Goal: Task Accomplishment & Management: Manage account settings

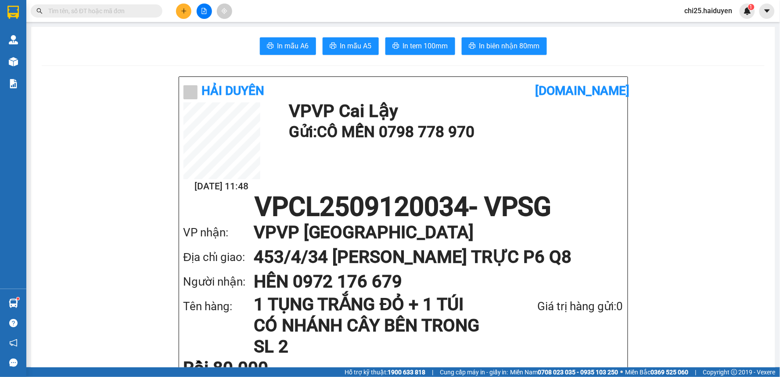
scroll to position [49, 0]
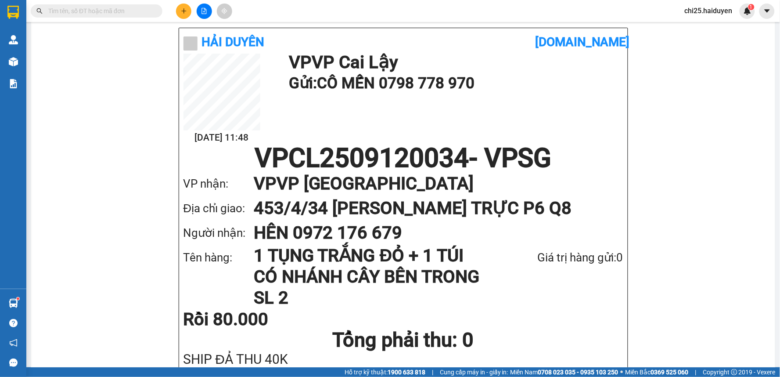
click at [118, 12] on input "text" at bounding box center [100, 11] width 104 height 10
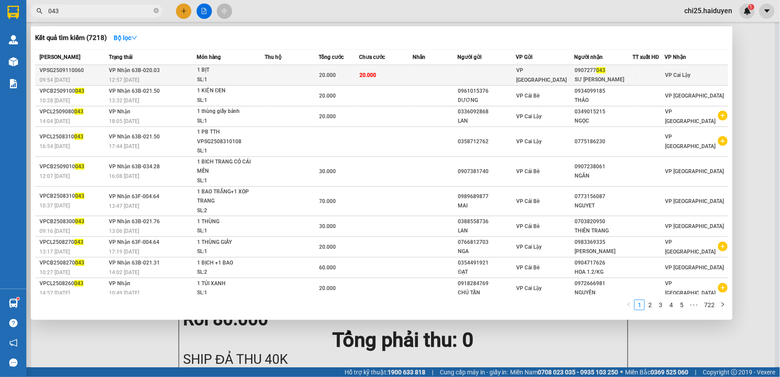
type input "043"
click at [566, 76] on div "VP [GEOGRAPHIC_DATA]" at bounding box center [546, 74] width 58 height 19
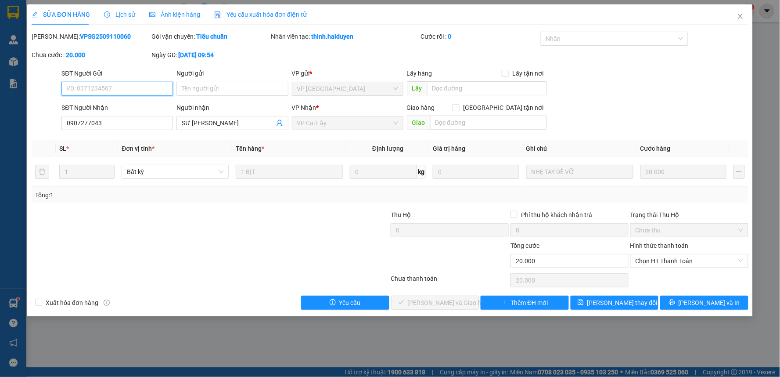
type input "0907277043"
type input "SƯ CÔ MINH"
type input "20.000"
drag, startPoint x: 689, startPoint y: 260, endPoint x: 694, endPoint y: 296, distance: 36.4
click at [689, 261] on span "Chọn HT Thanh Toán" at bounding box center [690, 260] width 108 height 13
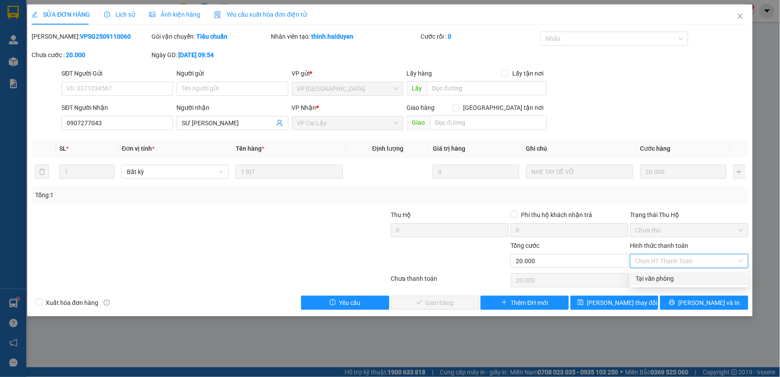
click at [683, 283] on div "Tại văn phòng" at bounding box center [690, 279] width 108 height 10
type input "0"
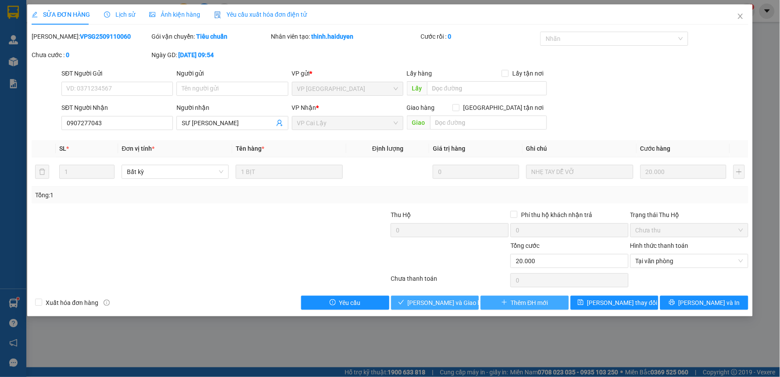
drag, startPoint x: 445, startPoint y: 297, endPoint x: 497, endPoint y: 303, distance: 52.2
click at [448, 297] on button "Lưu và Giao hàng" at bounding box center [435, 303] width 88 height 14
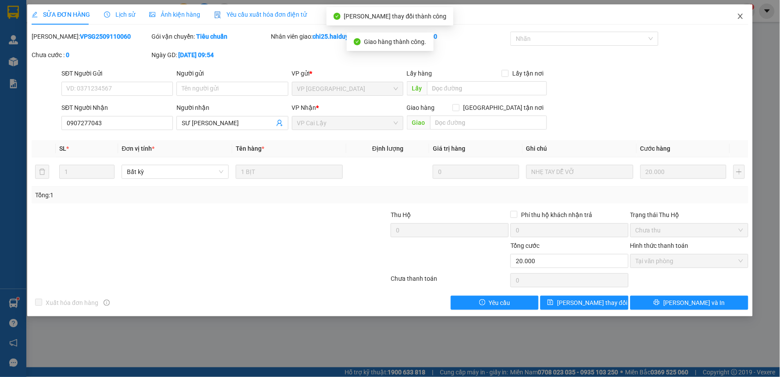
drag, startPoint x: 746, startPoint y: 20, endPoint x: 740, endPoint y: 15, distance: 7.6
click at [741, 17] on span "Close" at bounding box center [741, 16] width 25 height 25
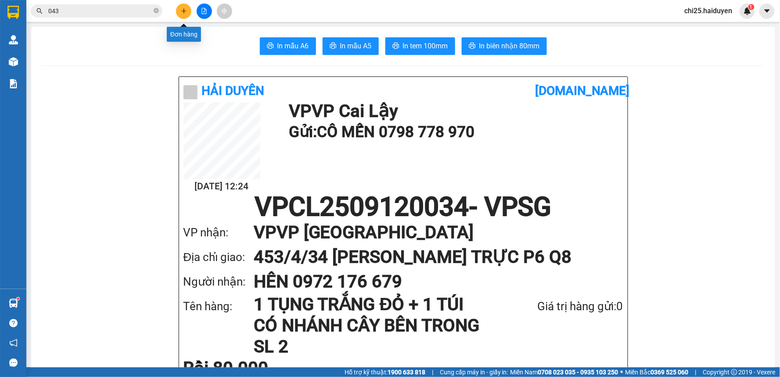
click at [183, 10] on icon "plus" at bounding box center [184, 11] width 6 height 6
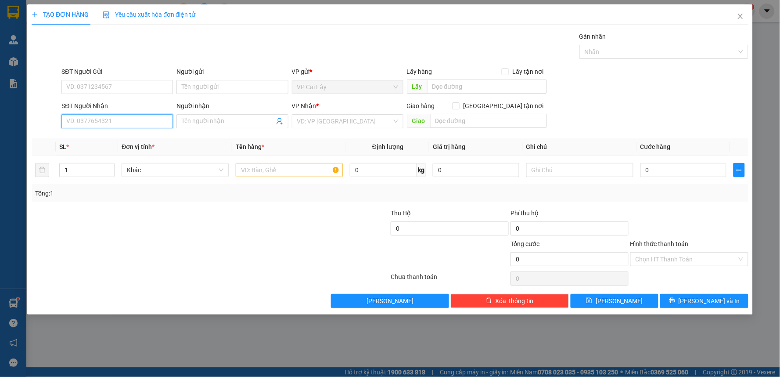
click at [96, 115] on input "SĐT Người Nhận" at bounding box center [117, 121] width 112 height 14
click at [98, 115] on input "SĐT Người Nhận" at bounding box center [117, 121] width 112 height 14
click at [99, 115] on input "SĐT Người Nhận" at bounding box center [117, 121] width 112 height 14
click at [104, 134] on div "0326014124 - NGÂN" at bounding box center [117, 139] width 101 height 10
type input "0326014124"
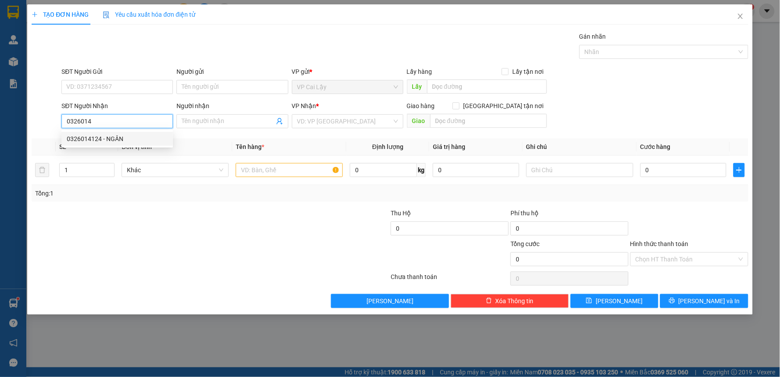
type input "NGÂN"
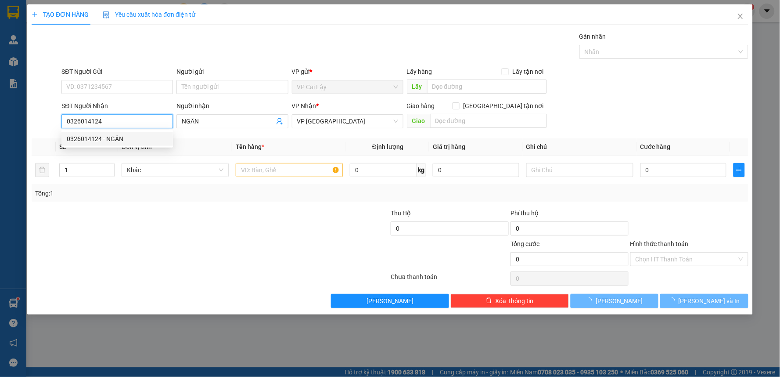
type input "20.000"
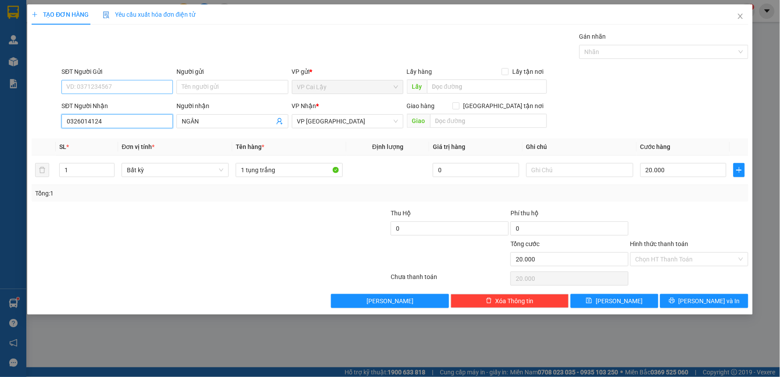
type input "0326014124"
click at [102, 85] on input "SĐT Người Gửi" at bounding box center [117, 87] width 112 height 14
click at [106, 103] on div "0979206439 - LOAN" at bounding box center [117, 105] width 101 height 10
type input "0979206439"
type input "LOAN"
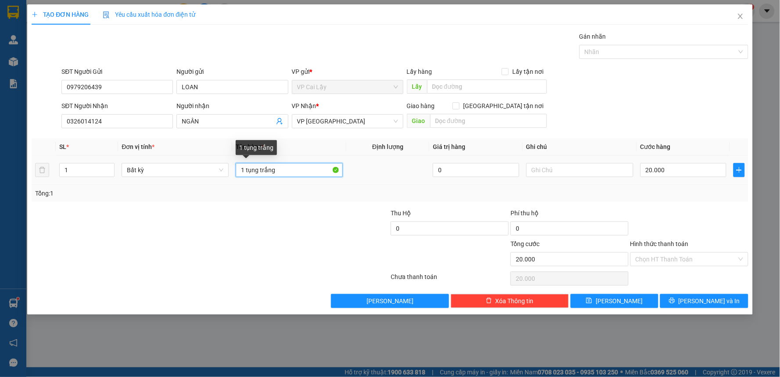
drag, startPoint x: 247, startPoint y: 169, endPoint x: 316, endPoint y: 183, distance: 70.7
click at [316, 183] on td "1 tụng trắng" at bounding box center [289, 169] width 114 height 29
type input "1 THÙNG MOD VÀNG CÓ KIỆN HỒNG DÁN TRÊN"
click at [673, 166] on input "20.000" at bounding box center [684, 170] width 87 height 14
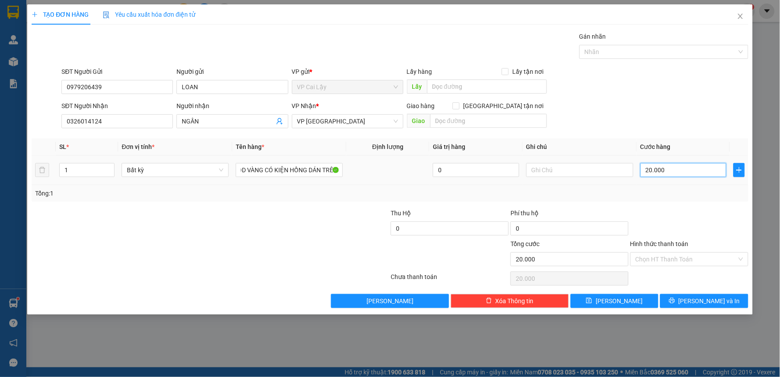
scroll to position [0, 0]
drag, startPoint x: 682, startPoint y: 228, endPoint x: 687, endPoint y: 233, distance: 6.9
click at [685, 230] on div at bounding box center [690, 223] width 120 height 31
click at [688, 261] on input "Hình thức thanh toán" at bounding box center [686, 259] width 101 height 13
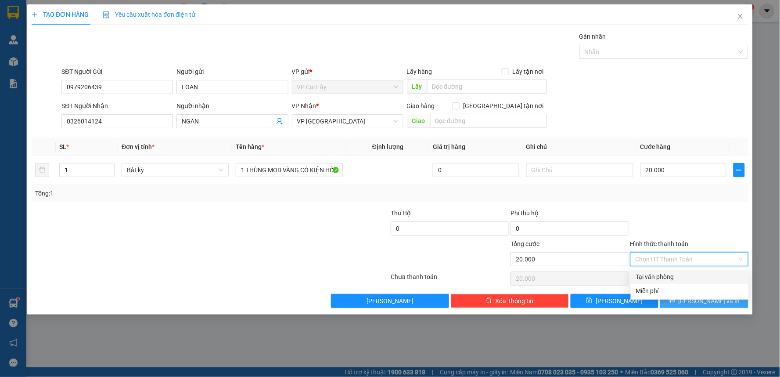
drag, startPoint x: 697, startPoint y: 276, endPoint x: 705, endPoint y: 296, distance: 21.0
click at [698, 280] on div "Tại văn phòng" at bounding box center [690, 277] width 108 height 10
type input "0"
click at [705, 296] on span "[PERSON_NAME] và In" at bounding box center [709, 301] width 61 height 10
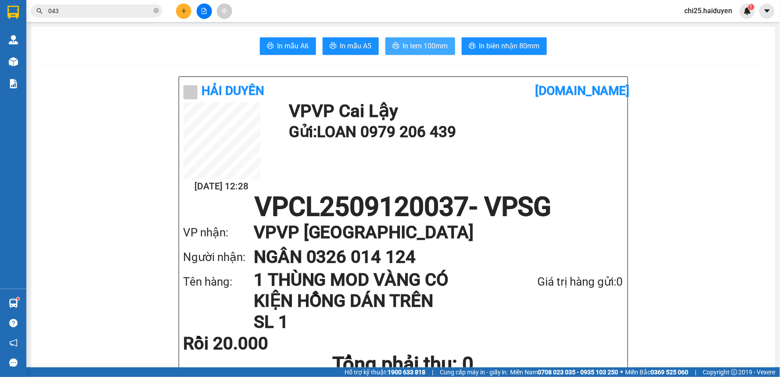
click at [403, 44] on span "In tem 100mm" at bounding box center [425, 45] width 45 height 11
click at [290, 45] on span "In mẫu A6" at bounding box center [294, 45] width 32 height 11
click at [155, 13] on icon "close-circle" at bounding box center [156, 10] width 5 height 5
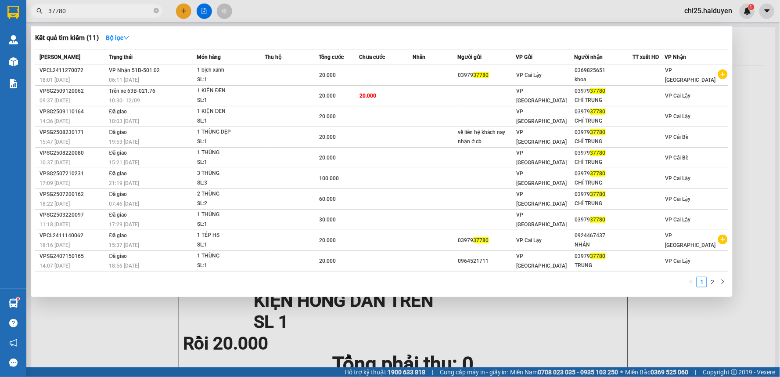
type input "37780"
click at [416, 314] on div at bounding box center [390, 188] width 780 height 377
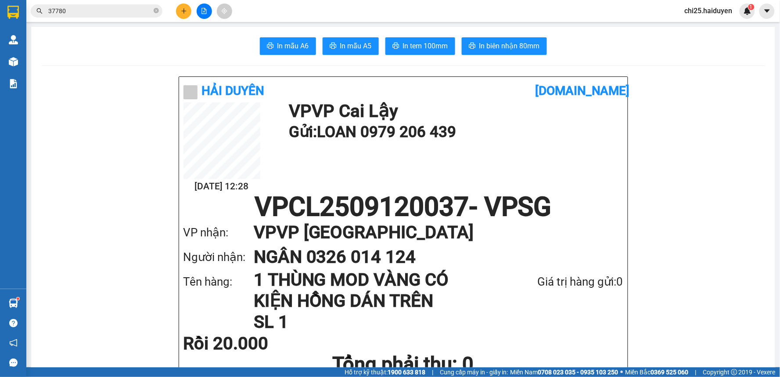
click at [189, 7] on button at bounding box center [183, 11] width 15 height 15
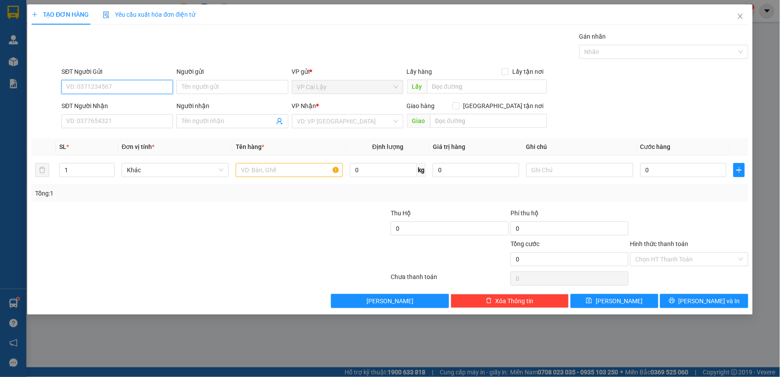
click at [138, 89] on input "SĐT Người Gửi" at bounding box center [117, 87] width 112 height 14
click at [137, 89] on input "SĐT Người Gửi" at bounding box center [117, 87] width 112 height 14
drag, startPoint x: 126, startPoint y: 126, endPoint x: 125, endPoint y: 103, distance: 22.9
click at [125, 124] on input "SĐT Người Nhận" at bounding box center [117, 121] width 112 height 14
click at [125, 96] on div "SĐT Người Gửi VD: 0371234567" at bounding box center [117, 82] width 112 height 31
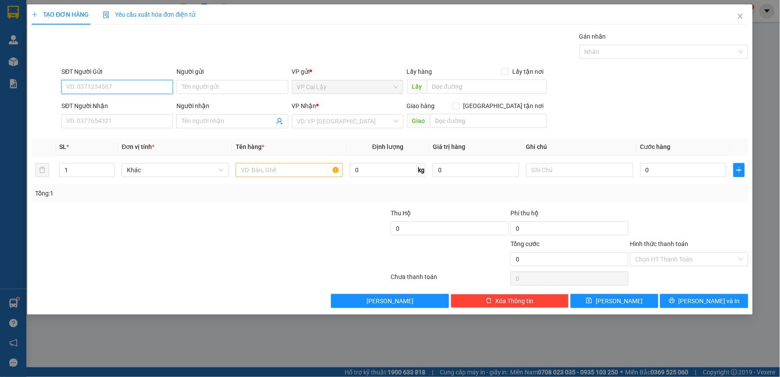
click at [127, 91] on input "SĐT Người Gửi" at bounding box center [117, 87] width 112 height 14
click at [93, 126] on input "SĐT Người Nhận" at bounding box center [117, 121] width 112 height 14
click at [99, 87] on input "SĐT Người Gửi" at bounding box center [117, 87] width 112 height 14
click at [114, 123] on input "SĐT Người Nhận" at bounding box center [117, 121] width 112 height 14
click at [107, 86] on input "SĐT Người Gửi" at bounding box center [117, 87] width 112 height 14
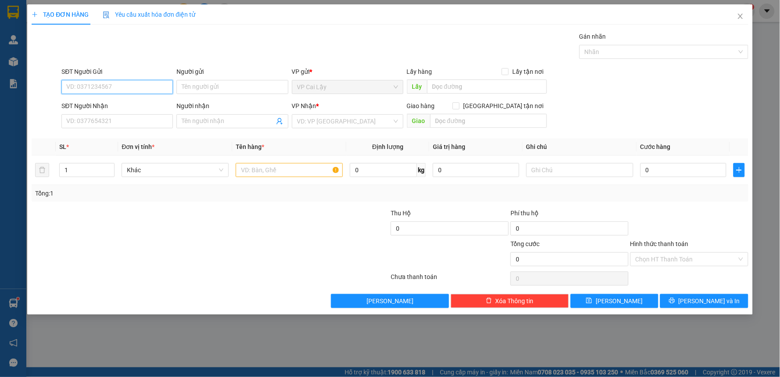
click at [107, 86] on input "SĐT Người Gửi" at bounding box center [117, 87] width 112 height 14
type input "0"
click at [101, 118] on input "SĐT Người Nhận" at bounding box center [117, 121] width 112 height 14
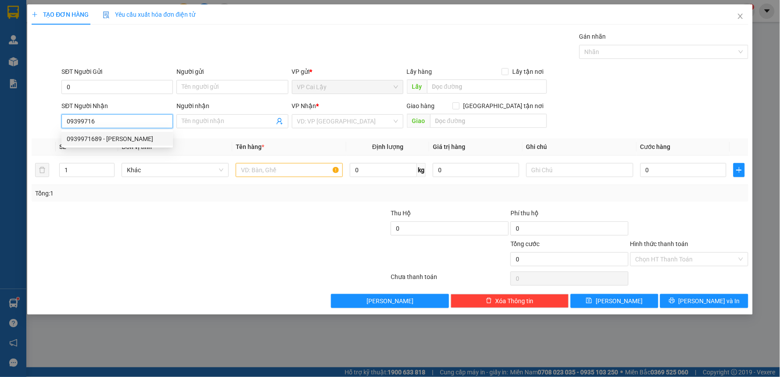
click at [103, 137] on div "0939971689 - HỒNG PHÚC ĐÀO" at bounding box center [117, 139] width 101 height 10
type input "0939971689"
type input "HỒNG PHÚC ĐÀO"
type input "20.000"
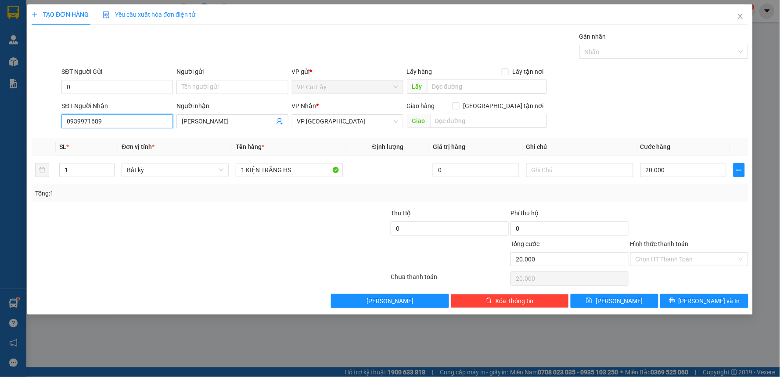
drag, startPoint x: 116, startPoint y: 122, endPoint x: 0, endPoint y: 123, distance: 115.5
click at [0, 123] on div "TẠO ĐƠN HÀNG Yêu cầu xuất hóa đơn điện tử Transit Pickup Surcharge Ids Transit …" at bounding box center [390, 188] width 780 height 377
type input "0939971689"
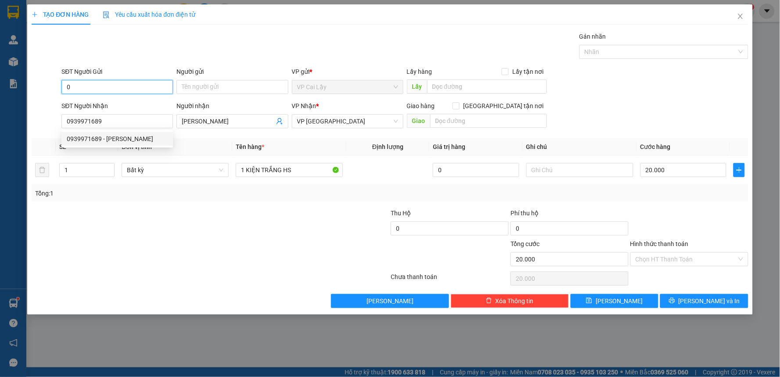
click at [86, 84] on input "0" at bounding box center [117, 87] width 112 height 14
paste input "0939971689"
click at [127, 85] on input "00939971689" at bounding box center [117, 87] width 112 height 14
drag, startPoint x: 127, startPoint y: 90, endPoint x: 198, endPoint y: 124, distance: 78.2
click at [139, 104] on form "SĐT Người Gửi 00939971689 00939971689 Người gửi Tên người gửi VP gửi * VP Cai L…" at bounding box center [390, 99] width 717 height 65
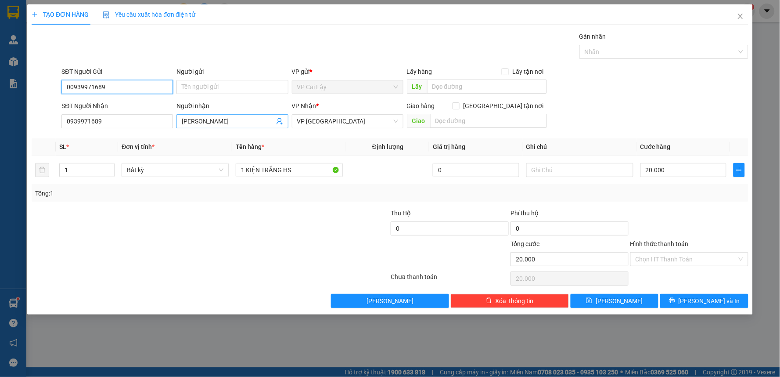
type input "00939971689"
drag, startPoint x: 211, startPoint y: 123, endPoint x: 135, endPoint y: 130, distance: 75.8
click at [135, 130] on div "SĐT Người Nhận 0939971689 Người nhận HỒNG PHÚC ĐÀO HỒNG PHÚC ĐÀO VP Nhận * VP S…" at bounding box center [405, 116] width 690 height 31
click at [227, 85] on input "Người gửi" at bounding box center [233, 87] width 112 height 14
paste input "HỒNG PHÚC ĐÀO"
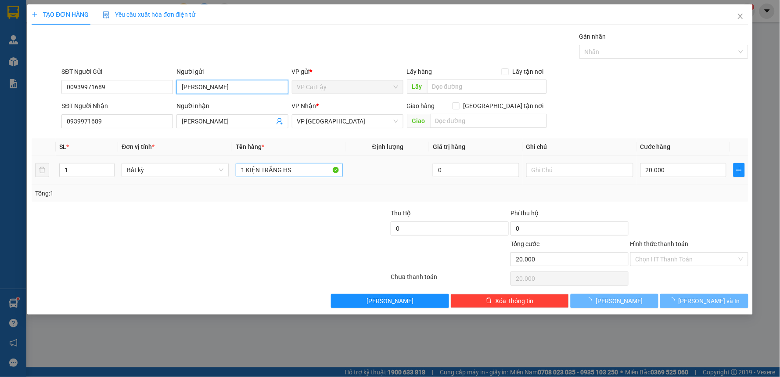
type input "HỒNG PHÚC ĐÀO"
click at [306, 172] on input "1 KIỆN TRẮNG HS" at bounding box center [289, 170] width 107 height 14
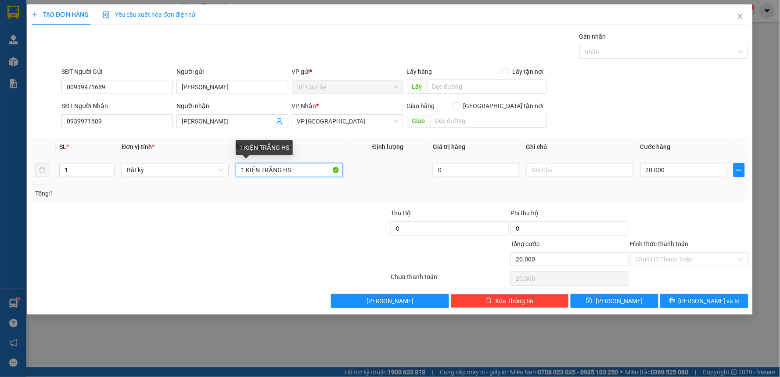
click at [304, 171] on input "1 KIỆN TRẮNG HS" at bounding box center [289, 170] width 107 height 14
drag, startPoint x: 278, startPoint y: 170, endPoint x: 242, endPoint y: 165, distance: 36.5
click at [277, 170] on input "1 KIỆN TRẮNG HS" at bounding box center [289, 170] width 107 height 14
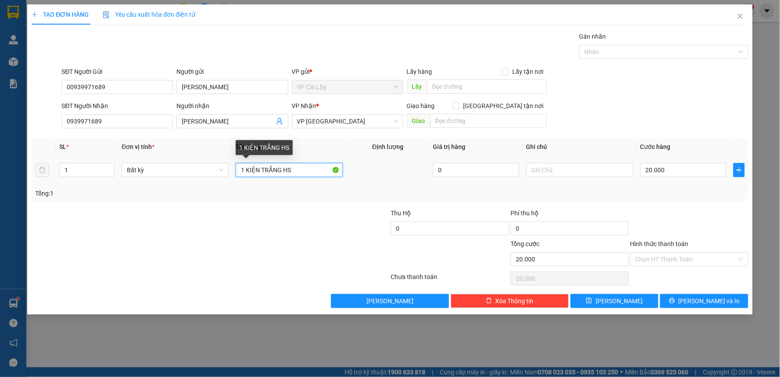
drag, startPoint x: 241, startPoint y: 165, endPoint x: 291, endPoint y: 168, distance: 50.6
click at [295, 168] on input "1 KIỆN TRẮNG HS" at bounding box center [289, 170] width 107 height 14
click at [84, 173] on input "1" at bounding box center [87, 169] width 54 height 13
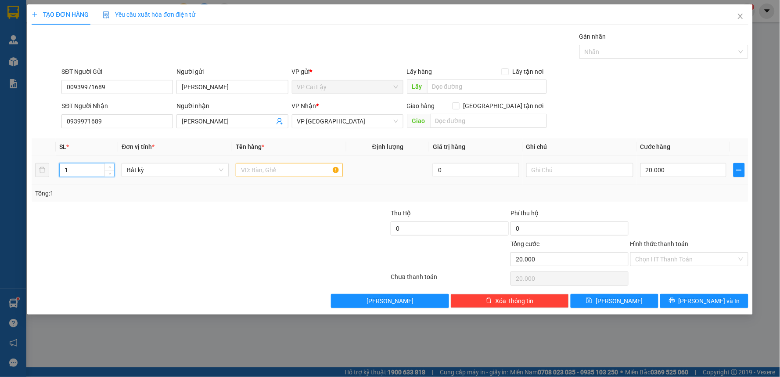
click at [84, 173] on input "1" at bounding box center [87, 169] width 54 height 13
type input "7"
drag, startPoint x: 275, startPoint y: 178, endPoint x: 271, endPoint y: 168, distance: 11.0
click at [273, 175] on div at bounding box center [289, 170] width 107 height 18
click at [271, 168] on input "text" at bounding box center [289, 170] width 107 height 14
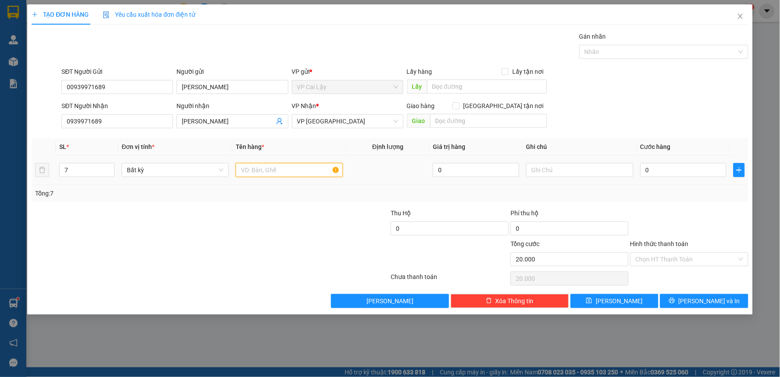
type input "0"
type input "Q"
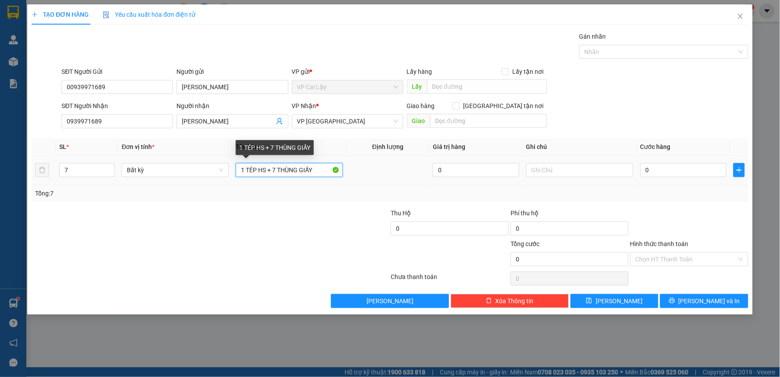
click at [276, 164] on input "1 TÉP HS + 7 THÙNG GIẤY" at bounding box center [289, 170] width 107 height 14
type input "1 TÉP HS + 6 THÙNG GIẤY"
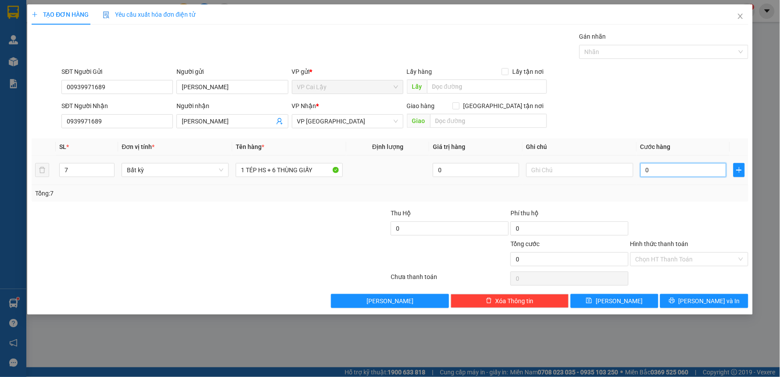
click at [670, 173] on input "0" at bounding box center [684, 170] width 87 height 14
click at [671, 173] on input "0" at bounding box center [684, 170] width 87 height 14
type input "8"
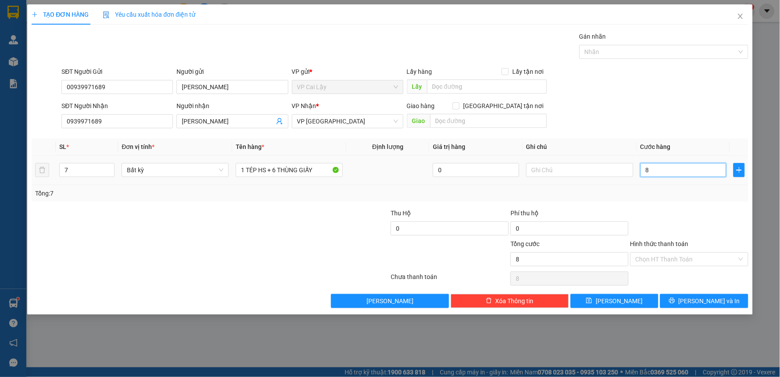
type input "80"
type input "80.000"
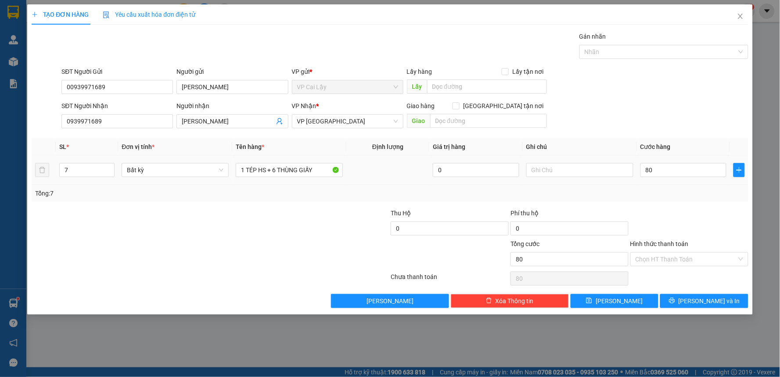
type input "80.000"
drag, startPoint x: 714, startPoint y: 219, endPoint x: 627, endPoint y: 285, distance: 109.1
click at [712, 222] on div at bounding box center [690, 223] width 120 height 31
click at [668, 255] on input "Hình thức thanh toán" at bounding box center [686, 259] width 101 height 13
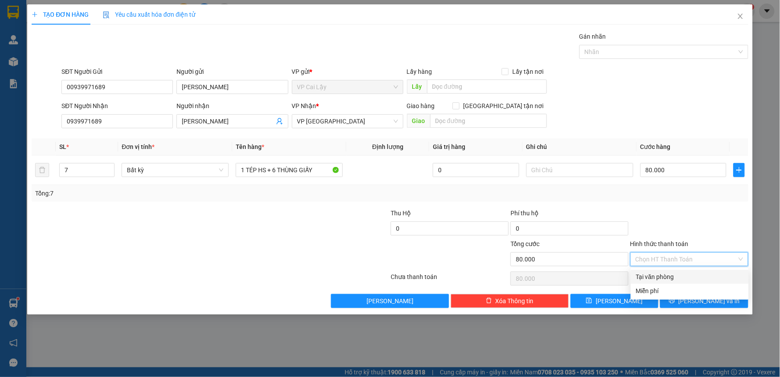
click at [676, 275] on div "Tại văn phòng" at bounding box center [690, 277] width 108 height 10
type input "0"
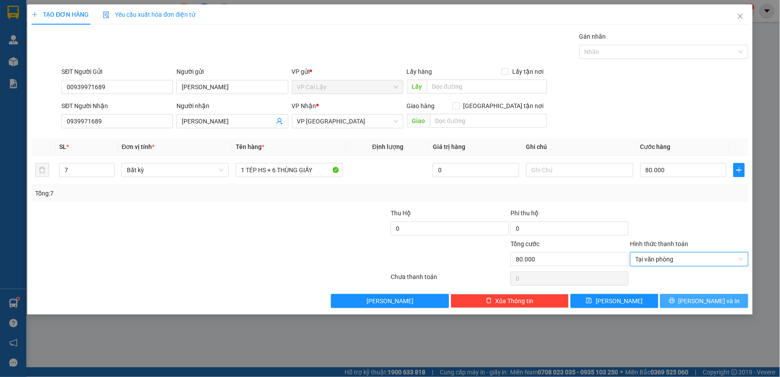
click at [688, 294] on button "[PERSON_NAME] và In" at bounding box center [705, 301] width 88 height 14
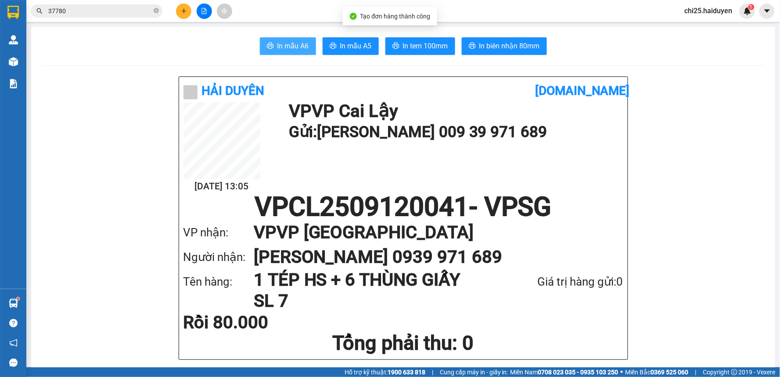
click at [296, 49] on span "In mẫu A6" at bounding box center [294, 45] width 32 height 11
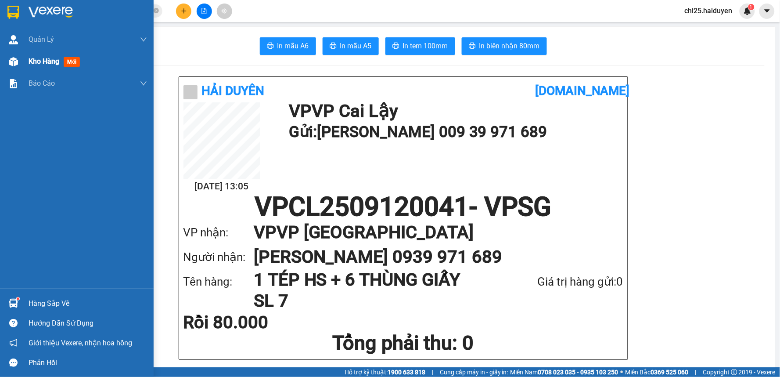
drag, startPoint x: 25, startPoint y: 71, endPoint x: 22, endPoint y: 64, distance: 7.7
click at [25, 69] on div "Kho hàng mới" at bounding box center [77, 62] width 154 height 22
click at [22, 64] on div "Kho hàng mới" at bounding box center [77, 62] width 154 height 22
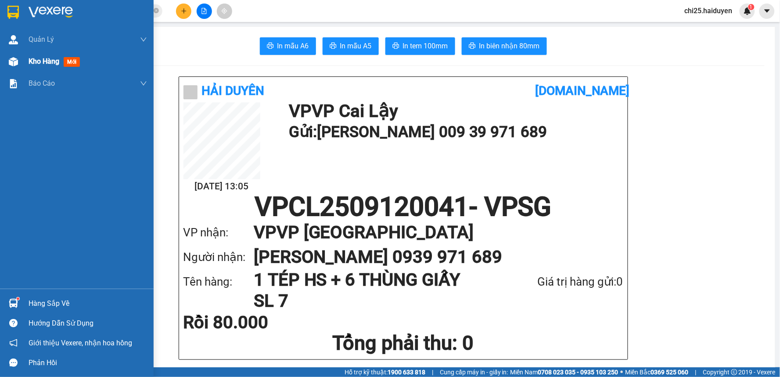
click at [22, 64] on div "Kho hàng mới" at bounding box center [77, 62] width 154 height 22
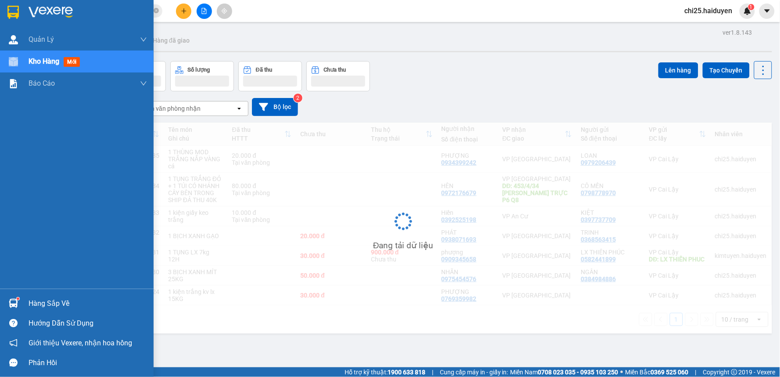
click at [22, 64] on div "Kho hàng mới" at bounding box center [77, 62] width 154 height 22
click at [23, 62] on div "Kho hàng mới" at bounding box center [77, 62] width 154 height 22
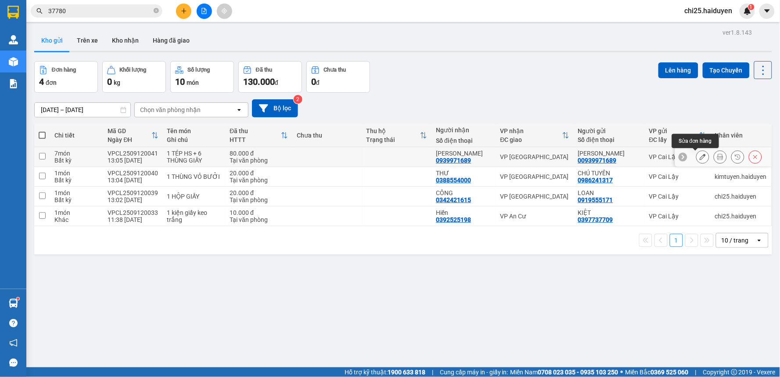
click at [700, 157] on icon at bounding box center [703, 157] width 6 height 6
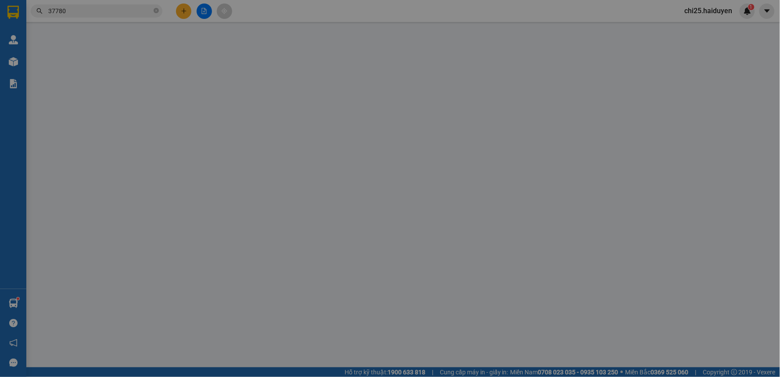
type input "00939971689"
type input "HỒNG PHÚC ĐÀO"
type input "0939971689"
type input "HỒNG PHÚC ĐÀO"
type input "80.000"
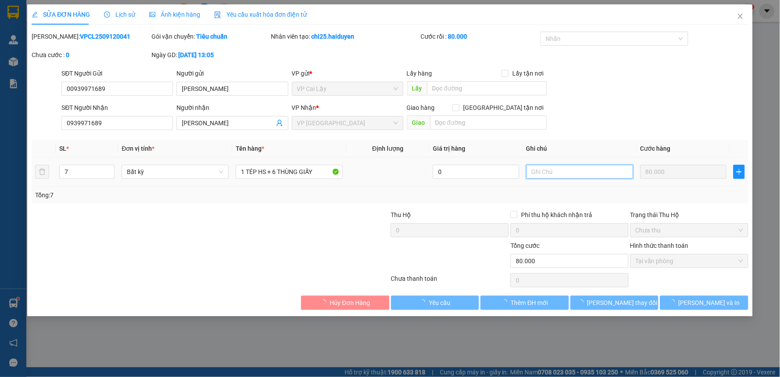
click at [583, 172] on input "text" at bounding box center [580, 172] width 107 height 14
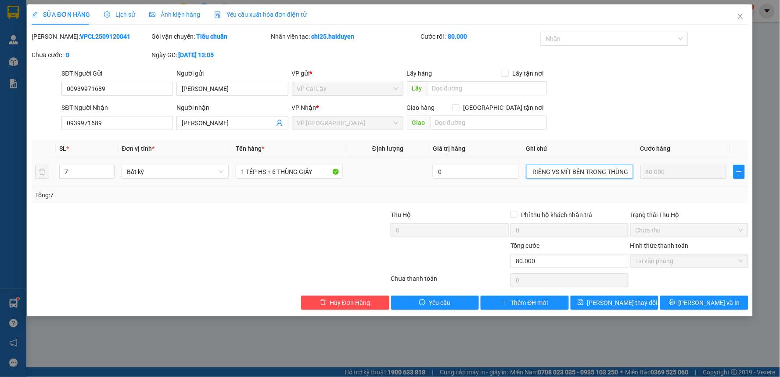
scroll to position [0, 14]
type input "SẦU RIÊNG VS MÍT BÊN TRONG THÙNG"
click at [638, 305] on button "Lưu thay đổi" at bounding box center [615, 303] width 88 height 14
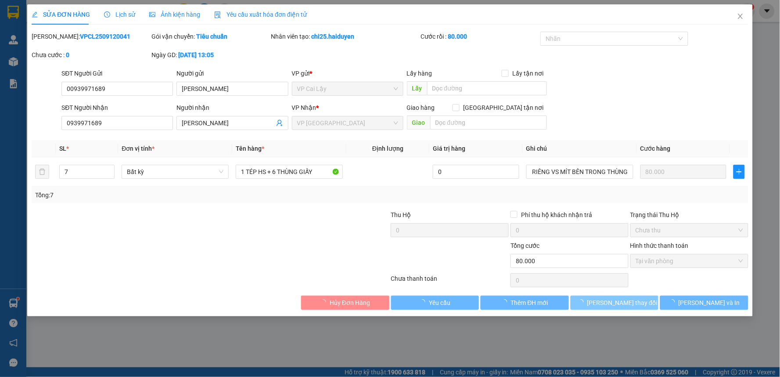
scroll to position [0, 0]
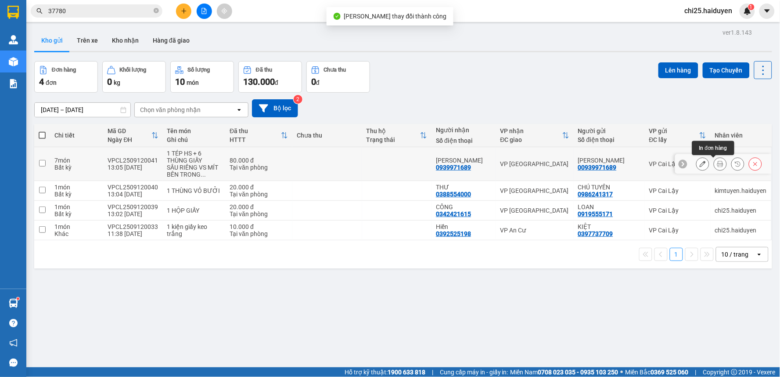
click at [718, 164] on icon at bounding box center [721, 164] width 6 height 6
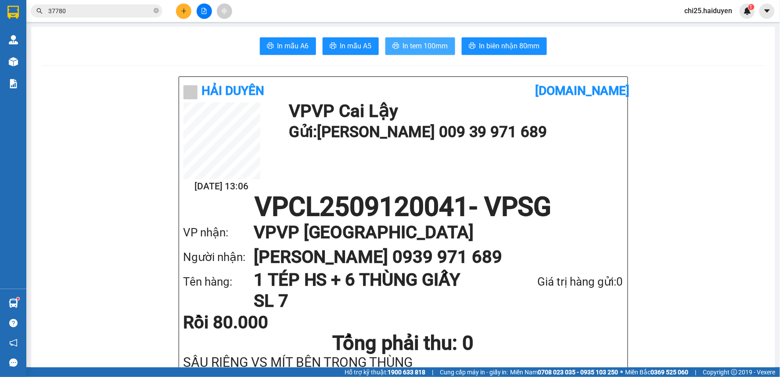
click at [435, 42] on span "In tem 100mm" at bounding box center [425, 45] width 45 height 11
click at [158, 11] on icon "close-circle" at bounding box center [156, 10] width 5 height 5
click at [115, 12] on input "text" at bounding box center [100, 11] width 104 height 10
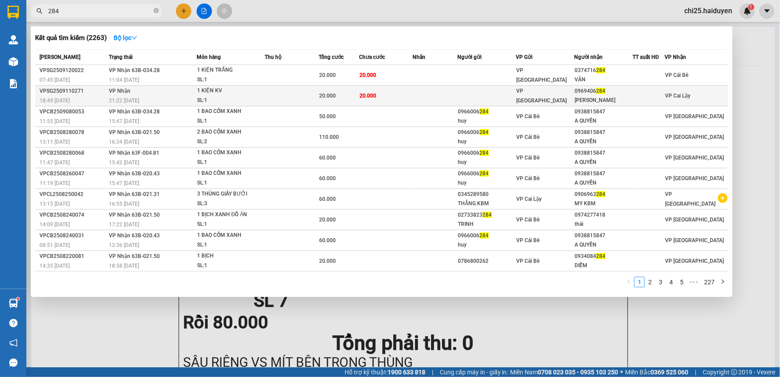
type input "284"
click at [507, 97] on td at bounding box center [487, 96] width 58 height 21
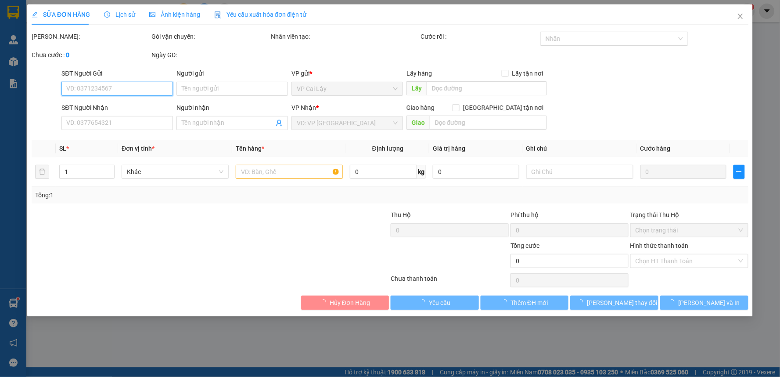
type input "0969406284"
type input "TẤN LỘC"
type input "20.000"
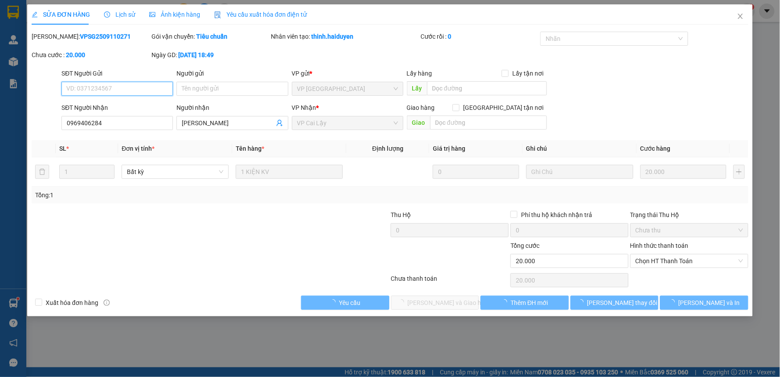
click at [665, 260] on span "Chọn HT Thanh Toán" at bounding box center [690, 260] width 108 height 13
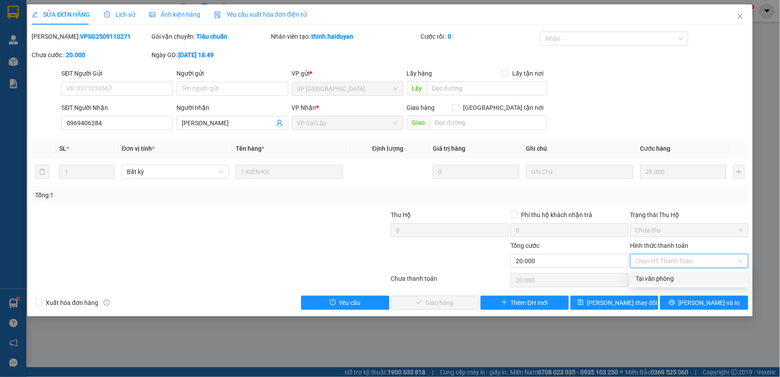
click at [664, 281] on div "Tại văn phòng" at bounding box center [690, 279] width 108 height 10
type input "0"
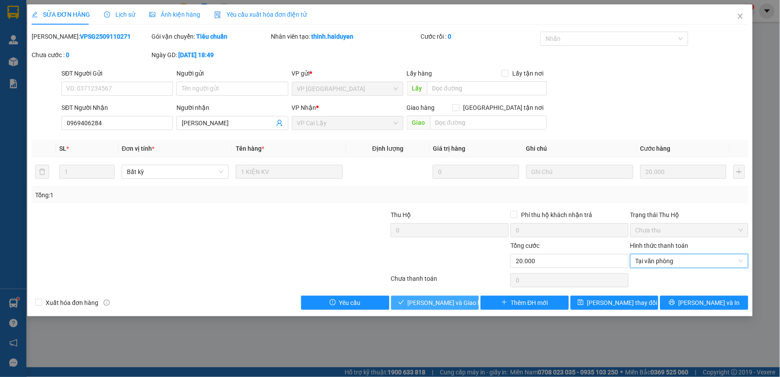
drag, startPoint x: 446, startPoint y: 297, endPoint x: 591, endPoint y: 241, distance: 155.2
click at [449, 298] on span "Lưu và Giao hàng" at bounding box center [450, 303] width 84 height 10
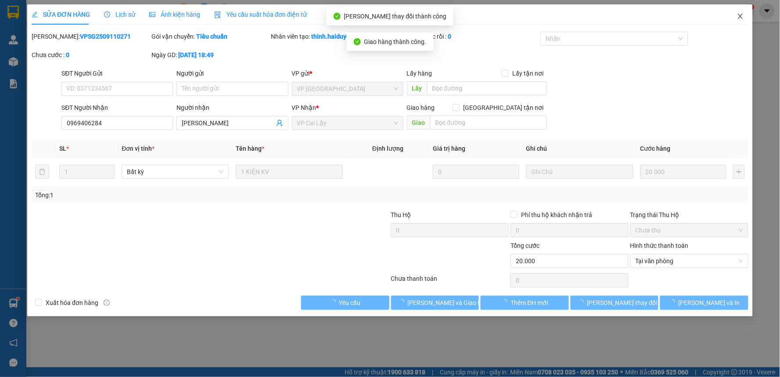
click at [743, 17] on icon "close" at bounding box center [740, 16] width 7 height 7
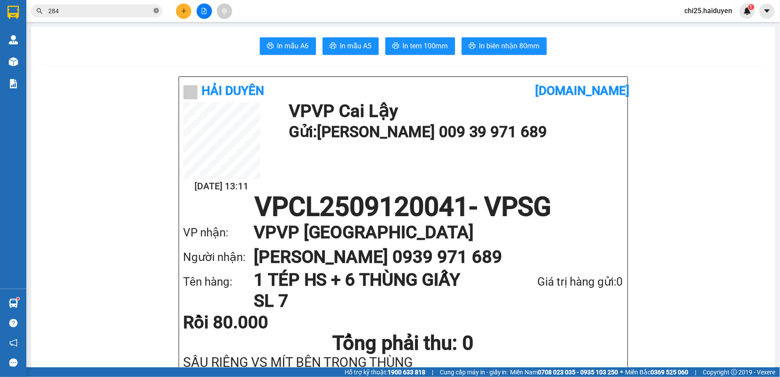
click at [155, 13] on icon "close-circle" at bounding box center [156, 10] width 5 height 5
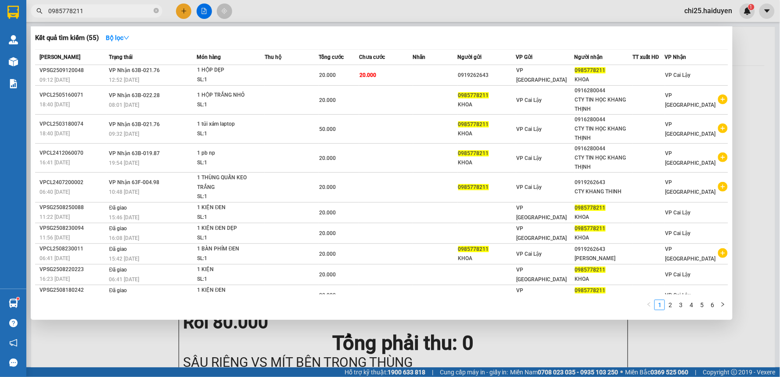
type input "0985778211"
click at [468, 61] on span "Người gửi" at bounding box center [470, 57] width 24 height 10
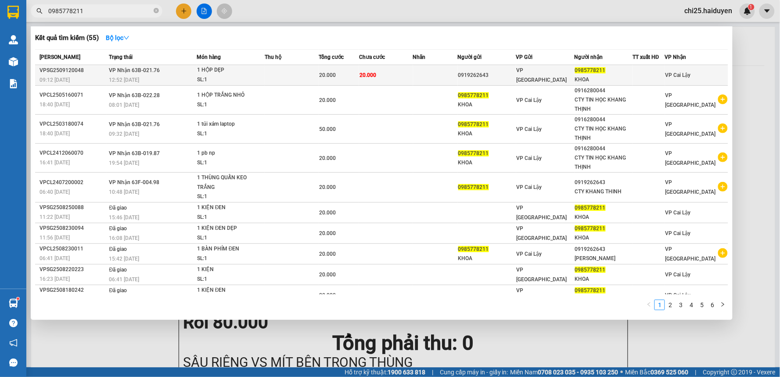
click at [469, 66] on td "0919262643" at bounding box center [487, 75] width 58 height 21
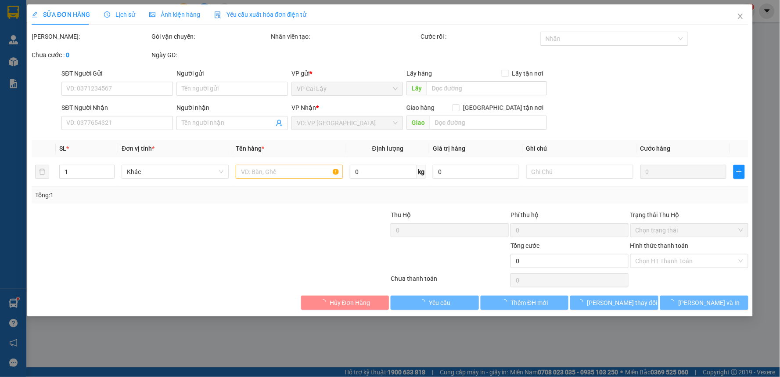
type input "0919262643"
type input "0985778211"
type input "KHOA"
type input "20.000"
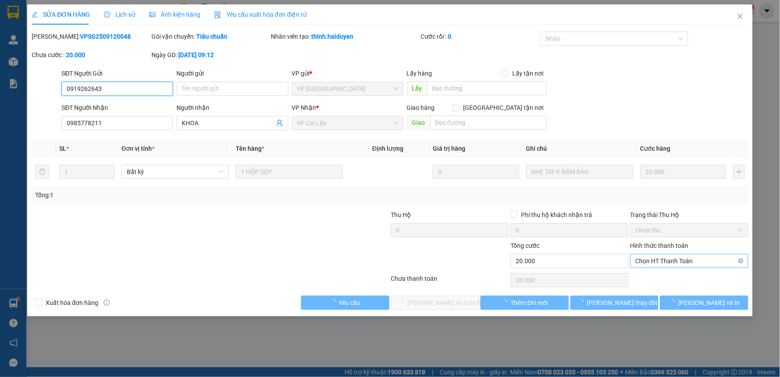
click at [682, 257] on span "Chọn HT Thanh Toán" at bounding box center [690, 260] width 108 height 13
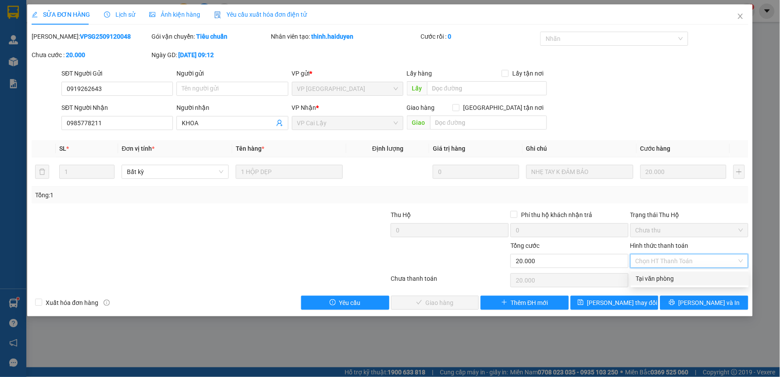
click at [682, 278] on div "Tại văn phòng" at bounding box center [690, 279] width 108 height 10
type input "0"
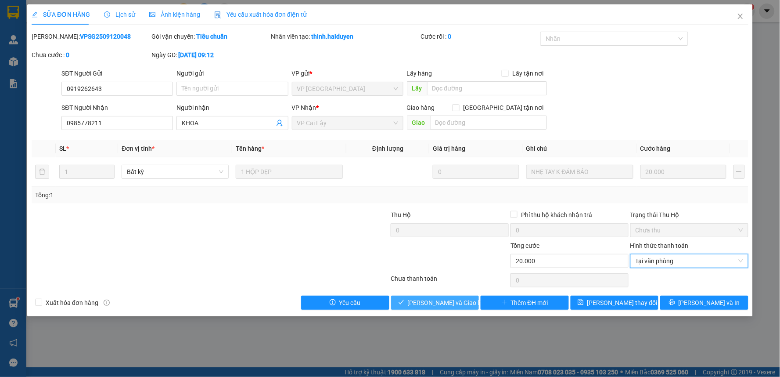
click at [451, 306] on span "[PERSON_NAME] và Giao hàng" at bounding box center [450, 303] width 84 height 10
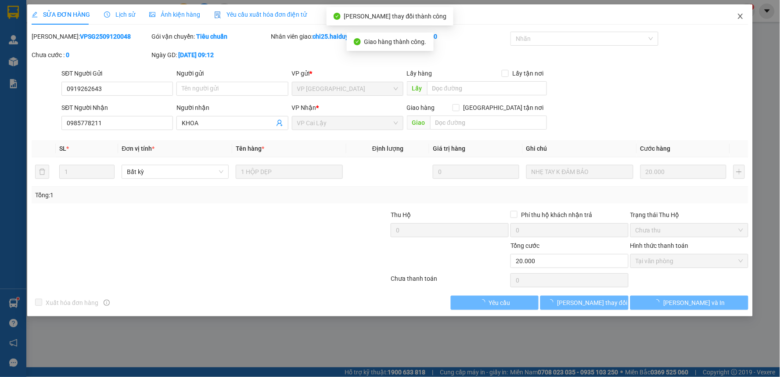
click at [744, 12] on span "Close" at bounding box center [741, 16] width 25 height 25
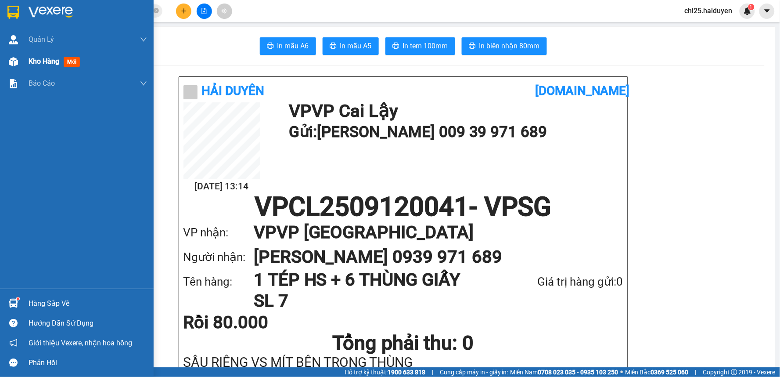
click at [29, 61] on span "Kho hàng" at bounding box center [44, 61] width 31 height 8
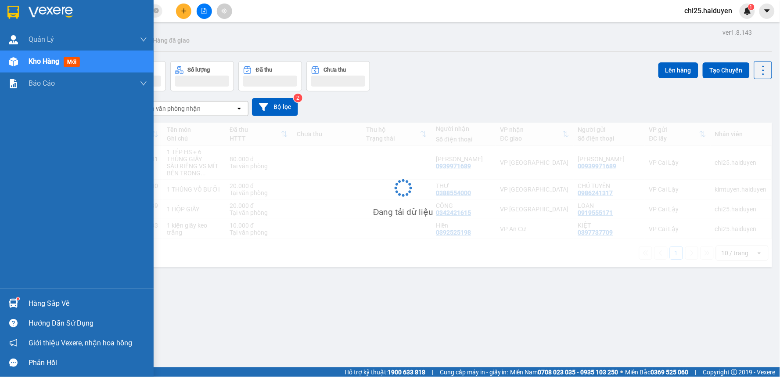
click at [29, 61] on span "Kho hàng" at bounding box center [44, 61] width 31 height 8
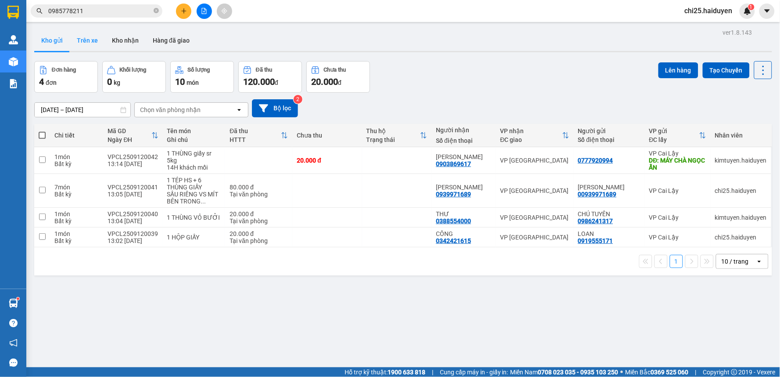
drag, startPoint x: 90, startPoint y: 37, endPoint x: 145, endPoint y: 38, distance: 55.3
click at [94, 38] on button "Trên xe" at bounding box center [87, 40] width 35 height 21
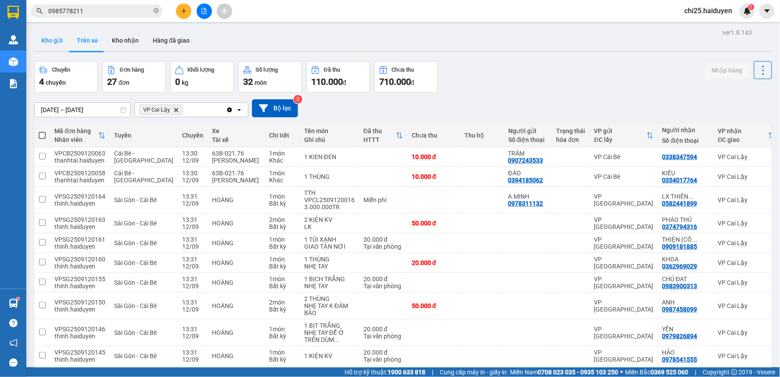
click at [36, 38] on button "Kho gửi" at bounding box center [52, 40] width 36 height 21
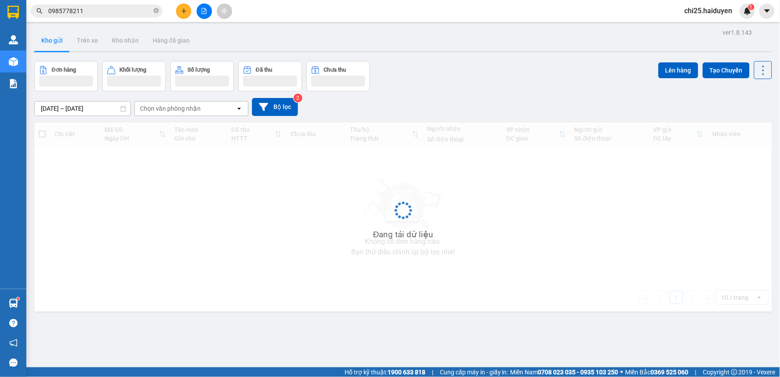
drag, startPoint x: 40, startPoint y: 41, endPoint x: 54, endPoint y: 49, distance: 16.3
click at [41, 42] on button "Kho gửi" at bounding box center [52, 40] width 36 height 21
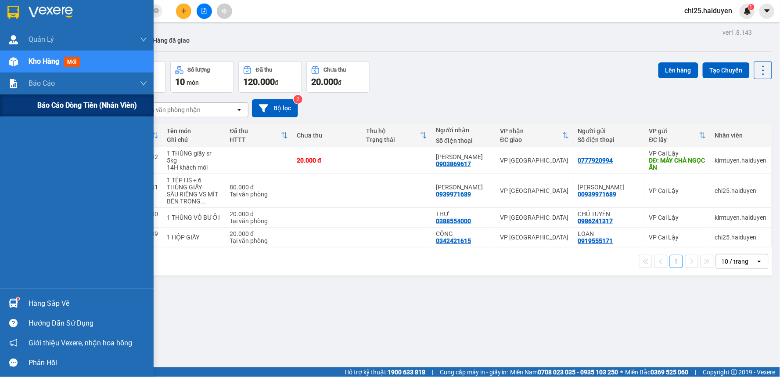
click at [30, 99] on div "Báo cáo dòng tiền (nhân viên)" at bounding box center [77, 105] width 154 height 22
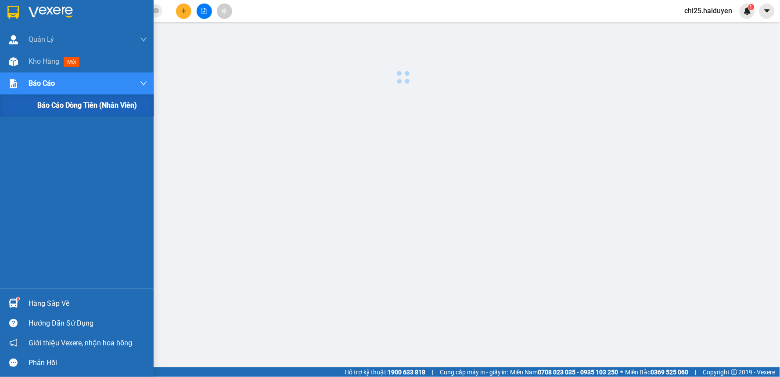
click at [30, 99] on div "Báo cáo dòng tiền (nhân viên)" at bounding box center [77, 105] width 154 height 22
click at [53, 69] on div "Kho hàng mới" at bounding box center [88, 62] width 119 height 22
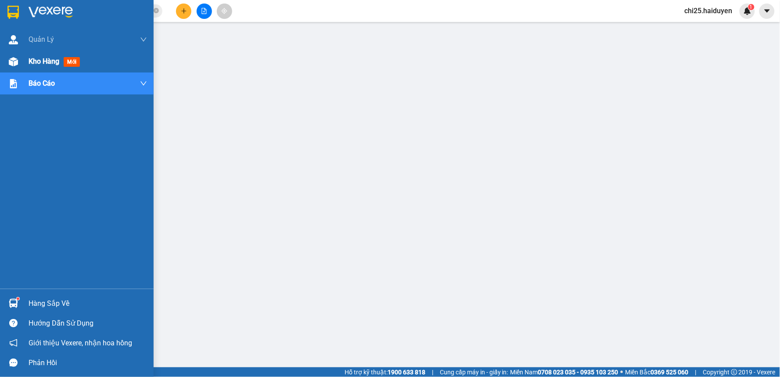
click at [56, 62] on span "Kho hàng" at bounding box center [44, 61] width 31 height 8
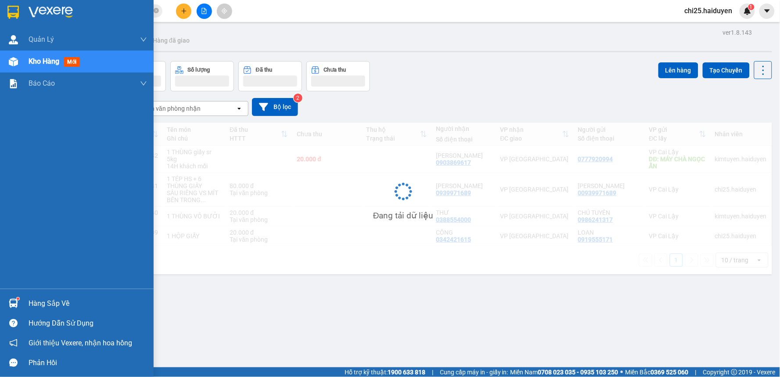
click at [56, 62] on span "Kho hàng" at bounding box center [44, 61] width 31 height 8
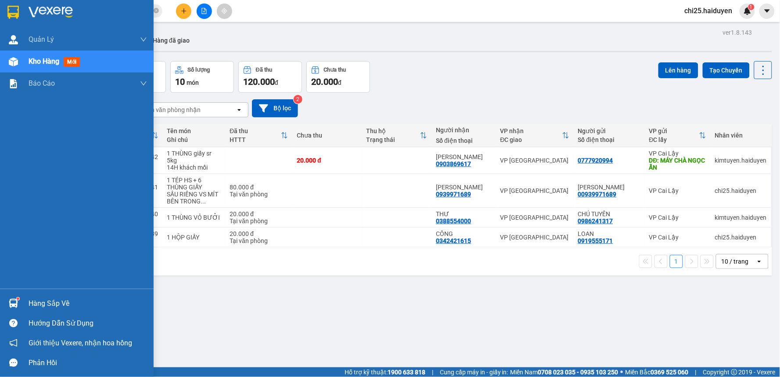
click at [56, 62] on span "Kho hàng" at bounding box center [44, 61] width 31 height 8
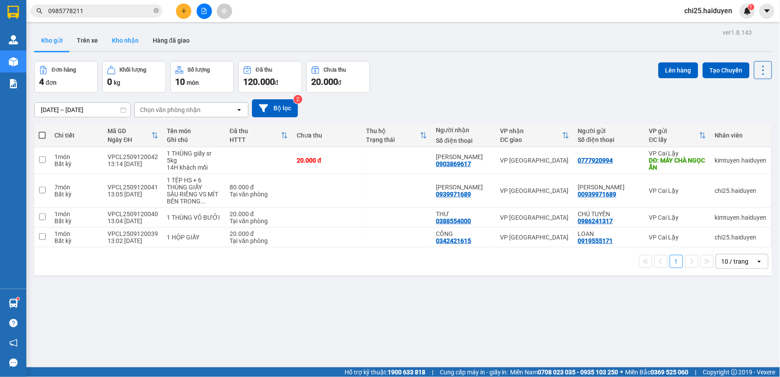
click at [125, 46] on button "Kho nhận" at bounding box center [125, 40] width 41 height 21
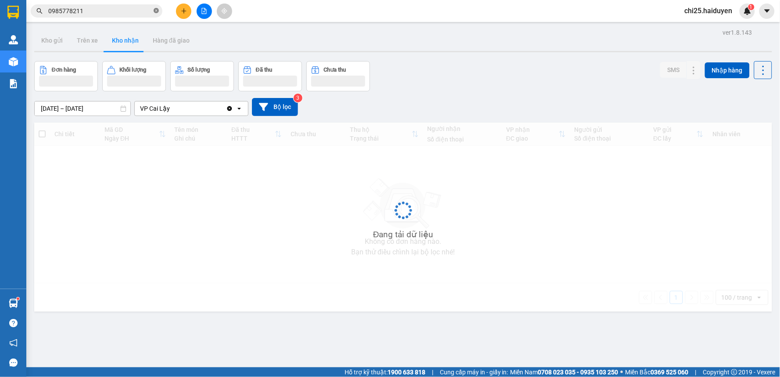
click at [154, 11] on span "0985778211" at bounding box center [97, 10] width 132 height 13
click at [155, 11] on icon "close-circle" at bounding box center [156, 10] width 5 height 5
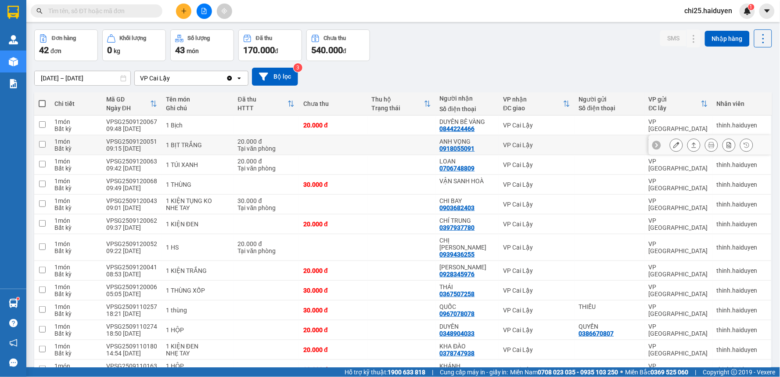
scroll to position [49, 0]
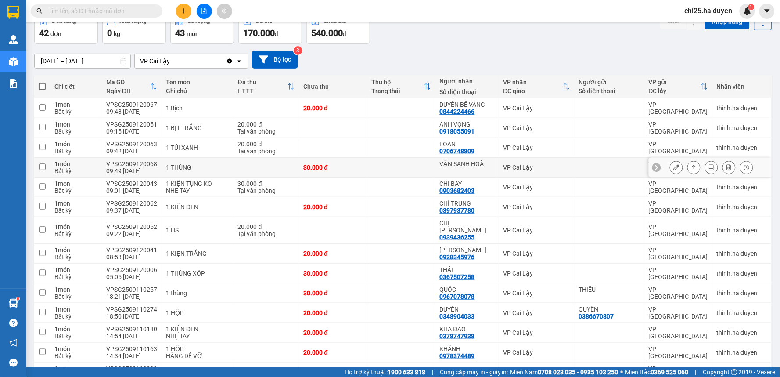
click at [674, 166] on icon at bounding box center [677, 167] width 6 height 6
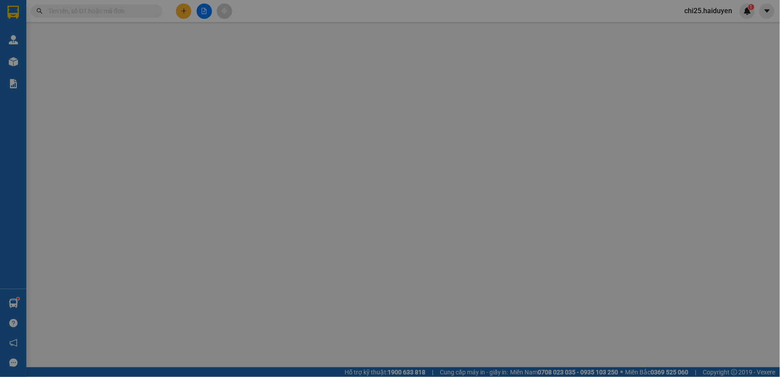
type input "VẬN SANH HOÀ"
type input "30.000"
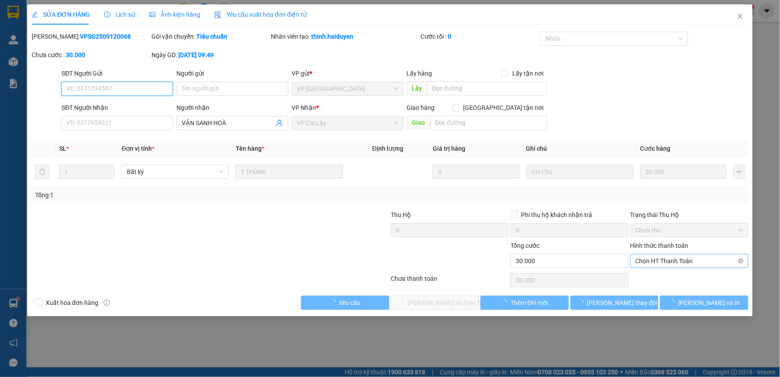
click at [679, 259] on span "Chọn HT Thanh Toán" at bounding box center [690, 260] width 108 height 13
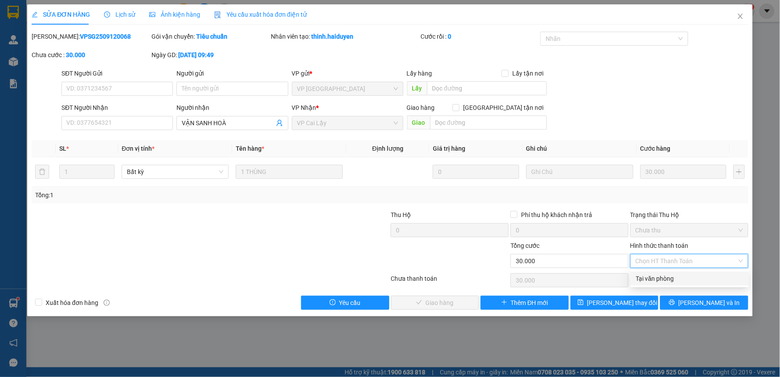
drag, startPoint x: 677, startPoint y: 277, endPoint x: 575, endPoint y: 286, distance: 102.3
click at [676, 277] on div "Tại văn phòng" at bounding box center [690, 279] width 108 height 10
type input "0"
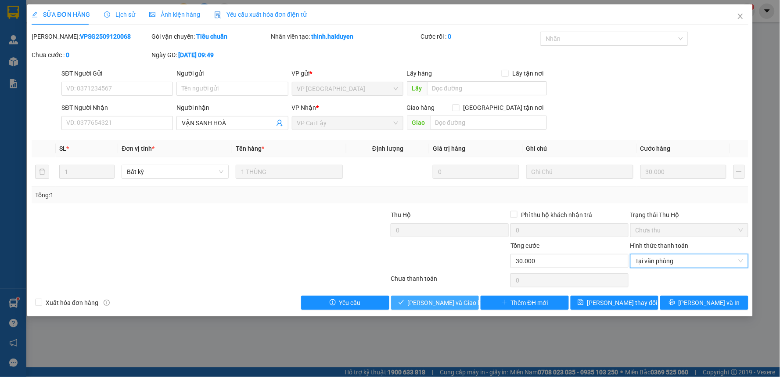
click at [471, 300] on button "[PERSON_NAME] và Giao hàng" at bounding box center [435, 303] width 88 height 14
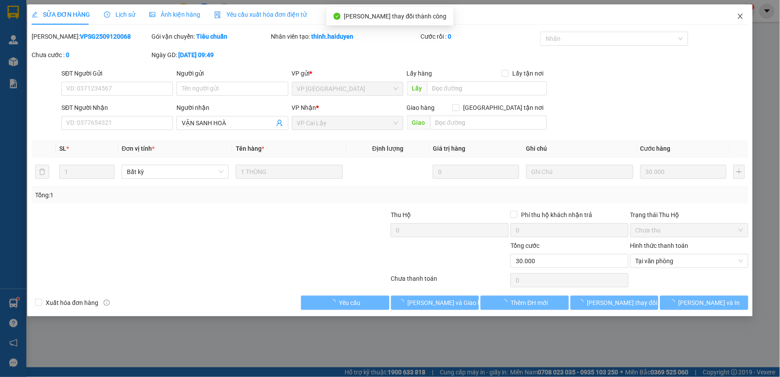
click at [741, 18] on icon "close" at bounding box center [740, 16] width 5 height 5
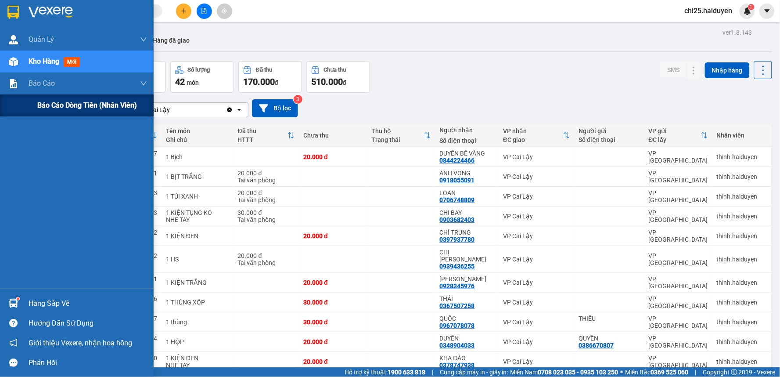
click at [50, 105] on span "Báo cáo dòng tiền (nhân viên)" at bounding box center [87, 105] width 100 height 11
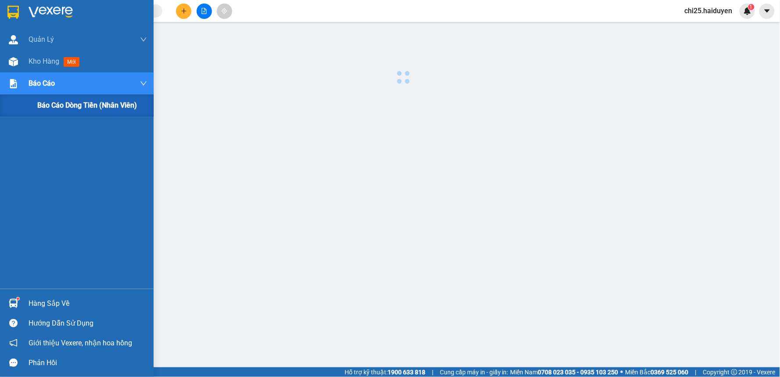
click at [50, 105] on span "Báo cáo dòng tiền (nhân viên)" at bounding box center [87, 105] width 100 height 11
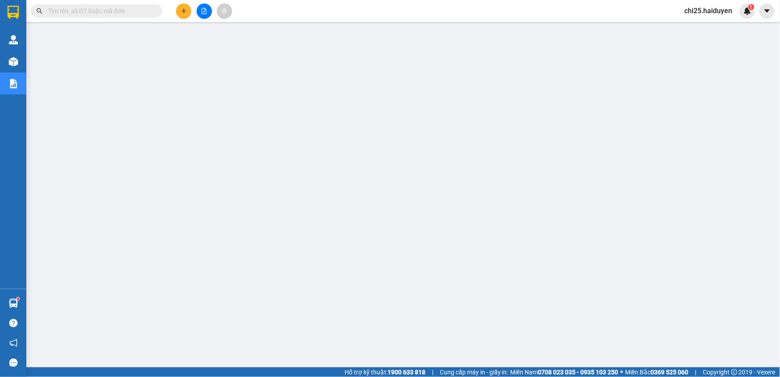
click at [149, 13] on input "text" at bounding box center [100, 11] width 104 height 10
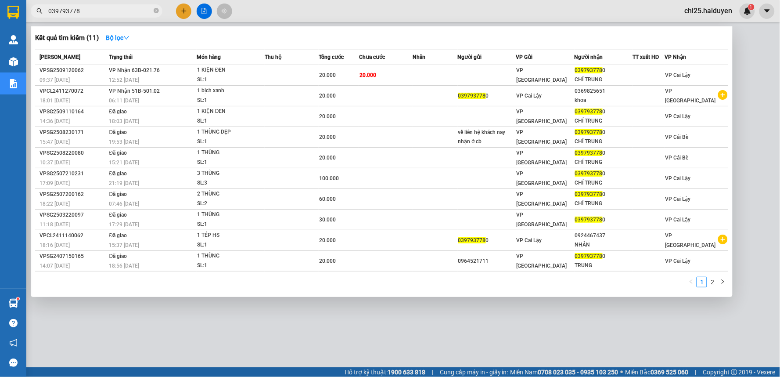
type input "039793778"
drag, startPoint x: 447, startPoint y: 64, endPoint x: 449, endPoint y: 82, distance: 17.8
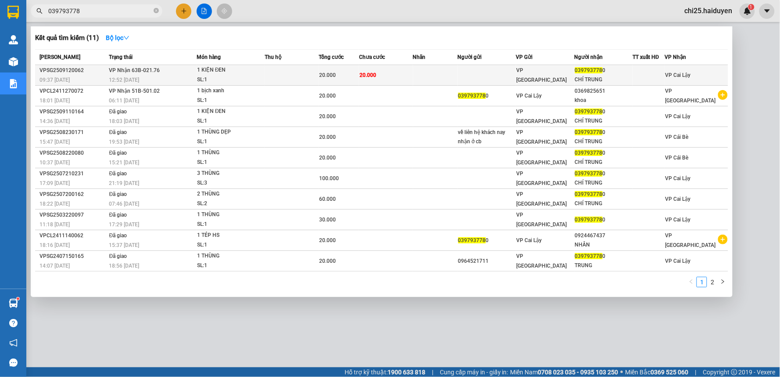
click at [447, 64] on th "Nhãn" at bounding box center [435, 57] width 45 height 15
click at [449, 82] on td at bounding box center [435, 75] width 45 height 21
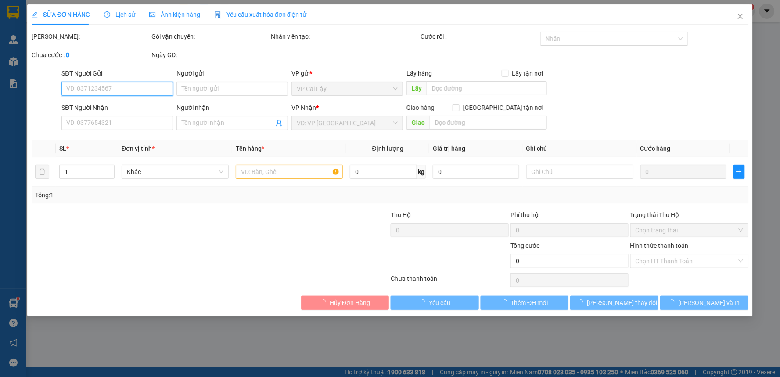
type input "0397937780"
type input "CHÍ TRUNG"
type input "20.000"
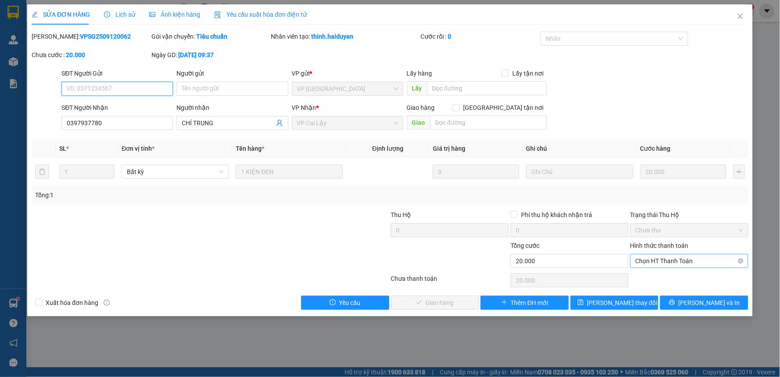
drag, startPoint x: 691, startPoint y: 261, endPoint x: 690, endPoint y: 270, distance: 9.3
click at [691, 261] on span "Chọn HT Thanh Toán" at bounding box center [690, 260] width 108 height 13
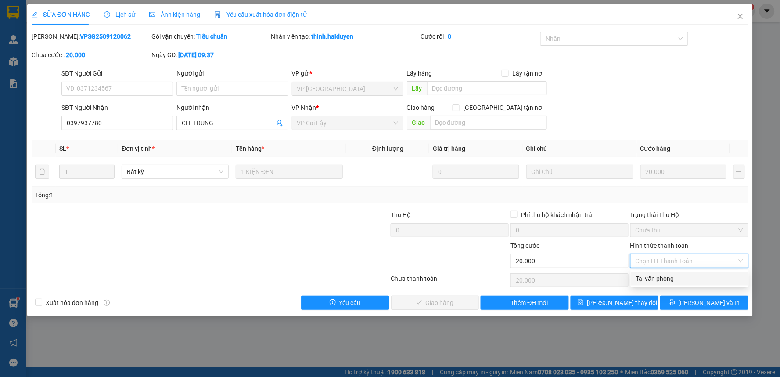
drag, startPoint x: 688, startPoint y: 282, endPoint x: 556, endPoint y: 293, distance: 131.8
click at [688, 281] on div "Tại văn phòng" at bounding box center [690, 279] width 108 height 10
type input "0"
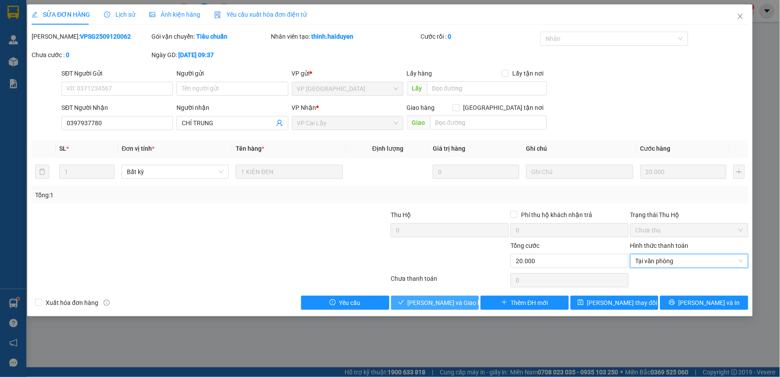
click at [420, 309] on button "[PERSON_NAME] và Giao hàng" at bounding box center [435, 303] width 88 height 14
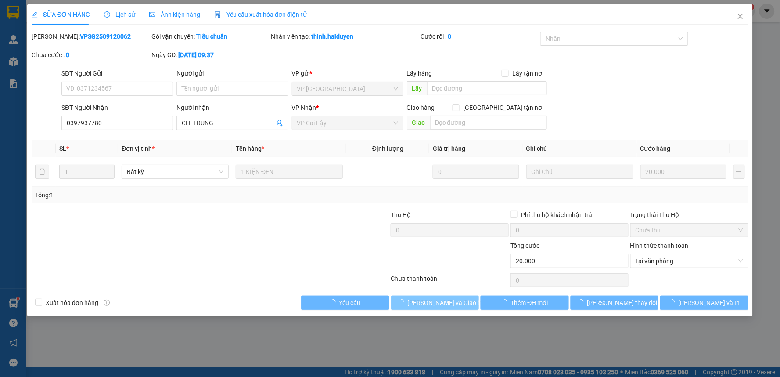
click at [435, 303] on span "[PERSON_NAME] và Giao hàng" at bounding box center [450, 303] width 84 height 10
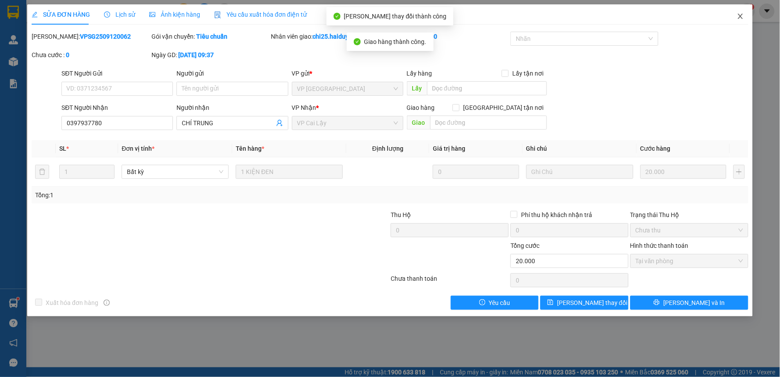
click at [738, 15] on icon "close" at bounding box center [740, 16] width 7 height 7
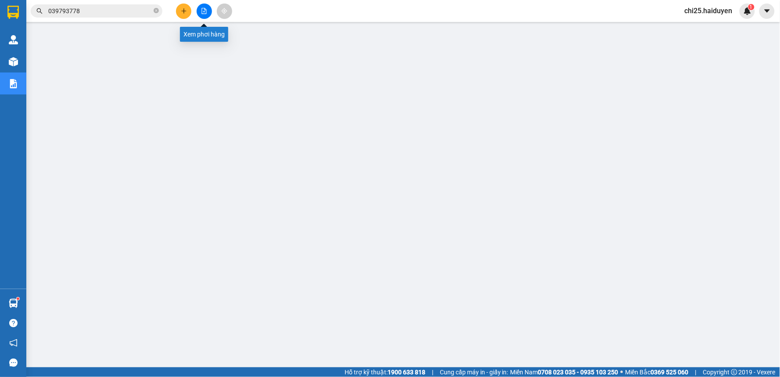
click at [191, 11] on div at bounding box center [204, 11] width 66 height 15
click at [184, 12] on icon "plus" at bounding box center [184, 11] width 6 height 6
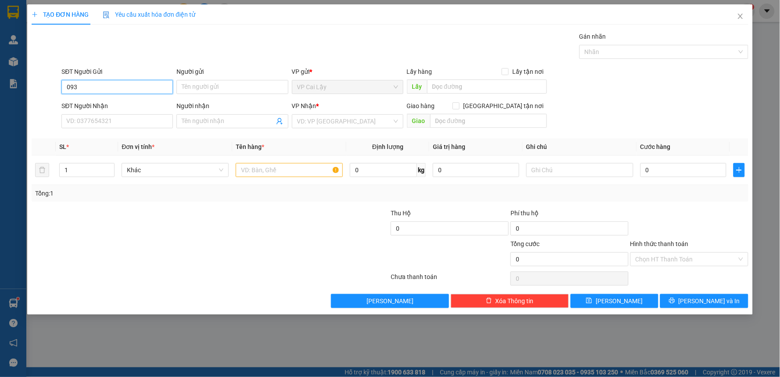
type input "0933"
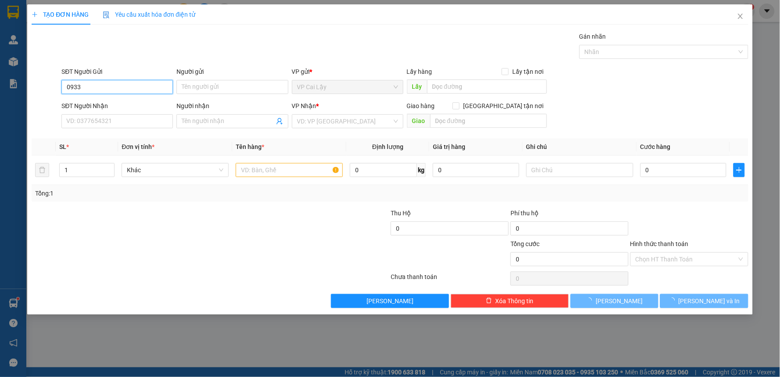
click at [112, 81] on input "0933" at bounding box center [117, 87] width 112 height 14
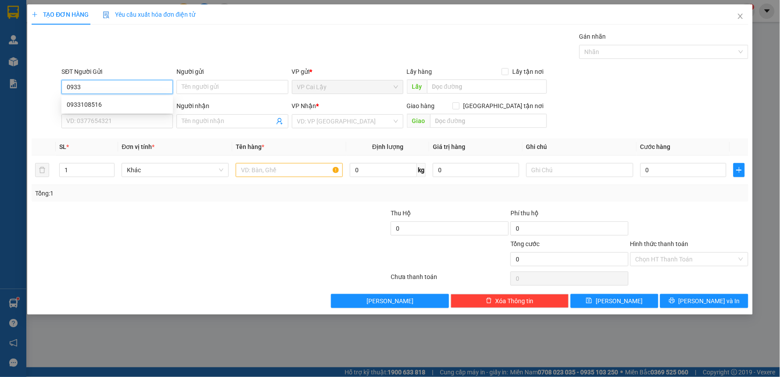
drag, startPoint x: 112, startPoint y: 81, endPoint x: 111, endPoint y: 72, distance: 8.8
click at [112, 77] on div "SĐT Người Gửi 0933" at bounding box center [117, 82] width 112 height 31
click at [100, 128] on input "SĐT Người Nhận" at bounding box center [117, 121] width 112 height 14
type input "0933727515"
click at [101, 124] on input "0933727515" at bounding box center [117, 121] width 112 height 14
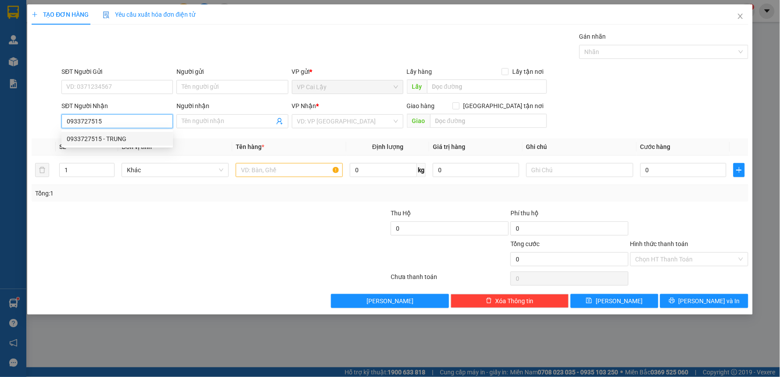
click at [104, 134] on div "0933727515 - TRUNG" at bounding box center [117, 139] width 101 height 10
type input "TRUNG"
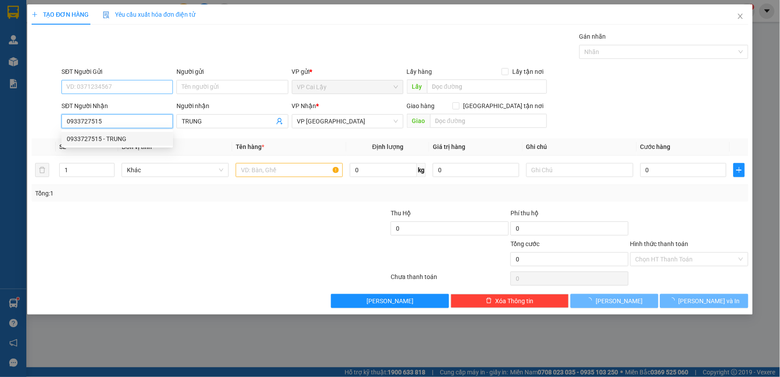
type input "20.000"
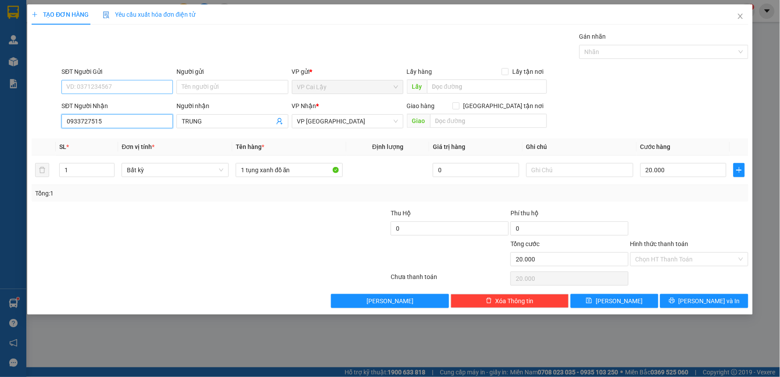
type input "0933727515"
click at [125, 88] on input "SĐT Người Gửi" at bounding box center [117, 87] width 112 height 14
click at [118, 100] on div "0938772243 - THẢO" at bounding box center [117, 105] width 101 height 10
type input "0938772243"
type input "THẢO"
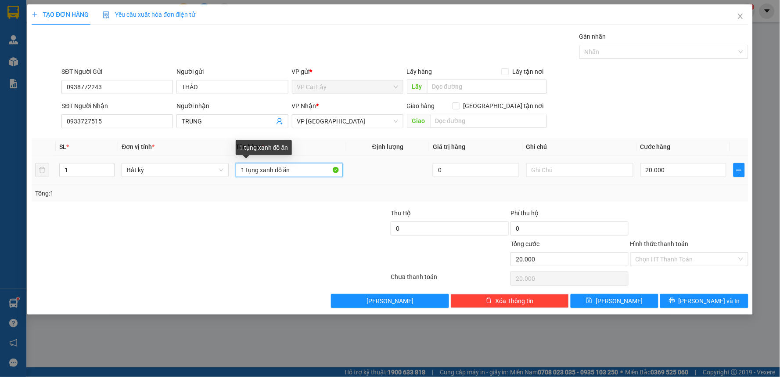
drag, startPoint x: 242, startPoint y: 170, endPoint x: 306, endPoint y: 172, distance: 63.3
click at [306, 172] on input "1 tụng xanh đồ ăn" at bounding box center [289, 170] width 107 height 14
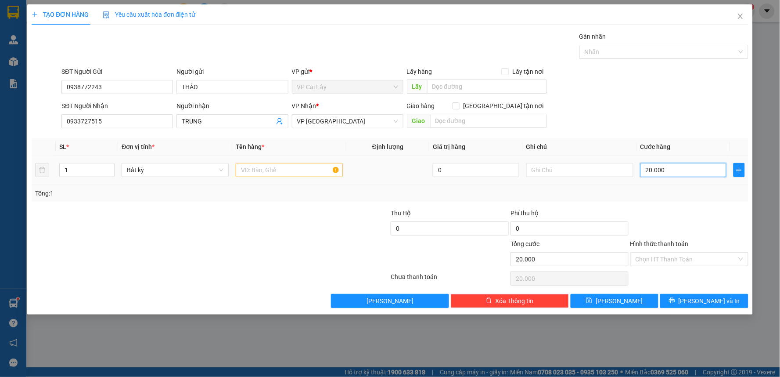
click at [693, 174] on input "20.000" at bounding box center [684, 170] width 87 height 14
type input "4"
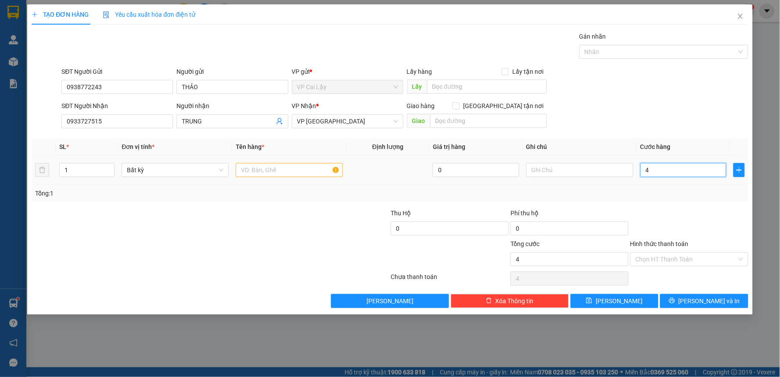
type input "40"
type input "40.000"
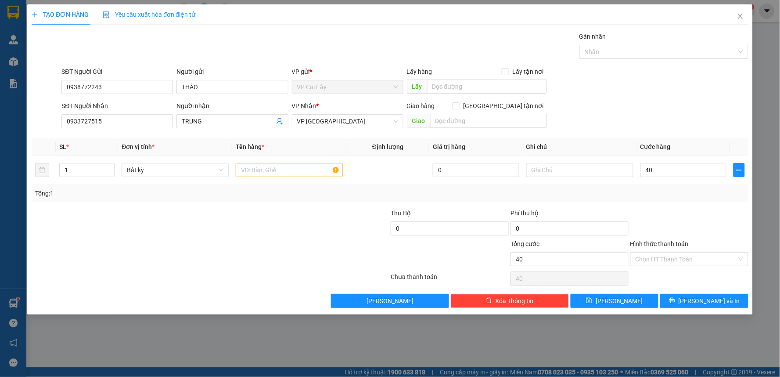
type input "40.000"
click at [687, 192] on div "Tổng: 1" at bounding box center [390, 193] width 710 height 10
click at [279, 171] on input "text" at bounding box center [289, 170] width 107 height 14
type input "1"
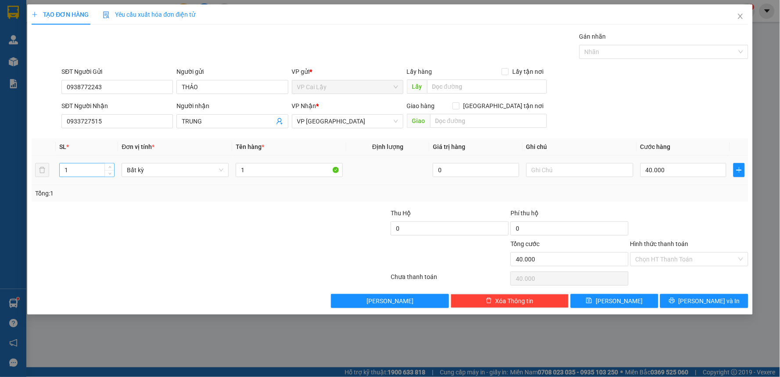
click at [88, 172] on input "1" at bounding box center [87, 169] width 54 height 13
type input "2"
click at [266, 170] on input "1" at bounding box center [289, 170] width 107 height 14
type input "0"
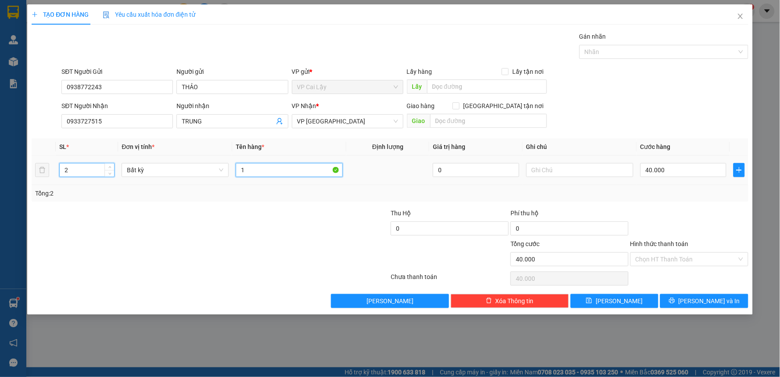
type input "0"
drag, startPoint x: 299, startPoint y: 174, endPoint x: 284, endPoint y: 173, distance: 15.4
click at [299, 174] on input "1 TỤNG XANH NHẠT + 1 TỤNG XANH ĐẬM" at bounding box center [289, 170] width 107 height 14
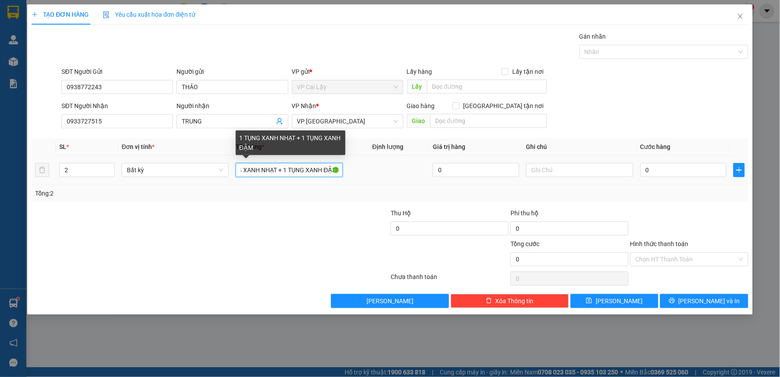
click at [266, 171] on input "1 TỤNG XANH NHẠT + 1 TỤNG XANH ĐẬM" at bounding box center [289, 170] width 107 height 14
click at [320, 169] on input "1 TỤNG XANH NHẠT + 1 TỤNG XANH ĐẬM" at bounding box center [289, 170] width 107 height 14
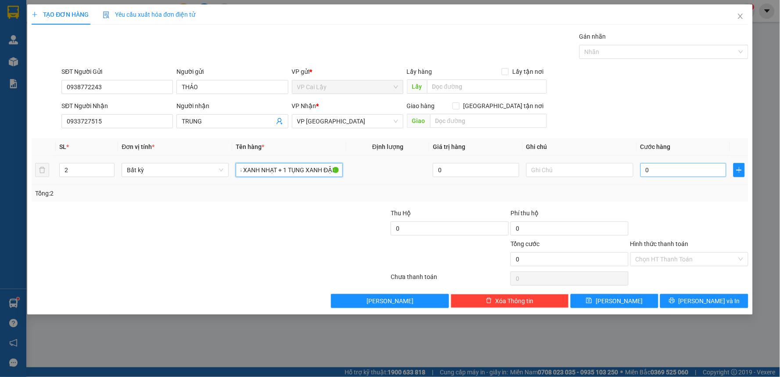
type input "1 TỤNG XANH NHẠT + 1 TỤNG XANH ĐẬM"
click at [681, 170] on input "0" at bounding box center [684, 170] width 87 height 14
type input "4"
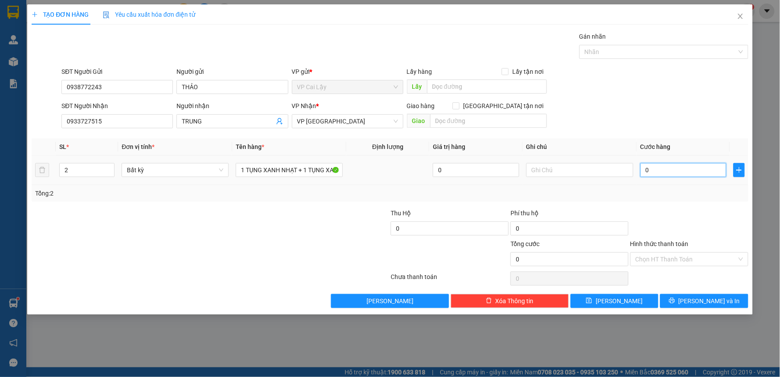
type input "4"
type input "40"
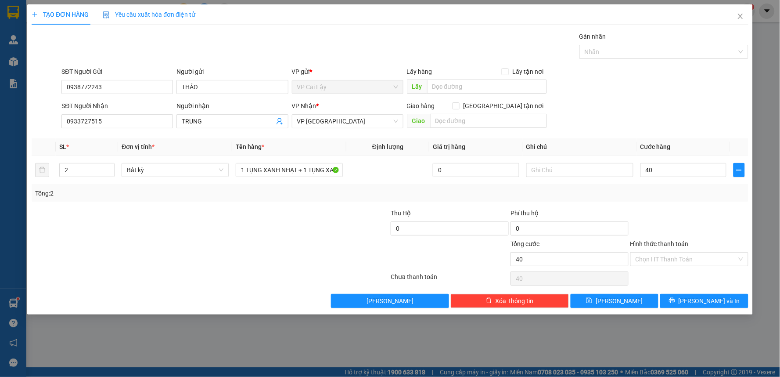
type input "40.000"
drag, startPoint x: 713, startPoint y: 214, endPoint x: 703, endPoint y: 235, distance: 22.6
click at [711, 214] on div at bounding box center [690, 223] width 120 height 31
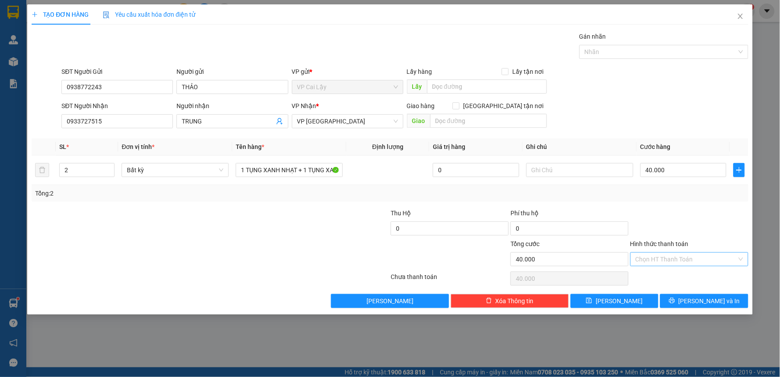
click at [701, 257] on input "Hình thức thanh toán" at bounding box center [686, 259] width 101 height 13
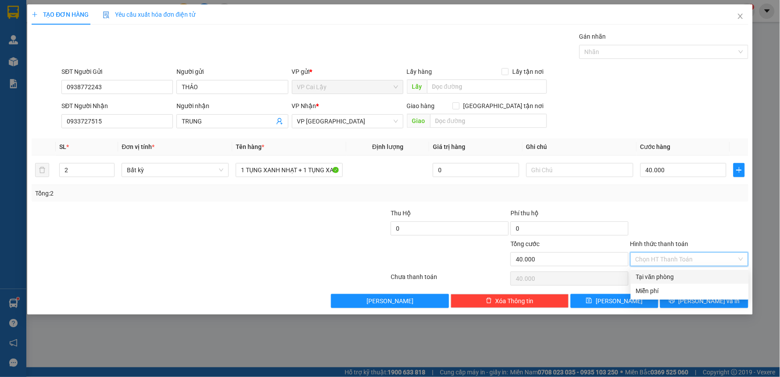
click at [683, 277] on div "Tại văn phòng" at bounding box center [690, 277] width 108 height 10
type input "0"
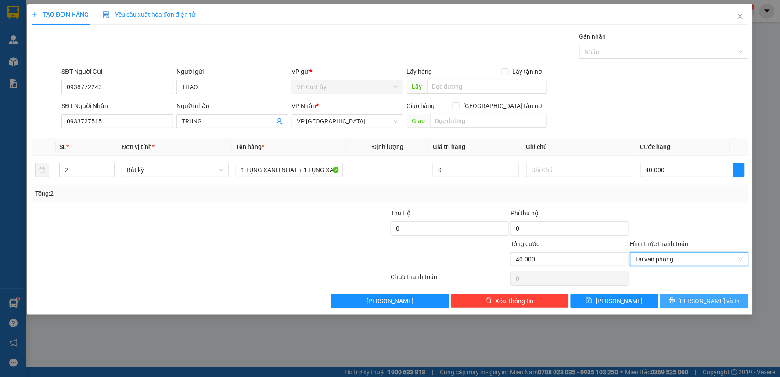
click at [696, 304] on button "[PERSON_NAME] và In" at bounding box center [705, 301] width 88 height 14
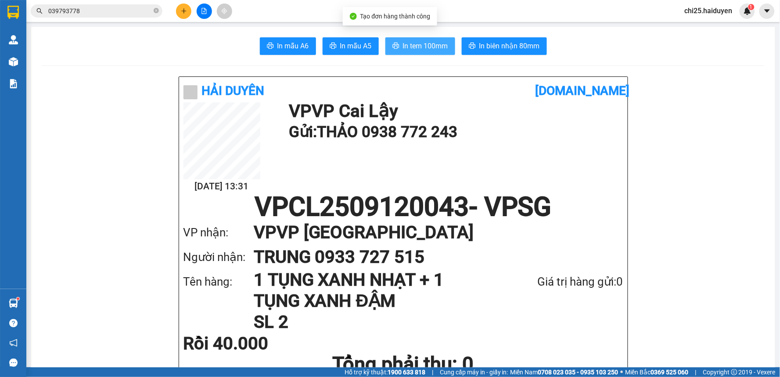
click at [417, 51] on span "In tem 100mm" at bounding box center [425, 45] width 45 height 11
click at [178, 13] on button at bounding box center [183, 11] width 15 height 15
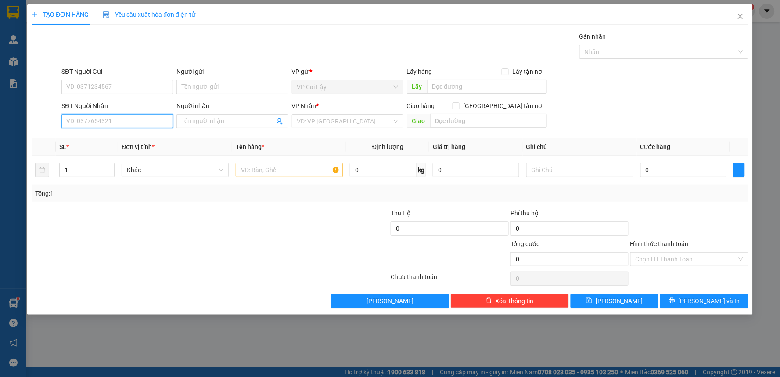
click at [126, 123] on input "SĐT Người Nhận" at bounding box center [117, 121] width 112 height 14
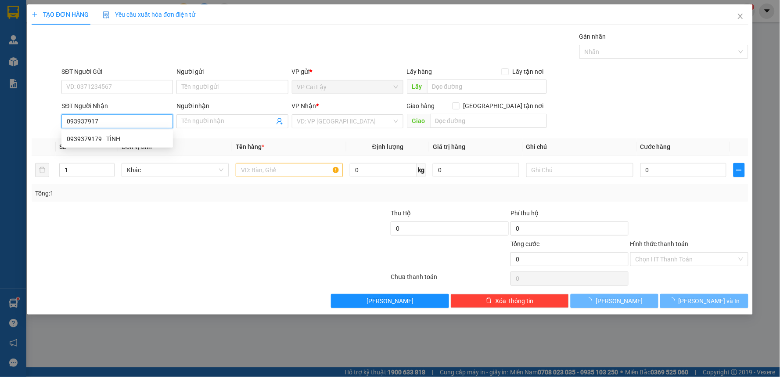
type input "0939379179"
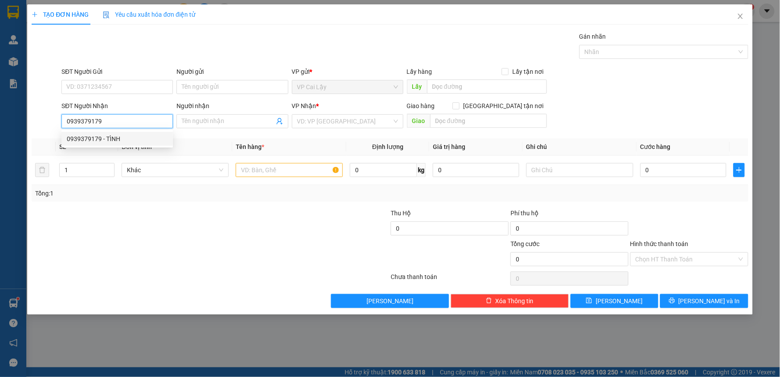
click at [126, 137] on div "0939379179 - TÌNH" at bounding box center [117, 139] width 101 height 10
type input "TÌNH"
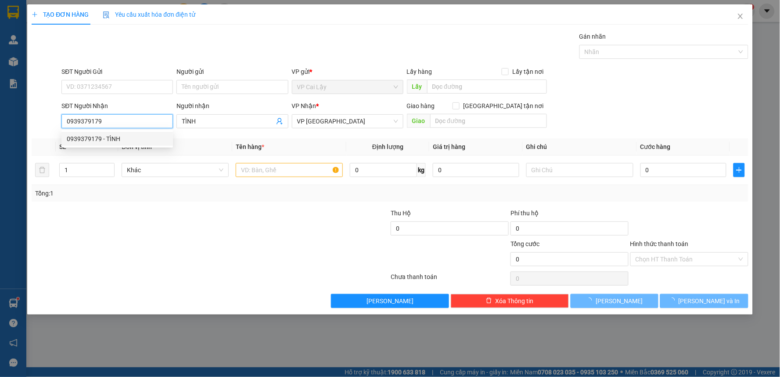
type input "20.000"
type input "0939379179"
click at [127, 98] on form "SĐT Người Gửi VD: 0371234567 Người gửi Tên người gửi VP gửi * VP Cai Lậy Lấy hà…" at bounding box center [390, 99] width 717 height 65
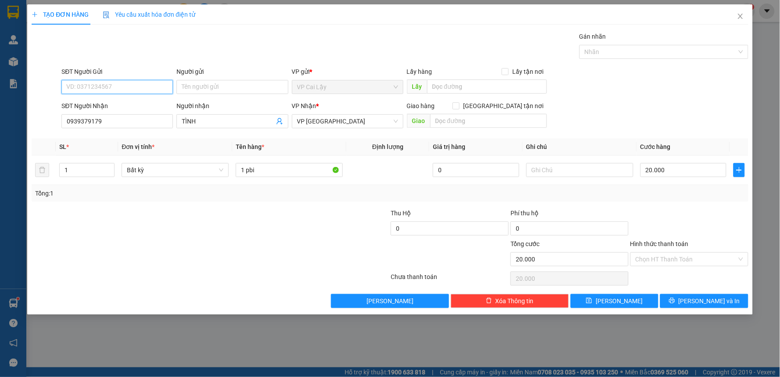
click at [126, 90] on input "SĐT Người Gửi" at bounding box center [117, 87] width 112 height 14
drag, startPoint x: 121, startPoint y: 102, endPoint x: 129, endPoint y: 111, distance: 11.8
click at [121, 102] on div "0983829964 - NGỌC" at bounding box center [117, 105] width 101 height 10
type input "0983829964"
type input "NGỌC"
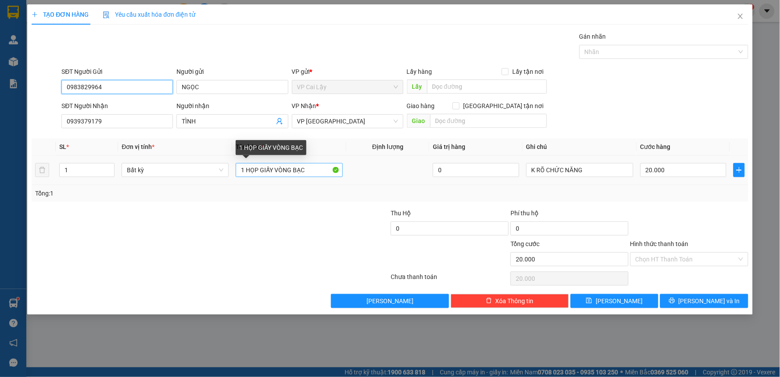
type input "0983829964"
drag, startPoint x: 246, startPoint y: 170, endPoint x: 374, endPoint y: 183, distance: 128.1
click at [369, 188] on div "SL * Đơn vị tính * Tên hàng * Định lượng Giá trị hàng Ghi chú Cước hàng 1 Bất k…" at bounding box center [390, 169] width 717 height 63
type input "1 KIỆN TRẮNG"
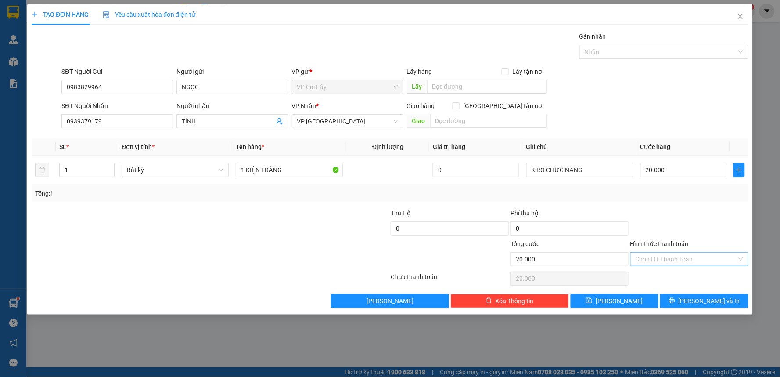
drag, startPoint x: 668, startPoint y: 258, endPoint x: 668, endPoint y: 266, distance: 8.3
click at [668, 259] on input "Hình thức thanh toán" at bounding box center [686, 259] width 101 height 13
drag, startPoint x: 670, startPoint y: 332, endPoint x: 700, endPoint y: 313, distance: 34.7
click at [672, 329] on div "TẠO ĐƠN HÀNG Yêu cầu xuất hóa đơn điện tử Transit Pickup Surcharge Ids Transit …" at bounding box center [390, 188] width 780 height 377
drag, startPoint x: 697, startPoint y: 300, endPoint x: 661, endPoint y: 304, distance: 35.8
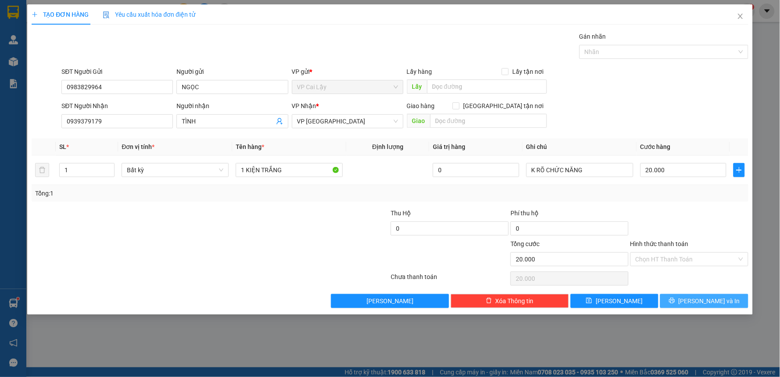
click at [697, 302] on button "[PERSON_NAME] và In" at bounding box center [705, 301] width 88 height 14
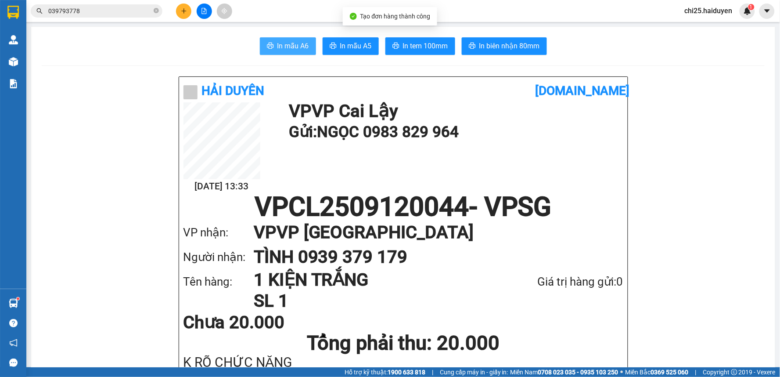
drag, startPoint x: 288, startPoint y: 38, endPoint x: 401, endPoint y: 253, distance: 243.6
click at [287, 38] on button "In mẫu A6" at bounding box center [288, 46] width 56 height 18
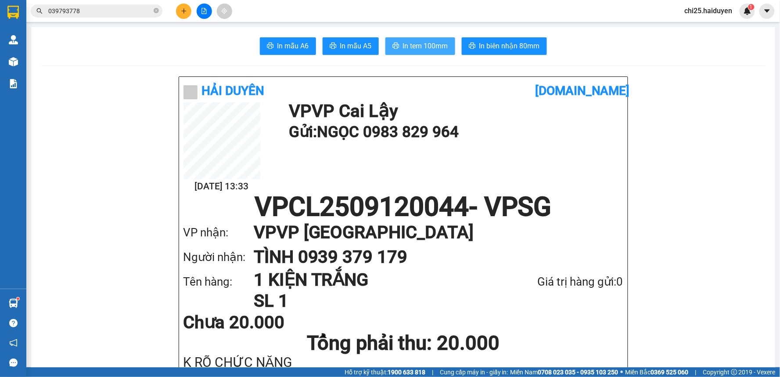
click at [403, 46] on span "In tem 100mm" at bounding box center [425, 45] width 45 height 11
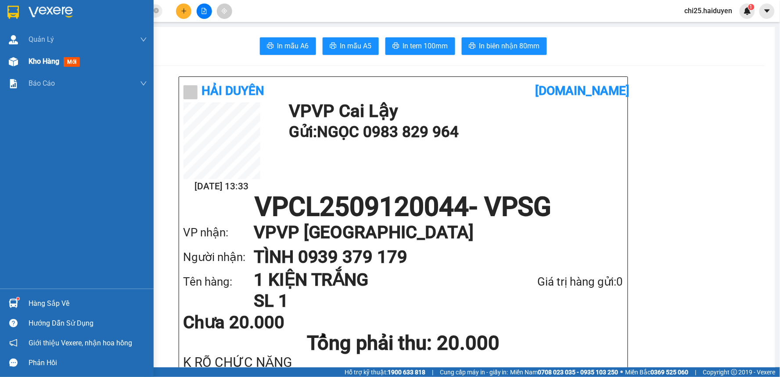
click at [18, 58] on div at bounding box center [13, 61] width 15 height 15
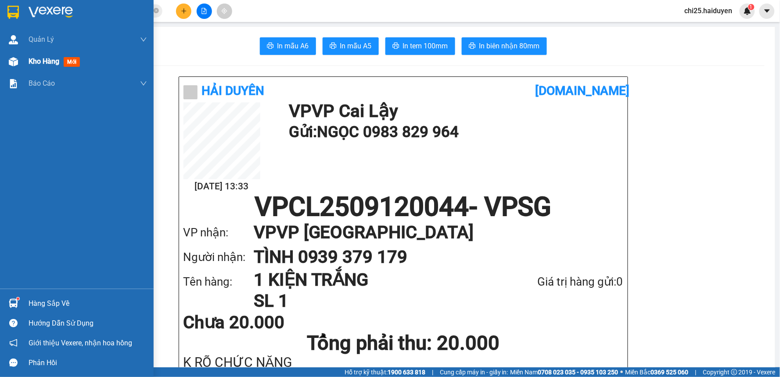
click at [18, 58] on div at bounding box center [13, 61] width 15 height 15
drag, startPoint x: 18, startPoint y: 58, endPoint x: 445, endPoint y: 3, distance: 430.5
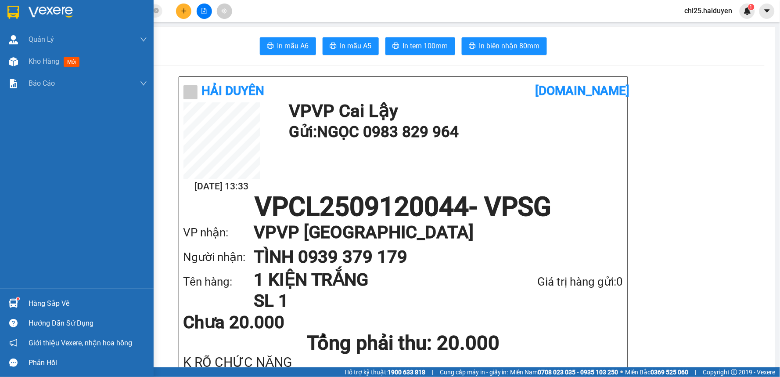
click at [19, 58] on div at bounding box center [13, 61] width 15 height 15
click at [20, 58] on div at bounding box center [13, 61] width 15 height 15
click at [23, 58] on div "Kho hàng mới" at bounding box center [77, 62] width 154 height 22
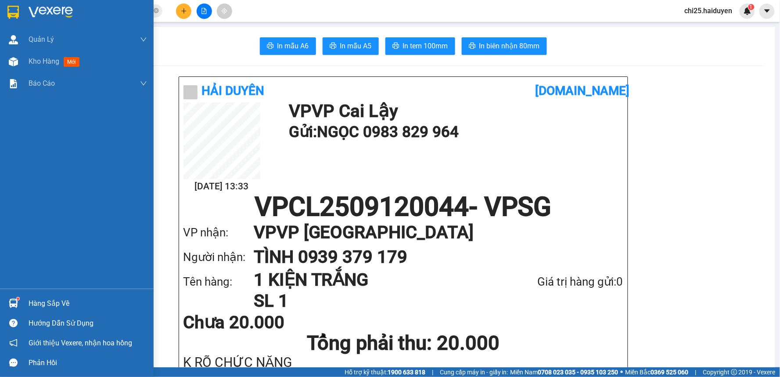
click at [23, 58] on div "Kho hàng mới" at bounding box center [77, 62] width 154 height 22
click at [24, 58] on div "Kho hàng mới" at bounding box center [77, 62] width 154 height 22
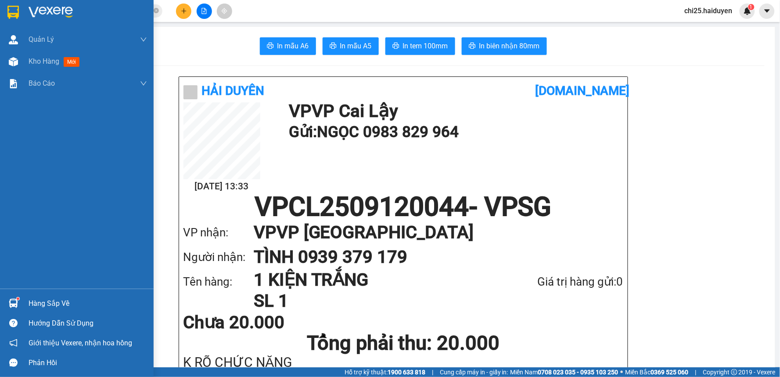
click at [25, 58] on div "Kho hàng mới" at bounding box center [77, 62] width 154 height 22
click at [26, 59] on div "Kho hàng mới" at bounding box center [77, 62] width 154 height 22
click at [31, 59] on span "Kho hàng" at bounding box center [44, 61] width 31 height 8
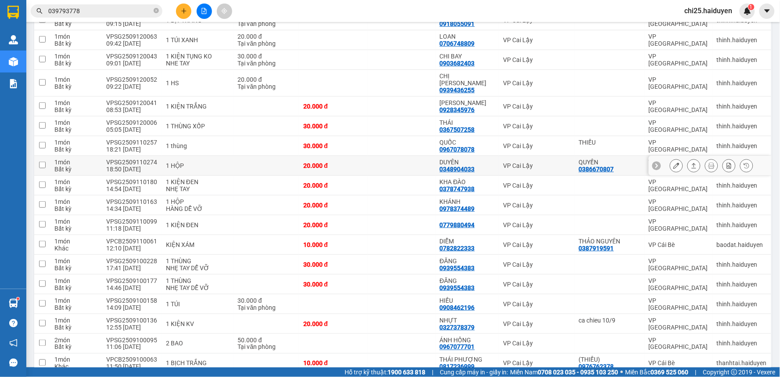
scroll to position [146, 0]
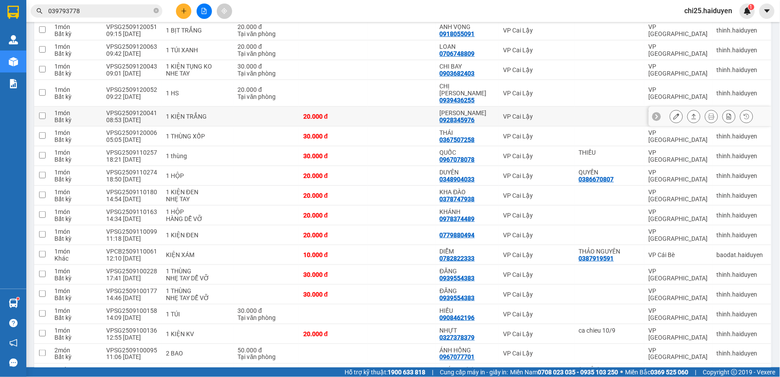
click at [674, 113] on icon at bounding box center [677, 116] width 6 height 6
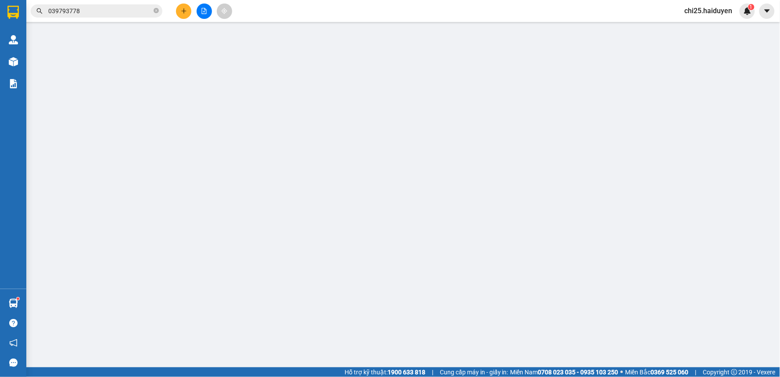
type input "0928345976"
type input "TẤN ĐẠT"
type input "20.000"
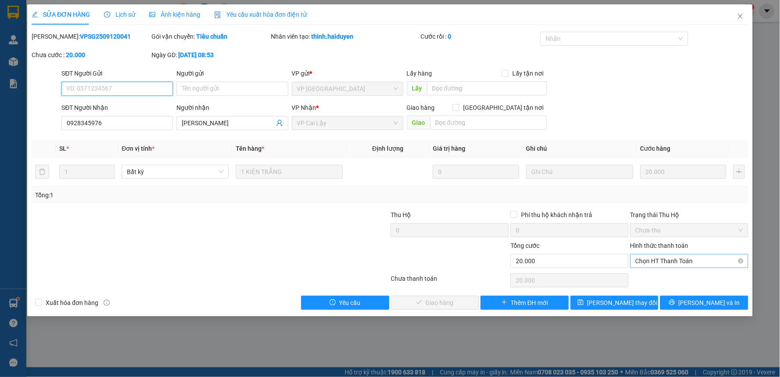
click at [705, 258] on span "Chọn HT Thanh Toán" at bounding box center [690, 260] width 108 height 13
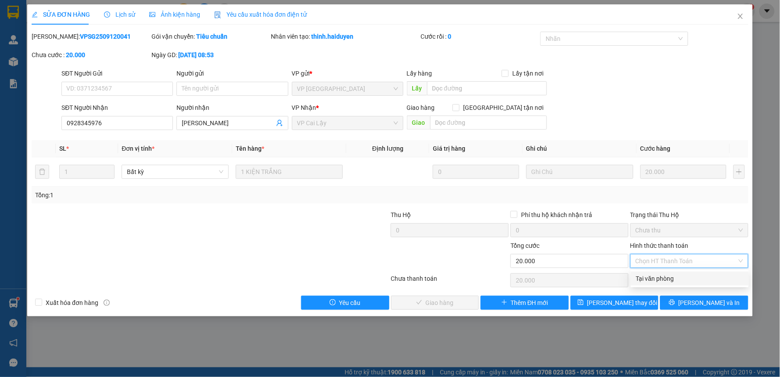
drag, startPoint x: 699, startPoint y: 278, endPoint x: 631, endPoint y: 302, distance: 72.2
click at [698, 278] on div "Tại văn phòng" at bounding box center [690, 279] width 108 height 10
type input "0"
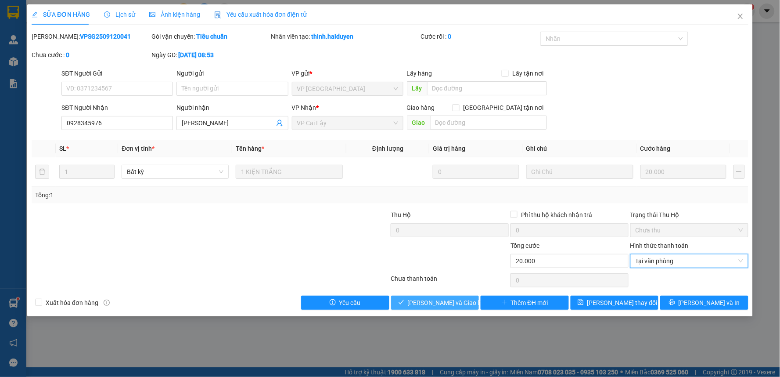
click at [425, 299] on span "[PERSON_NAME] và [PERSON_NAME] hàng" at bounding box center [450, 303] width 84 height 10
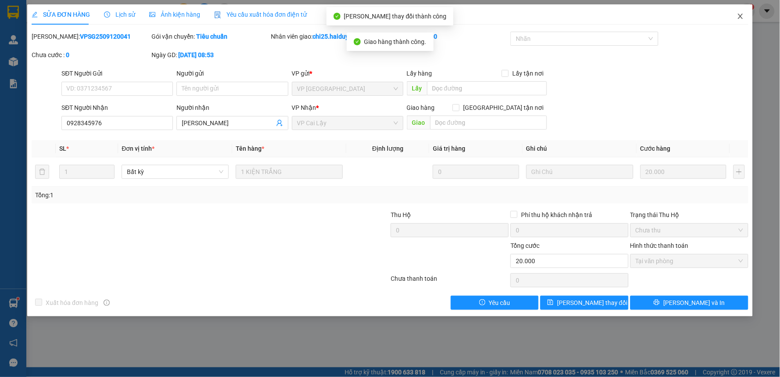
click at [741, 15] on icon "close" at bounding box center [740, 16] width 7 height 7
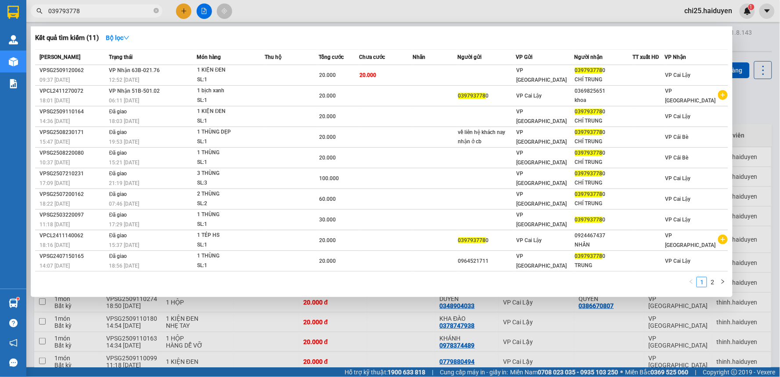
drag, startPoint x: 138, startPoint y: 14, endPoint x: 161, endPoint y: 14, distance: 23.3
click at [138, 14] on input "039793778" at bounding box center [100, 11] width 104 height 10
click at [161, 14] on span "039793778" at bounding box center [97, 10] width 132 height 13
click at [159, 12] on span "039793778" at bounding box center [97, 10] width 132 height 13
click at [157, 11] on icon "close-circle" at bounding box center [156, 10] width 5 height 5
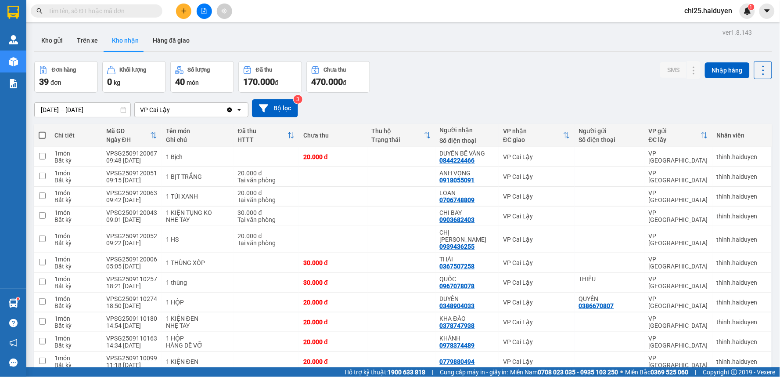
click at [157, 11] on span at bounding box center [156, 11] width 5 height 10
click at [159, 11] on span at bounding box center [156, 11] width 5 height 10
click at [147, 10] on input "text" at bounding box center [100, 11] width 104 height 10
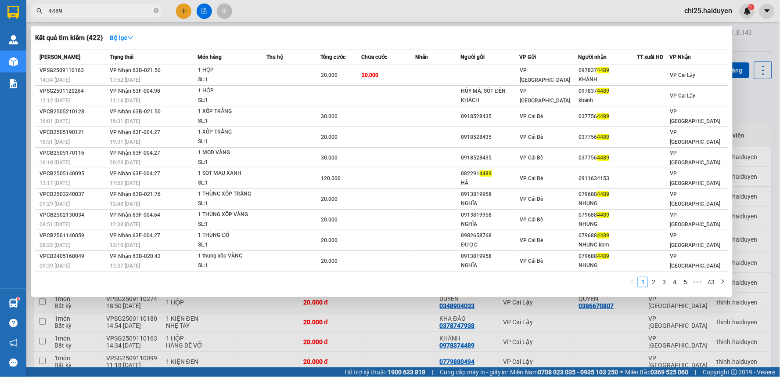
type input "4489"
click at [156, 10] on icon "close-circle" at bounding box center [156, 10] width 5 height 5
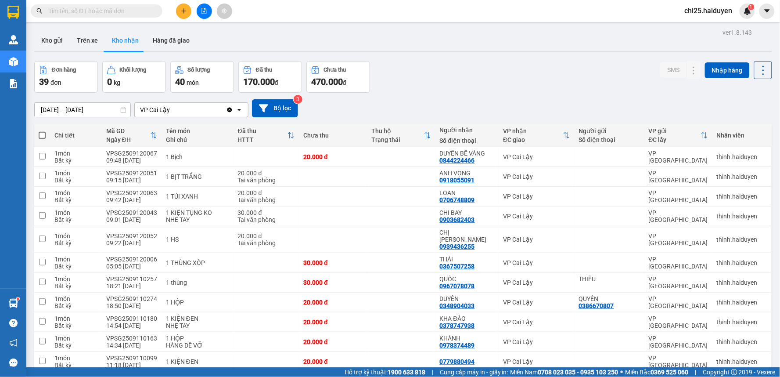
click at [156, 10] on span at bounding box center [156, 11] width 5 height 10
click at [138, 9] on input "text" at bounding box center [100, 11] width 104 height 10
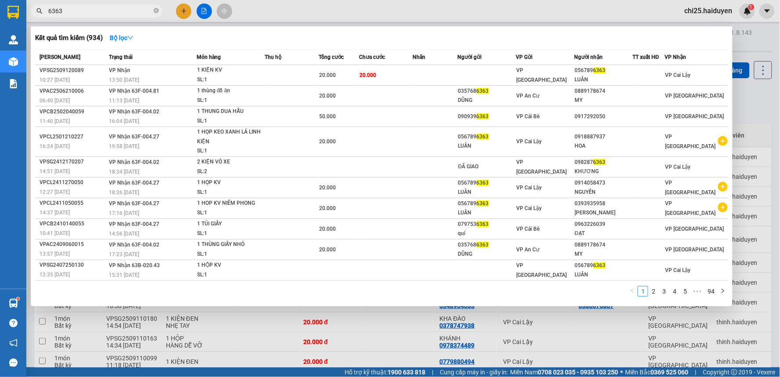
type input "6363"
click at [553, 11] on div at bounding box center [390, 188] width 780 height 377
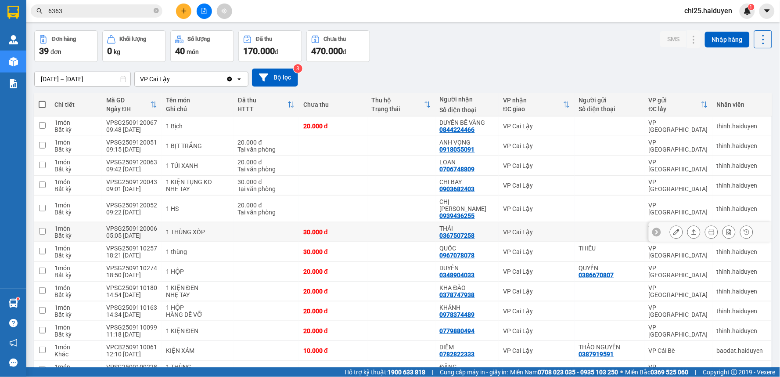
scroll to position [49, 0]
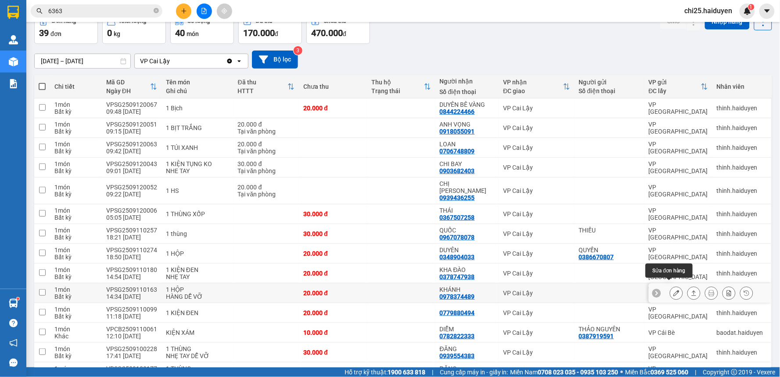
click at [674, 290] on icon at bounding box center [677, 293] width 6 height 6
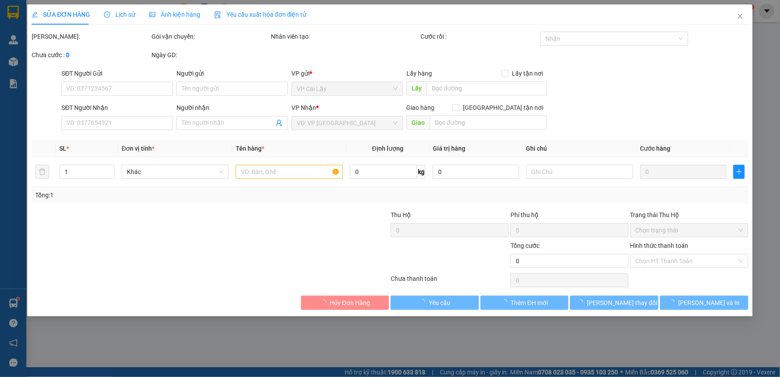
type input "0978374489"
type input "KHÁNH"
type input "20.000"
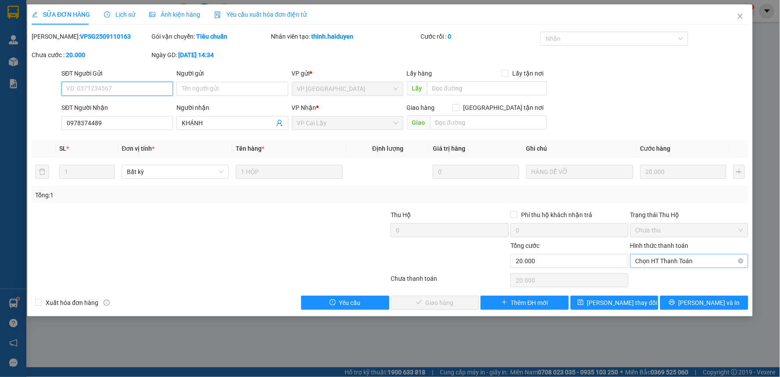
click at [660, 264] on span "Chọn HT Thanh Toán" at bounding box center [690, 260] width 108 height 13
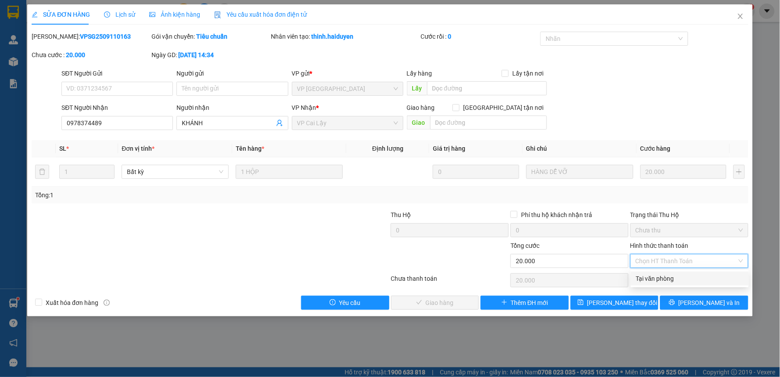
click at [654, 274] on div "Tại văn phòng" at bounding box center [690, 279] width 108 height 10
type input "0"
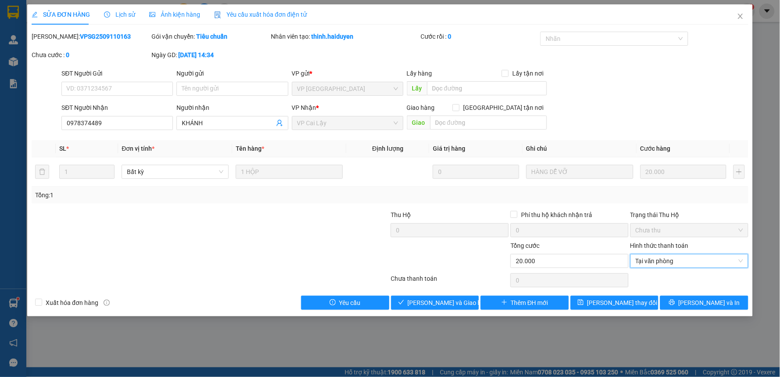
click at [426, 293] on div "Total Paid Fee 0 Total UnPaid Fee 20.000 Cash Collection Total Fee Mã ĐH: VPSG2…" at bounding box center [390, 171] width 717 height 278
drag, startPoint x: 432, startPoint y: 300, endPoint x: 582, endPoint y: 269, distance: 153.8
click at [432, 300] on span "[PERSON_NAME] và [PERSON_NAME] hàng" at bounding box center [450, 303] width 84 height 10
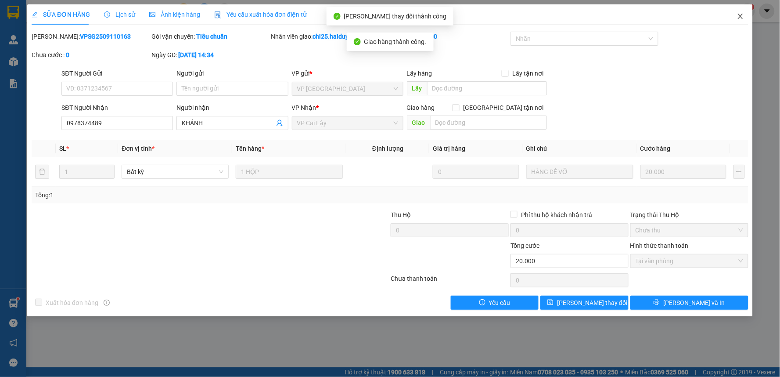
click at [743, 17] on icon "close" at bounding box center [740, 16] width 7 height 7
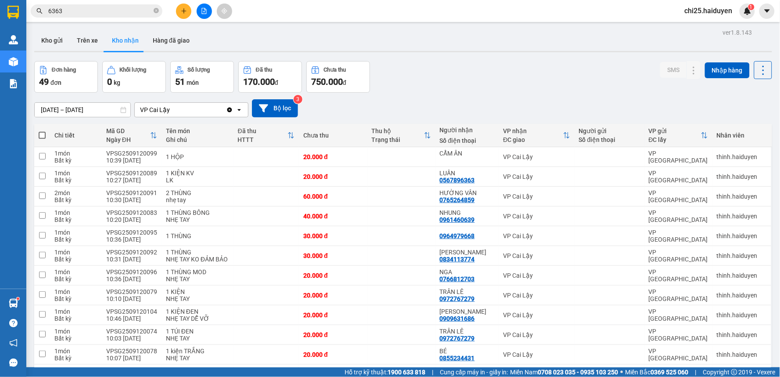
click at [703, 14] on span "chi25.haiduyen" at bounding box center [709, 10] width 62 height 11
click at [713, 30] on span "Đăng xuất" at bounding box center [713, 27] width 43 height 10
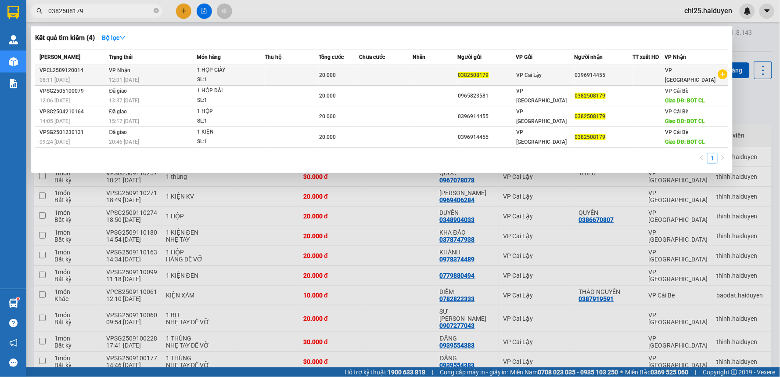
type input "0382508179"
drag, startPoint x: 580, startPoint y: 72, endPoint x: 612, endPoint y: 72, distance: 31.6
click at [612, 72] on div "0396914455" at bounding box center [604, 75] width 58 height 9
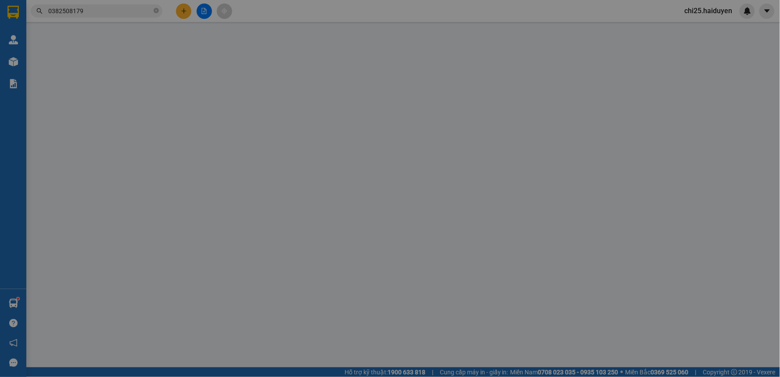
type input "0382508179"
type input "0396914455"
type input "20.000"
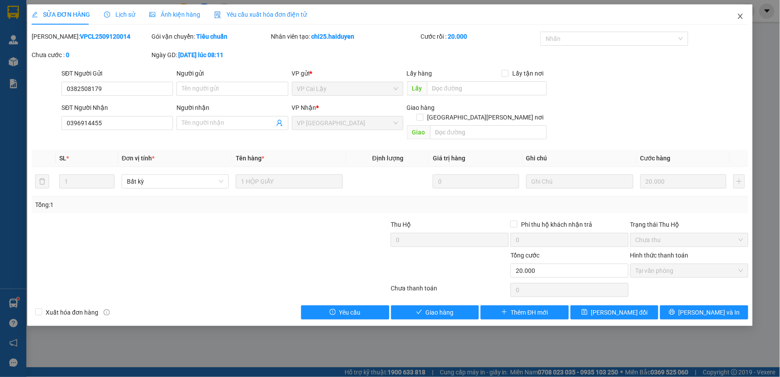
click at [740, 15] on icon "close" at bounding box center [740, 16] width 5 height 5
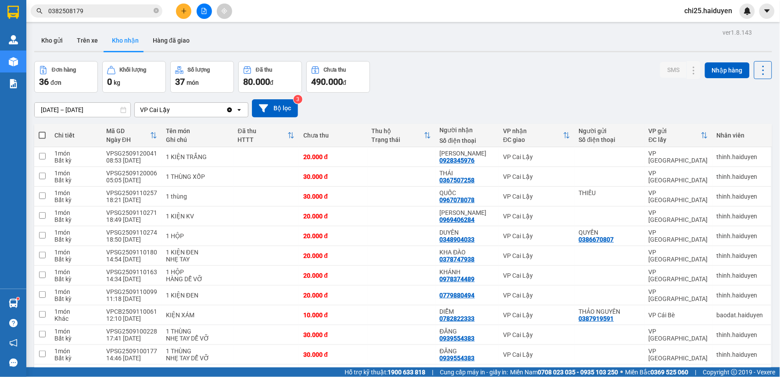
click at [108, 5] on div "Kết quả tìm kiếm ( 4 ) Bộ lọc Mã ĐH Trạng thái Món hàng Thu hộ Tổng cước Chưa c…" at bounding box center [85, 11] width 171 height 15
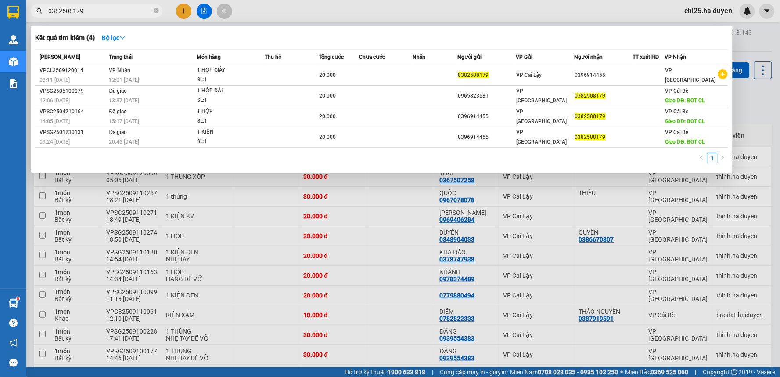
click at [110, 7] on input "0382508179" at bounding box center [100, 11] width 104 height 10
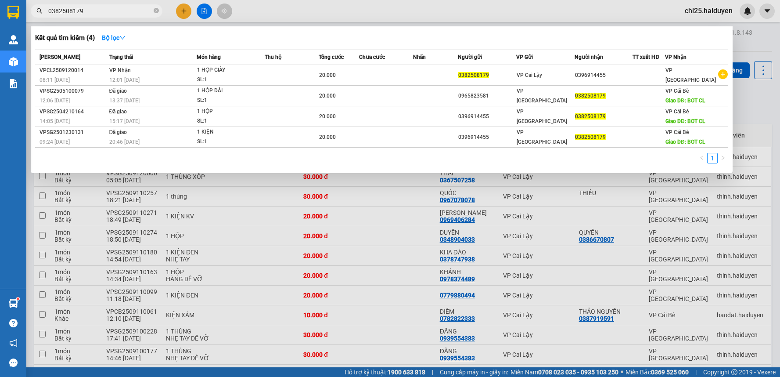
drag, startPoint x: 0, startPoint y: 0, endPoint x: 124, endPoint y: 154, distance: 198.0
click at [110, 239] on div at bounding box center [390, 188] width 780 height 377
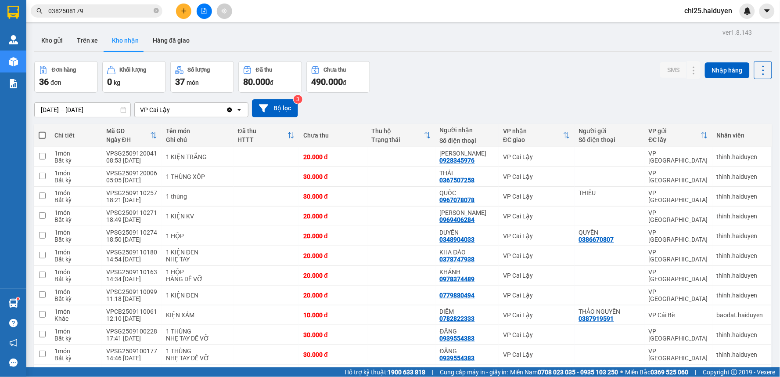
click at [53, 42] on button "Kho gửi" at bounding box center [52, 40] width 36 height 21
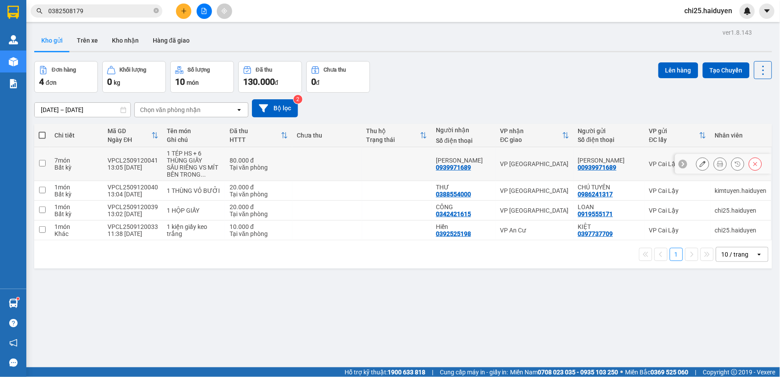
click at [522, 162] on div "VP [GEOGRAPHIC_DATA]" at bounding box center [535, 163] width 69 height 7
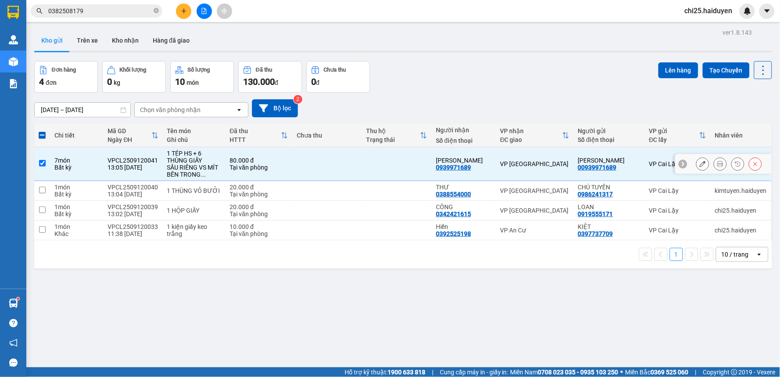
drag, startPoint x: 471, startPoint y: 163, endPoint x: 474, endPoint y: 167, distance: 5.6
click at [473, 163] on div "[PERSON_NAME]" at bounding box center [463, 160] width 55 height 7
checkbox input "false"
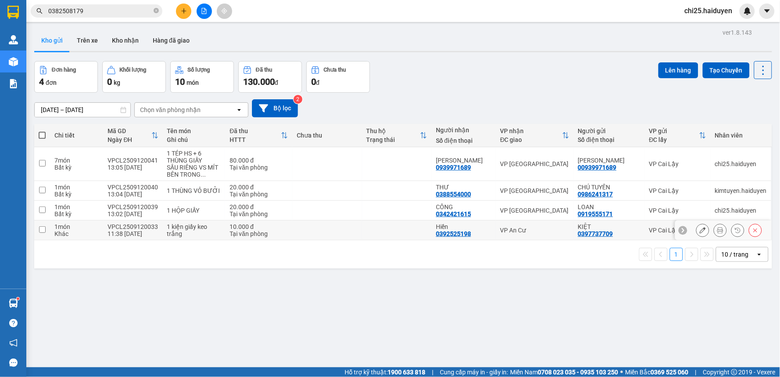
click at [414, 225] on td at bounding box center [397, 230] width 70 height 20
checkbox input "true"
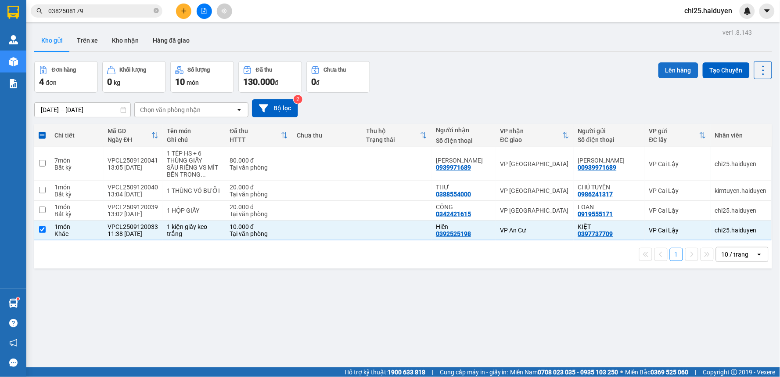
click at [665, 72] on button "Lên hàng" at bounding box center [679, 70] width 40 height 16
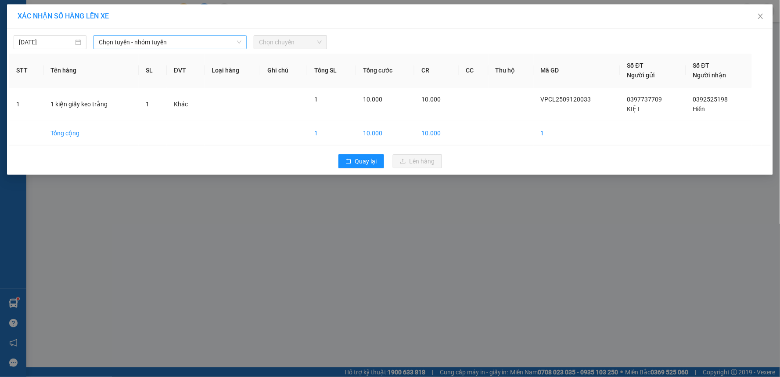
click at [206, 45] on span "Chọn tuyến - nhóm tuyến" at bounding box center [170, 42] width 143 height 13
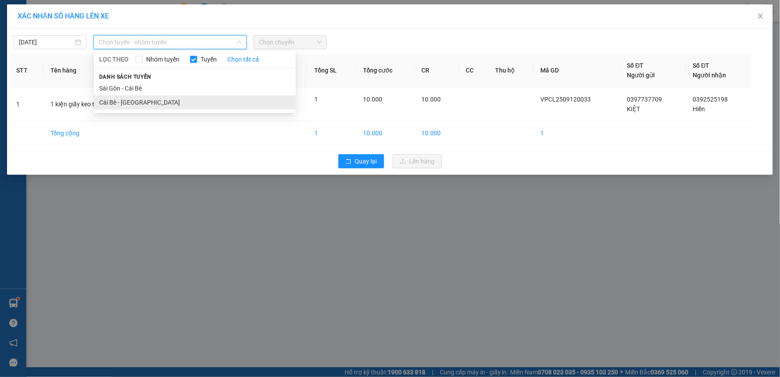
click at [189, 97] on li "Cái Bè - Sài Gòn" at bounding box center [195, 102] width 202 height 14
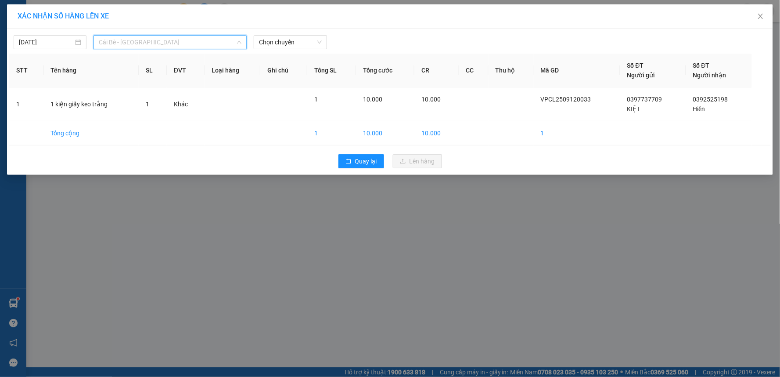
drag, startPoint x: 200, startPoint y: 37, endPoint x: 202, endPoint y: 43, distance: 6.4
click at [201, 40] on span "Cái Bè - Sài Gòn" at bounding box center [170, 42] width 143 height 13
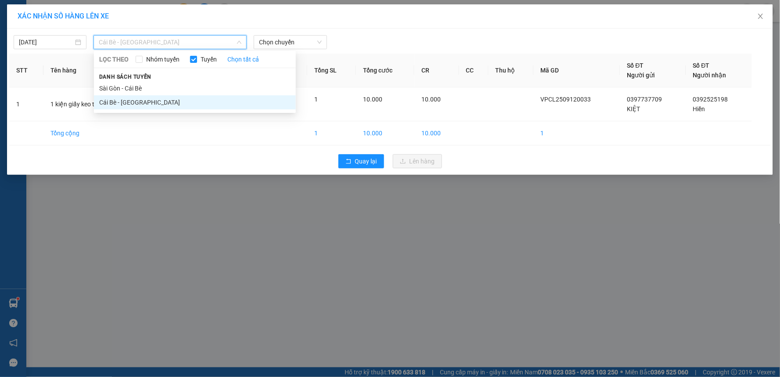
click at [202, 44] on span "Cái Bè - Sài Gòn" at bounding box center [170, 42] width 143 height 13
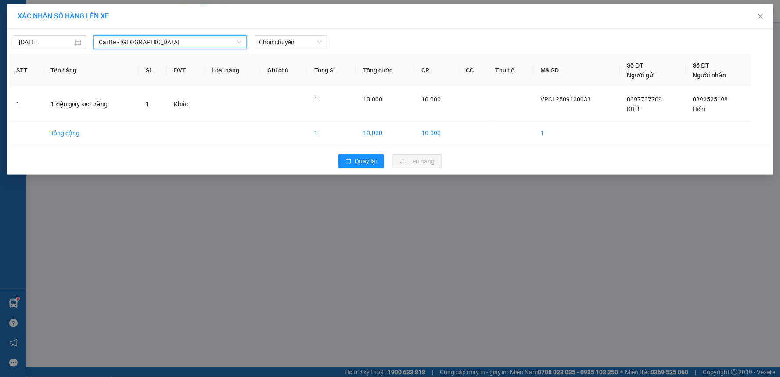
click at [199, 43] on span "Cái Bè - Sài Gòn" at bounding box center [170, 42] width 143 height 13
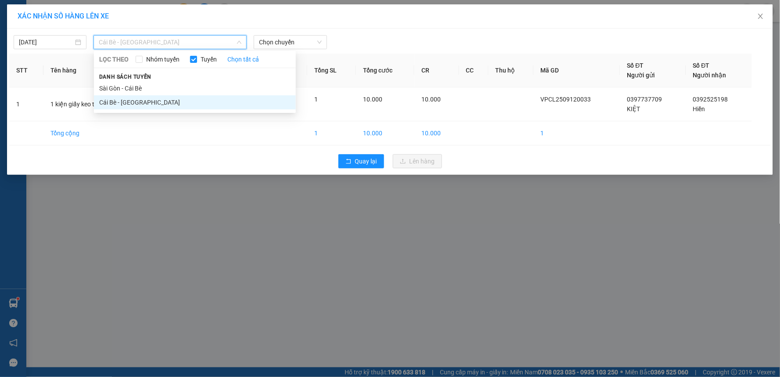
click at [192, 77] on div "Danh sách tuyến Sài Gòn - Cái Bè Cái Bè - Sài Gòn" at bounding box center [195, 91] width 202 height 38
drag, startPoint x: 192, startPoint y: 81, endPoint x: 200, endPoint y: 82, distance: 8.0
click at [192, 82] on li "Sài Gòn - Cái Bè" at bounding box center [195, 88] width 202 height 14
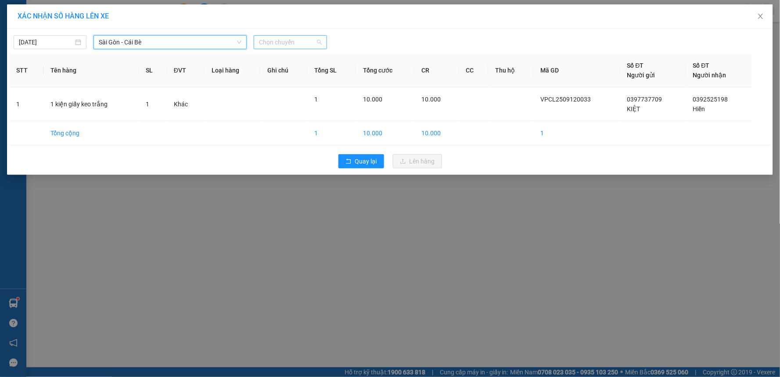
click at [270, 46] on span "Chọn chuyến" at bounding box center [290, 42] width 62 height 13
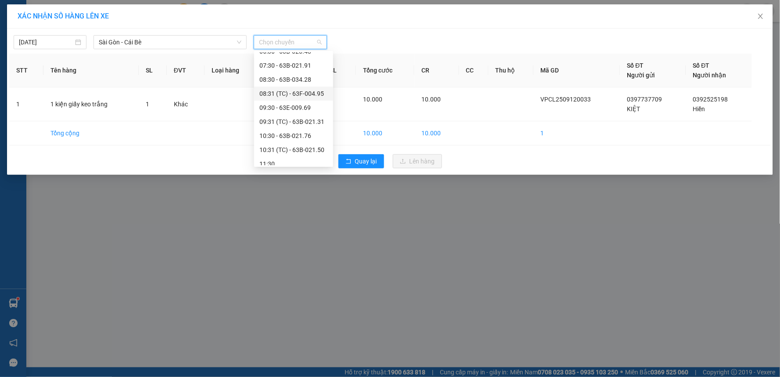
scroll to position [49, 0]
drag, startPoint x: 297, startPoint y: 134, endPoint x: 366, endPoint y: 166, distance: 75.5
click at [299, 134] on div "10:31 (TC) - 63B-021.50" at bounding box center [294, 138] width 69 height 10
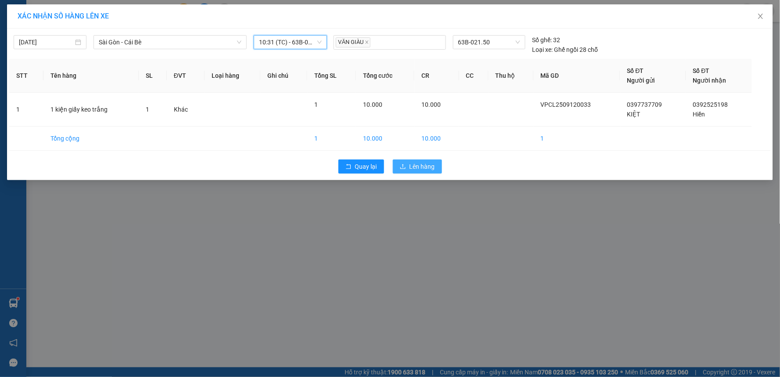
click at [418, 165] on span "Lên hàng" at bounding box center [422, 167] width 25 height 10
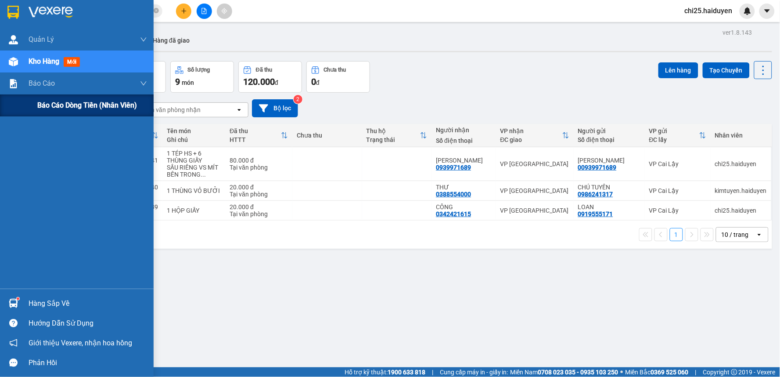
click at [81, 103] on span "Báo cáo dòng tiền (nhân viên)" at bounding box center [87, 105] width 100 height 11
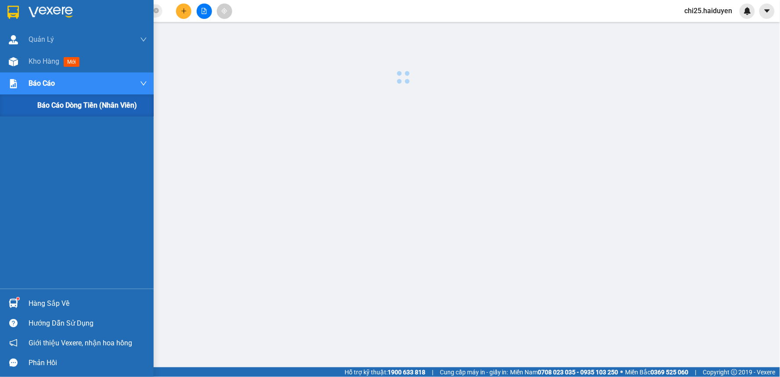
click at [81, 103] on span "Báo cáo dòng tiền (nhân viên)" at bounding box center [87, 105] width 100 height 11
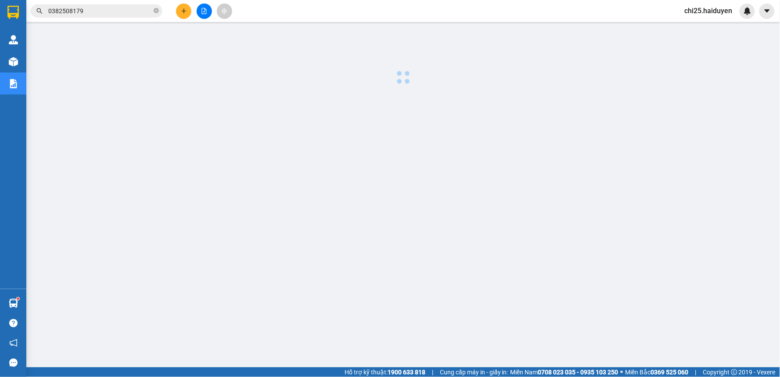
click at [375, 110] on div at bounding box center [403, 223] width 745 height 395
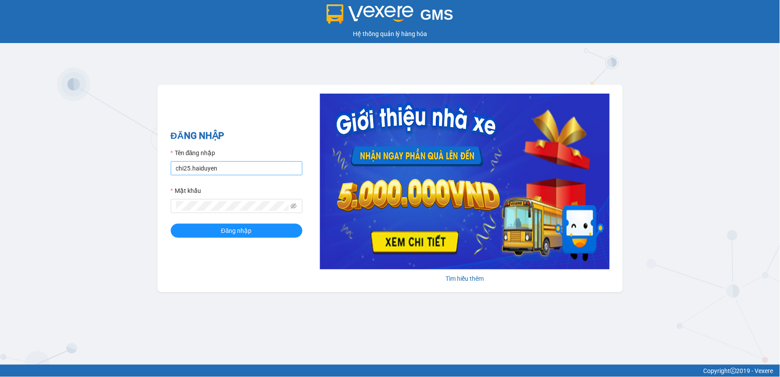
click at [228, 174] on input "chi25.haiduyen" at bounding box center [237, 168] width 132 height 14
type input "nhanviencailay1.haiduyen"
click at [228, 238] on div "ĐĂNG NHẬP Tên đăng nhập nhanviencailay1.haiduyen Mật khẩu Đăng nhập" at bounding box center [237, 188] width 132 height 119
click at [227, 234] on span "Đăng nhập" at bounding box center [236, 231] width 31 height 10
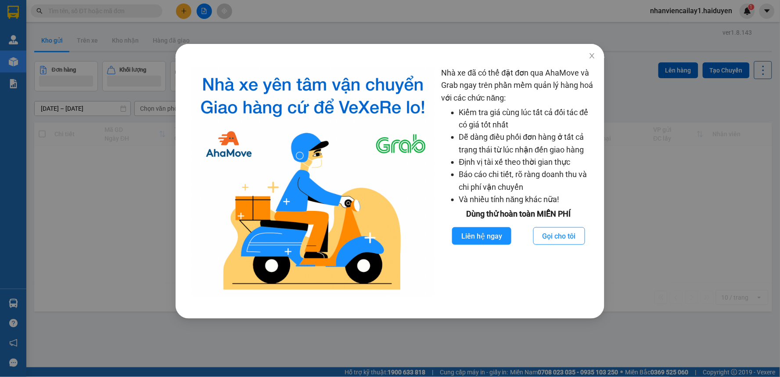
click at [151, 152] on div "Nhà xe đã có thể đặt đơn qua AhaMove và Grab ngay trên phần mềm quản lý hàng ho…" at bounding box center [390, 188] width 780 height 377
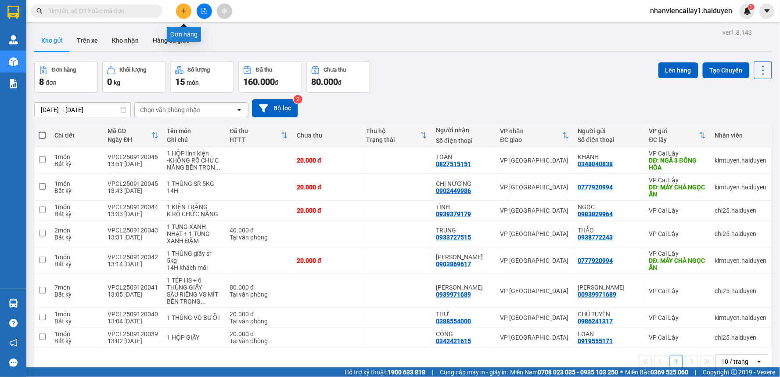
click at [180, 14] on button at bounding box center [183, 11] width 15 height 15
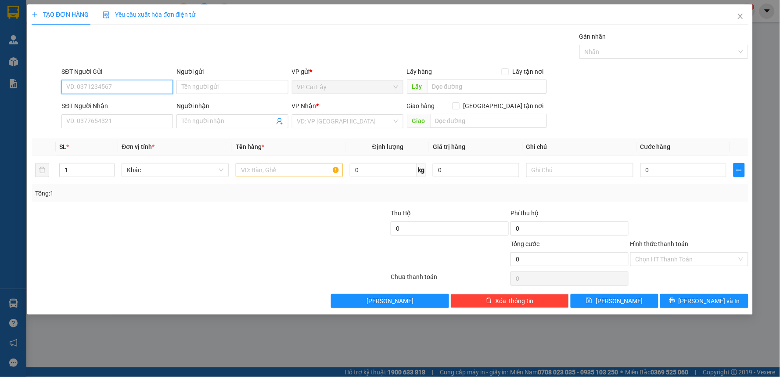
click at [135, 86] on input "SĐT Người Gửi" at bounding box center [117, 87] width 112 height 14
click at [129, 101] on div "0567896363 - LUÂN" at bounding box center [117, 105] width 101 height 10
type input "0567896363"
type input "LUÂN"
type input "0393466183"
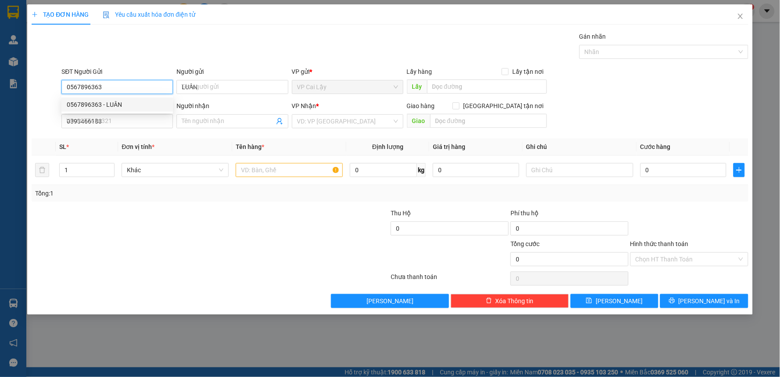
type input "sỹ"
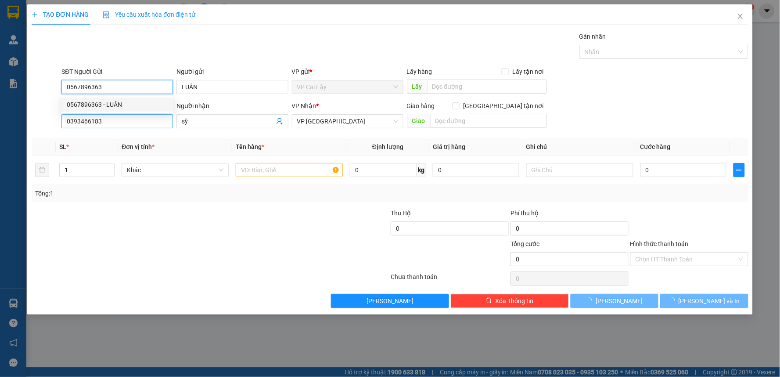
type input "20.000"
type input "0567896363"
click at [130, 117] on input "0393466183" at bounding box center [117, 121] width 112 height 14
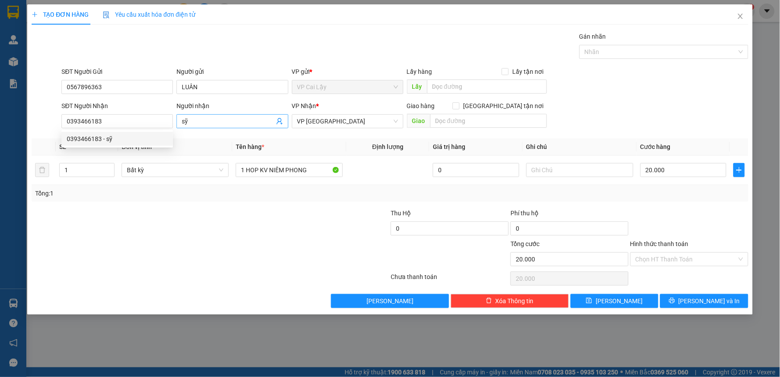
click at [218, 123] on input "sỹ" at bounding box center [228, 121] width 92 height 10
click at [205, 112] on div "Người nhận" at bounding box center [233, 107] width 112 height 13
click at [216, 122] on input "sỹ" at bounding box center [228, 121] width 92 height 10
click at [216, 120] on input "sỹ" at bounding box center [228, 121] width 92 height 10
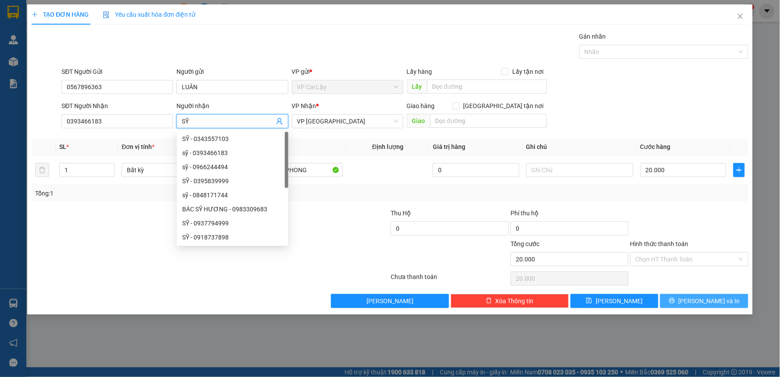
type input "SỸ"
click at [706, 295] on button "[PERSON_NAME] và In" at bounding box center [705, 301] width 88 height 14
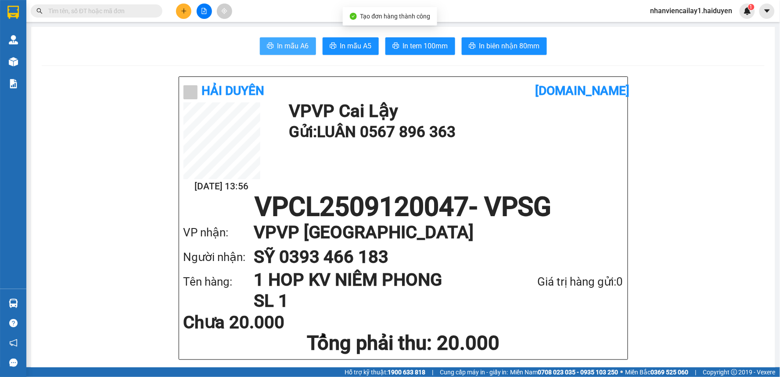
click at [286, 47] on span "In mẫu A6" at bounding box center [294, 45] width 32 height 11
click at [313, 173] on div "12/09 13:56 VP VP Cai Lậy Gửi: LUÂN 0567 896 363" at bounding box center [404, 147] width 440 height 91
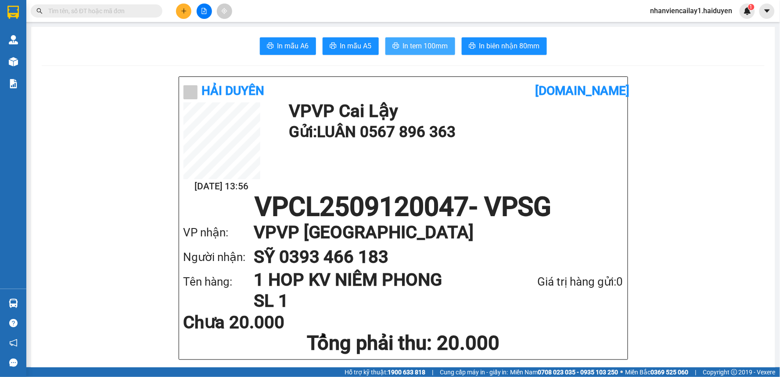
click at [413, 38] on button "In tem 100mm" at bounding box center [421, 46] width 70 height 18
click at [108, 11] on input "text" at bounding box center [100, 11] width 104 height 10
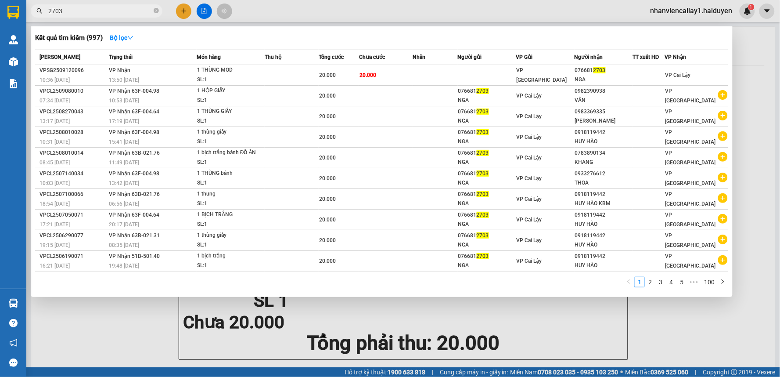
type input "2703"
drag, startPoint x: 319, startPoint y: 326, endPoint x: 0, endPoint y: 211, distance: 339.0
click at [318, 325] on div at bounding box center [390, 188] width 780 height 377
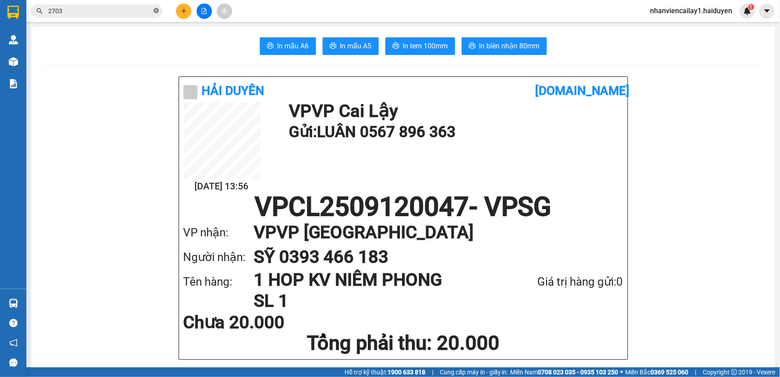
click at [156, 9] on icon "close-circle" at bounding box center [156, 10] width 5 height 5
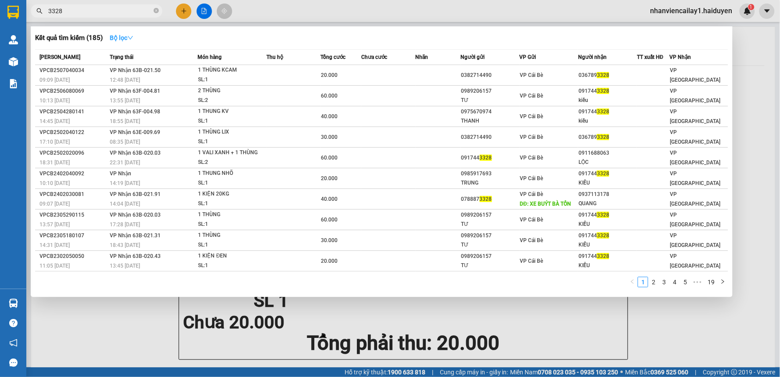
type input "3328"
drag, startPoint x: 122, startPoint y: 33, endPoint x: 130, endPoint y: 42, distance: 12.5
click at [123, 33] on button "Bộ lọc" at bounding box center [122, 38] width 38 height 14
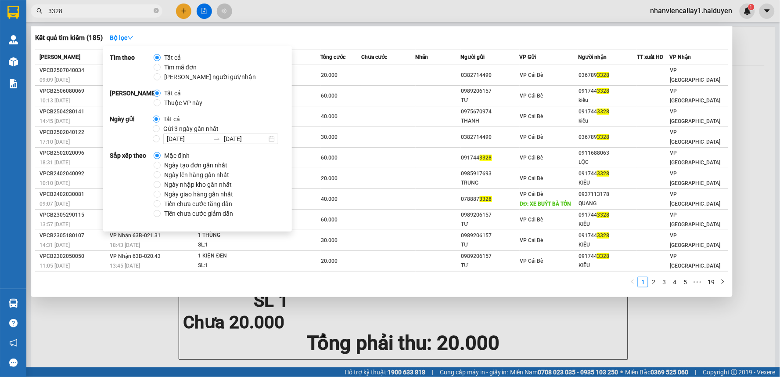
click at [160, 130] on span "Gửi 3 ngày gần nhất" at bounding box center [191, 129] width 62 height 10
click at [159, 130] on input "Gửi 3 ngày gần nhất" at bounding box center [156, 128] width 7 height 7
radio input "true"
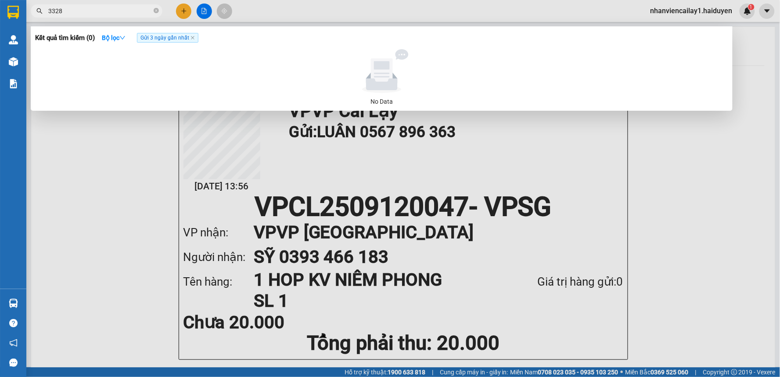
drag, startPoint x: 196, startPoint y: 39, endPoint x: 161, endPoint y: 39, distance: 34.7
click at [195, 39] on icon "close" at bounding box center [193, 38] width 4 height 4
radio input "true"
radio input "false"
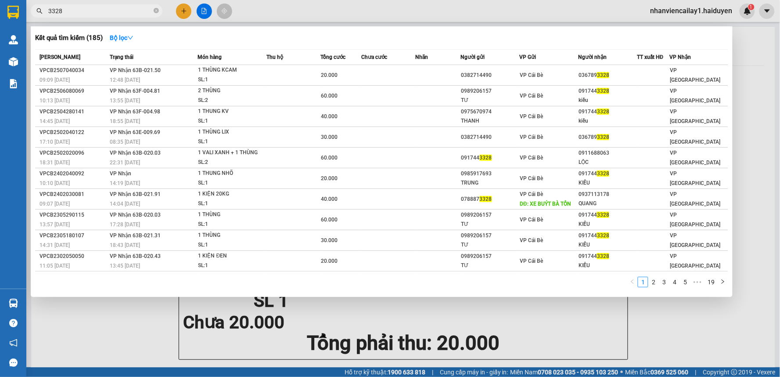
drag, startPoint x: 111, startPoint y: 9, endPoint x: 132, endPoint y: 14, distance: 22.1
click at [114, 12] on input "3328" at bounding box center [100, 11] width 104 height 10
click at [157, 11] on icon "close-circle" at bounding box center [156, 10] width 5 height 5
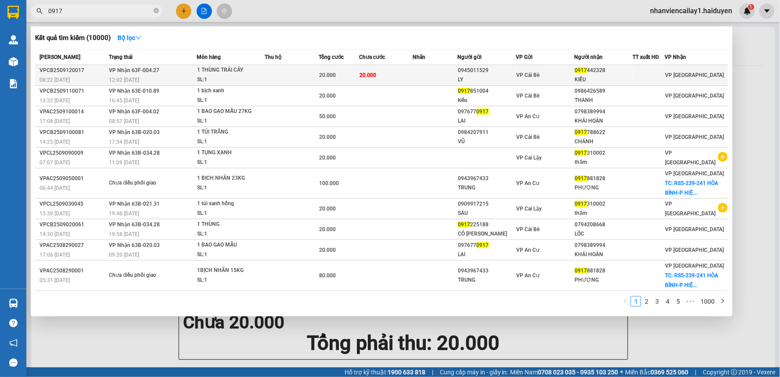
type input "0917"
click at [647, 72] on div at bounding box center [649, 75] width 32 height 9
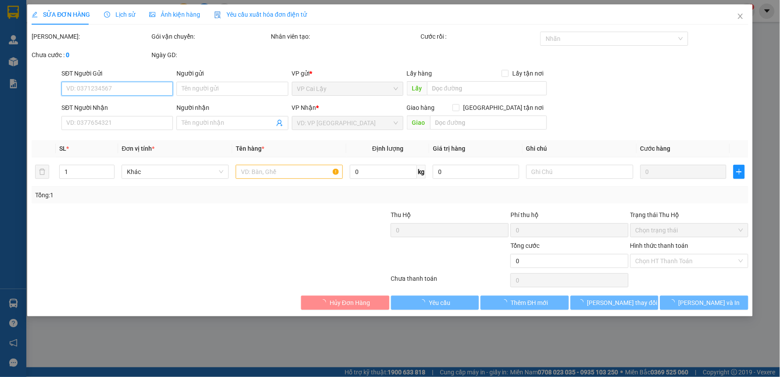
type input "0945011529"
type input "LY"
type input "0917442328"
type input "KIỀU"
type input "20.000"
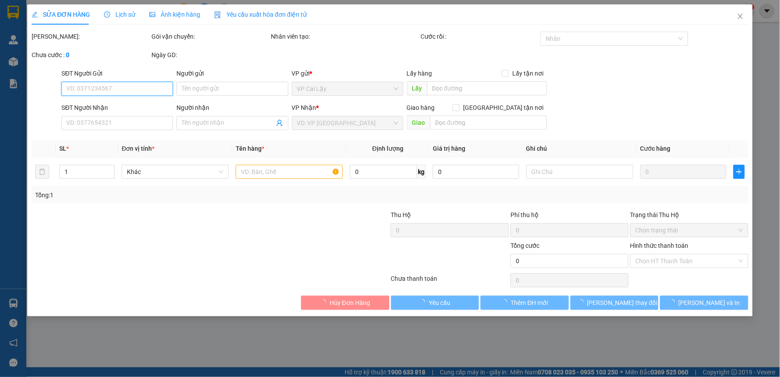
type input "20.000"
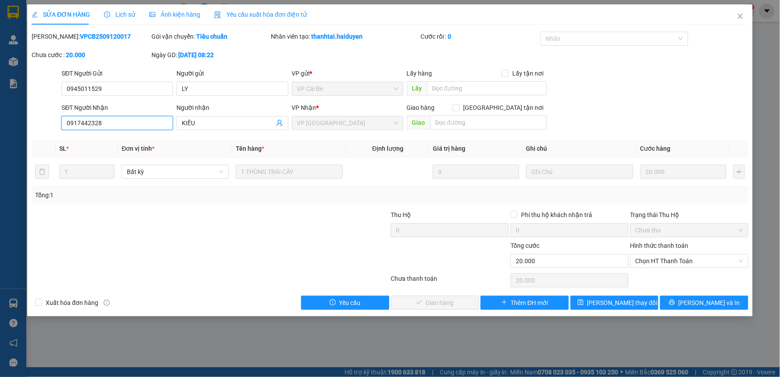
drag, startPoint x: 65, startPoint y: 121, endPoint x: 126, endPoint y: 122, distance: 61.1
click at [126, 122] on input "0917442328" at bounding box center [117, 123] width 112 height 14
click at [125, 120] on input "0917442328" at bounding box center [117, 123] width 112 height 14
click at [228, 121] on input "KIỀU" at bounding box center [228, 123] width 92 height 10
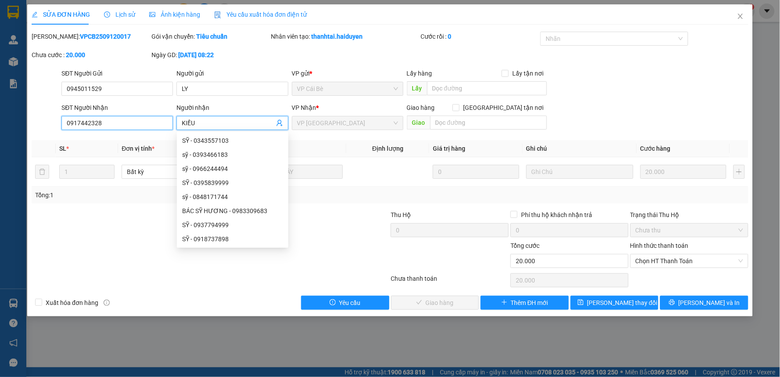
click at [134, 120] on input "0917442328" at bounding box center [117, 123] width 112 height 14
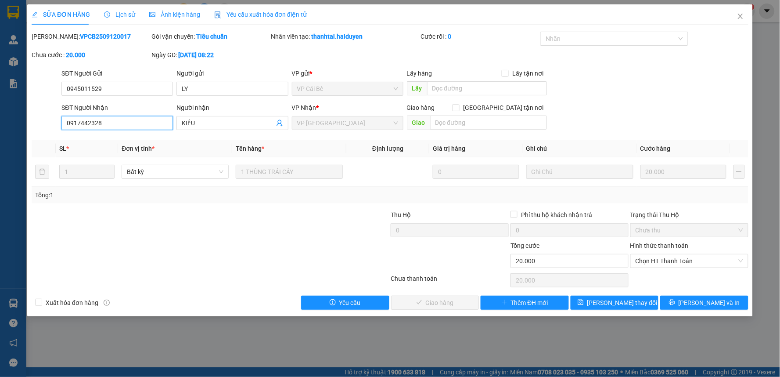
click at [147, 125] on input "0917442328" at bounding box center [117, 123] width 112 height 14
type input "09174423"
click at [744, 20] on span "Close" at bounding box center [741, 16] width 25 height 25
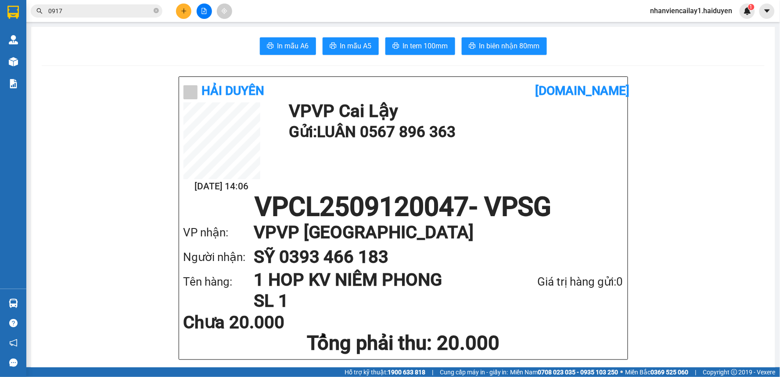
click at [115, 6] on input "0917" at bounding box center [100, 11] width 104 height 10
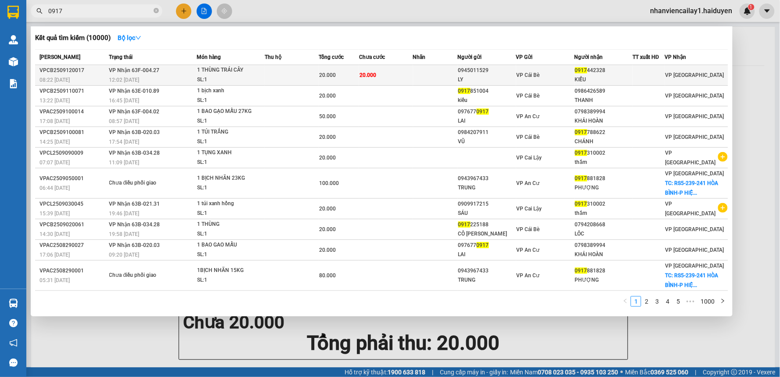
click at [610, 72] on div "0917 442328" at bounding box center [604, 70] width 58 height 9
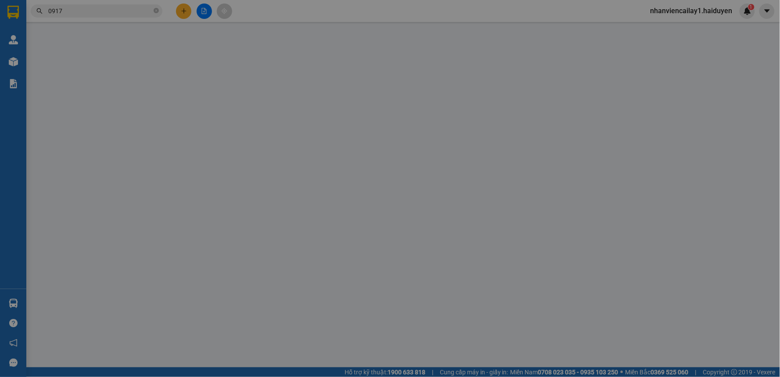
type input "0945011529"
type input "LY"
type input "0917442328"
type input "KIỀU"
type input "20.000"
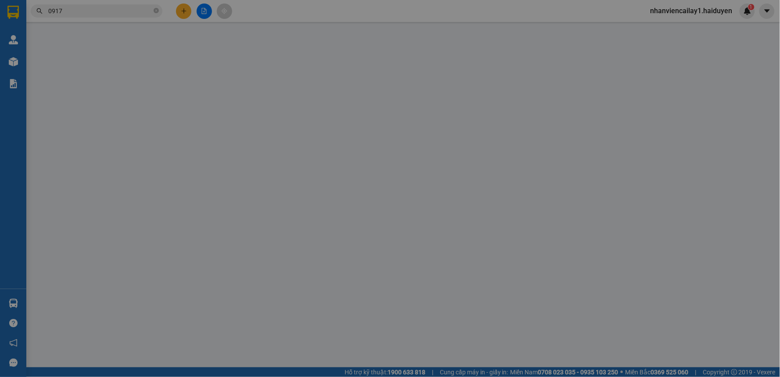
type input "20.000"
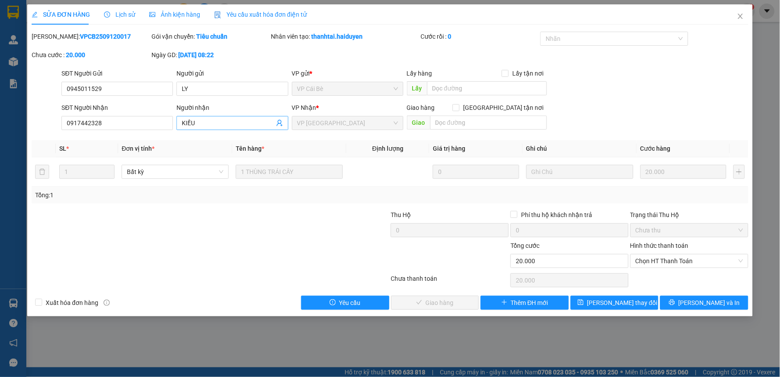
click at [219, 125] on input "KIỀU" at bounding box center [228, 123] width 92 height 10
type input "KIỀU ( SĐT ĐÚNG 09174423328 )"
click at [631, 300] on span "[PERSON_NAME] đổi" at bounding box center [623, 303] width 70 height 10
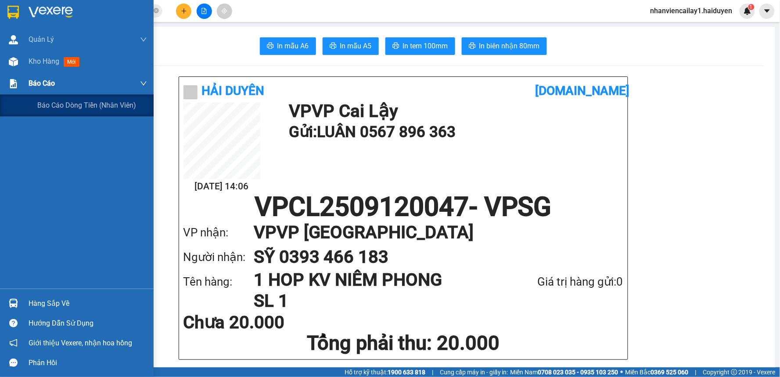
click at [47, 76] on div "Báo cáo" at bounding box center [88, 83] width 119 height 22
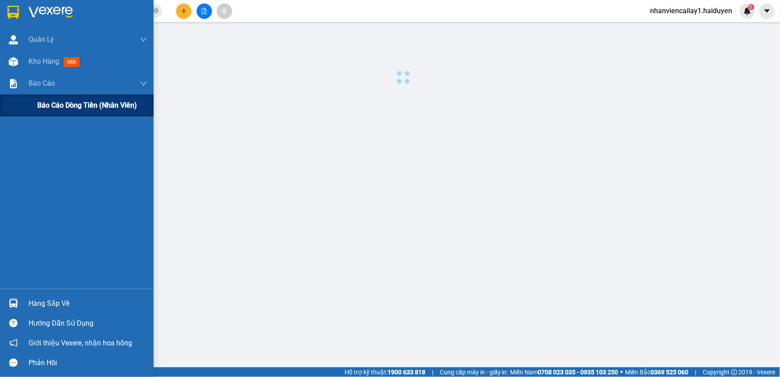
drag, startPoint x: 49, startPoint y: 80, endPoint x: 60, endPoint y: 97, distance: 20.0
click at [50, 82] on span "Báo cáo" at bounding box center [42, 83] width 26 height 11
click at [67, 103] on span "Báo cáo dòng tiền (nhân viên)" at bounding box center [87, 105] width 100 height 11
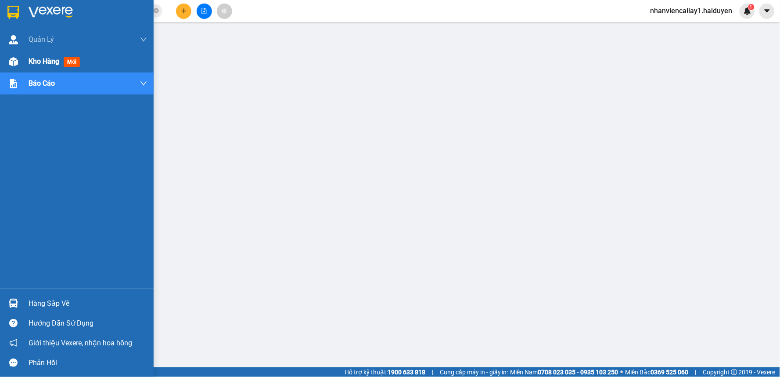
click at [11, 62] on img at bounding box center [13, 61] width 9 height 9
click at [12, 62] on img at bounding box center [13, 61] width 9 height 9
click at [12, 61] on img at bounding box center [13, 61] width 9 height 9
click at [14, 61] on img at bounding box center [13, 61] width 9 height 9
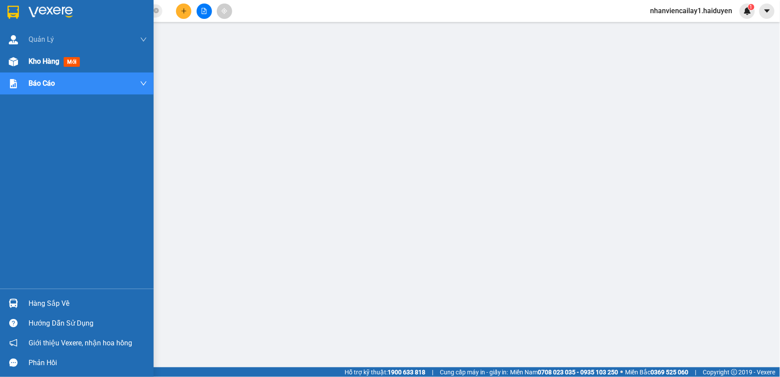
click at [14, 61] on img at bounding box center [13, 61] width 9 height 9
click at [16, 61] on img at bounding box center [13, 61] width 9 height 9
click at [18, 59] on div at bounding box center [13, 61] width 15 height 15
click at [19, 59] on div at bounding box center [13, 61] width 15 height 15
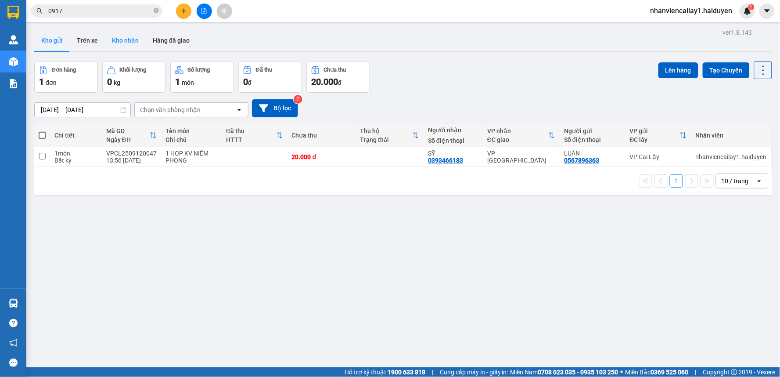
click at [115, 47] on button "Kho nhận" at bounding box center [125, 40] width 41 height 21
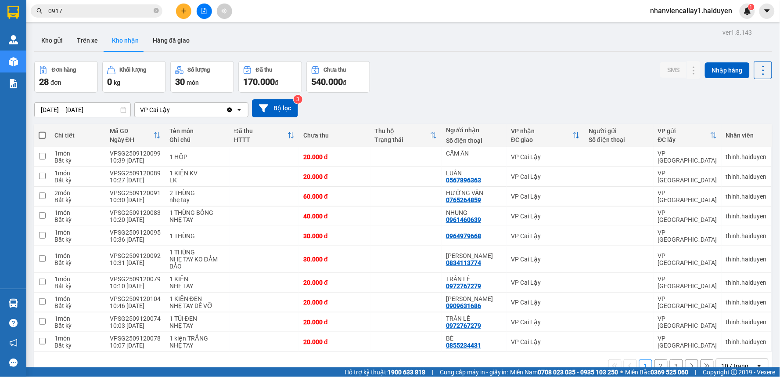
click at [155, 8] on icon "close-circle" at bounding box center [156, 10] width 5 height 5
click at [671, 181] on button at bounding box center [677, 176] width 12 height 15
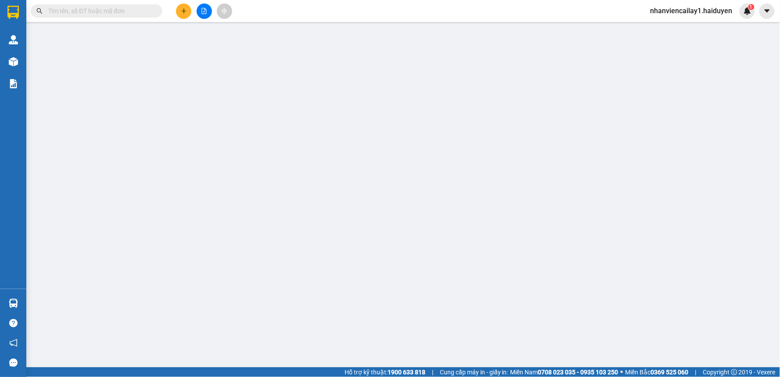
type input "0567896363"
type input "LUÂN"
type input "20.000"
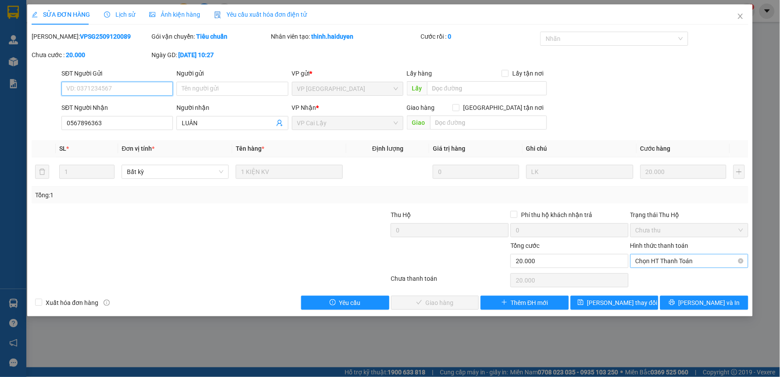
click at [706, 262] on span "Chọn HT Thanh Toán" at bounding box center [690, 260] width 108 height 13
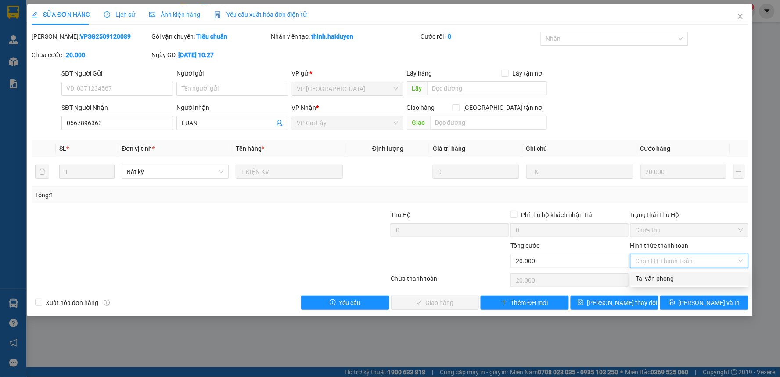
click at [691, 278] on div "Tại văn phòng" at bounding box center [690, 279] width 108 height 10
type input "0"
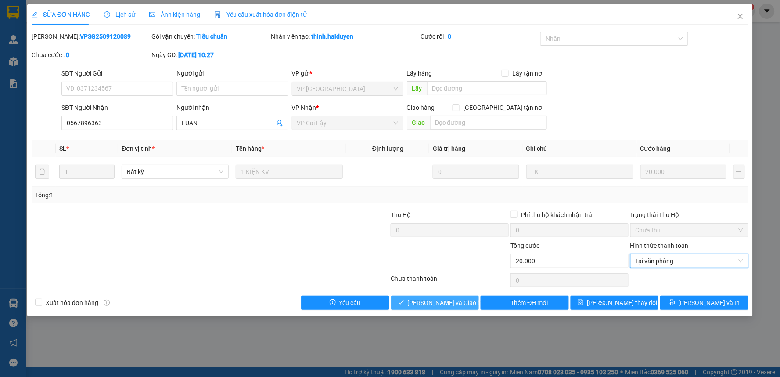
click at [454, 300] on span "[PERSON_NAME] và Giao hàng" at bounding box center [450, 303] width 84 height 10
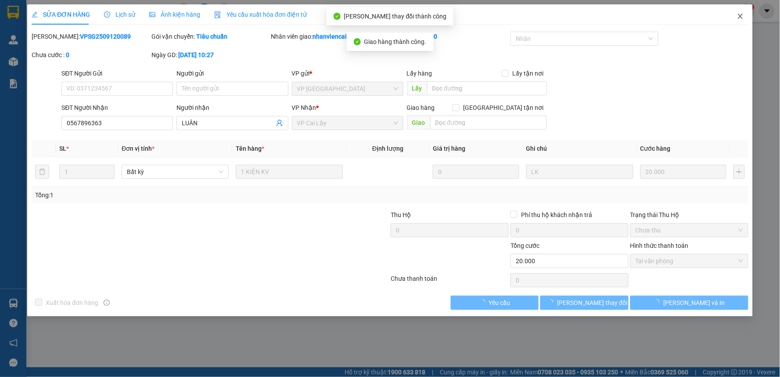
click at [741, 18] on icon "close" at bounding box center [740, 16] width 5 height 5
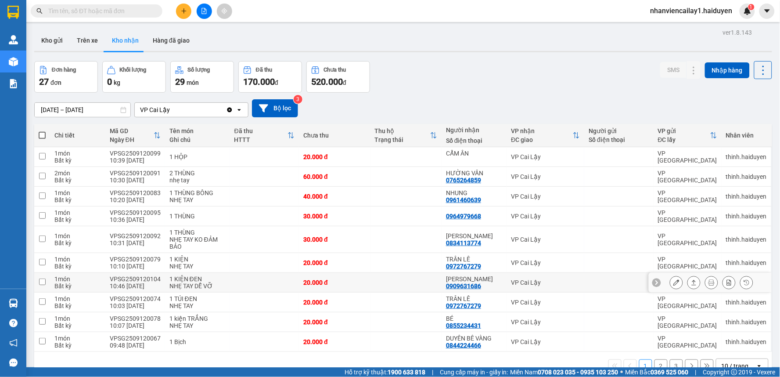
scroll to position [40, 0]
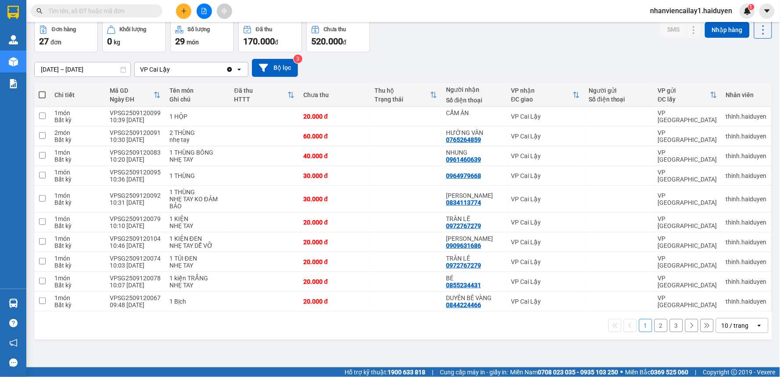
click at [732, 318] on div "1 2 3 10 / trang open" at bounding box center [403, 325] width 738 height 28
click at [731, 321] on div "10 / trang" at bounding box center [737, 325] width 40 height 14
click at [724, 308] on span "100 / trang" at bounding box center [732, 307] width 32 height 9
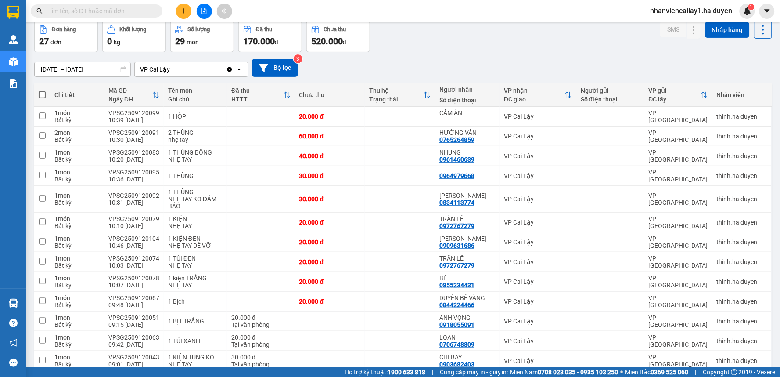
click at [183, 7] on button at bounding box center [183, 11] width 15 height 15
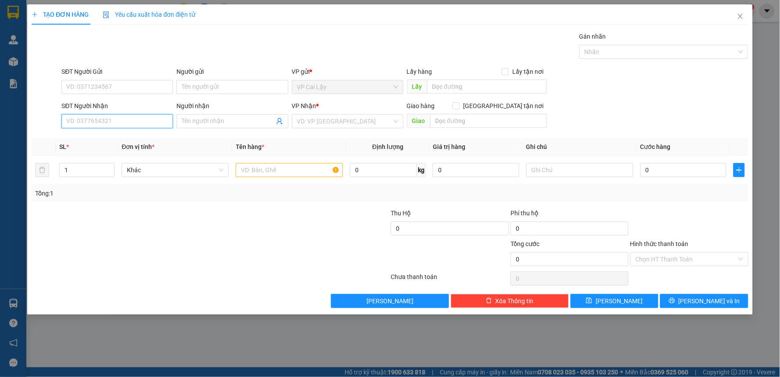
drag, startPoint x: 115, startPoint y: 123, endPoint x: 126, endPoint y: 123, distance: 11.0
click at [115, 123] on input "SĐT Người Nhận" at bounding box center [117, 121] width 112 height 14
type input "0906971779"
click at [134, 141] on div "0906971779 - Thảo" at bounding box center [117, 139] width 101 height 10
type input "Thảo"
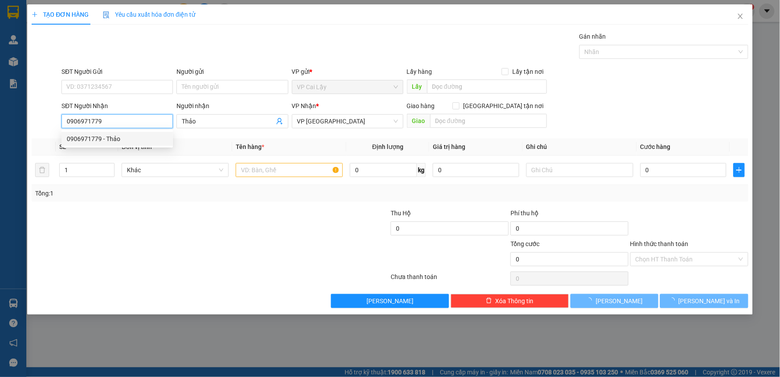
type input "20.000"
type input "0906971779"
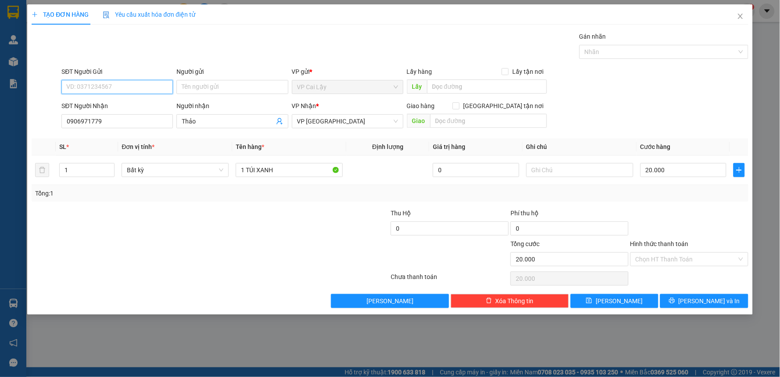
click at [113, 80] on input "SĐT Người Gửi" at bounding box center [117, 87] width 112 height 14
click at [105, 106] on div "0938363039 - VINH" at bounding box center [117, 105] width 101 height 10
type input "0938363039"
type input "VINH"
click at [697, 303] on span "Lưu và In" at bounding box center [709, 301] width 61 height 10
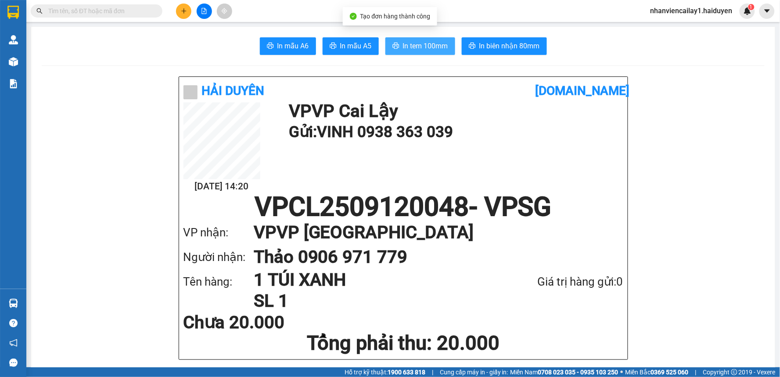
click at [413, 44] on span "In tem 100mm" at bounding box center [425, 45] width 45 height 11
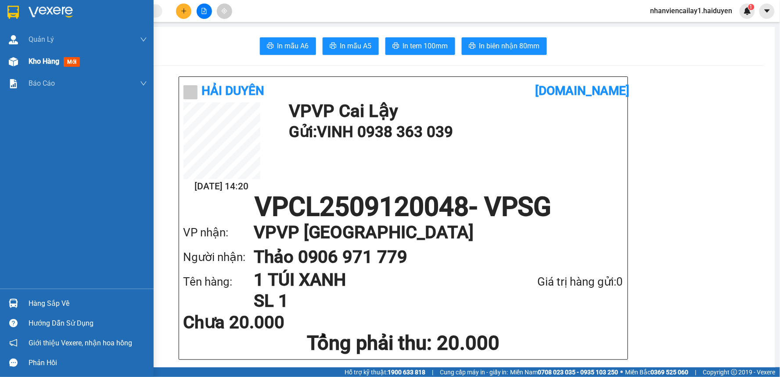
click at [44, 57] on span "Kho hàng" at bounding box center [44, 61] width 31 height 8
click at [45, 57] on span "Kho hàng" at bounding box center [44, 61] width 31 height 8
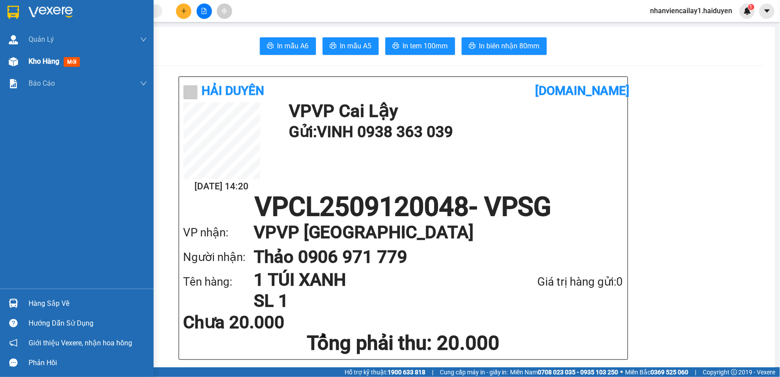
click at [45, 57] on span "Kho hàng" at bounding box center [44, 61] width 31 height 8
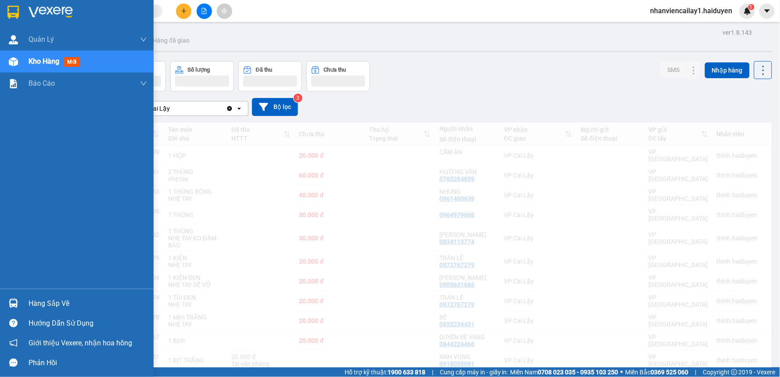
click at [45, 57] on span "Kho hàng" at bounding box center [44, 61] width 31 height 8
drag, startPoint x: 45, startPoint y: 57, endPoint x: 444, endPoint y: 148, distance: 409.5
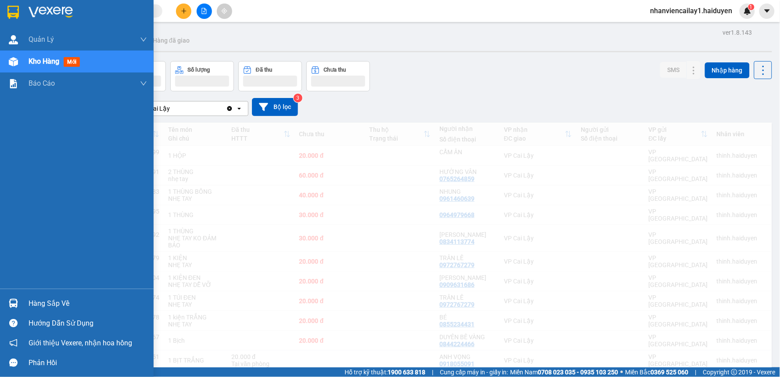
click at [46, 58] on span "Kho hàng" at bounding box center [44, 61] width 31 height 8
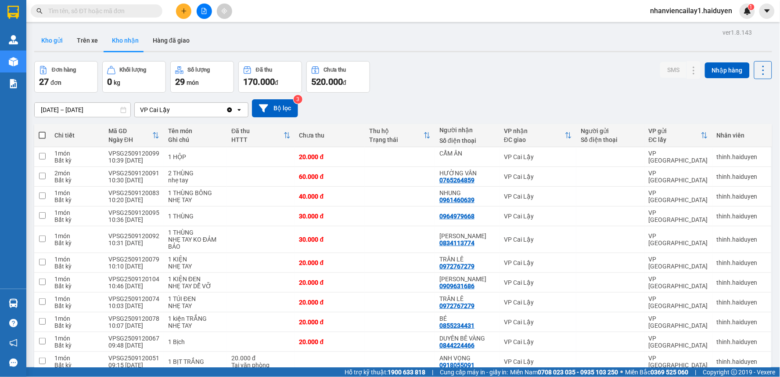
click at [58, 34] on button "Kho gửi" at bounding box center [52, 40] width 36 height 21
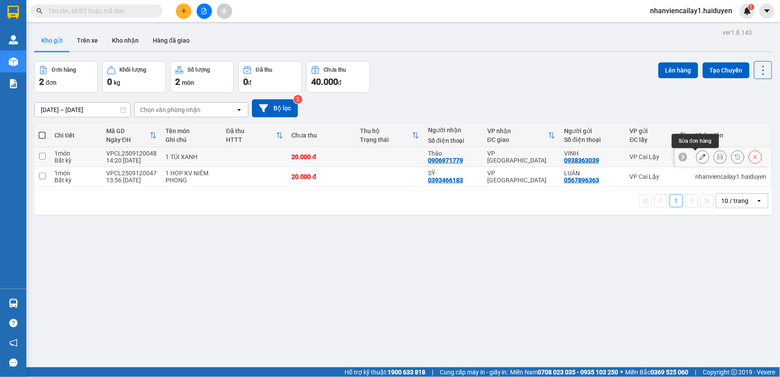
click at [700, 159] on icon at bounding box center [703, 157] width 6 height 6
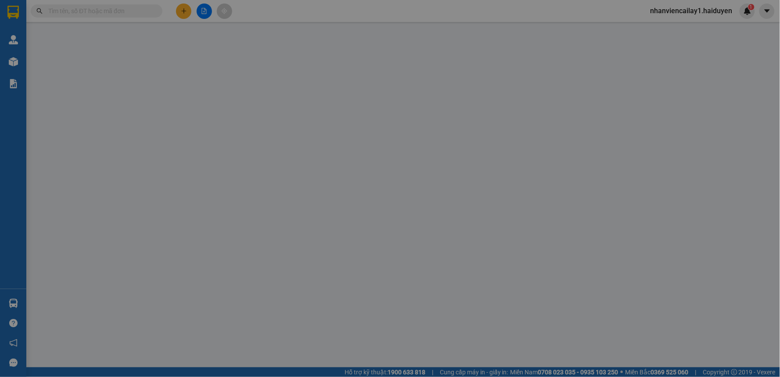
type input "0938363039"
type input "VINH"
type input "0906971779"
type input "Thảo"
type input "20.000"
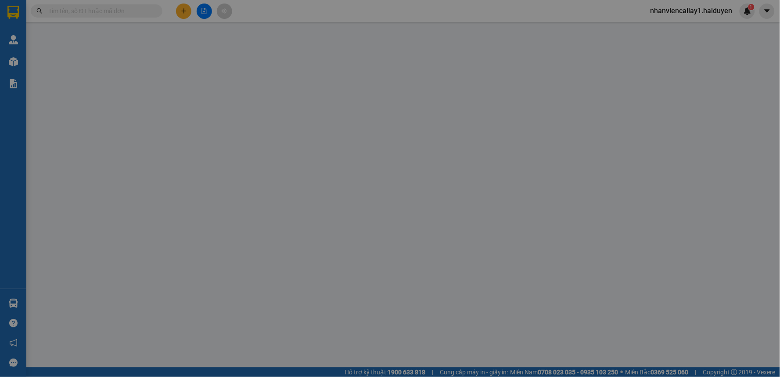
type input "20.000"
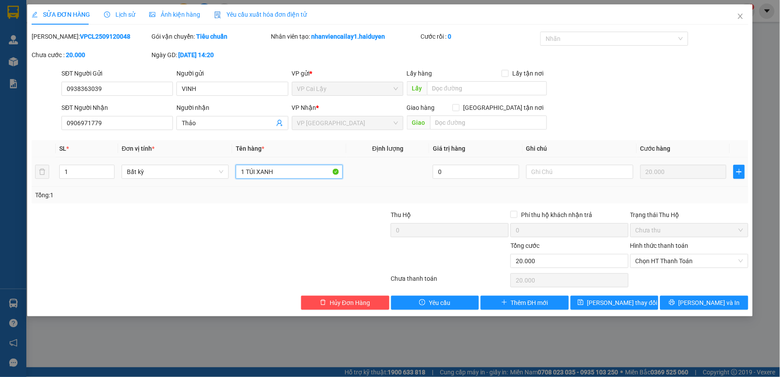
click at [291, 169] on input "1 TÚI XANH" at bounding box center [289, 172] width 107 height 14
type input "1 KIỆN LX 7KG"
click at [681, 303] on button "Lưu và In" at bounding box center [705, 303] width 88 height 14
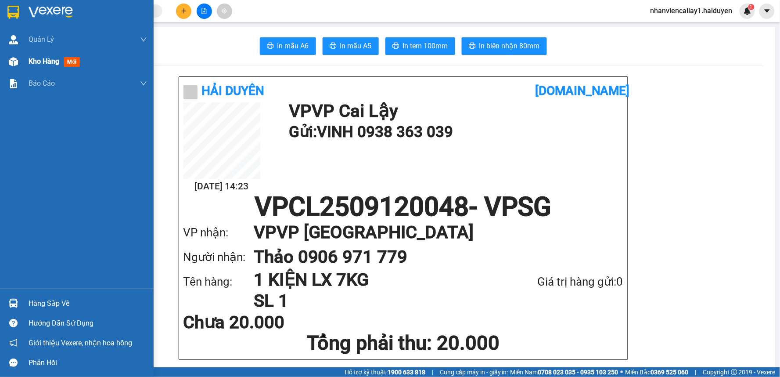
click at [25, 64] on div "Kho hàng mới" at bounding box center [77, 62] width 154 height 22
click at [31, 61] on div "Kho hàng mới" at bounding box center [77, 62] width 154 height 22
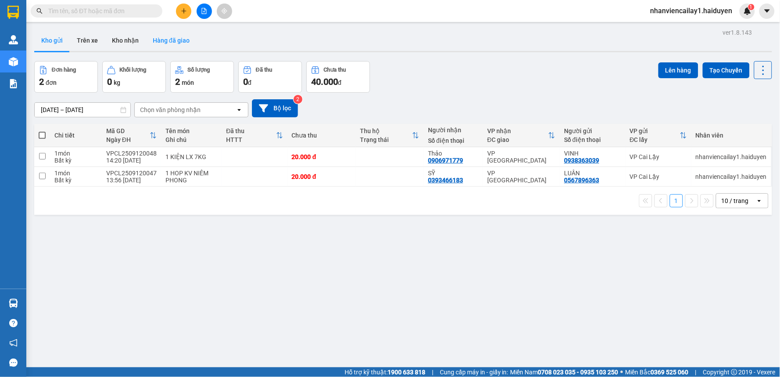
drag, startPoint x: 117, startPoint y: 37, endPoint x: 151, endPoint y: 50, distance: 35.9
click at [119, 40] on button "Kho nhận" at bounding box center [125, 40] width 41 height 21
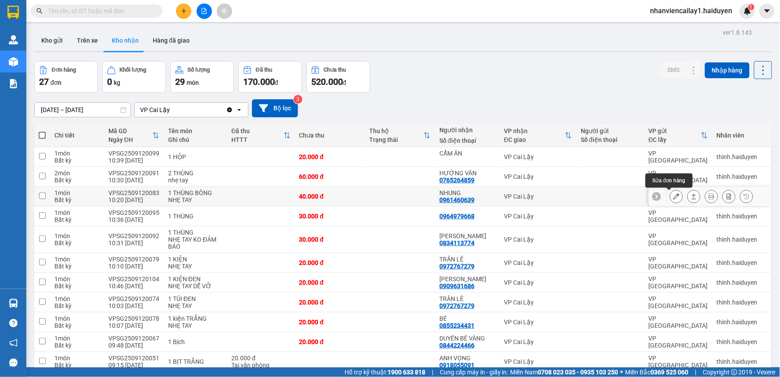
click at [674, 199] on icon at bounding box center [677, 196] width 6 height 6
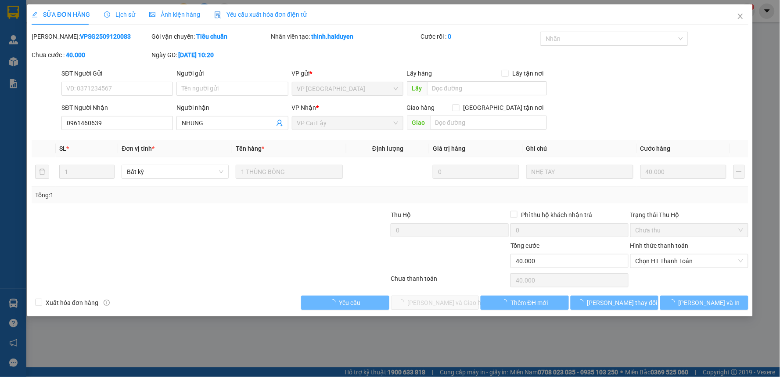
type input "0961460639"
type input "NHUNG"
type input "40.000"
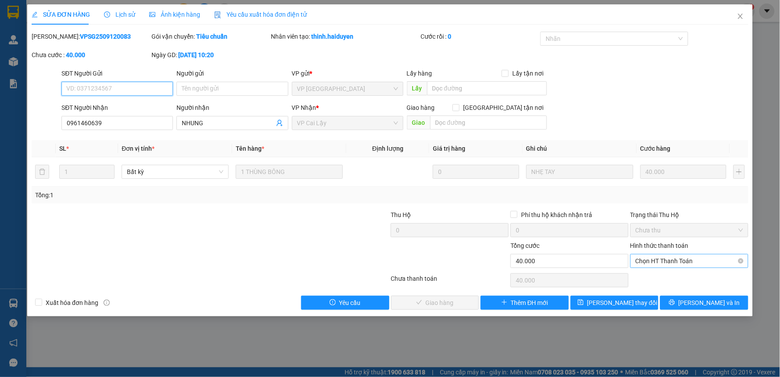
click at [672, 258] on span "Chọn HT Thanh Toán" at bounding box center [690, 260] width 108 height 13
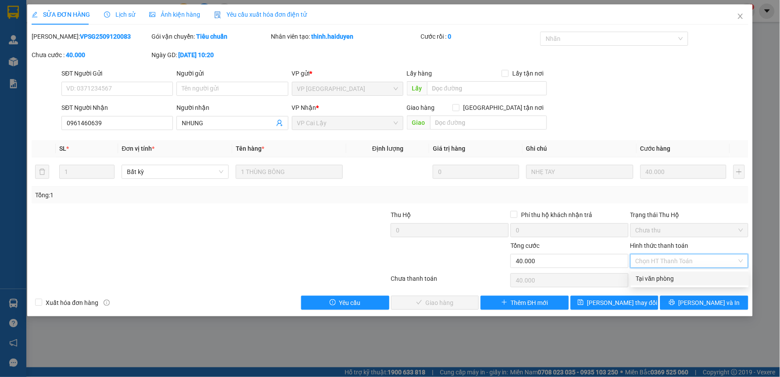
click at [686, 278] on div "Tại văn phòng" at bounding box center [690, 279] width 108 height 10
type input "0"
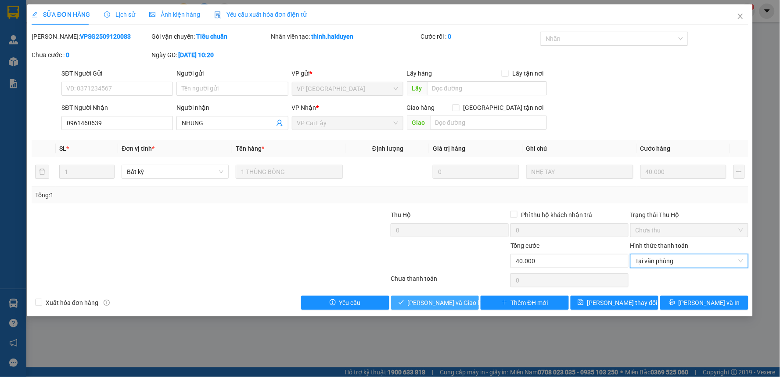
click at [431, 304] on span "Lưu và Giao hàng" at bounding box center [450, 303] width 84 height 10
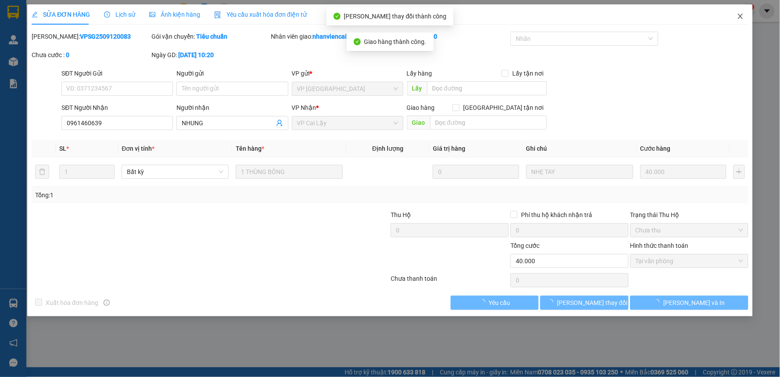
click at [738, 16] on icon "close" at bounding box center [740, 16] width 7 height 7
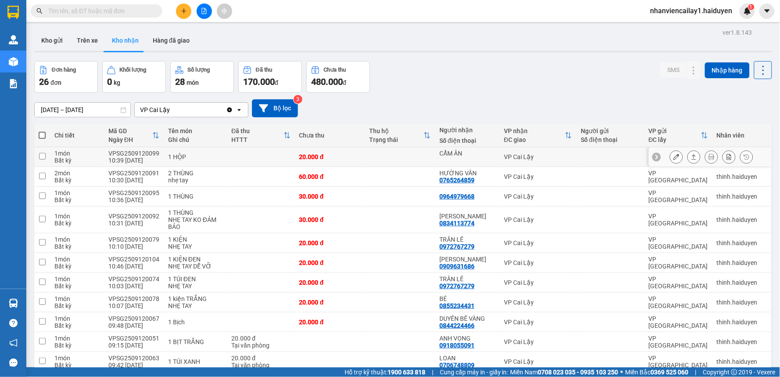
click at [674, 159] on icon at bounding box center [677, 157] width 6 height 6
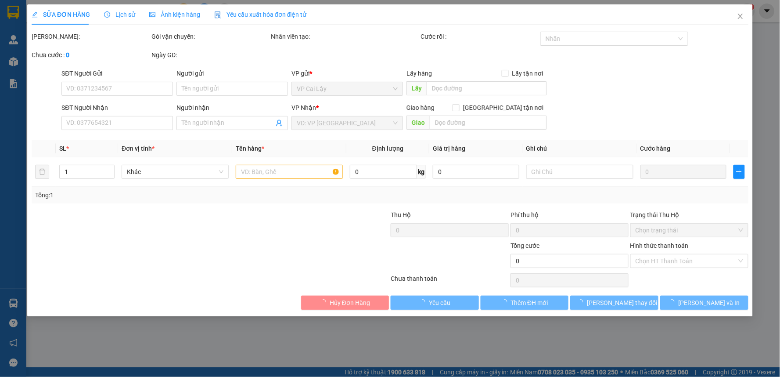
type input "CẨM ÂN"
type input "20.000"
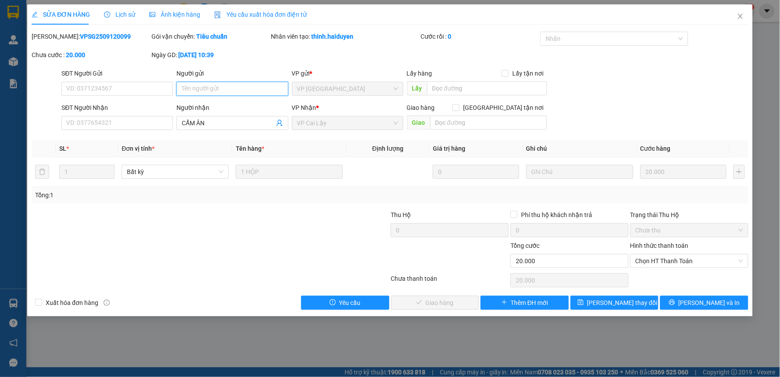
click at [233, 90] on input "Người gửi" at bounding box center [233, 89] width 112 height 14
type input "THIẾU"
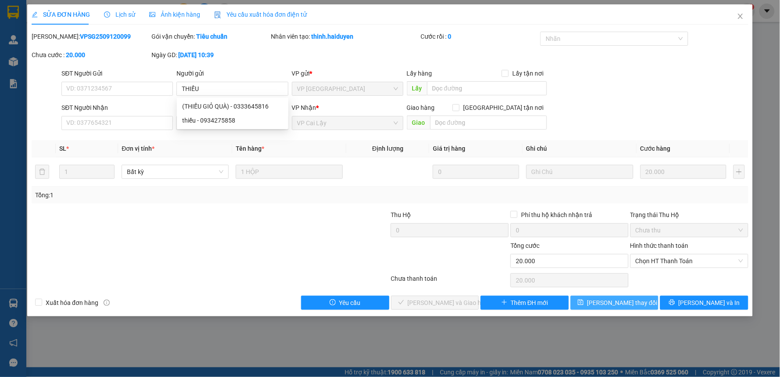
click at [638, 303] on button "Lưu thay đổi" at bounding box center [615, 303] width 88 height 14
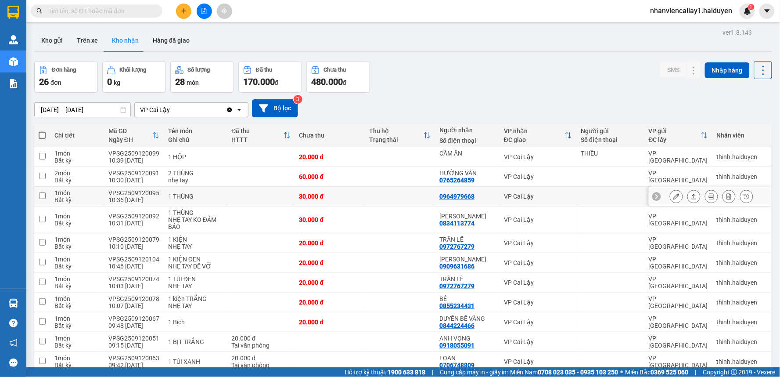
scroll to position [49, 0]
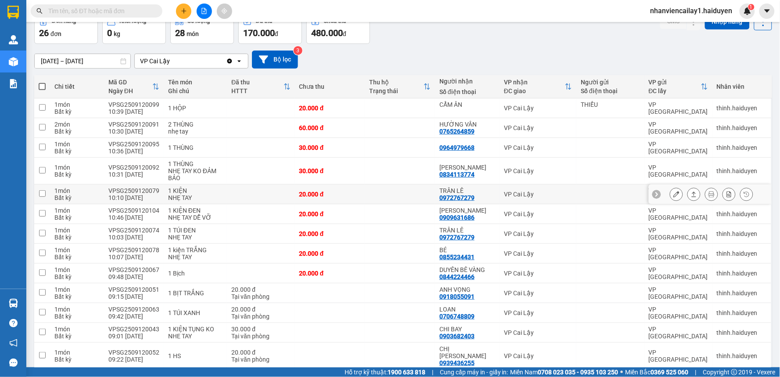
click at [674, 197] on icon at bounding box center [677, 194] width 6 height 6
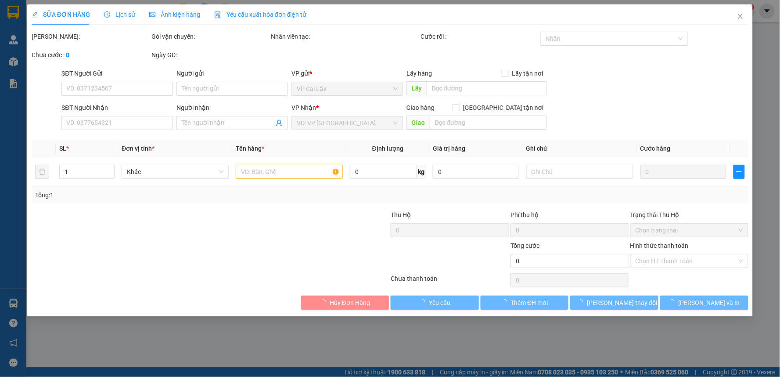
type input "0972767279"
type input "TRÂN LÊ"
type input "20.000"
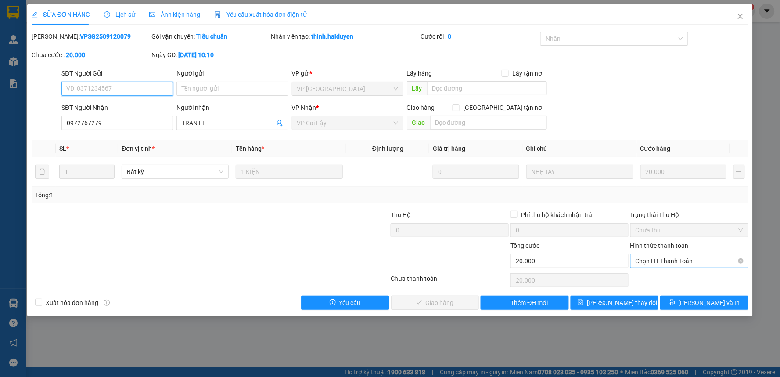
click at [676, 263] on span "Chọn HT Thanh Toán" at bounding box center [690, 260] width 108 height 13
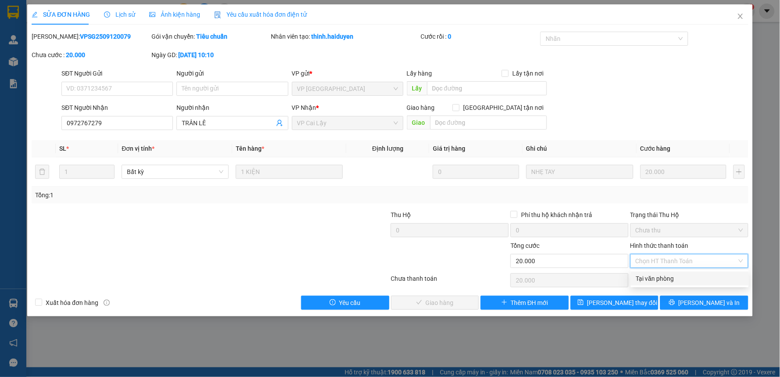
drag, startPoint x: 655, startPoint y: 273, endPoint x: 641, endPoint y: 281, distance: 16.1
click at [656, 275] on div "Tại văn phòng" at bounding box center [690, 279] width 108 height 10
type input "0"
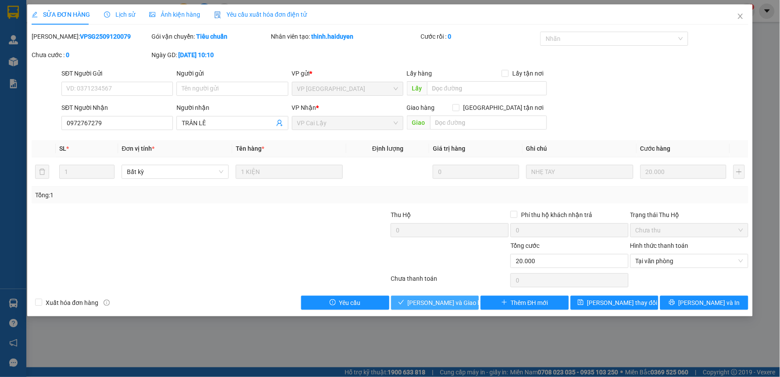
drag, startPoint x: 429, startPoint y: 303, endPoint x: 759, endPoint y: 139, distance: 367.9
click at [432, 302] on span "Lưu và Giao hàng" at bounding box center [450, 303] width 84 height 10
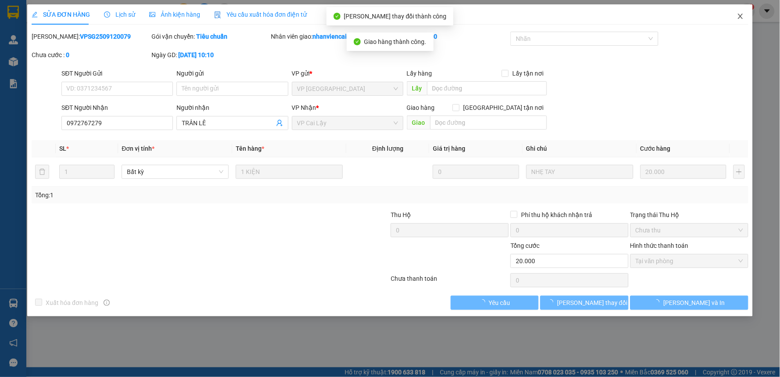
click at [742, 19] on icon "close" at bounding box center [740, 16] width 7 height 7
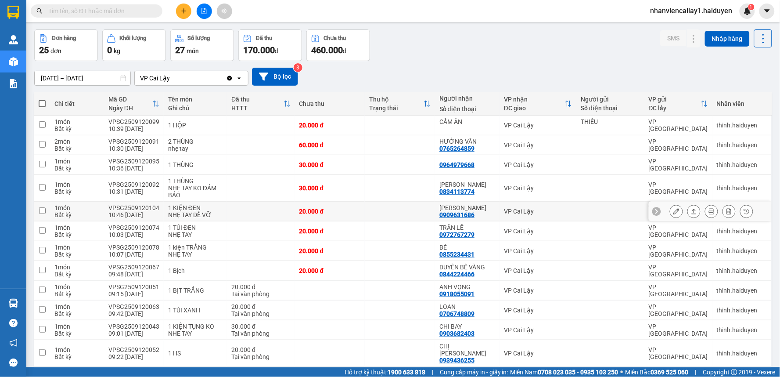
scroll to position [49, 0]
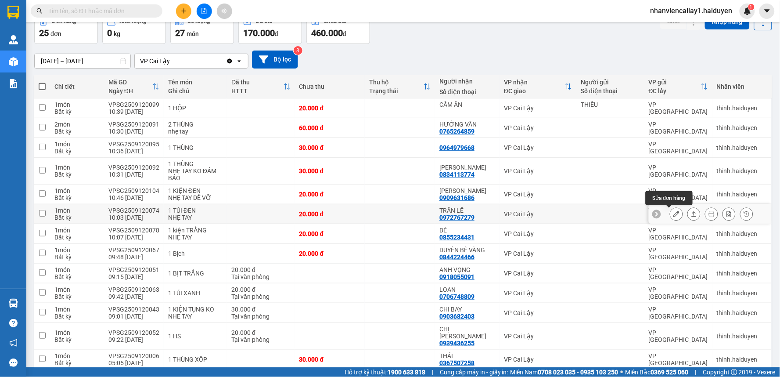
click at [671, 210] on button at bounding box center [677, 213] width 12 height 15
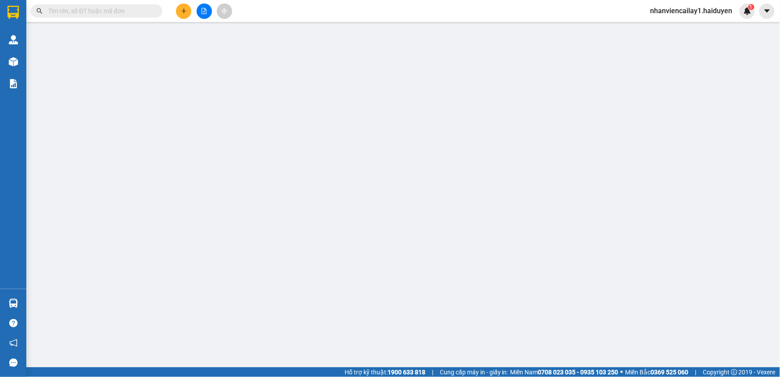
type input "0972767279"
type input "TRÂN LÊ"
type input "20.000"
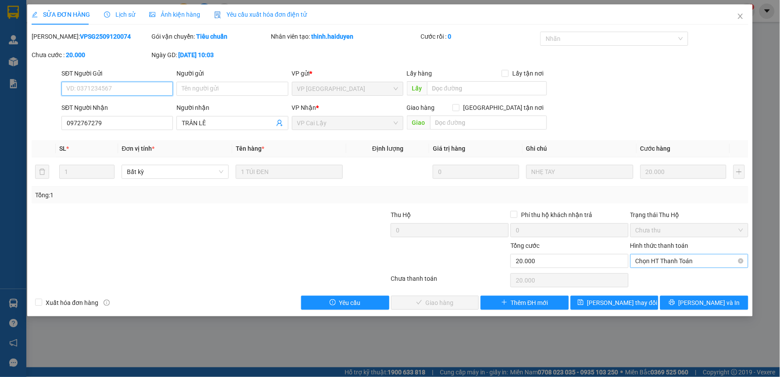
click at [682, 262] on span "Chọn HT Thanh Toán" at bounding box center [690, 260] width 108 height 13
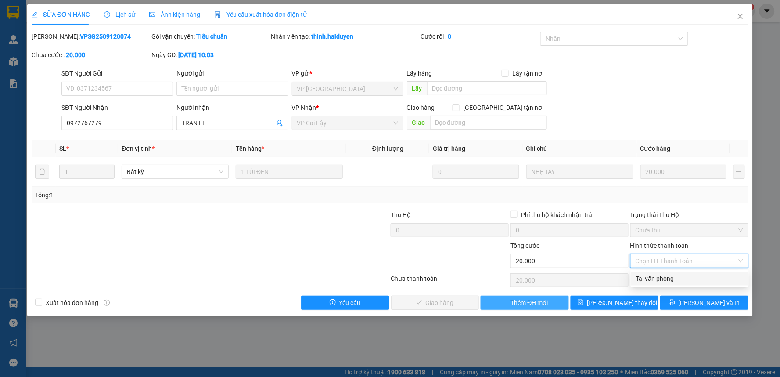
drag, startPoint x: 661, startPoint y: 277, endPoint x: 542, endPoint y: 299, distance: 121.0
click at [661, 278] on div "Tại văn phòng" at bounding box center [690, 279] width 108 height 10
type input "0"
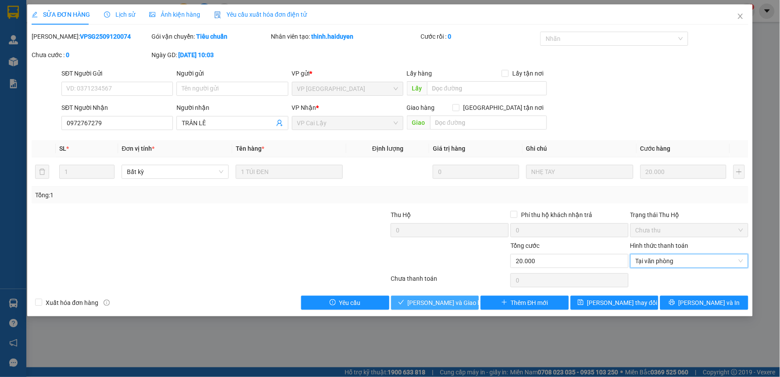
drag, startPoint x: 454, startPoint y: 301, endPoint x: 646, endPoint y: 195, distance: 219.4
click at [455, 300] on span "Lưu và Giao hàng" at bounding box center [450, 303] width 84 height 10
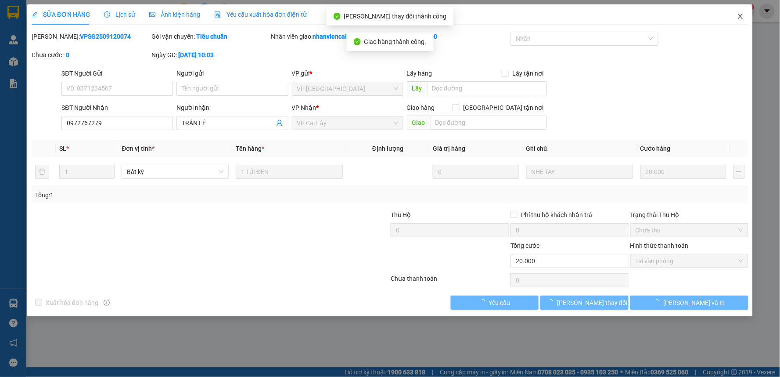
click at [736, 18] on span "Close" at bounding box center [741, 16] width 25 height 25
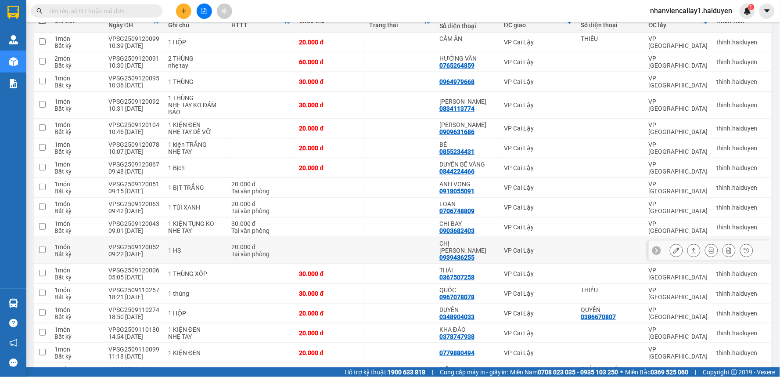
scroll to position [98, 0]
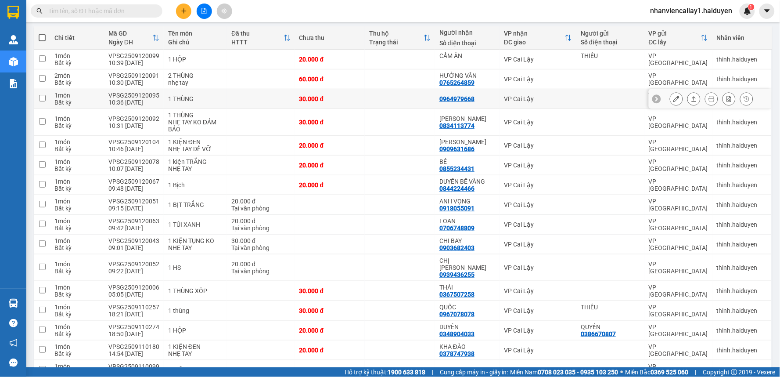
click at [444, 106] on td "0964979668" at bounding box center [467, 99] width 65 height 20
checkbox input "true"
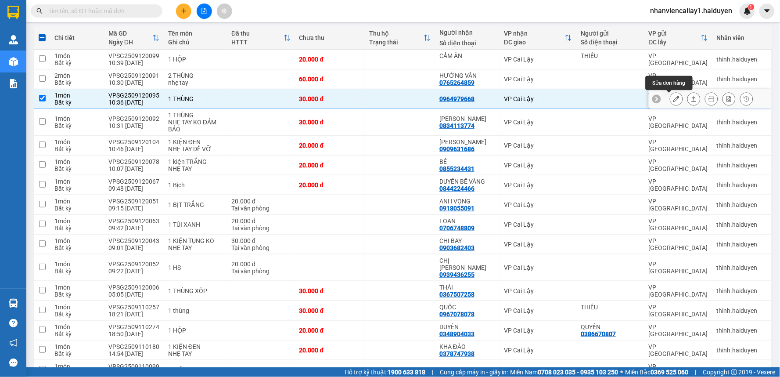
click at [674, 98] on icon at bounding box center [677, 99] width 6 height 6
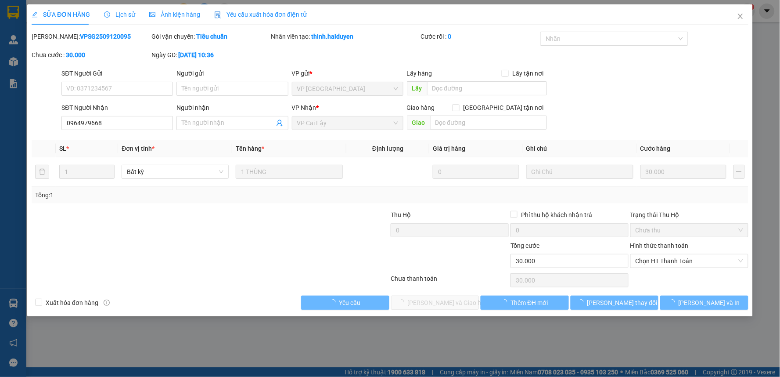
type input "0964979668"
type input "30.000"
click at [682, 260] on span "Chọn HT Thanh Toán" at bounding box center [690, 260] width 108 height 13
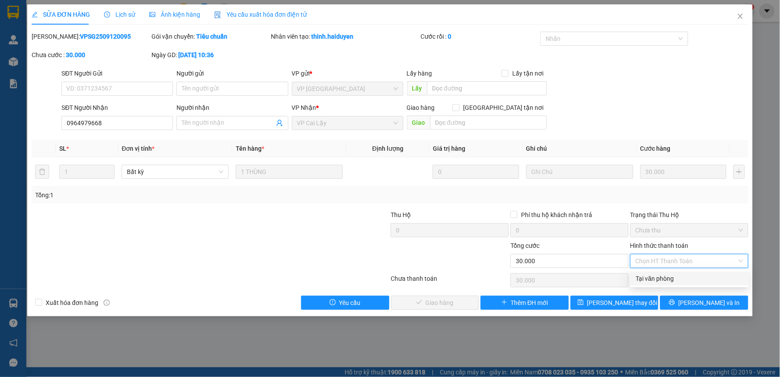
click at [212, 98] on div "Người gửi Tên người gửi" at bounding box center [233, 84] width 112 height 31
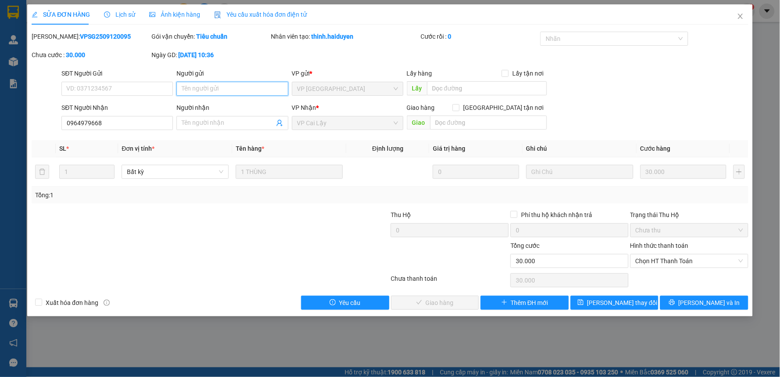
click at [206, 87] on input "Người gửi" at bounding box center [233, 89] width 112 height 14
drag, startPoint x: 216, startPoint y: 107, endPoint x: 216, endPoint y: 115, distance: 7.9
click at [217, 111] on div "(THIẾU GIỎ QUÀ) - 0333645816" at bounding box center [233, 106] width 112 height 14
type input "0333645816"
type input "(THIẾU GIỎ QUÀ)"
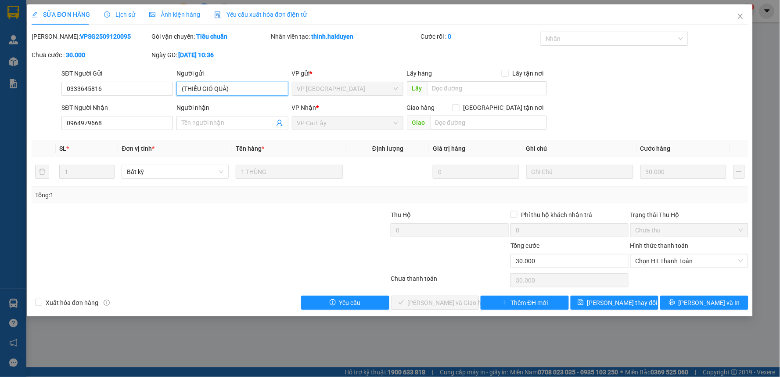
click at [229, 86] on input "(THIẾU GIỎ QUÀ)" at bounding box center [233, 89] width 112 height 14
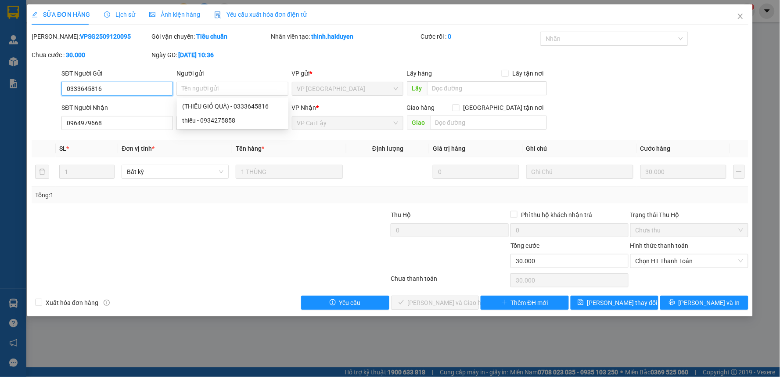
click at [108, 87] on input "0333645816" at bounding box center [117, 89] width 112 height 14
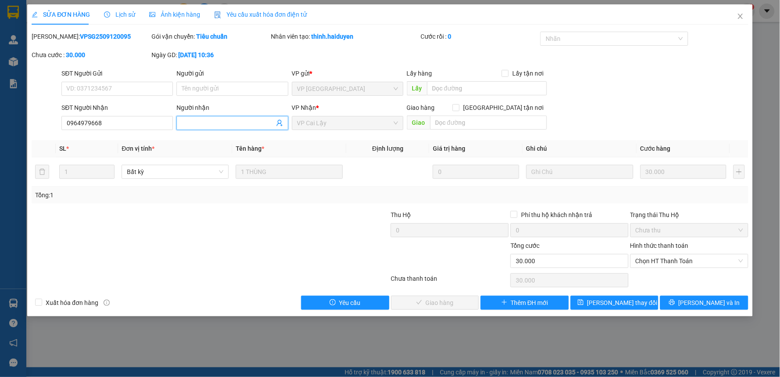
click at [205, 126] on input "Người nhận" at bounding box center [228, 123] width 92 height 10
click at [684, 260] on span "Chọn HT Thanh Toán" at bounding box center [690, 260] width 108 height 13
type input "NHÀ YẾN ĐỨC THÀNH"
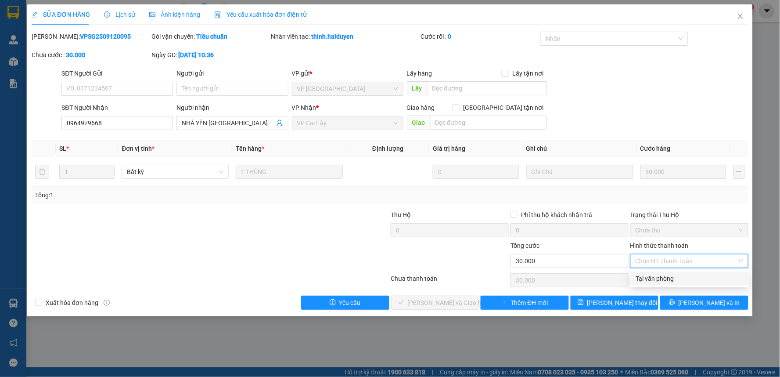
click at [678, 279] on div "Tại văn phòng" at bounding box center [690, 279] width 108 height 10
type input "0"
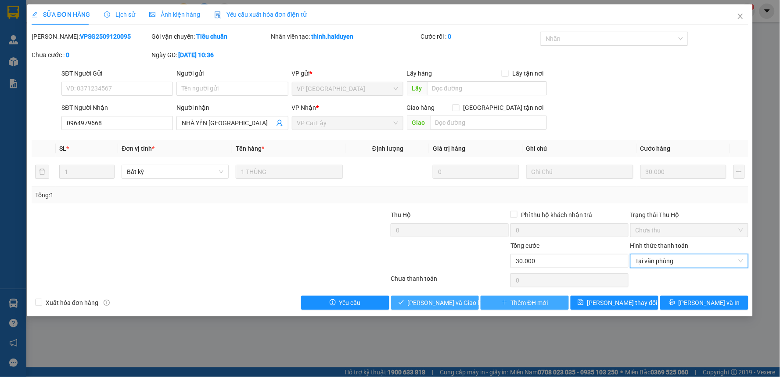
drag, startPoint x: 457, startPoint y: 306, endPoint x: 486, endPoint y: 307, distance: 29.0
click at [456, 306] on span "Lưu và Giao hàng" at bounding box center [450, 303] width 84 height 10
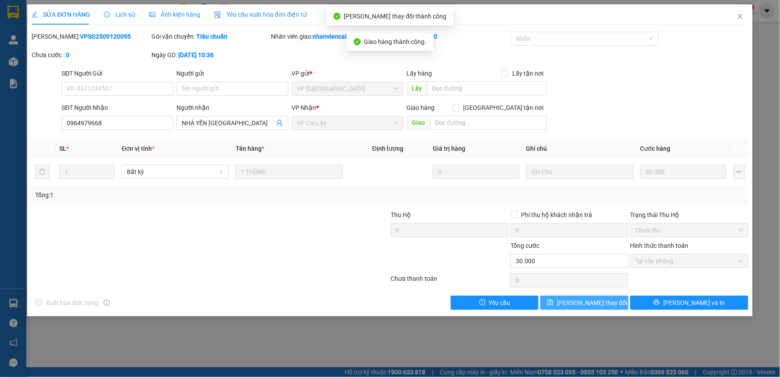
click at [616, 300] on button "Lưu thay đổi" at bounding box center [585, 303] width 88 height 14
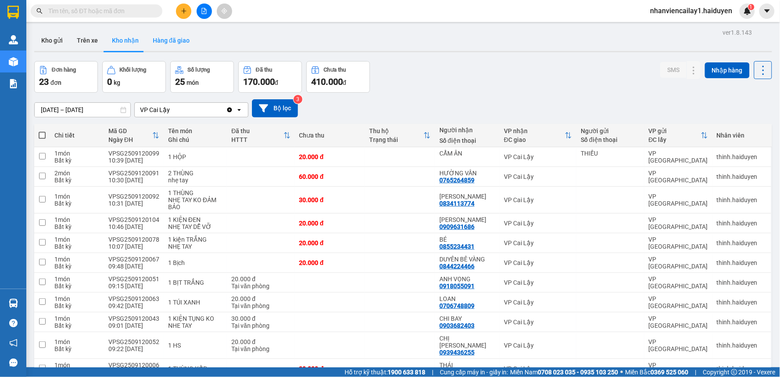
click at [182, 40] on button "Hàng đã giao" at bounding box center [171, 40] width 51 height 21
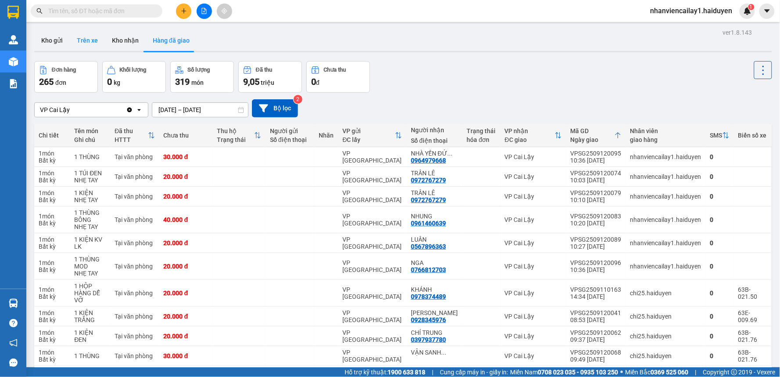
click at [87, 37] on button "Trên xe" at bounding box center [87, 40] width 35 height 21
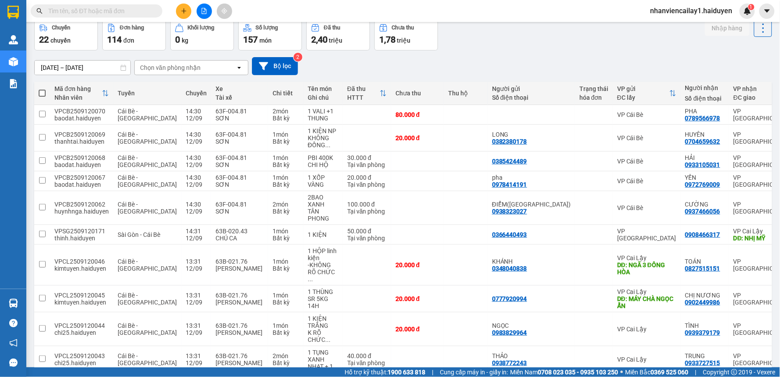
scroll to position [77, 0]
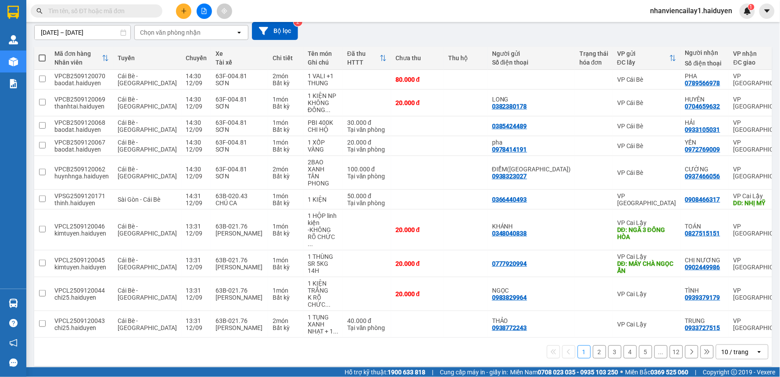
click at [727, 347] on div "10 / trang" at bounding box center [735, 351] width 27 height 9
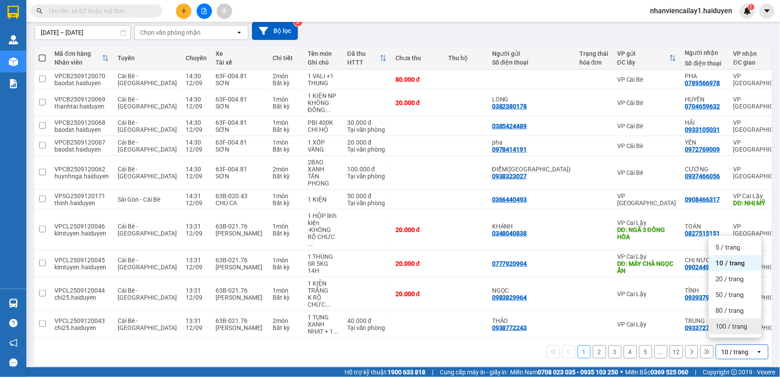
click at [721, 330] on div "100 / trang" at bounding box center [735, 326] width 53 height 16
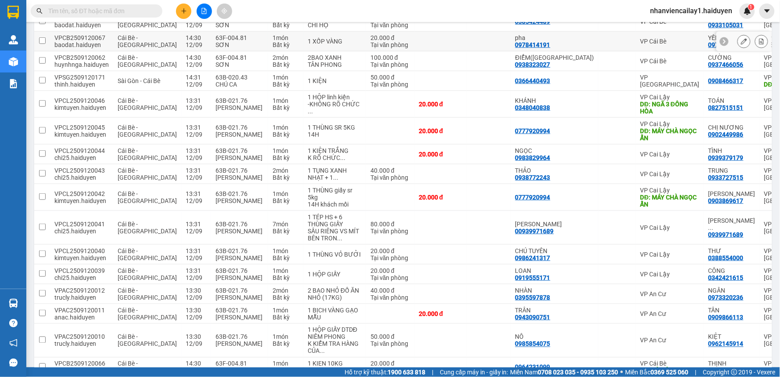
scroll to position [0, 0]
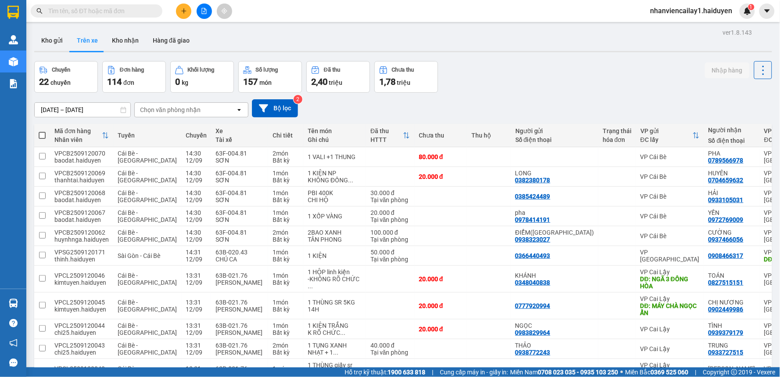
click at [186, 15] on button at bounding box center [183, 11] width 15 height 15
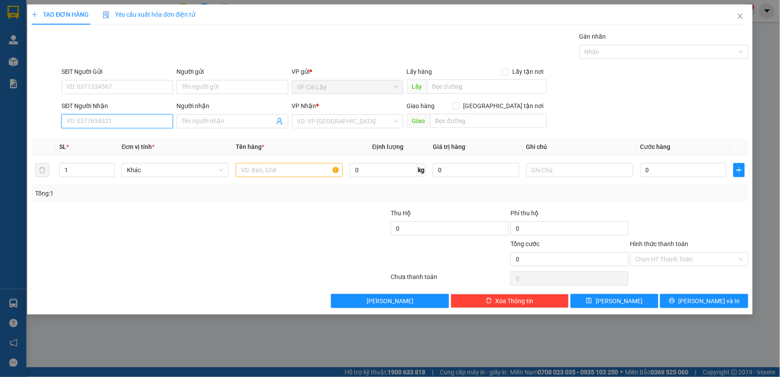
click at [132, 119] on input "SĐT Người Nhận" at bounding box center [117, 121] width 112 height 14
click at [122, 92] on input "SĐT Người Gửi" at bounding box center [117, 87] width 112 height 14
type input "0767312997"
click at [196, 90] on input "Người gửi" at bounding box center [233, 87] width 112 height 14
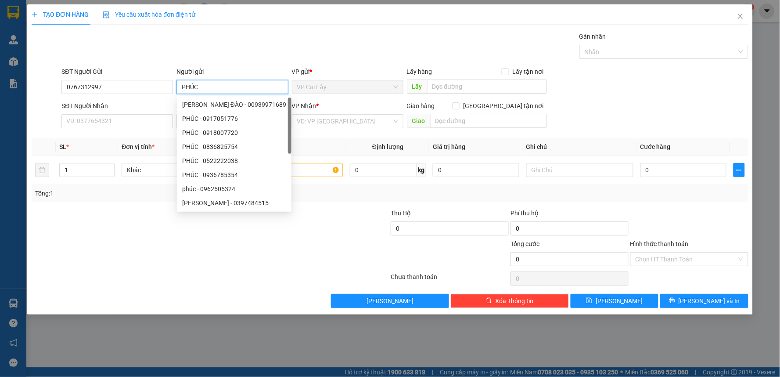
type input "PHÚC"
click at [119, 130] on div "SĐT Người Nhận VD: 0377654321" at bounding box center [117, 116] width 112 height 31
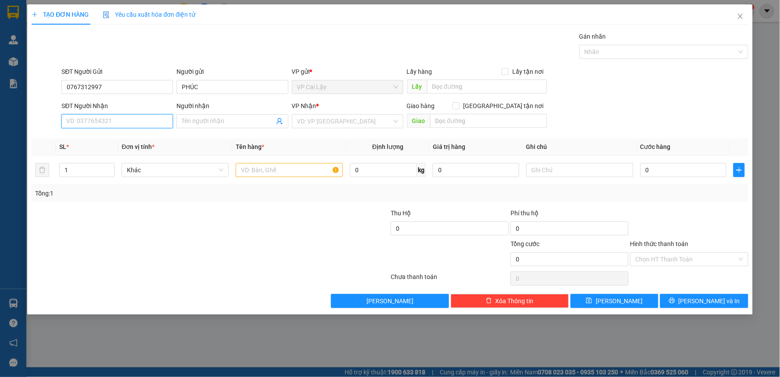
click at [119, 124] on input "SĐT Người Nhận" at bounding box center [117, 121] width 112 height 14
click at [117, 123] on input "SĐT Người Nhận" at bounding box center [117, 121] width 112 height 14
click at [123, 121] on input "SĐT Người Nhận" at bounding box center [117, 121] width 112 height 14
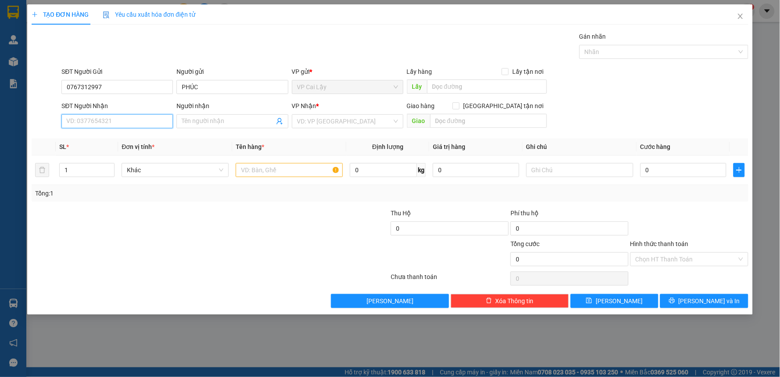
click at [68, 122] on input "SĐT Người Nhận" at bounding box center [117, 121] width 112 height 14
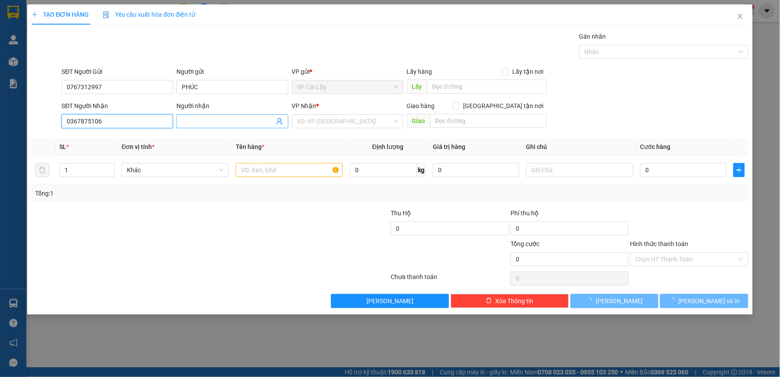
type input "0367875106"
click at [191, 124] on input "Người nhận" at bounding box center [228, 121] width 92 height 10
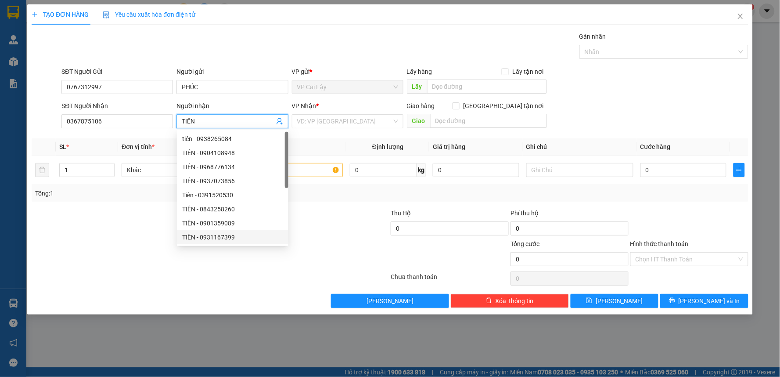
type input "TIÊN"
drag, startPoint x: 41, startPoint y: 257, endPoint x: 87, endPoint y: 251, distance: 46.0
click at [44, 257] on div at bounding box center [151, 254] width 240 height 31
click at [89, 250] on div at bounding box center [151, 254] width 240 height 31
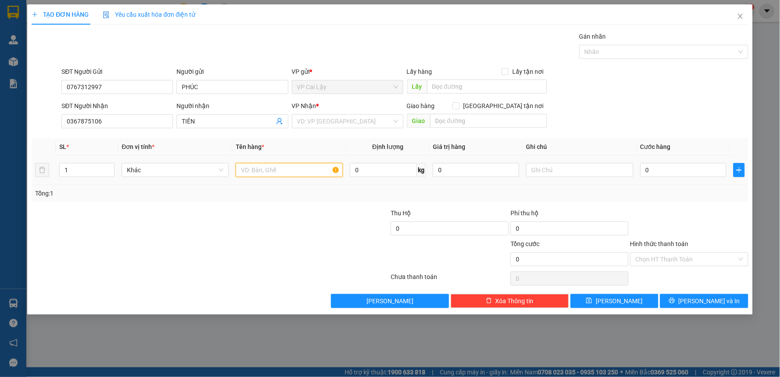
click at [253, 174] on input "text" at bounding box center [289, 170] width 107 height 14
type input "1 GIỎ XÁCH ĐỒ ĂN"
click at [679, 173] on input "0" at bounding box center [684, 170] width 87 height 14
type input "2"
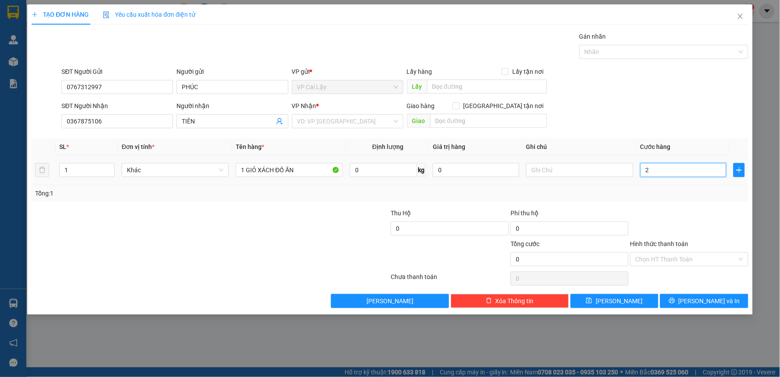
type input "2"
type input "20"
type input "20.000"
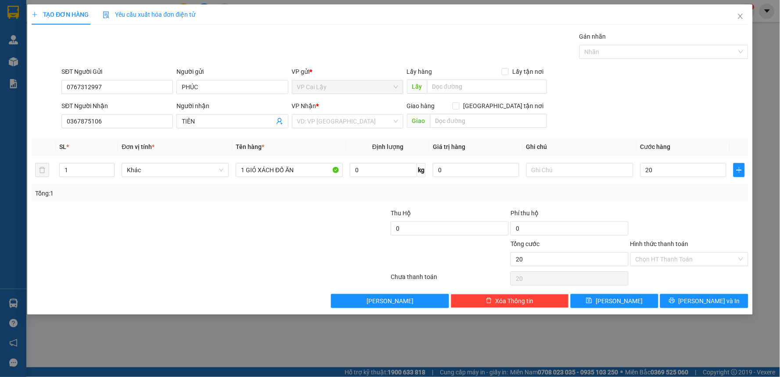
type input "20.000"
drag, startPoint x: 695, startPoint y: 204, endPoint x: 570, endPoint y: 196, distance: 125.4
click at [692, 206] on div "Transit Pickup Surcharge Ids Transit Deliver Surcharge Ids Transit Deliver Surc…" at bounding box center [390, 170] width 717 height 276
click at [556, 176] on input "text" at bounding box center [580, 170] width 107 height 14
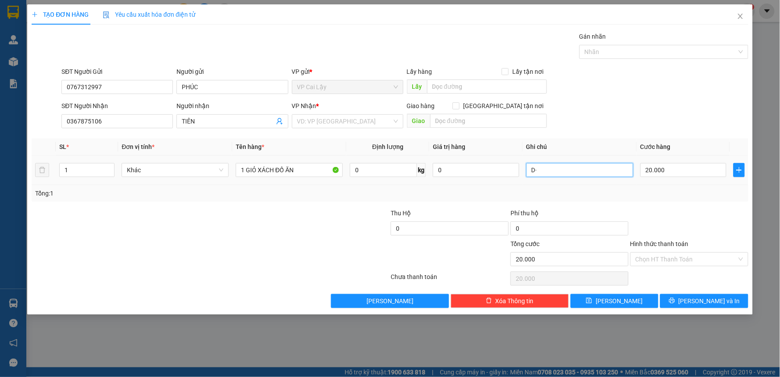
type input "D"
type input "ĐỒ ĂN"
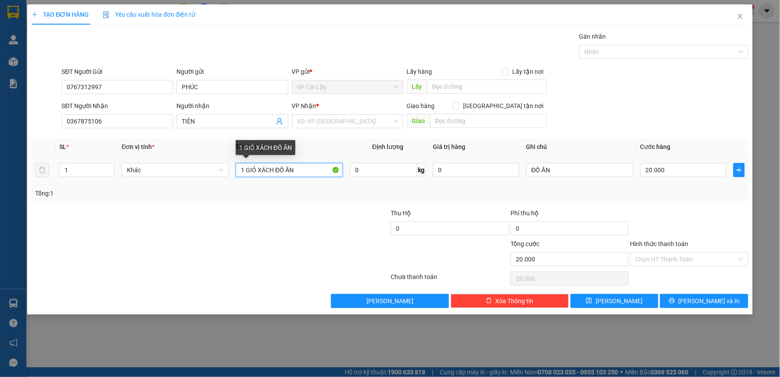
drag, startPoint x: 278, startPoint y: 170, endPoint x: 299, endPoint y: 174, distance: 21.6
click at [299, 174] on input "1 GIỎ XÁCH ĐỒ ĂN" at bounding box center [289, 170] width 107 height 14
type input "1 GIỎ XÁCH"
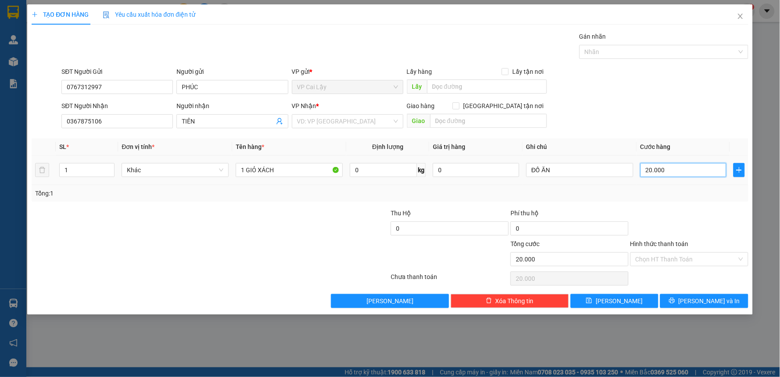
click at [676, 174] on input "20.000" at bounding box center [684, 170] width 87 height 14
type input "0"
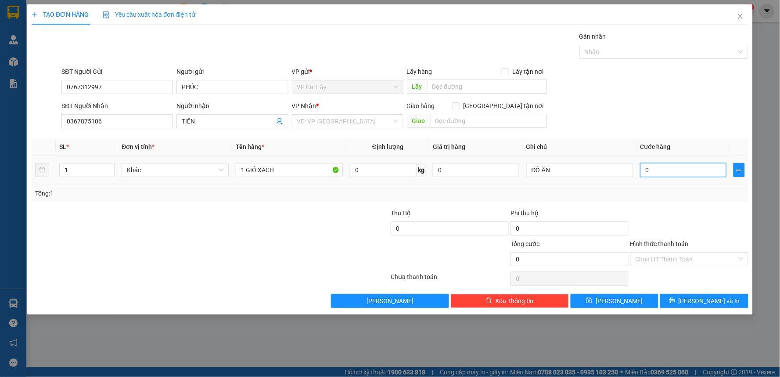
type input "03"
type input "3"
type input "030"
type input "30"
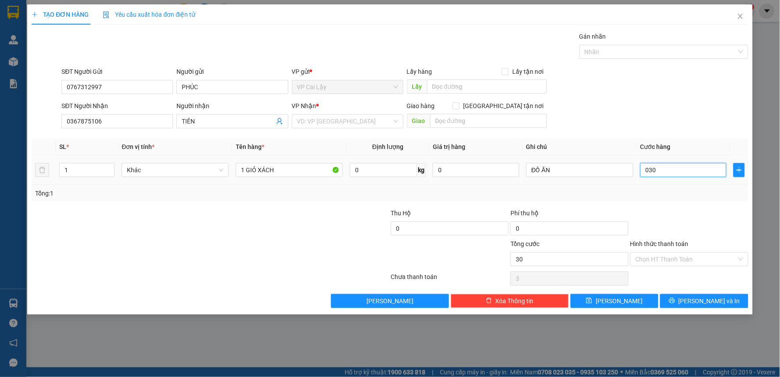
type input "30"
type input "03"
type input "3"
type input "0"
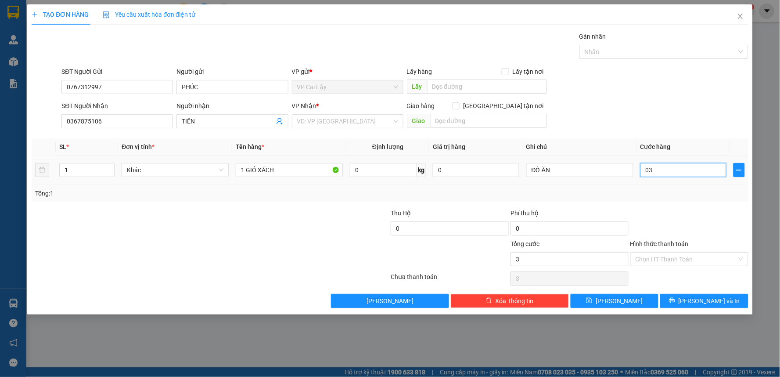
type input "0"
click at [676, 174] on input "0" at bounding box center [684, 170] width 87 height 14
type input "3"
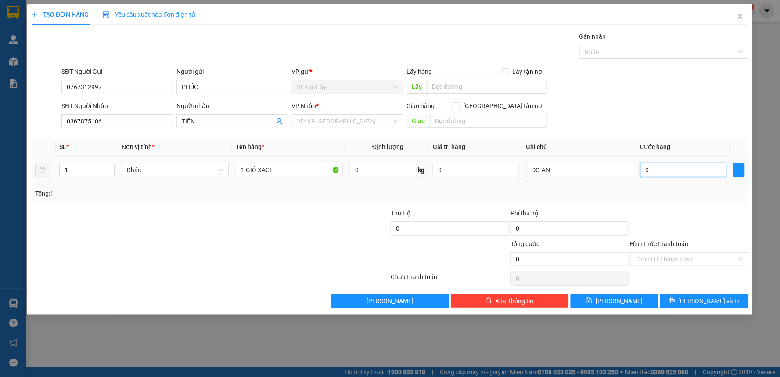
type input "3"
type input "30"
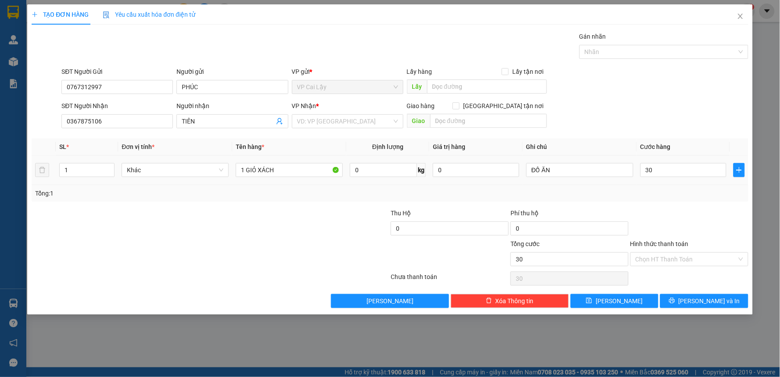
type input "30.000"
click at [687, 196] on div "Tổng: 1" at bounding box center [390, 193] width 710 height 10
click at [493, 119] on input "text" at bounding box center [488, 121] width 117 height 14
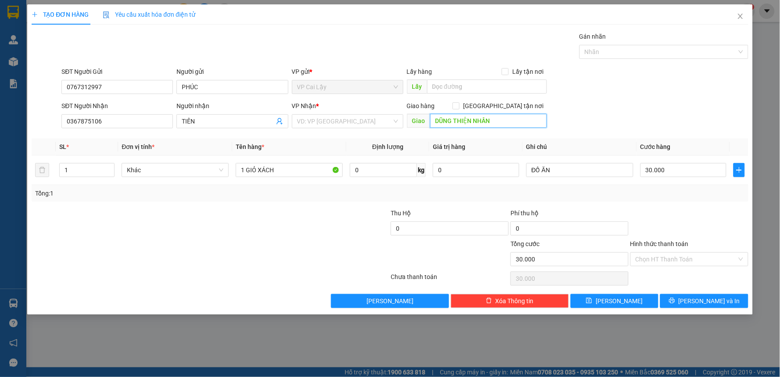
type input "DŨNG THIỆN NHÂN"
click at [652, 269] on div "Hình thức thanh toán Chọn HT Thanh Toán" at bounding box center [690, 254] width 118 height 31
click at [656, 257] on input "Hình thức thanh toán" at bounding box center [686, 259] width 101 height 13
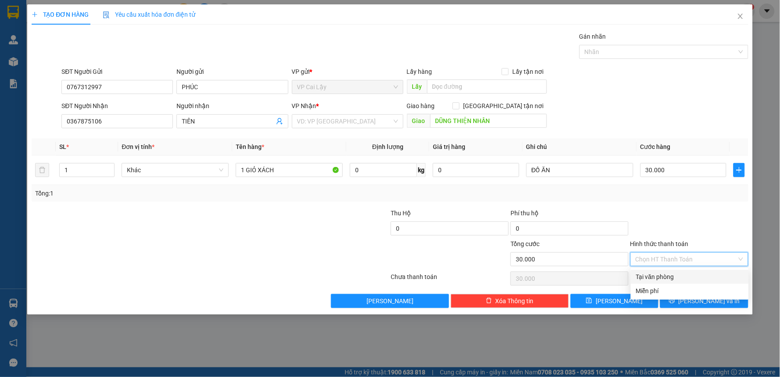
drag, startPoint x: 650, startPoint y: 272, endPoint x: 665, endPoint y: 282, distance: 17.4
click at [650, 273] on div "Tại văn phòng" at bounding box center [690, 277] width 108 height 10
type input "0"
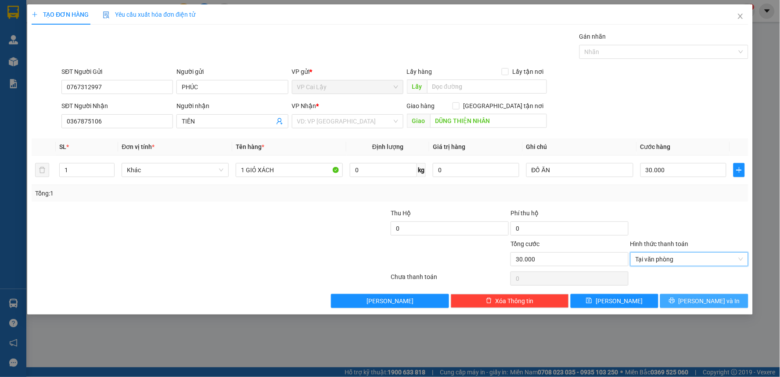
click at [725, 302] on button "Lưu và In" at bounding box center [705, 301] width 88 height 14
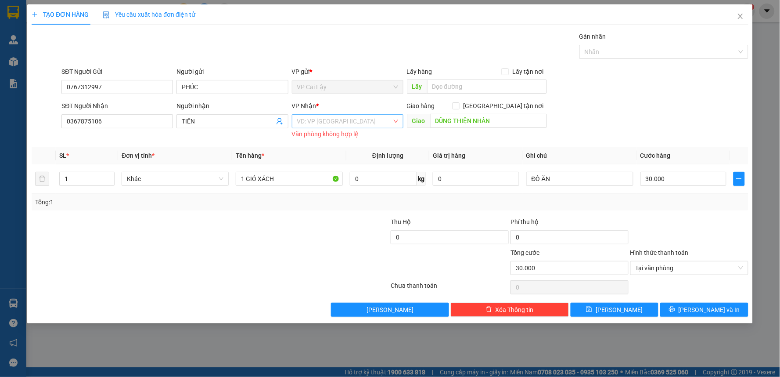
drag, startPoint x: 332, startPoint y: 118, endPoint x: 334, endPoint y: 126, distance: 8.6
click at [332, 119] on input "search" at bounding box center [344, 121] width 95 height 13
click at [315, 139] on div "VP [GEOGRAPHIC_DATA]" at bounding box center [347, 139] width 101 height 10
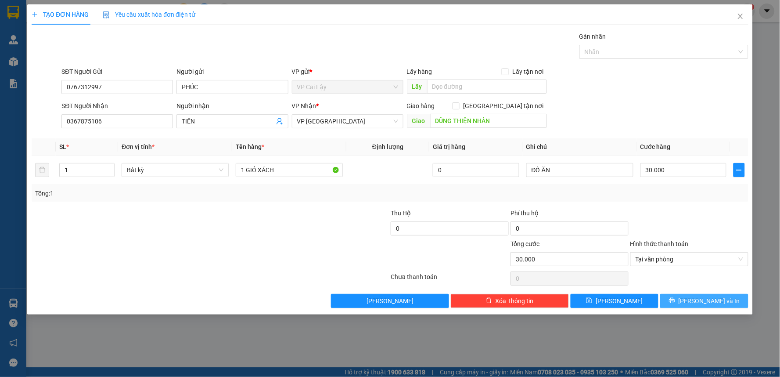
drag, startPoint x: 683, startPoint y: 301, endPoint x: 689, endPoint y: 303, distance: 5.9
click at [686, 301] on button "Lưu và In" at bounding box center [705, 301] width 88 height 14
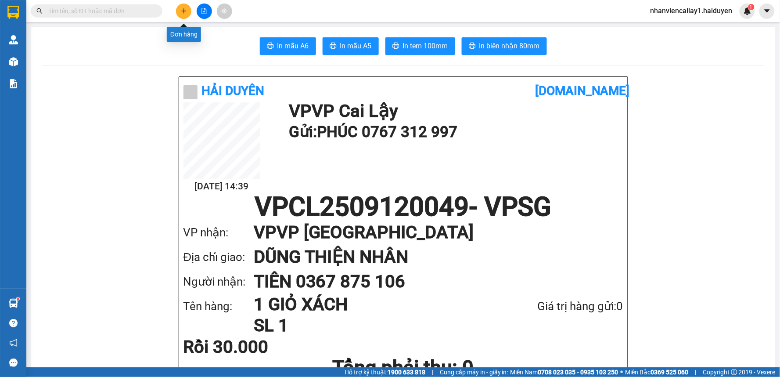
click at [185, 13] on icon "plus" at bounding box center [184, 11] width 6 height 6
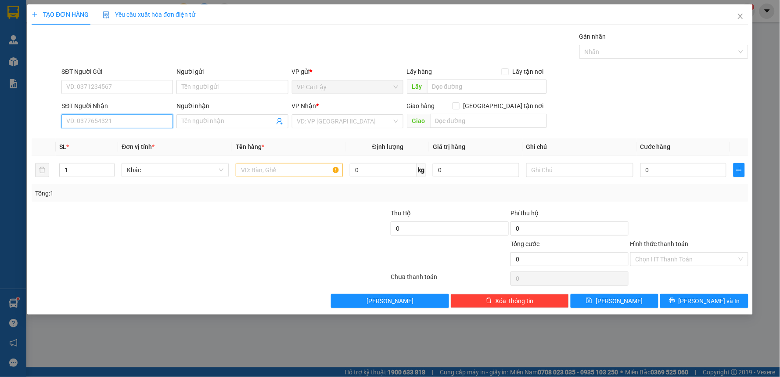
click at [133, 117] on input "SĐT Người Nhận" at bounding box center [117, 121] width 112 height 14
click at [129, 94] on input "SĐT Người Gửi" at bounding box center [117, 87] width 112 height 14
click at [129, 104] on div "0985941444 - NA SHOP" at bounding box center [117, 105] width 101 height 10
type input "0985941444"
type input "NA SHOP"
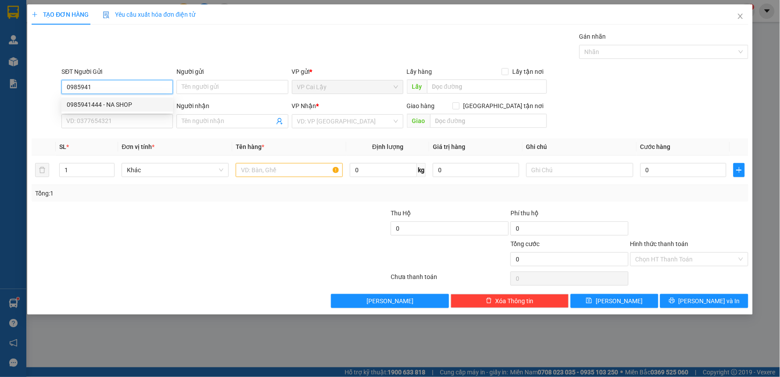
type input "0937664499"
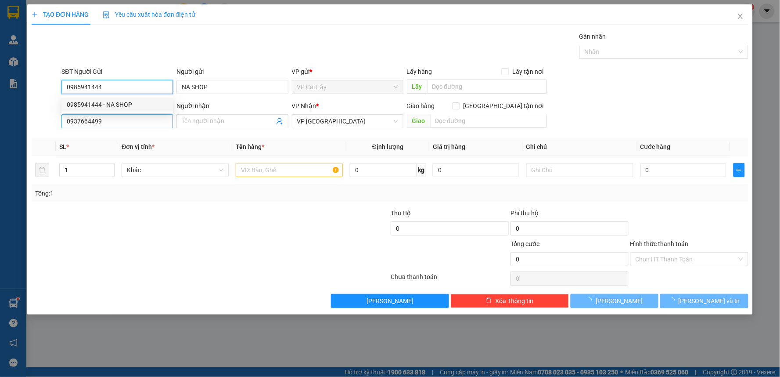
type input "90.000"
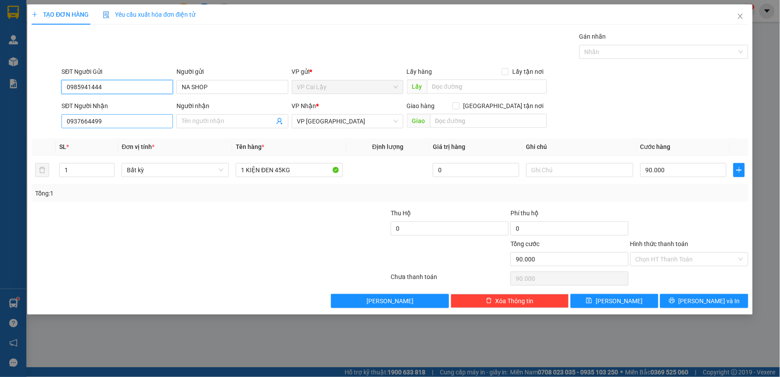
type input "0985941444"
click at [130, 119] on input "0937664499" at bounding box center [117, 121] width 112 height 14
click at [122, 144] on div "0937664499" at bounding box center [117, 139] width 112 height 14
click at [200, 121] on input "Người nhận" at bounding box center [228, 121] width 92 height 10
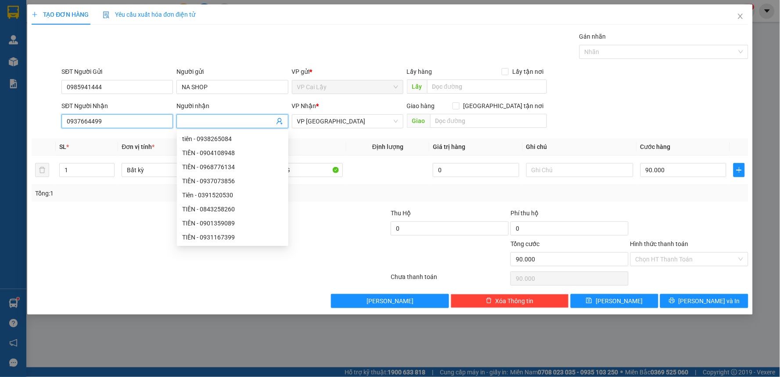
click at [114, 123] on input "0937664499" at bounding box center [117, 121] width 112 height 14
click at [116, 122] on input "0937664499" at bounding box center [117, 121] width 112 height 14
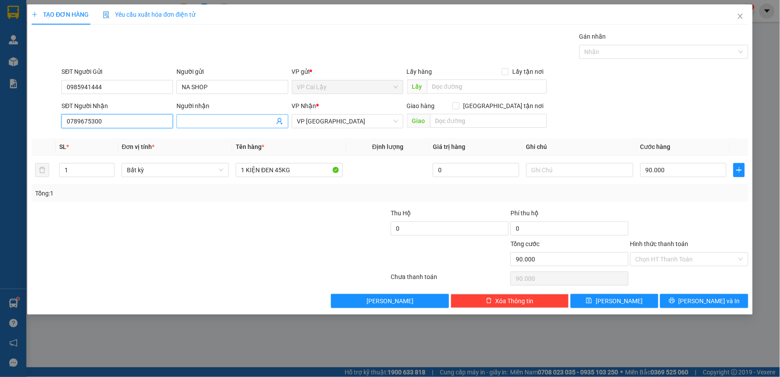
type input "0789675300"
click at [204, 125] on input "Người nhận" at bounding box center [228, 121] width 92 height 10
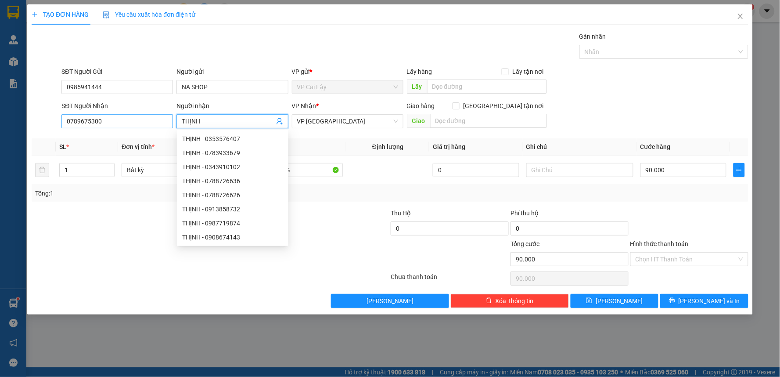
type input "THỊNH"
click at [86, 122] on input "0789675300" at bounding box center [117, 121] width 112 height 14
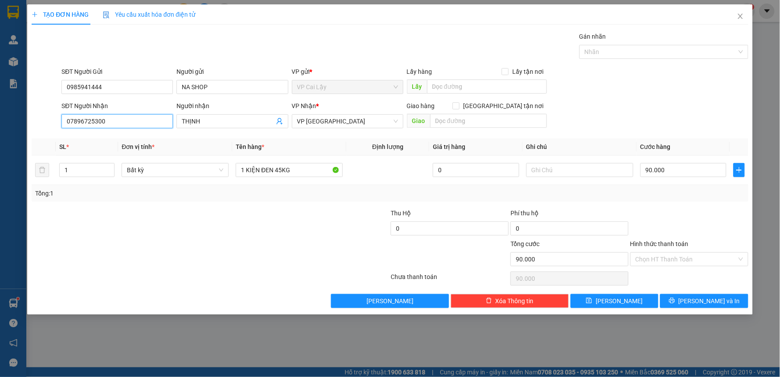
click at [90, 120] on input "07896725300" at bounding box center [117, 121] width 112 height 14
click at [91, 120] on input "07896725300" at bounding box center [117, 121] width 112 height 14
click at [93, 121] on input "07896725300" at bounding box center [117, 121] width 112 height 14
click at [118, 123] on input "0789672300" at bounding box center [117, 121] width 112 height 14
type input "0789672300"
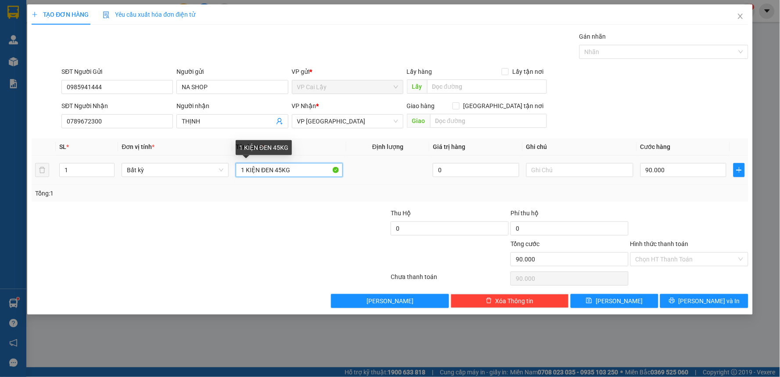
drag, startPoint x: 242, startPoint y: 167, endPoint x: 304, endPoint y: 167, distance: 61.9
click at [304, 167] on input "1 KIỆN ĐEN 45KG" at bounding box center [289, 170] width 107 height 14
type input "1 KIỆN ĐỒ ĂN"
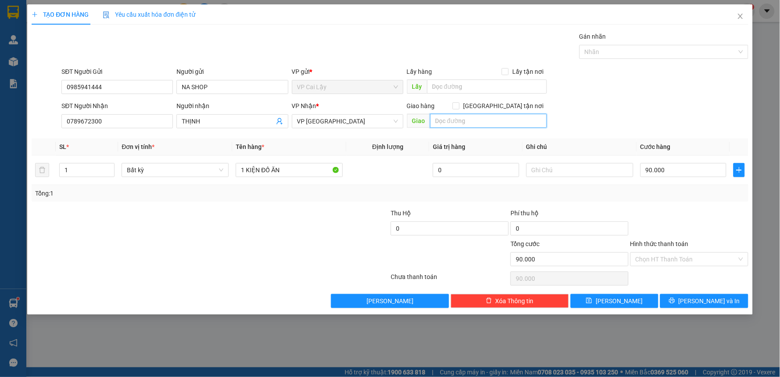
click at [471, 124] on input "text" at bounding box center [488, 121] width 117 height 14
type input "46 HÙNG VƯƠNG P1 Q.10"
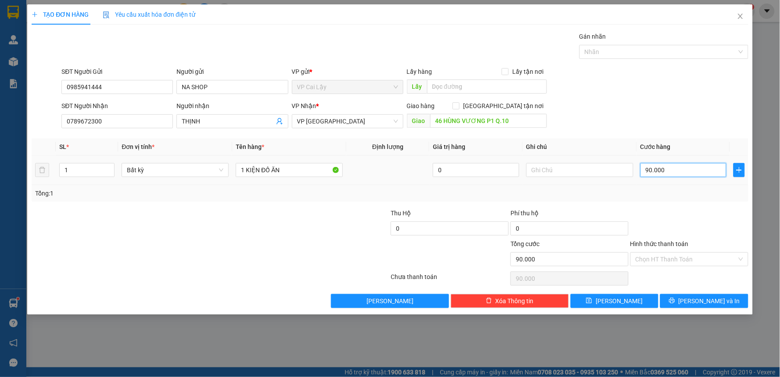
click at [678, 165] on input "90.000" at bounding box center [684, 170] width 87 height 14
click at [679, 166] on input "90.000" at bounding box center [684, 170] width 87 height 14
type input "0"
click at [678, 164] on input "0" at bounding box center [684, 170] width 87 height 14
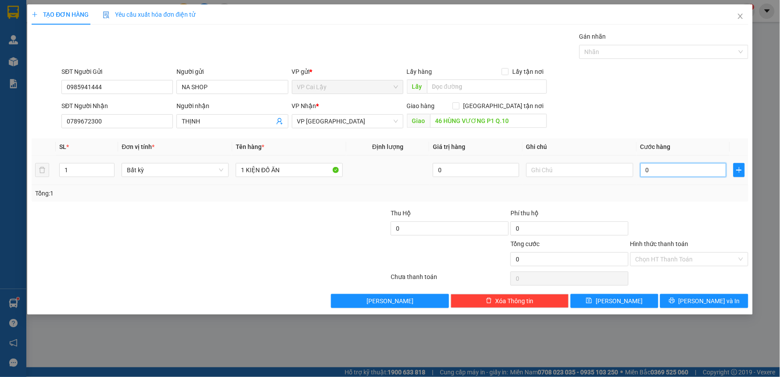
click at [678, 164] on input "0" at bounding box center [684, 170] width 87 height 14
type input "0"
click at [671, 167] on input "0" at bounding box center [684, 170] width 87 height 14
type input "5"
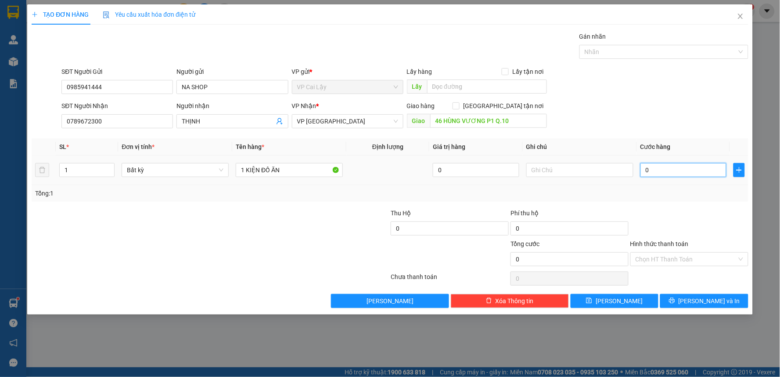
type input "5"
type input "50"
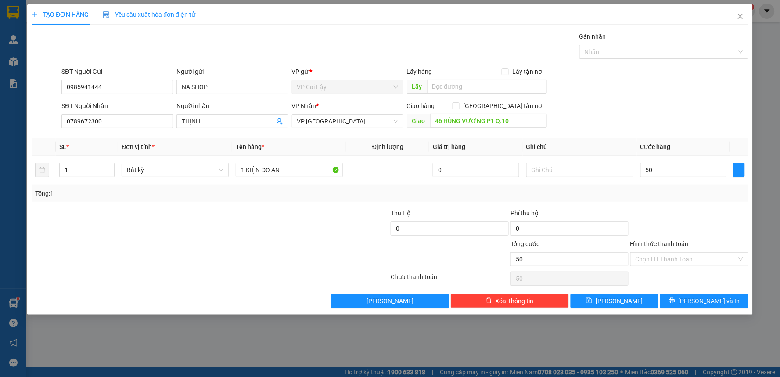
type input "50.000"
click at [691, 206] on div "Transit Pickup Surcharge Ids Transit Deliver Surcharge Ids Transit Deliver Surc…" at bounding box center [390, 170] width 717 height 276
click at [578, 169] on input "text" at bounding box center [580, 170] width 107 height 14
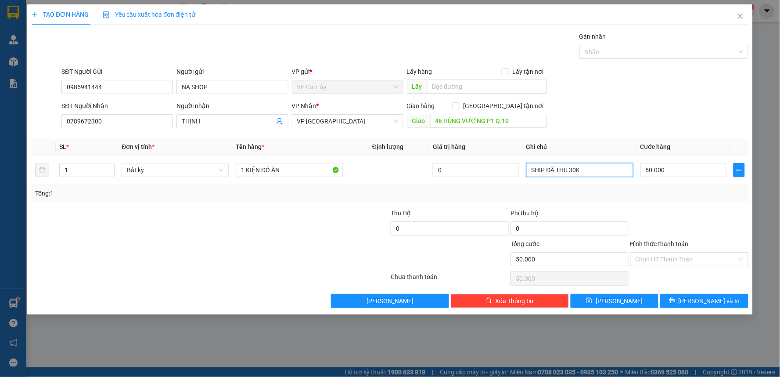
type input "SHIP ĐÃ THU 30K"
click at [306, 230] on div at bounding box center [331, 223] width 120 height 31
click at [656, 262] on input "Hình thức thanh toán" at bounding box center [686, 259] width 101 height 13
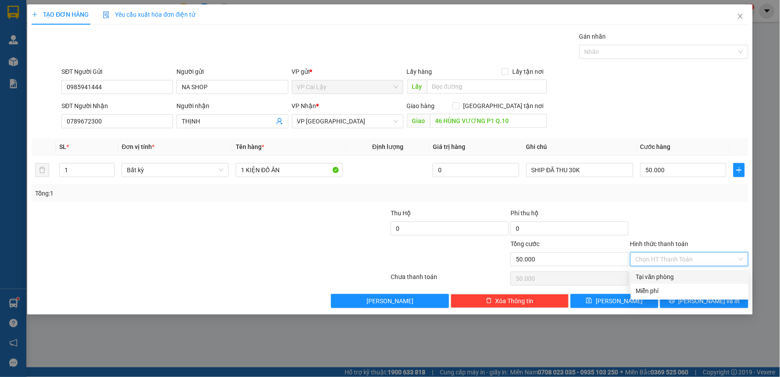
drag, startPoint x: 682, startPoint y: 277, endPoint x: 686, endPoint y: 288, distance: 11.7
click at [682, 278] on div "Tại văn phòng" at bounding box center [690, 277] width 108 height 10
type input "0"
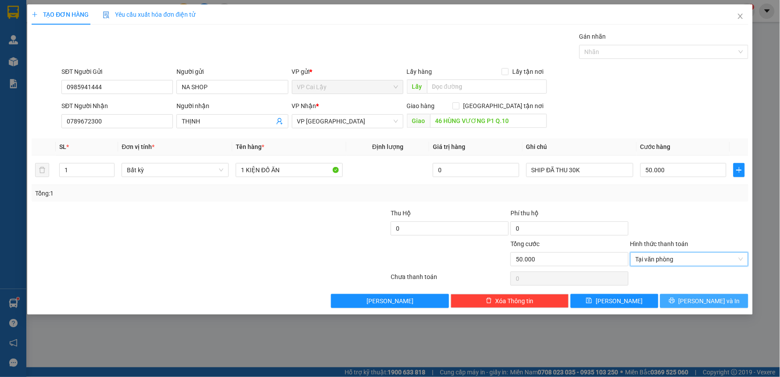
click at [694, 296] on button "Lưu và In" at bounding box center [705, 301] width 88 height 14
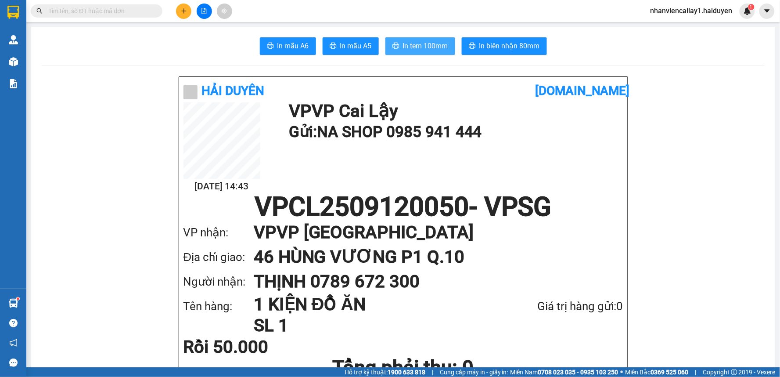
click at [416, 54] on button "In tem 100mm" at bounding box center [421, 46] width 70 height 18
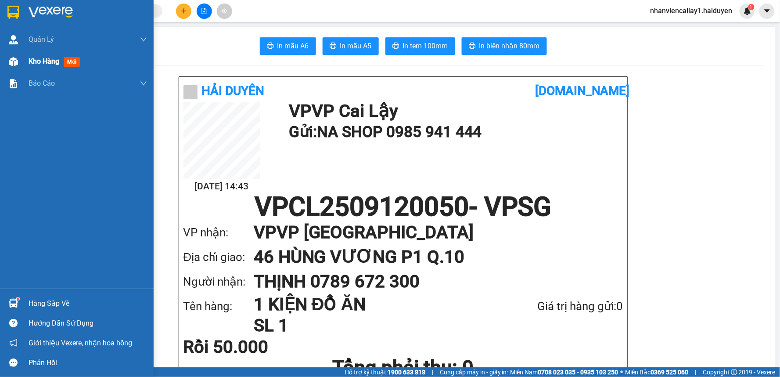
click at [38, 62] on span "Kho hàng" at bounding box center [44, 61] width 31 height 8
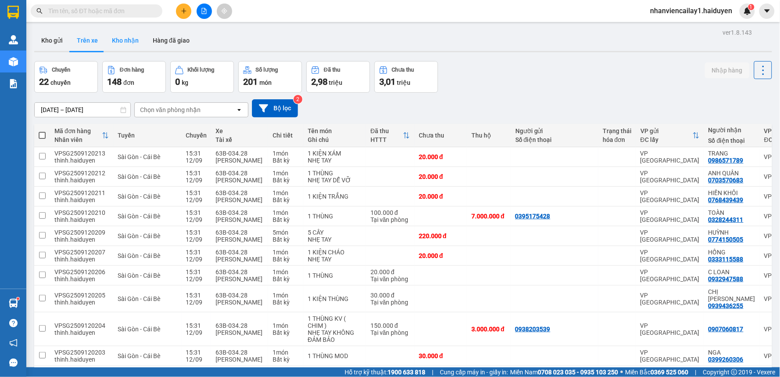
click at [127, 41] on button "Kho nhận" at bounding box center [125, 40] width 41 height 21
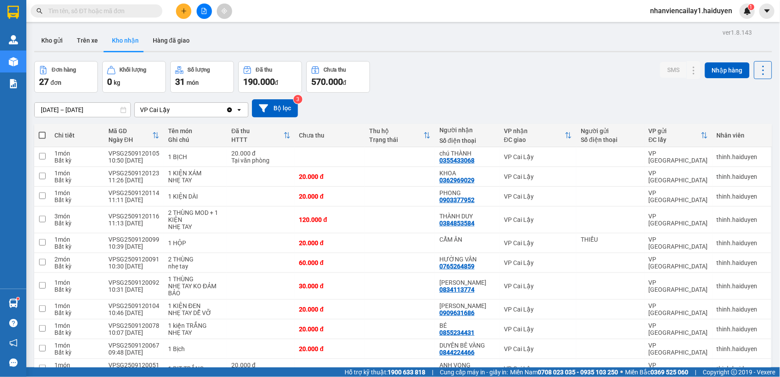
click at [96, 12] on input "text" at bounding box center [100, 11] width 104 height 10
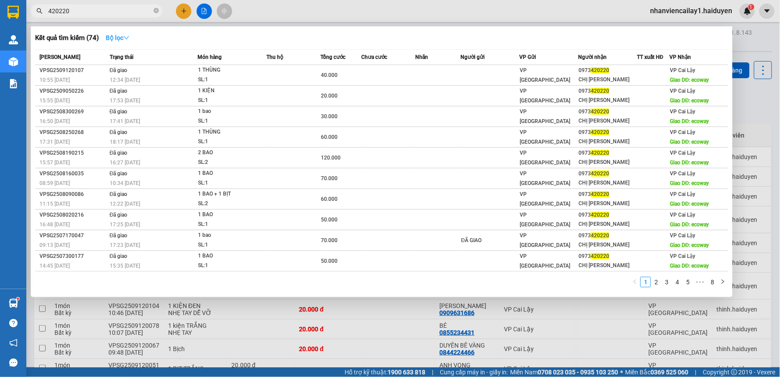
type input "420220"
click at [129, 38] on icon "down" at bounding box center [126, 38] width 6 height 6
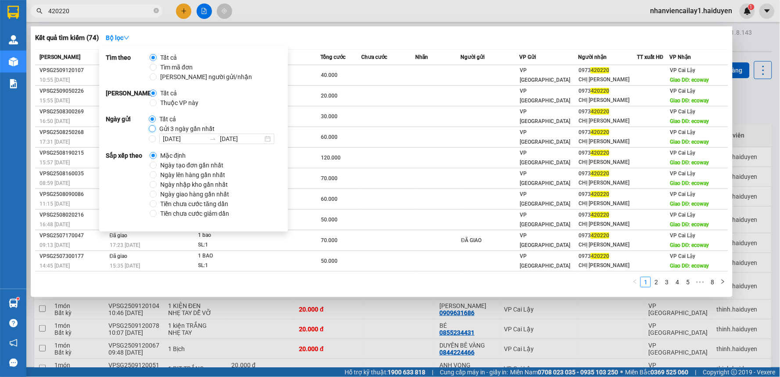
click at [149, 130] on input "Gửi 3 ngày gần nhất" at bounding box center [152, 128] width 7 height 7
radio input "true"
radio input "false"
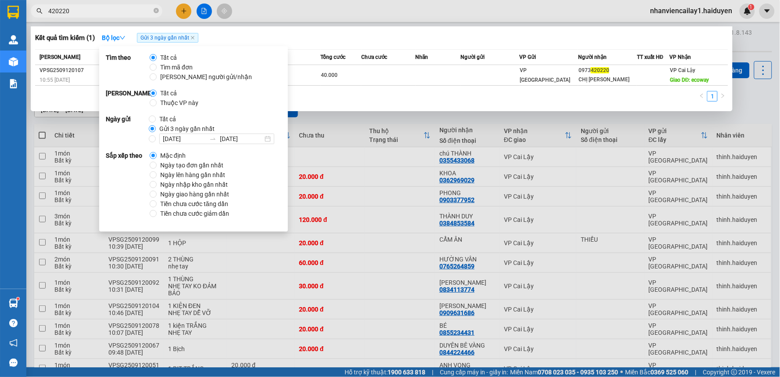
click at [494, 32] on div "Kết quả tìm kiếm ( 1 ) Bộ lọc Gửi 3 ngày gần nhất" at bounding box center [382, 38] width 694 height 14
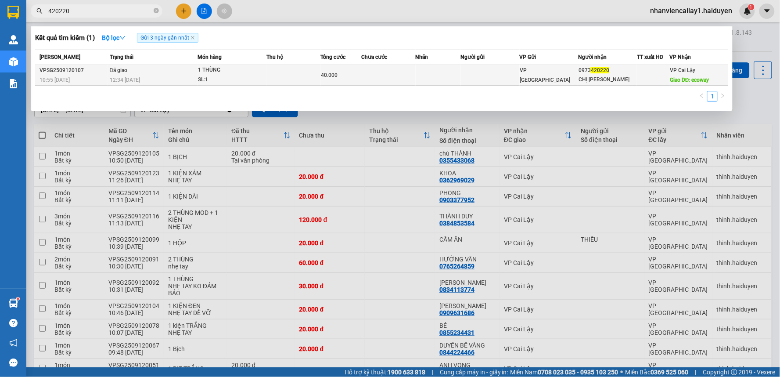
click at [477, 80] on td at bounding box center [490, 75] width 59 height 21
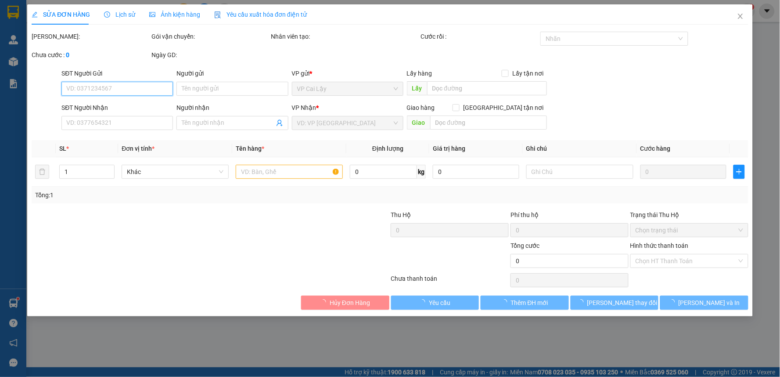
type input "0973420220"
type input "CHỊ PHƯƠNG"
type input "ecoway"
type input "40.000"
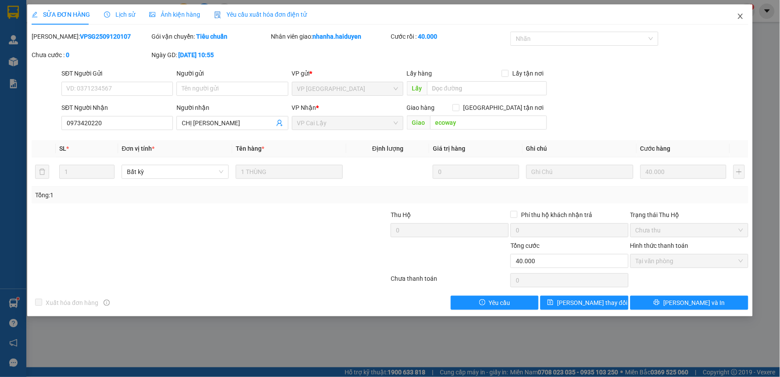
click at [743, 13] on icon "close" at bounding box center [740, 16] width 7 height 7
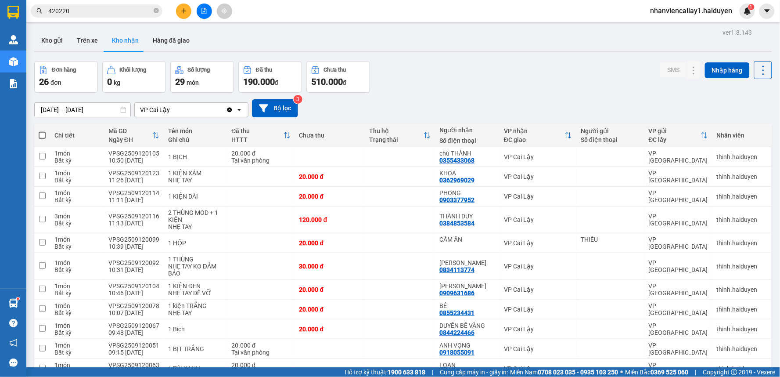
click at [156, 10] on icon "close-circle" at bounding box center [156, 10] width 5 height 5
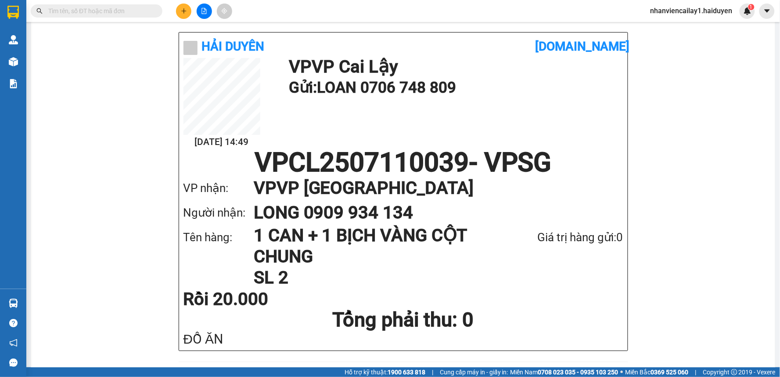
scroll to position [46, 0]
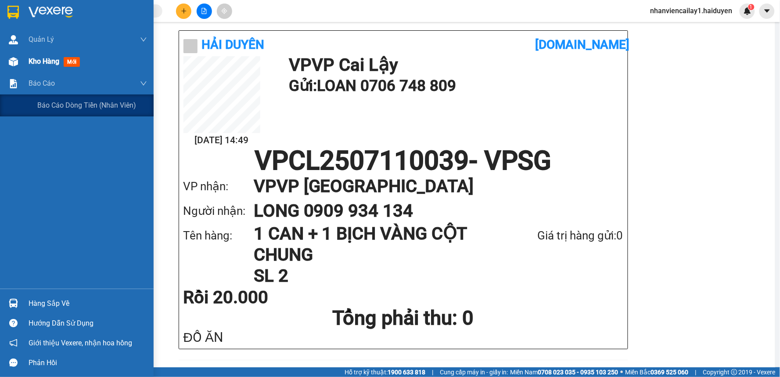
click at [65, 61] on span "mới" at bounding box center [72, 62] width 16 height 10
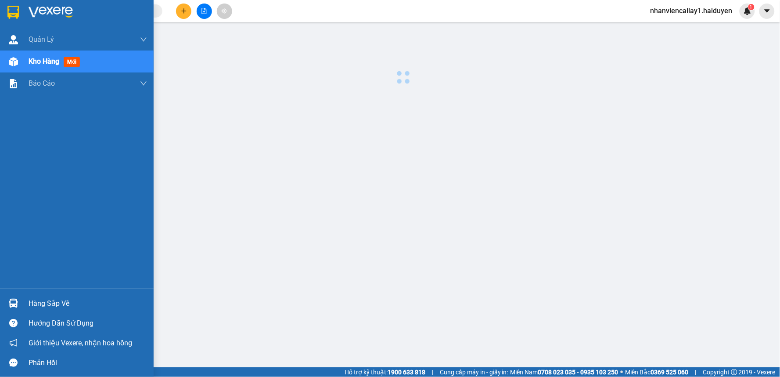
click at [65, 61] on span "mới" at bounding box center [72, 62] width 16 height 10
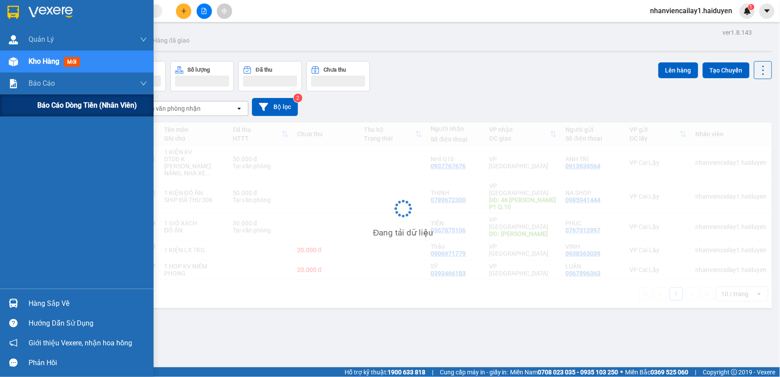
click at [59, 103] on span "Báo cáo dòng tiền (nhân viên)" at bounding box center [87, 105] width 100 height 11
click at [63, 103] on span "Báo cáo dòng tiền (nhân viên)" at bounding box center [87, 105] width 100 height 11
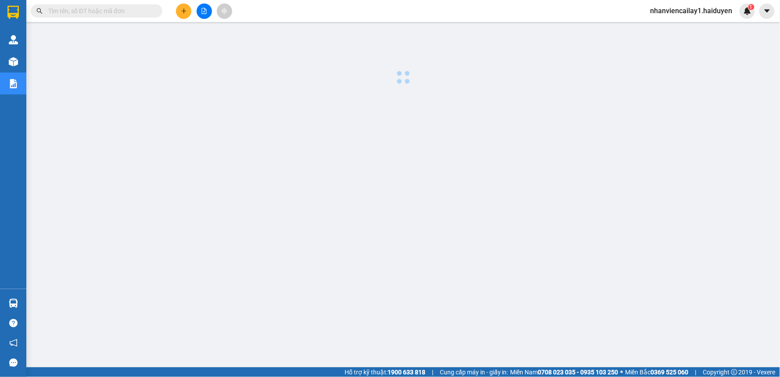
drag, startPoint x: 406, startPoint y: 179, endPoint x: 42, endPoint y: 145, distance: 365.2
click at [408, 179] on div at bounding box center [403, 223] width 745 height 395
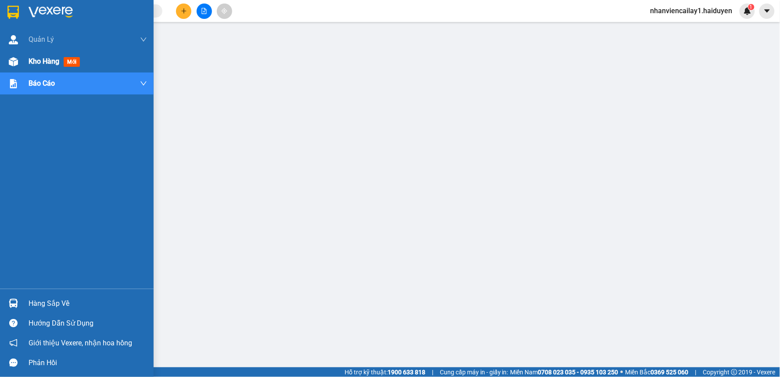
click at [49, 60] on span "Kho hàng" at bounding box center [44, 61] width 31 height 8
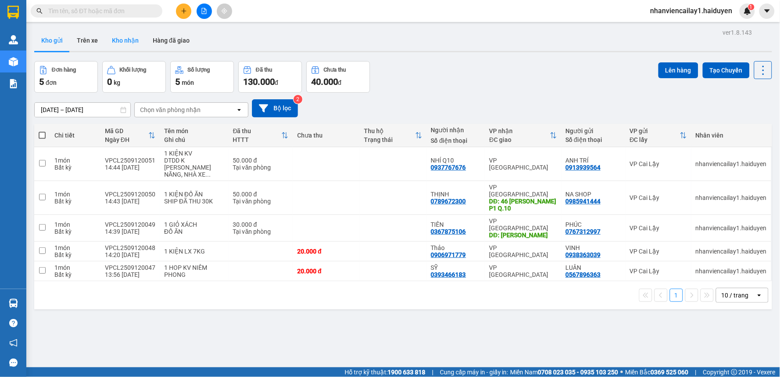
click at [120, 43] on button "Kho nhận" at bounding box center [125, 40] width 41 height 21
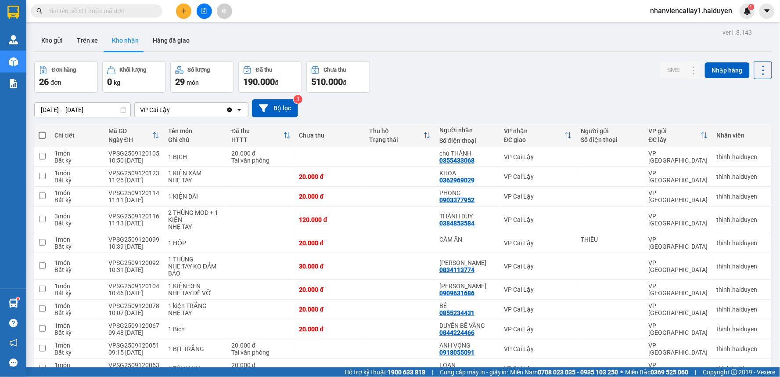
click at [113, 10] on input "text" at bounding box center [100, 11] width 104 height 10
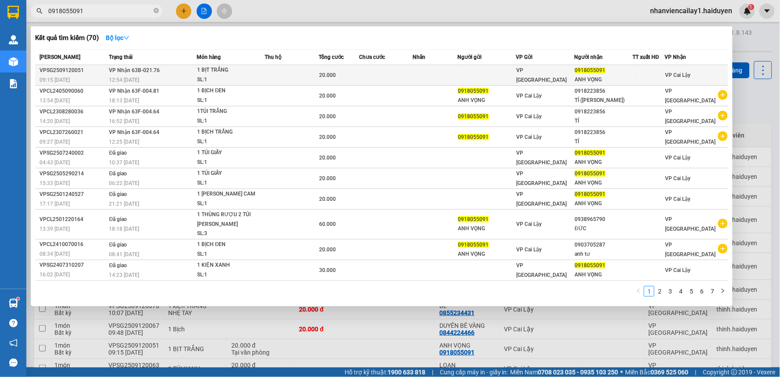
type input "0918055091"
click at [573, 74] on div "VP [GEOGRAPHIC_DATA]" at bounding box center [546, 74] width 58 height 19
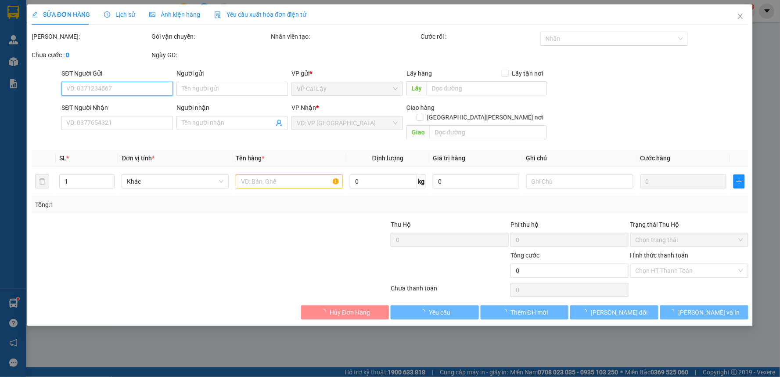
type input "0918055091"
type input "ANH VỌNG"
type input "20.000"
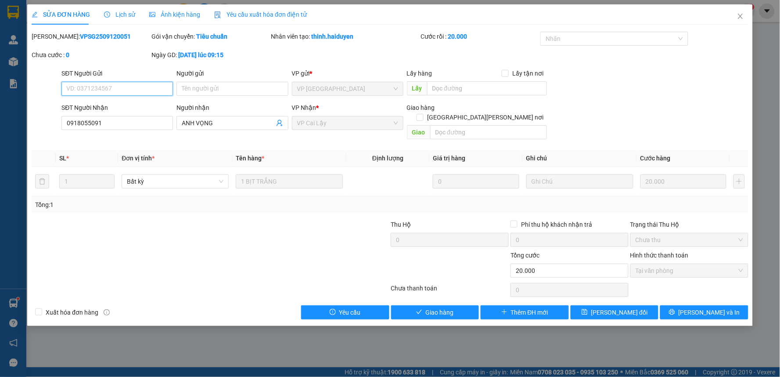
drag, startPoint x: 679, startPoint y: 262, endPoint x: 654, endPoint y: 278, distance: 30.1
click at [679, 264] on span "Tại văn phòng" at bounding box center [690, 270] width 108 height 13
drag, startPoint x: 452, startPoint y: 300, endPoint x: 464, endPoint y: 296, distance: 12.8
click at [452, 307] on span "Giao hàng" at bounding box center [440, 312] width 28 height 10
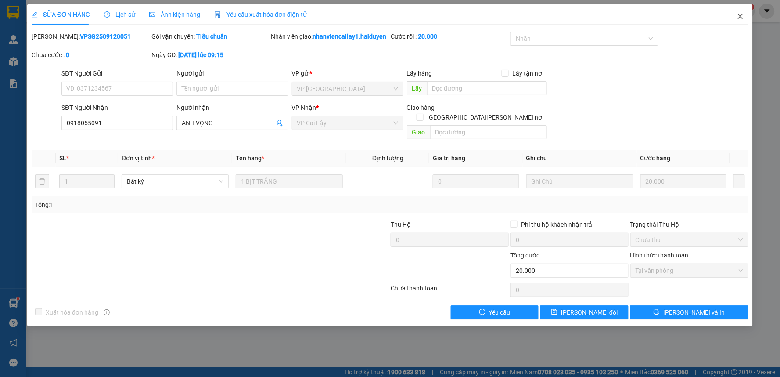
click at [742, 18] on icon "close" at bounding box center [740, 16] width 5 height 5
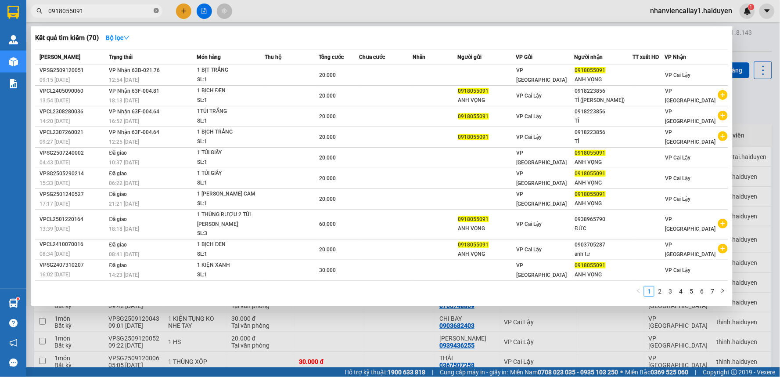
click at [155, 12] on icon "close-circle" at bounding box center [156, 10] width 5 height 5
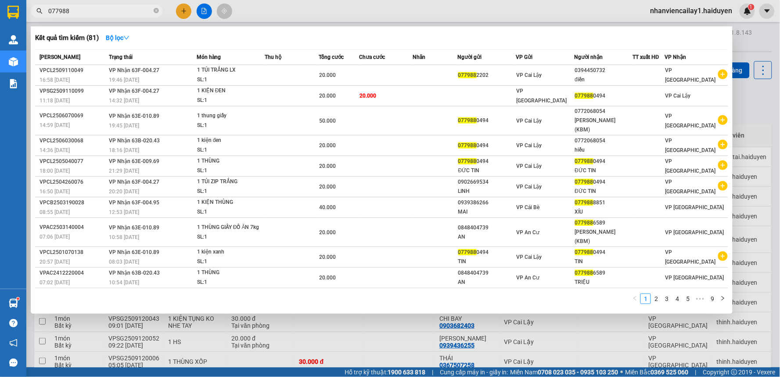
type input "077988"
click at [155, 12] on icon "close-circle" at bounding box center [156, 10] width 5 height 5
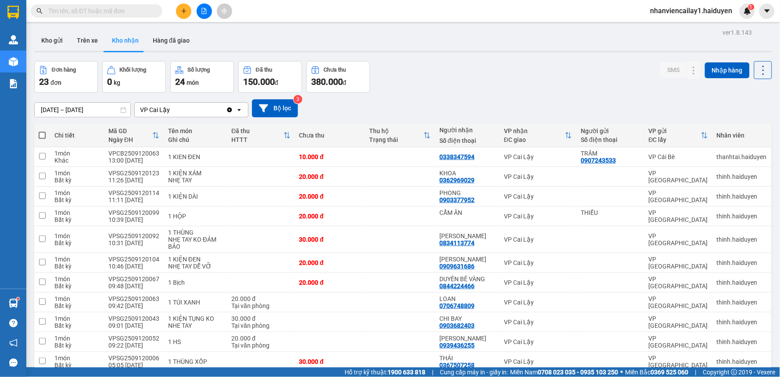
click at [129, 13] on input "text" at bounding box center [100, 11] width 104 height 10
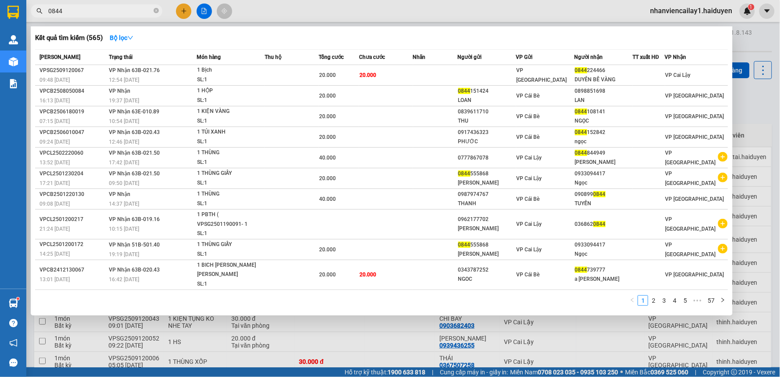
type input "0844"
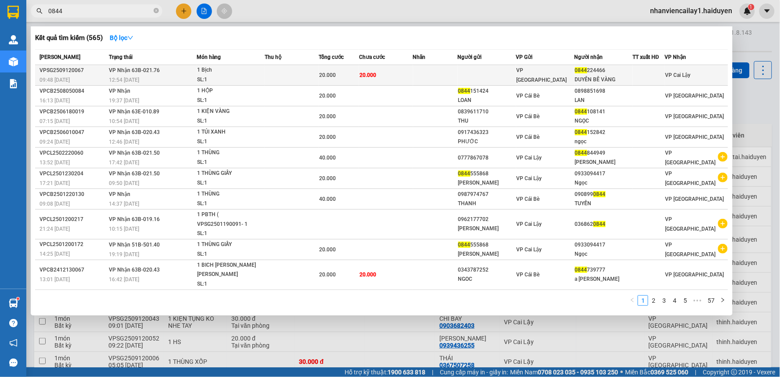
click at [404, 75] on td "20.000" at bounding box center [386, 75] width 54 height 21
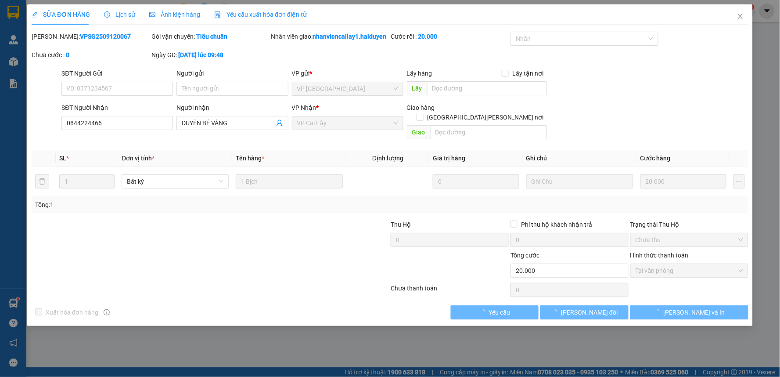
type input "0844224466"
type input "DUYÊN BÊ VÀNG"
type input "20.000"
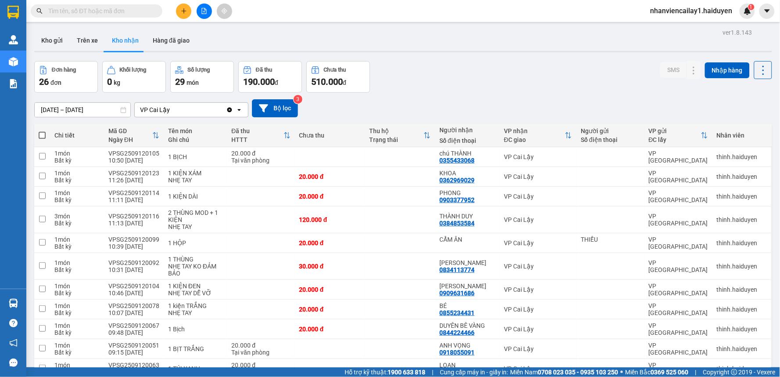
click at [130, 13] on input "text" at bounding box center [100, 11] width 104 height 10
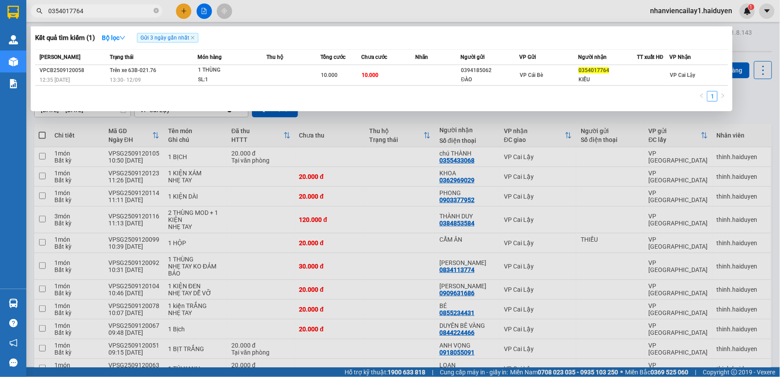
type input "0354017764"
click at [155, 11] on icon "close-circle" at bounding box center [156, 10] width 5 height 5
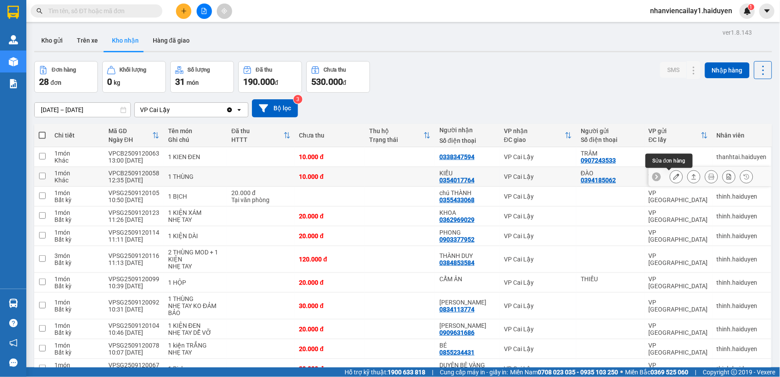
click at [674, 178] on icon at bounding box center [677, 176] width 6 height 6
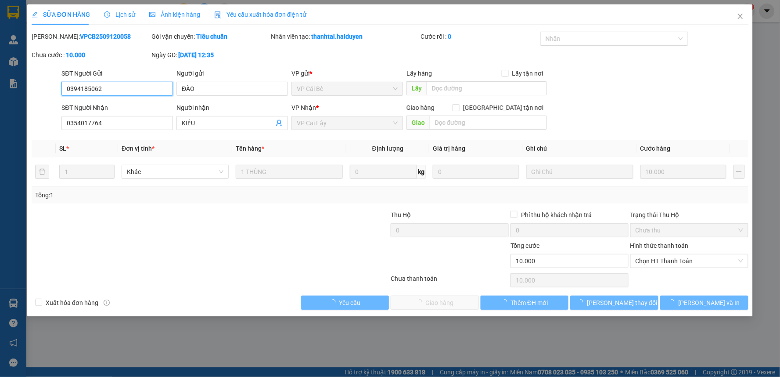
type input "0394185062"
type input "ĐÀO"
type input "0354017764"
type input "KIỀU"
type input "10.000"
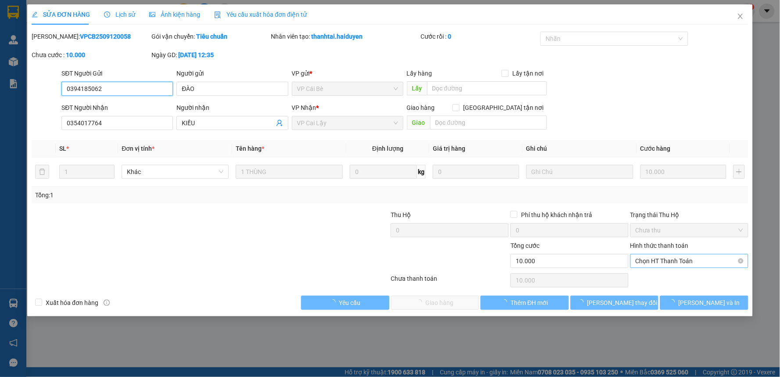
click at [672, 260] on span "Chọn HT Thanh Toán" at bounding box center [690, 260] width 108 height 13
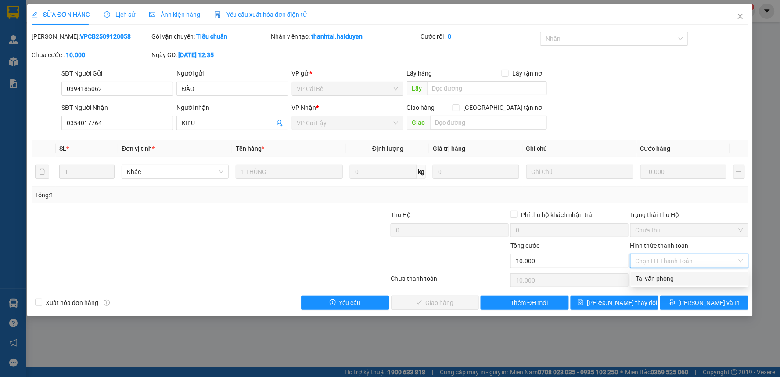
click at [669, 278] on div "Tại văn phòng" at bounding box center [690, 279] width 108 height 10
type input "0"
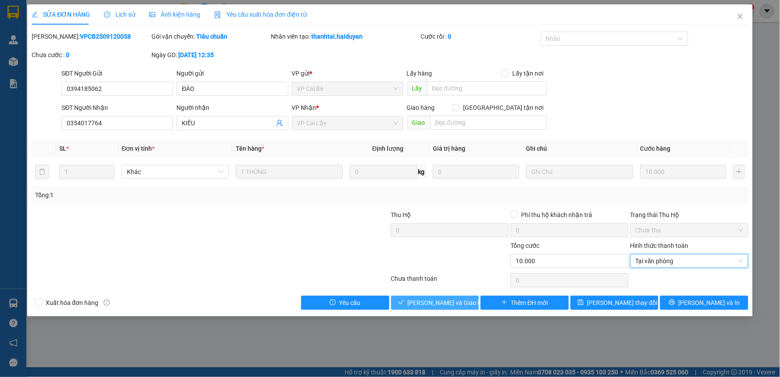
click at [459, 299] on span "[PERSON_NAME] và Giao hàng" at bounding box center [450, 303] width 84 height 10
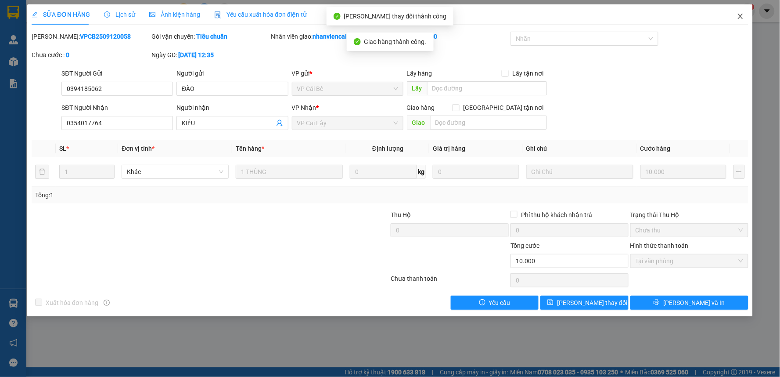
click at [741, 16] on icon "close" at bounding box center [740, 16] width 5 height 5
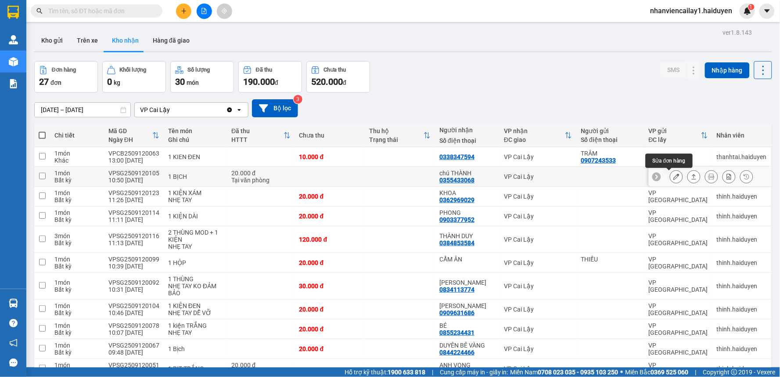
click at [674, 179] on icon at bounding box center [677, 176] width 6 height 6
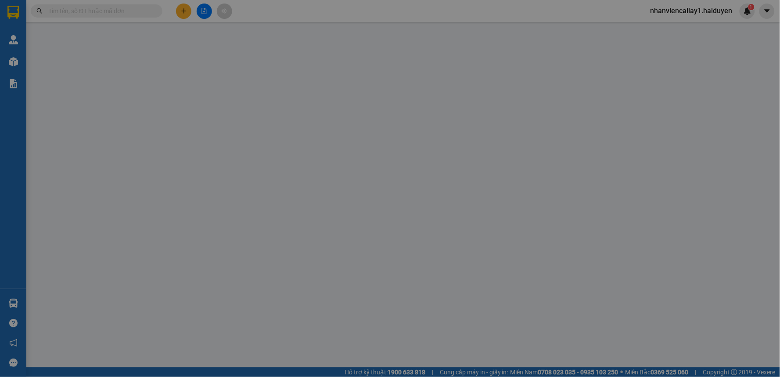
type input "0355433068"
type input "chú THÀNH"
type input "20.000"
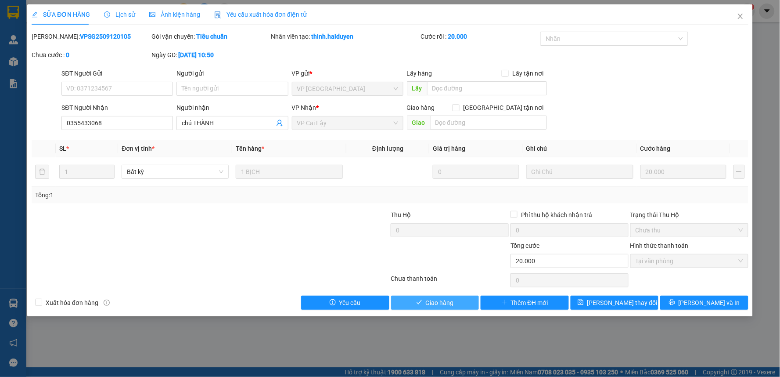
click at [457, 301] on button "Giao hàng" at bounding box center [435, 303] width 88 height 14
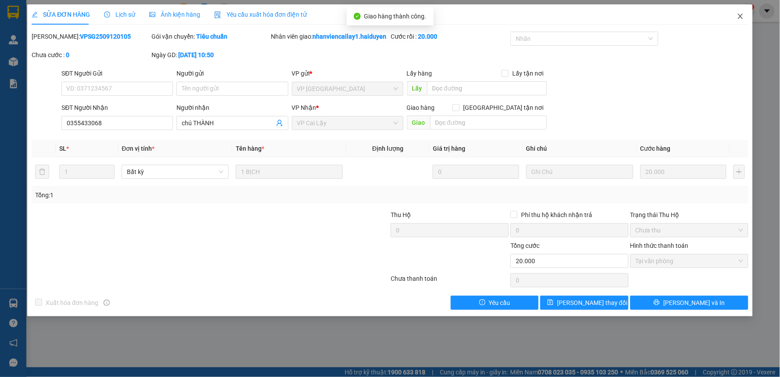
click at [743, 18] on icon "close" at bounding box center [740, 16] width 7 height 7
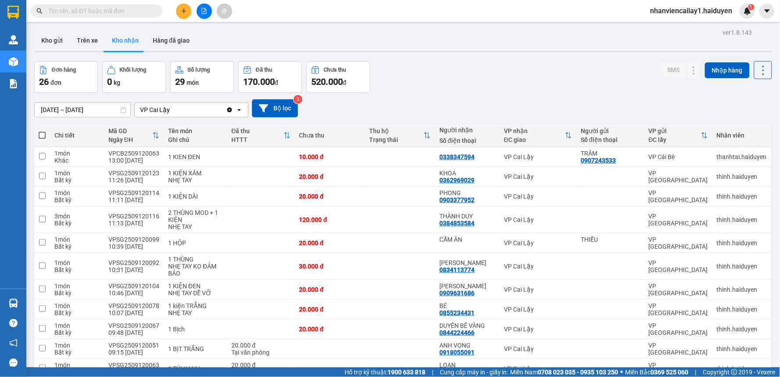
click at [133, 14] on input "text" at bounding box center [100, 11] width 104 height 10
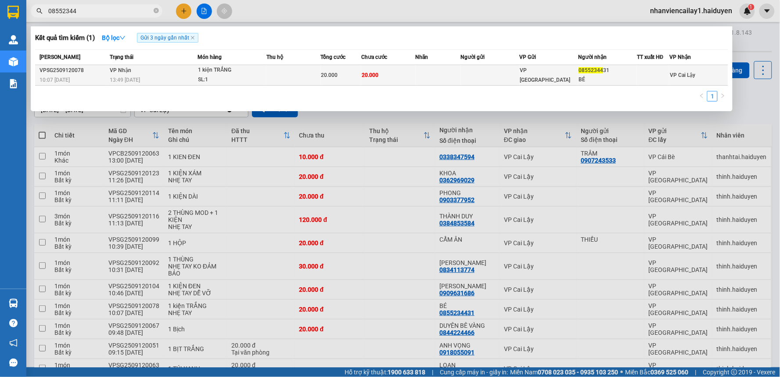
type input "08552344"
click at [521, 72] on span "VP [GEOGRAPHIC_DATA]" at bounding box center [545, 75] width 51 height 16
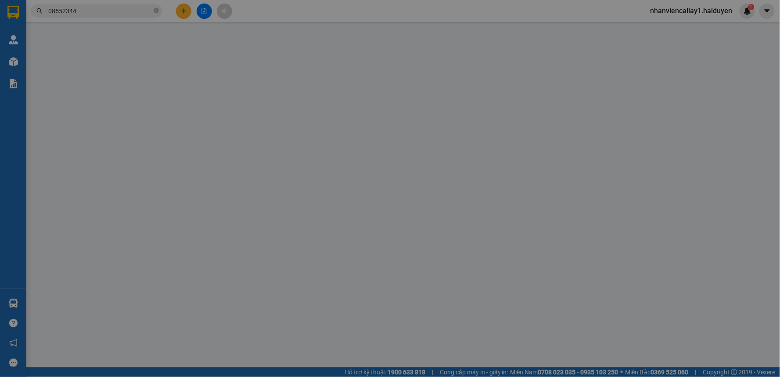
type input "0855234431"
type input "BÉ"
type input "20.000"
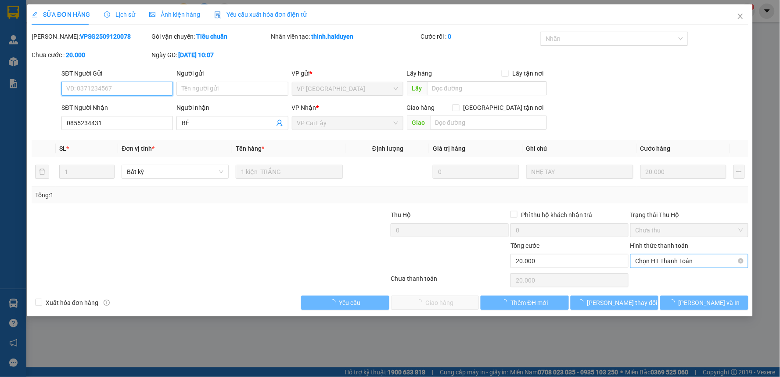
click at [668, 265] on span "Chọn HT Thanh Toán" at bounding box center [690, 260] width 108 height 13
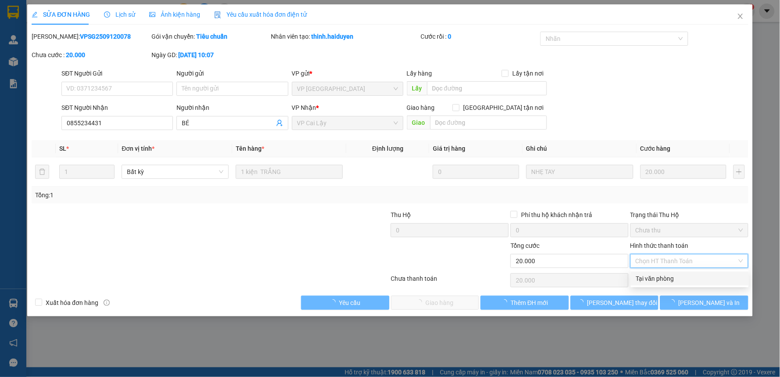
drag, startPoint x: 671, startPoint y: 276, endPoint x: 661, endPoint y: 280, distance: 11.3
click at [671, 277] on div "Tại văn phòng" at bounding box center [690, 279] width 108 height 10
type input "0"
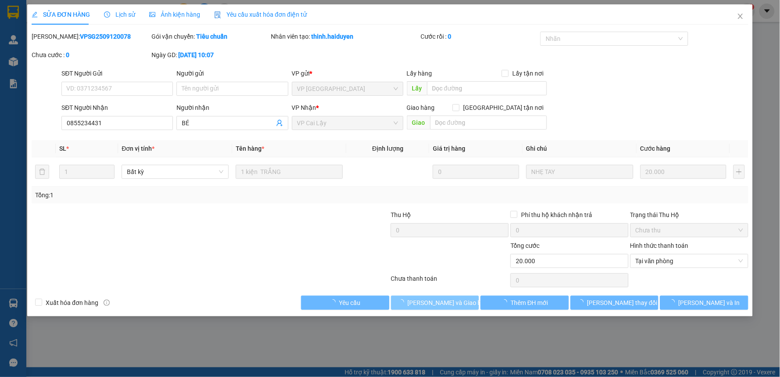
click at [423, 304] on span "[PERSON_NAME] và Giao hàng" at bounding box center [450, 303] width 84 height 10
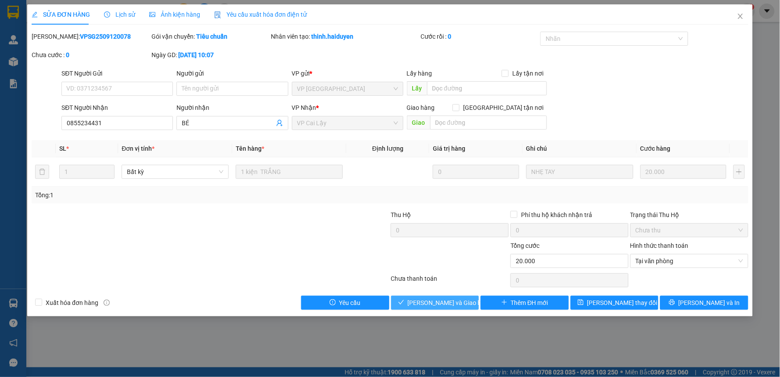
click at [459, 301] on span "[PERSON_NAME] và Giao hàng" at bounding box center [450, 303] width 84 height 10
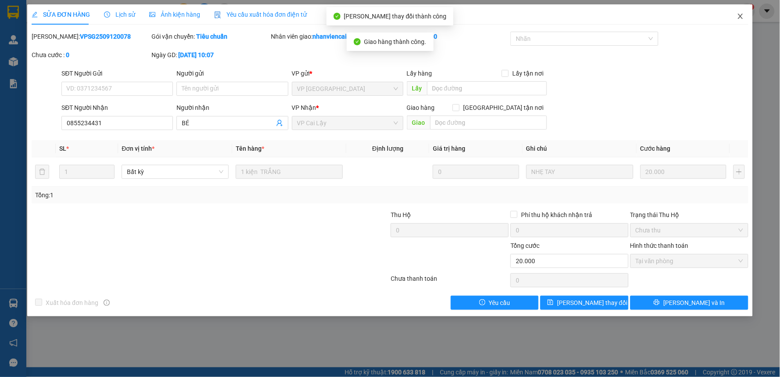
click at [747, 15] on span "Close" at bounding box center [741, 16] width 25 height 25
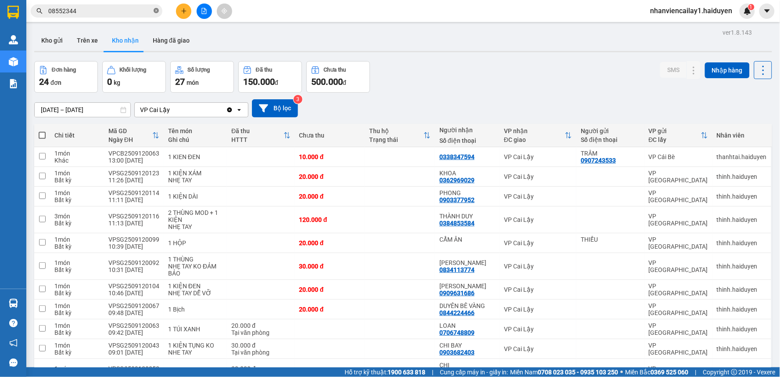
click at [159, 12] on icon "close-circle" at bounding box center [156, 10] width 5 height 5
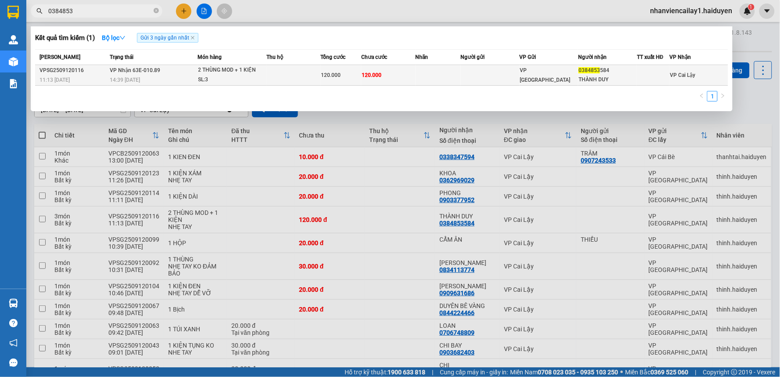
type input "0384853"
click at [436, 83] on td at bounding box center [438, 75] width 45 height 21
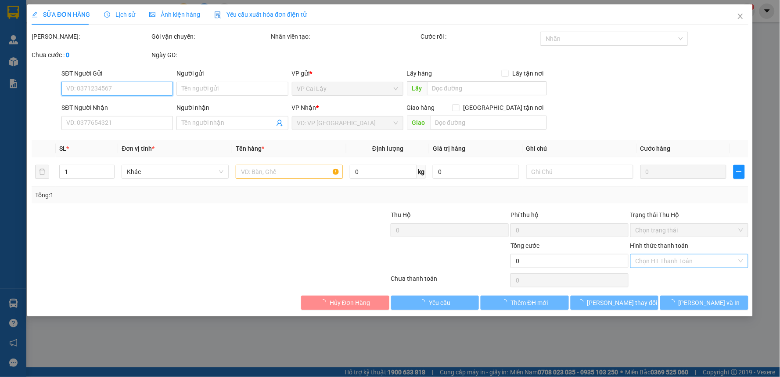
type input "0384853584"
type input "THÀNH DUY"
type input "120.000"
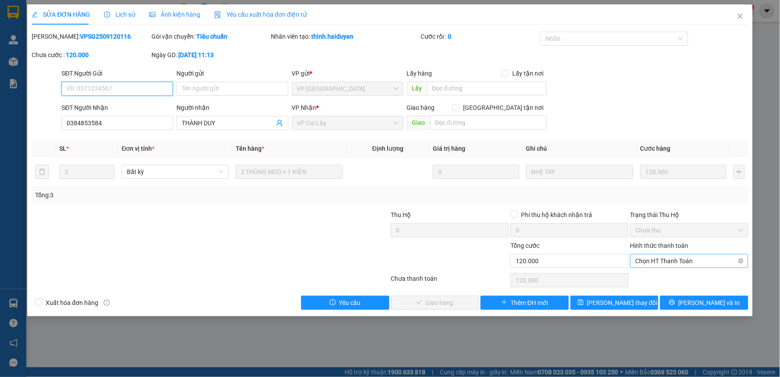
click at [685, 258] on span "Chọn HT Thanh Toán" at bounding box center [690, 260] width 108 height 13
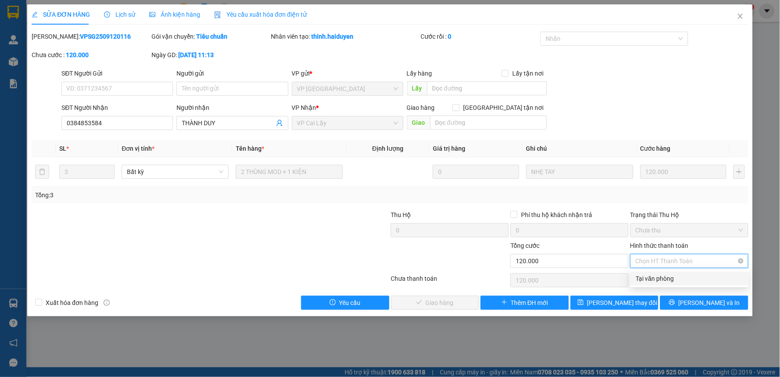
click at [687, 274] on div "Tại văn phòng" at bounding box center [690, 279] width 108 height 10
type input "0"
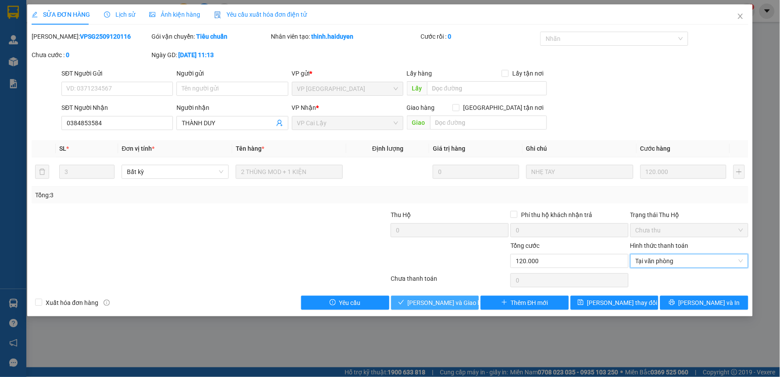
drag, startPoint x: 413, startPoint y: 306, endPoint x: 422, endPoint y: 302, distance: 9.8
click at [419, 304] on button "[PERSON_NAME] và Giao hàng" at bounding box center [435, 303] width 88 height 14
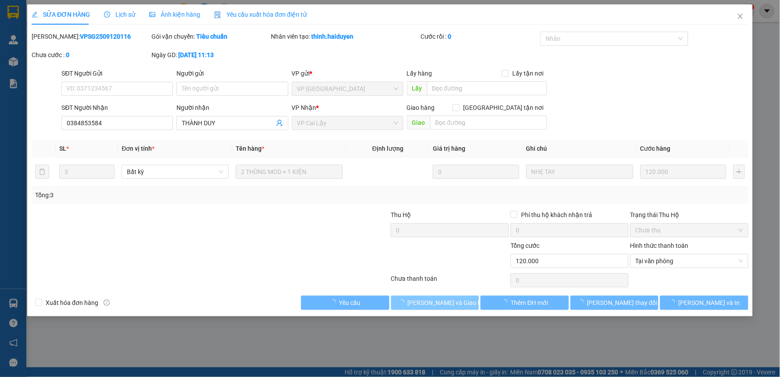
click at [422, 302] on span "[PERSON_NAME] và Giao hàng" at bounding box center [450, 303] width 84 height 10
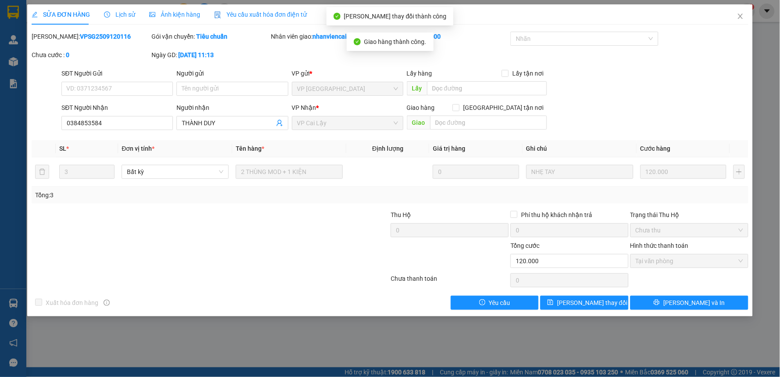
click at [719, 14] on div "SỬA ĐƠN HÀNG Lịch sử Ảnh kiện hàng Yêu cầu xuất hóa đơn điện tử" at bounding box center [390, 14] width 717 height 20
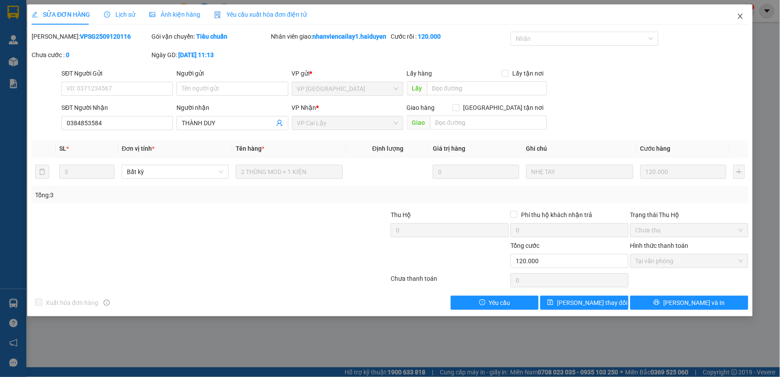
click at [741, 15] on icon "close" at bounding box center [740, 16] width 7 height 7
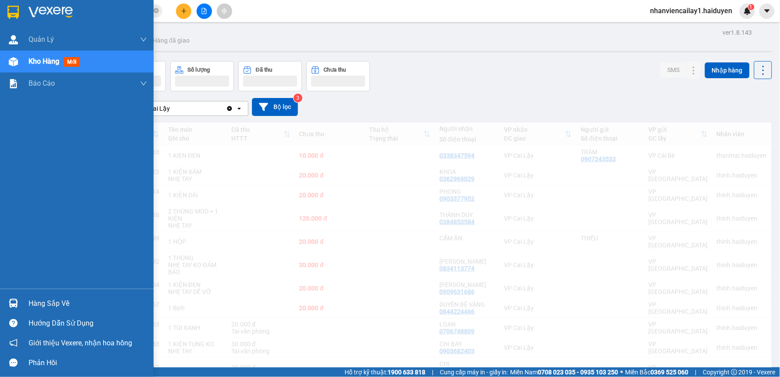
click at [6, 54] on div at bounding box center [13, 61] width 15 height 15
click at [16, 58] on img at bounding box center [13, 61] width 9 height 9
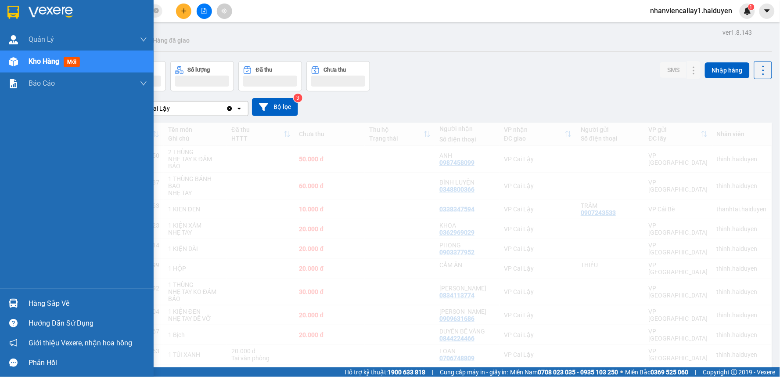
click at [16, 58] on img at bounding box center [13, 61] width 9 height 9
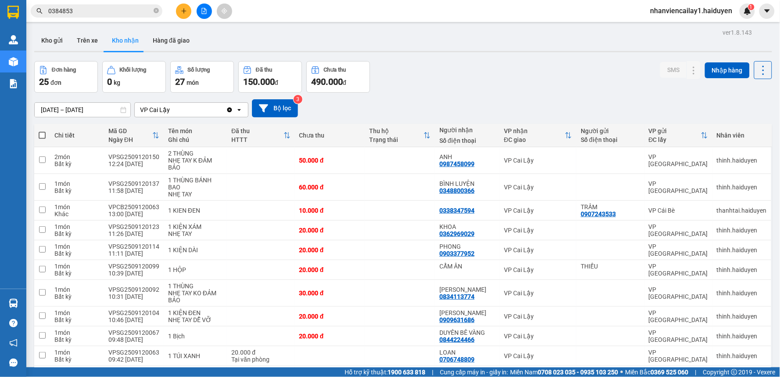
click at [32, 38] on div "ver 1.8.143 Kho gửi Trên xe Kho nhận Hàng đã giao Đơn hàng 25 đơn Khối lượng 0 …" at bounding box center [403, 363] width 745 height 675
click at [41, 43] on button "Kho gửi" at bounding box center [52, 40] width 36 height 21
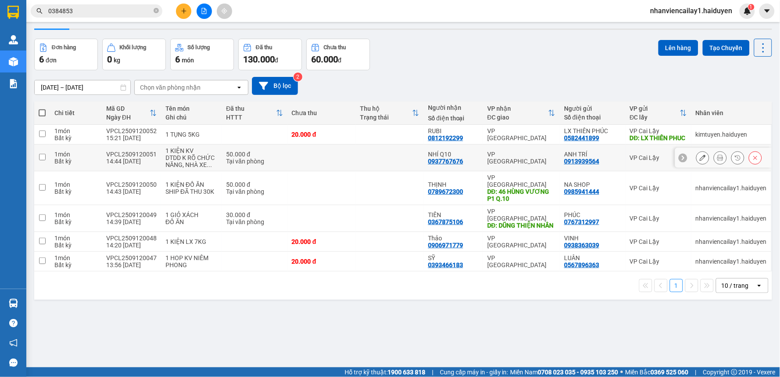
scroll to position [40, 0]
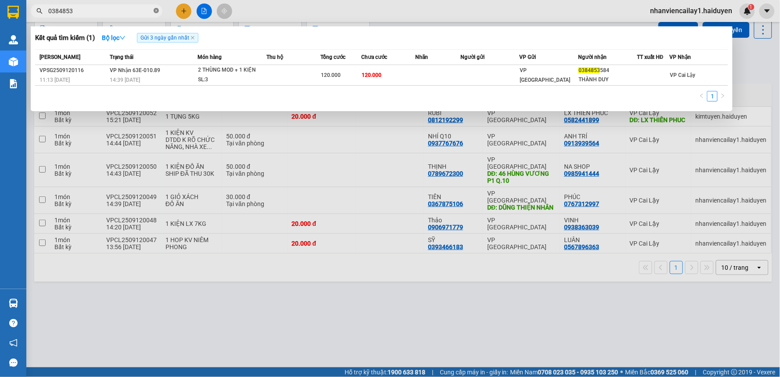
click at [156, 11] on icon "close-circle" at bounding box center [156, 10] width 5 height 5
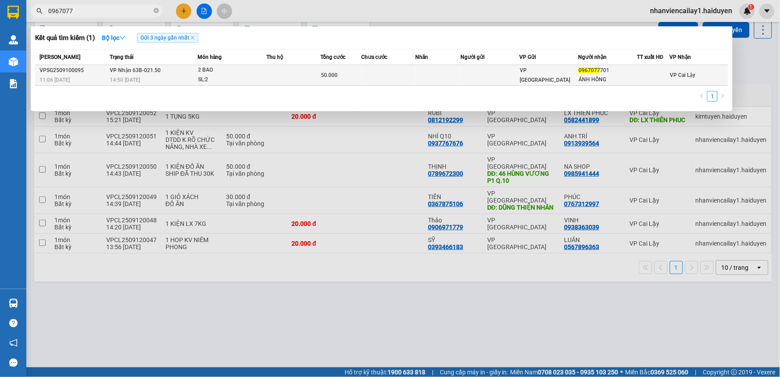
type input "0967077"
click at [514, 71] on td at bounding box center [490, 75] width 59 height 21
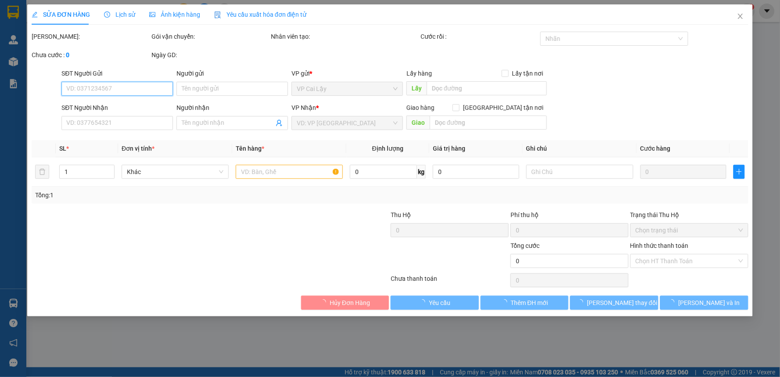
type input "0967077701"
type input "ÁNH HỒNG"
type input "50.000"
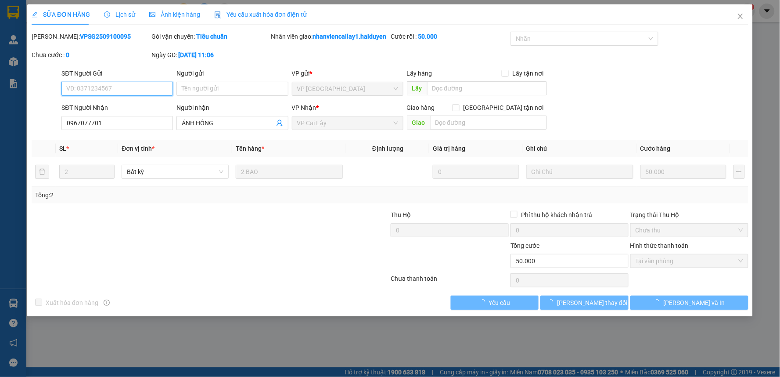
click at [688, 265] on span "Tại văn phòng" at bounding box center [690, 260] width 108 height 13
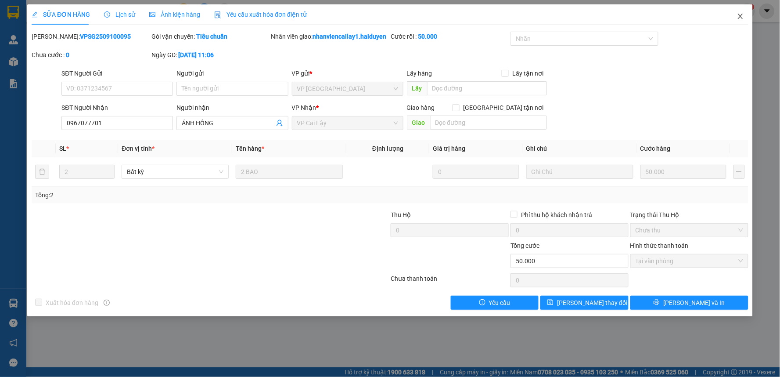
click at [741, 19] on icon "close" at bounding box center [740, 16] width 7 height 7
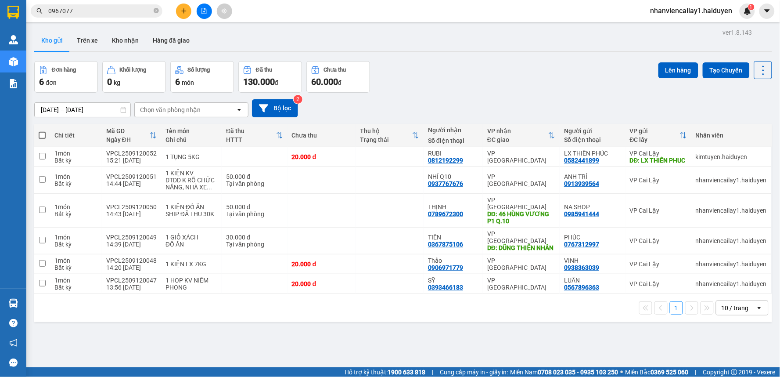
click at [178, 13] on button at bounding box center [183, 11] width 15 height 15
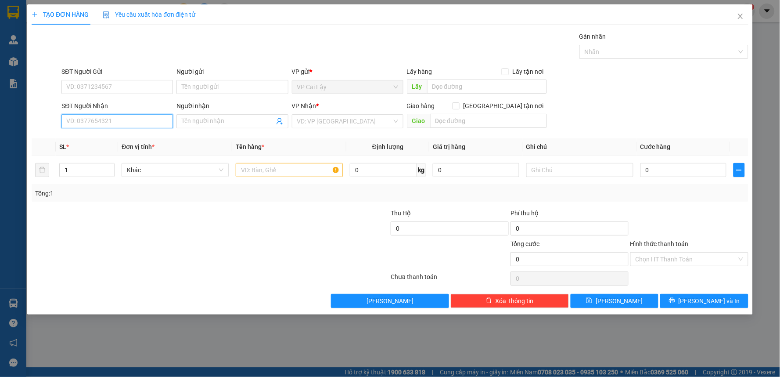
click at [121, 126] on input "SĐT Người Nhận" at bounding box center [117, 121] width 112 height 14
click at [131, 92] on input "SĐT Người Gửi" at bounding box center [117, 87] width 112 height 14
click at [132, 129] on div "SĐT Người Nhận VD: 0377654321" at bounding box center [117, 116] width 112 height 31
click at [133, 125] on input "SĐT Người Nhận" at bounding box center [117, 121] width 112 height 14
type input "0914454738"
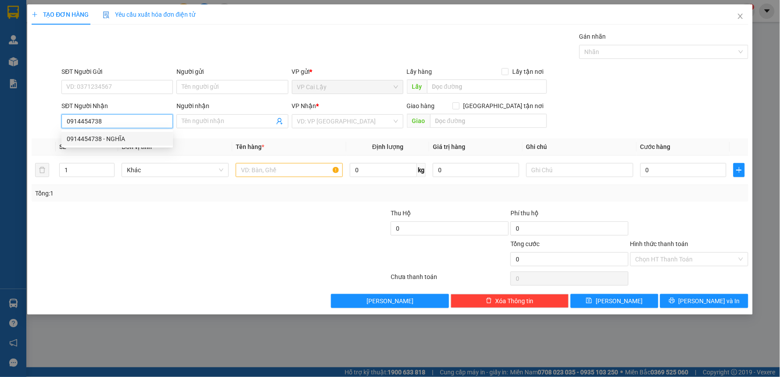
drag, startPoint x: 132, startPoint y: 128, endPoint x: 133, endPoint y: 133, distance: 5.3
click at [132, 128] on input "0914454738" at bounding box center [117, 121] width 112 height 14
click at [133, 134] on div "0914454738 - NGHĨA" at bounding box center [117, 139] width 112 height 14
type input "NGHĨA"
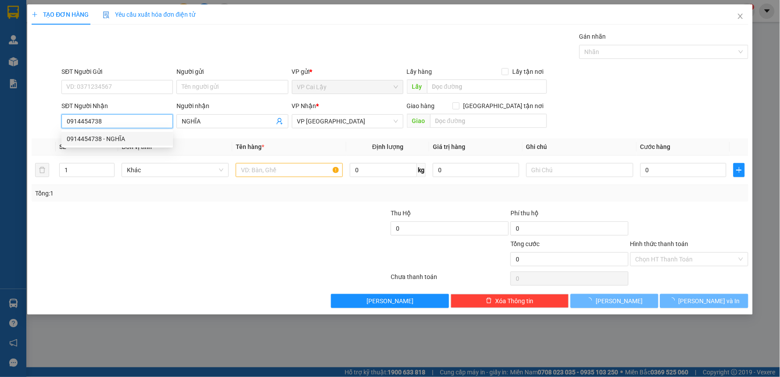
type input "20.000"
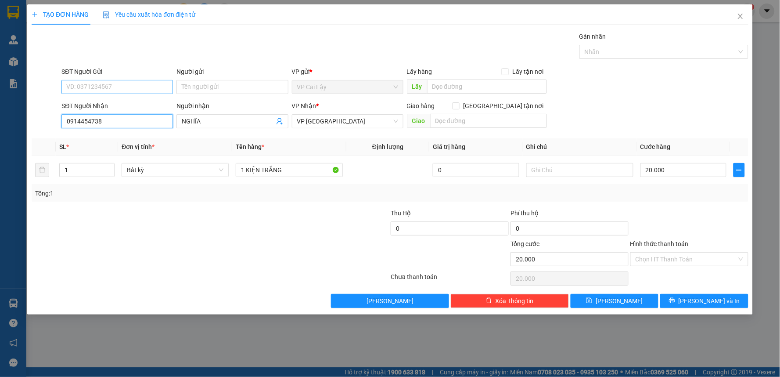
type input "0914454738"
click at [141, 82] on input "SĐT Người Gửi" at bounding box center [117, 87] width 112 height 14
click at [146, 103] on div "0907203065 - LONG" at bounding box center [117, 105] width 101 height 10
type input "0907203065"
type input "LONG"
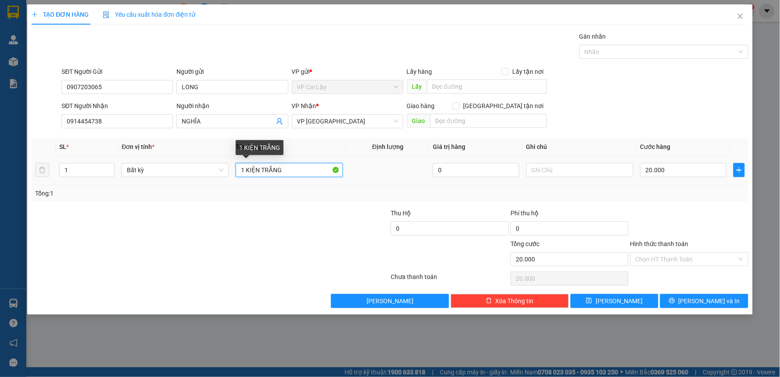
drag, startPoint x: 260, startPoint y: 170, endPoint x: 298, endPoint y: 177, distance: 38.8
click at [298, 177] on input "1 KIỆN TRẮNG" at bounding box center [289, 170] width 107 height 14
click at [289, 168] on input "1 HỘP ĐEN CÓ" at bounding box center [289, 170] width 107 height 14
type input "1 HỘP ĐEN CÓ KIỆN GIẤY TRÊN"
click at [712, 264] on input "Hình thức thanh toán" at bounding box center [686, 259] width 101 height 13
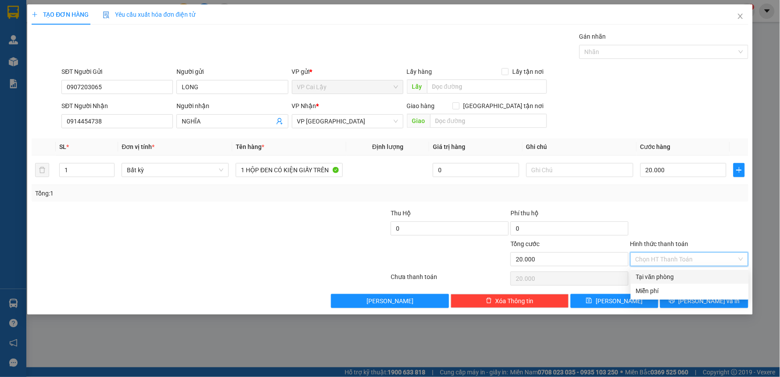
click at [693, 278] on div "Tại văn phòng" at bounding box center [690, 277] width 108 height 10
type input "0"
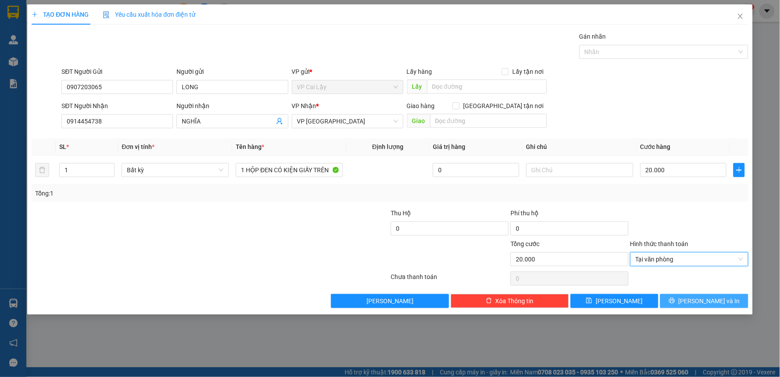
click at [712, 300] on span "[PERSON_NAME] và In" at bounding box center [709, 301] width 61 height 10
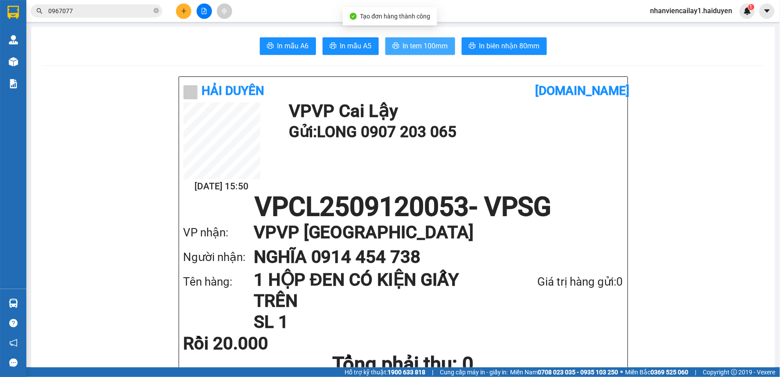
drag, startPoint x: 417, startPoint y: 49, endPoint x: 422, endPoint y: 53, distance: 5.9
click at [420, 52] on button "In tem 100mm" at bounding box center [421, 46] width 70 height 18
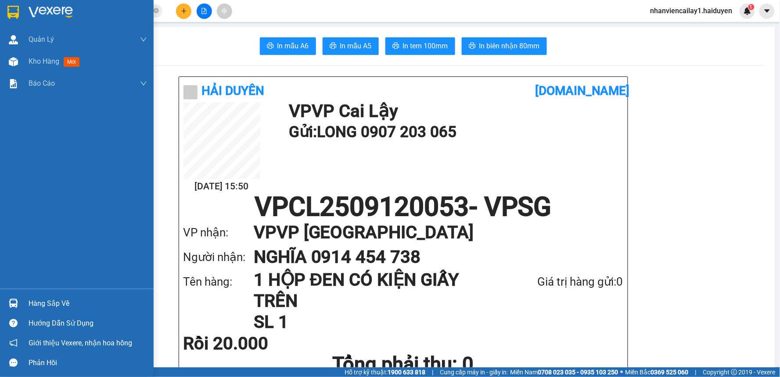
drag, startPoint x: 29, startPoint y: 59, endPoint x: 337, endPoint y: 11, distance: 312.2
click at [29, 59] on span "Kho hàng" at bounding box center [44, 61] width 31 height 8
click at [32, 60] on span "Kho hàng" at bounding box center [44, 61] width 31 height 8
click at [33, 60] on span "Kho hàng" at bounding box center [44, 61] width 31 height 8
click at [35, 59] on span "Kho hàng" at bounding box center [44, 61] width 31 height 8
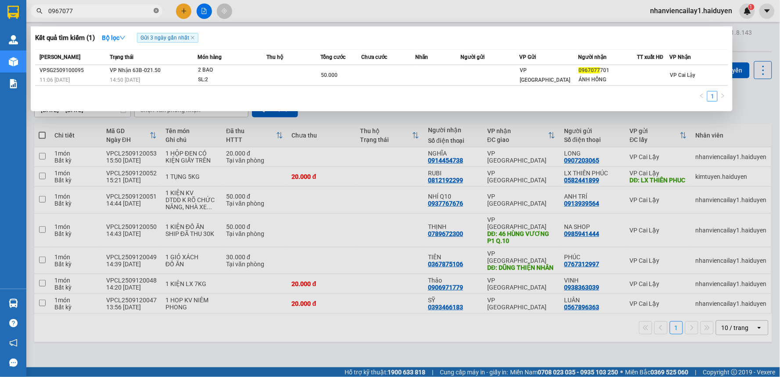
click at [156, 12] on icon "close-circle" at bounding box center [156, 10] width 5 height 5
click at [156, 12] on span at bounding box center [156, 11] width 5 height 10
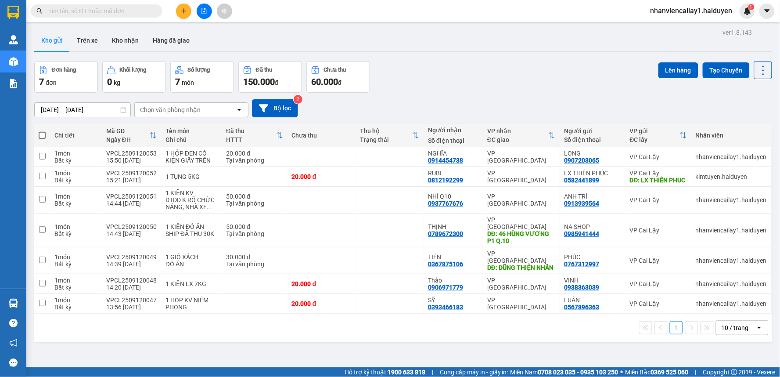
click at [155, 11] on span at bounding box center [156, 11] width 5 height 10
drag, startPoint x: 155, startPoint y: 11, endPoint x: 142, endPoint y: 9, distance: 12.9
click at [148, 10] on span at bounding box center [97, 10] width 132 height 13
click at [142, 9] on input "text" at bounding box center [100, 11] width 104 height 10
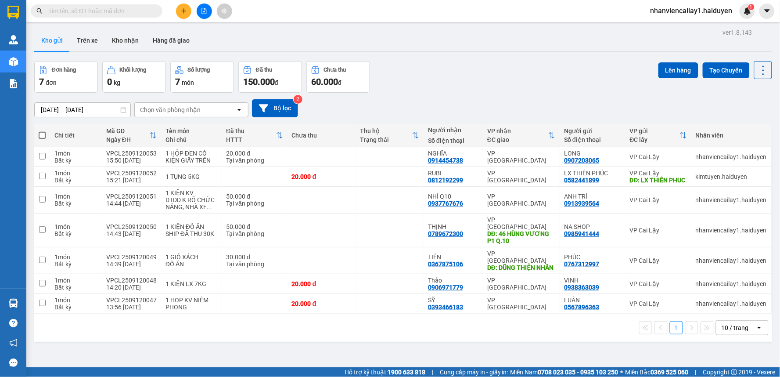
click at [142, 9] on input "text" at bounding box center [100, 11] width 104 height 10
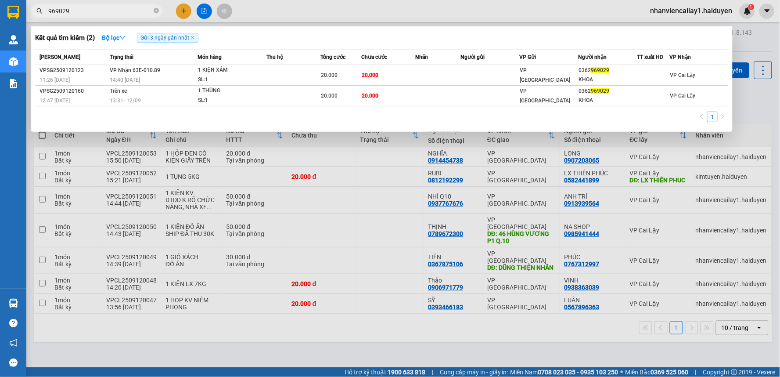
type input "969029"
click at [90, 58] on div "[PERSON_NAME]" at bounding box center [74, 57] width 68 height 10
drag, startPoint x: 325, startPoint y: 231, endPoint x: 322, endPoint y: 221, distance: 9.6
click at [325, 230] on div at bounding box center [390, 188] width 780 height 377
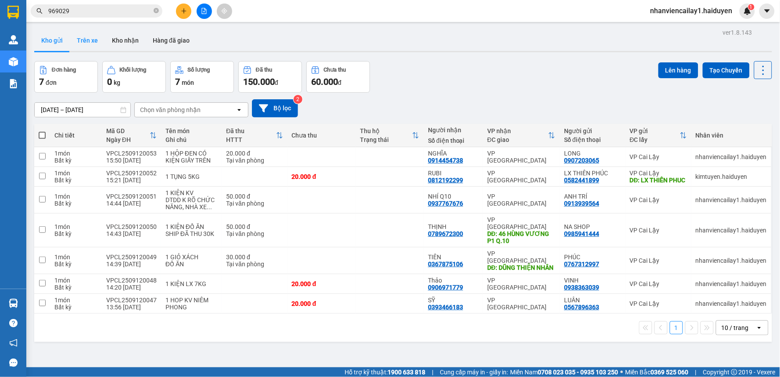
drag, startPoint x: 99, startPoint y: 44, endPoint x: 111, endPoint y: 53, distance: 14.5
click at [99, 45] on button "Trên xe" at bounding box center [87, 40] width 35 height 21
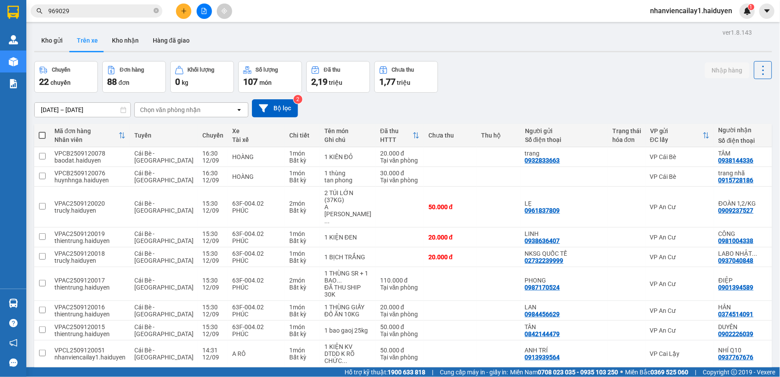
drag, startPoint x: 202, startPoint y: 116, endPoint x: 207, endPoint y: 114, distance: 5.1
click at [205, 114] on div "Chọn văn phòng nhận" at bounding box center [185, 110] width 101 height 14
drag, startPoint x: 207, startPoint y: 114, endPoint x: 210, endPoint y: 130, distance: 16.5
click at [209, 115] on div "Chọn văn phòng nhận" at bounding box center [185, 110] width 101 height 14
click at [210, 116] on div "Chọn văn phòng nhận" at bounding box center [185, 110] width 101 height 14
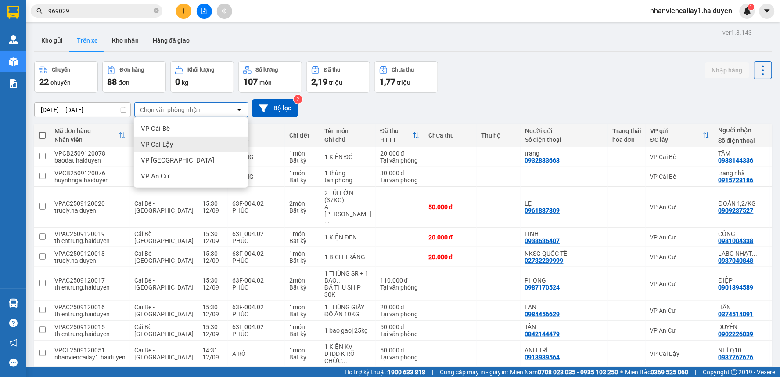
click at [214, 145] on div "VP Cai Lậy" at bounding box center [191, 145] width 114 height 16
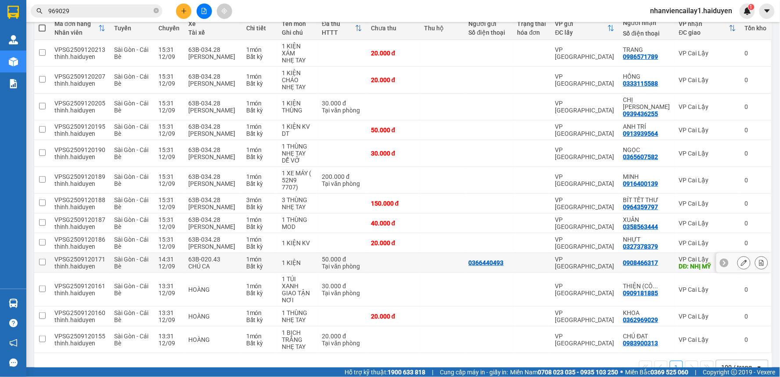
scroll to position [108, 0]
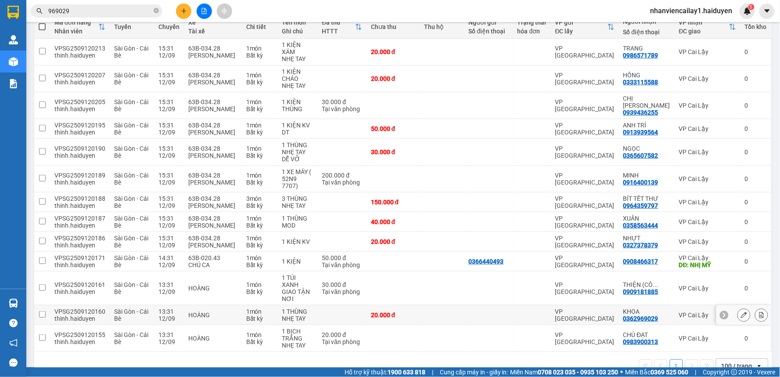
click at [634, 308] on div "KHOA" at bounding box center [647, 311] width 47 height 7
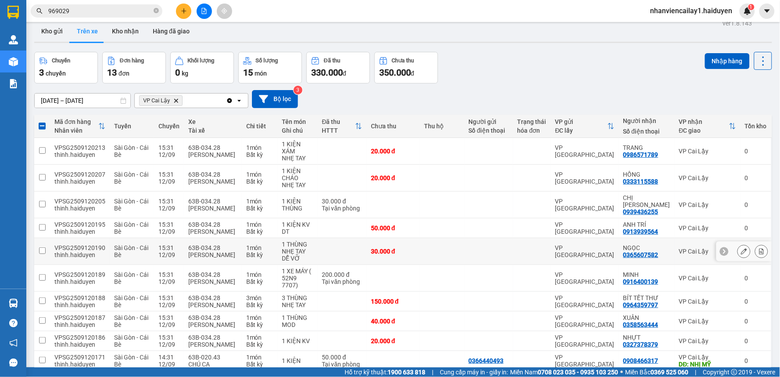
scroll to position [0, 0]
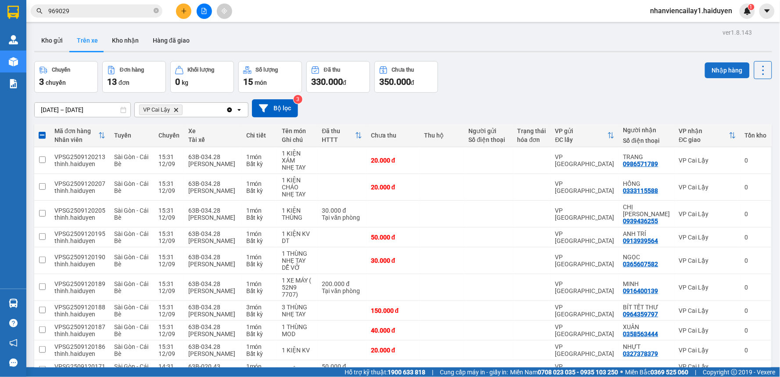
click at [718, 71] on button "Nhập hàng" at bounding box center [727, 70] width 45 height 16
checkbox input "false"
drag, startPoint x: 129, startPoint y: 45, endPoint x: 142, endPoint y: 69, distance: 27.0
click at [129, 46] on button "Kho nhận" at bounding box center [125, 40] width 41 height 21
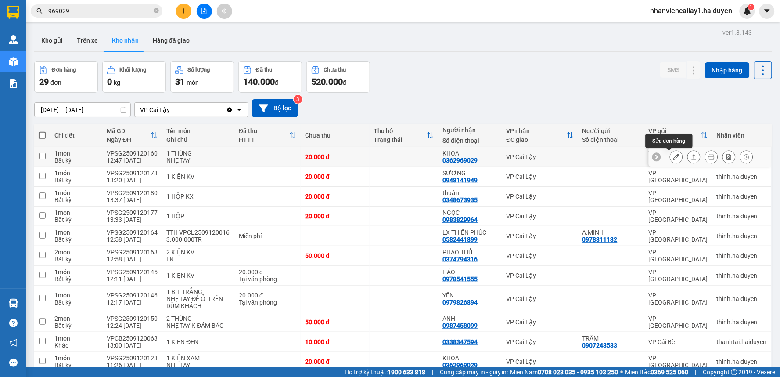
click at [671, 159] on button at bounding box center [677, 156] width 12 height 15
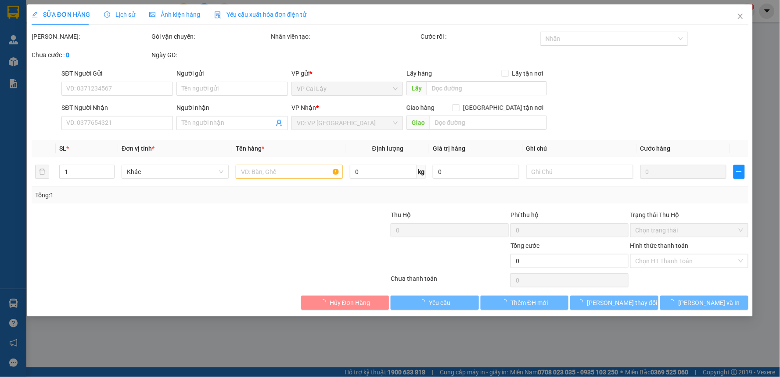
type input "0362969029"
type input "KHOA"
type input "20.000"
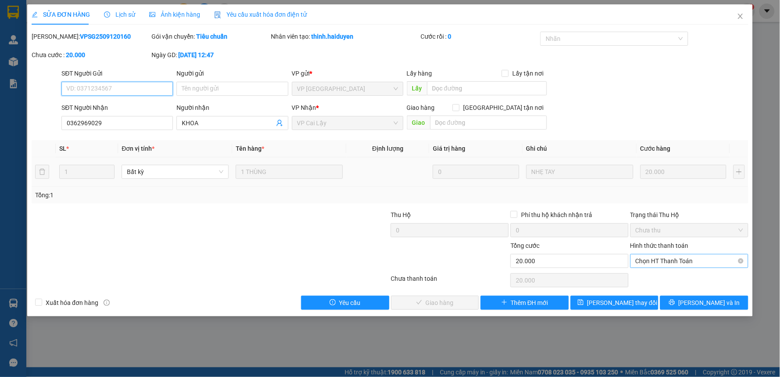
drag, startPoint x: 679, startPoint y: 257, endPoint x: 680, endPoint y: 267, distance: 10.6
click at [679, 260] on span "Chọn HT Thanh Toán" at bounding box center [690, 260] width 108 height 13
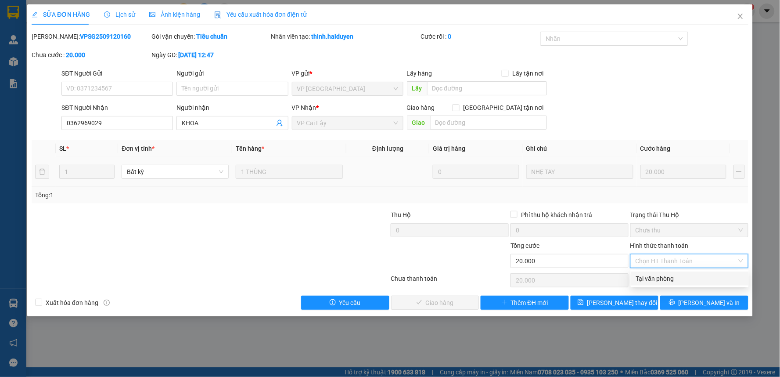
click at [679, 274] on div "Tại văn phòng" at bounding box center [690, 279] width 108 height 10
type input "0"
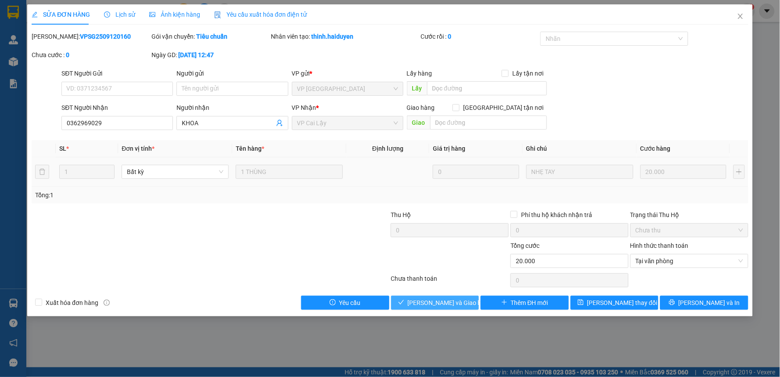
click at [432, 299] on span "[PERSON_NAME] và [PERSON_NAME] hàng" at bounding box center [450, 303] width 84 height 10
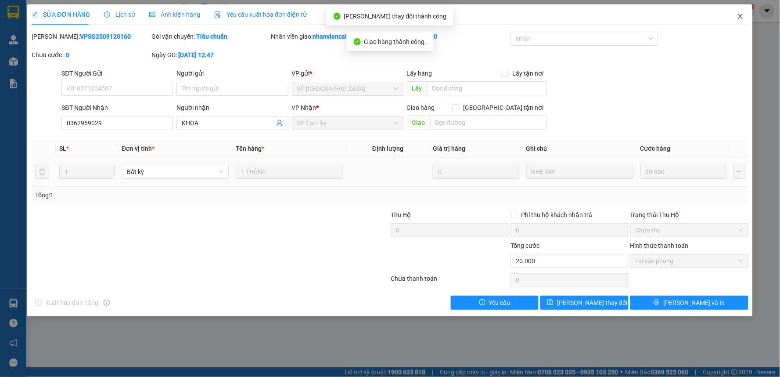
click at [737, 14] on icon "close" at bounding box center [740, 16] width 7 height 7
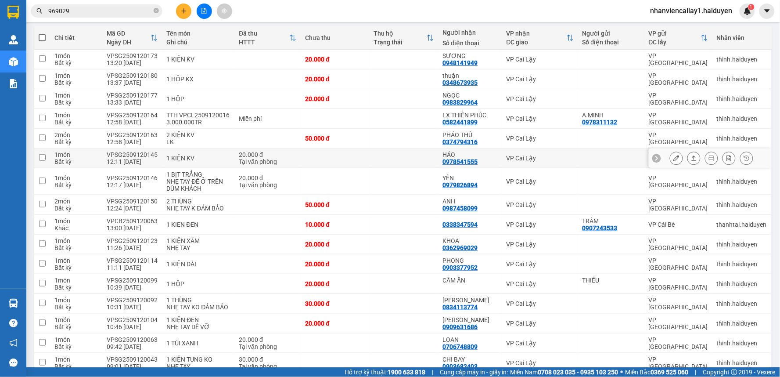
scroll to position [146, 0]
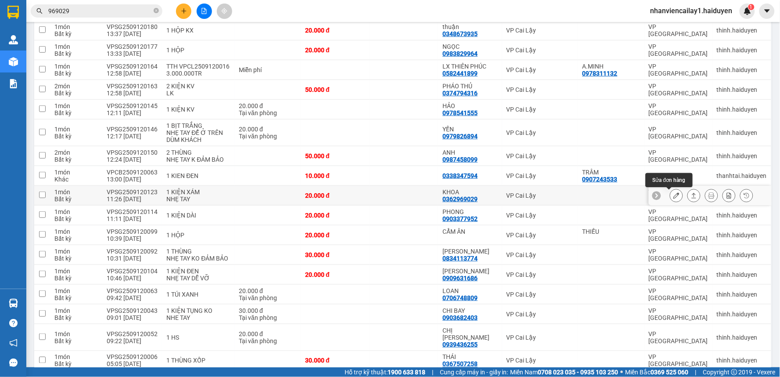
click at [674, 196] on icon at bounding box center [677, 195] width 6 height 6
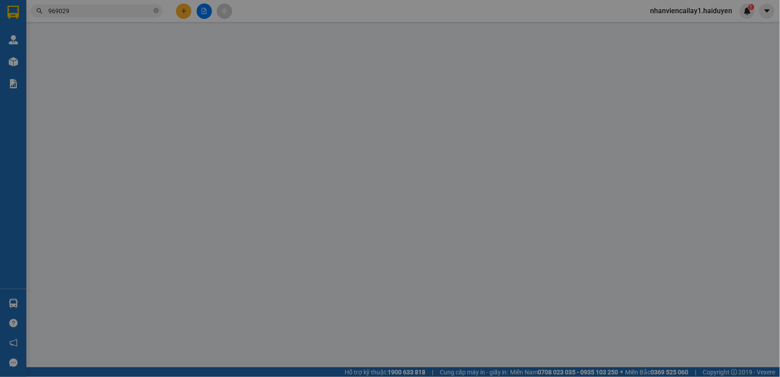
type input "0362969029"
type input "KHOA"
type input "20.000"
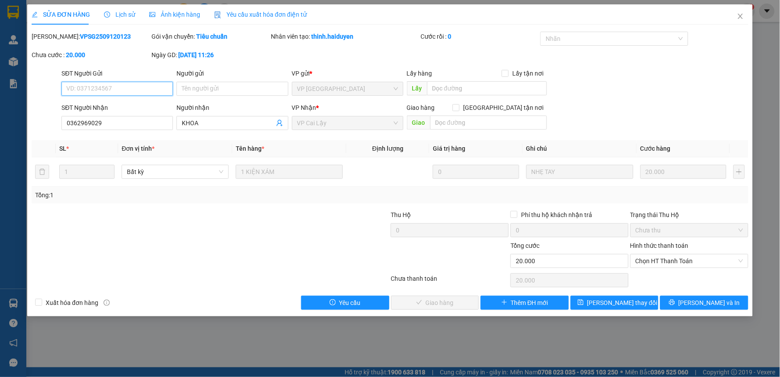
drag, startPoint x: 690, startPoint y: 260, endPoint x: 687, endPoint y: 285, distance: 25.7
click at [690, 261] on span "Chọn HT Thanh Toán" at bounding box center [690, 260] width 108 height 13
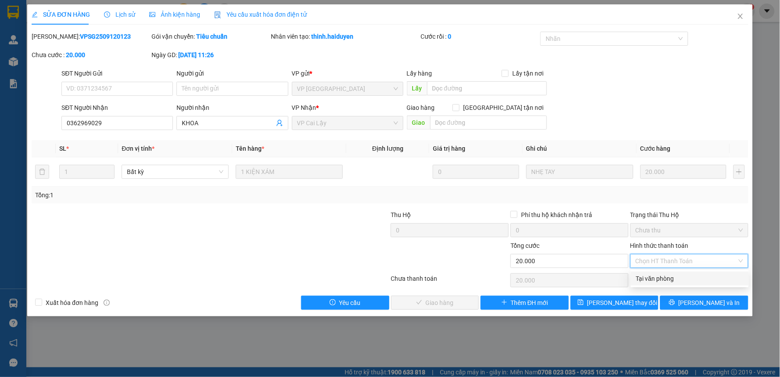
drag, startPoint x: 686, startPoint y: 280, endPoint x: 639, endPoint y: 293, distance: 48.2
click at [686, 282] on div "Tại văn phòng" at bounding box center [690, 279] width 108 height 10
type input "0"
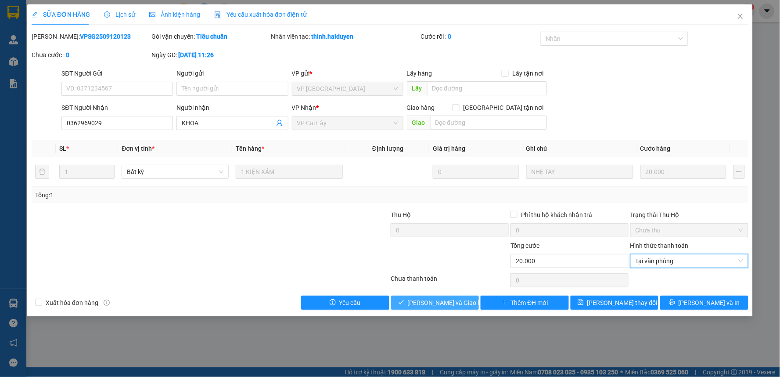
click at [441, 294] on div "Total Paid Fee 0 Total UnPaid Fee 20.000 Cash Collection Total Fee Mã ĐH: VPSG2…" at bounding box center [390, 171] width 717 height 278
drag, startPoint x: 441, startPoint y: 298, endPoint x: 453, endPoint y: 302, distance: 12.9
click at [444, 300] on span "[PERSON_NAME] và [PERSON_NAME] hàng" at bounding box center [450, 303] width 84 height 10
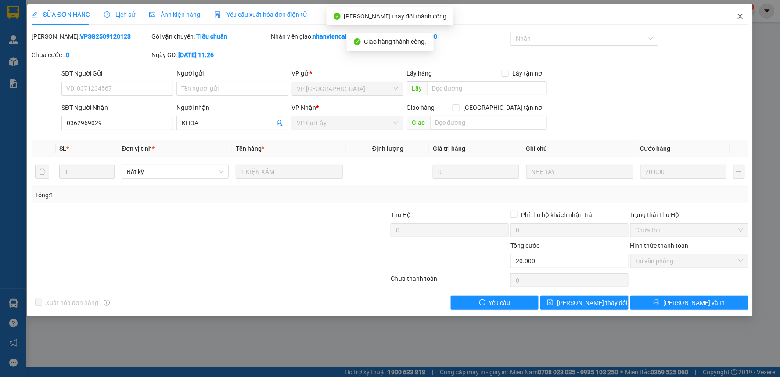
click at [738, 16] on icon "close" at bounding box center [740, 16] width 7 height 7
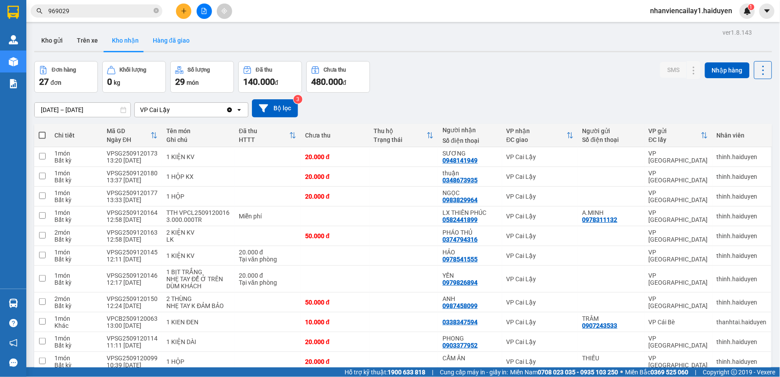
click at [173, 44] on button "Hàng đã giao" at bounding box center [171, 40] width 51 height 21
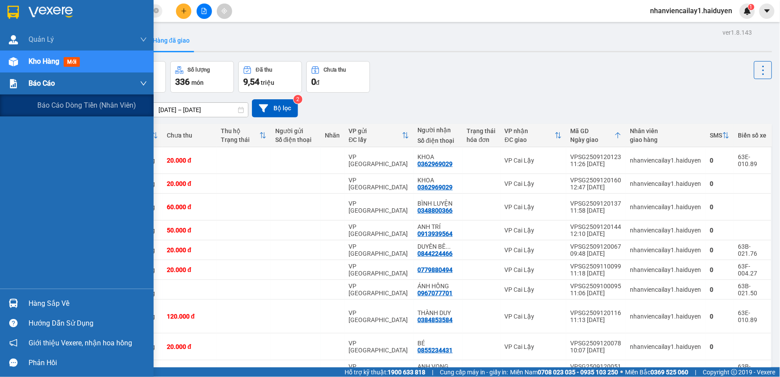
click at [19, 88] on div at bounding box center [13, 83] width 15 height 15
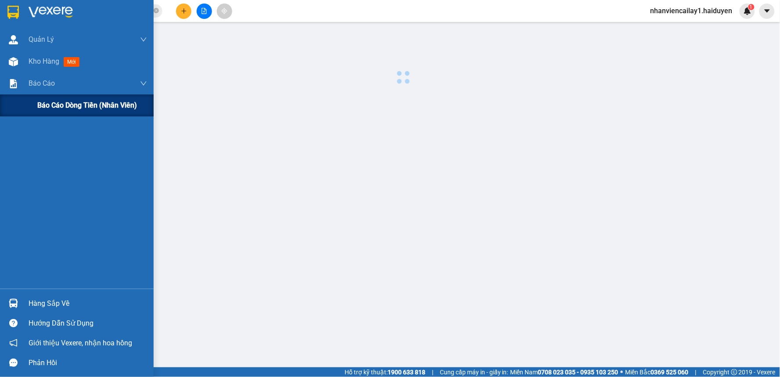
click at [39, 100] on span "Báo cáo dòng tiền (nhân viên)" at bounding box center [87, 105] width 100 height 11
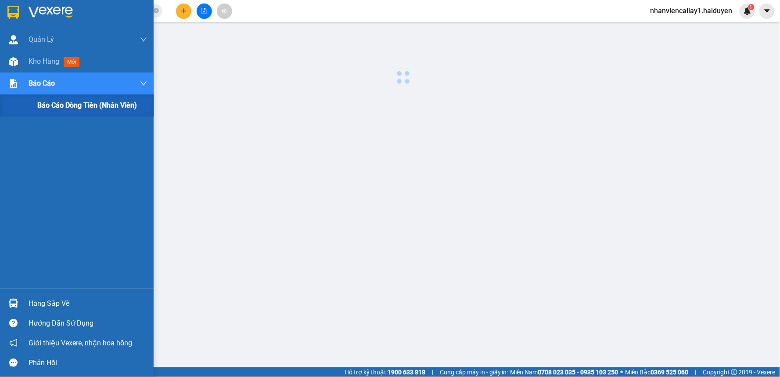
click at [39, 100] on span "Báo cáo dòng tiền (nhân viên)" at bounding box center [87, 105] width 100 height 11
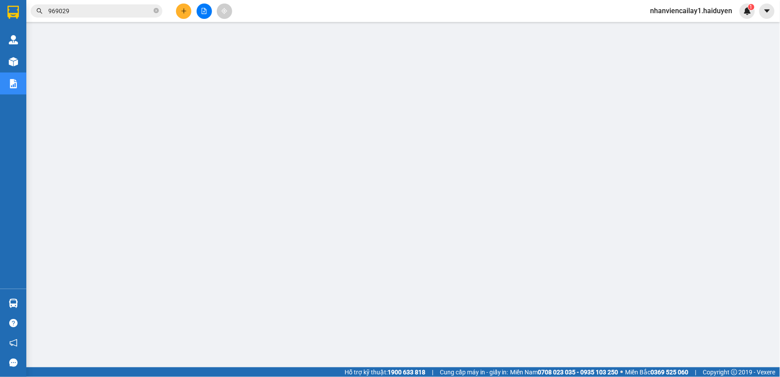
click at [191, 13] on button at bounding box center [183, 11] width 15 height 15
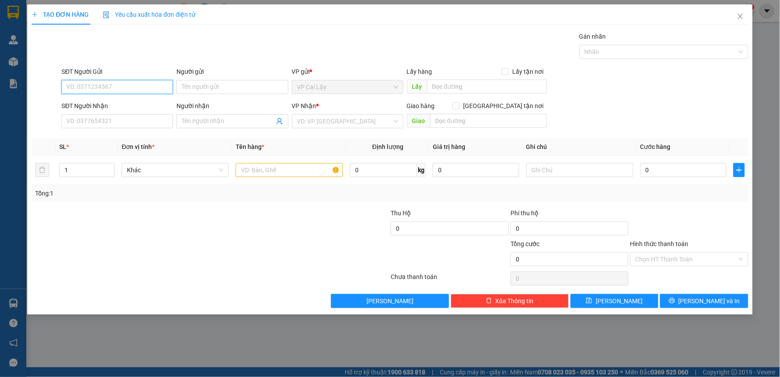
click at [110, 82] on input "SĐT Người Gửi" at bounding box center [117, 87] width 112 height 14
click at [110, 88] on input "SĐT Người Gửi" at bounding box center [117, 87] width 112 height 14
click at [110, 89] on input "0344544659" at bounding box center [117, 87] width 112 height 14
type input "0344544659"
click at [186, 91] on input "Người gửi" at bounding box center [233, 87] width 112 height 14
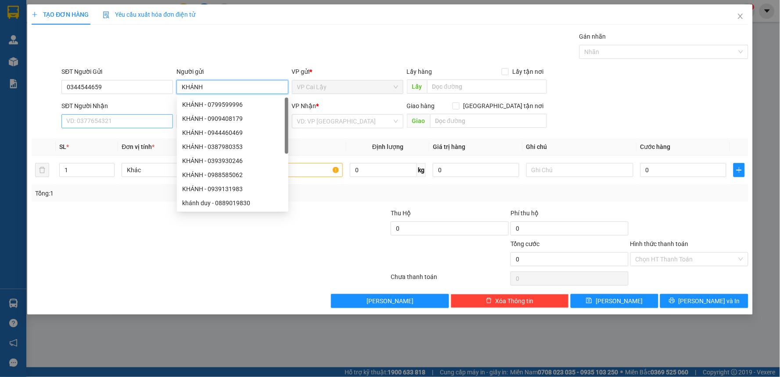
type input "KHÁNH"
click at [129, 117] on input "SĐT Người Nhận" at bounding box center [117, 121] width 112 height 14
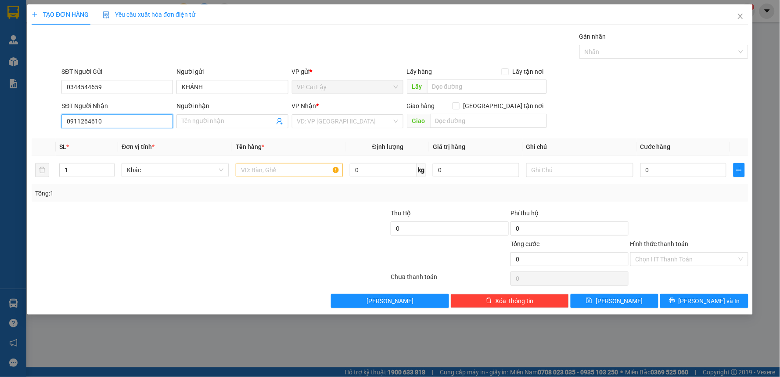
click at [138, 122] on input "0911264610" at bounding box center [117, 121] width 112 height 14
type input "0911264610"
click at [210, 124] on input "Người nhận" at bounding box center [228, 121] width 92 height 10
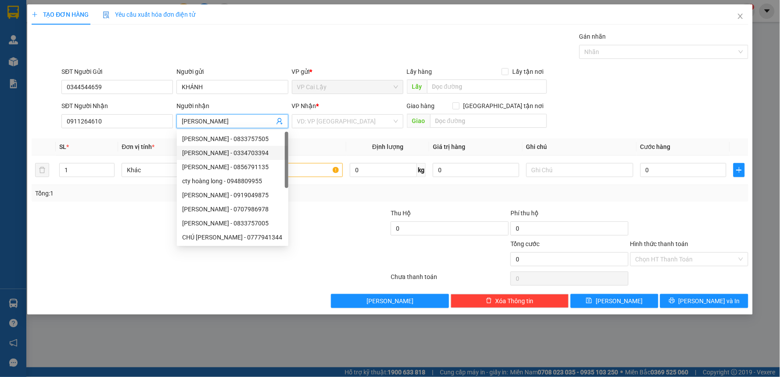
type input "[PERSON_NAME]"
click at [361, 194] on div "Tổng: 1" at bounding box center [390, 193] width 710 height 10
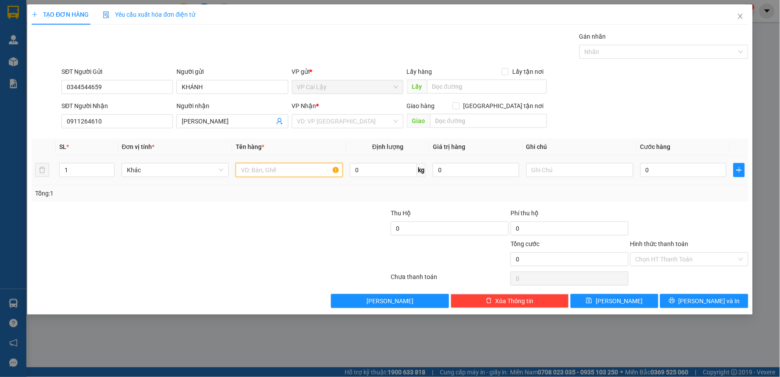
click at [324, 172] on input "text" at bounding box center [289, 170] width 107 height 14
type input "1 HỘP GIẤY"
click at [669, 171] on input "0" at bounding box center [684, 170] width 87 height 14
type input "2"
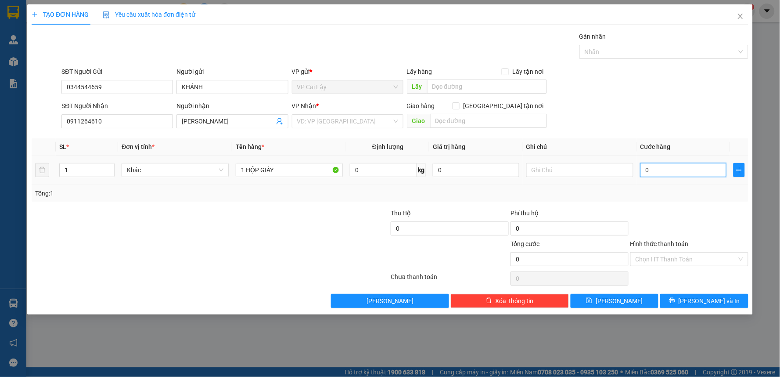
type input "2"
type input "20"
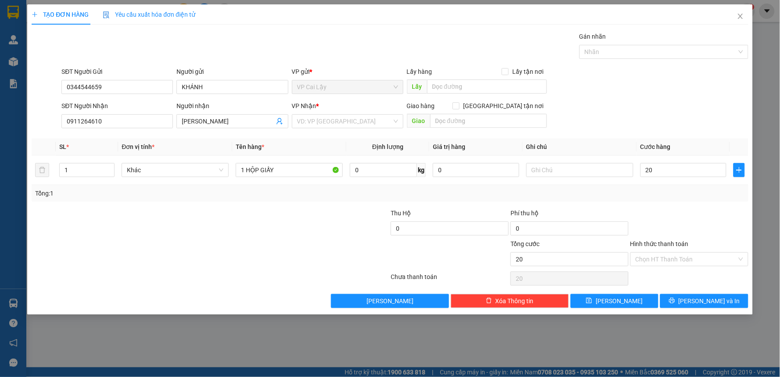
type input "20.000"
drag, startPoint x: 679, startPoint y: 201, endPoint x: 696, endPoint y: 253, distance: 55.2
click at [681, 201] on div "Tổng: 1" at bounding box center [390, 193] width 717 height 17
click at [696, 253] on input "Hình thức thanh toán" at bounding box center [686, 259] width 101 height 13
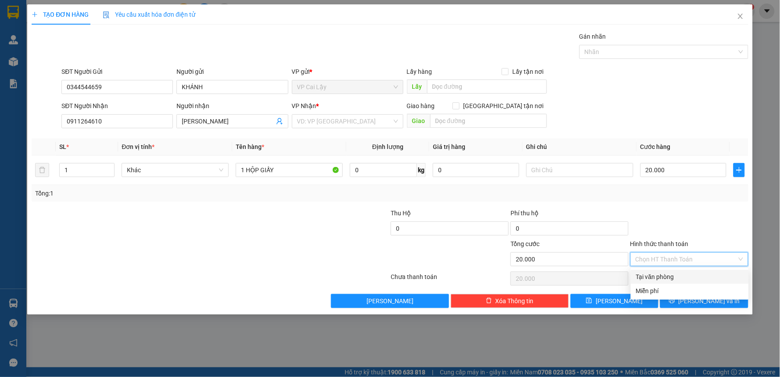
click at [697, 277] on div "Tại văn phòng" at bounding box center [690, 277] width 108 height 10
type input "0"
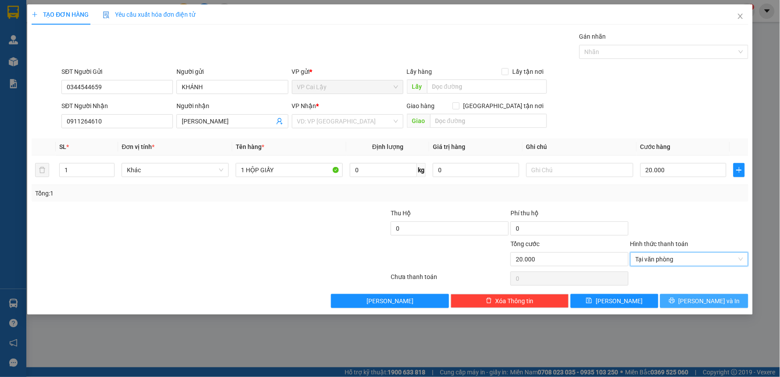
click at [704, 299] on span "[PERSON_NAME] và In" at bounding box center [709, 301] width 61 height 10
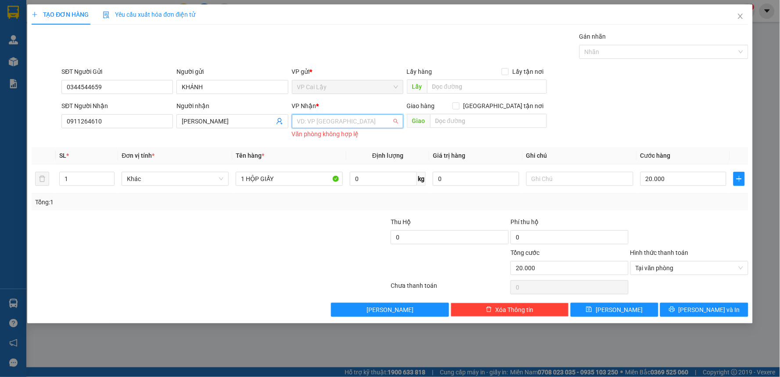
click at [341, 119] on input "search" at bounding box center [344, 121] width 95 height 13
click at [343, 150] on div "VP Cái Bè" at bounding box center [347, 153] width 101 height 10
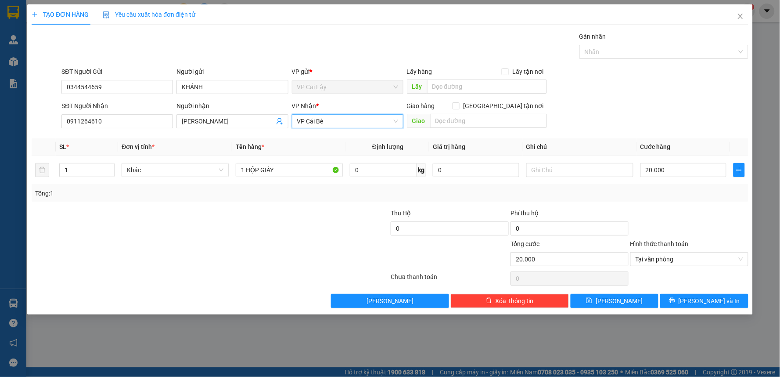
click at [345, 123] on span "VP Cái Bè" at bounding box center [347, 121] width 101 height 13
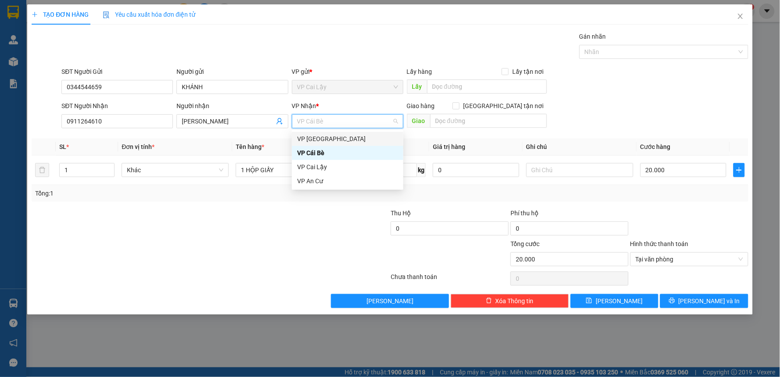
click at [344, 141] on div "VP [GEOGRAPHIC_DATA]" at bounding box center [347, 139] width 101 height 10
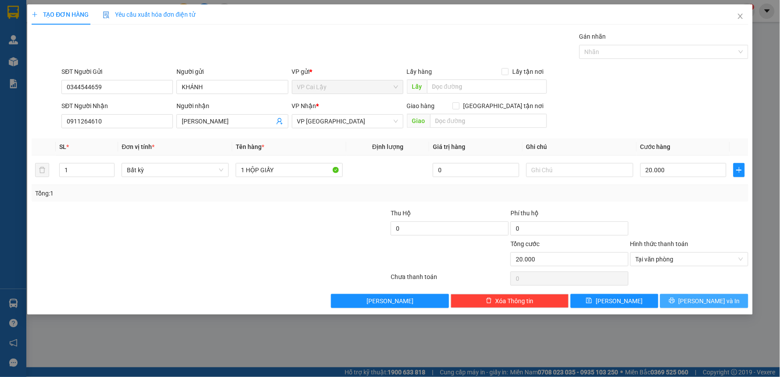
drag, startPoint x: 703, startPoint y: 299, endPoint x: 690, endPoint y: 300, distance: 12.8
click at [704, 300] on span "[PERSON_NAME] và In" at bounding box center [709, 301] width 61 height 10
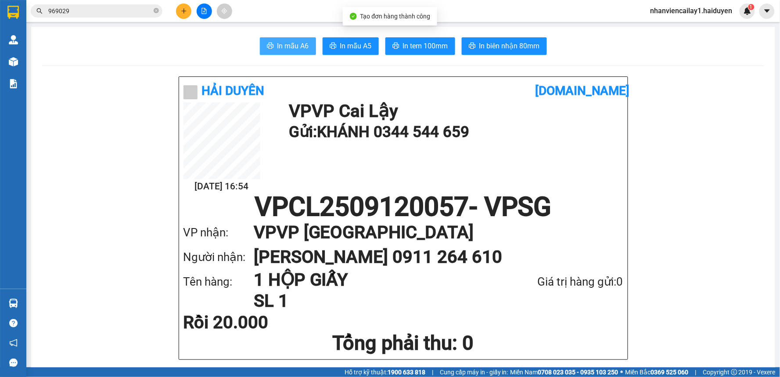
click at [289, 46] on span "In mẫu A6" at bounding box center [294, 45] width 32 height 11
click at [226, 196] on h1 "VPCL2509120057 - VPSG" at bounding box center [404, 207] width 440 height 26
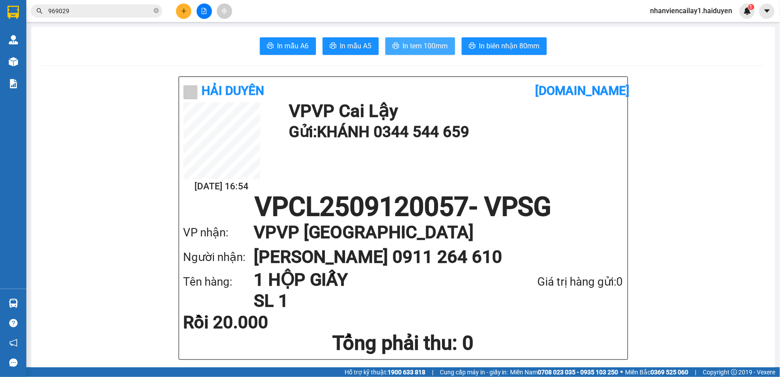
click at [411, 45] on span "In tem 100mm" at bounding box center [425, 45] width 45 height 11
click at [160, 13] on span "969029" at bounding box center [97, 10] width 132 height 13
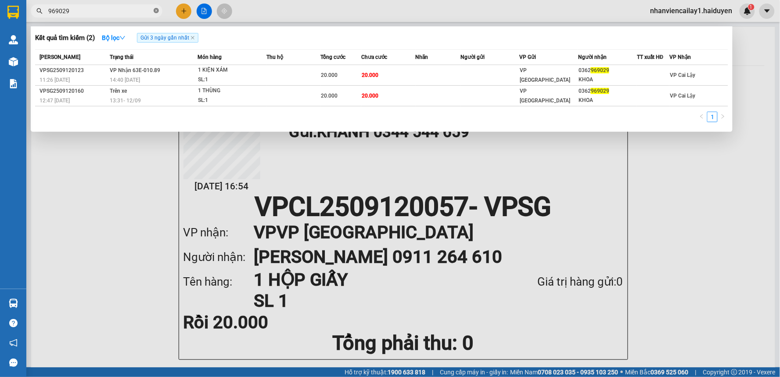
click at [158, 11] on icon "close-circle" at bounding box center [156, 10] width 5 height 5
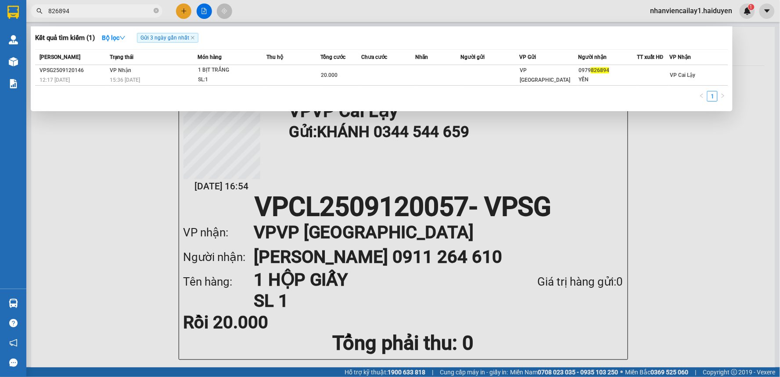
type input "826894"
click at [120, 3] on div at bounding box center [390, 188] width 780 height 377
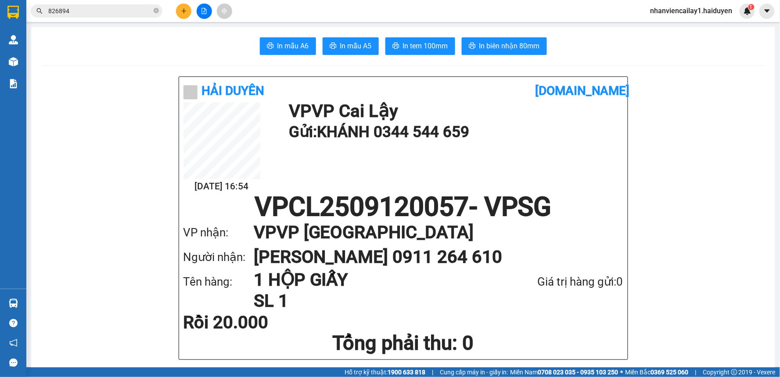
click at [120, 7] on input "826894" at bounding box center [100, 11] width 104 height 10
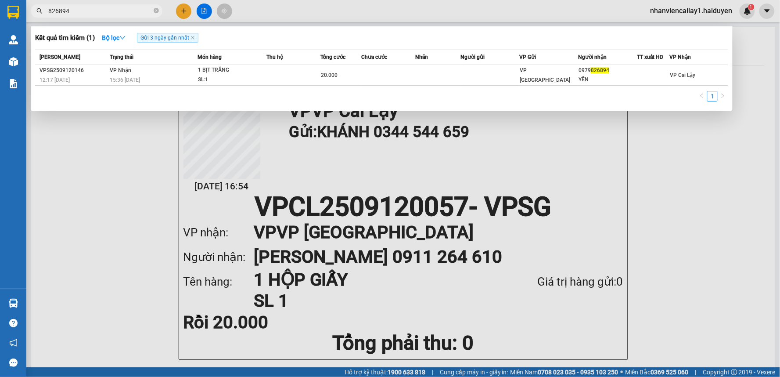
click at [120, 7] on input "826894" at bounding box center [100, 11] width 104 height 10
click at [155, 11] on icon "close-circle" at bounding box center [156, 10] width 5 height 5
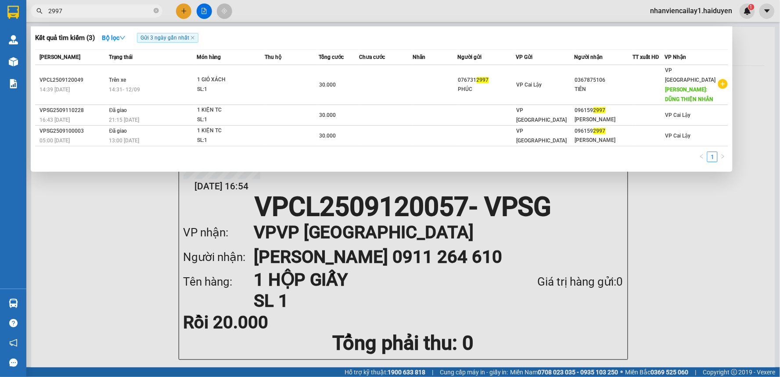
type input "2997"
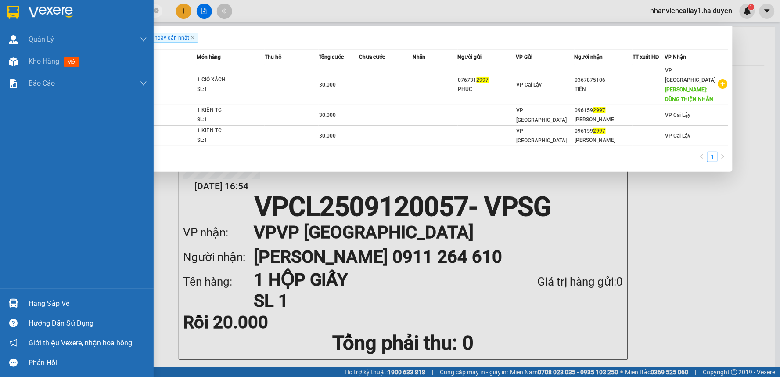
click at [54, 309] on div "Hàng sắp về" at bounding box center [77, 303] width 154 height 20
click at [54, 306] on body "Kết quả tìm kiếm ( 3 ) Bộ lọc Gửi 3 ngày gần nhất Mã ĐH Trạng thái Món hàng Thu…" at bounding box center [390, 188] width 780 height 377
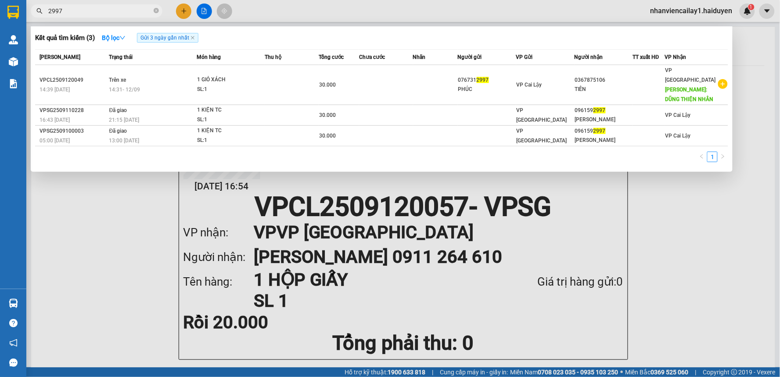
drag, startPoint x: 54, startPoint y: 308, endPoint x: 53, endPoint y: 303, distance: 4.6
click at [53, 304] on div "Tuyến Xuất bến Xe Tài xế Số đơn Tác vụ Sài Gòn - Cái Bè 15:31 12/09 63B-034.28 …" at bounding box center [179, 323] width 281 height 54
drag, startPoint x: 53, startPoint y: 303, endPoint x: 43, endPoint y: 300, distance: 10.6
click at [46, 300] on body "Kết quả tìm kiếm ( 3 ) Bộ lọc Gửi 3 ngày gần nhất Mã ĐH Trạng thái Món hàng Thu…" at bounding box center [390, 188] width 780 height 377
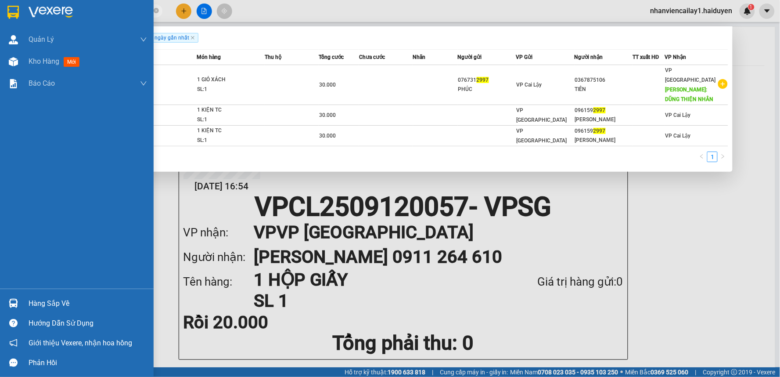
click at [43, 304] on div "Hàng sắp về" at bounding box center [88, 303] width 119 height 13
click at [43, 303] on div "Quản Lý Quản lý thu hộ Kho hàng mới Báo cáo Báo cáo dòng tiền (nhân viên) Hàng …" at bounding box center [77, 188] width 154 height 377
click at [44, 302] on div "Hàng sắp về" at bounding box center [88, 303] width 119 height 13
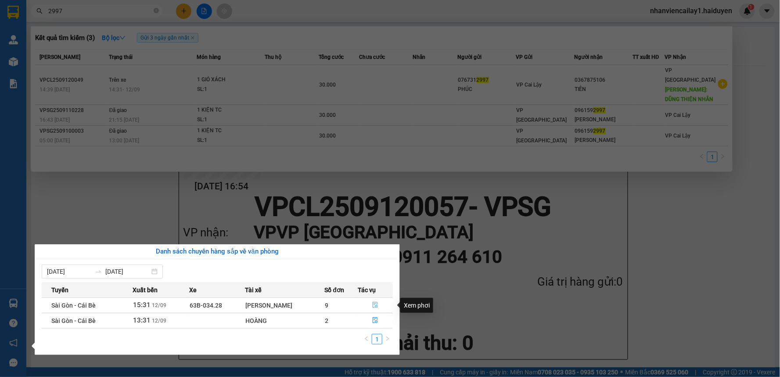
click at [375, 306] on icon "file-done" at bounding box center [375, 305] width 6 height 6
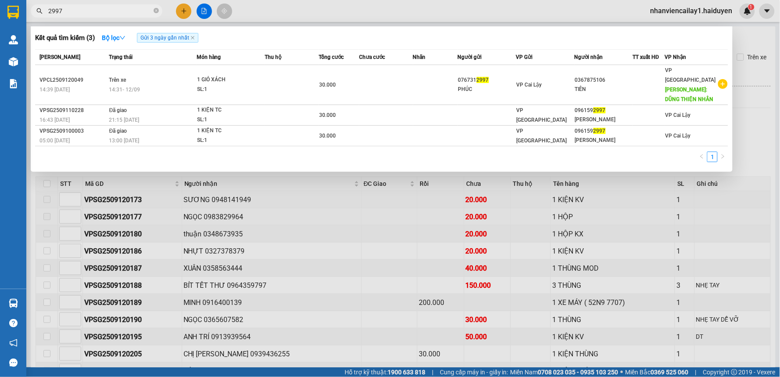
click at [257, 206] on div at bounding box center [390, 188] width 780 height 377
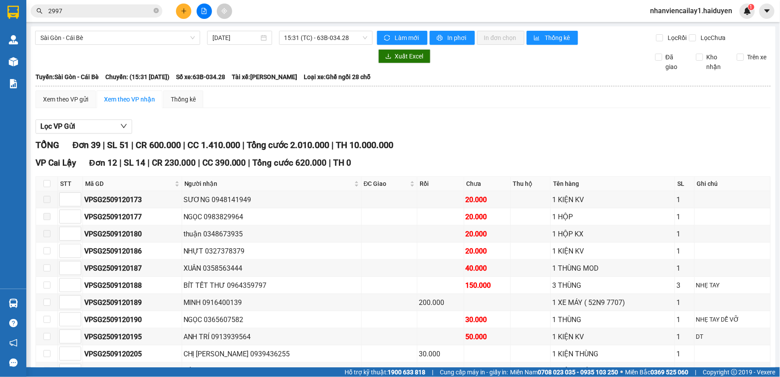
click at [97, 45] on div "Sài Gòn - Cái Bè 12/09/2025 15:31 (TC) - 63B-034.28" at bounding box center [204, 38] width 338 height 14
click at [98, 45] on div "Sài Gòn - Cái Bè 12/09/2025 15:31 (TC) - 63B-034.28" at bounding box center [204, 38] width 338 height 14
click at [103, 40] on span "Sài Gòn - Cái Bè" at bounding box center [117, 37] width 155 height 13
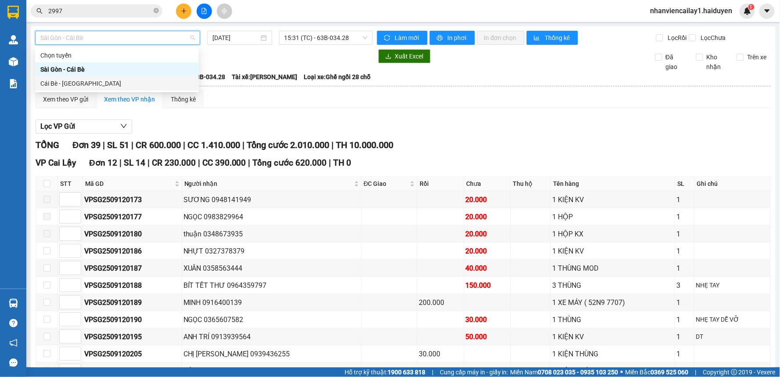
drag, startPoint x: 111, startPoint y: 85, endPoint x: 221, endPoint y: 73, distance: 110.4
click at [112, 85] on div "Cái Bè - Sài Gòn" at bounding box center [116, 84] width 153 height 10
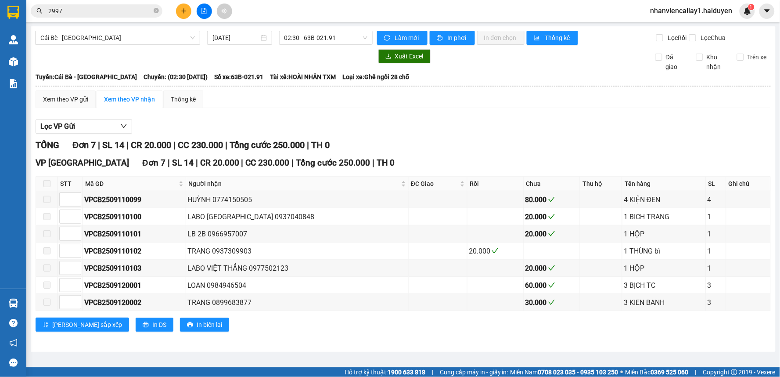
drag, startPoint x: 337, startPoint y: 46, endPoint x: 313, endPoint y: 83, distance: 44.5
click at [338, 45] on div "Cái Bè - Sài Gòn 12/09/2025 02:30 - 63B-021.91" at bounding box center [204, 38] width 338 height 14
click at [318, 41] on span "02:30 - 63B-021.91" at bounding box center [326, 37] width 83 height 13
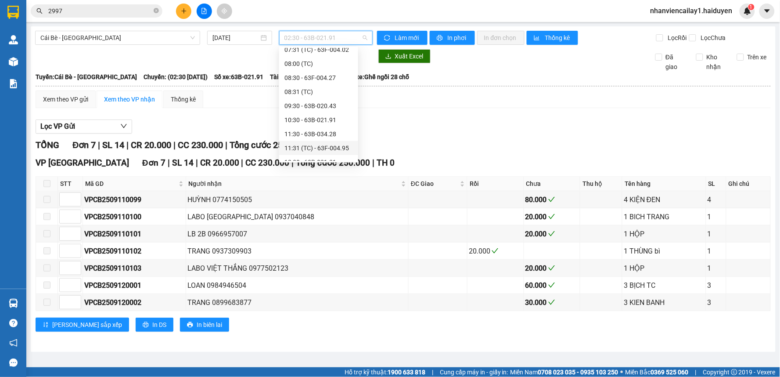
scroll to position [267, 0]
click at [315, 126] on div "15:30 - 63F-004.02" at bounding box center [319, 126] width 69 height 10
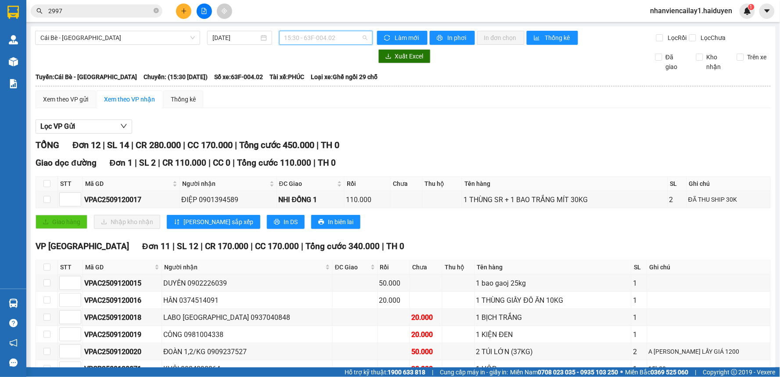
click at [318, 38] on span "15:30 - 63F-004.02" at bounding box center [326, 37] width 83 height 13
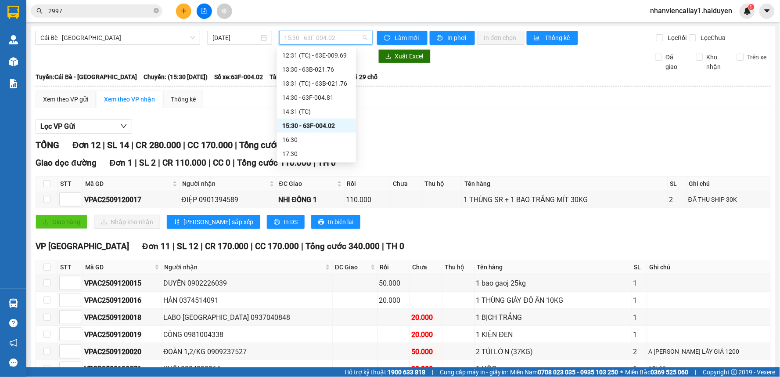
click at [318, 125] on div "15:30 - 63F-004.02" at bounding box center [316, 126] width 69 height 10
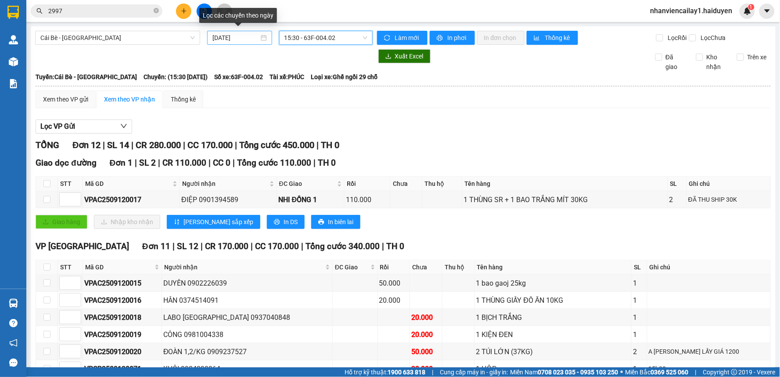
click at [258, 38] on div "[DATE]" at bounding box center [240, 38] width 54 height 10
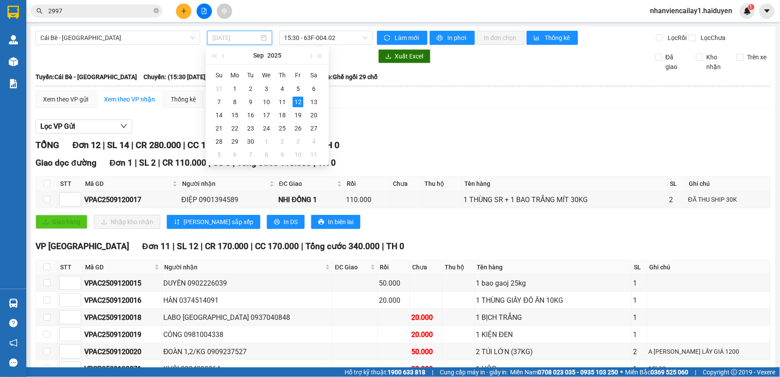
type input "[DATE]"
click at [98, 128] on button "Lọc VP Gửi" at bounding box center [84, 126] width 97 height 14
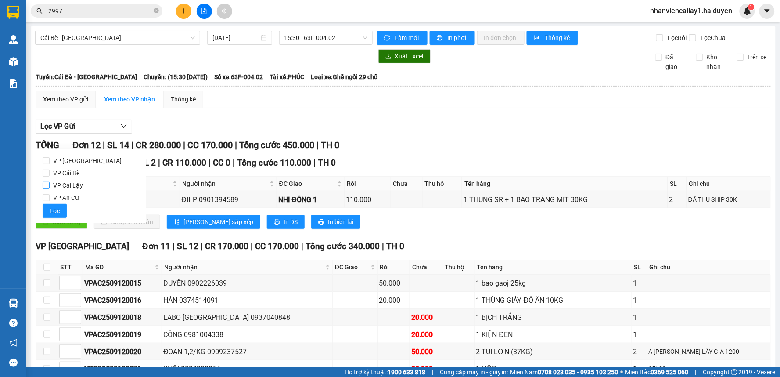
drag, startPoint x: 69, startPoint y: 185, endPoint x: 78, endPoint y: 183, distance: 9.0
click at [69, 184] on span "VP Cai Lậy" at bounding box center [68, 185] width 37 height 12
click at [50, 184] on input "VP Cai Lậy" at bounding box center [46, 185] width 7 height 7
checkbox input "true"
drag, startPoint x: 338, startPoint y: 130, endPoint x: 347, endPoint y: 126, distance: 9.5
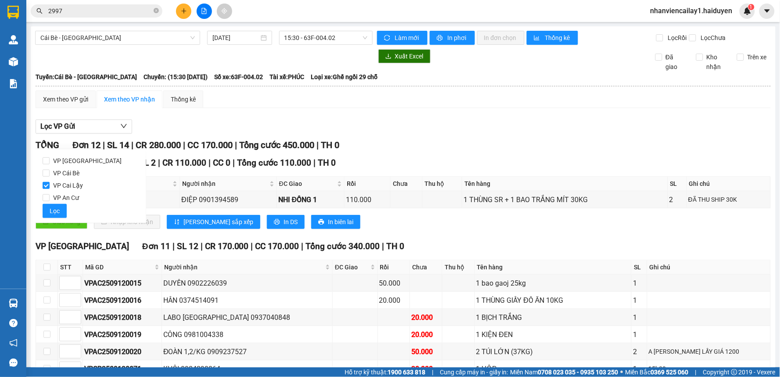
click at [339, 129] on div "Lọc VP Gửi" at bounding box center [404, 126] width 736 height 14
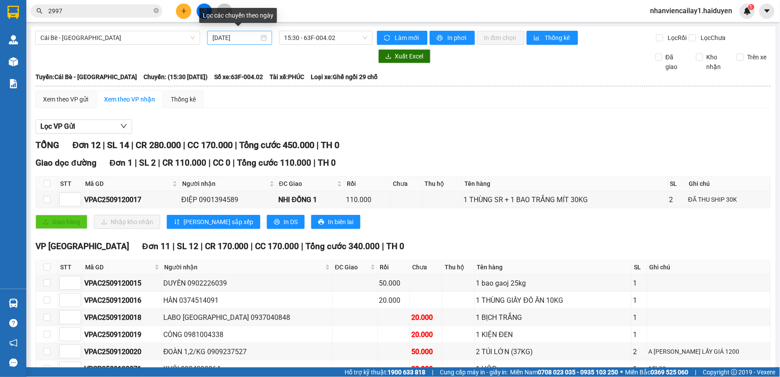
click at [238, 40] on input "[DATE]" at bounding box center [236, 38] width 46 height 10
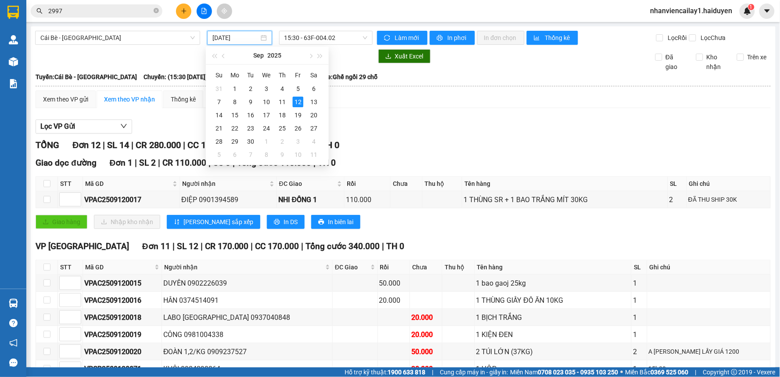
click at [343, 42] on span "15:30 - 63F-004.02" at bounding box center [326, 37] width 83 height 13
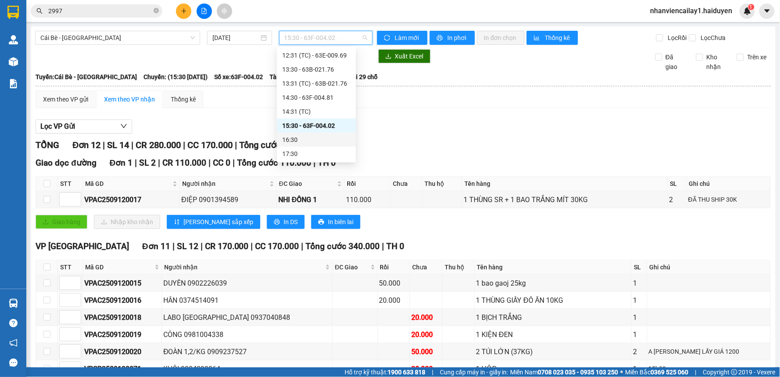
click at [314, 137] on div "16:30" at bounding box center [316, 140] width 69 height 10
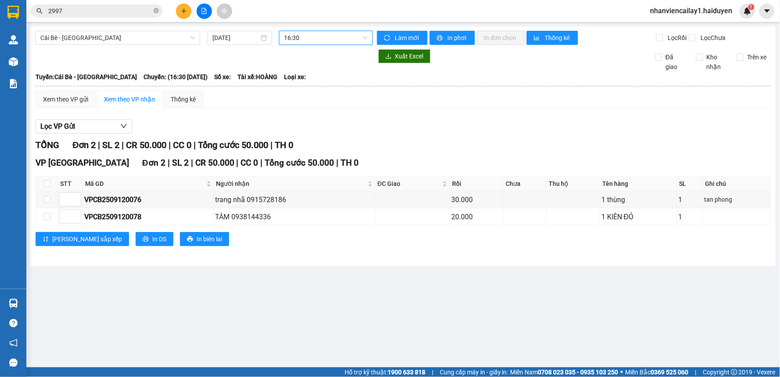
click at [336, 39] on span "16:30" at bounding box center [326, 37] width 83 height 13
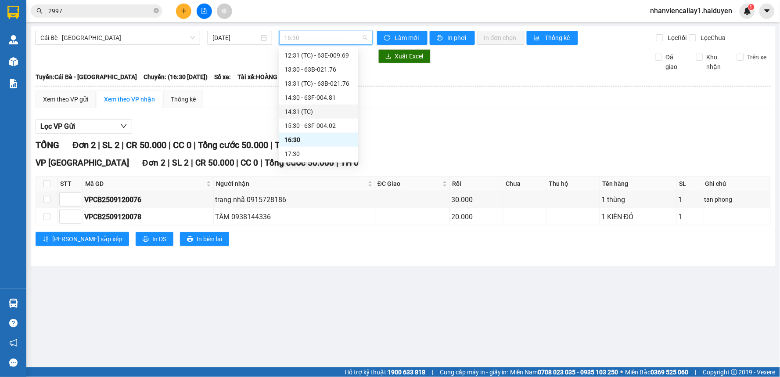
click at [323, 108] on div "14:31 (TC)" at bounding box center [319, 112] width 69 height 10
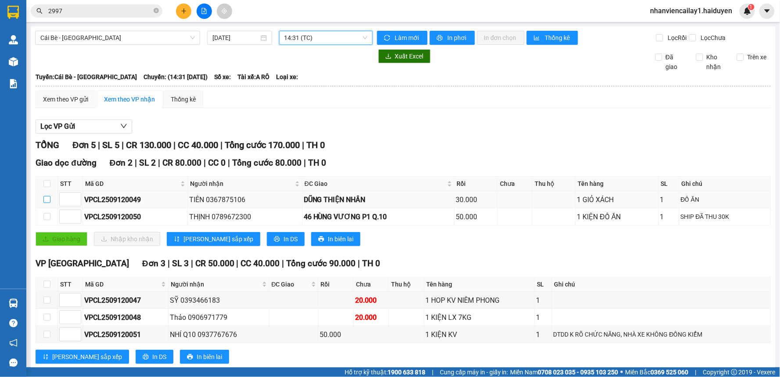
click at [46, 203] on input "checkbox" at bounding box center [46, 199] width 7 height 7
checkbox input "true"
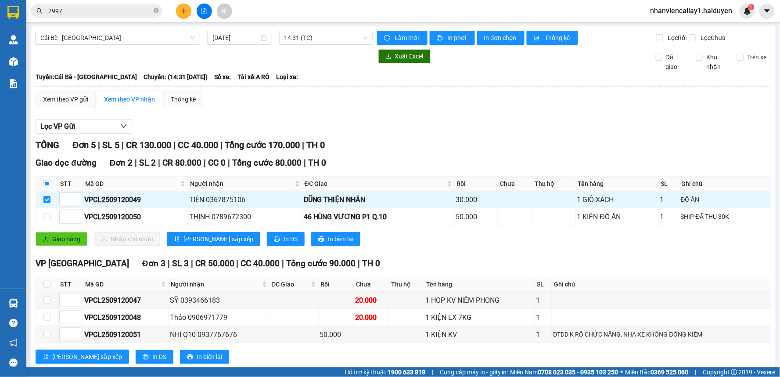
drag, startPoint x: 304, startPoint y: 38, endPoint x: 301, endPoint y: 51, distance: 12.6
click at [304, 39] on span "14:31 (TC)" at bounding box center [326, 37] width 83 height 13
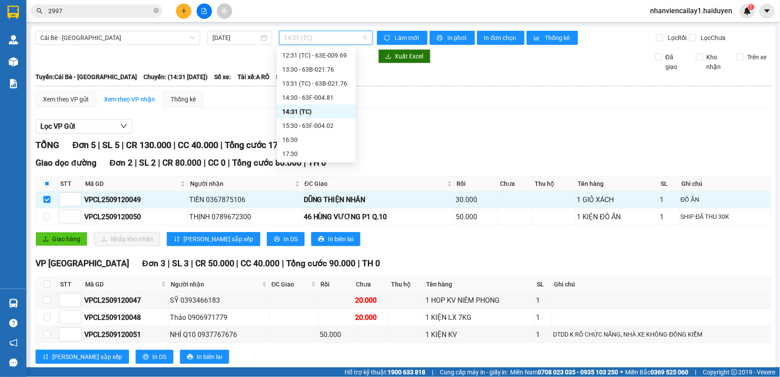
click at [308, 107] on div "14:31 (TC)" at bounding box center [316, 112] width 69 height 10
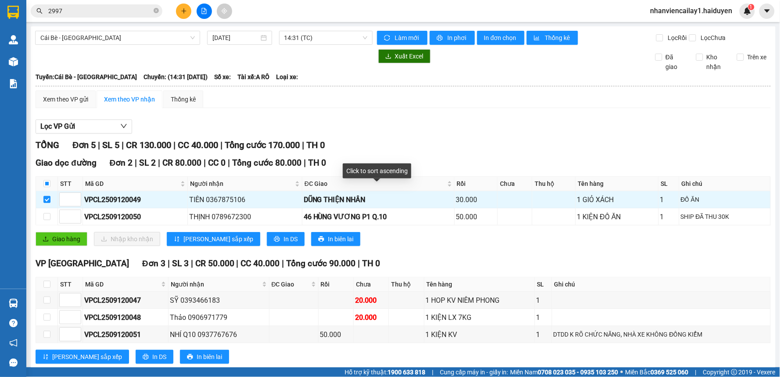
drag, startPoint x: 304, startPoint y: 198, endPoint x: 675, endPoint y: 97, distance: 384.2
click at [681, 90] on th at bounding box center [403, 86] width 737 height 8
click at [242, 40] on input "[DATE]" at bounding box center [236, 38] width 46 height 10
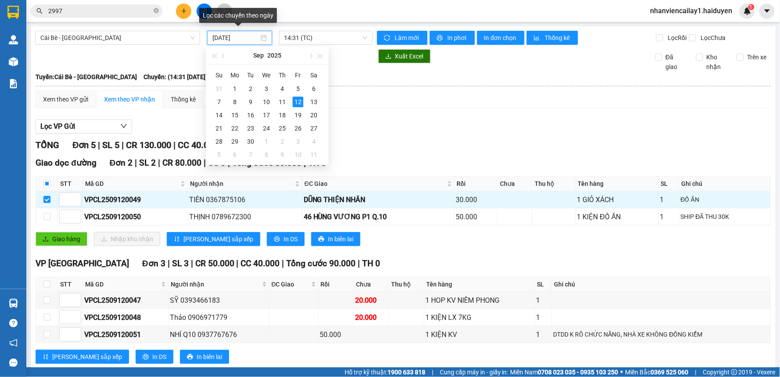
type input "[DATE]"
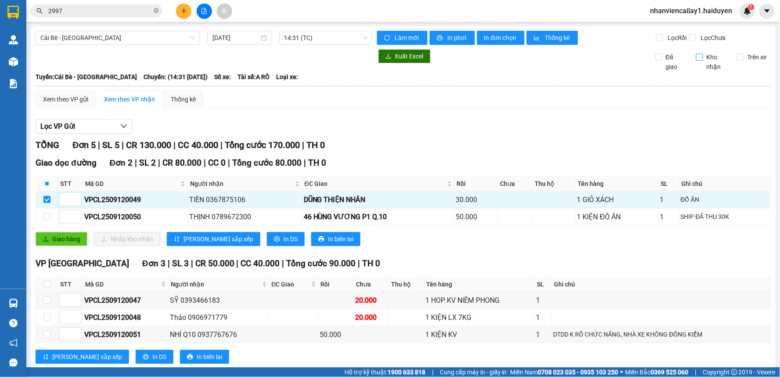
drag, startPoint x: 391, startPoint y: 116, endPoint x: 695, endPoint y: 74, distance: 306.8
click at [391, 116] on div "Xem theo VP gửi Xem theo VP nhận Thống kê Lọc VP Gửi TỔNG Đơn 5 | SL 5 | CR 13…" at bounding box center [404, 232] width 736 height 284
click at [110, 130] on button "Lọc VP Gửi" at bounding box center [84, 126] width 97 height 14
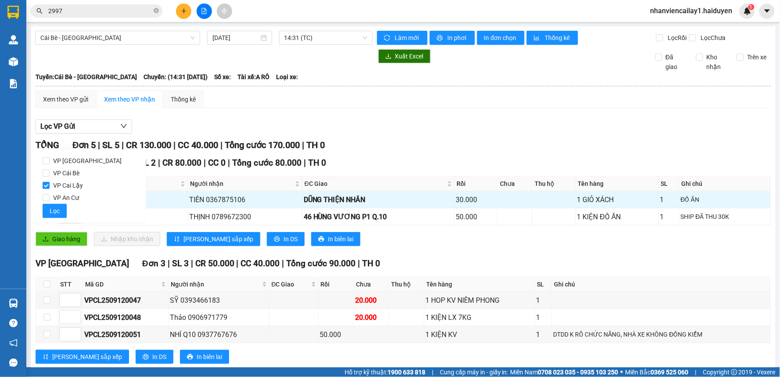
click at [171, 134] on div "Lọc VP Gửi" at bounding box center [404, 126] width 736 height 14
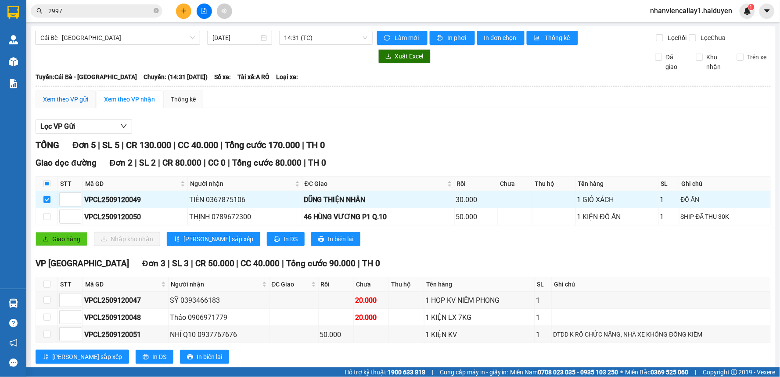
click at [76, 104] on div "Xem theo VP gửi" at bounding box center [65, 99] width 45 height 10
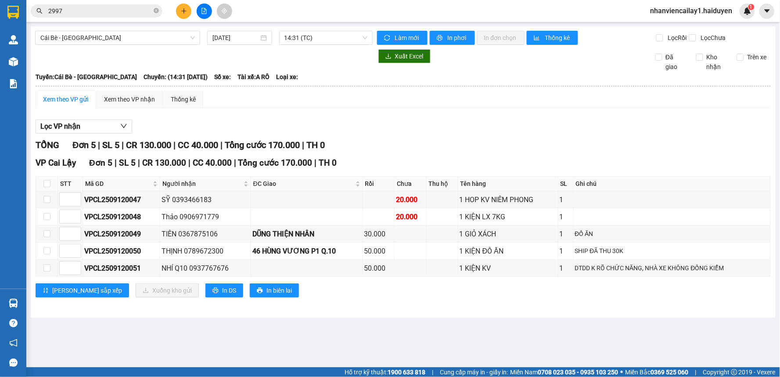
drag, startPoint x: 87, startPoint y: 113, endPoint x: 105, endPoint y: 113, distance: 18.4
click at [88, 108] on div "Xem theo VP gửi" at bounding box center [66, 99] width 60 height 18
click at [119, 104] on div "Xem theo VP nhận" at bounding box center [129, 99] width 51 height 10
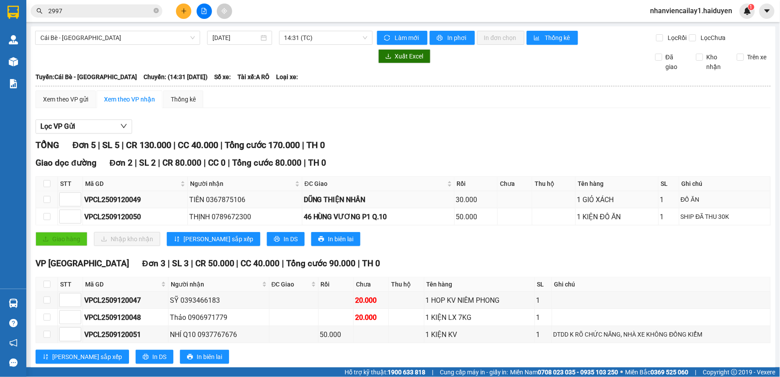
click at [353, 204] on div "DŨNG THIỆN NHÂN" at bounding box center [378, 199] width 149 height 11
click at [44, 191] on th at bounding box center [47, 184] width 22 height 14
drag, startPoint x: 45, startPoint y: 204, endPoint x: 56, endPoint y: 207, distance: 11.4
click at [45, 203] on input "checkbox" at bounding box center [46, 199] width 7 height 7
checkbox input "true"
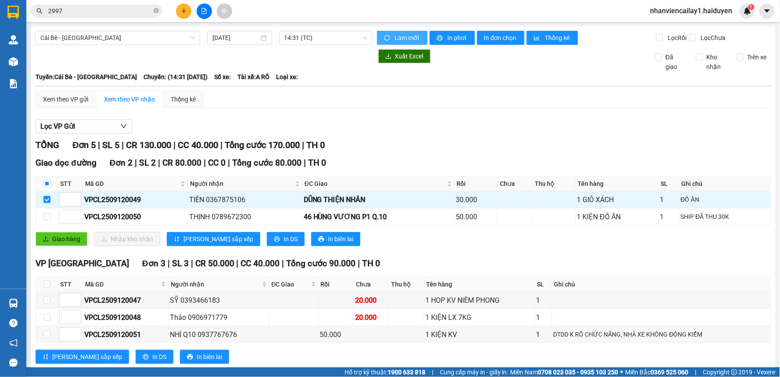
click at [402, 38] on span "Làm mới" at bounding box center [407, 38] width 25 height 10
drag, startPoint x: 744, startPoint y: 203, endPoint x: 507, endPoint y: 195, distance: 236.9
click at [309, 42] on span "14:31 (TC)" at bounding box center [326, 37] width 83 height 13
click at [190, 35] on span "Cái Bè - Sài Gòn" at bounding box center [117, 37] width 155 height 13
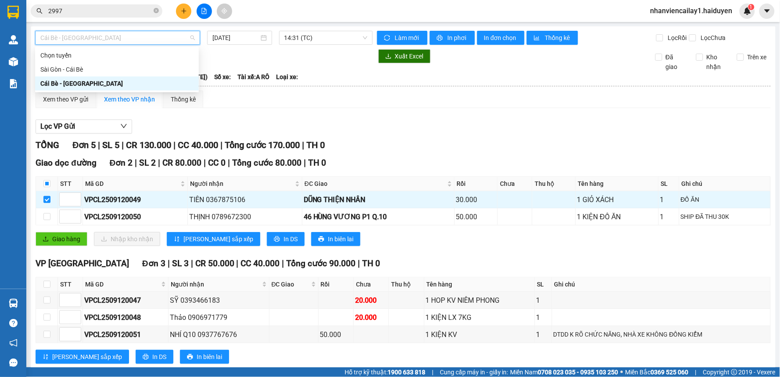
click at [271, 71] on div "Xuất Excel Đã giao Kho nhận Trên xe" at bounding box center [403, 60] width 737 height 22
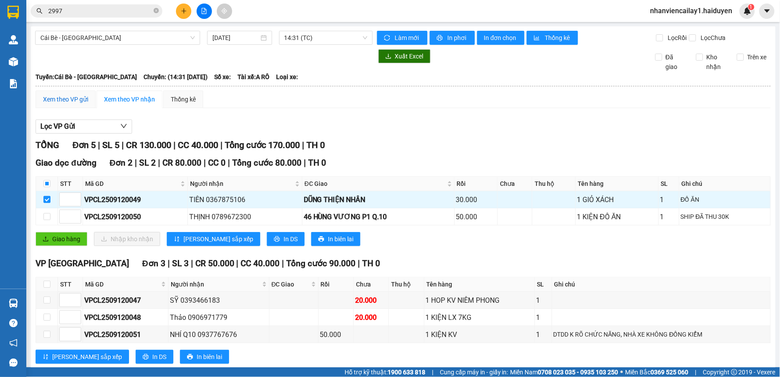
click at [64, 104] on div "Xem theo VP gửi" at bounding box center [65, 99] width 45 height 10
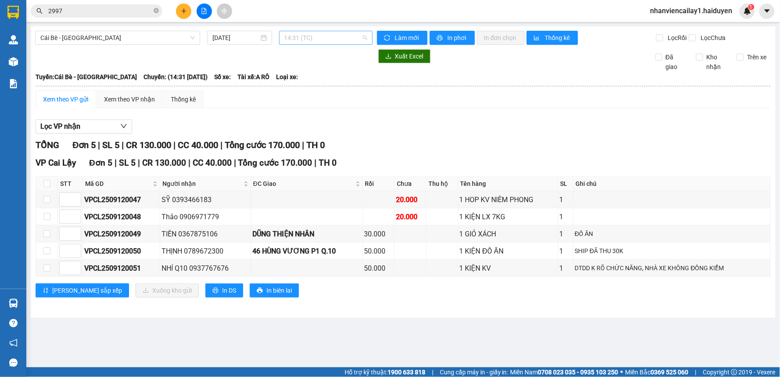
click at [308, 40] on span "14:31 (TC)" at bounding box center [326, 37] width 83 height 13
drag, startPoint x: 123, startPoint y: 14, endPoint x: 161, endPoint y: 16, distance: 37.8
click at [126, 14] on input "2997" at bounding box center [100, 11] width 104 height 10
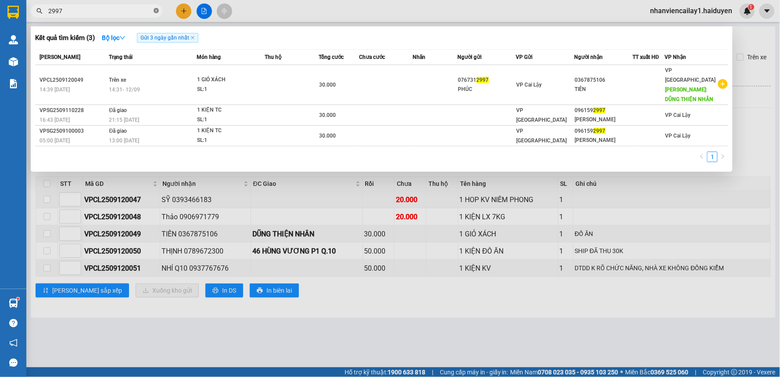
click at [157, 12] on icon "close-circle" at bounding box center [156, 10] width 5 height 5
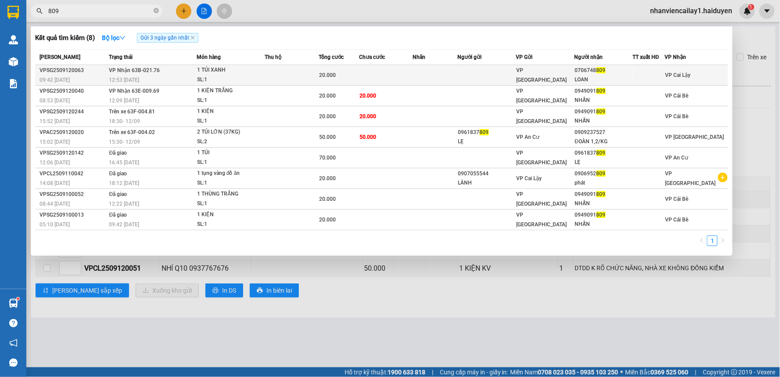
type input "809"
click at [570, 66] on td "VP [GEOGRAPHIC_DATA]" at bounding box center [546, 75] width 58 height 21
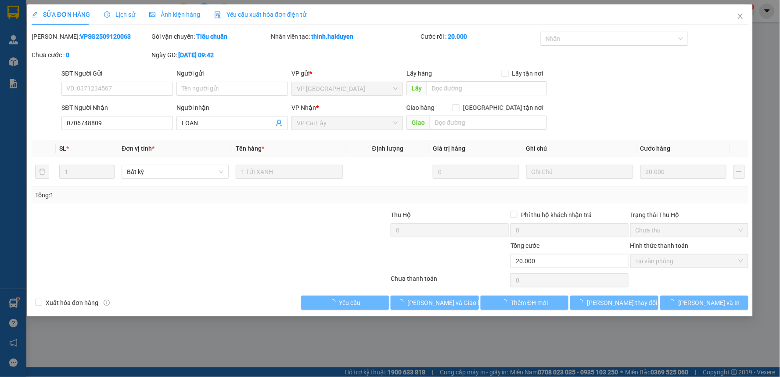
type input "0706748809"
type input "LOAN"
type input "20.000"
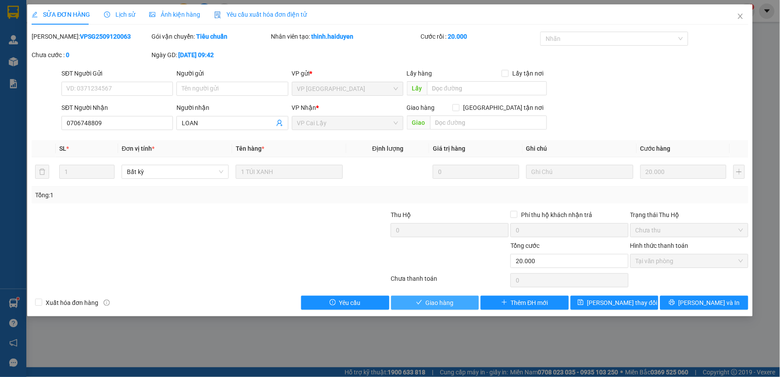
drag, startPoint x: 416, startPoint y: 302, endPoint x: 764, endPoint y: 104, distance: 400.5
click at [417, 301] on button "Giao hàng" at bounding box center [435, 303] width 88 height 14
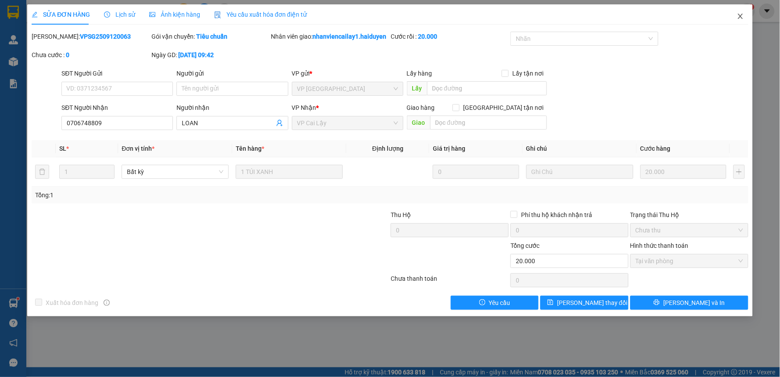
click at [740, 18] on icon "close" at bounding box center [740, 16] width 7 height 7
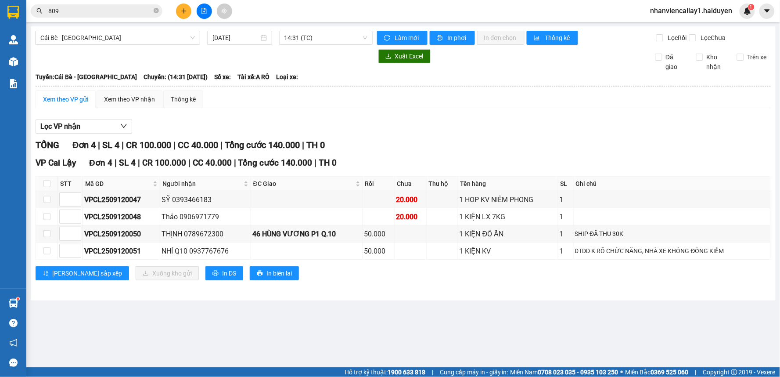
click at [89, 10] on input "809" at bounding box center [100, 11] width 104 height 10
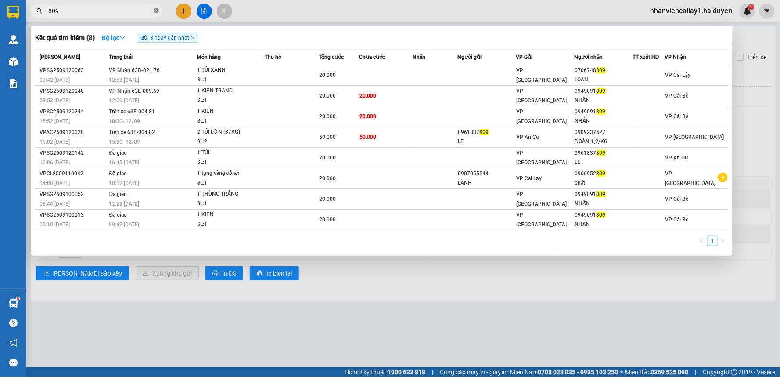
click at [156, 11] on icon "close-circle" at bounding box center [156, 10] width 5 height 5
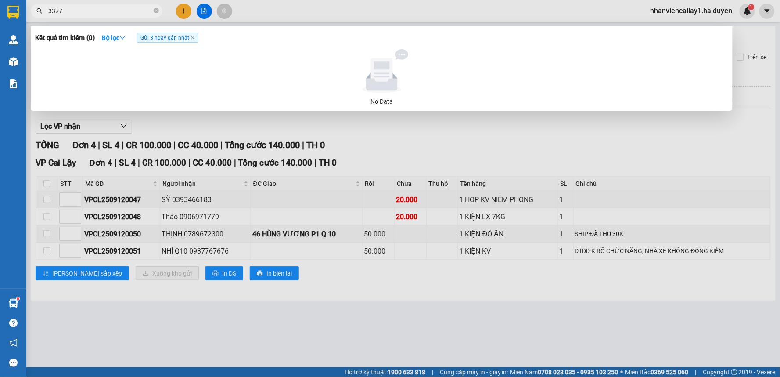
type input "3377"
click at [195, 41] on span "Gửi 3 ngày gần nhất" at bounding box center [167, 38] width 61 height 10
click at [155, 14] on span at bounding box center [156, 11] width 5 height 8
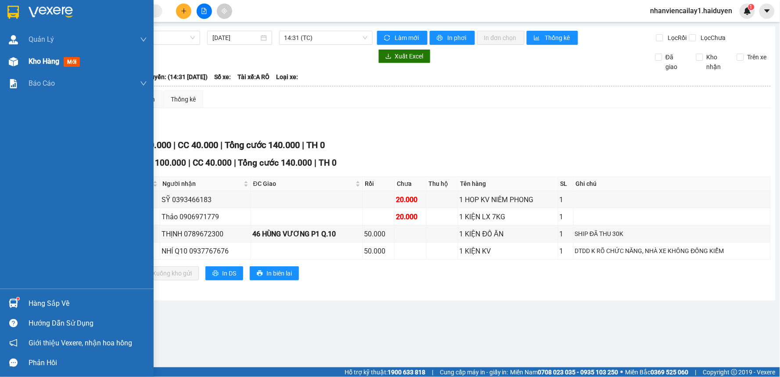
drag, startPoint x: 38, startPoint y: 64, endPoint x: 38, endPoint y: 58, distance: 6.1
click at [39, 62] on span "Kho hàng" at bounding box center [44, 61] width 31 height 8
click at [40, 60] on span "Kho hàng" at bounding box center [44, 61] width 31 height 8
click at [40, 59] on span "Kho hàng" at bounding box center [44, 61] width 31 height 8
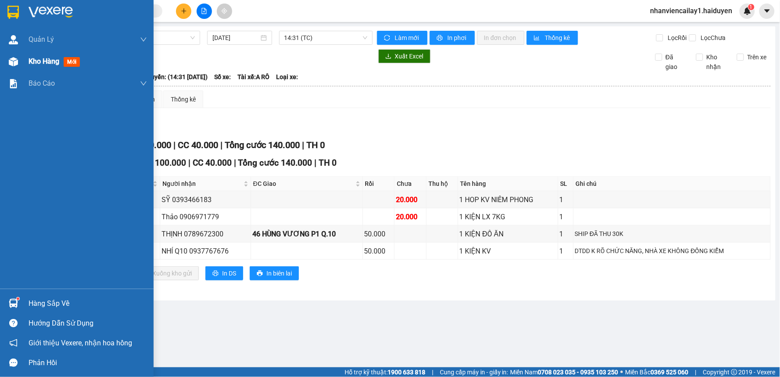
click at [40, 59] on span "Kho hàng" at bounding box center [44, 61] width 31 height 8
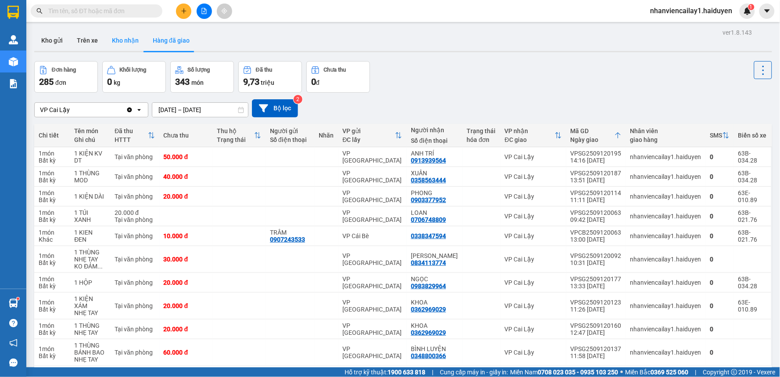
click at [125, 36] on button "Kho nhận" at bounding box center [125, 40] width 41 height 21
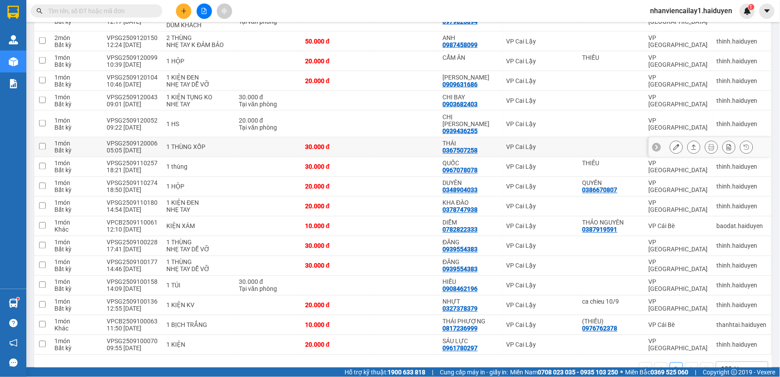
scroll to position [378, 0]
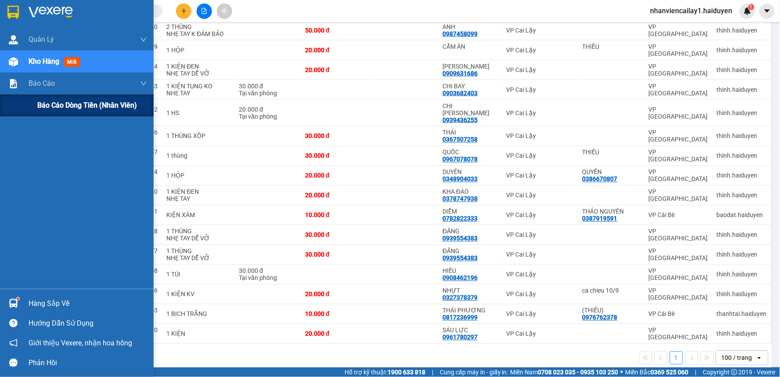
click at [36, 97] on div "Báo cáo dòng tiền (nhân viên)" at bounding box center [77, 105] width 154 height 22
click at [40, 99] on div "Báo cáo dòng tiền (nhân viên)" at bounding box center [92, 105] width 110 height 22
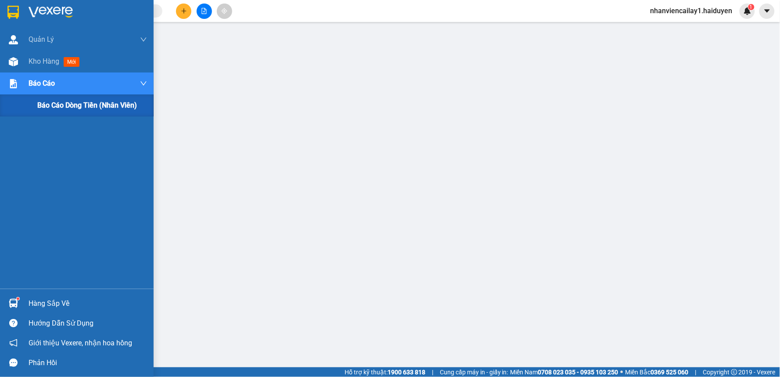
click at [40, 99] on div "Báo cáo dòng tiền (nhân viên)" at bounding box center [92, 105] width 110 height 22
click at [55, 101] on span "Báo cáo dòng tiền (nhân viên)" at bounding box center [87, 105] width 100 height 11
click at [75, 105] on span "Báo cáo dòng tiền (nhân viên)" at bounding box center [87, 105] width 100 height 11
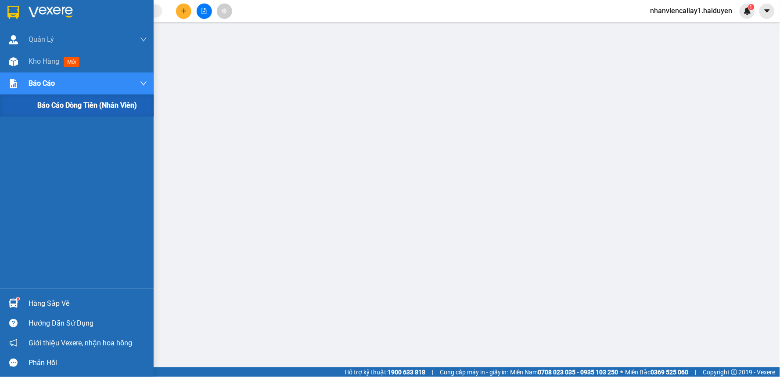
scroll to position [58, 0]
click at [76, 103] on span "Báo cáo dòng tiền (nhân viên)" at bounding box center [87, 105] width 100 height 11
drag, startPoint x: 76, startPoint y: 103, endPoint x: 115, endPoint y: 110, distance: 39.7
click at [77, 102] on span "Báo cáo dòng tiền (nhân viên)" at bounding box center [87, 105] width 100 height 11
click at [37, 59] on span "Kho hàng" at bounding box center [44, 61] width 31 height 8
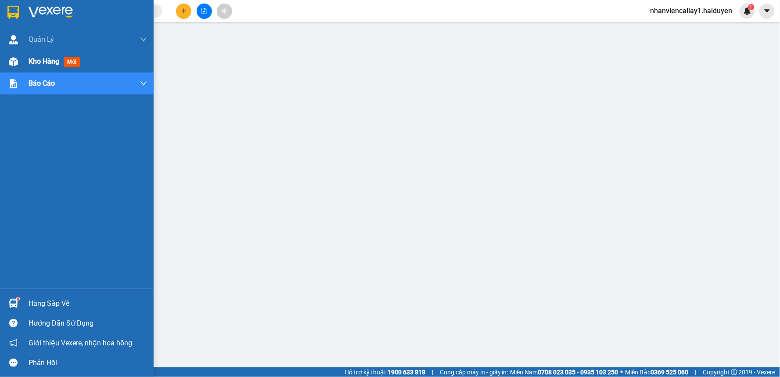
click at [37, 59] on span "Kho hàng" at bounding box center [44, 61] width 31 height 8
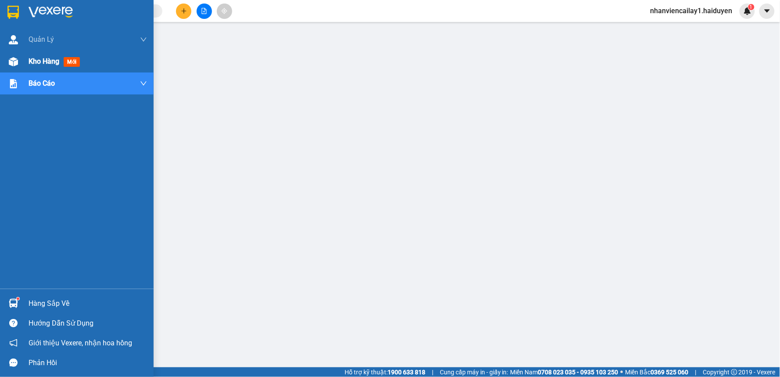
click at [37, 59] on span "Kho hàng" at bounding box center [44, 61] width 31 height 8
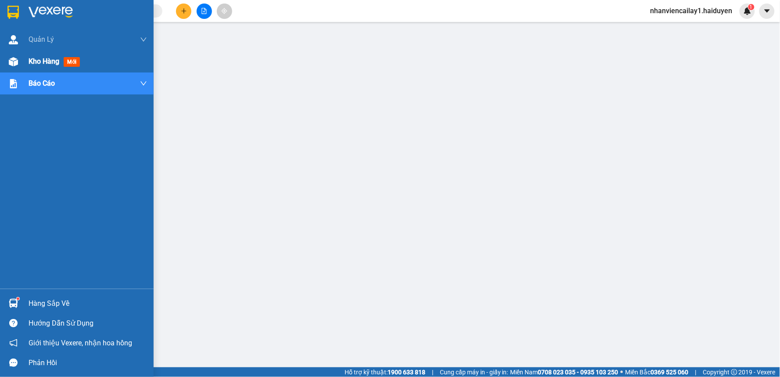
click at [37, 59] on span "Kho hàng" at bounding box center [44, 61] width 31 height 8
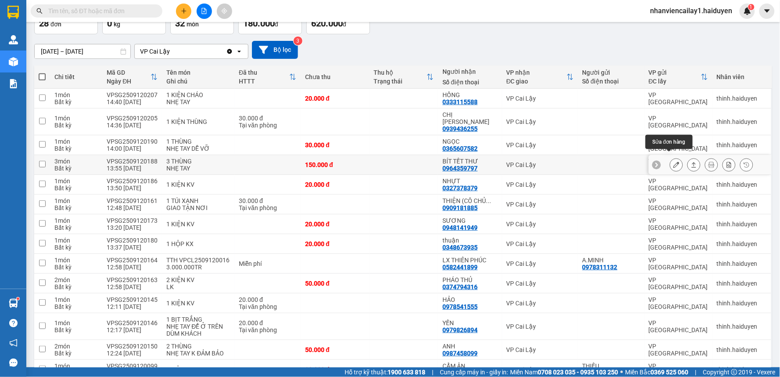
click at [674, 162] on icon at bounding box center [677, 165] width 6 height 6
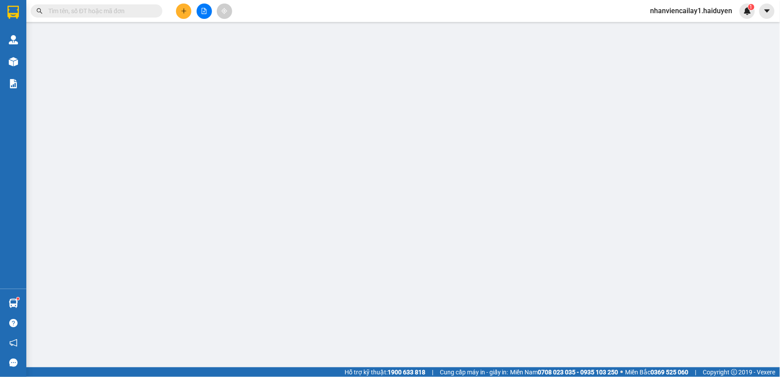
type input "0964359797"
type input "BÍT TẾT THƯ"
type input "150.000"
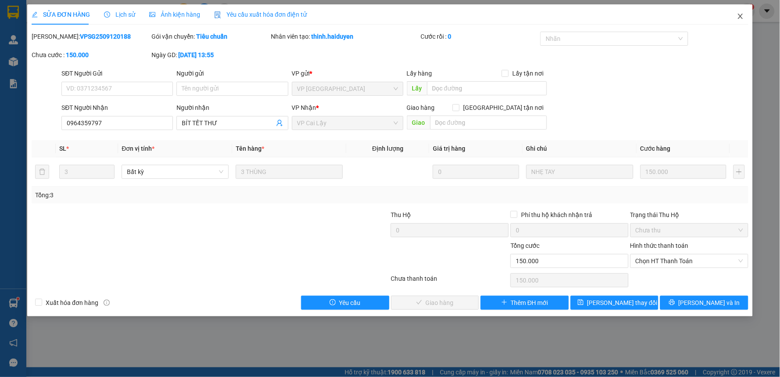
click at [743, 15] on icon "close" at bounding box center [740, 16] width 7 height 7
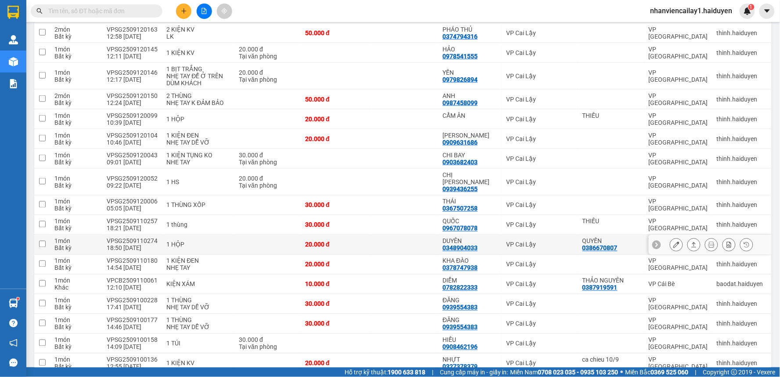
scroll to position [378, 0]
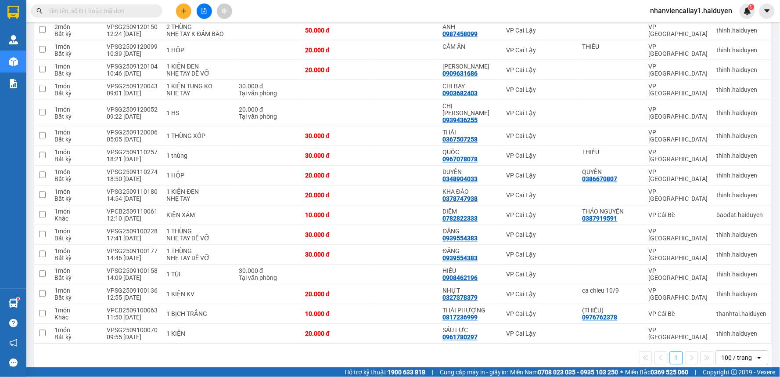
click at [732, 351] on div "100 / trang" at bounding box center [737, 358] width 40 height 14
click at [730, 331] on div "100 / trang" at bounding box center [735, 326] width 53 height 16
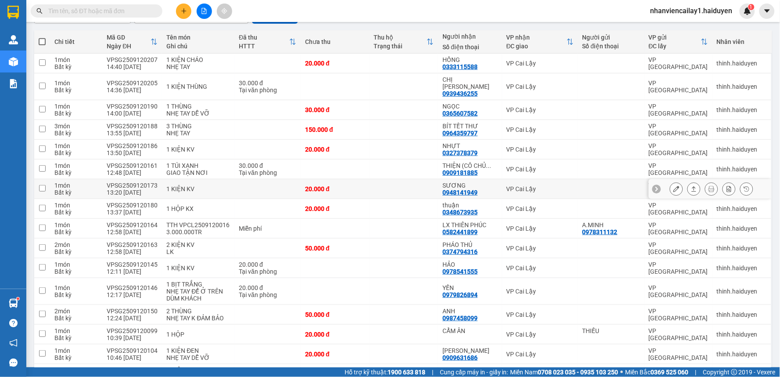
scroll to position [98, 0]
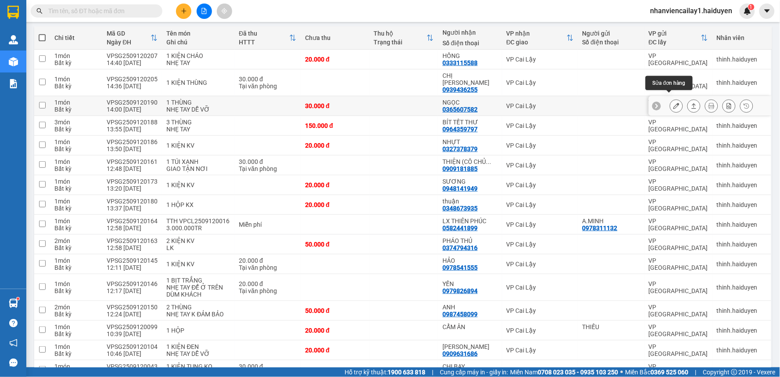
click at [674, 103] on icon at bounding box center [677, 106] width 6 height 6
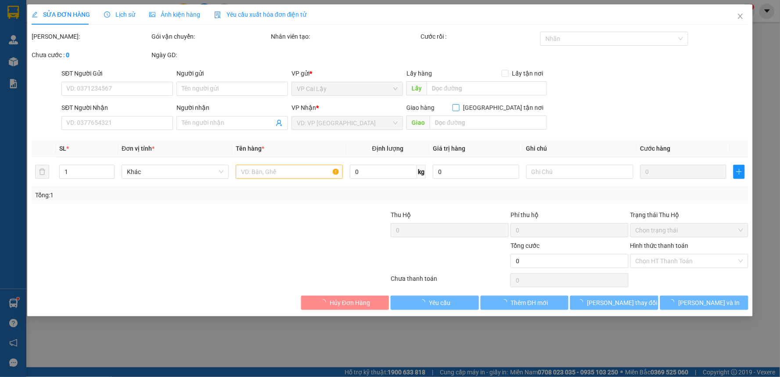
type input "0365607582"
type input "NGỌC"
type input "30.000"
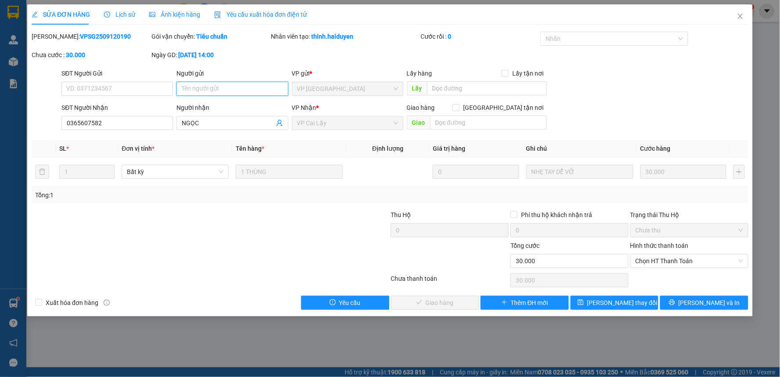
click at [205, 87] on input "Người gửi" at bounding box center [233, 89] width 112 height 14
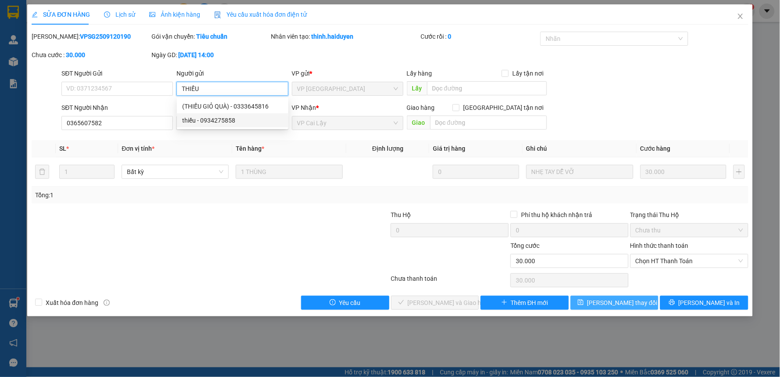
type input "THIẾU"
drag, startPoint x: 625, startPoint y: 301, endPoint x: 632, endPoint y: 296, distance: 8.5
click at [626, 301] on span "[PERSON_NAME] đổi" at bounding box center [623, 303] width 70 height 10
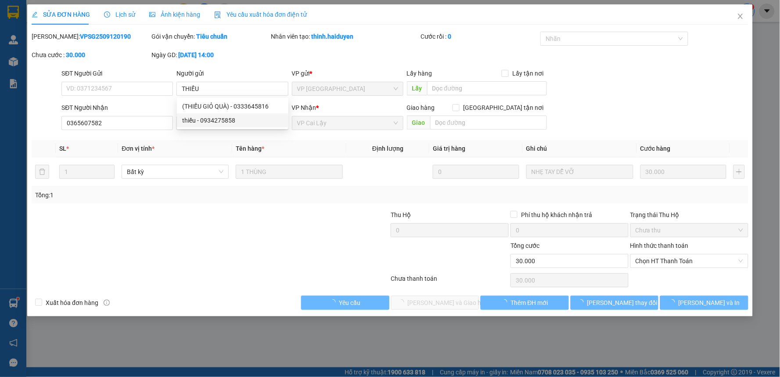
click at [742, 16] on div "1" at bounding box center [747, 11] width 15 height 15
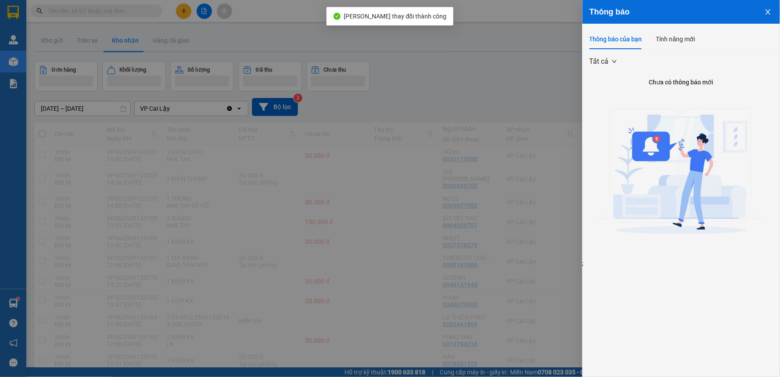
click at [521, 90] on div at bounding box center [390, 188] width 780 height 377
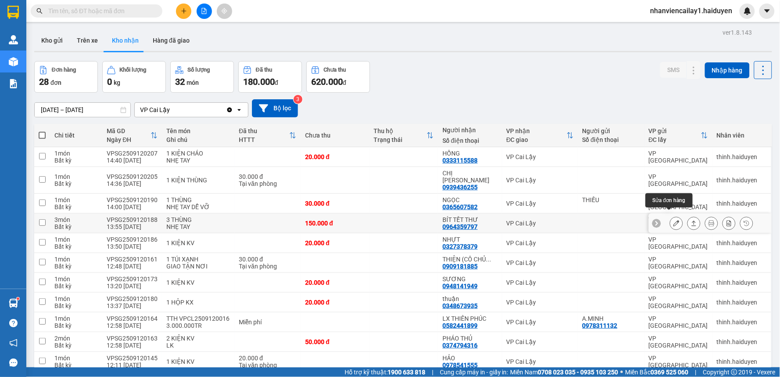
click at [670, 222] on div at bounding box center [676, 223] width 13 height 13
click at [674, 220] on icon at bounding box center [677, 223] width 6 height 6
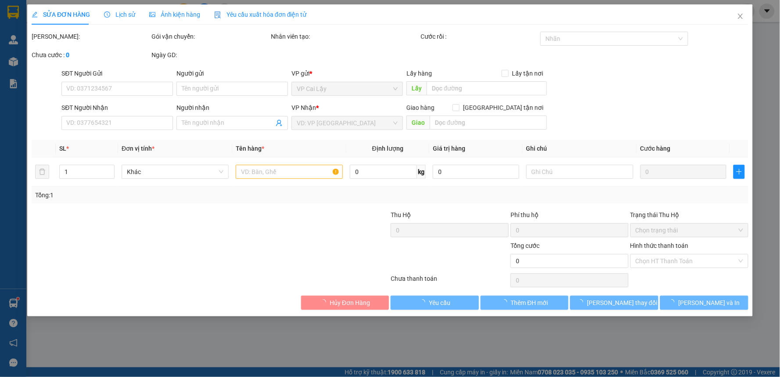
type input "0964359797"
type input "BÍT TẾT THƯ"
type input "150.000"
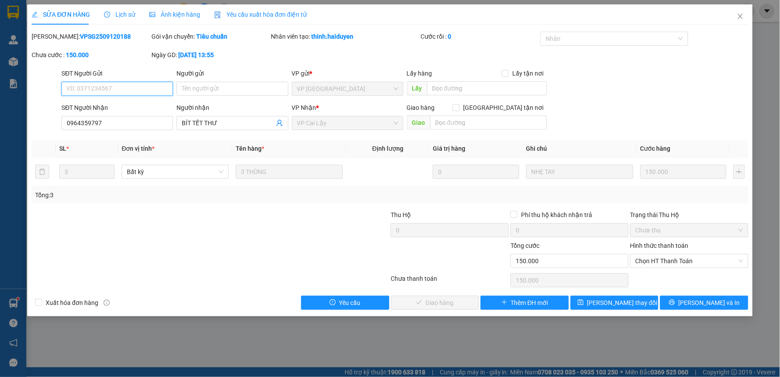
drag, startPoint x: 665, startPoint y: 260, endPoint x: 658, endPoint y: 278, distance: 19.1
click at [665, 260] on span "Chọn HT Thanh Toán" at bounding box center [690, 260] width 108 height 13
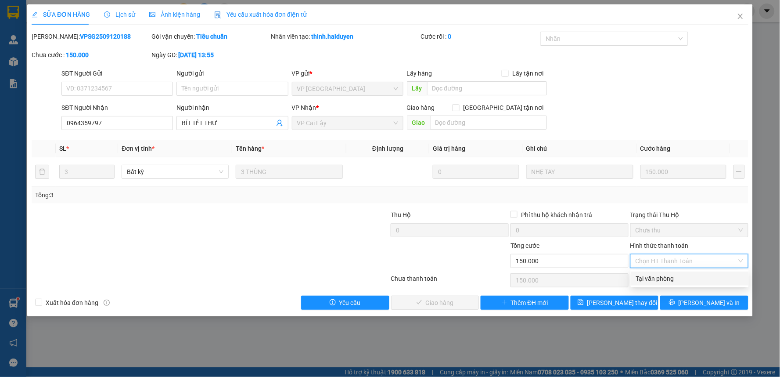
click at [657, 279] on div "Tại văn phòng" at bounding box center [690, 279] width 108 height 10
type input "0"
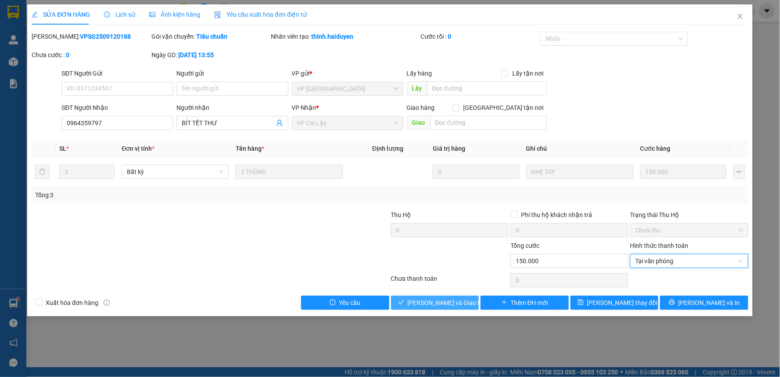
drag, startPoint x: 454, startPoint y: 304, endPoint x: 501, endPoint y: 281, distance: 52.6
click at [454, 303] on span "[PERSON_NAME] và [PERSON_NAME] hàng" at bounding box center [450, 303] width 84 height 10
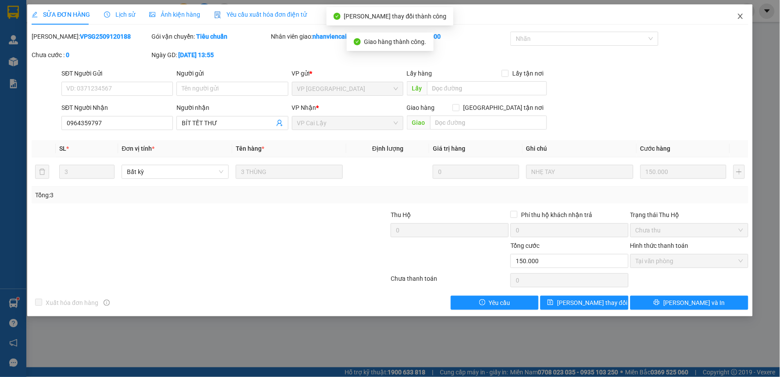
click at [740, 17] on icon "close" at bounding box center [740, 16] width 7 height 7
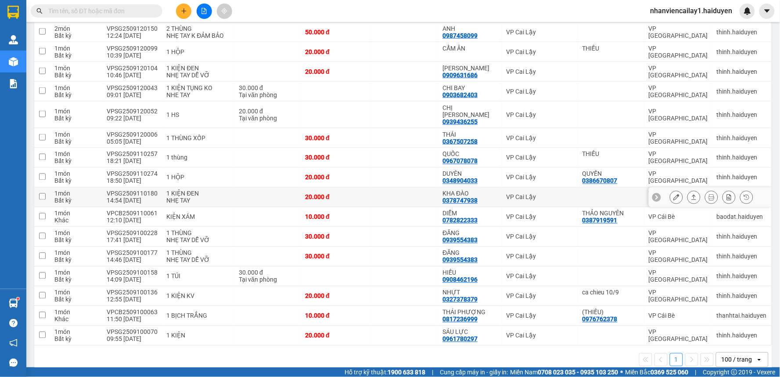
scroll to position [358, 0]
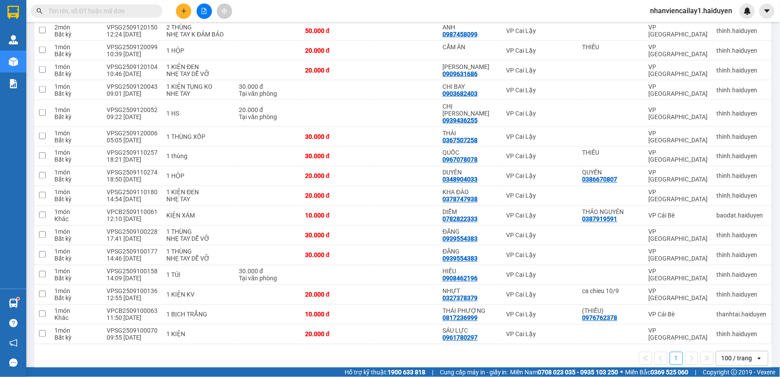
click at [734, 354] on div "100 / trang" at bounding box center [737, 358] width 31 height 9
click at [731, 324] on span "100 / trang" at bounding box center [732, 326] width 33 height 9
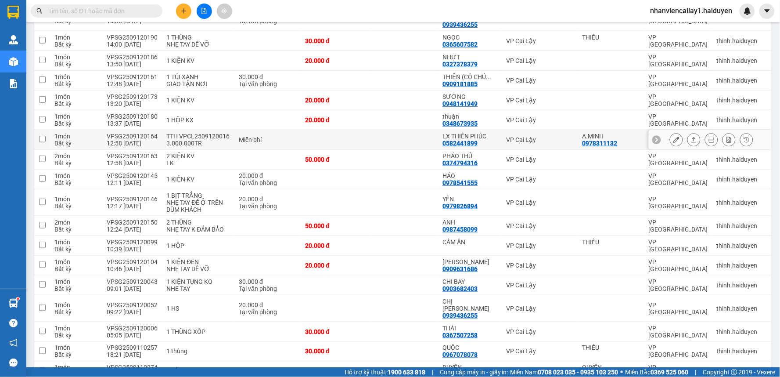
scroll to position [0, 0]
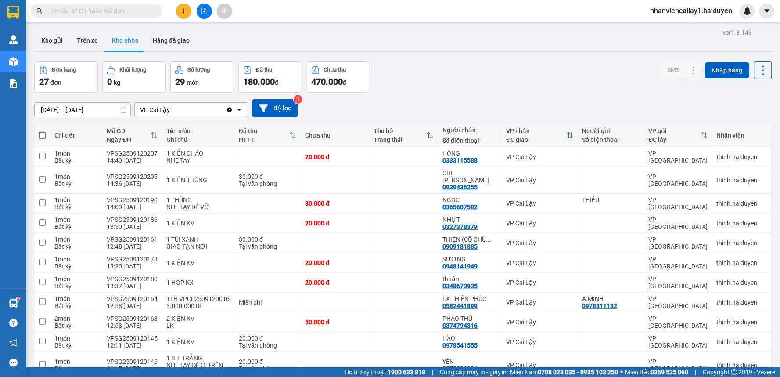
click at [190, 50] on button "Hàng đã giao" at bounding box center [171, 40] width 51 height 21
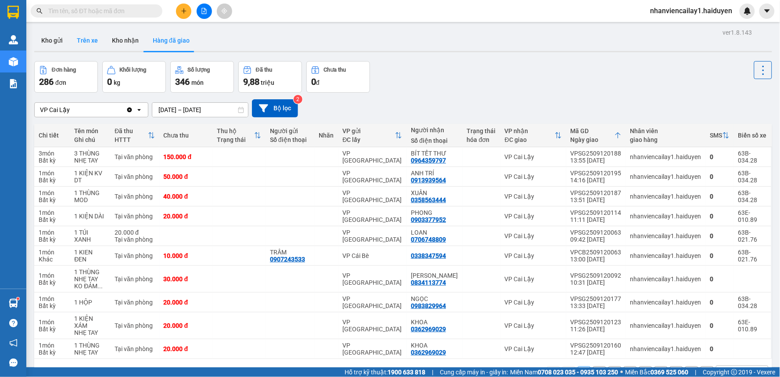
drag, startPoint x: 125, startPoint y: 43, endPoint x: 73, endPoint y: 38, distance: 52.5
click at [126, 43] on button "Kho nhận" at bounding box center [125, 40] width 41 height 21
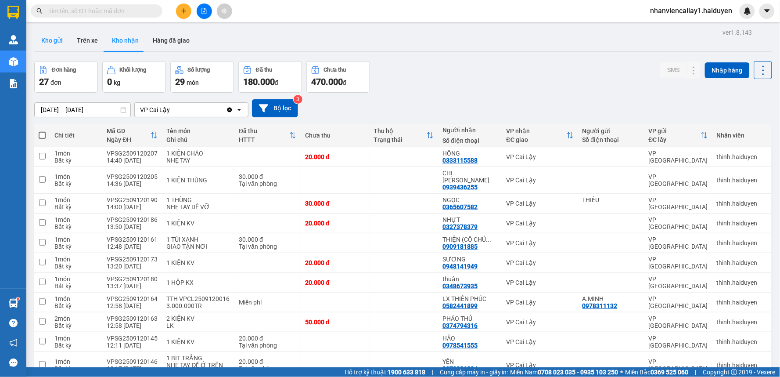
click at [53, 40] on button "Kho gửi" at bounding box center [52, 40] width 36 height 21
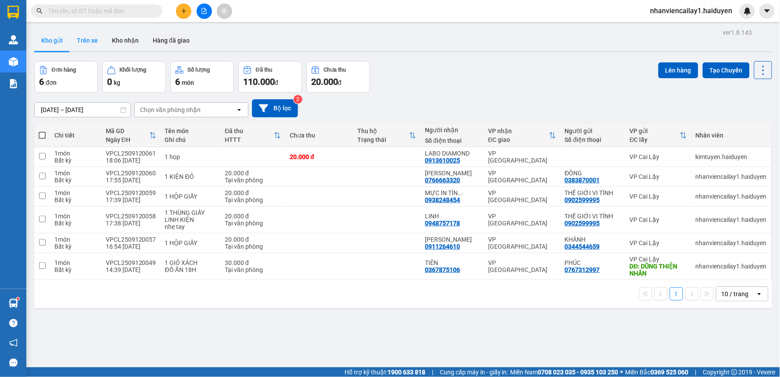
click at [89, 40] on button "Trên xe" at bounding box center [87, 40] width 35 height 21
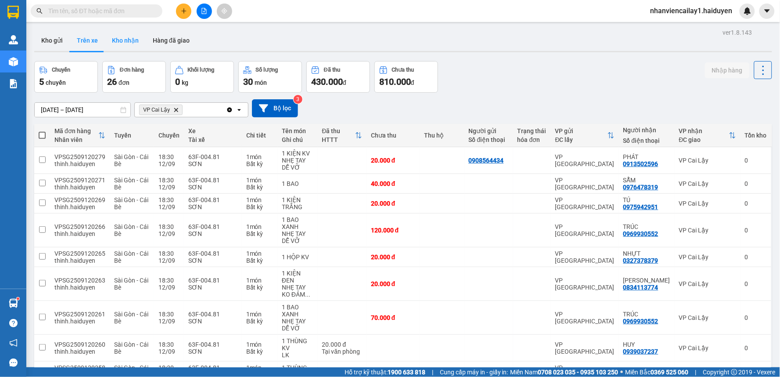
click at [124, 42] on button "Kho nhận" at bounding box center [125, 40] width 41 height 21
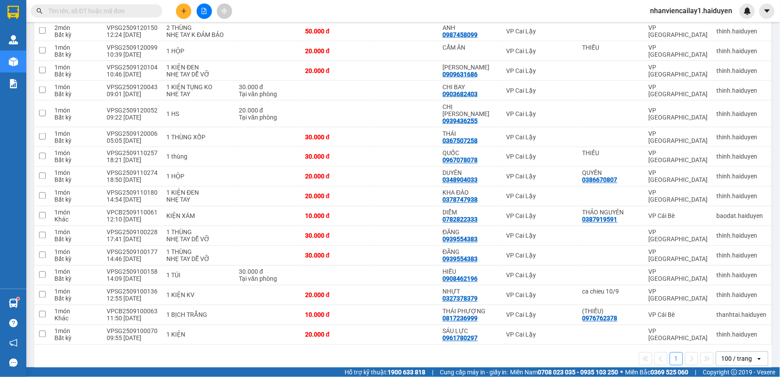
scroll to position [358, 0]
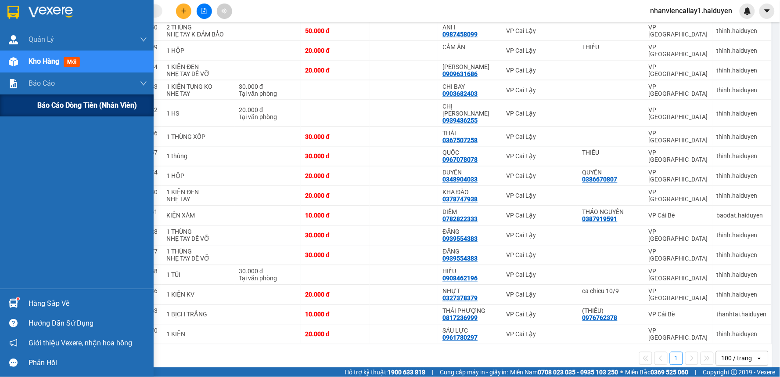
click at [48, 98] on div "Báo cáo dòng tiền (nhân viên)" at bounding box center [92, 105] width 110 height 22
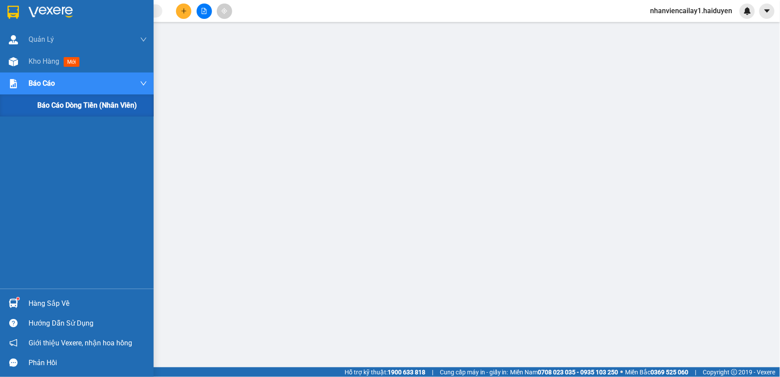
click at [49, 100] on span "Báo cáo dòng tiền (nhân viên)" at bounding box center [87, 105] width 100 height 11
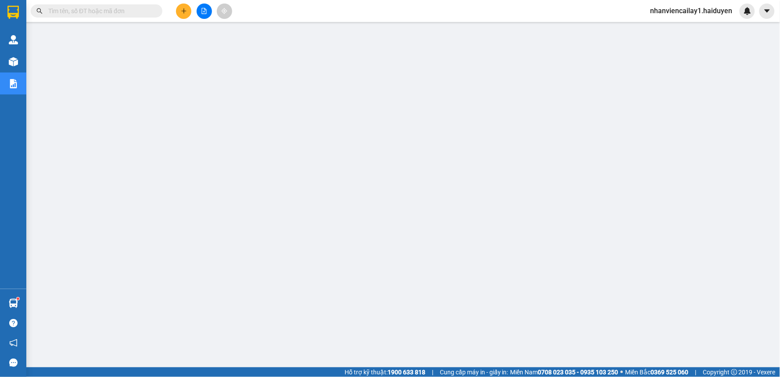
scroll to position [58, 0]
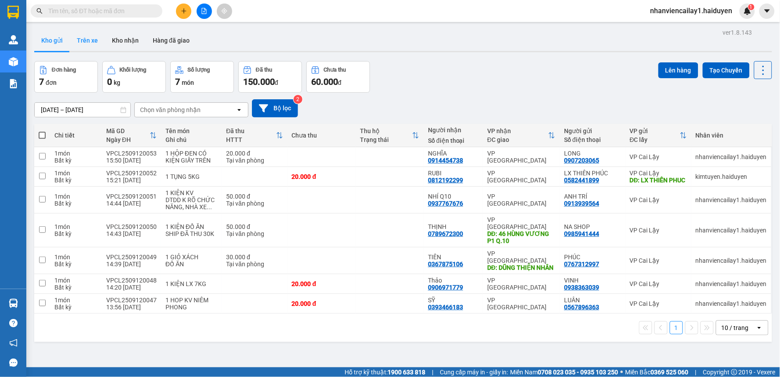
click at [69, 41] on button "Kho gửi" at bounding box center [52, 40] width 36 height 21
click at [94, 40] on button "Trên xe" at bounding box center [87, 40] width 35 height 21
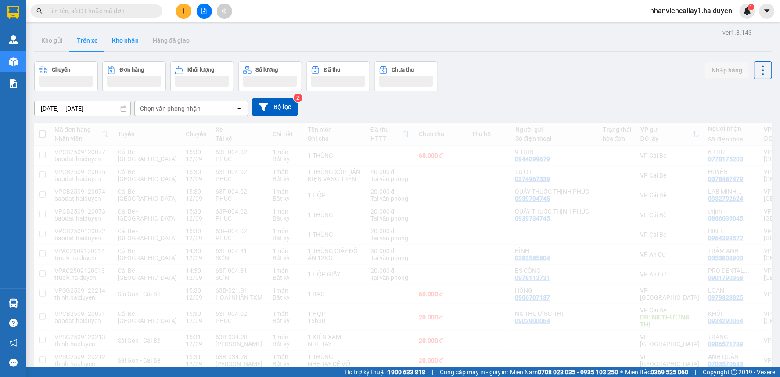
click at [134, 43] on button "Kho nhận" at bounding box center [125, 40] width 41 height 21
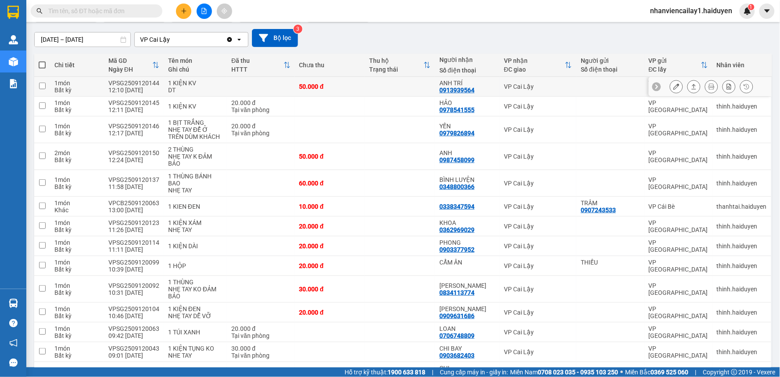
scroll to position [146, 0]
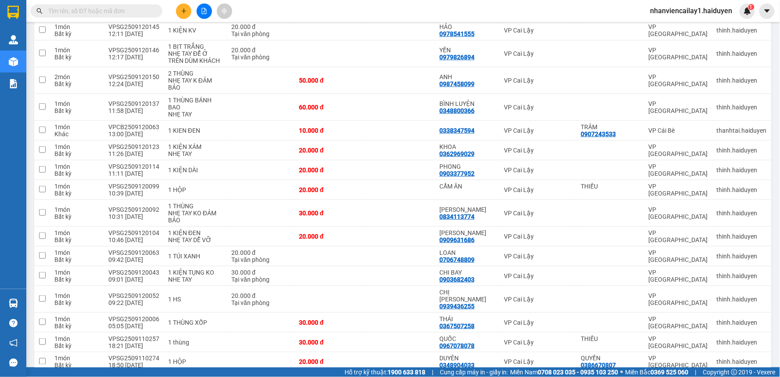
click at [181, 5] on button at bounding box center [183, 11] width 15 height 15
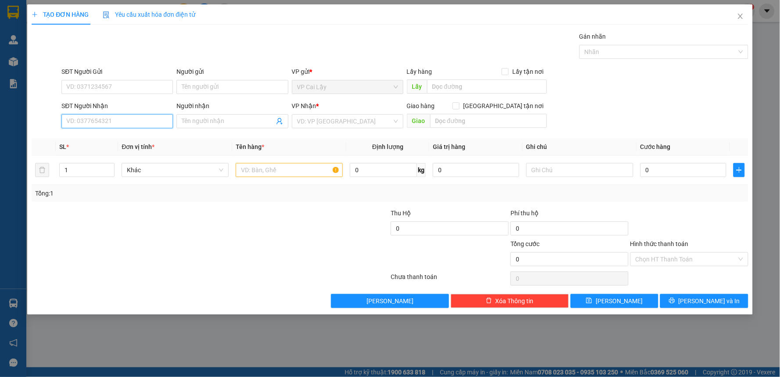
click at [122, 118] on input "SĐT Người Nhận" at bounding box center [117, 121] width 112 height 14
click at [120, 116] on input "SĐT Người Nhận" at bounding box center [117, 121] width 112 height 14
click at [740, 18] on icon "close" at bounding box center [740, 16] width 5 height 5
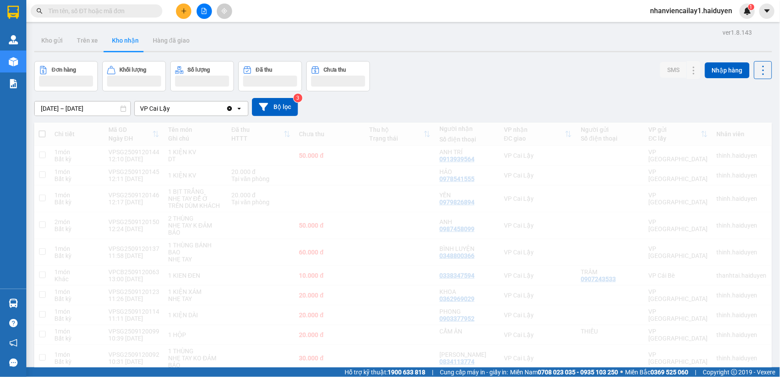
click at [741, 18] on div "nhanviencailay1.haiduyen 1" at bounding box center [700, 11] width 112 height 15
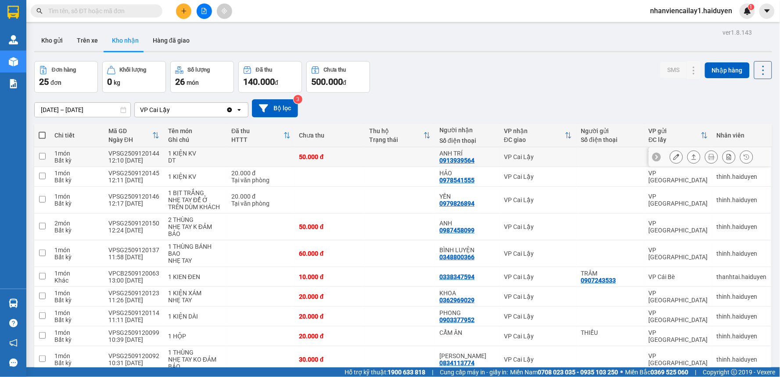
click at [674, 156] on icon at bounding box center [677, 157] width 6 height 6
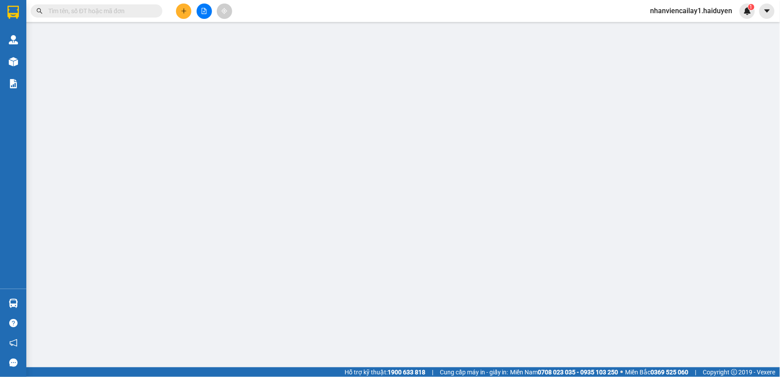
type input "0913939564"
type input "ANH TRÍ"
type input "50.000"
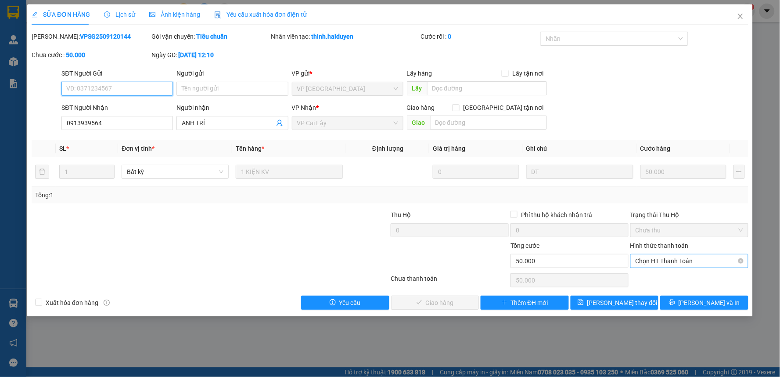
click at [683, 260] on span "Chọn HT Thanh Toán" at bounding box center [690, 260] width 108 height 13
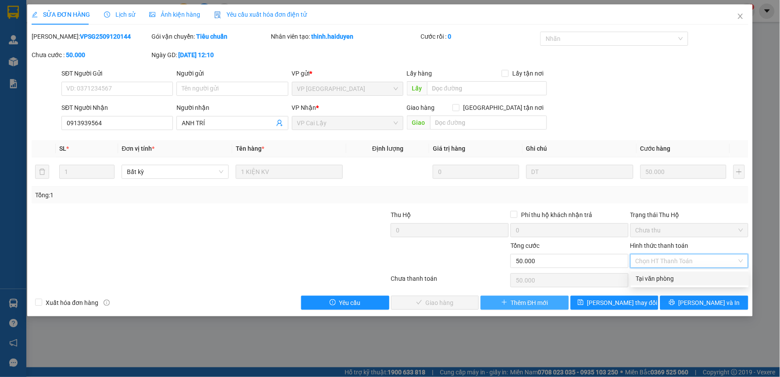
drag, startPoint x: 684, startPoint y: 267, endPoint x: 503, endPoint y: 297, distance: 183.1
click at [684, 280] on div "Tại văn phòng" at bounding box center [690, 279] width 108 height 10
type input "0"
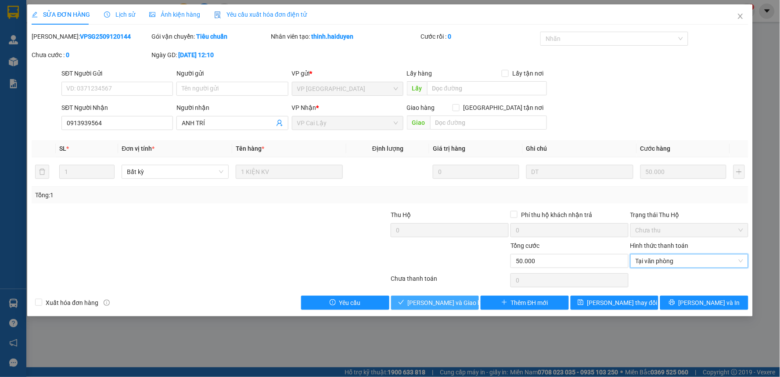
click at [464, 300] on button "[PERSON_NAME] và Giao hàng" at bounding box center [435, 303] width 88 height 14
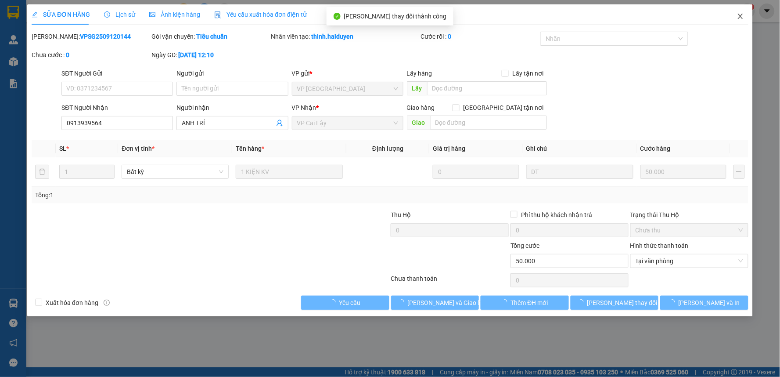
click at [740, 20] on span "Close" at bounding box center [741, 16] width 25 height 25
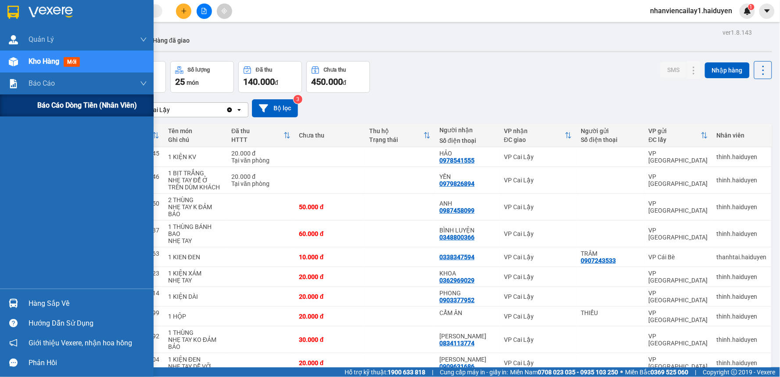
click at [33, 103] on div "Báo cáo dòng tiền (nhân viên)" at bounding box center [77, 105] width 154 height 22
click at [36, 101] on div "Báo cáo dòng tiền (nhân viên)" at bounding box center [77, 105] width 154 height 22
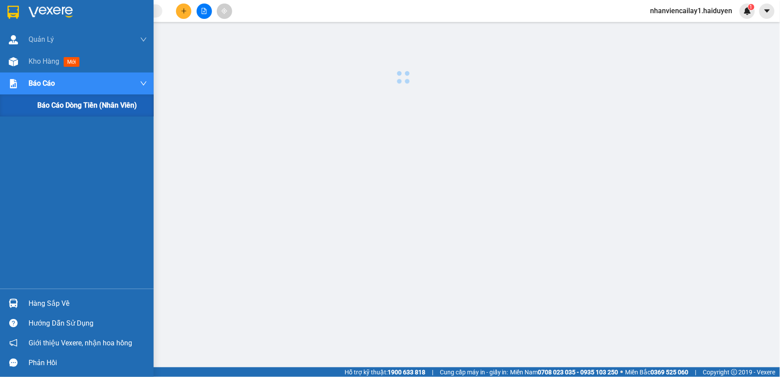
click at [37, 101] on span "Báo cáo dòng tiền (nhân viên)" at bounding box center [87, 105] width 100 height 11
click at [72, 103] on span "Báo cáo dòng tiền (nhân viên)" at bounding box center [87, 105] width 100 height 11
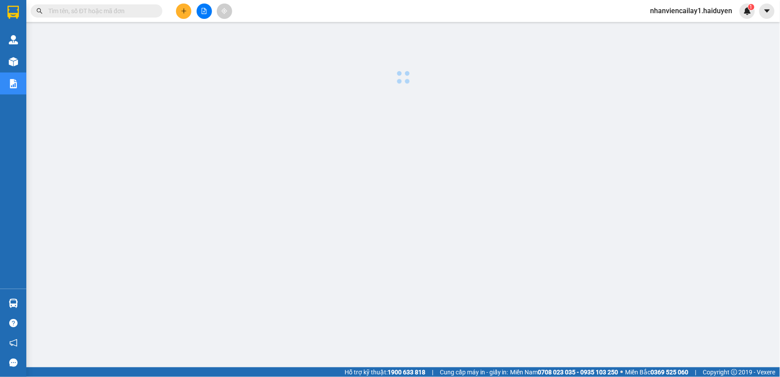
click at [249, 115] on div at bounding box center [403, 223] width 745 height 395
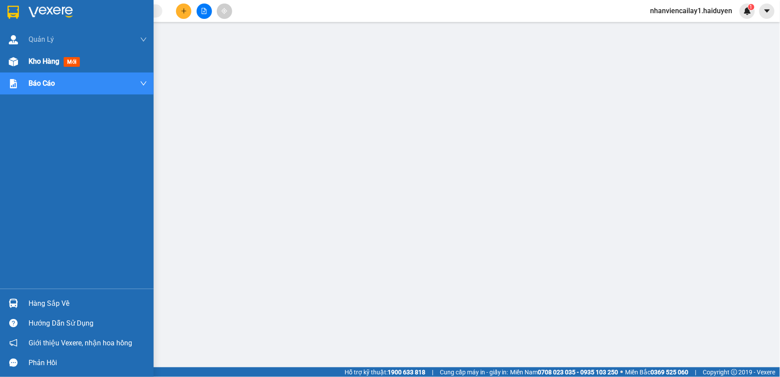
click at [9, 65] on img at bounding box center [13, 61] width 9 height 9
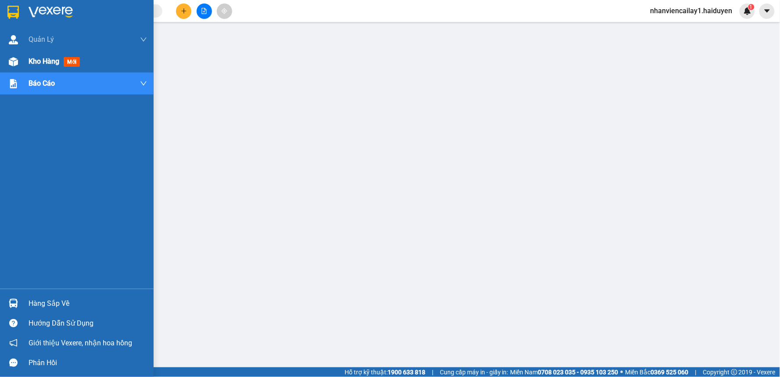
click at [9, 65] on img at bounding box center [13, 61] width 9 height 9
click at [11, 62] on img at bounding box center [13, 61] width 9 height 9
click at [17, 56] on div at bounding box center [13, 61] width 15 height 15
click at [18, 56] on div at bounding box center [13, 61] width 15 height 15
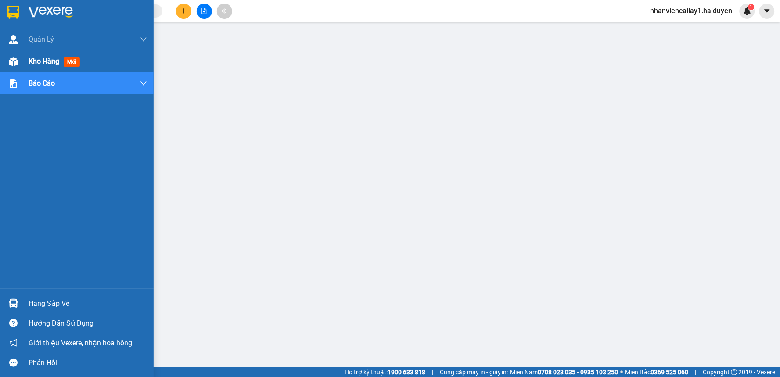
click at [19, 56] on div at bounding box center [13, 61] width 15 height 15
click at [20, 57] on div at bounding box center [13, 61] width 15 height 15
click at [29, 58] on span "Kho hàng" at bounding box center [44, 61] width 31 height 8
click at [34, 57] on span "Kho hàng" at bounding box center [44, 61] width 31 height 8
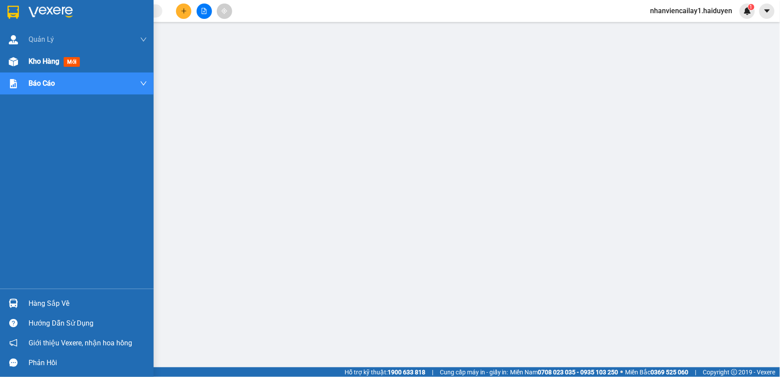
click at [37, 57] on span "Kho hàng" at bounding box center [44, 61] width 31 height 8
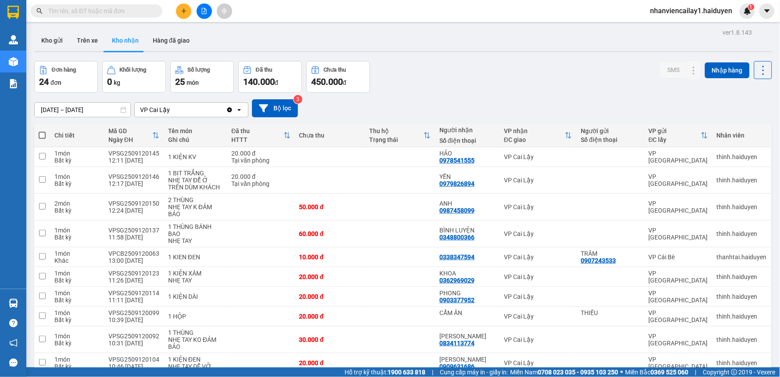
drag, startPoint x: 123, startPoint y: 7, endPoint x: 137, endPoint y: 16, distance: 16.4
click at [124, 8] on input "text" at bounding box center [100, 11] width 104 height 10
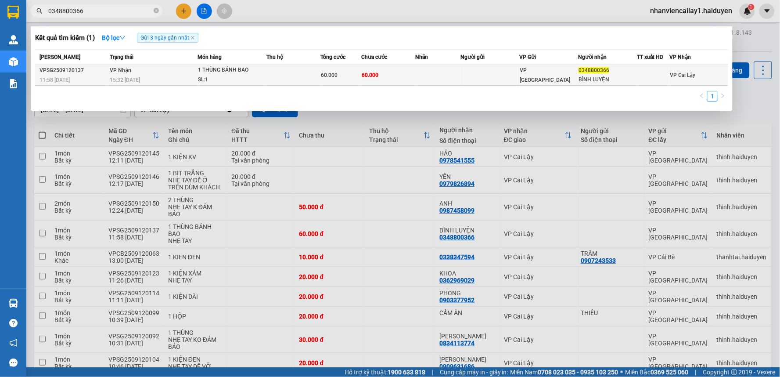
type input "0348800366"
click at [538, 72] on span "VP [GEOGRAPHIC_DATA]" at bounding box center [545, 75] width 51 height 16
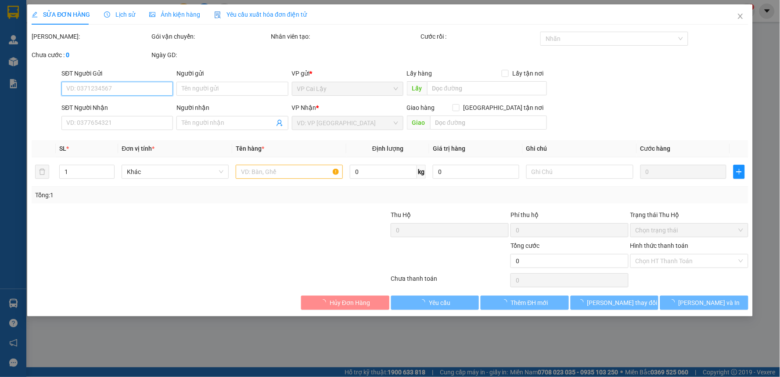
type input "0348800366"
type input "BÌNH LUYỆN"
type input "60.000"
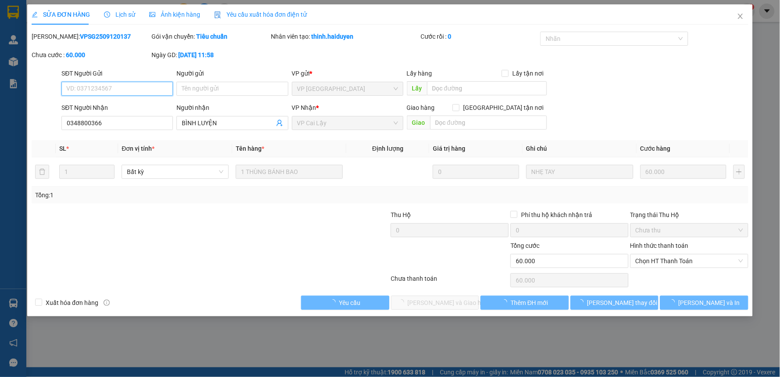
click at [689, 258] on span "Chọn HT Thanh Toán" at bounding box center [690, 260] width 108 height 13
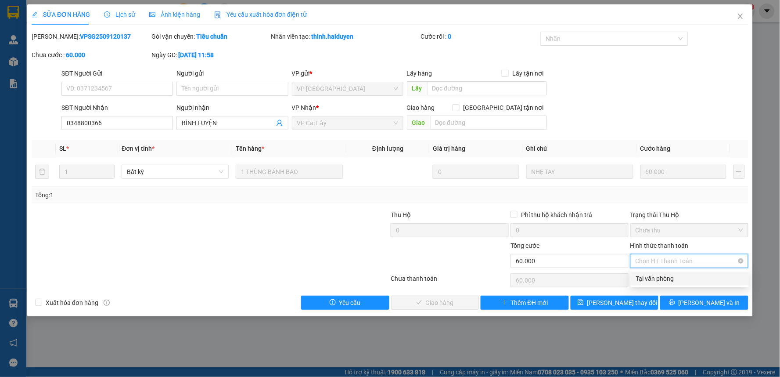
click at [689, 262] on span "Chọn HT Thanh Toán" at bounding box center [690, 260] width 108 height 13
click at [686, 278] on div "Tại văn phòng" at bounding box center [690, 279] width 108 height 10
type input "0"
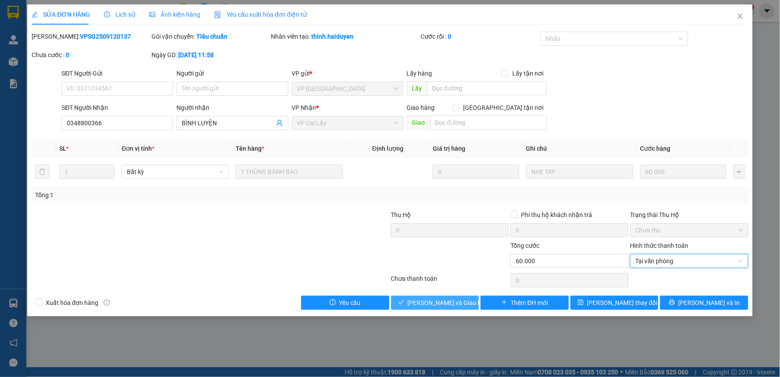
drag, startPoint x: 437, startPoint y: 300, endPoint x: 441, endPoint y: 303, distance: 4.8
click at [438, 300] on span "[PERSON_NAME] và Giao hàng" at bounding box center [450, 303] width 84 height 10
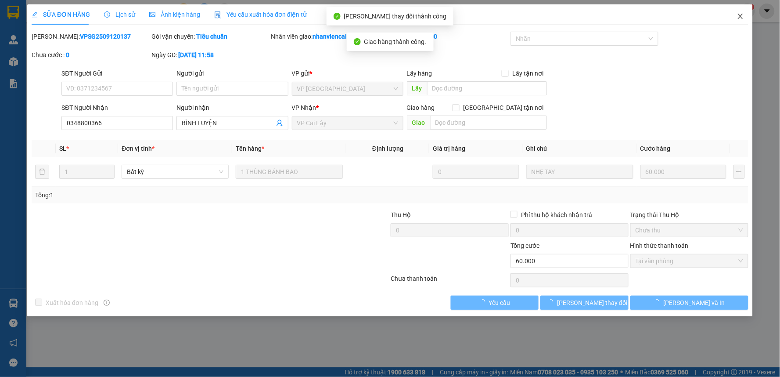
click at [741, 18] on icon "close" at bounding box center [740, 16] width 7 height 7
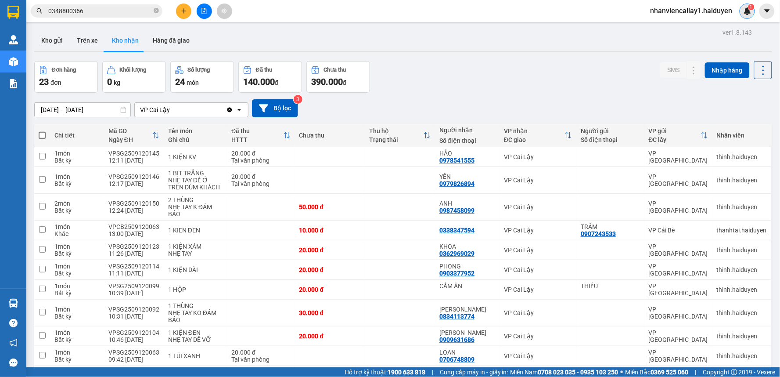
click at [751, 10] on span "1" at bounding box center [751, 7] width 3 height 6
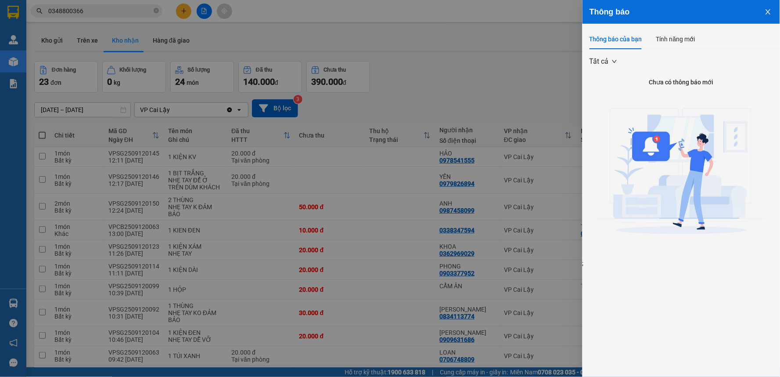
click at [416, 96] on div at bounding box center [390, 188] width 780 height 377
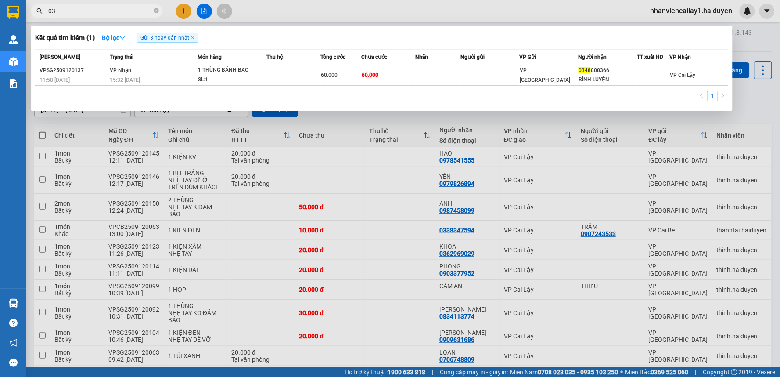
type input "0"
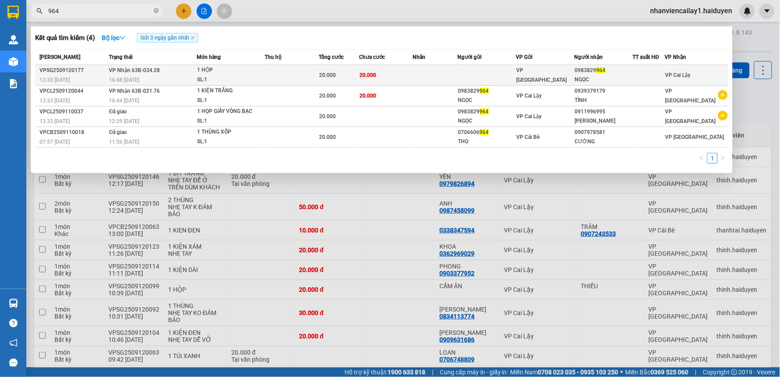
type input "964"
click at [486, 72] on td at bounding box center [487, 75] width 58 height 21
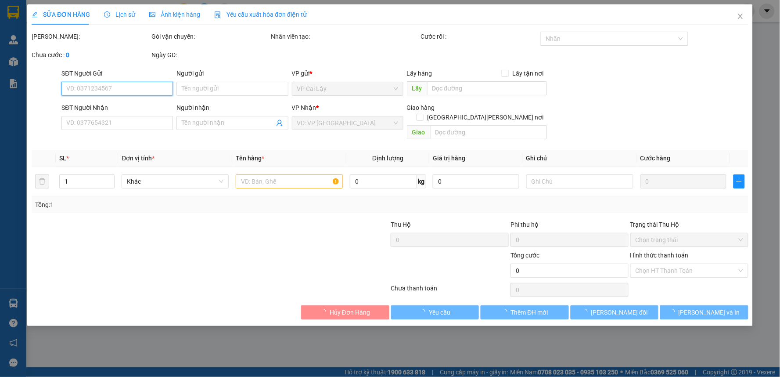
type input "0983829964"
type input "NGỌC"
type input "20.000"
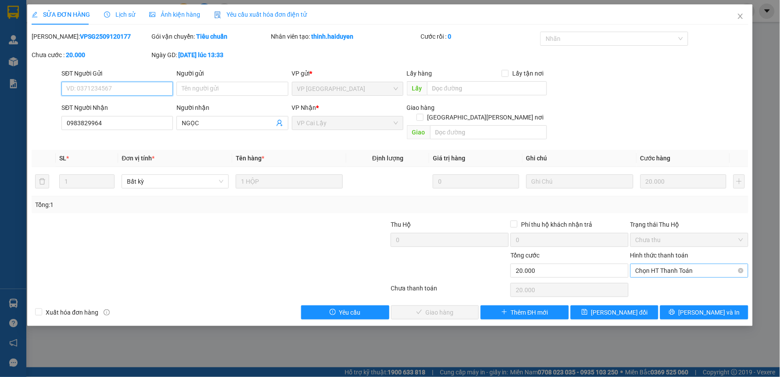
click at [704, 264] on span "Chọn HT Thanh Toán" at bounding box center [690, 270] width 108 height 13
click at [670, 280] on div "Tại văn phòng" at bounding box center [690, 279] width 108 height 10
type input "0"
click at [444, 307] on span "[PERSON_NAME] và [PERSON_NAME] hàng" at bounding box center [467, 312] width 119 height 10
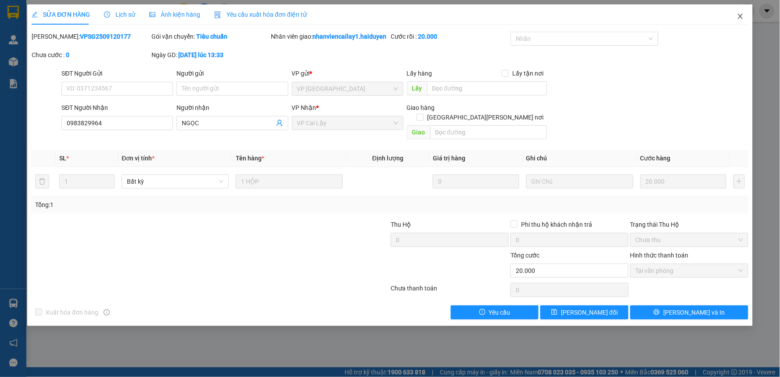
click at [741, 14] on icon "close" at bounding box center [740, 16] width 7 height 7
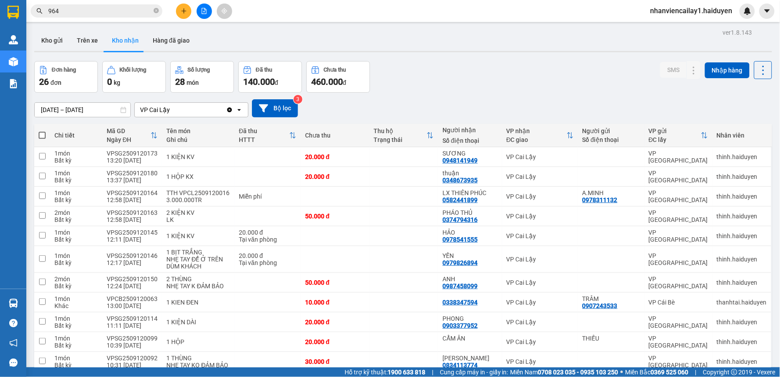
click at [113, 10] on input "964" at bounding box center [100, 11] width 104 height 10
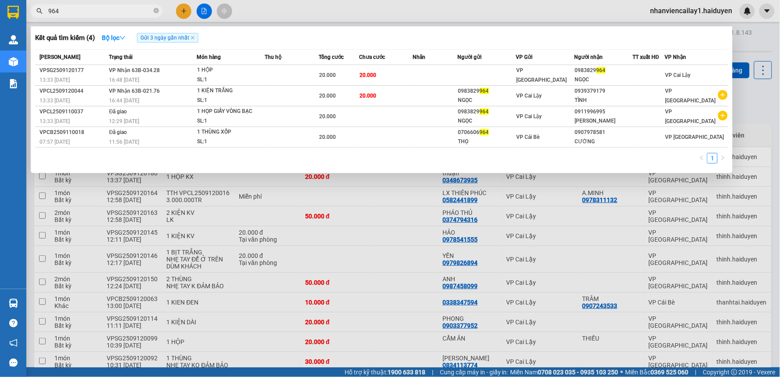
click at [124, 8] on input "964" at bounding box center [100, 11] width 104 height 10
type input "9"
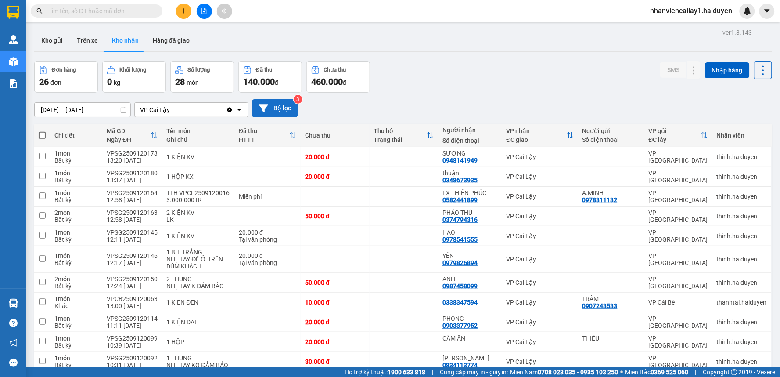
click at [283, 105] on button "Bộ lọc" at bounding box center [275, 108] width 46 height 18
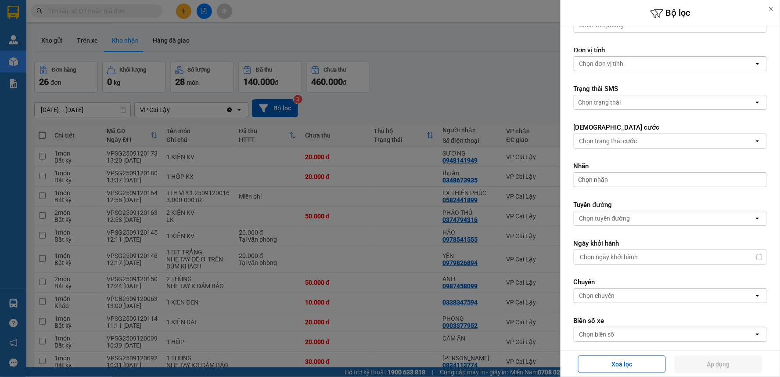
scroll to position [146, 0]
click at [494, 71] on div at bounding box center [390, 188] width 780 height 377
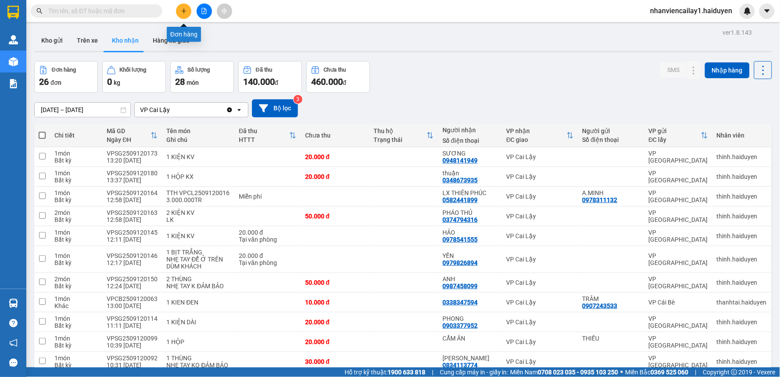
click at [182, 9] on icon "plus" at bounding box center [184, 11] width 6 height 6
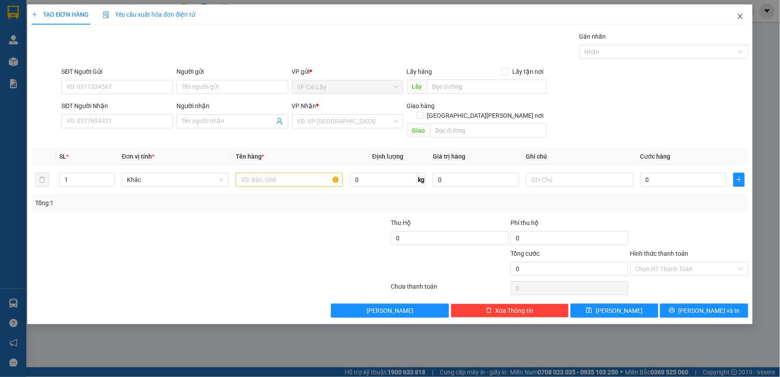
click at [740, 16] on icon "close" at bounding box center [740, 16] width 7 height 7
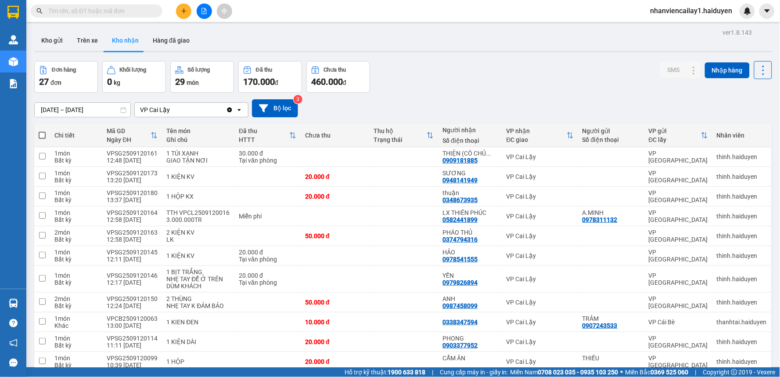
click at [117, 12] on input "text" at bounding box center [100, 11] width 104 height 10
type input "0"
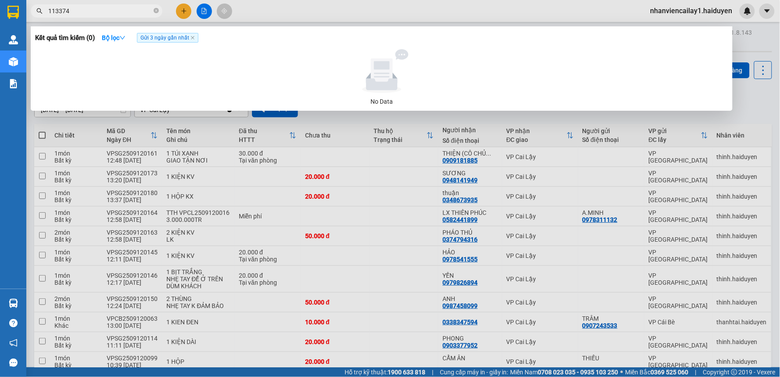
click at [111, 2] on div at bounding box center [390, 188] width 780 height 377
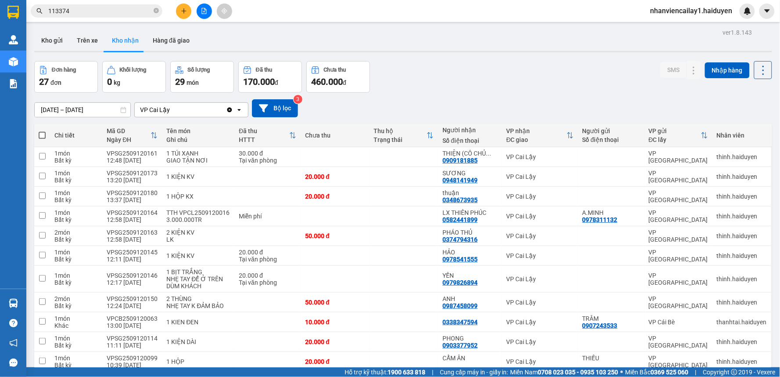
drag, startPoint x: 111, startPoint y: 2, endPoint x: 116, endPoint y: -1, distance: 5.5
click at [113, 1] on div "Kết quả [PERSON_NAME] ( 0 ) Bộ lọc Gửi 3 ngày gần nhất No Data 113374 nhanvienc…" at bounding box center [390, 11] width 780 height 22
click at [116, 0] on html "Kết quả [PERSON_NAME] ( 0 ) Bộ lọc Gửi 3 ngày gần nhất No Data 113374 nhanvienc…" at bounding box center [390, 188] width 780 height 377
click at [117, 6] on input "113374" at bounding box center [100, 11] width 104 height 10
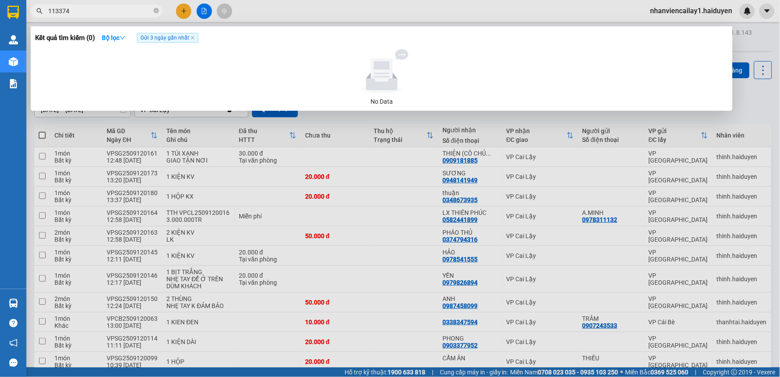
click at [117, 7] on input "113374" at bounding box center [100, 11] width 104 height 10
type input "\"
click at [58, 9] on input "119774" at bounding box center [100, 11] width 104 height 10
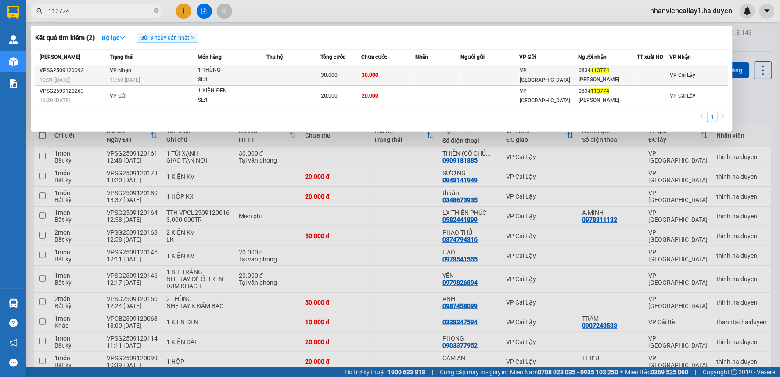
type input "113774"
click at [538, 73] on span "VP [GEOGRAPHIC_DATA]" at bounding box center [545, 75] width 51 height 16
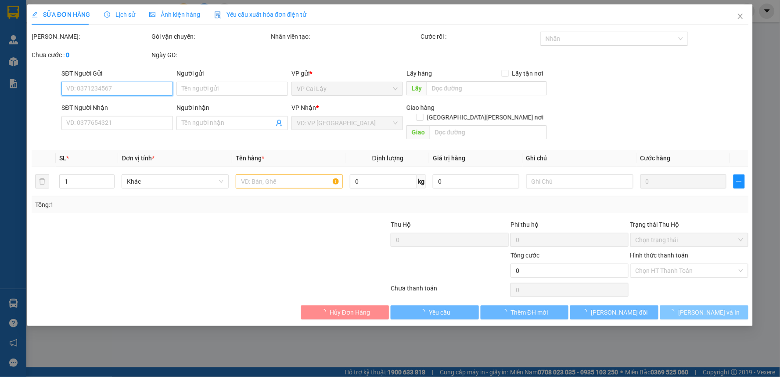
type input "0834113774"
type input "[PERSON_NAME]"
type input "30.000"
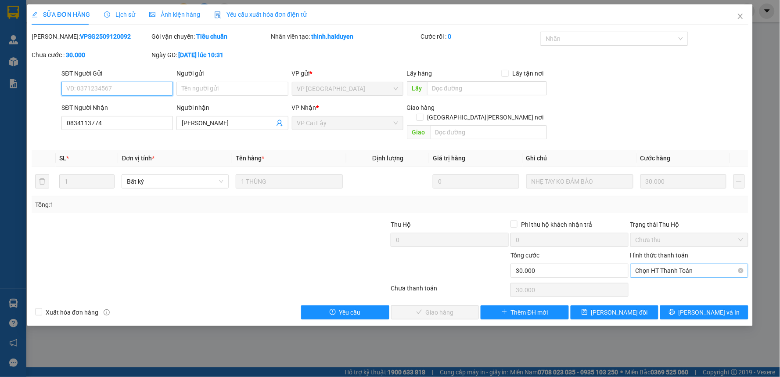
click at [717, 264] on span "Chọn HT Thanh Toán" at bounding box center [690, 270] width 108 height 13
click at [679, 277] on div "Tại văn phòng" at bounding box center [690, 279] width 108 height 10
type input "0"
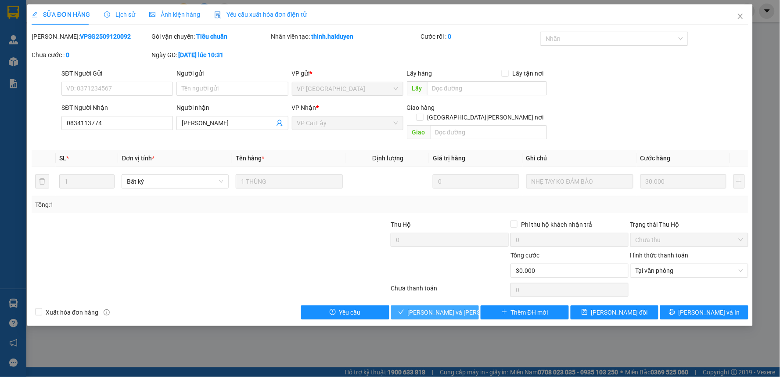
click at [452, 307] on span "[PERSON_NAME] và [PERSON_NAME] hàng" at bounding box center [467, 312] width 119 height 10
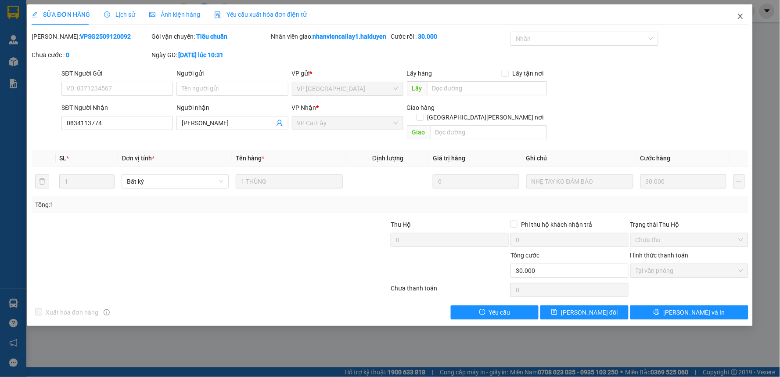
click at [741, 15] on icon "close" at bounding box center [740, 16] width 7 height 7
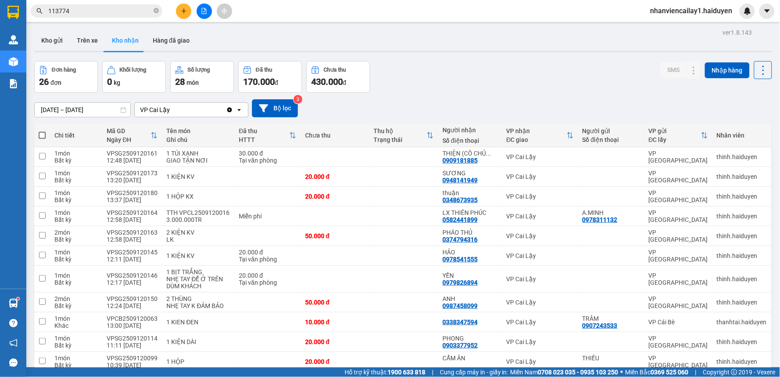
click at [109, 11] on input "113774" at bounding box center [100, 11] width 104 height 10
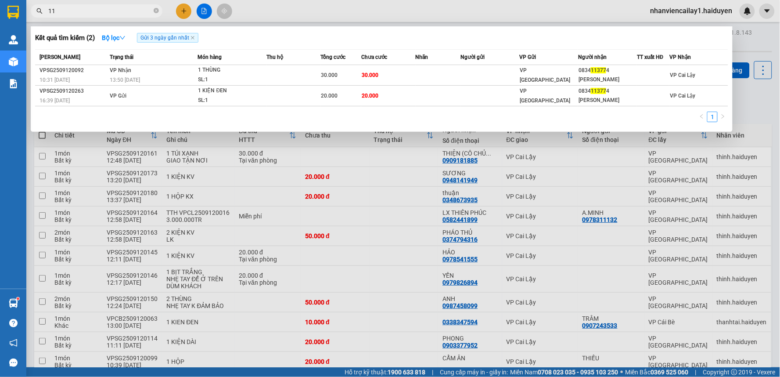
type input "1"
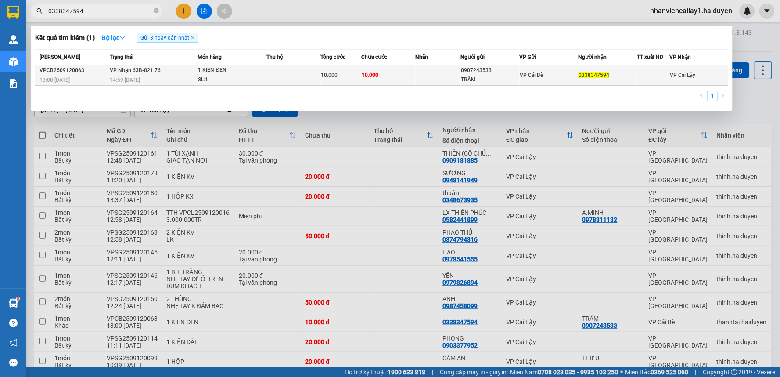
type input "0338347594"
click at [451, 77] on td at bounding box center [438, 75] width 45 height 21
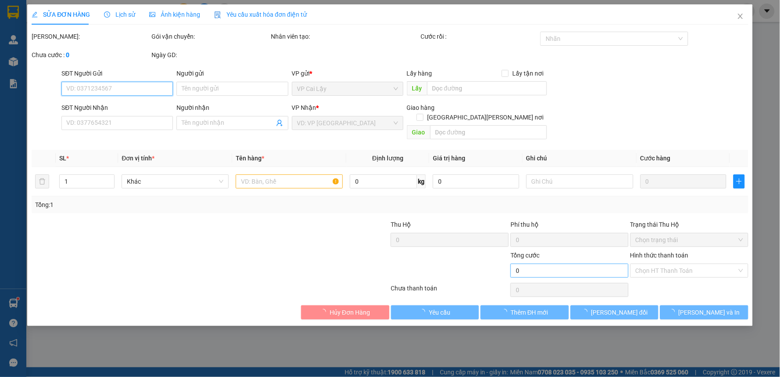
type input "0907243533"
type input "TRÂM"
type input "0338347594"
type input "10.000"
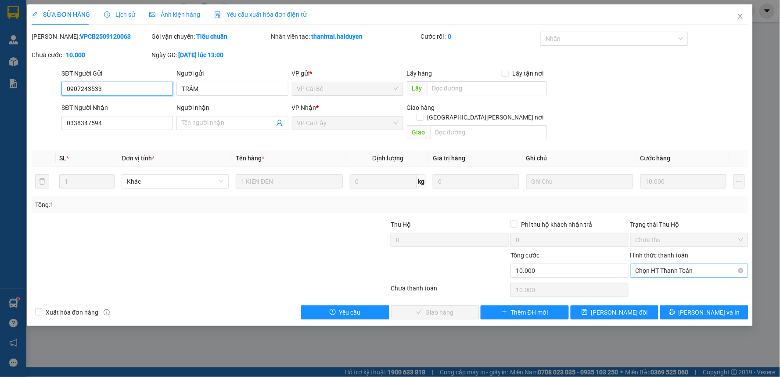
click at [713, 264] on span "Chọn HT Thanh Toán" at bounding box center [690, 270] width 108 height 13
click at [689, 275] on div "Tại văn phòng" at bounding box center [690, 279] width 108 height 10
type input "0"
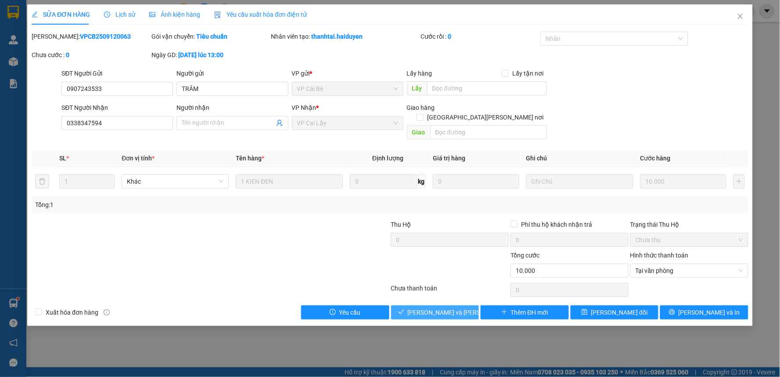
click at [459, 307] on span "[PERSON_NAME] và [PERSON_NAME] hàng" at bounding box center [467, 312] width 119 height 10
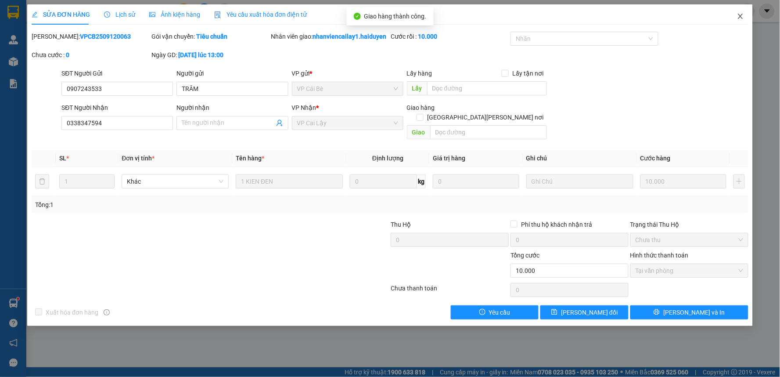
click at [741, 18] on icon "close" at bounding box center [740, 16] width 5 height 5
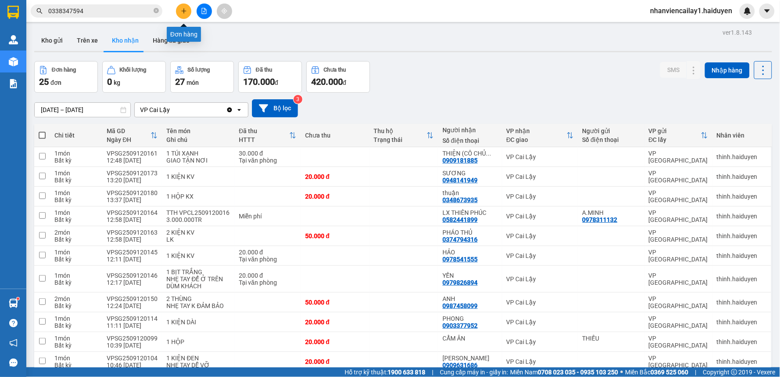
click at [185, 10] on icon "plus" at bounding box center [184, 11] width 6 height 6
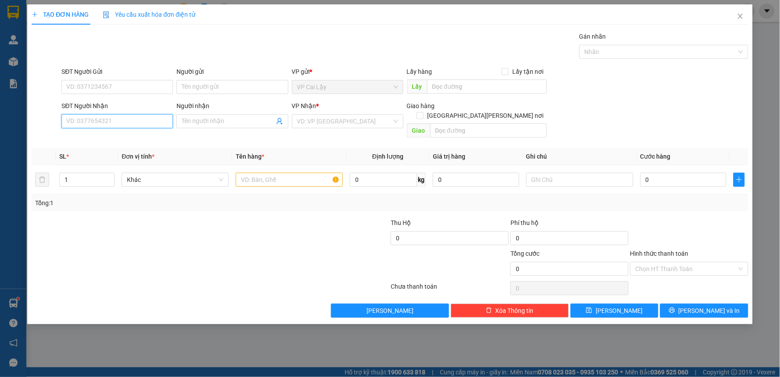
click at [154, 122] on input "SĐT Người Nhận" at bounding box center [117, 121] width 112 height 14
click at [91, 117] on input "SĐT Người Nhận" at bounding box center [117, 121] width 112 height 14
drag, startPoint x: 118, startPoint y: 85, endPoint x: 123, endPoint y: 82, distance: 6.1
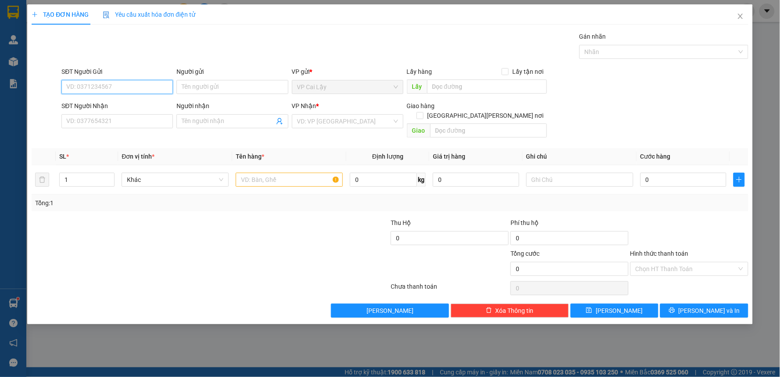
click at [118, 84] on input "SĐT Người Gửi" at bounding box center [117, 87] width 112 height 14
drag, startPoint x: 116, startPoint y: 68, endPoint x: 130, endPoint y: 99, distance: 34.4
click at [117, 71] on div "SĐT Người Gửi" at bounding box center [117, 72] width 112 height 10
click at [117, 80] on input "SĐT Người Gửi" at bounding box center [117, 87] width 112 height 14
drag, startPoint x: 115, startPoint y: 123, endPoint x: 113, endPoint y: 93, distance: 30.4
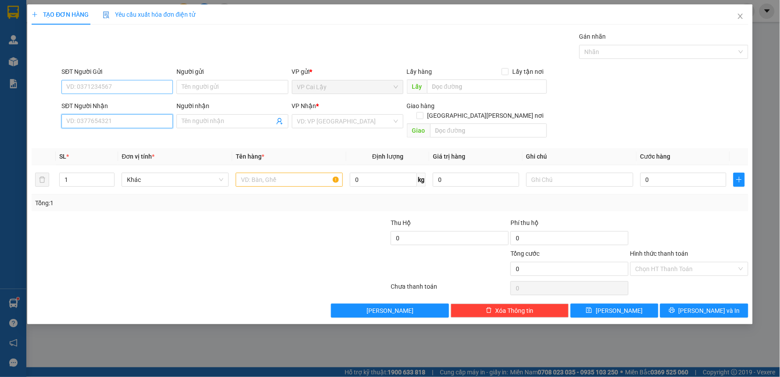
click at [114, 122] on input "SĐT Người Nhận" at bounding box center [117, 121] width 112 height 14
click at [113, 82] on div "SĐT Người Gửi VD: 0371234567" at bounding box center [117, 82] width 112 height 31
click at [113, 83] on input "SĐT Người Gửi" at bounding box center [117, 87] width 112 height 14
click at [235, 89] on input "Người gửi" at bounding box center [233, 87] width 112 height 14
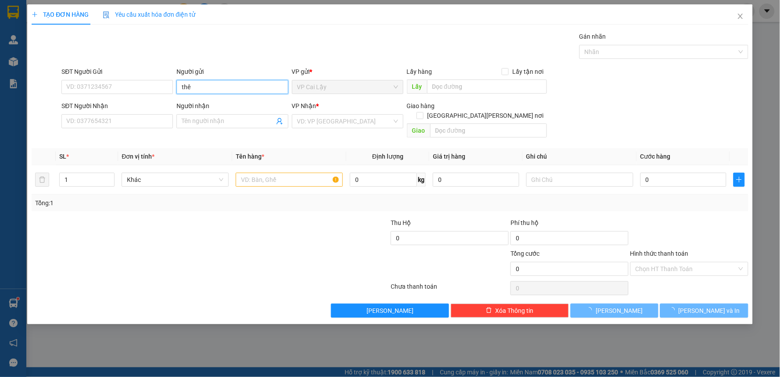
type input "thê"
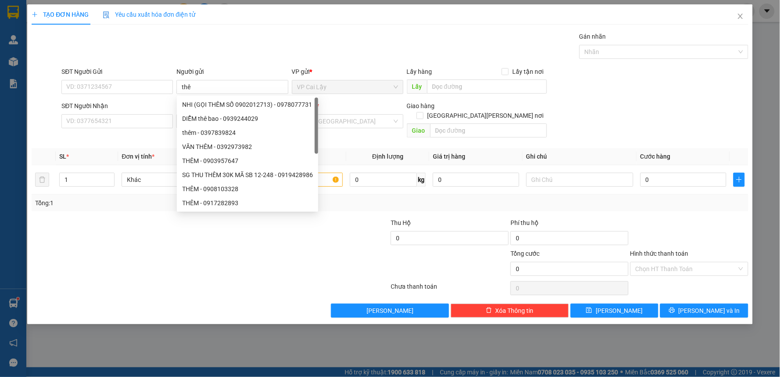
drag, startPoint x: 140, startPoint y: 73, endPoint x: 137, endPoint y: 94, distance: 21.2
click at [139, 83] on div "SĐT Người Gửi VD: 0371234567" at bounding box center [117, 82] width 112 height 31
click at [137, 94] on div "SĐT Người Gửi VD: 0371234567" at bounding box center [117, 82] width 112 height 31
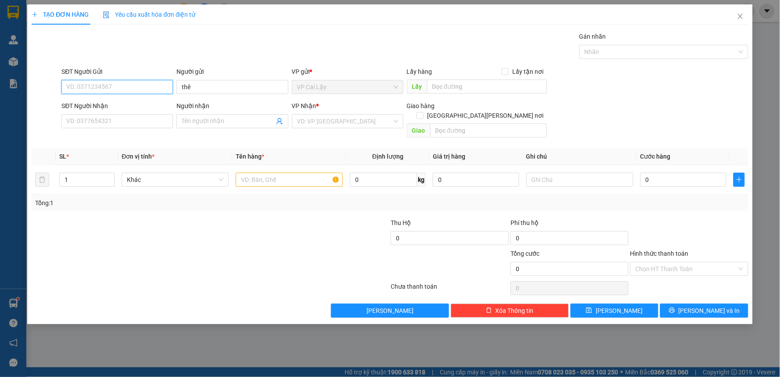
click at [137, 94] on input "SĐT Người Gửi" at bounding box center [117, 87] width 112 height 14
click at [142, 86] on input "995" at bounding box center [117, 87] width 112 height 14
click at [145, 107] on div "0902599995 - THẾ GIỚI VI TÍNH" at bounding box center [117, 105] width 101 height 10
type input "0902599995"
type input "THẾ GIỚI VI TÍNH"
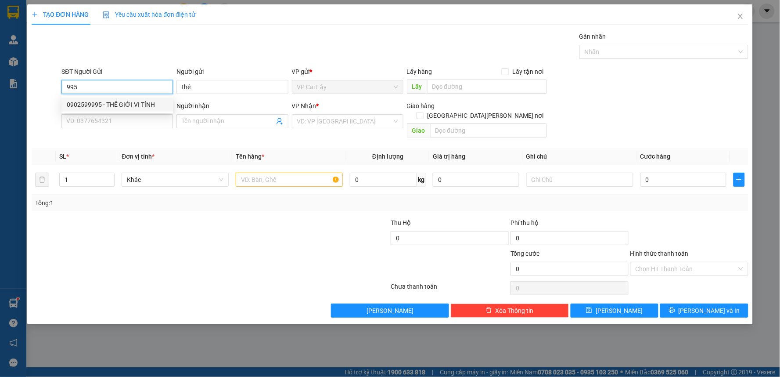
type input "0905777132"
type input "THƯƠNG"
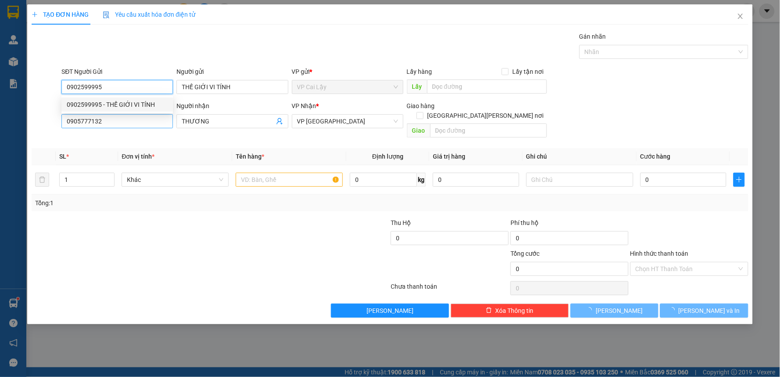
type input "20.000"
type input "0902599995"
click at [126, 120] on input "0905777132" at bounding box center [117, 121] width 112 height 14
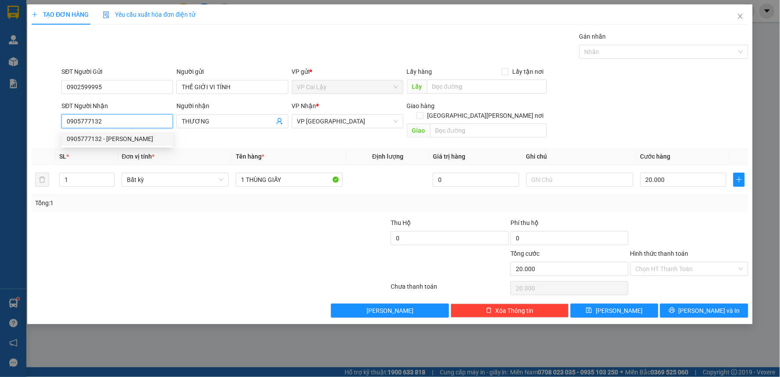
drag, startPoint x: 144, startPoint y: 120, endPoint x: 18, endPoint y: 120, distance: 125.2
click at [18, 120] on div "TẠO ĐƠN HÀNG Yêu cầu xuất hóa đơn điện tử Transit Pickup Surcharge Ids Transit …" at bounding box center [390, 188] width 780 height 377
click at [103, 124] on input "SĐT Người Nhận" at bounding box center [117, 121] width 112 height 14
click at [104, 120] on input "SĐT Người Nhận" at bounding box center [117, 121] width 112 height 14
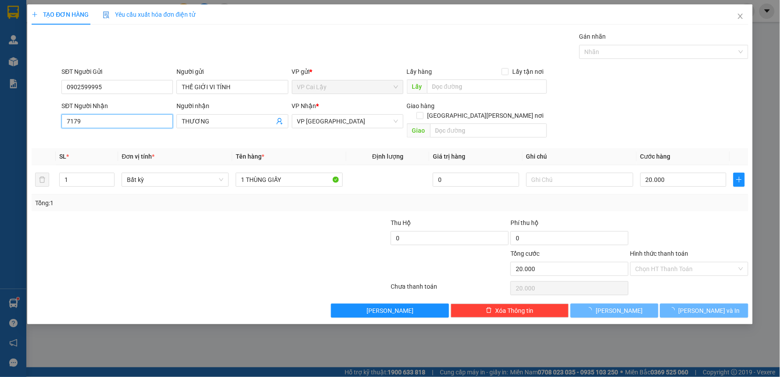
type input "7179"
click at [91, 114] on div "SĐT Người Nhận 7179 7179" at bounding box center [117, 116] width 112 height 31
click at [93, 116] on input "7179" at bounding box center [117, 121] width 112 height 14
click at [94, 119] on input "7179" at bounding box center [117, 121] width 112 height 14
click at [95, 122] on input "7179" at bounding box center [117, 121] width 112 height 14
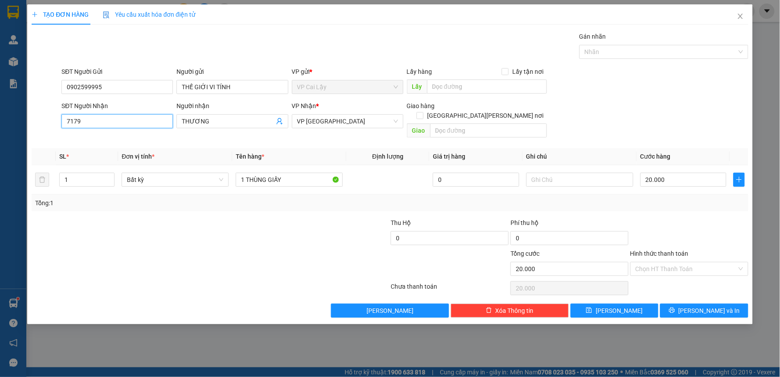
click at [95, 122] on input "7179" at bounding box center [117, 121] width 112 height 14
drag, startPoint x: 110, startPoint y: 141, endPoint x: 137, endPoint y: 152, distance: 28.4
click at [112, 142] on div "0948757178 - LINH" at bounding box center [117, 139] width 101 height 10
type input "0948757178"
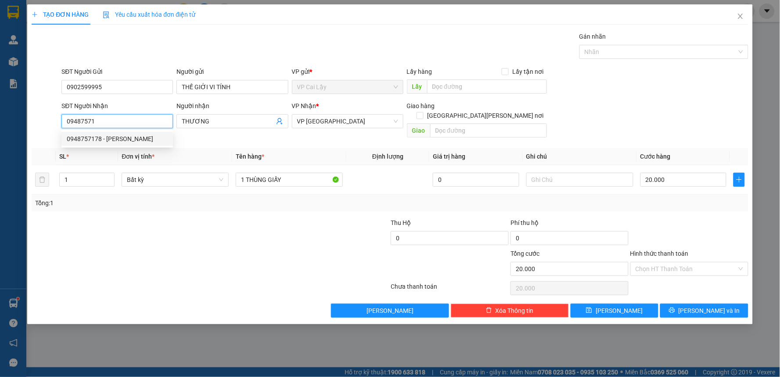
type input "LINH"
type input "0948757178"
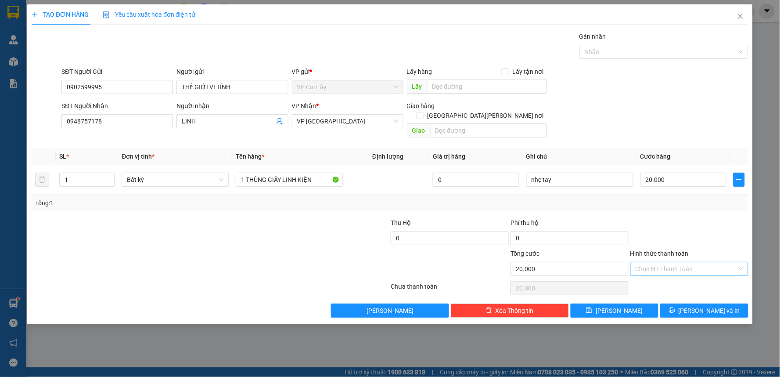
click at [675, 262] on input "Hình thức thanh toán" at bounding box center [686, 268] width 101 height 13
click at [679, 282] on div "Tại văn phòng" at bounding box center [690, 277] width 118 height 14
type input "0"
drag, startPoint x: 686, startPoint y: 296, endPoint x: 672, endPoint y: 298, distance: 14.6
click at [687, 303] on button "[PERSON_NAME] và In" at bounding box center [705, 310] width 88 height 14
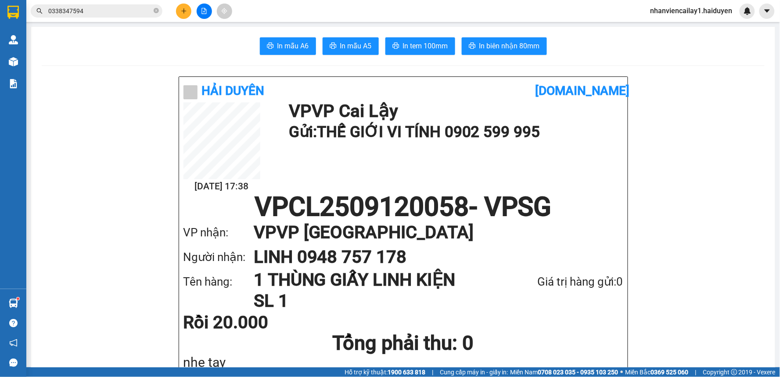
click at [178, 11] on button at bounding box center [183, 11] width 15 height 15
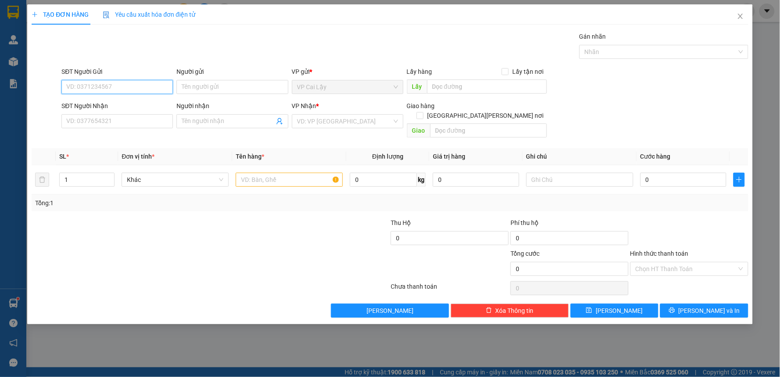
click at [89, 91] on input "SĐT Người Gửi" at bounding box center [117, 87] width 112 height 14
click at [145, 111] on div "0902599995 - THẾ GIỚI VI TÍNH" at bounding box center [117, 105] width 112 height 14
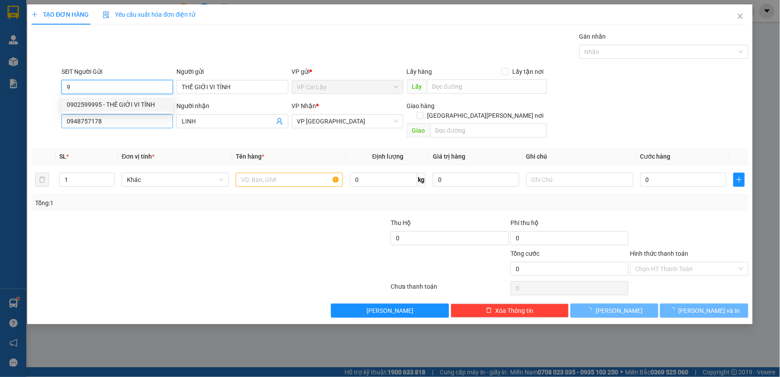
type input "0902599995"
type input "THẾ GIỚI VI TÍNH"
type input "0948757178"
type input "LINH"
type input "0902599995"
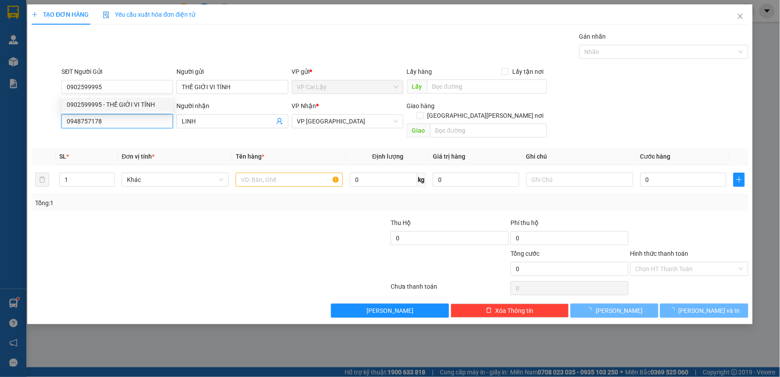
click at [144, 119] on input "0948757178" at bounding box center [117, 121] width 112 height 14
type input "20.000"
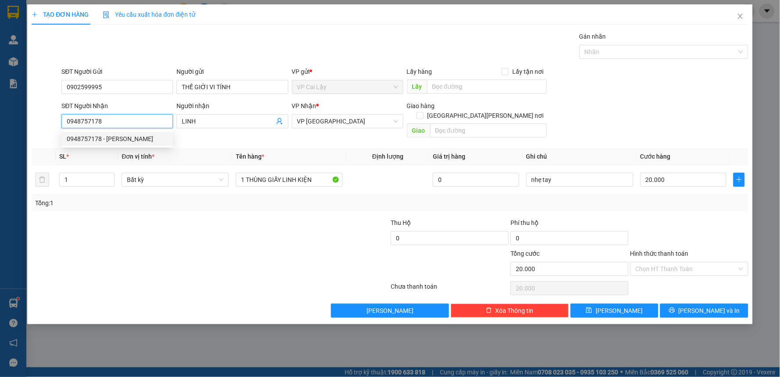
click at [98, 123] on input "0948757178" at bounding box center [117, 121] width 112 height 14
click at [100, 123] on input "0948757178" at bounding box center [117, 121] width 112 height 14
click at [81, 121] on input "09388248454" at bounding box center [117, 121] width 112 height 14
click at [83, 120] on input "09388248454" at bounding box center [117, 121] width 112 height 14
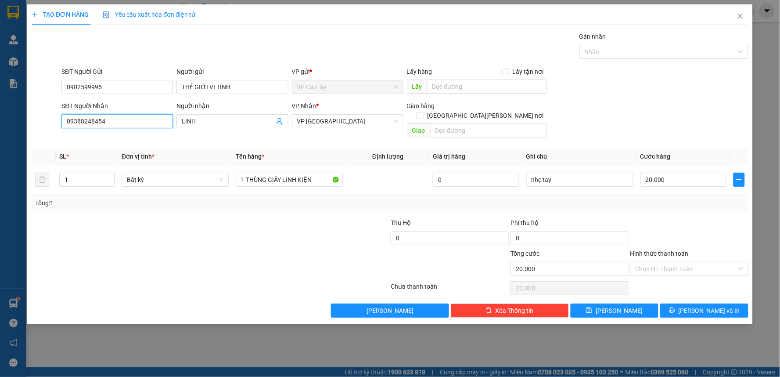
type input "0938248454"
click at [89, 119] on input "0938248454" at bounding box center [117, 121] width 112 height 14
click at [141, 141] on div "0938248454 - MỰC IN TÍN THÀNH (KBM)" at bounding box center [137, 139] width 140 height 10
type input "MỰC IN TÍN THÀNH (KBM)"
type input "0938248454"
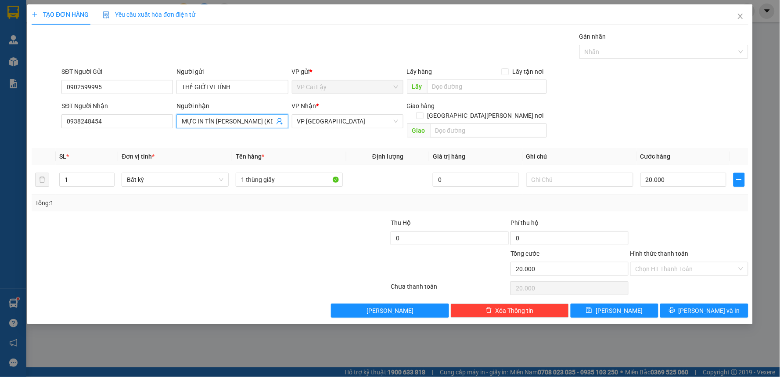
click at [258, 122] on input "MỰC IN TÍN THÀNH (KBM)" at bounding box center [228, 121] width 92 height 10
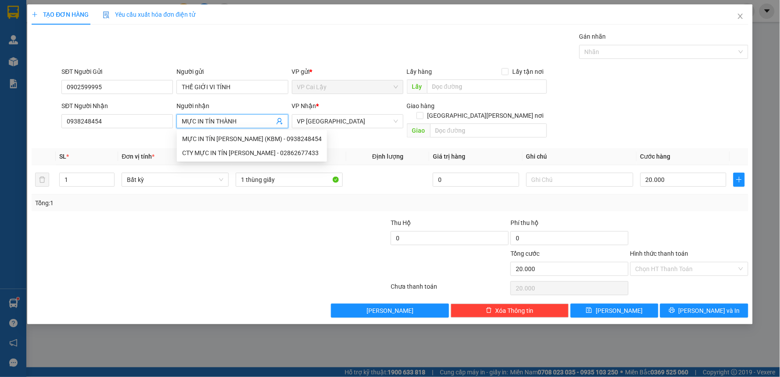
type input "MỰC IN TÍN THÀNH"
click at [437, 200] on div "Tổng: 1" at bounding box center [390, 203] width 717 height 17
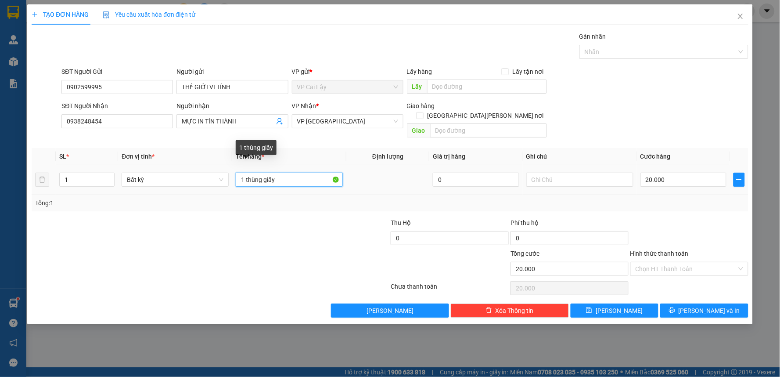
click at [291, 173] on input "1 thùng giấy" at bounding box center [289, 180] width 107 height 14
drag, startPoint x: 245, startPoint y: 168, endPoint x: 315, endPoint y: 181, distance: 71.6
click at [315, 181] on td "1 thùng giấy" at bounding box center [289, 179] width 114 height 29
type input "1 HỘP GIẤY"
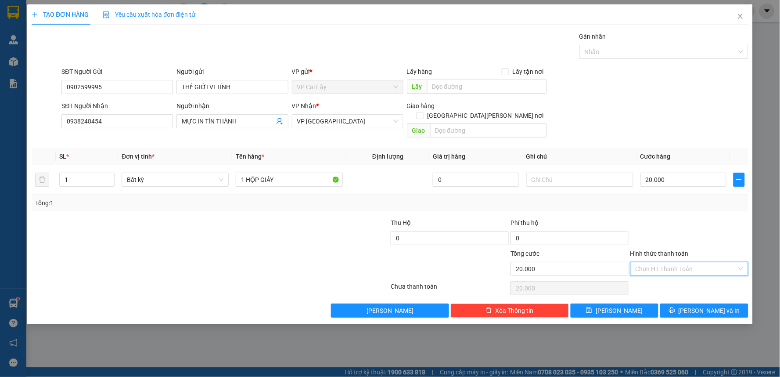
drag, startPoint x: 665, startPoint y: 258, endPoint x: 679, endPoint y: 264, distance: 15.0
click at [665, 262] on input "Hình thức thanh toán" at bounding box center [686, 268] width 101 height 13
click at [675, 275] on div "Tại văn phòng" at bounding box center [690, 277] width 108 height 10
type input "0"
drag, startPoint x: 712, startPoint y: 291, endPoint x: 614, endPoint y: 285, distance: 98.1
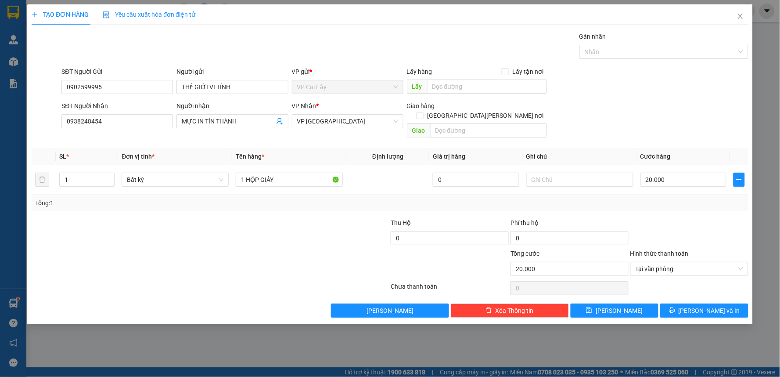
click at [710, 293] on div "Transit Pickup Surcharge Ids Transit Deliver Surcharge Ids Transit Deliver Surc…" at bounding box center [390, 175] width 717 height 286
drag, startPoint x: 723, startPoint y: 306, endPoint x: 697, endPoint y: 306, distance: 25.9
click at [719, 306] on button "[PERSON_NAME] và In" at bounding box center [705, 310] width 88 height 14
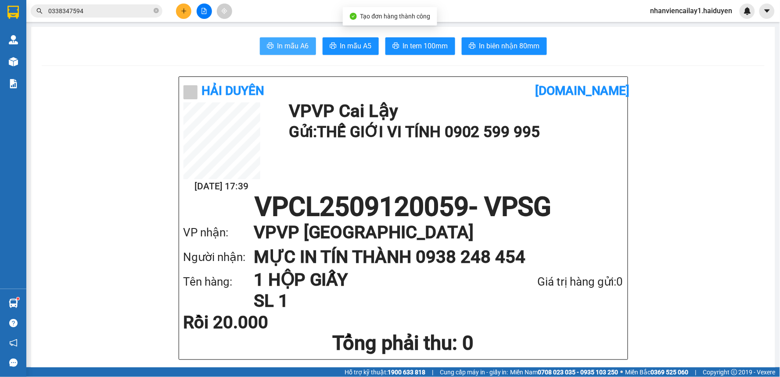
drag, startPoint x: 284, startPoint y: 49, endPoint x: 310, endPoint y: 72, distance: 35.5
click at [284, 50] on span "In mẫu A6" at bounding box center [294, 45] width 32 height 11
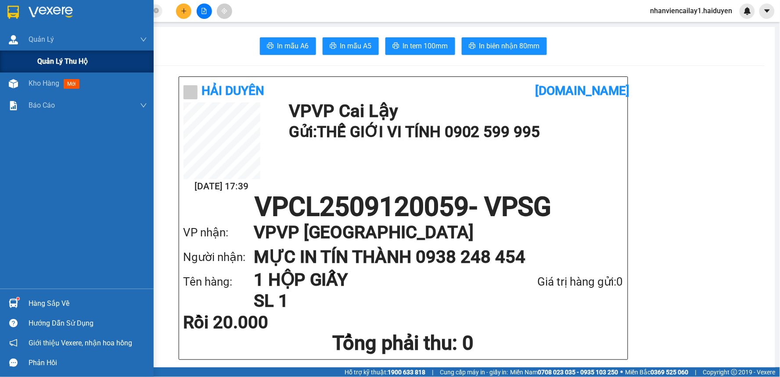
click at [46, 67] on div "Quản lý thu hộ" at bounding box center [92, 62] width 110 height 22
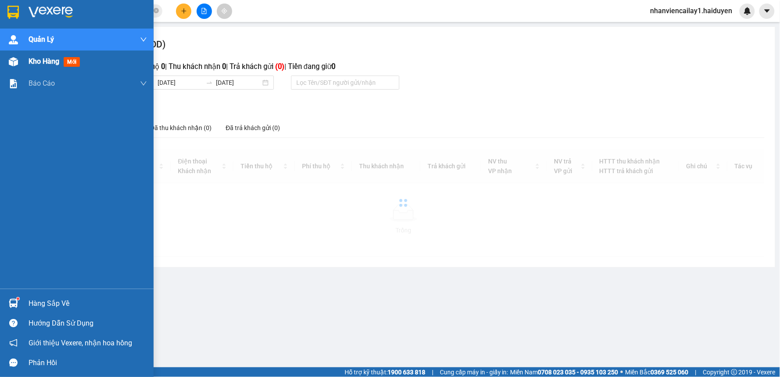
click at [57, 65] on span "Kho hàng" at bounding box center [44, 61] width 31 height 8
drag, startPoint x: 57, startPoint y: 66, endPoint x: 47, endPoint y: 64, distance: 10.7
click at [57, 65] on span "Kho hàng" at bounding box center [44, 61] width 31 height 8
click at [47, 64] on span "Kho hàng" at bounding box center [44, 61] width 31 height 8
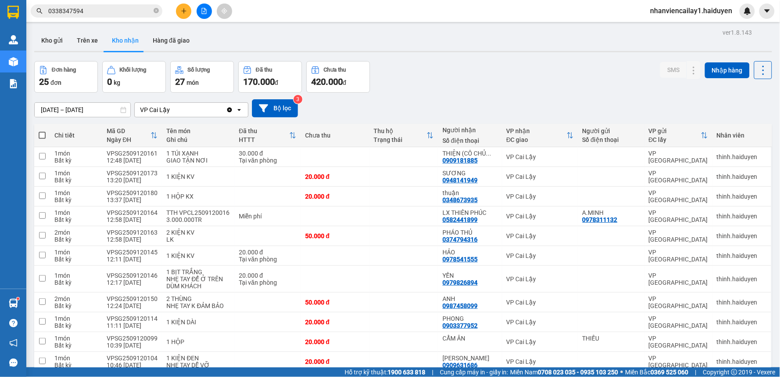
click at [53, 45] on button "Kho gửi" at bounding box center [52, 40] width 36 height 21
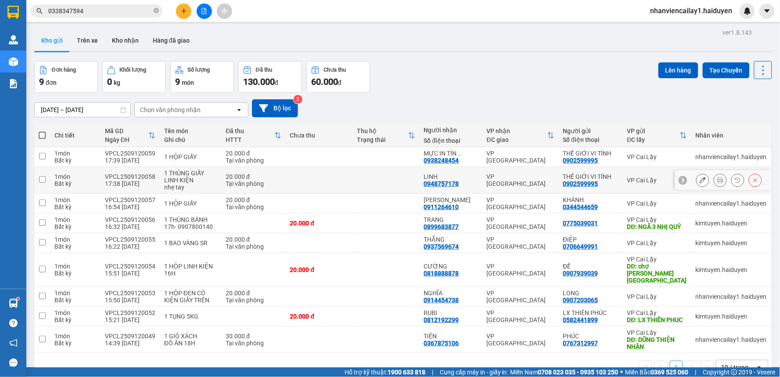
click at [718, 179] on icon at bounding box center [721, 180] width 6 height 6
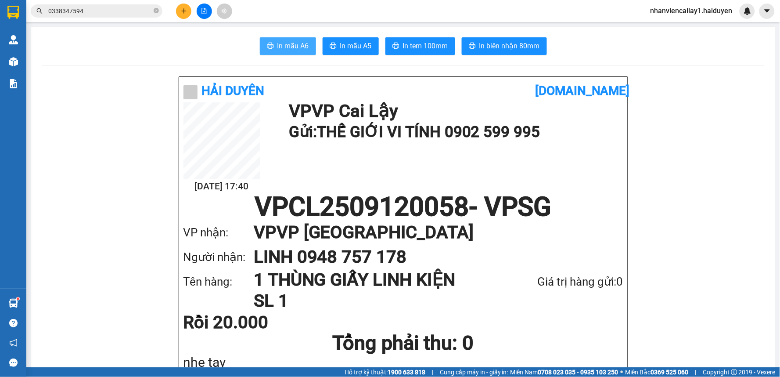
drag, startPoint x: 288, startPoint y: 41, endPoint x: 403, endPoint y: 120, distance: 139.4
click at [289, 42] on span "In mẫu A6" at bounding box center [294, 45] width 32 height 11
click at [405, 44] on span "In tem 100mm" at bounding box center [425, 45] width 45 height 11
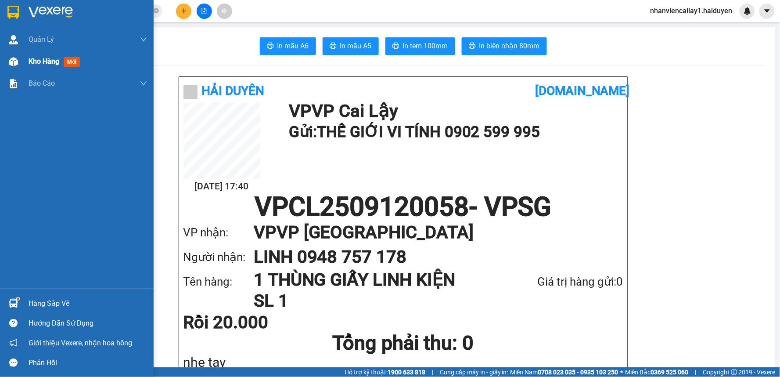
drag, startPoint x: 34, startPoint y: 51, endPoint x: 58, endPoint y: 63, distance: 26.9
click at [35, 53] on div "Kho hàng mới" at bounding box center [88, 62] width 119 height 22
click at [37, 59] on span "Kho hàng" at bounding box center [44, 61] width 31 height 8
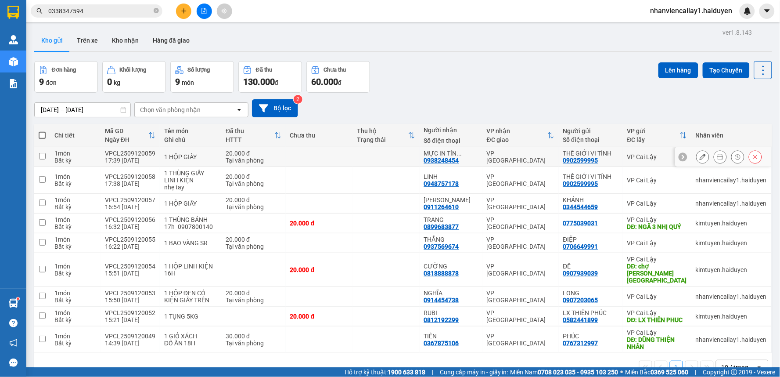
click at [718, 159] on icon at bounding box center [721, 157] width 6 height 6
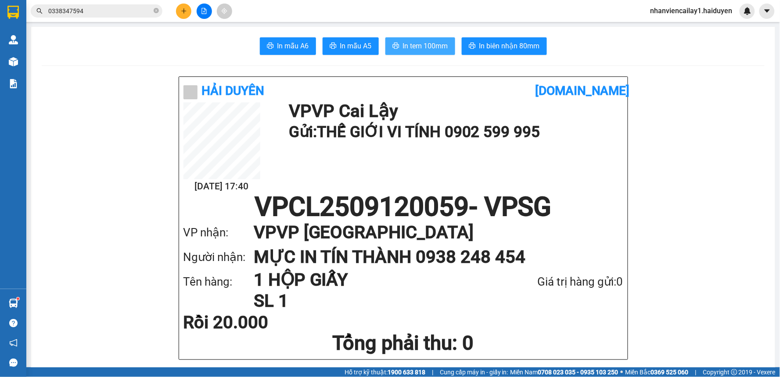
drag, startPoint x: 411, startPoint y: 42, endPoint x: 444, endPoint y: 137, distance: 100.6
click at [412, 42] on span "In tem 100mm" at bounding box center [425, 45] width 45 height 11
click at [408, 51] on button "In tem 100mm" at bounding box center [421, 46] width 70 height 18
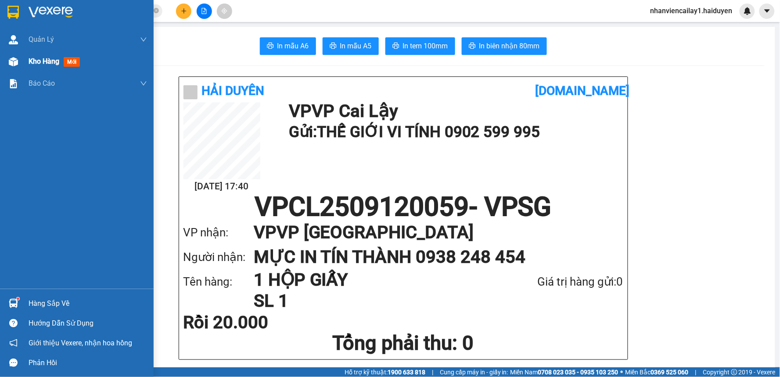
click at [20, 66] on div at bounding box center [13, 61] width 15 height 15
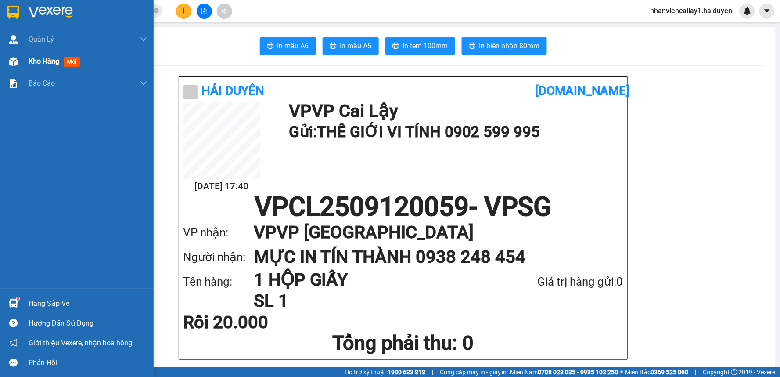
click at [20, 66] on div at bounding box center [13, 61] width 15 height 15
click at [20, 65] on div at bounding box center [13, 61] width 15 height 15
click at [20, 64] on div at bounding box center [13, 61] width 15 height 15
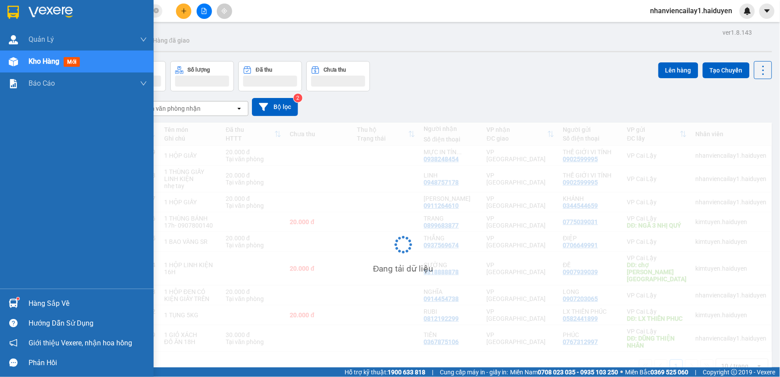
click at [20, 64] on div at bounding box center [13, 61] width 15 height 15
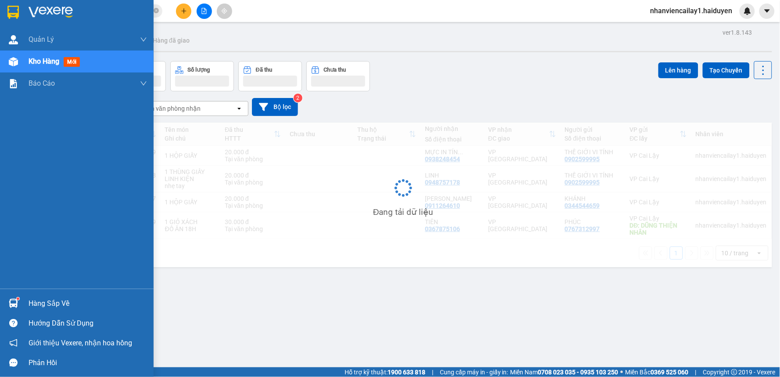
click at [19, 64] on div at bounding box center [13, 61] width 15 height 15
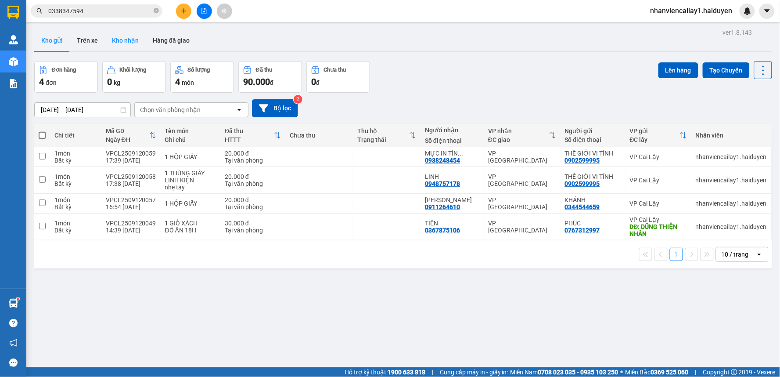
click at [110, 40] on button "Kho nhận" at bounding box center [125, 40] width 41 height 21
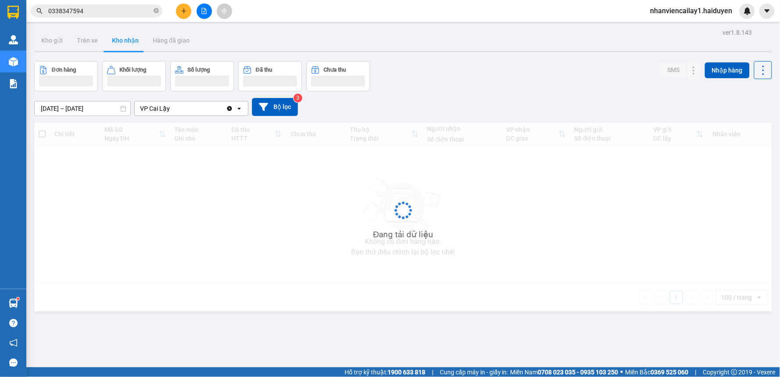
click at [120, 43] on button "Kho nhận" at bounding box center [125, 40] width 41 height 21
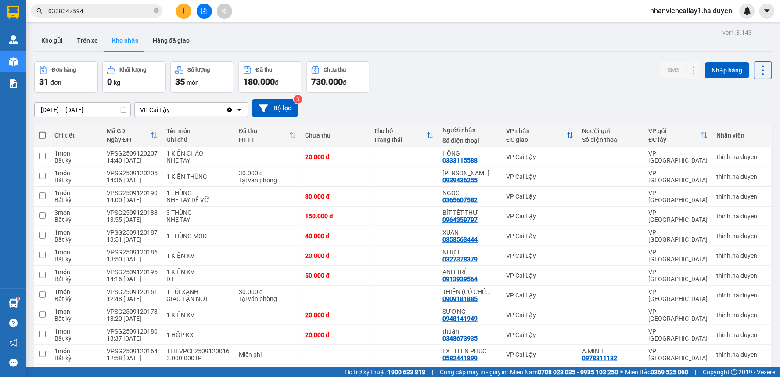
click at [130, 10] on input "0338347594" at bounding box center [100, 11] width 104 height 10
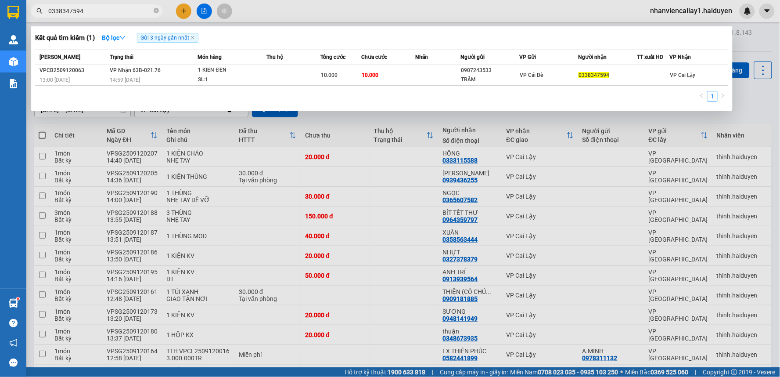
click at [361, 176] on div at bounding box center [390, 188] width 780 height 377
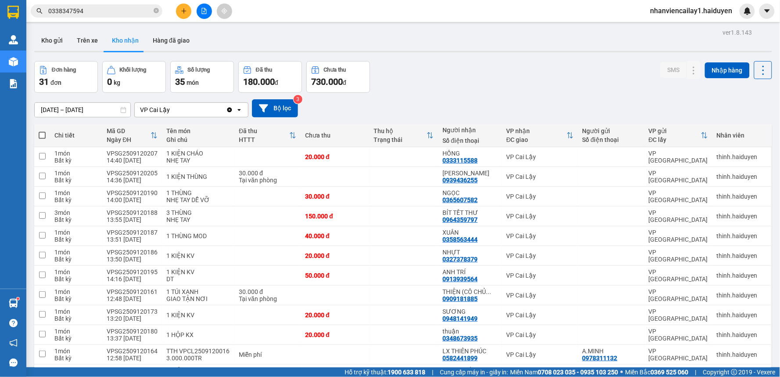
click at [119, 14] on input "0338347594" at bounding box center [100, 11] width 104 height 10
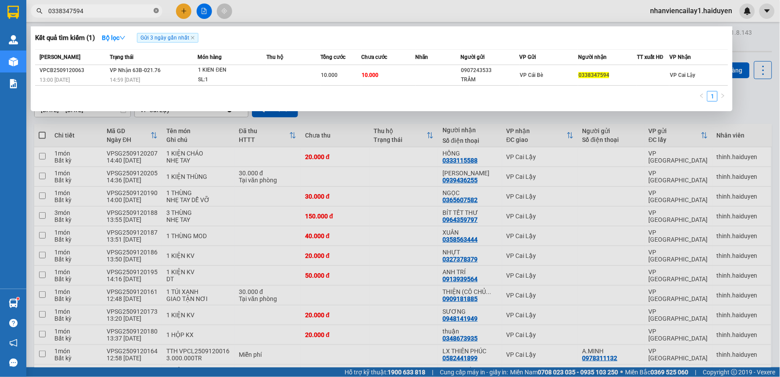
click at [155, 11] on icon "close-circle" at bounding box center [156, 10] width 5 height 5
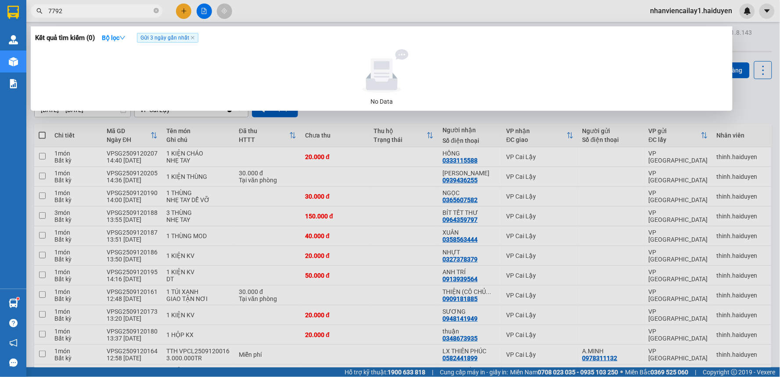
type input "7792"
click at [196, 38] on span "Gửi 3 ngày gần nhất" at bounding box center [167, 38] width 61 height 10
click at [193, 38] on icon "close" at bounding box center [193, 38] width 4 height 4
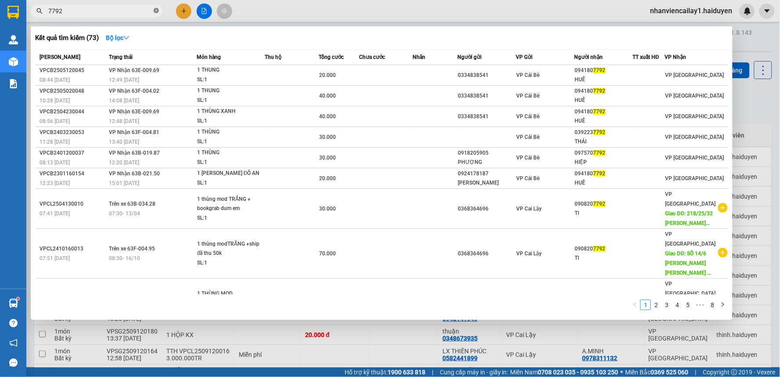
click at [155, 11] on icon "close-circle" at bounding box center [156, 10] width 5 height 5
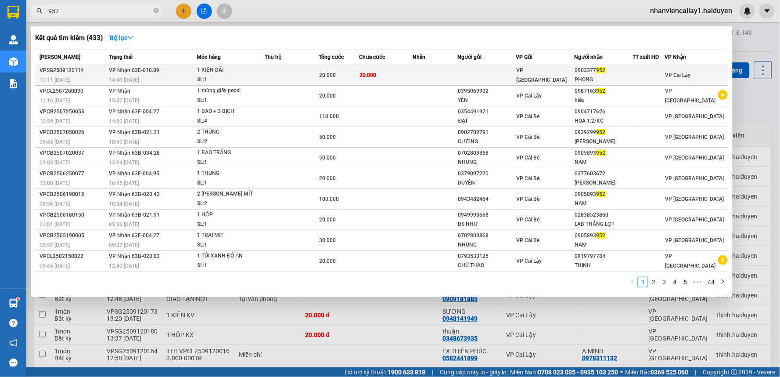
type input "952"
click at [546, 80] on td "VP [GEOGRAPHIC_DATA]" at bounding box center [546, 75] width 58 height 21
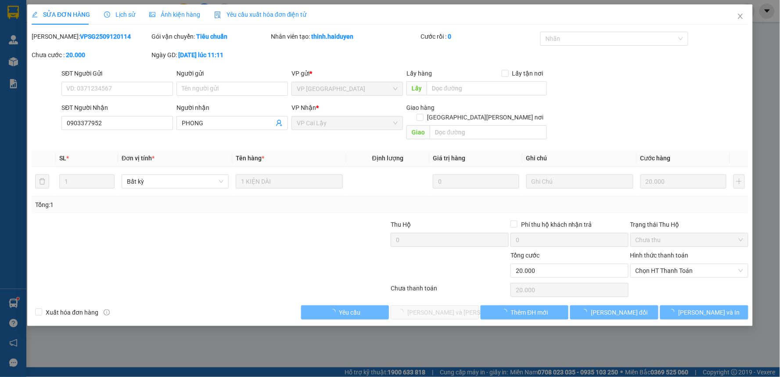
type input "0903377952"
type input "PHONG"
type input "20.000"
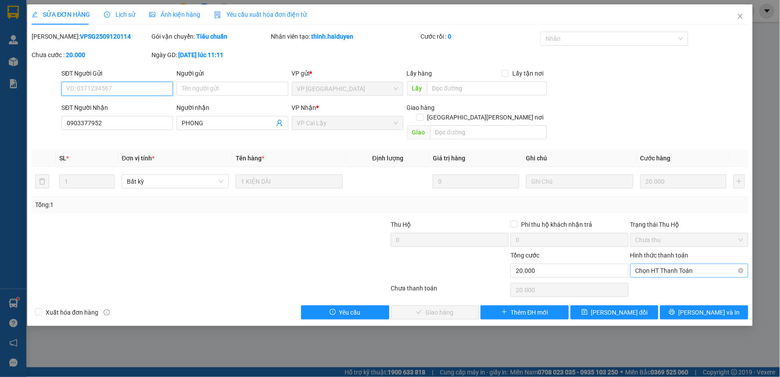
drag, startPoint x: 679, startPoint y: 264, endPoint x: 682, endPoint y: 269, distance: 6.0
click at [679, 264] on span "Chọn HT Thanh Toán" at bounding box center [690, 270] width 108 height 13
click at [686, 279] on div "Tại văn phòng" at bounding box center [690, 279] width 108 height 10
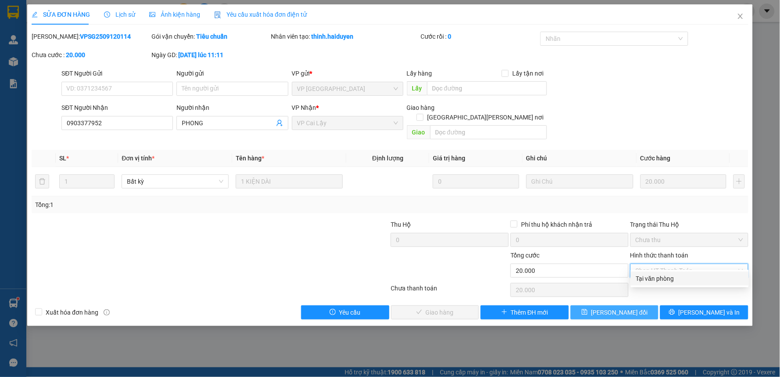
type input "0"
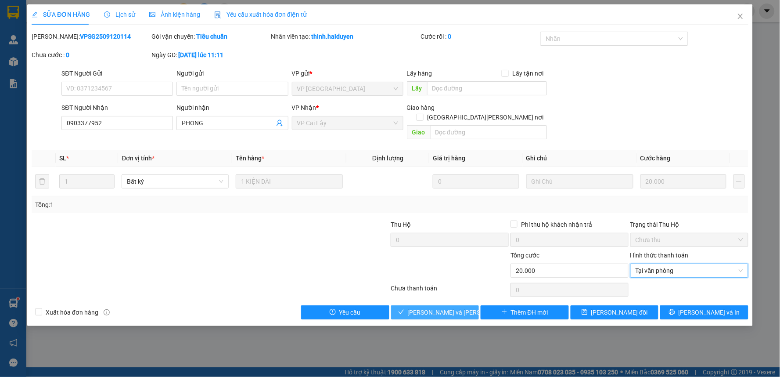
click at [467, 305] on button "[PERSON_NAME] và Giao hàng" at bounding box center [435, 312] width 88 height 14
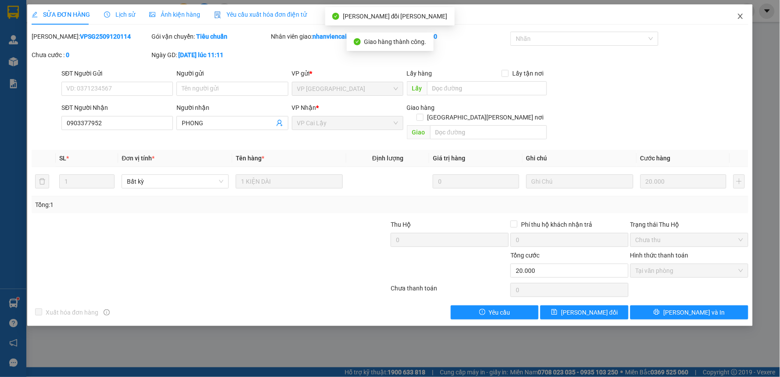
click at [741, 16] on icon "close" at bounding box center [740, 16] width 5 height 5
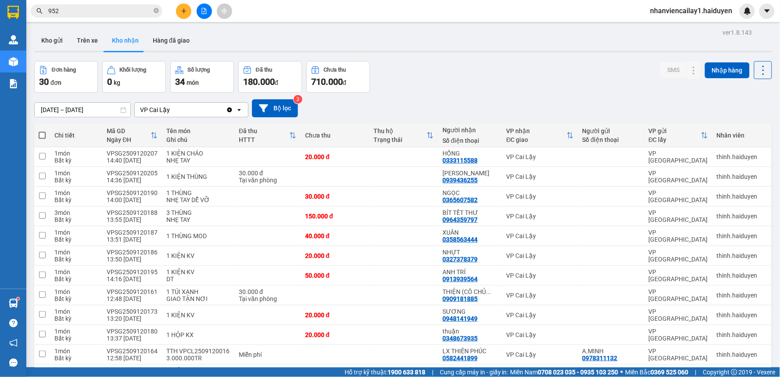
click at [182, 12] on icon "plus" at bounding box center [184, 11] width 6 height 6
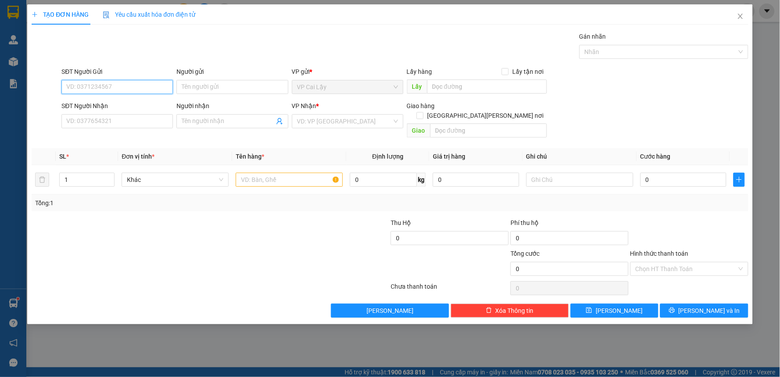
click at [143, 86] on input "SĐT Người Gửi" at bounding box center [117, 87] width 112 height 14
type input "0383870001"
drag, startPoint x: 144, startPoint y: 98, endPoint x: 148, endPoint y: 108, distance: 11.2
click at [145, 101] on div "0383870001 - ĐÔNG" at bounding box center [117, 105] width 112 height 14
type input "ĐÔNG"
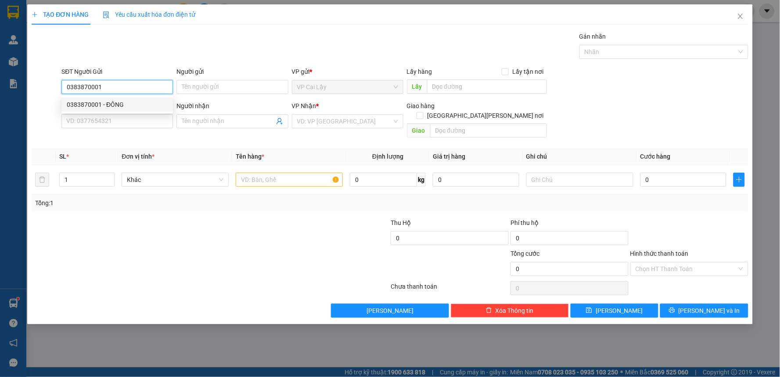
type input "0766663320"
type input "HUỲNH PHÁT"
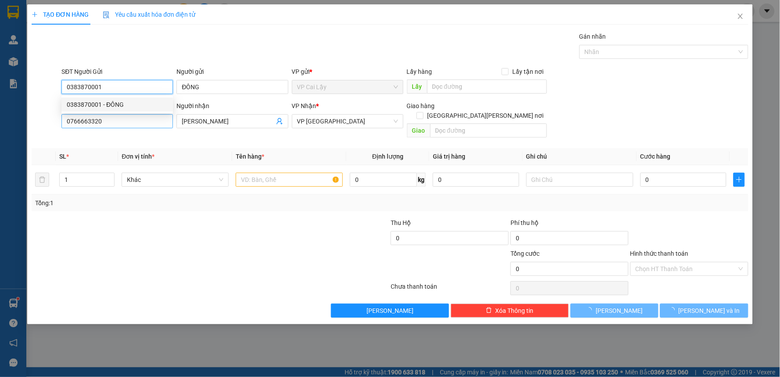
type input "40.000"
type input "0383870001"
click at [141, 116] on input "0766663320" at bounding box center [117, 121] width 112 height 14
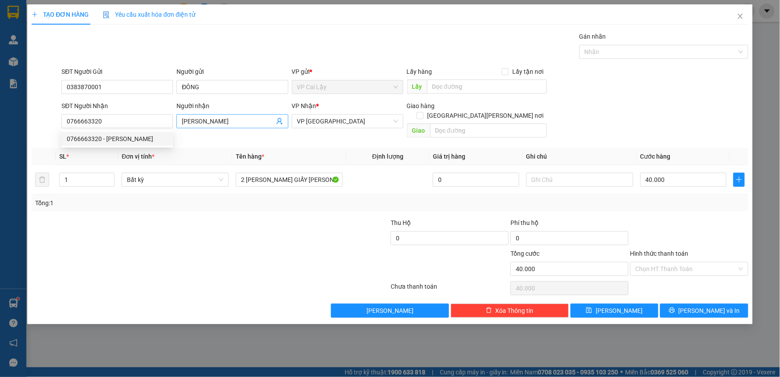
click at [223, 124] on input "HUỲNH PHÁT" at bounding box center [228, 121] width 92 height 10
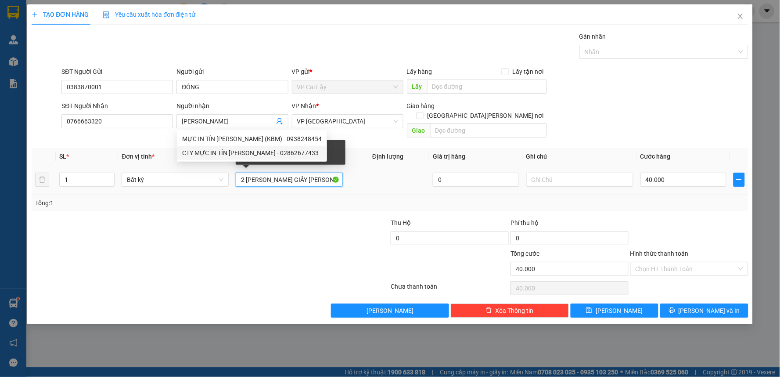
drag, startPoint x: 244, startPoint y: 170, endPoint x: 240, endPoint y: 172, distance: 4.7
click at [242, 173] on input "2 KIỆN THÙNG GIẤY PHỤ TÙNG XE" at bounding box center [289, 180] width 107 height 14
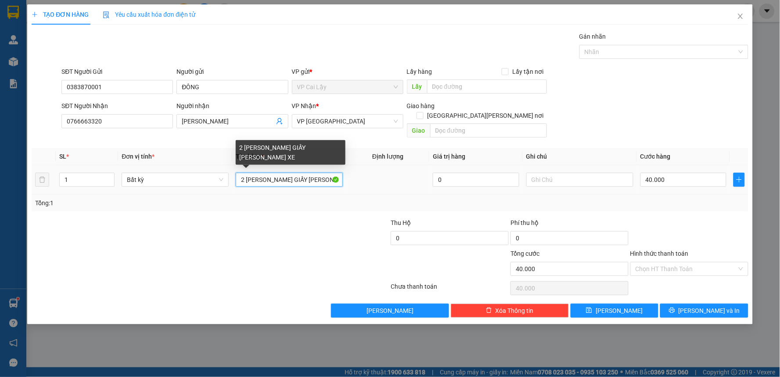
type input "KIỆN THÙNG GIẤY PHỤ TÙNG XE 2"
click at [257, 173] on input "KIỆN THÙNG GIẤY PHỤ TÙNG XE 2" at bounding box center [289, 180] width 107 height 14
drag, startPoint x: 242, startPoint y: 171, endPoint x: 383, endPoint y: 174, distance: 140.1
click at [383, 173] on tr "1 Bất kỳ KIỆN THÙNG GIẤY PHỤ TÙNG XE 2 0 40.000" at bounding box center [390, 179] width 717 height 29
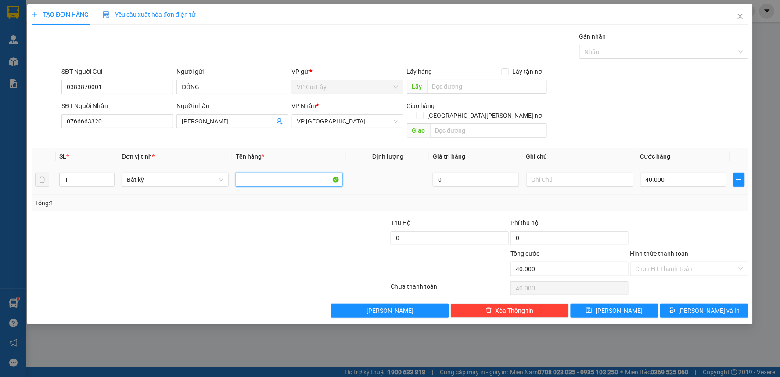
scroll to position [0, 0]
type input "1 KIEJENB ĐỎ"
click at [287, 177] on input "1 KIEJENB ĐỎ" at bounding box center [289, 180] width 107 height 14
click at [285, 173] on input "1 KIEJENB ĐỎ" at bounding box center [289, 180] width 107 height 14
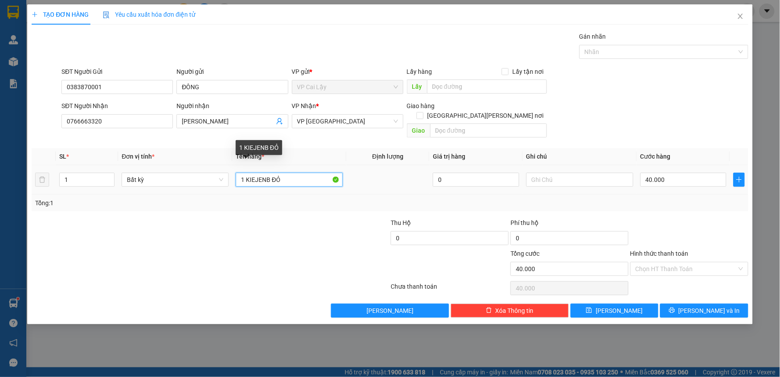
click at [285, 173] on input "1 KIEJENB ĐỎ" at bounding box center [289, 180] width 107 height 14
type input "1 KIỆN ĐỎ"
click at [679, 173] on input "40.000" at bounding box center [684, 180] width 87 height 14
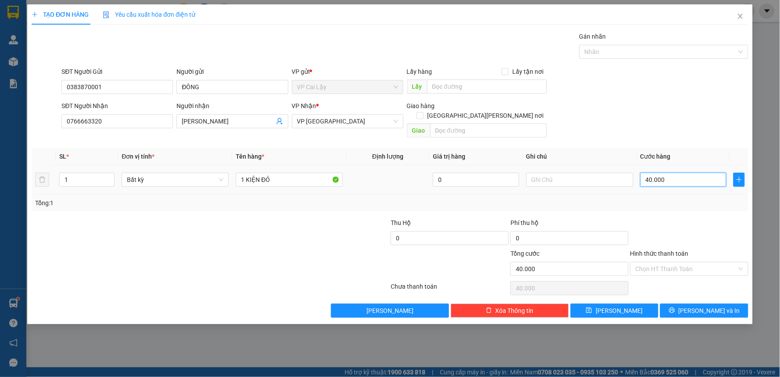
type input "2"
type input "20"
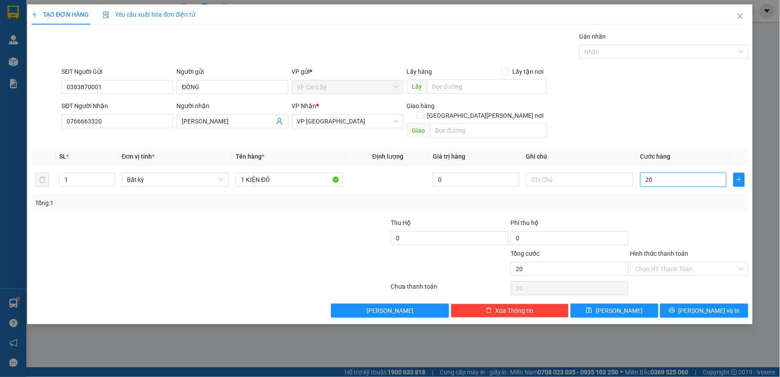
type input "20"
type input "20.000"
drag, startPoint x: 686, startPoint y: 203, endPoint x: 688, endPoint y: 240, distance: 36.5
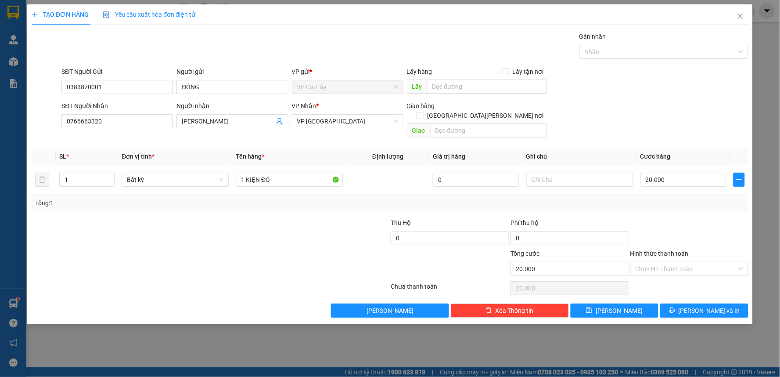
click at [686, 205] on div "Transit Pickup Surcharge Ids Transit Deliver Surcharge Ids Transit Deliver Surc…" at bounding box center [390, 175] width 717 height 286
click at [683, 262] on input "Hình thức thanh toán" at bounding box center [686, 268] width 101 height 13
click at [677, 278] on div "Tại văn phòng" at bounding box center [690, 277] width 108 height 10
type input "0"
drag, startPoint x: 696, startPoint y: 297, endPoint x: 629, endPoint y: 313, distance: 68.6
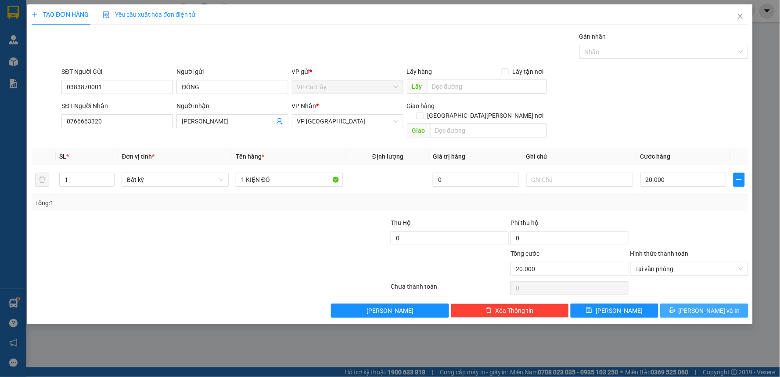
click at [697, 303] on button "Lưu và In" at bounding box center [705, 310] width 88 height 14
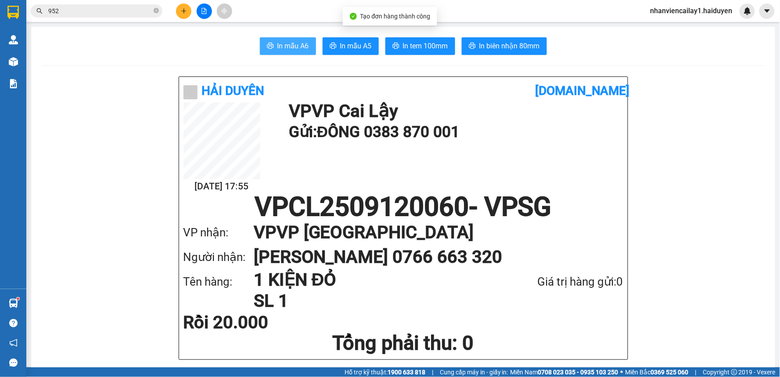
click at [299, 43] on span "In mẫu A6" at bounding box center [294, 45] width 32 height 11
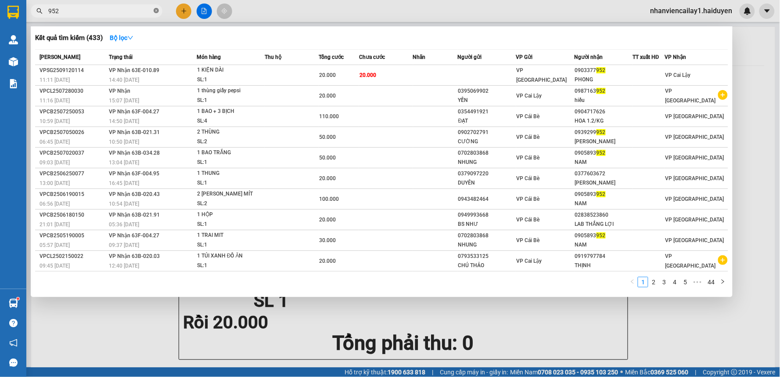
click at [157, 11] on icon "close-circle" at bounding box center [156, 10] width 5 height 5
type input "358"
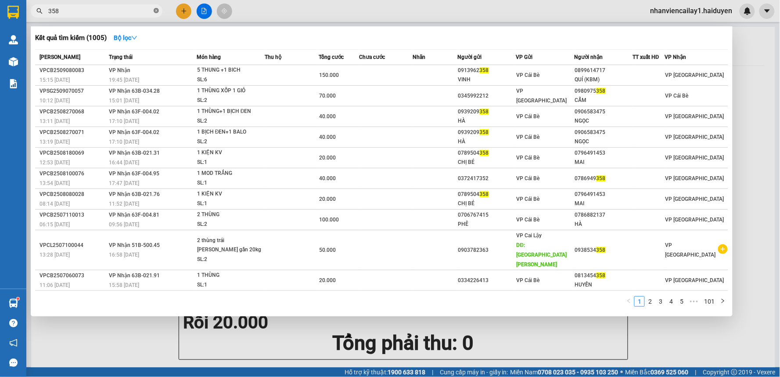
click at [156, 10] on icon "close-circle" at bounding box center [156, 10] width 5 height 5
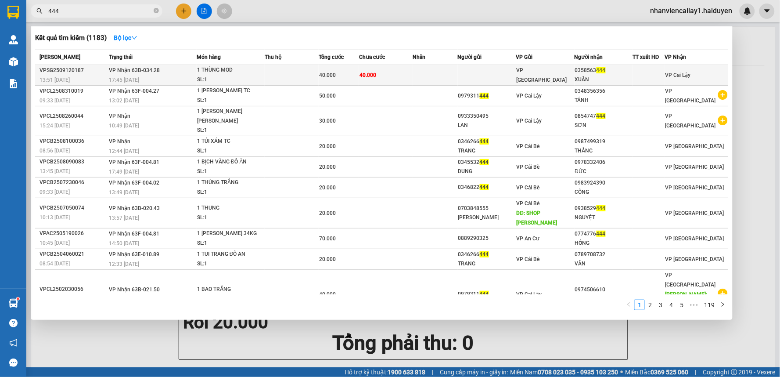
type input "444"
click at [548, 71] on div "VP [GEOGRAPHIC_DATA]" at bounding box center [546, 74] width 58 height 19
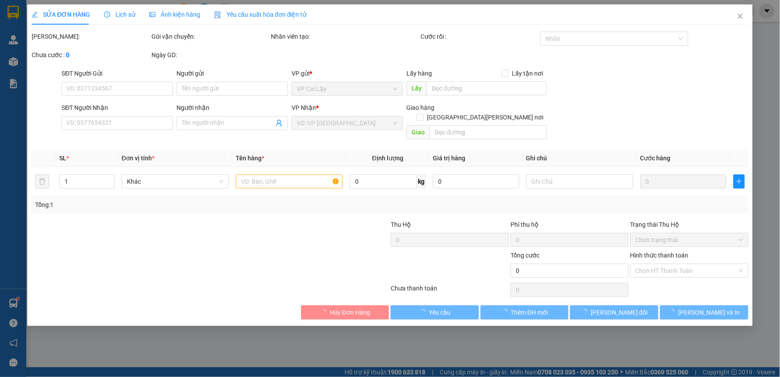
type input "0358563444"
type input "XUÂN"
type input "40.000"
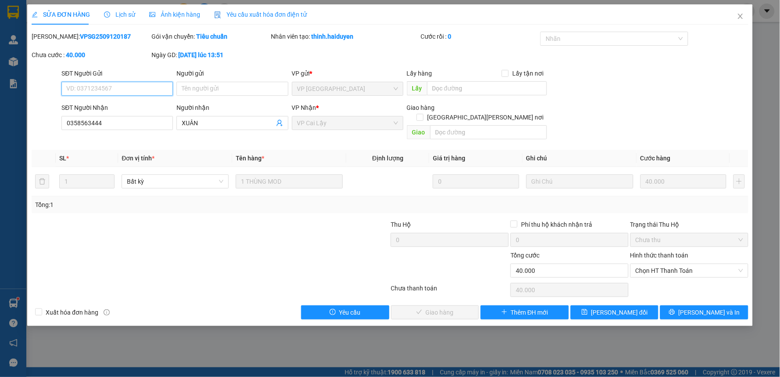
drag, startPoint x: 672, startPoint y: 260, endPoint x: 676, endPoint y: 278, distance: 18.4
click at [675, 265] on span "Chọn HT Thanh Toán" at bounding box center [690, 270] width 108 height 13
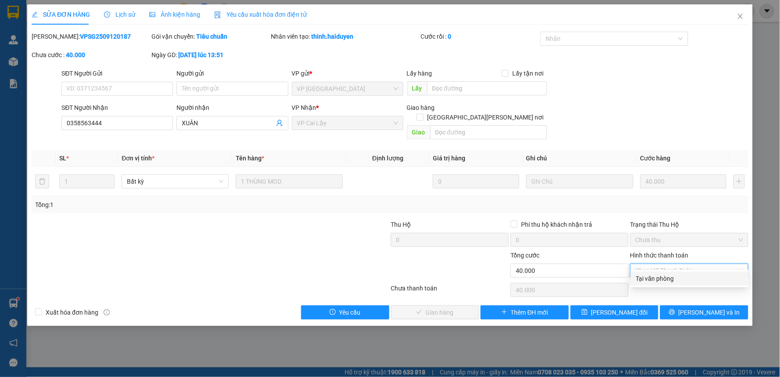
drag, startPoint x: 676, startPoint y: 278, endPoint x: 658, endPoint y: 285, distance: 20.0
click at [676, 278] on div "Tại văn phòng" at bounding box center [690, 279] width 108 height 10
type input "0"
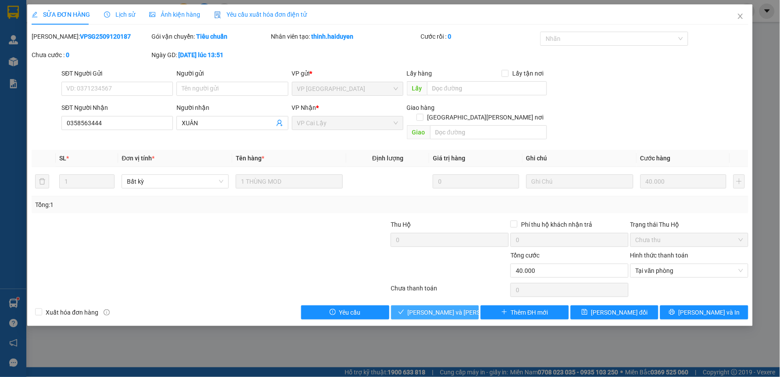
drag, startPoint x: 413, startPoint y: 302, endPoint x: 477, endPoint y: 278, distance: 67.8
click at [417, 305] on button "Lưu và Giao hàng" at bounding box center [435, 312] width 88 height 14
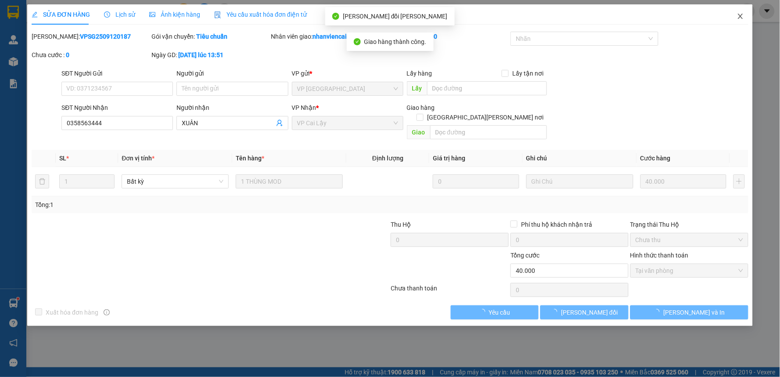
click at [740, 15] on icon "close" at bounding box center [740, 16] width 5 height 5
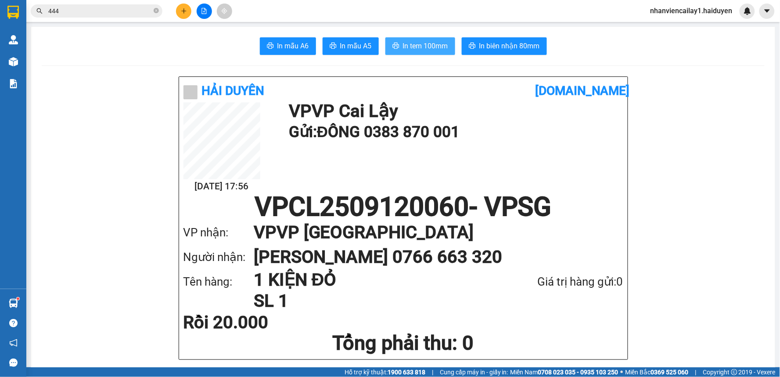
click at [425, 44] on span "In tem 100mm" at bounding box center [425, 45] width 45 height 11
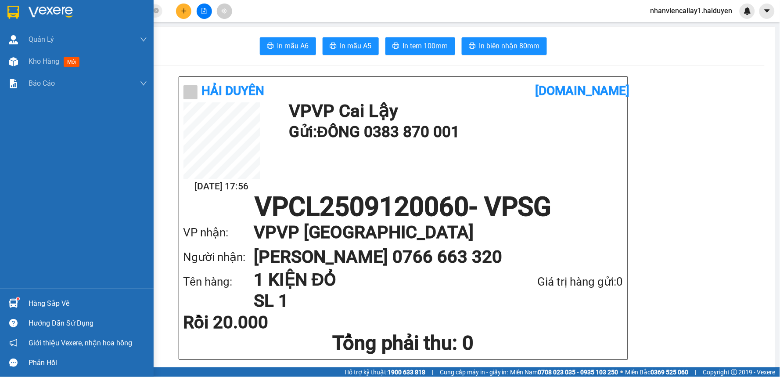
drag, startPoint x: 47, startPoint y: 63, endPoint x: 245, endPoint y: 0, distance: 207.3
click at [47, 61] on span "Kho hàng" at bounding box center [44, 61] width 31 height 8
click at [45, 58] on span "Kho hàng" at bounding box center [44, 61] width 31 height 8
click at [44, 57] on span "Kho hàng" at bounding box center [44, 61] width 31 height 8
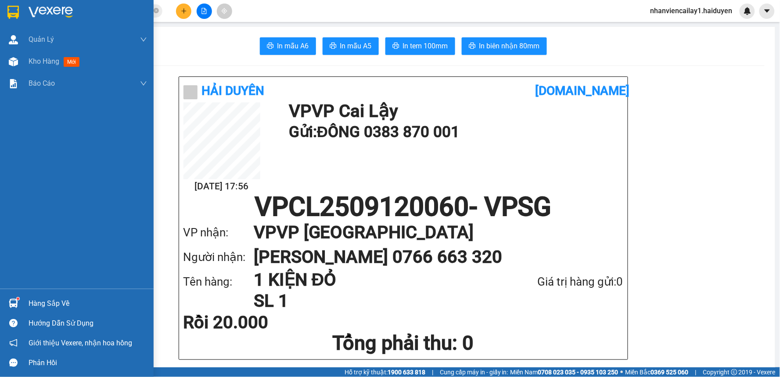
click at [43, 57] on span "Kho hàng" at bounding box center [44, 61] width 31 height 8
click at [42, 57] on span "Kho hàng" at bounding box center [44, 61] width 31 height 8
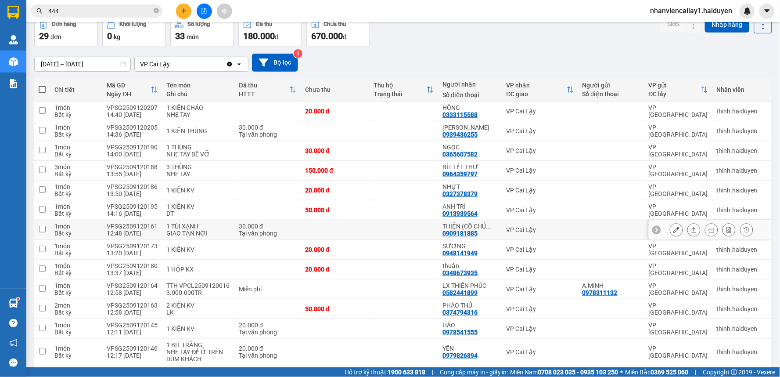
scroll to position [49, 0]
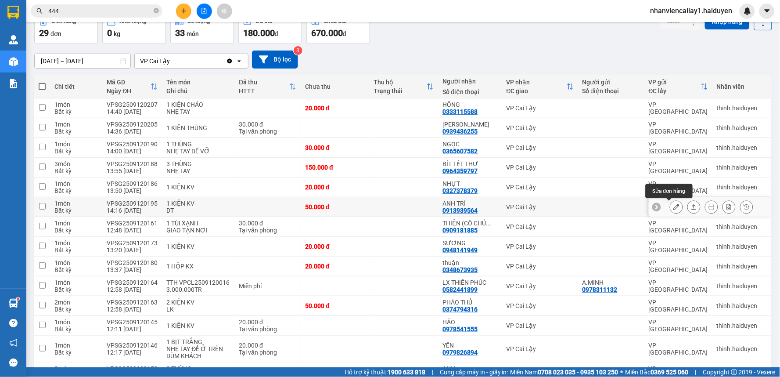
click at [671, 205] on button at bounding box center [677, 206] width 12 height 15
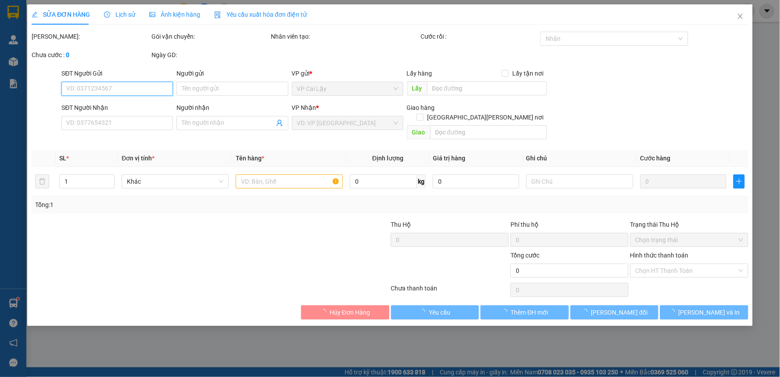
type input "0913939564"
type input "ANH TRÍ"
type input "50.000"
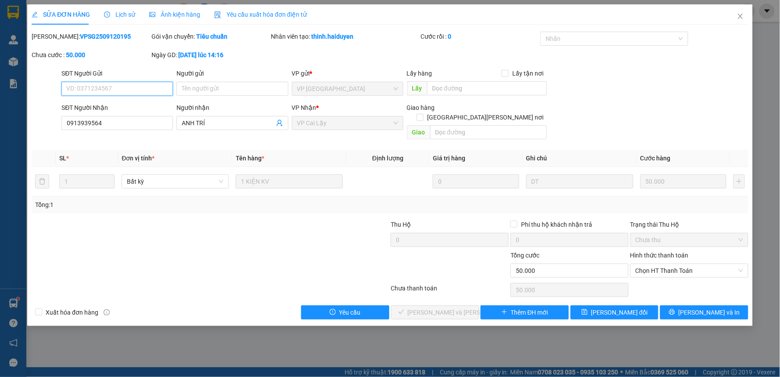
drag, startPoint x: 657, startPoint y: 261, endPoint x: 655, endPoint y: 269, distance: 7.8
click at [658, 264] on span "Chọn HT Thanh Toán" at bounding box center [690, 270] width 108 height 13
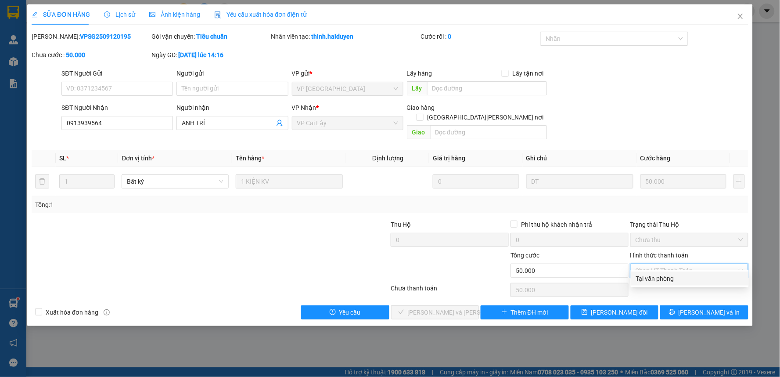
drag, startPoint x: 652, startPoint y: 277, endPoint x: 620, endPoint y: 280, distance: 32.2
click at [647, 277] on div "Tại văn phòng" at bounding box center [690, 279] width 108 height 10
type input "0"
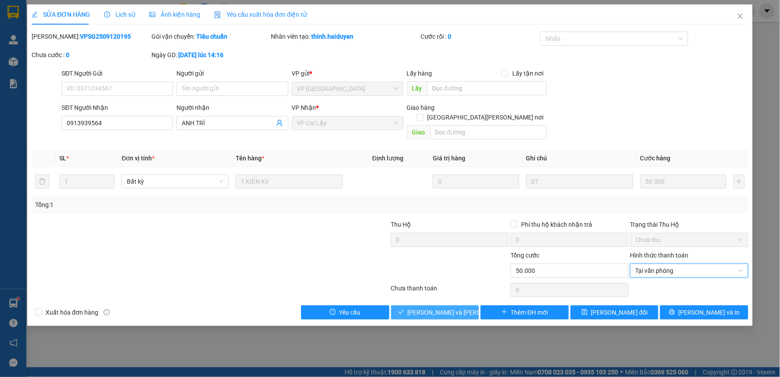
drag, startPoint x: 425, startPoint y: 300, endPoint x: 498, endPoint y: 289, distance: 73.7
click at [429, 307] on span "Lưu và Giao hàng" at bounding box center [467, 312] width 119 height 10
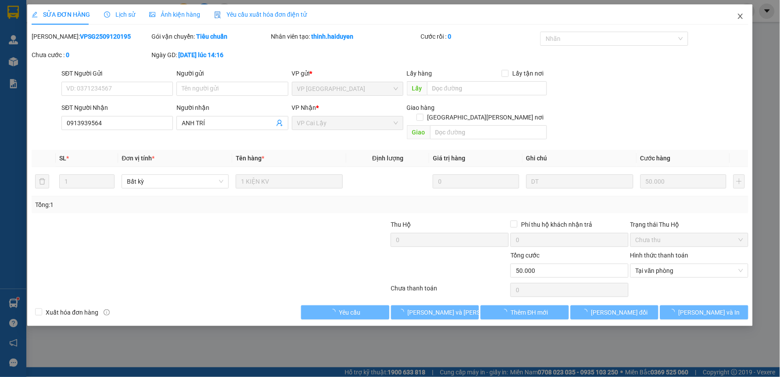
click at [742, 14] on icon "close" at bounding box center [740, 16] width 7 height 7
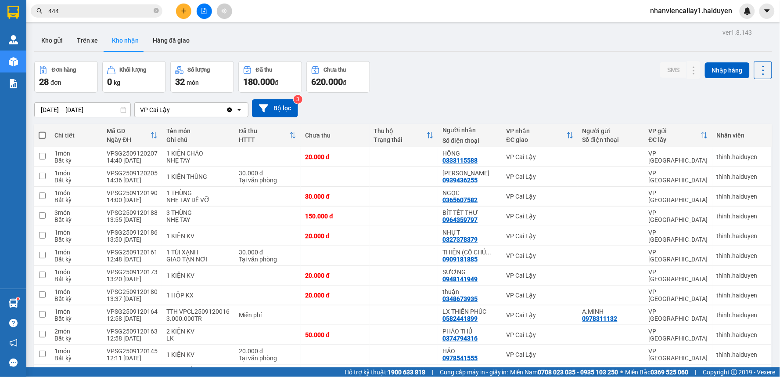
click at [523, 87] on div "Đơn hàng 28 đơn Khối lượng 0 kg Số lượng 32 món Đã thu 180.000 đ Chưa thu 620.0…" at bounding box center [403, 77] width 738 height 32
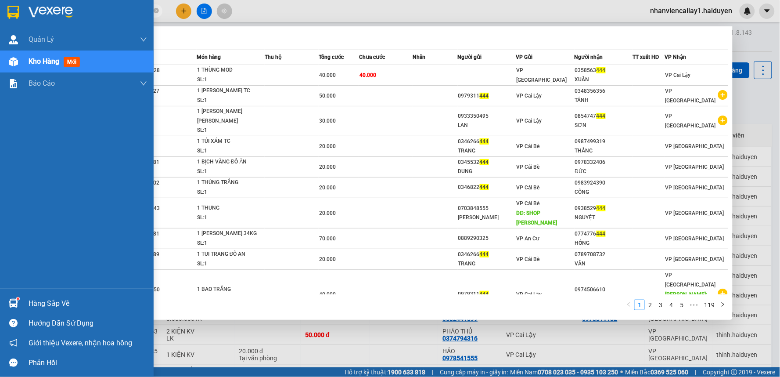
drag, startPoint x: 110, startPoint y: 7, endPoint x: 67, endPoint y: 9, distance: 43.5
click at [4, 15] on section "Kết quả tìm kiếm ( 1183 ) Bộ lọc Mã ĐH Trạng thái Món hàng Thu hộ Tổng cước Chư…" at bounding box center [390, 188] width 780 height 377
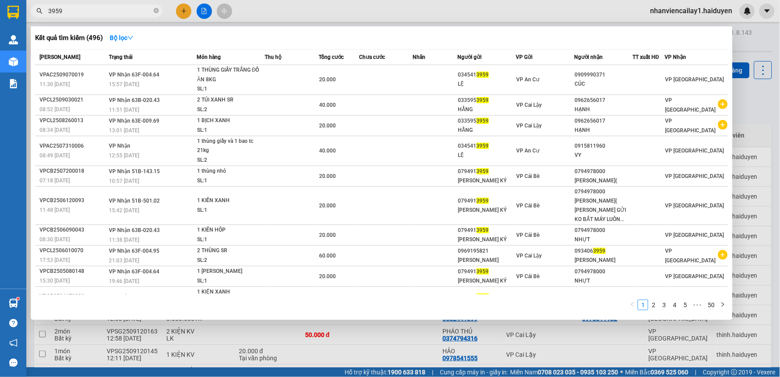
click at [48, 10] on input "3959" at bounding box center [100, 11] width 104 height 10
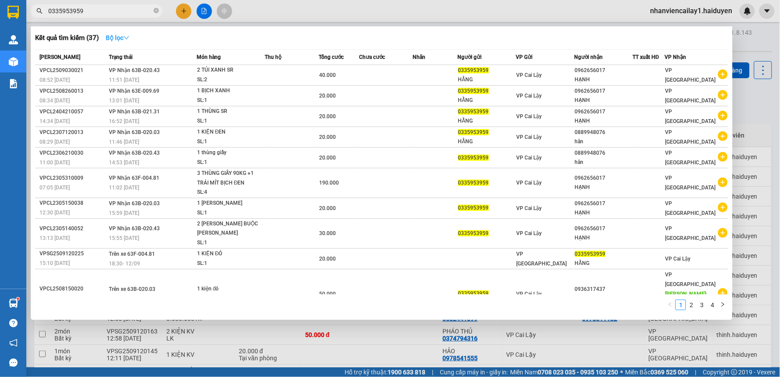
type input "0335953959"
click at [123, 34] on strong "Bộ lọc" at bounding box center [118, 37] width 24 height 7
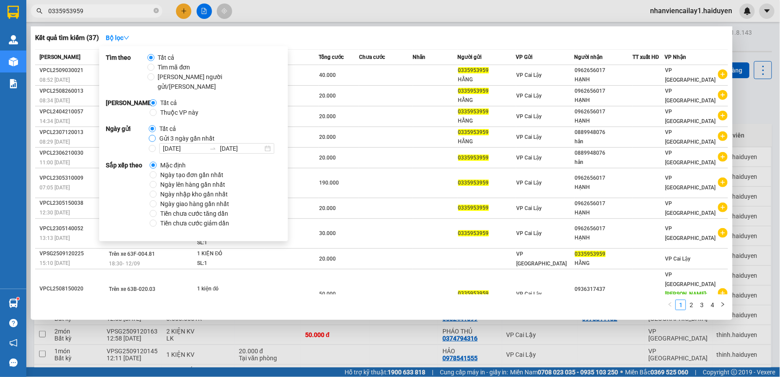
click at [154, 134] on label "Gửi 3 ngày gần nhất" at bounding box center [183, 139] width 69 height 10
click at [152, 135] on input "Gửi 3 ngày gần nhất" at bounding box center [152, 138] width 7 height 7
radio input "true"
radio input "false"
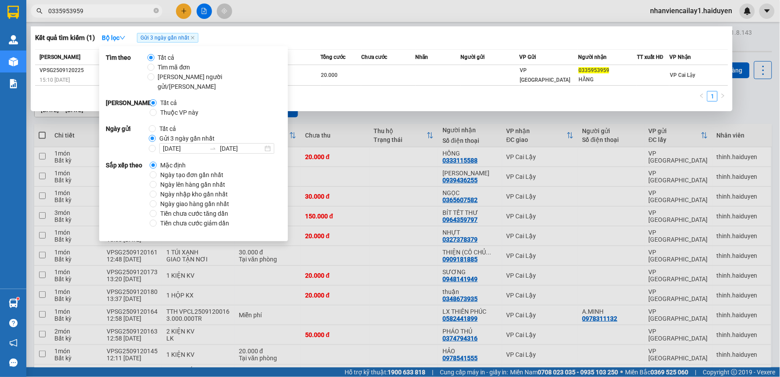
click at [239, 6] on div at bounding box center [390, 188] width 780 height 377
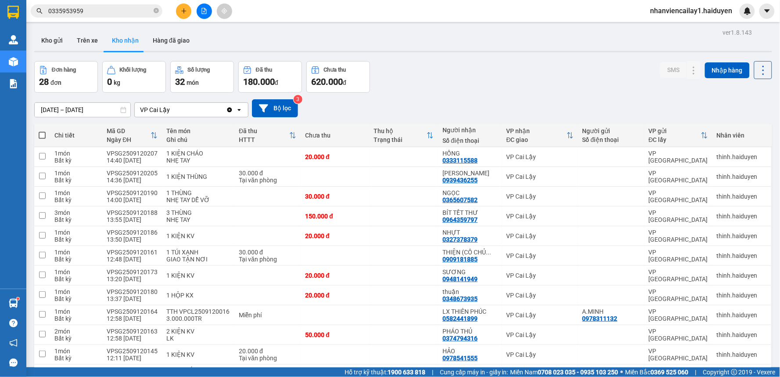
click at [129, 10] on input "0335953959" at bounding box center [100, 11] width 104 height 10
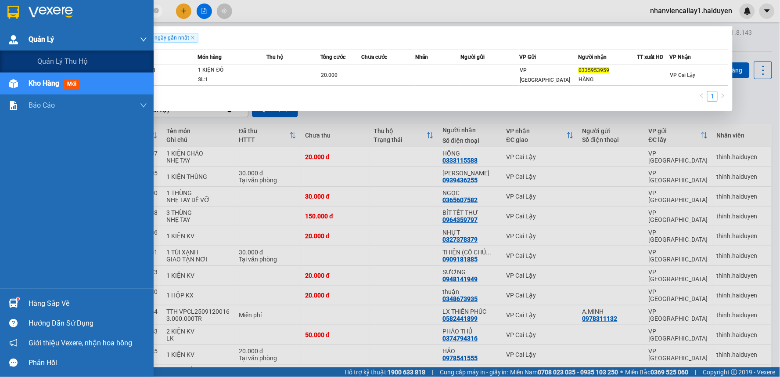
drag, startPoint x: 110, startPoint y: 11, endPoint x: 2, endPoint y: 32, distance: 109.9
click at [2, 32] on section "Kết quả tìm kiếm ( 1 ) Bộ lọc Gửi 3 ngày gần nhất Mã ĐH Trạng thái Món hàng Thu…" at bounding box center [390, 188] width 780 height 377
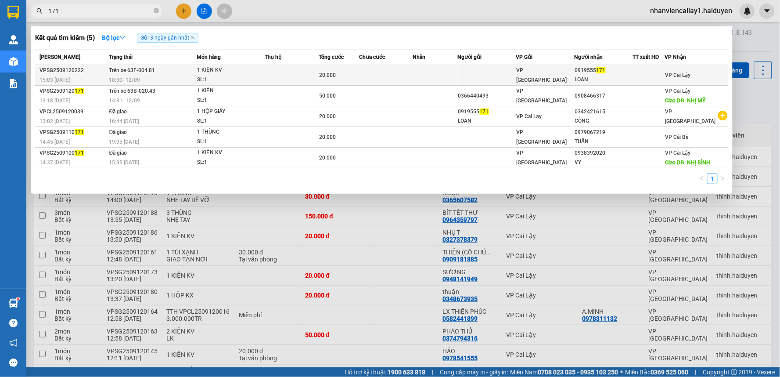
type input "171"
click at [426, 80] on td at bounding box center [435, 75] width 45 height 21
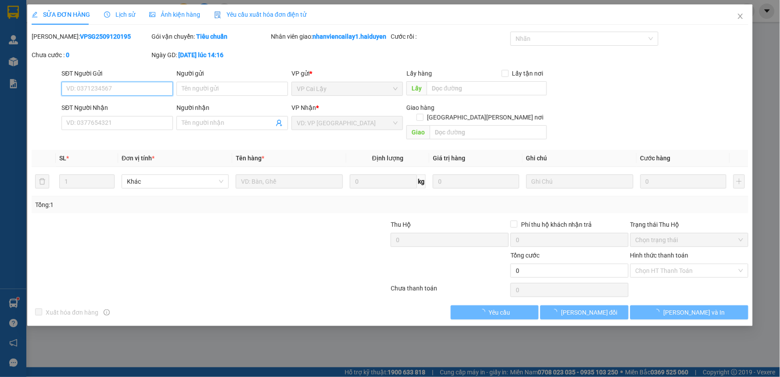
type input "0919555171"
type input "LOAN"
type input "20.000"
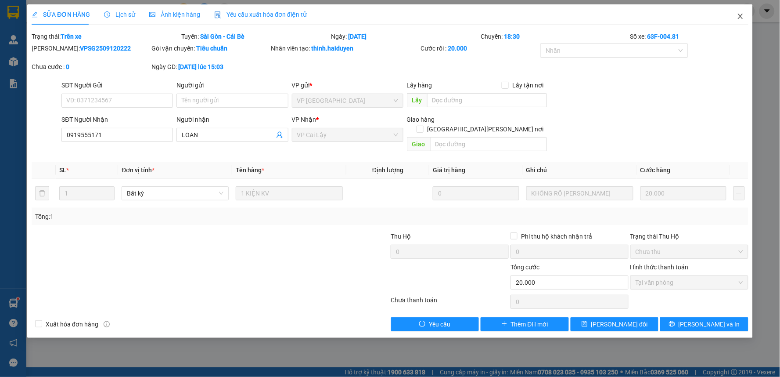
click at [746, 16] on span "Close" at bounding box center [741, 16] width 25 height 25
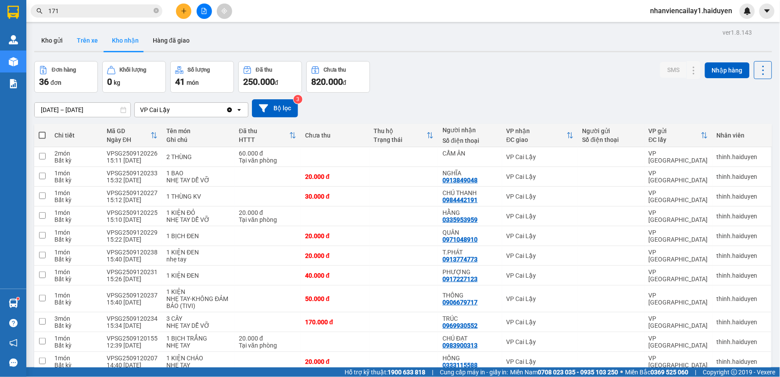
click at [82, 37] on button "Trên xe" at bounding box center [87, 40] width 35 height 21
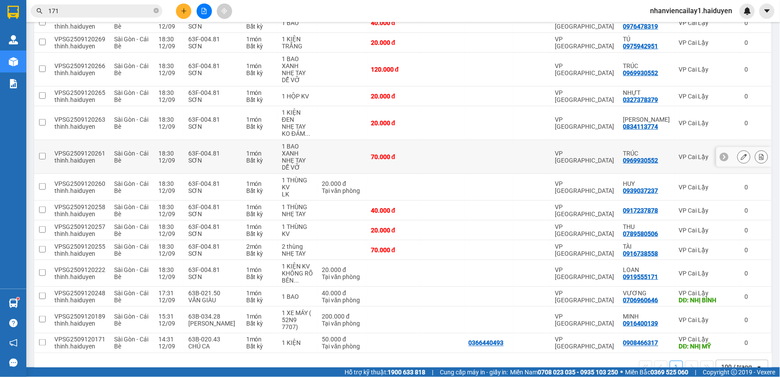
scroll to position [169, 0]
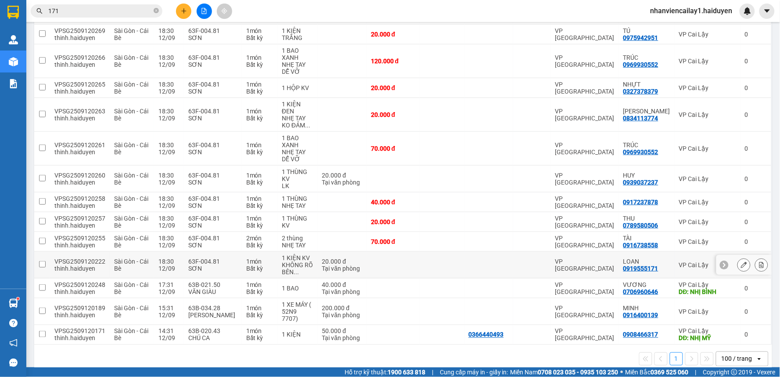
click at [761, 258] on div at bounding box center [761, 264] width 13 height 13
click at [760, 262] on icon at bounding box center [762, 265] width 5 height 6
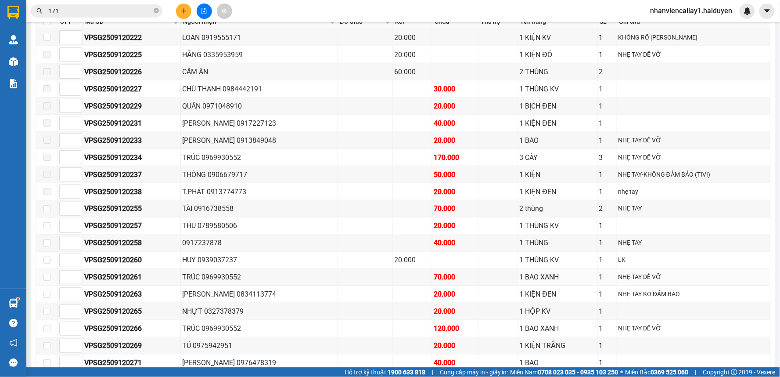
scroll to position [244, 0]
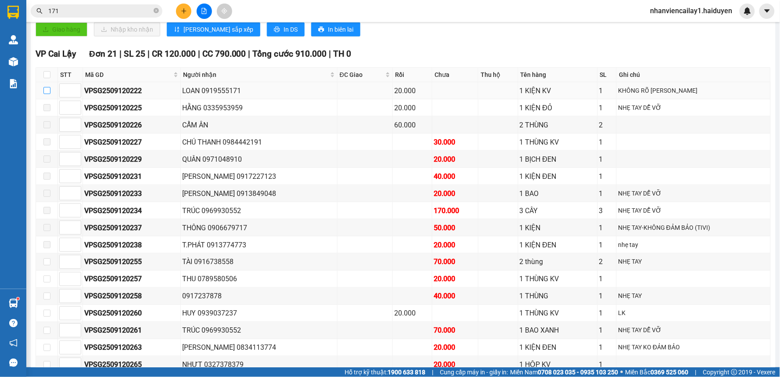
click at [47, 94] on input "checkbox" at bounding box center [46, 90] width 7 height 7
checkbox input "true"
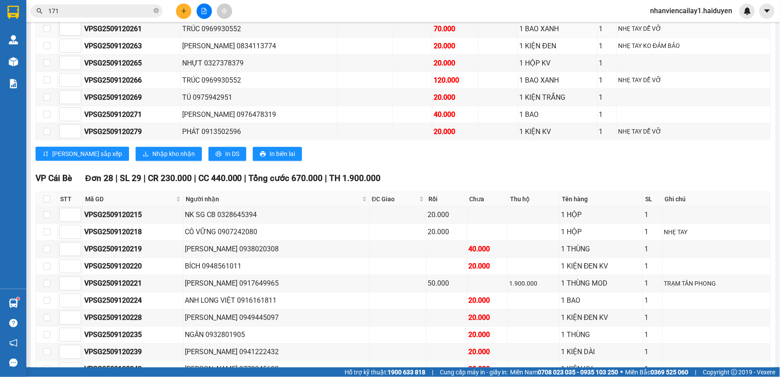
scroll to position [585, 0]
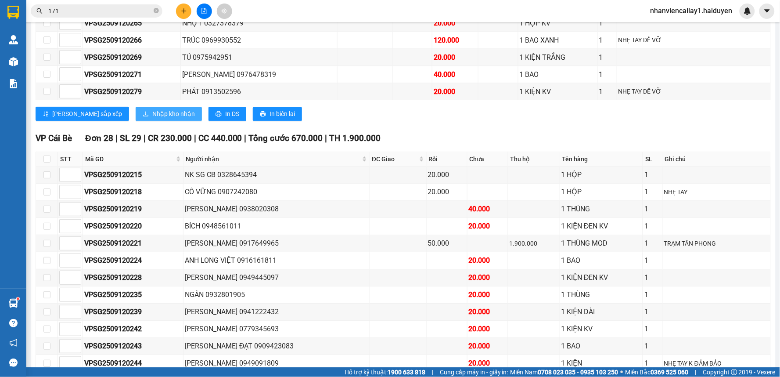
click at [152, 121] on button "Nhập kho nhận" at bounding box center [169, 114] width 66 height 14
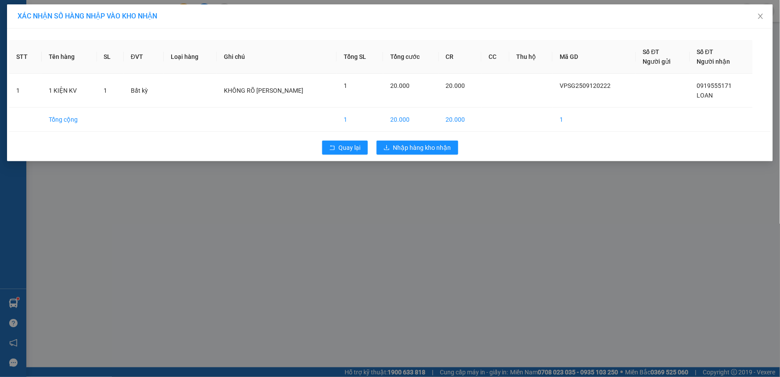
click at [428, 139] on div "Quay lại Nhập hàng kho nhận" at bounding box center [390, 147] width 762 height 23
click at [430, 143] on span "Nhập hàng kho nhận" at bounding box center [423, 148] width 58 height 10
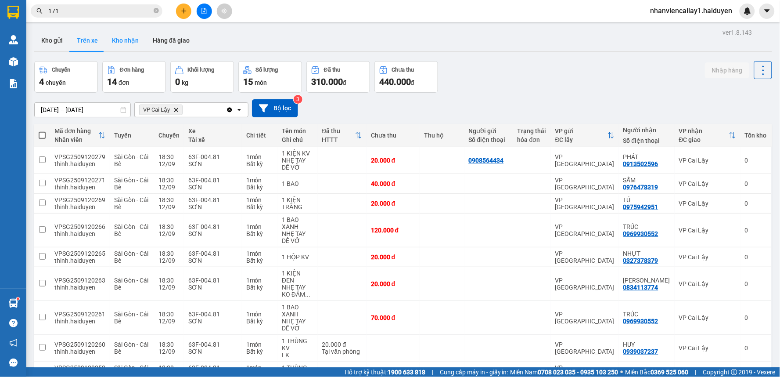
click at [126, 37] on button "Kho nhận" at bounding box center [125, 40] width 41 height 21
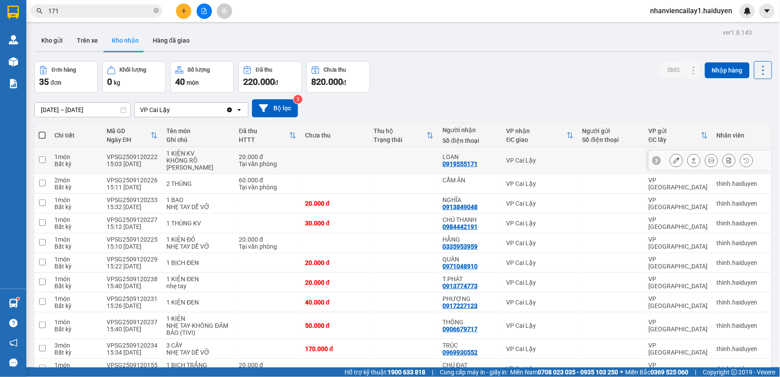
click at [507, 158] on div "VP Cai Lậy" at bounding box center [540, 160] width 67 height 7
checkbox input "true"
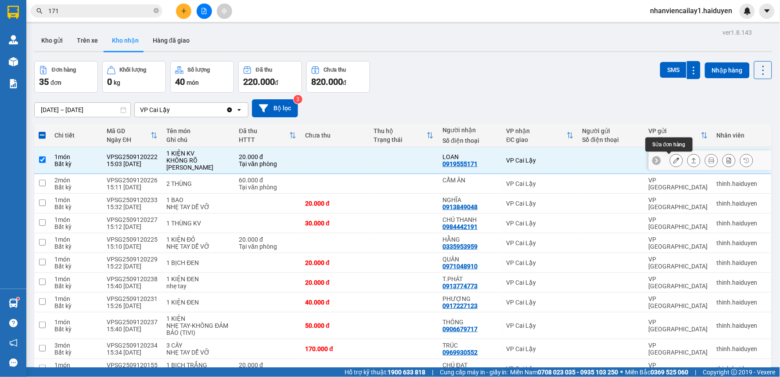
click at [671, 155] on button at bounding box center [677, 160] width 12 height 15
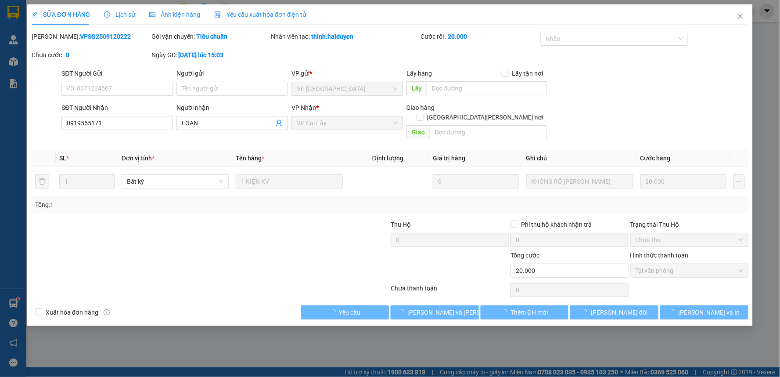
type input "0919555171"
type input "LOAN"
type input "20.000"
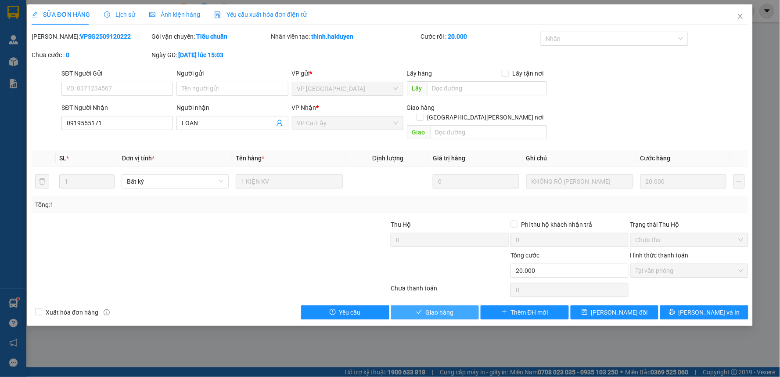
click at [460, 305] on button "Giao hàng" at bounding box center [435, 312] width 88 height 14
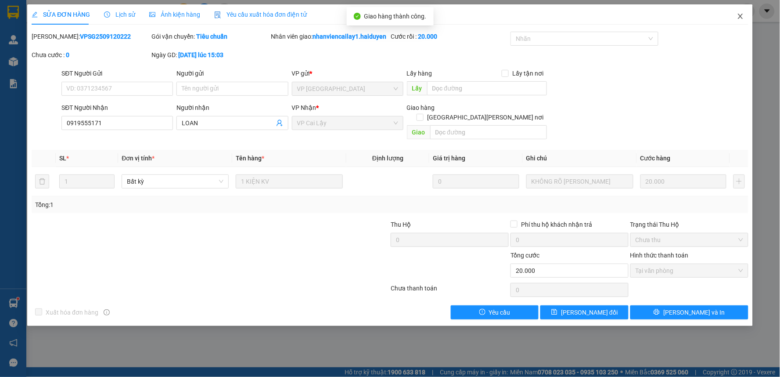
click at [739, 11] on span "Close" at bounding box center [741, 16] width 25 height 25
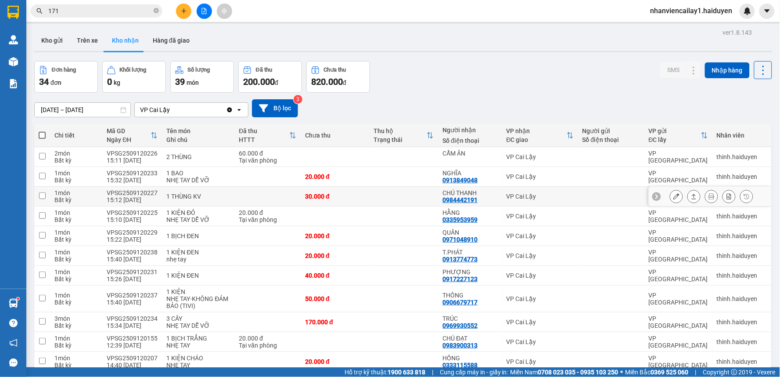
click at [490, 191] on div "CHÚ THANH" at bounding box center [470, 192] width 55 height 7
checkbox input "true"
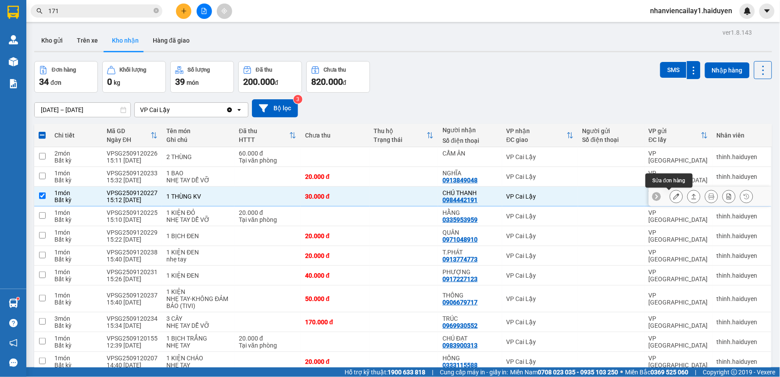
click at [674, 195] on icon at bounding box center [677, 196] width 6 height 6
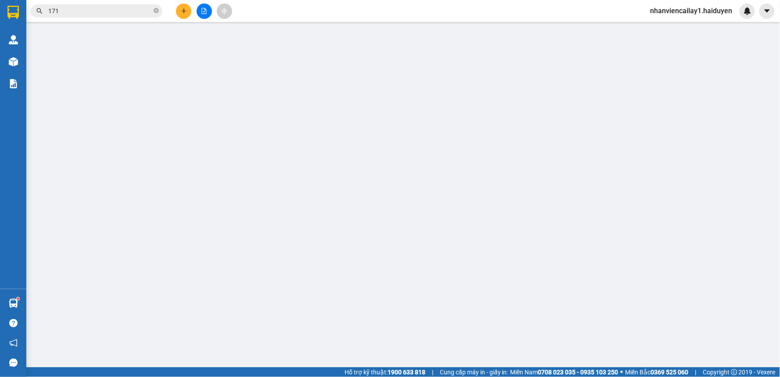
type input "0984442191"
type input "CHÚ THANH"
type input "30.000"
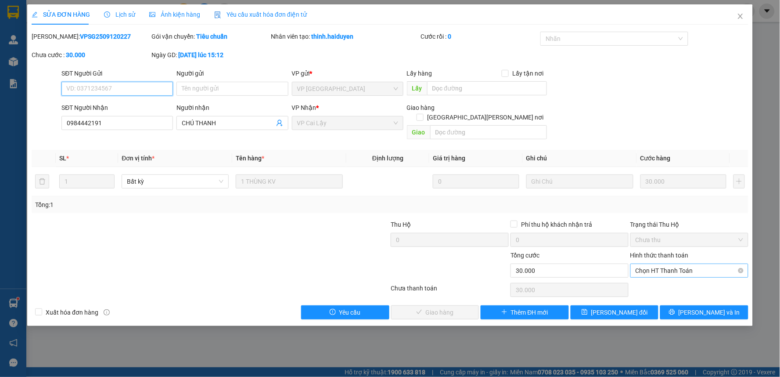
click at [676, 264] on span "Chọn HT Thanh Toán" at bounding box center [690, 270] width 108 height 13
drag, startPoint x: 674, startPoint y: 269, endPoint x: 581, endPoint y: 293, distance: 95.8
click at [658, 282] on div "Tại văn phòng" at bounding box center [690, 279] width 108 height 10
type input "0"
click at [434, 307] on span "Lưu và Giao hàng" at bounding box center [467, 312] width 119 height 10
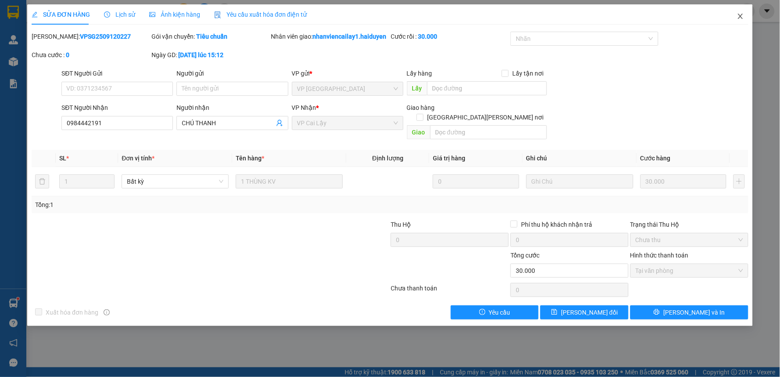
click at [743, 16] on icon "close" at bounding box center [740, 16] width 7 height 7
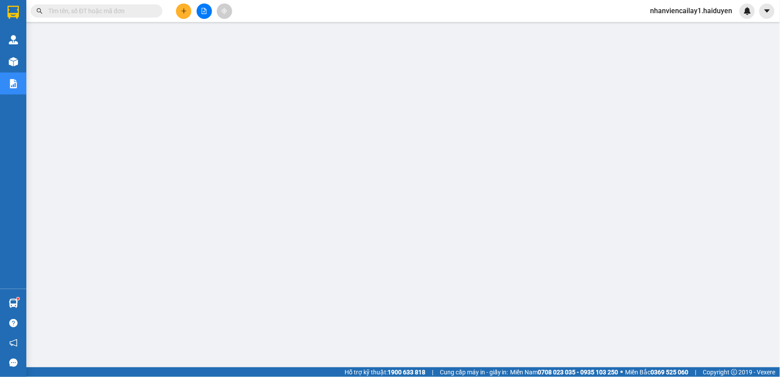
scroll to position [58, 0]
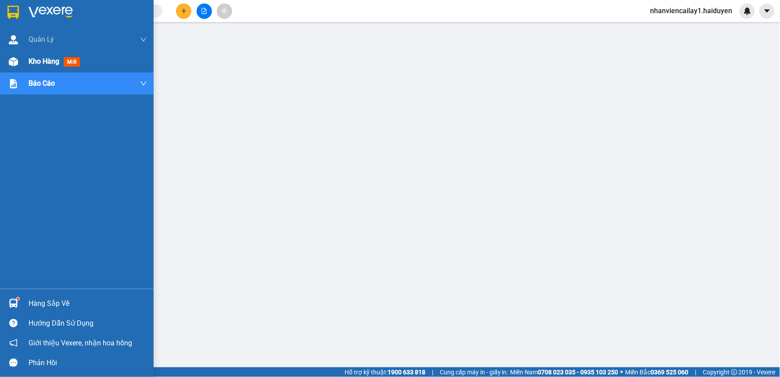
click at [7, 67] on div at bounding box center [13, 61] width 15 height 15
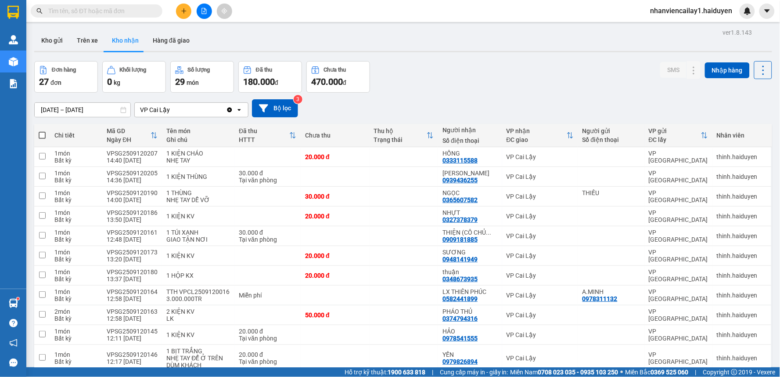
drag, startPoint x: 84, startPoint y: 34, endPoint x: 164, endPoint y: 69, distance: 87.5
click at [90, 39] on button "Trên xe" at bounding box center [87, 40] width 35 height 21
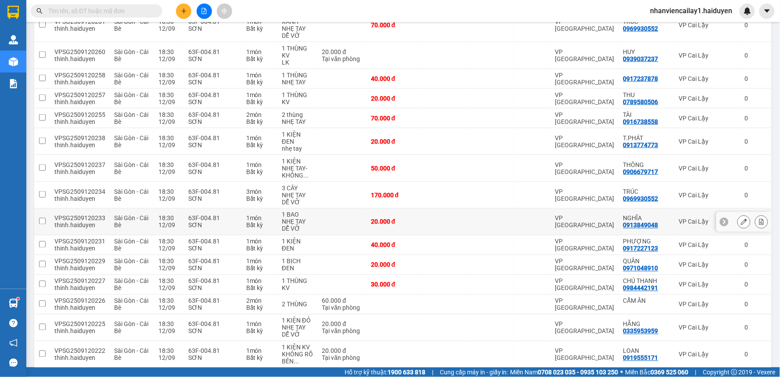
scroll to position [429, 0]
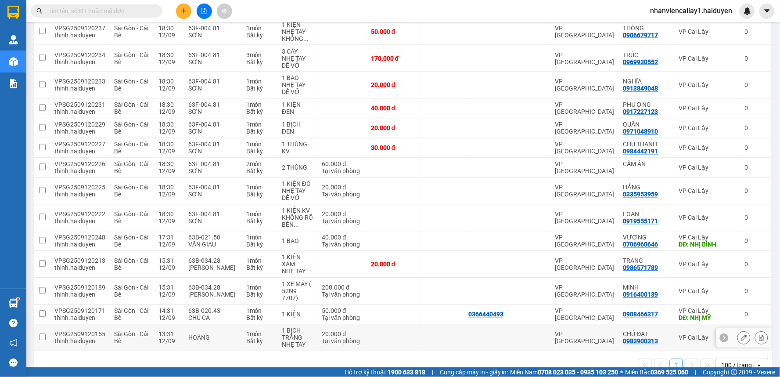
click at [521, 325] on td at bounding box center [532, 338] width 38 height 27
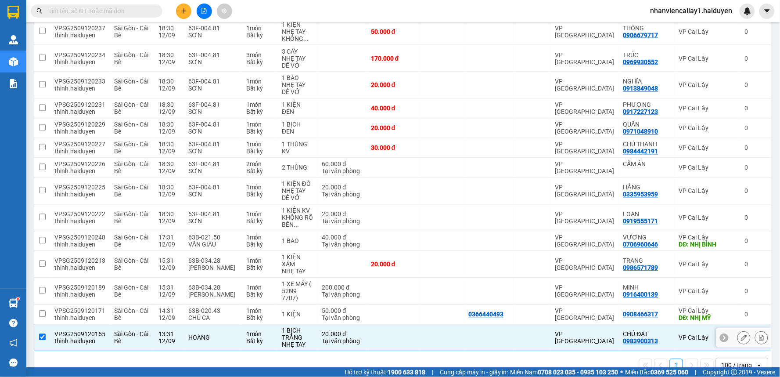
checkbox input "true"
click at [504, 288] on div at bounding box center [489, 291] width 40 height 7
checkbox input "true"
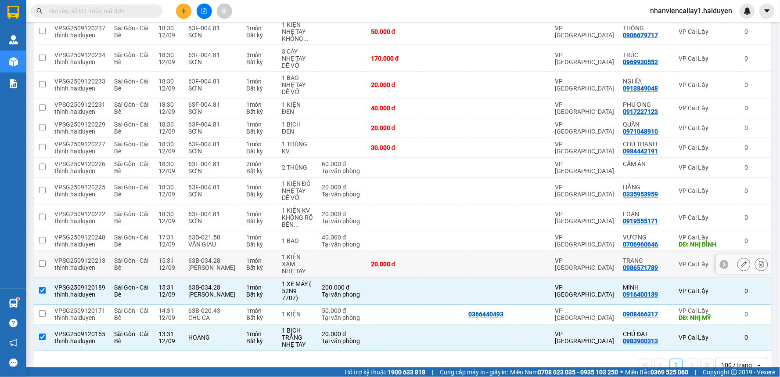
click at [494, 261] on div at bounding box center [489, 264] width 40 height 7
checkbox input "true"
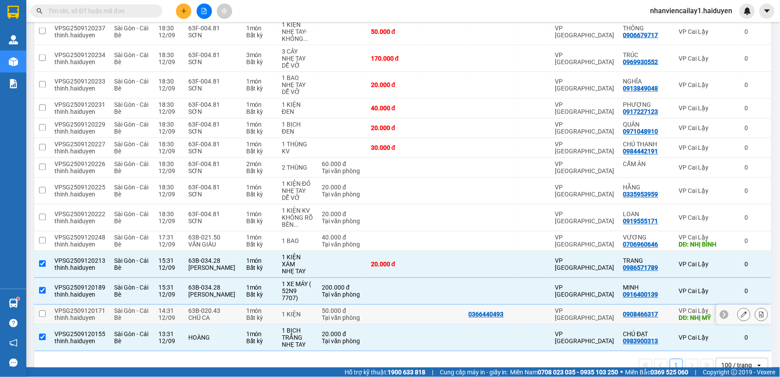
click at [675, 305] on td "[PERSON_NAME] Lậy DĐ: NHỊ MỸ" at bounding box center [708, 315] width 66 height 20
checkbox input "true"
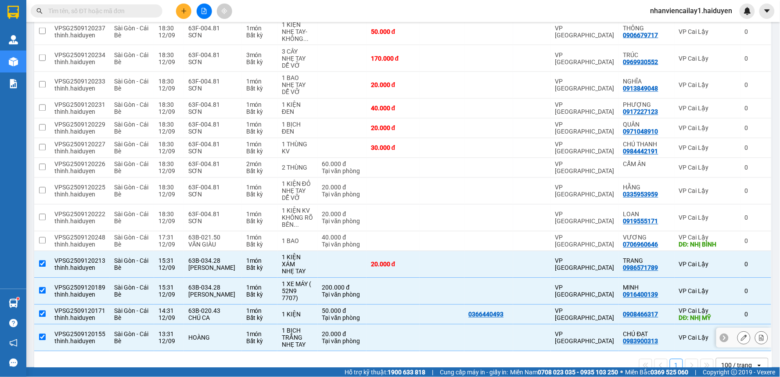
click at [660, 331] on div "CHÚ ĐẠT" at bounding box center [647, 334] width 47 height 7
checkbox input "false"
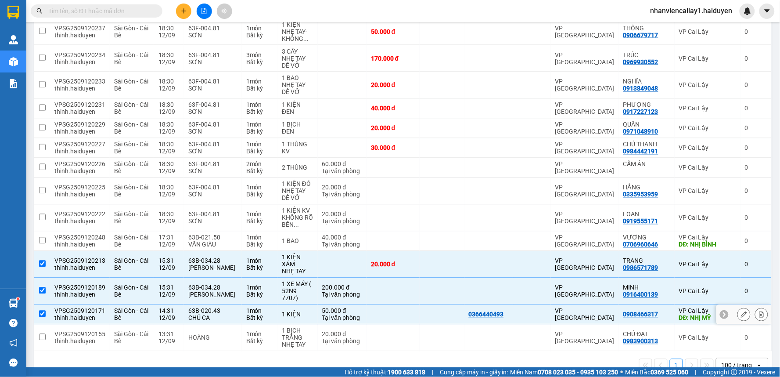
click at [656, 311] on div "0908466317" at bounding box center [641, 314] width 35 height 7
click at [656, 291] on div "0916400139" at bounding box center [641, 294] width 35 height 7
click at [600, 284] on div "VP [GEOGRAPHIC_DATA]" at bounding box center [585, 291] width 59 height 14
checkbox input "false"
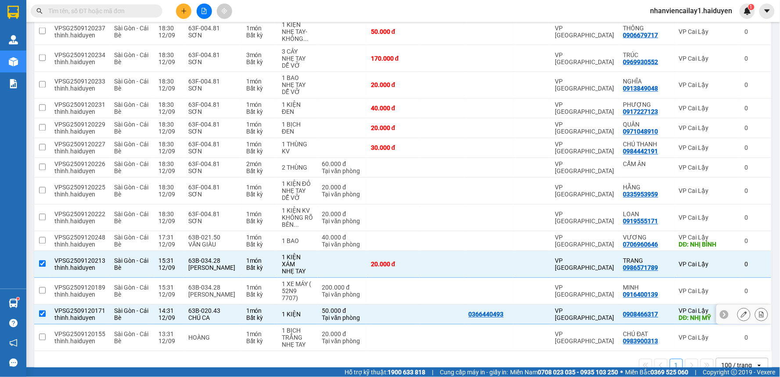
click at [564, 305] on td "VP [GEOGRAPHIC_DATA]" at bounding box center [585, 315] width 68 height 20
checkbox input "false"
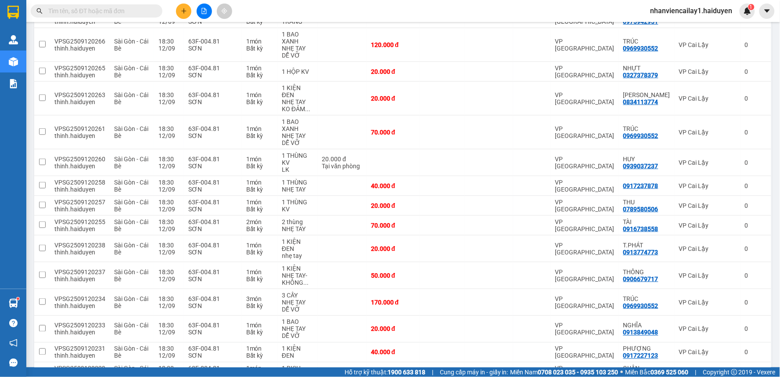
scroll to position [0, 0]
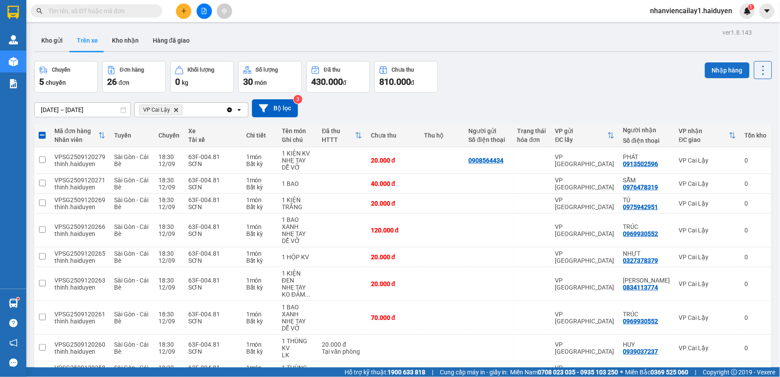
click at [719, 72] on button "Nhập hàng" at bounding box center [727, 70] width 45 height 16
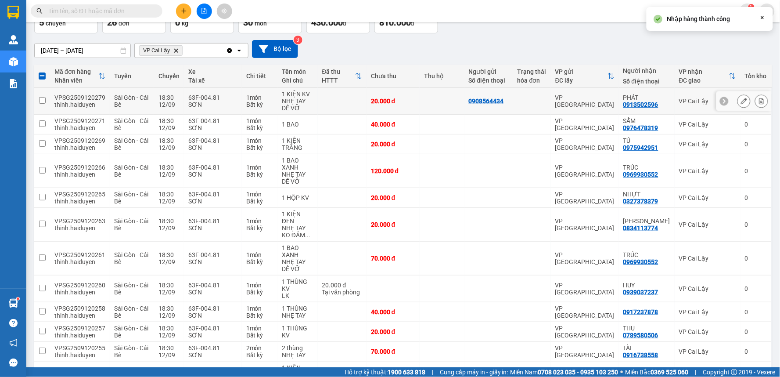
checkbox input "false"
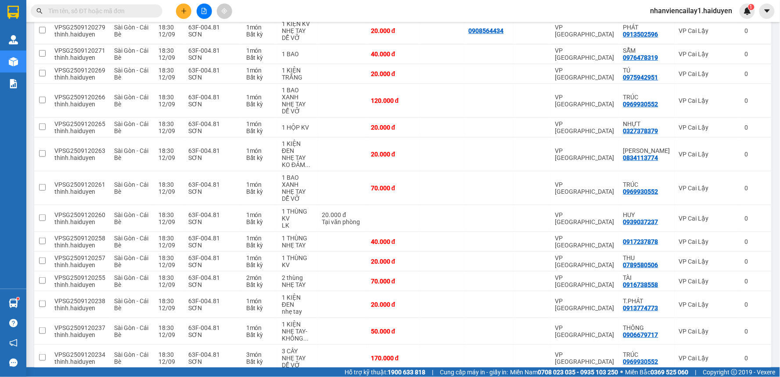
scroll to position [12, 0]
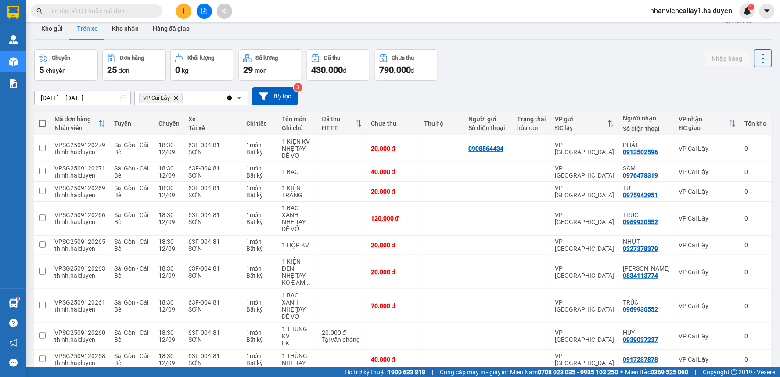
drag, startPoint x: 78, startPoint y: 9, endPoint x: 84, endPoint y: 11, distance: 5.9
click at [79, 9] on input "text" at bounding box center [100, 11] width 104 height 10
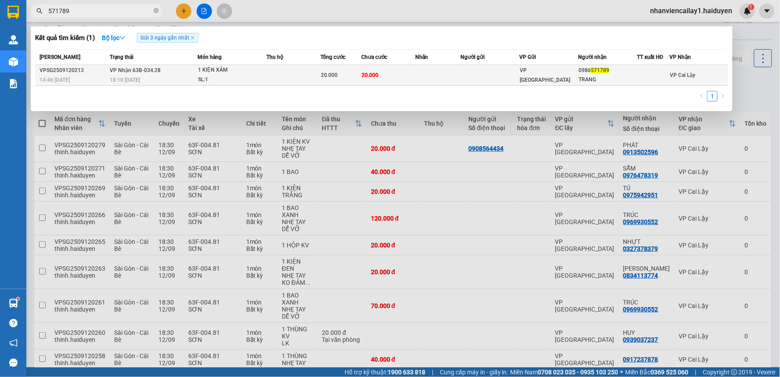
type input "571789"
click at [517, 69] on td at bounding box center [490, 75] width 59 height 21
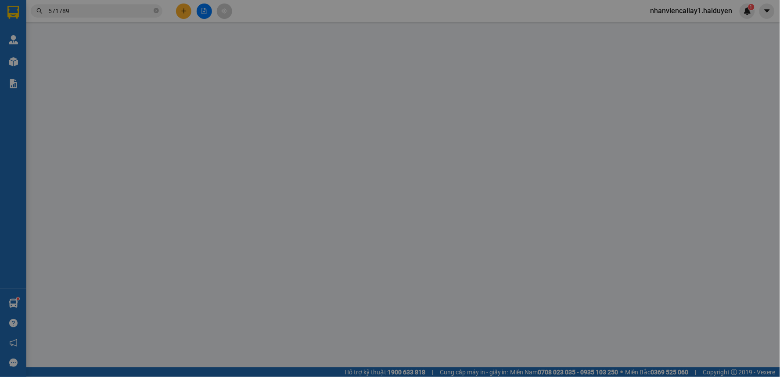
type input "0986571789"
type input "TRANG"
type input "20.000"
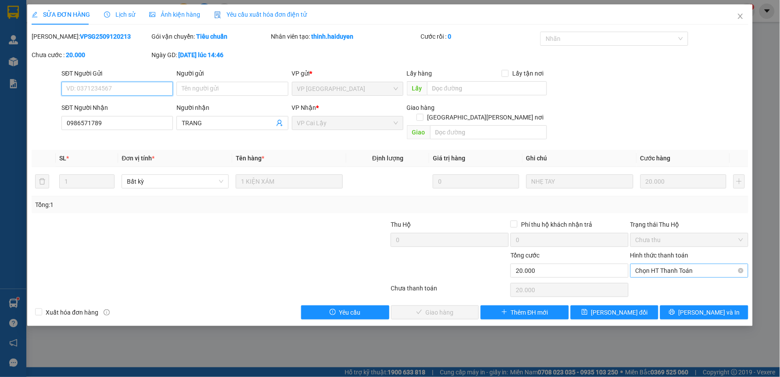
click at [704, 264] on span "Chọn HT Thanh Toán" at bounding box center [690, 270] width 108 height 13
click at [688, 280] on div "Tại văn phòng" at bounding box center [690, 279] width 108 height 10
type input "0"
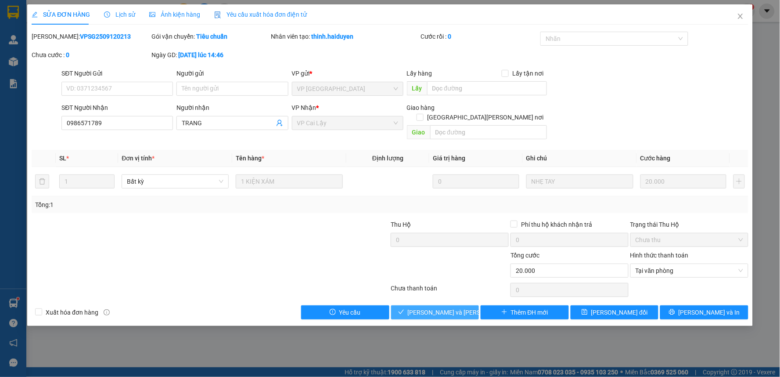
click at [445, 307] on span "[PERSON_NAME] và [PERSON_NAME] hàng" at bounding box center [467, 312] width 119 height 10
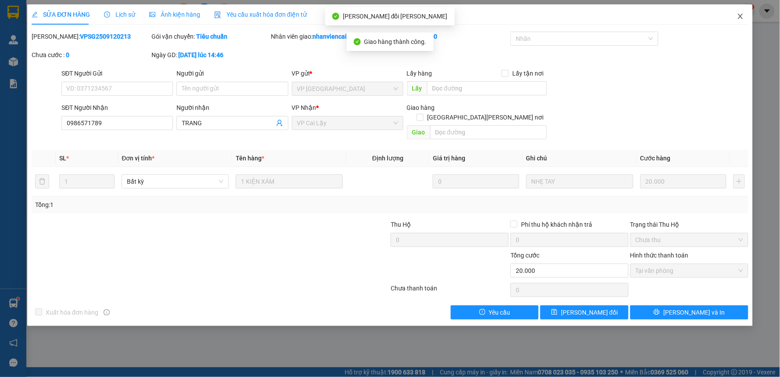
click at [740, 15] on icon "close" at bounding box center [740, 16] width 7 height 7
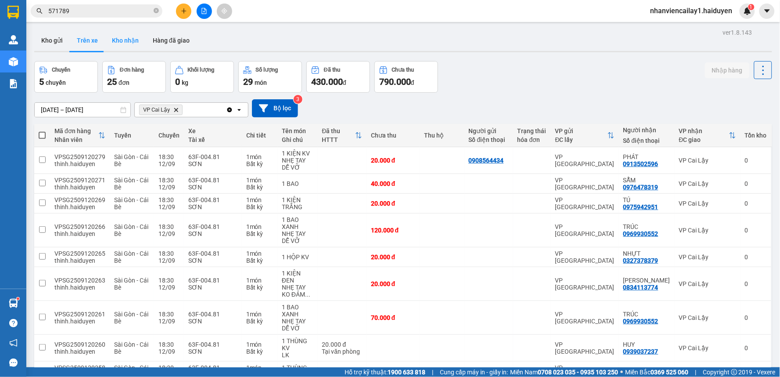
click at [129, 38] on button "Kho nhận" at bounding box center [125, 40] width 41 height 21
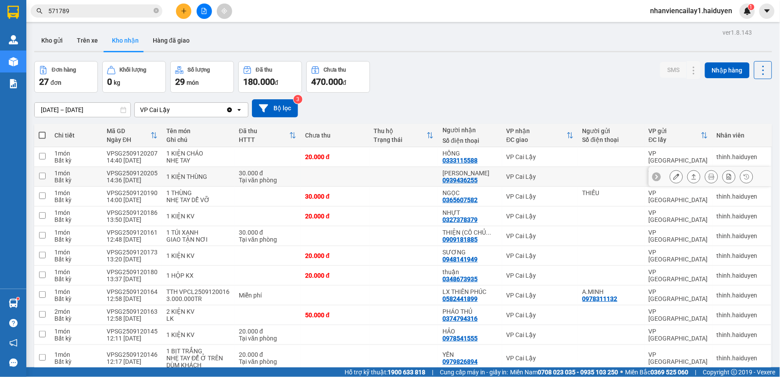
click at [489, 154] on div "HỒNG" at bounding box center [470, 153] width 55 height 7
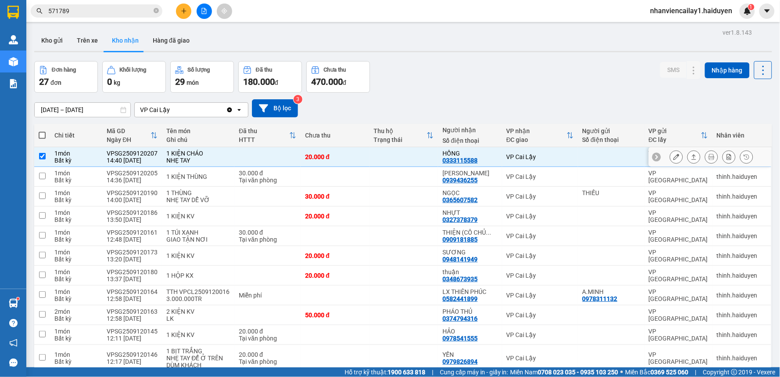
checkbox input "true"
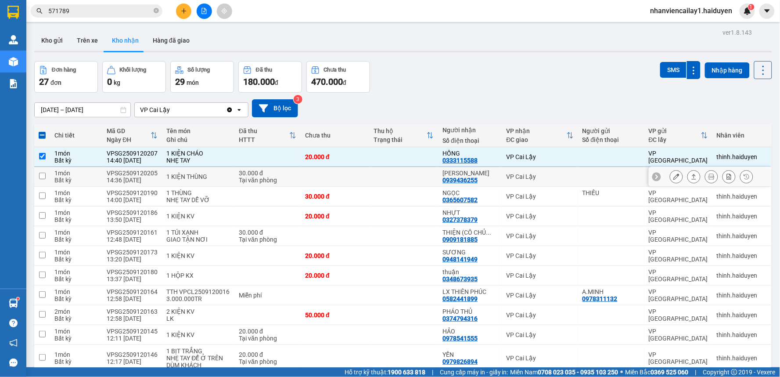
click at [507, 173] on div "VP Cai Lậy" at bounding box center [540, 176] width 67 height 7
checkbox input "true"
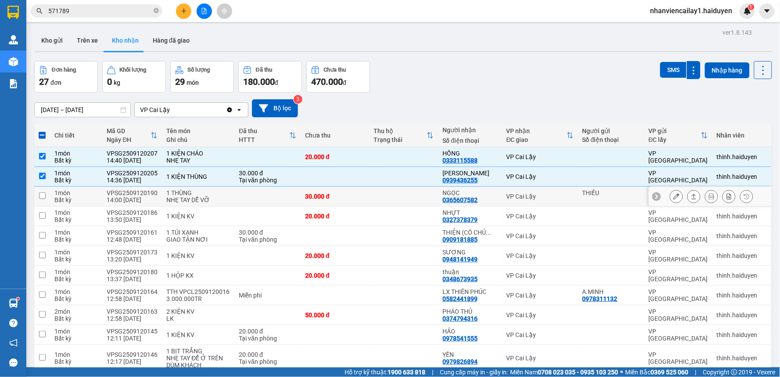
click at [507, 199] on div "VP Cai Lậy" at bounding box center [540, 196] width 67 height 7
checkbox input "true"
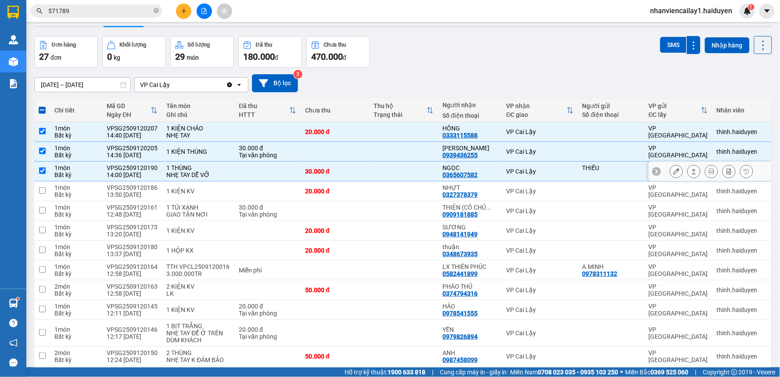
scroll to position [49, 0]
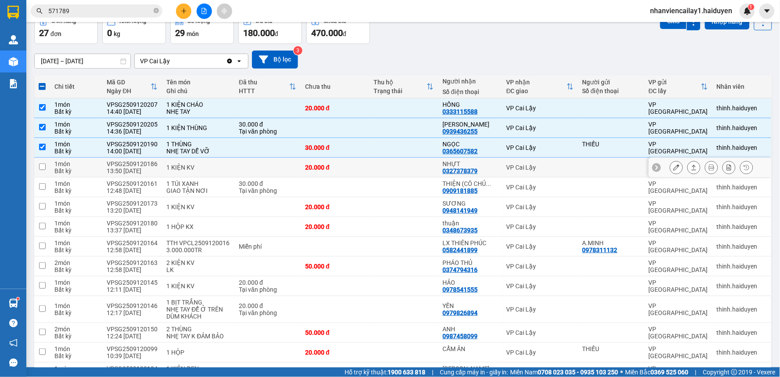
click at [494, 167] on td "NHỰT 0327378379" at bounding box center [470, 168] width 64 height 20
checkbox input "true"
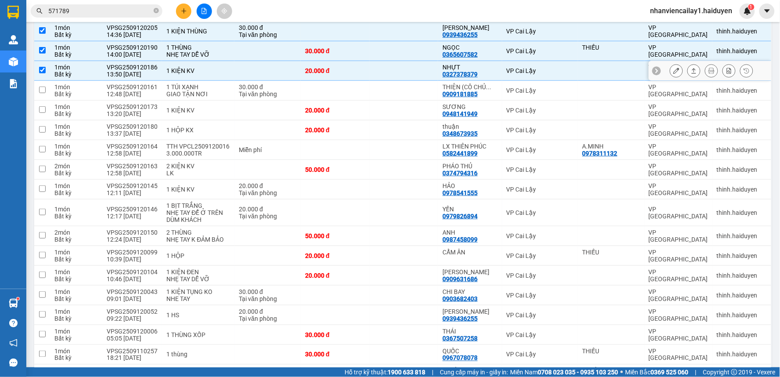
scroll to position [146, 0]
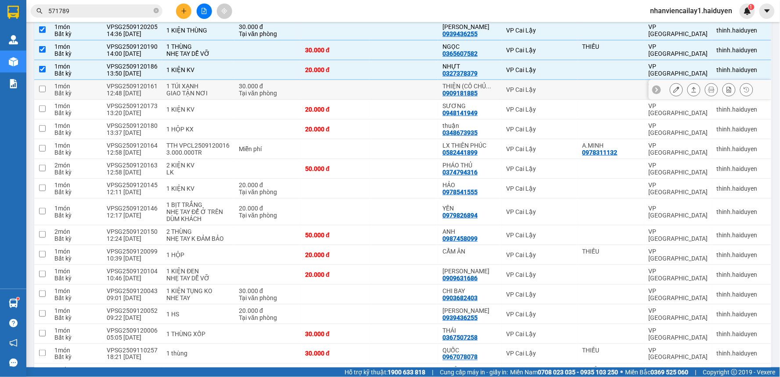
click at [480, 83] on td "THIỆN (CÔ CHỦ ... 0909181885" at bounding box center [470, 90] width 64 height 20
checkbox input "true"
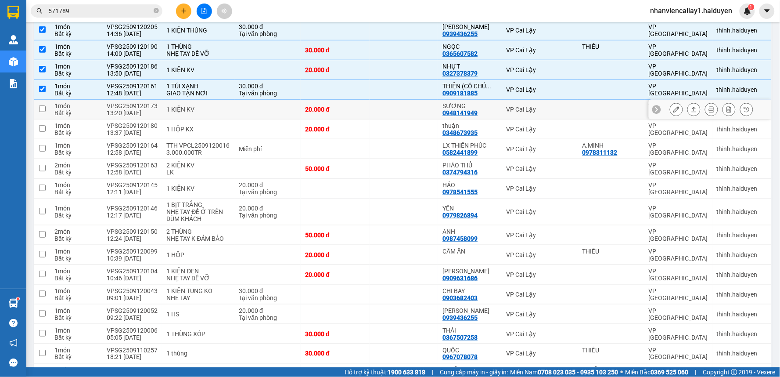
click at [488, 108] on div "SƯƠNG" at bounding box center [470, 105] width 55 height 7
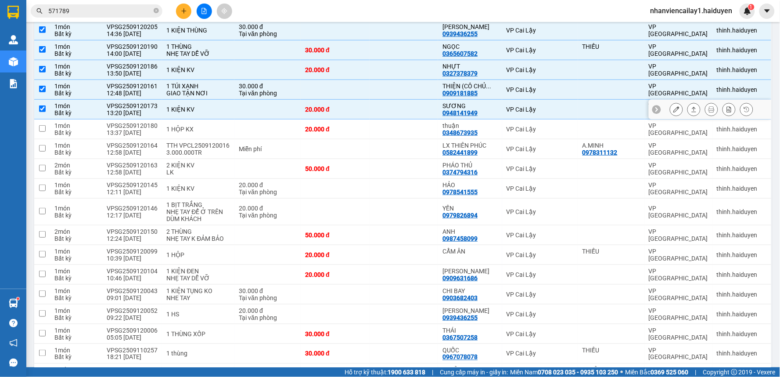
checkbox input "true"
click at [488, 125] on div "thuận" at bounding box center [470, 125] width 55 height 7
checkbox input "true"
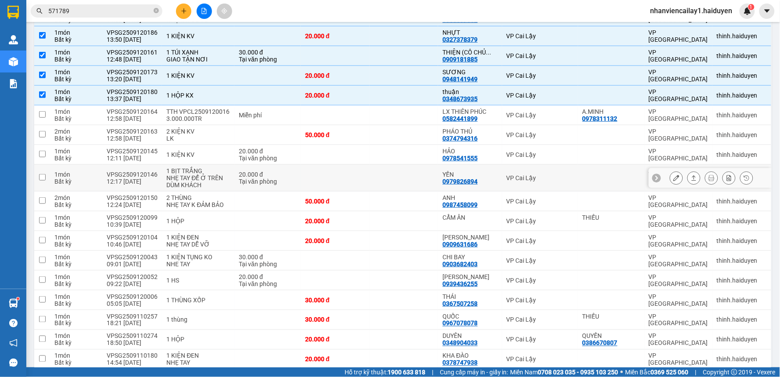
scroll to position [195, 0]
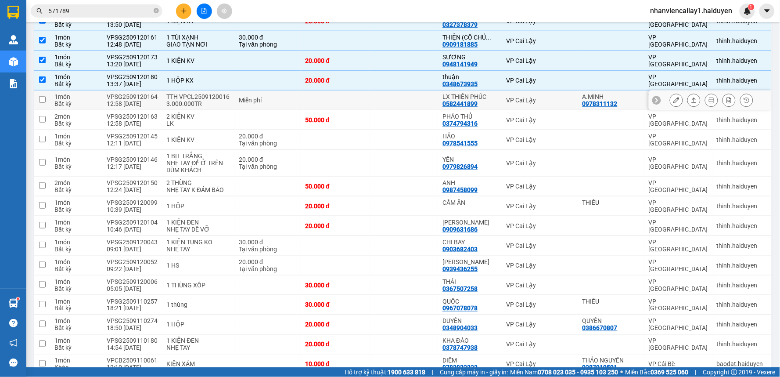
click at [502, 95] on td "VP Cai Lậy" at bounding box center [540, 100] width 76 height 20
checkbox input "true"
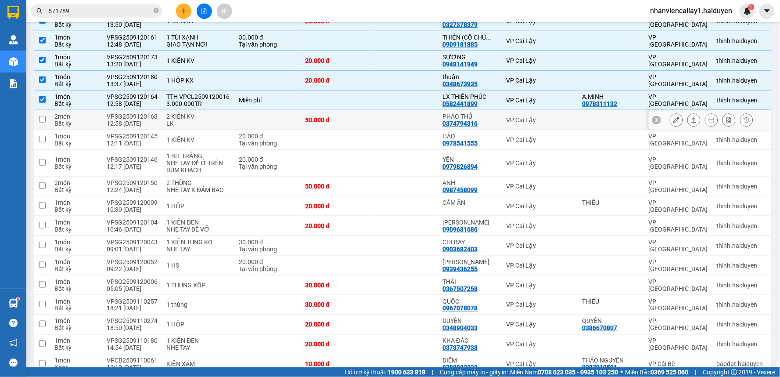
click at [502, 123] on td "VP Cai Lậy" at bounding box center [540, 120] width 76 height 20
checkbox input "true"
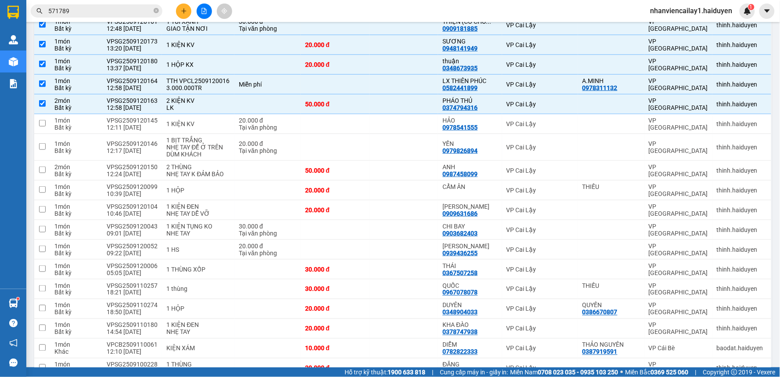
scroll to position [244, 0]
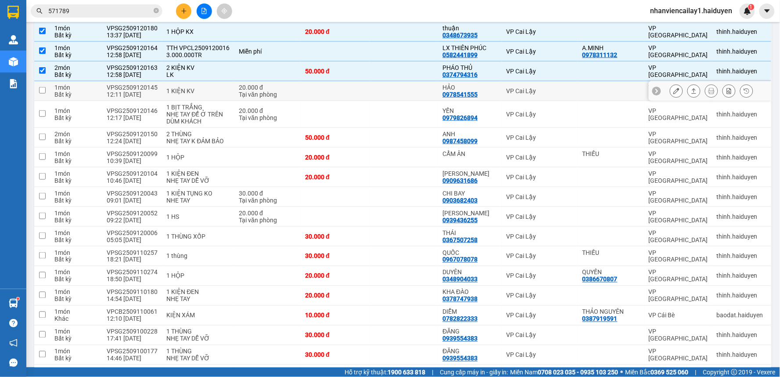
click at [502, 93] on td "VP Cai Lậy" at bounding box center [540, 91] width 76 height 20
checkbox input "true"
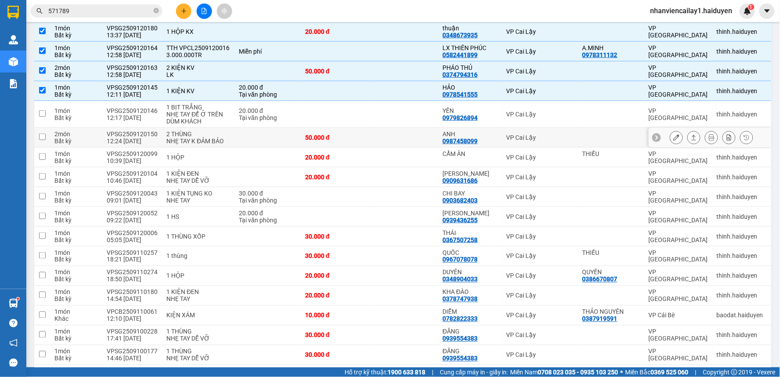
click at [502, 145] on td "VP Cai Lậy" at bounding box center [540, 138] width 76 height 20
checkbox input "true"
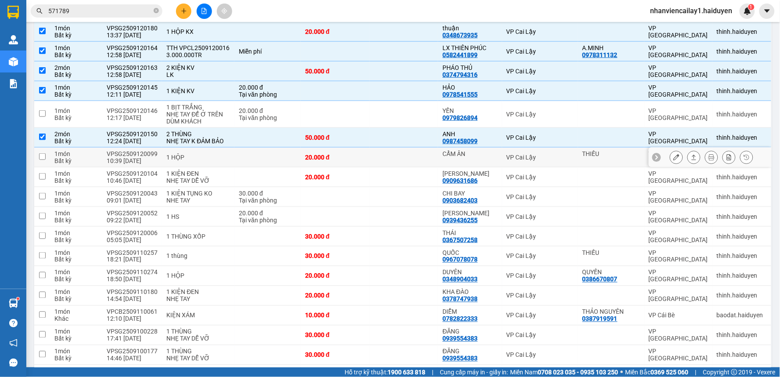
click at [507, 161] on div "VP Cai Lậy" at bounding box center [540, 157] width 67 height 7
checkbox input "true"
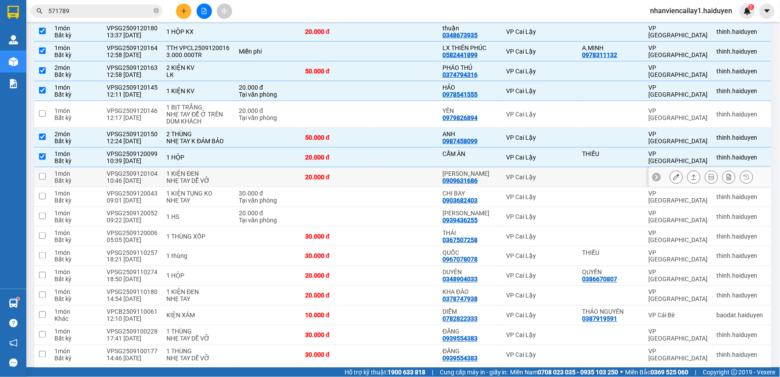
click at [502, 173] on td "VP Cai Lậy" at bounding box center [540, 177] width 76 height 20
checkbox input "true"
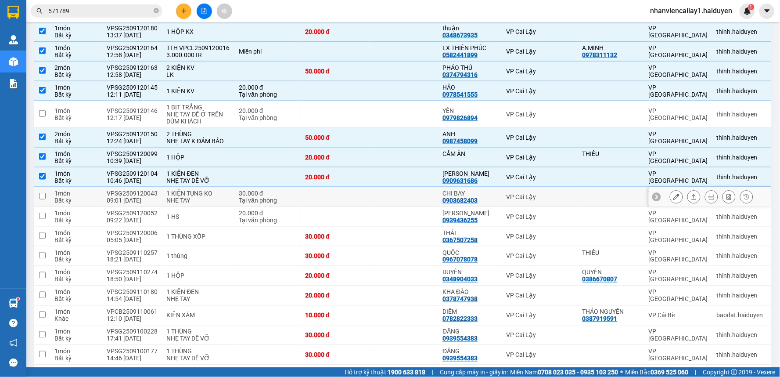
click at [507, 199] on div "VP Cai Lậy" at bounding box center [540, 196] width 67 height 7
checkbox input "true"
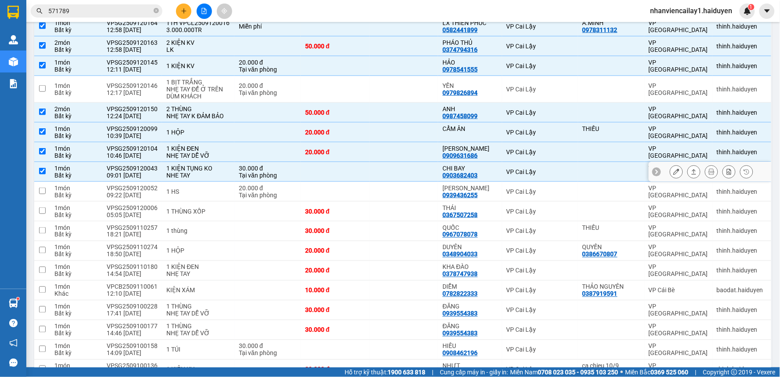
scroll to position [293, 0]
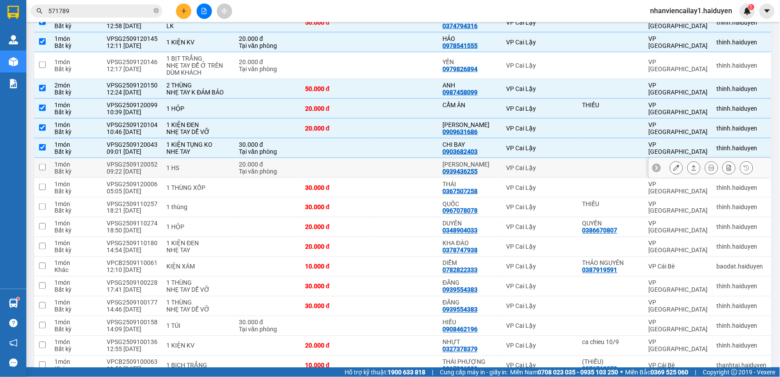
click at [512, 170] on div "VP Cai Lậy" at bounding box center [540, 167] width 67 height 7
checkbox input "true"
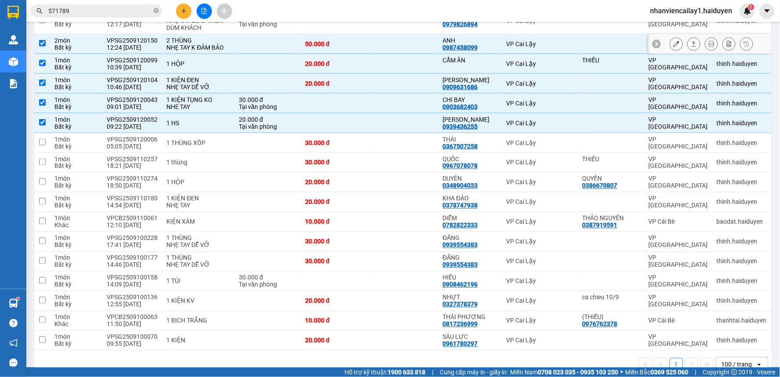
scroll to position [341, 0]
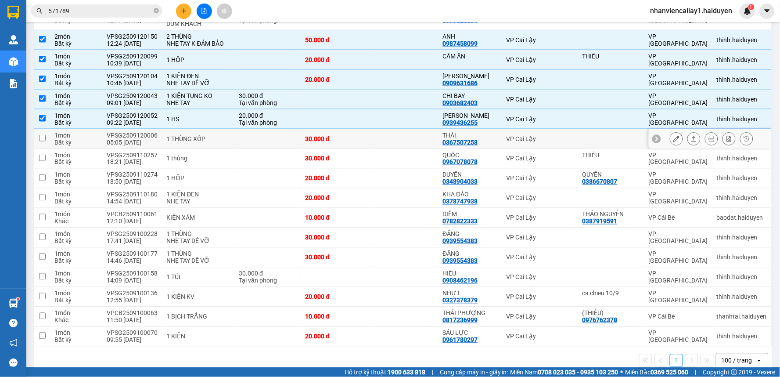
click at [495, 137] on td "THÁI 0367507258" at bounding box center [470, 139] width 64 height 20
checkbox input "true"
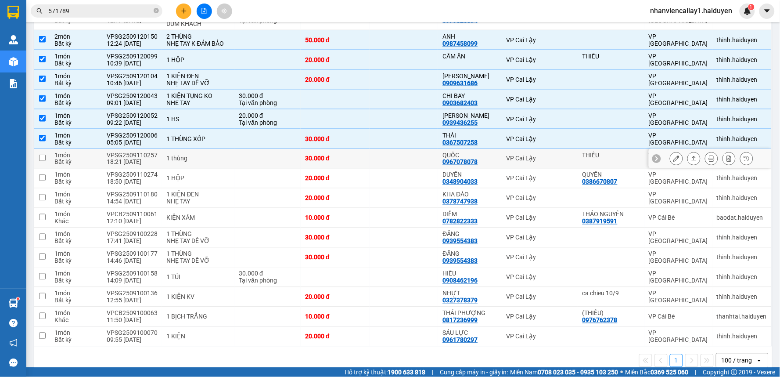
click at [502, 160] on td "VP Cai Lậy" at bounding box center [540, 159] width 76 height 20
checkbox input "true"
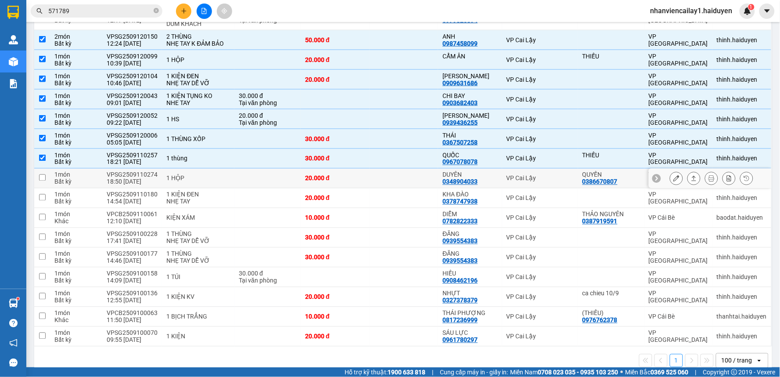
click at [494, 181] on td "DUYÊN 0348904033" at bounding box center [470, 179] width 64 height 20
checkbox input "true"
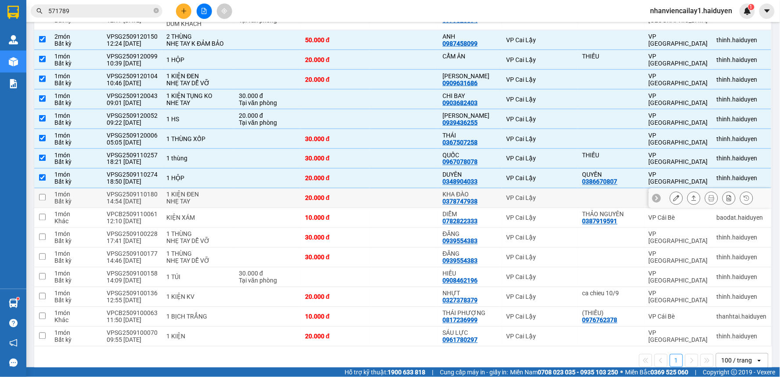
click at [507, 201] on div "VP Cai Lậy" at bounding box center [540, 198] width 67 height 7
checkbox input "true"
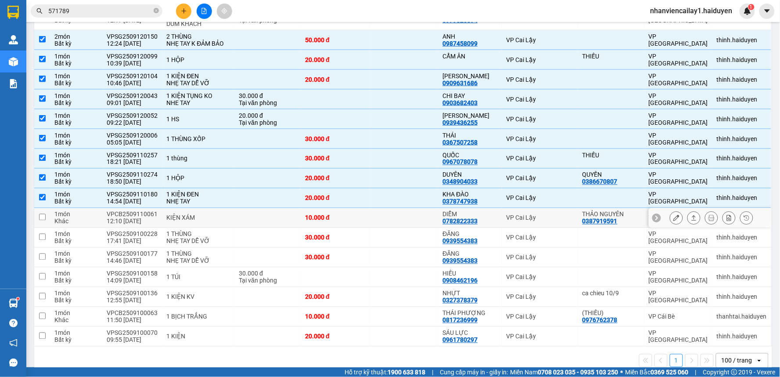
click at [514, 220] on div "VP Cai Lậy" at bounding box center [540, 217] width 67 height 7
checkbox input "true"
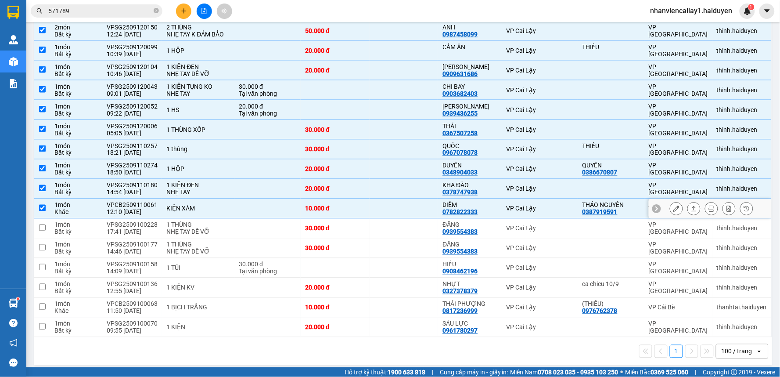
scroll to position [358, 0]
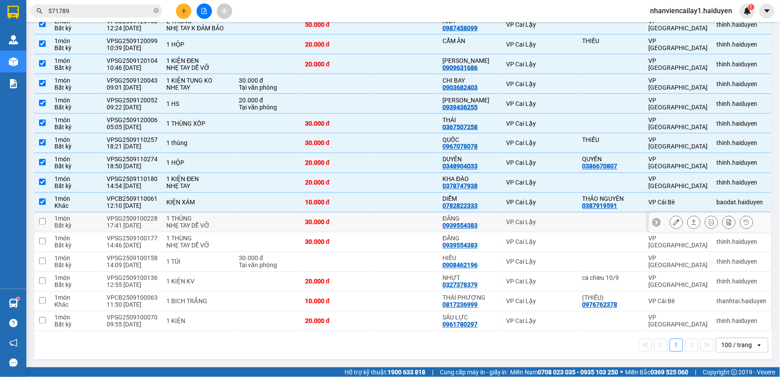
click at [515, 219] on div "VP Cai Lậy" at bounding box center [540, 222] width 67 height 7
checkbox input "true"
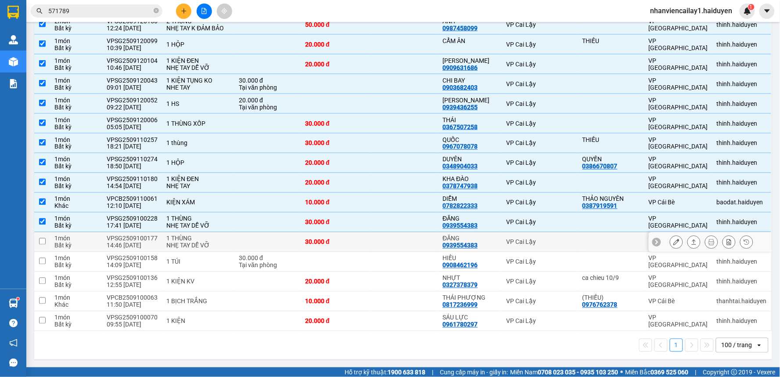
click at [512, 243] on div "VP Cai Lậy" at bounding box center [540, 241] width 67 height 7
checkbox input "true"
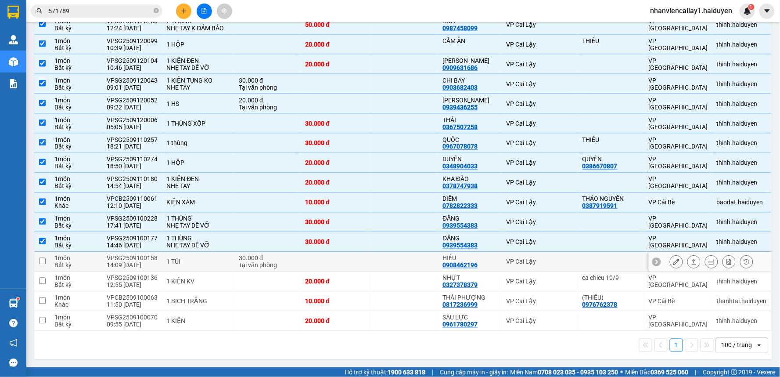
click at [502, 260] on td "VP Cai Lậy" at bounding box center [540, 262] width 76 height 20
checkbox input "true"
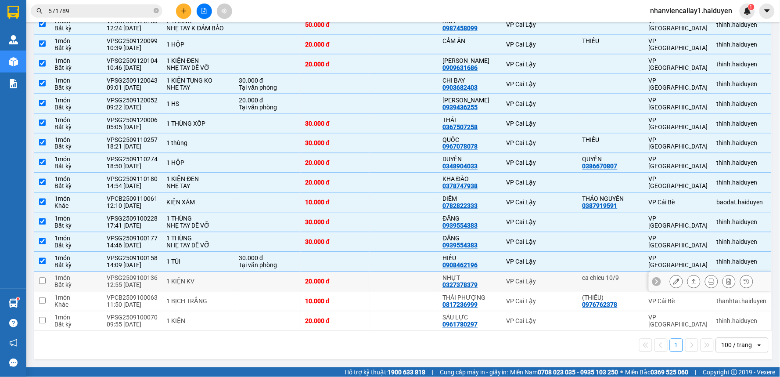
click at [486, 275] on div "NHỰT" at bounding box center [470, 278] width 55 height 7
checkbox input "true"
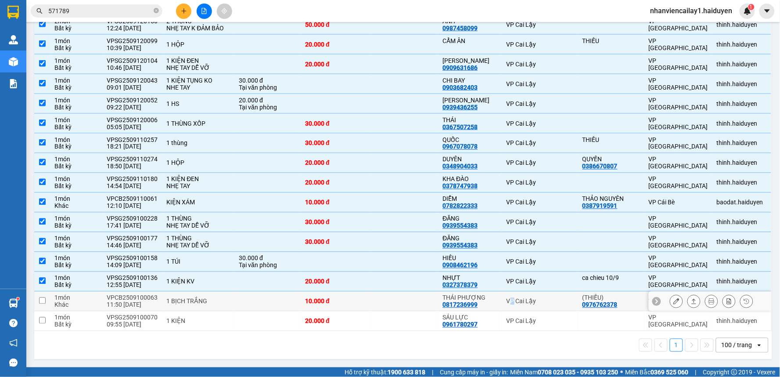
drag, startPoint x: 507, startPoint y: 300, endPoint x: 507, endPoint y: 325, distance: 25.0
click at [507, 303] on div "VP Cai Lậy" at bounding box center [540, 301] width 67 height 7
checkbox input "true"
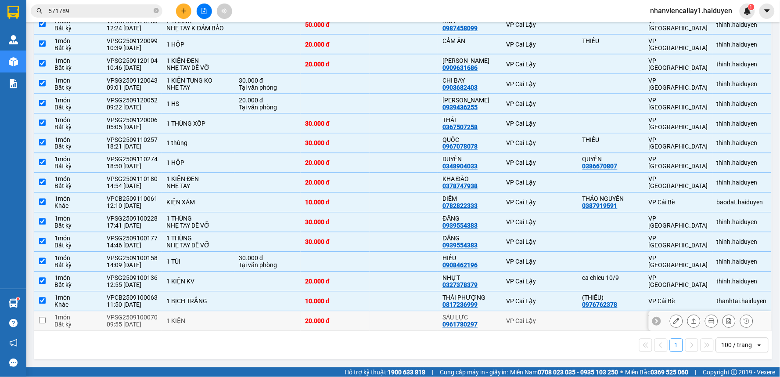
click at [507, 325] on td "VP Cai Lậy" at bounding box center [540, 321] width 76 height 20
checkbox input "true"
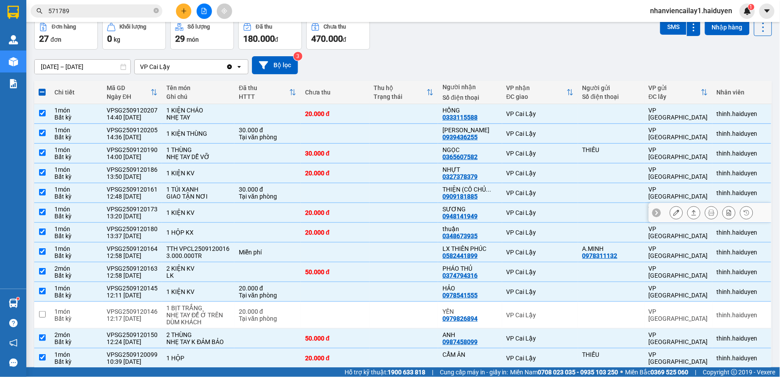
scroll to position [0, 0]
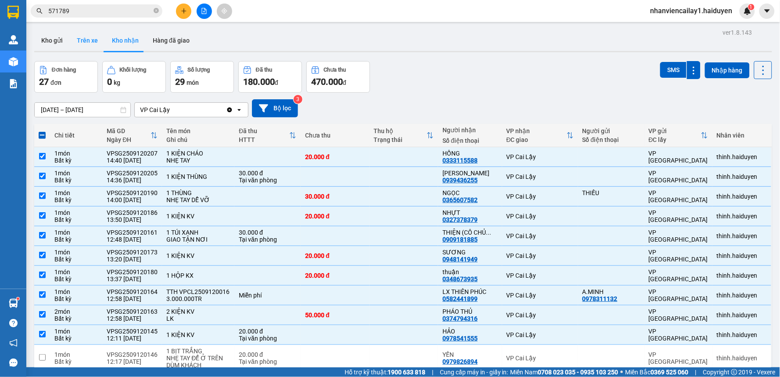
drag, startPoint x: 72, startPoint y: 34, endPoint x: 92, endPoint y: 42, distance: 21.5
click at [73, 37] on button "Trên xe" at bounding box center [87, 40] width 35 height 21
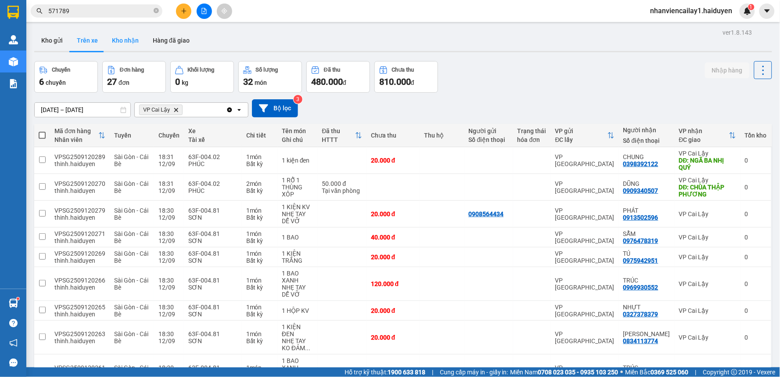
click at [132, 40] on button "Kho nhận" at bounding box center [125, 40] width 41 height 21
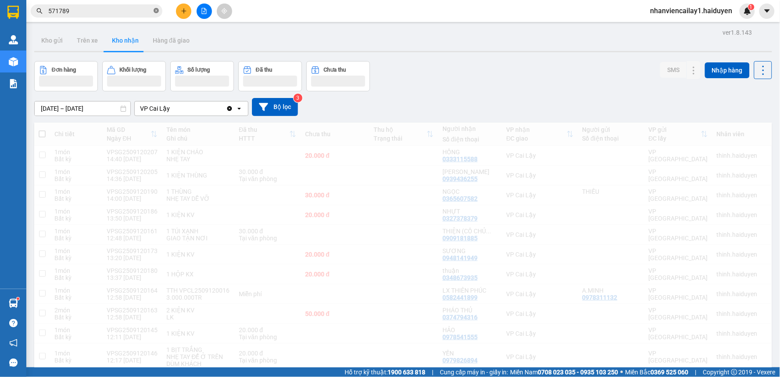
click at [157, 10] on span "571789" at bounding box center [97, 10] width 132 height 13
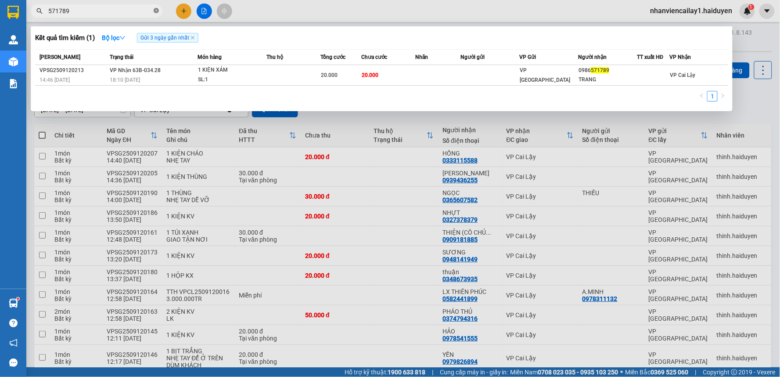
click at [155, 11] on icon "close-circle" at bounding box center [156, 10] width 5 height 5
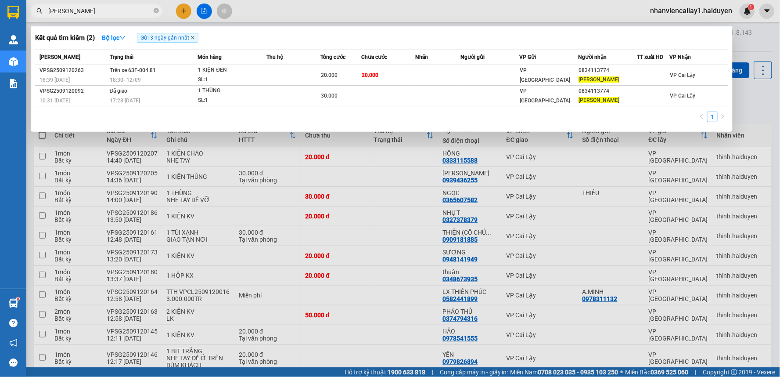
type input "[PERSON_NAME]"
click at [192, 39] on icon "close" at bounding box center [193, 38] width 4 height 4
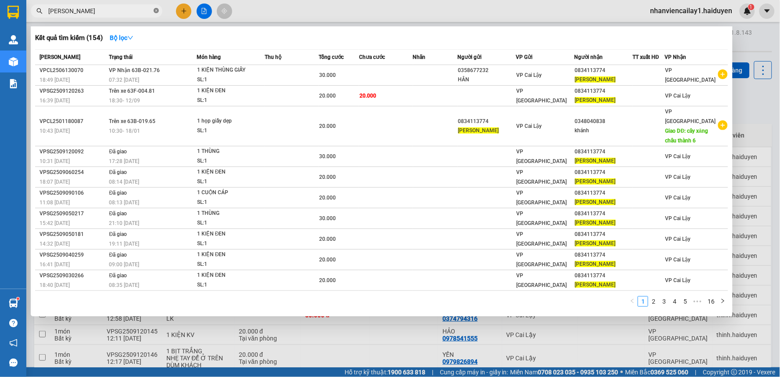
drag, startPoint x: 156, startPoint y: 8, endPoint x: 184, endPoint y: 31, distance: 36.2
click at [156, 9] on icon "close-circle" at bounding box center [156, 10] width 5 height 5
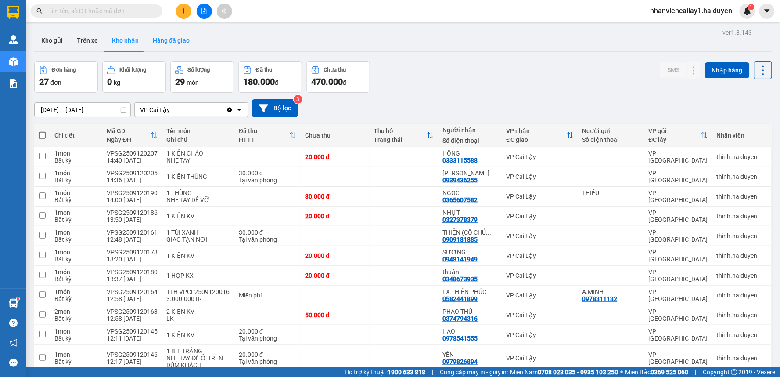
click at [181, 34] on button "Hàng đã giao" at bounding box center [171, 40] width 51 height 21
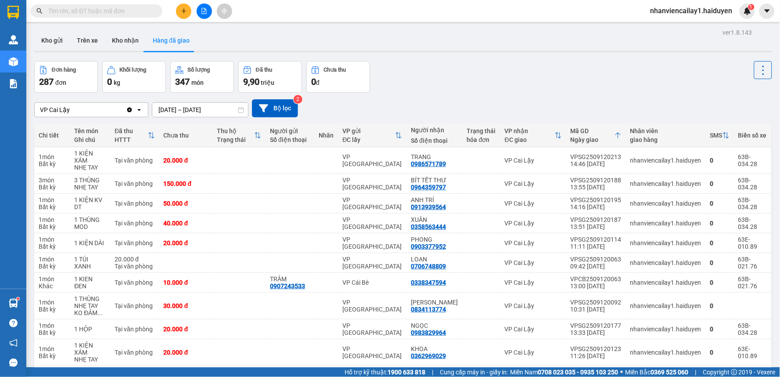
click at [412, 64] on div "Đơn hàng 287 đơn [PERSON_NAME] 0 kg Số [PERSON_NAME] 347 món Đã thu 9,90 [PERSO…" at bounding box center [403, 77] width 738 height 32
click at [46, 43] on button "Kho gửi" at bounding box center [52, 40] width 36 height 21
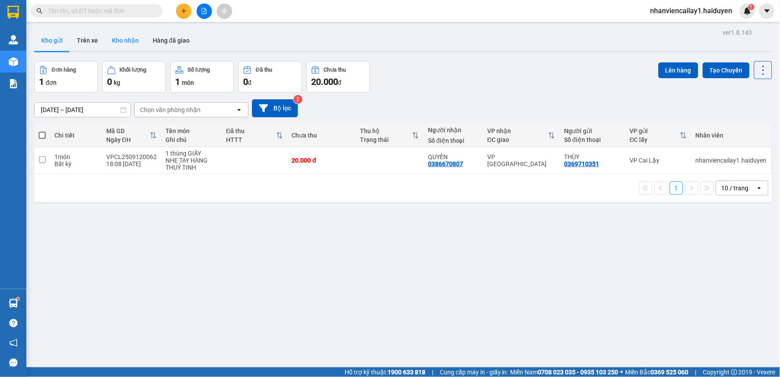
click at [135, 41] on button "Kho nhận" at bounding box center [125, 40] width 41 height 21
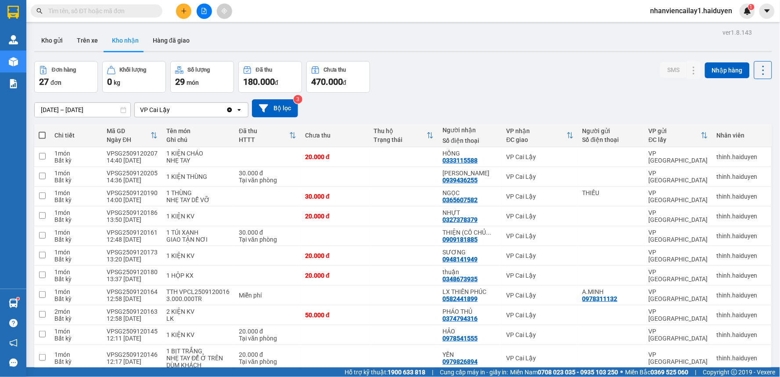
click at [106, 14] on input "text" at bounding box center [100, 11] width 104 height 10
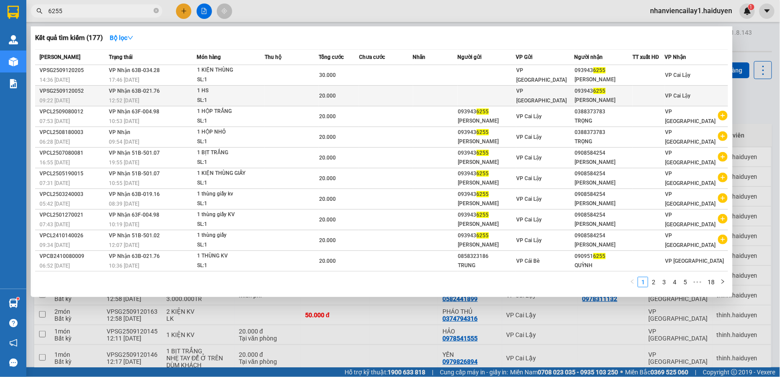
type input "6255"
click at [437, 86] on td at bounding box center [435, 96] width 45 height 21
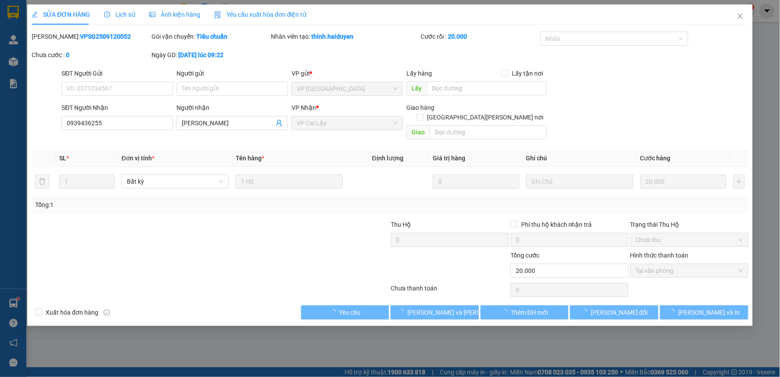
type input "0939436255"
type input "[PERSON_NAME]"
type input "20.000"
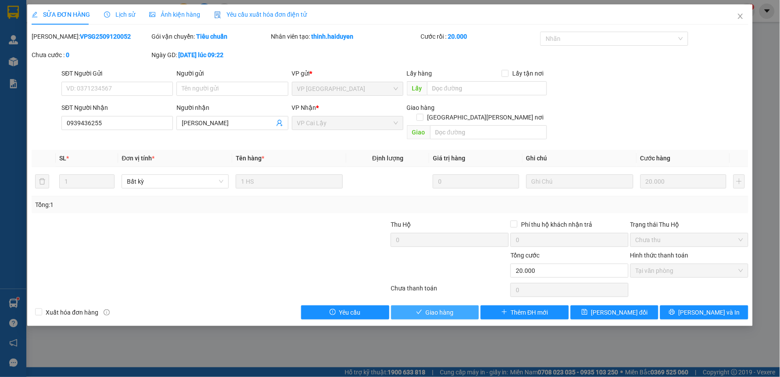
click at [464, 305] on button "Giao hàng" at bounding box center [435, 312] width 88 height 14
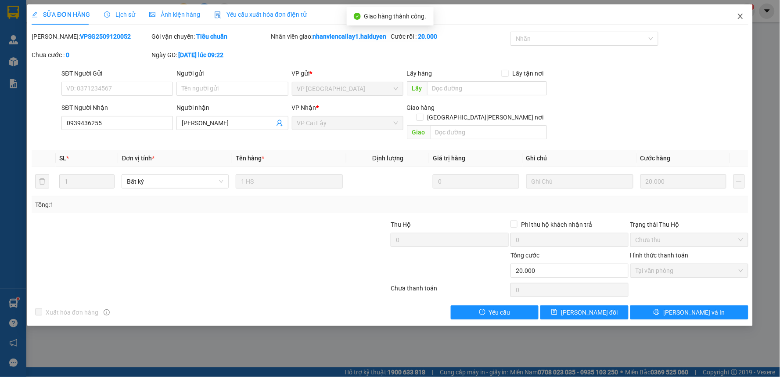
click at [744, 11] on span "Close" at bounding box center [741, 16] width 25 height 25
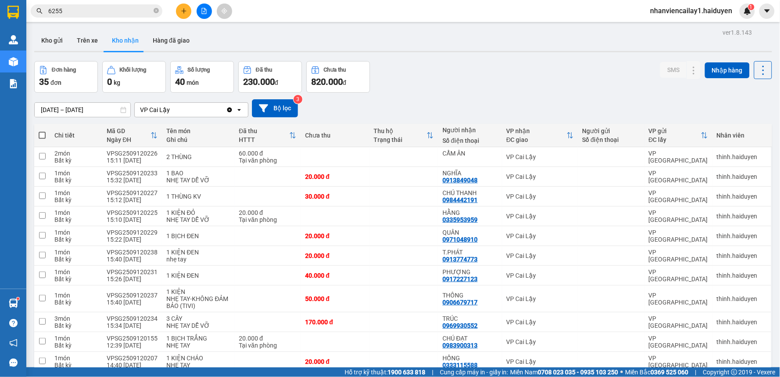
click at [115, 12] on input "6255" at bounding box center [100, 11] width 104 height 10
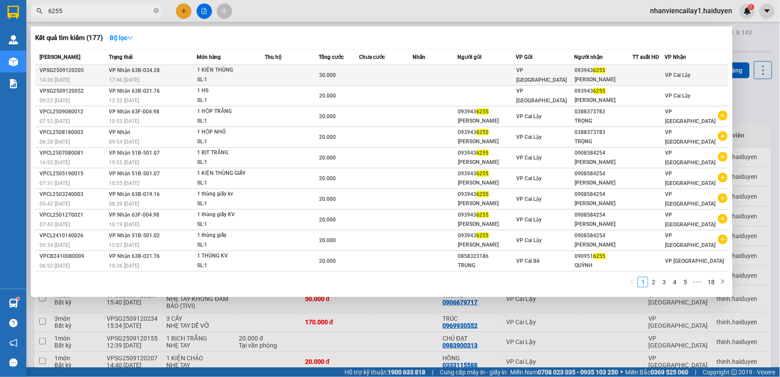
click at [420, 71] on td at bounding box center [435, 75] width 45 height 21
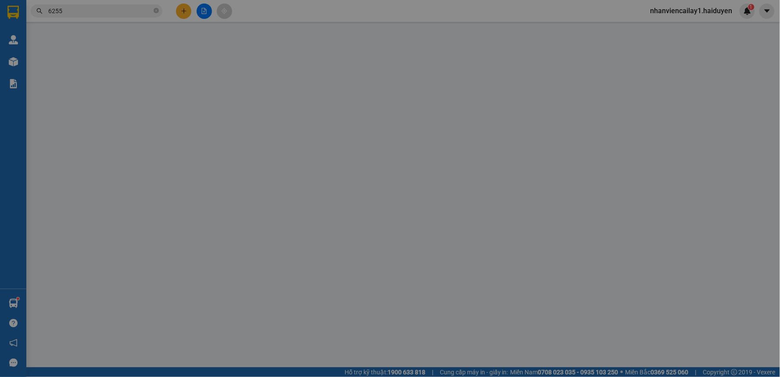
type input "0939436255"
type input "[PERSON_NAME]"
type input "30.000"
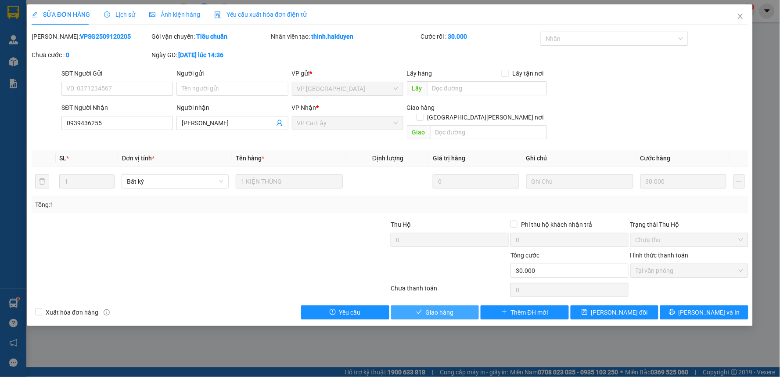
click at [463, 305] on button "Giao hàng" at bounding box center [435, 312] width 88 height 14
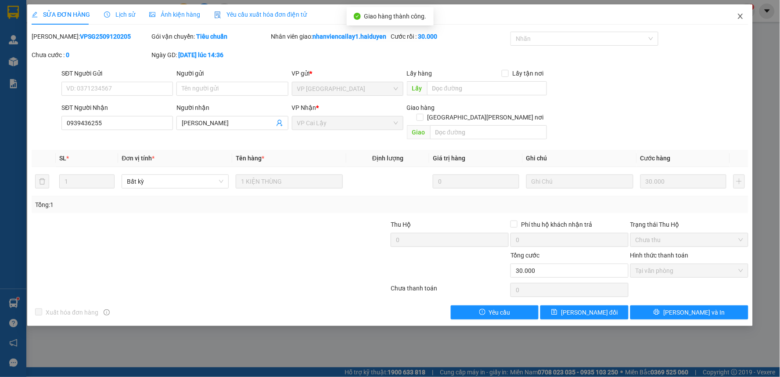
click at [743, 11] on span "Close" at bounding box center [741, 16] width 25 height 25
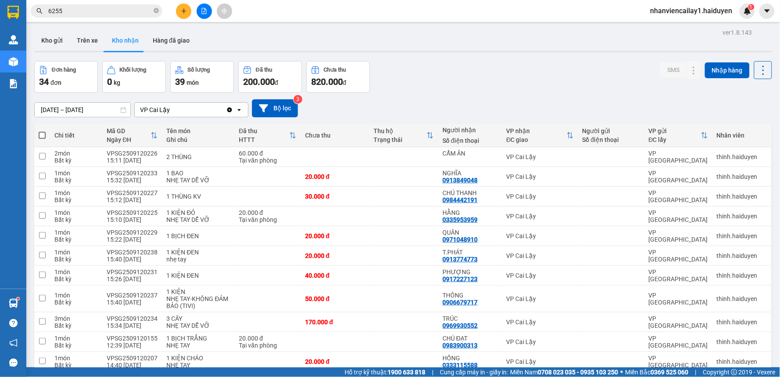
click at [101, 11] on input "6255" at bounding box center [100, 11] width 104 height 10
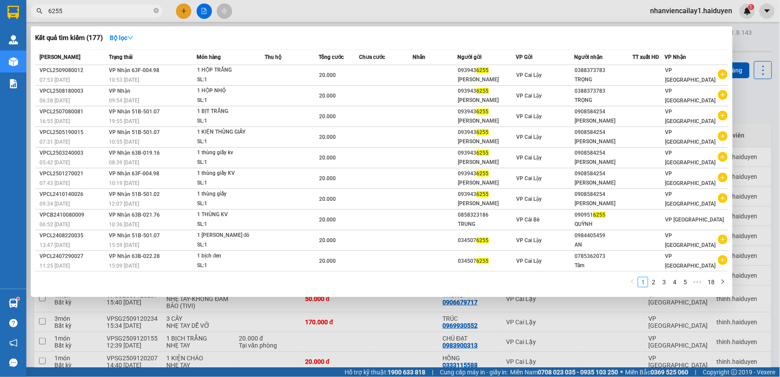
click at [301, 15] on div at bounding box center [390, 188] width 780 height 377
drag, startPoint x: 93, startPoint y: 13, endPoint x: 29, endPoint y: 29, distance: 65.3
click at [29, 19] on div "Kết quả [PERSON_NAME] ( 177 ) Bộ lọc Mã ĐH Trạng thái Món hàng Thu hộ Tổng [PER…" at bounding box center [85, 11] width 171 height 15
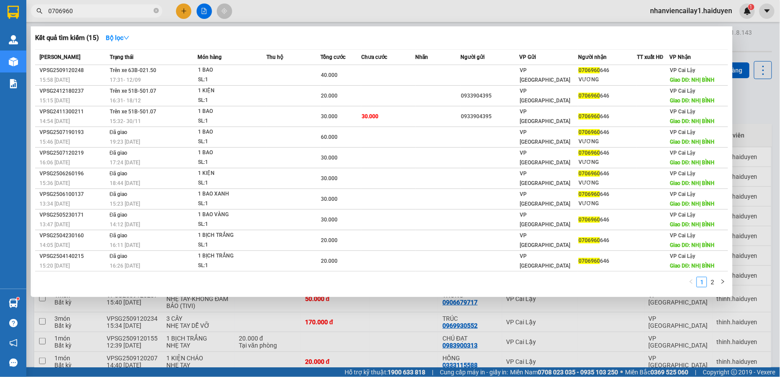
type input "0706960"
click at [403, 14] on div at bounding box center [390, 188] width 780 height 377
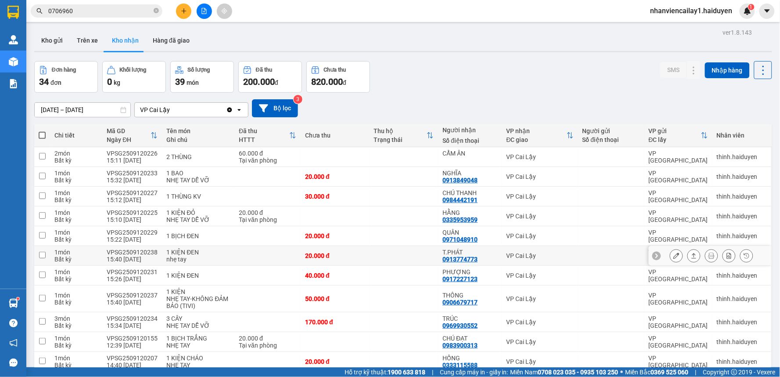
scroll to position [146, 0]
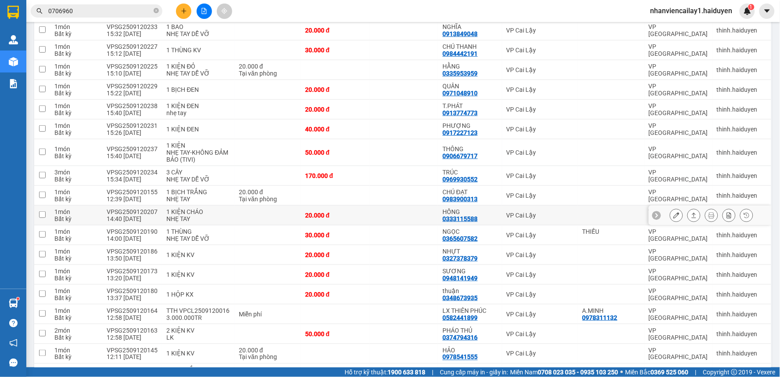
drag, startPoint x: 424, startPoint y: 212, endPoint x: 542, endPoint y: 157, distance: 130.7
click at [424, 211] on td at bounding box center [404, 216] width 69 height 20
checkbox input "true"
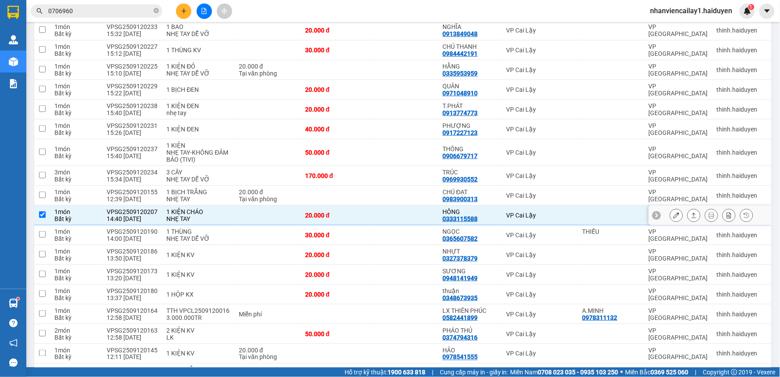
click at [674, 217] on icon at bounding box center [677, 215] width 6 height 6
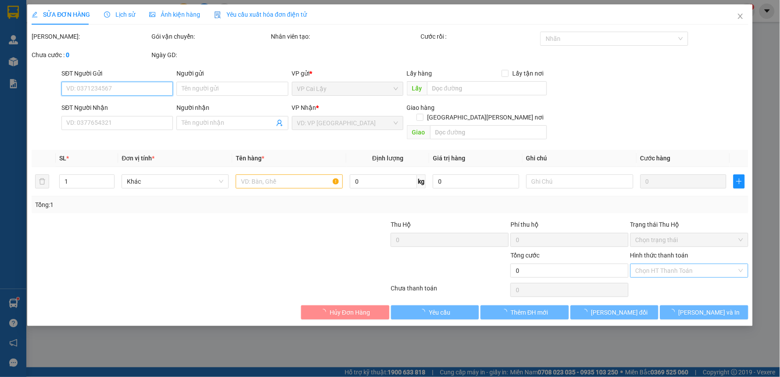
type input "0333115588"
type input "HỒNG"
type input "20.000"
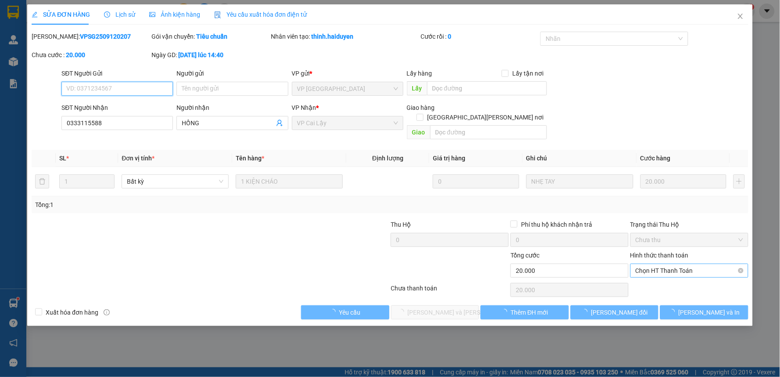
click at [690, 264] on span "Chọn HT Thanh Toán" at bounding box center [690, 270] width 108 height 13
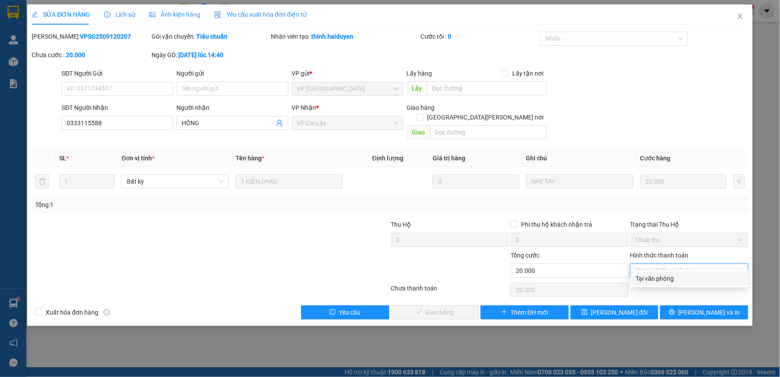
drag, startPoint x: 668, startPoint y: 278, endPoint x: 561, endPoint y: 288, distance: 106.8
click at [650, 275] on div "Tại văn phòng" at bounding box center [690, 279] width 108 height 10
type input "0"
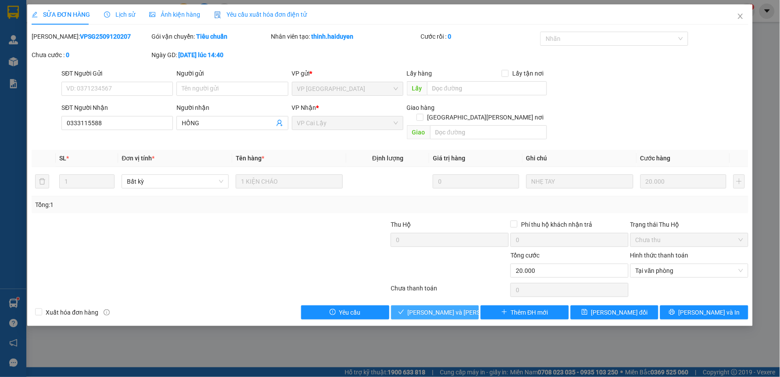
click at [466, 305] on button "[PERSON_NAME] và [PERSON_NAME] hàng" at bounding box center [435, 312] width 88 height 14
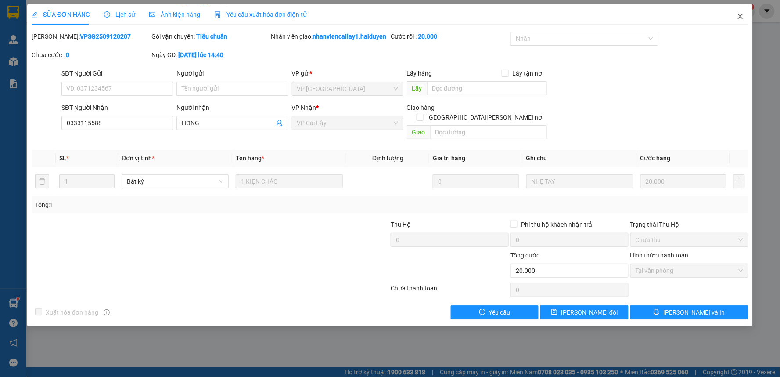
click at [740, 15] on icon "close" at bounding box center [740, 16] width 7 height 7
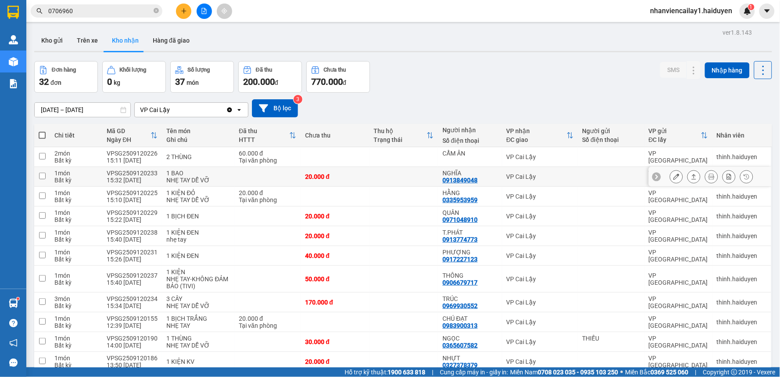
drag, startPoint x: 624, startPoint y: 177, endPoint x: 684, endPoint y: 155, distance: 63.8
click at [625, 177] on div at bounding box center [612, 176] width 58 height 7
checkbox input "true"
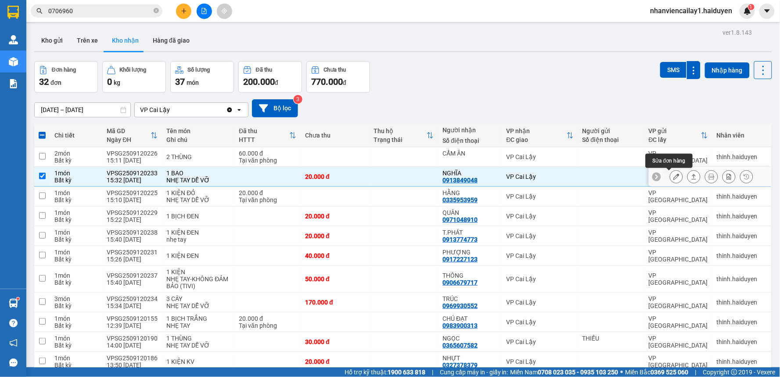
click at [674, 177] on icon at bounding box center [677, 176] width 6 height 6
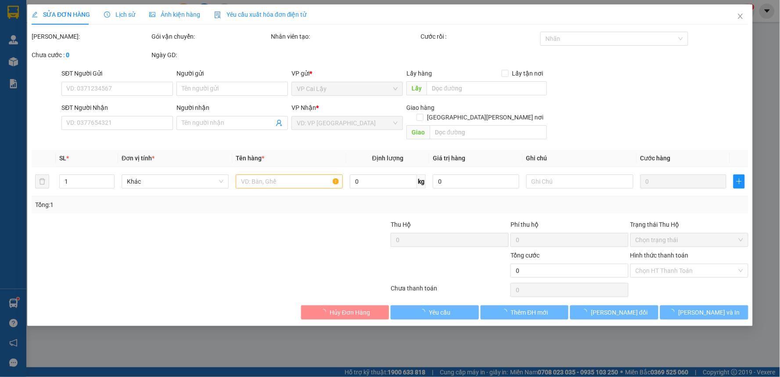
type input "0913849048"
type input "NGHĨA"
type input "20.000"
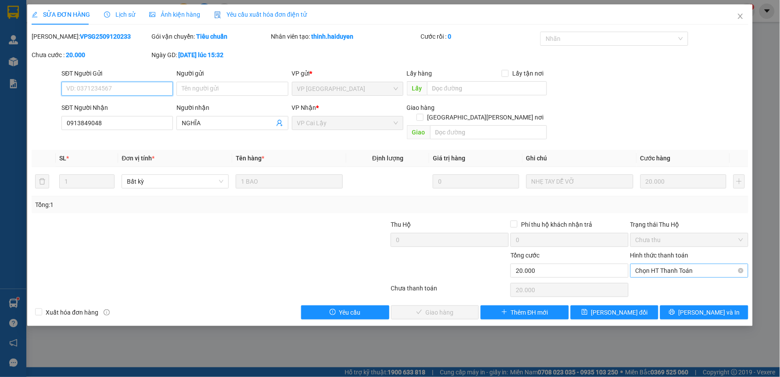
click at [701, 264] on span "Chọn HT Thanh Toán" at bounding box center [690, 270] width 108 height 13
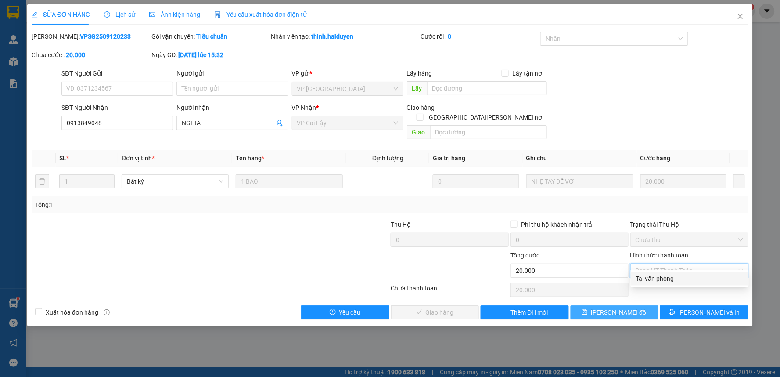
drag, startPoint x: 686, startPoint y: 277, endPoint x: 579, endPoint y: 296, distance: 109.3
click at [666, 280] on div "Tại văn phòng" at bounding box center [690, 279] width 108 height 10
type input "0"
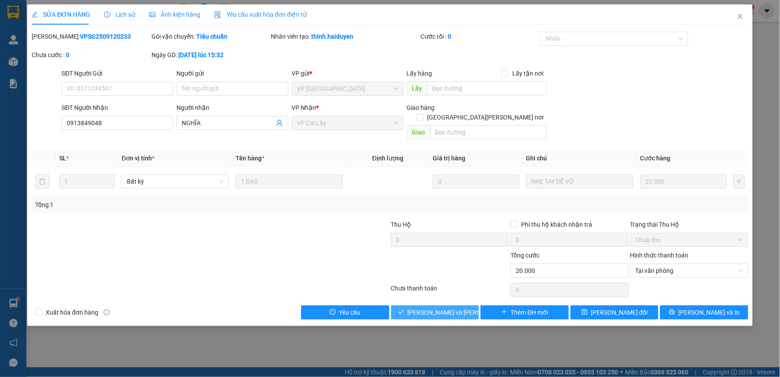
drag, startPoint x: 450, startPoint y: 305, endPoint x: 448, endPoint y: 294, distance: 11.1
click at [450, 307] on span "[PERSON_NAME] và Giao hàng" at bounding box center [467, 312] width 119 height 10
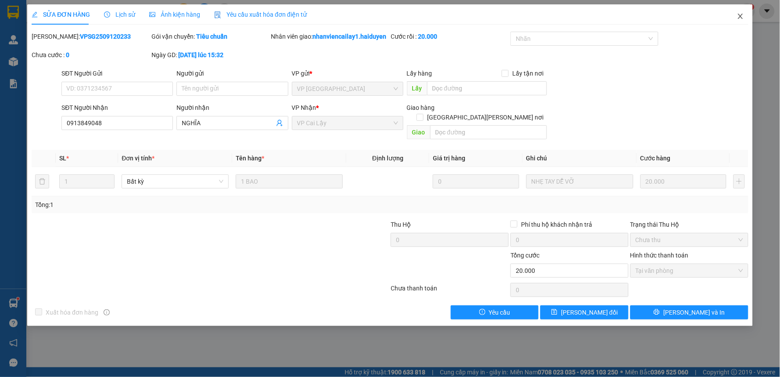
click at [742, 12] on span "Close" at bounding box center [741, 16] width 25 height 25
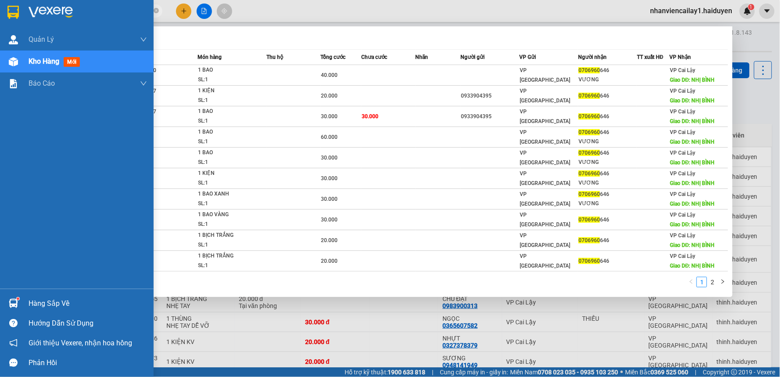
drag, startPoint x: 84, startPoint y: 8, endPoint x: 20, endPoint y: 20, distance: 65.3
click at [20, 20] on section "Kết quả tìm kiếm ( 15 ) Bộ lọc Mã ĐH Trạng thái Món hàng Thu hộ Tổng cước Chưa …" at bounding box center [390, 188] width 780 height 377
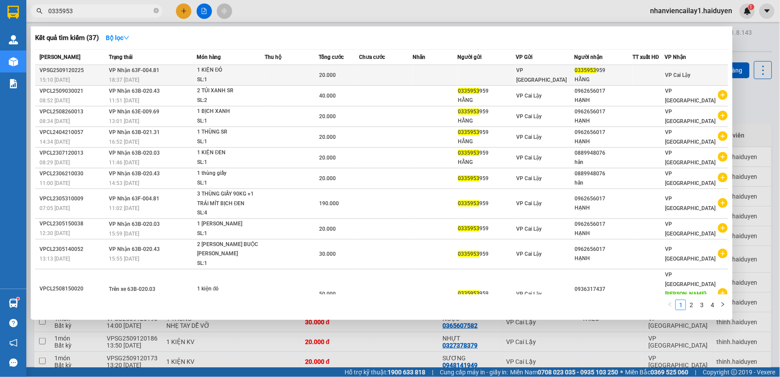
type input "0335953"
click at [506, 75] on td at bounding box center [487, 75] width 58 height 21
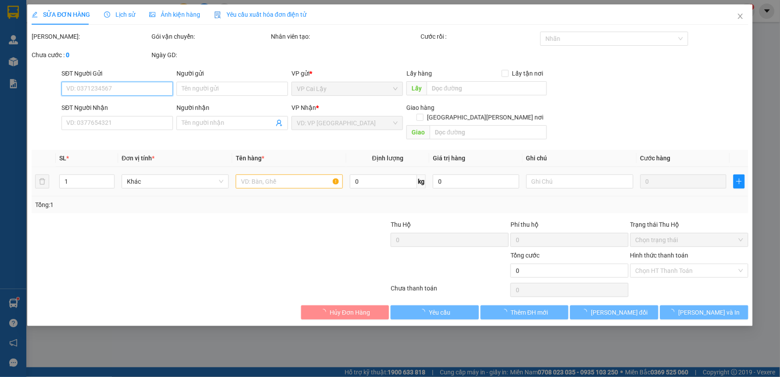
type input "0335953959"
type input "HẰNG"
type input "20.000"
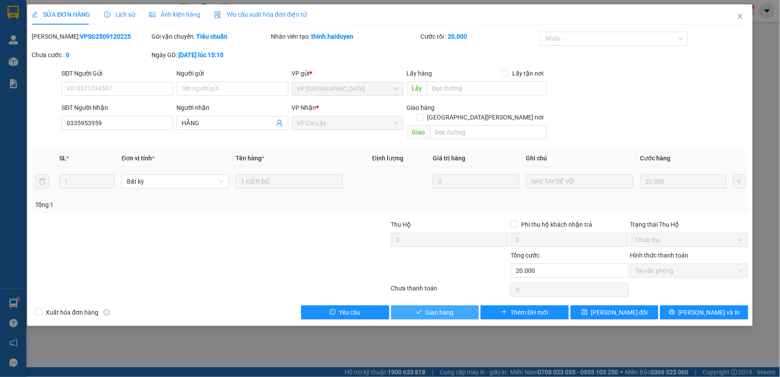
click at [459, 305] on button "Giao hàng" at bounding box center [435, 312] width 88 height 14
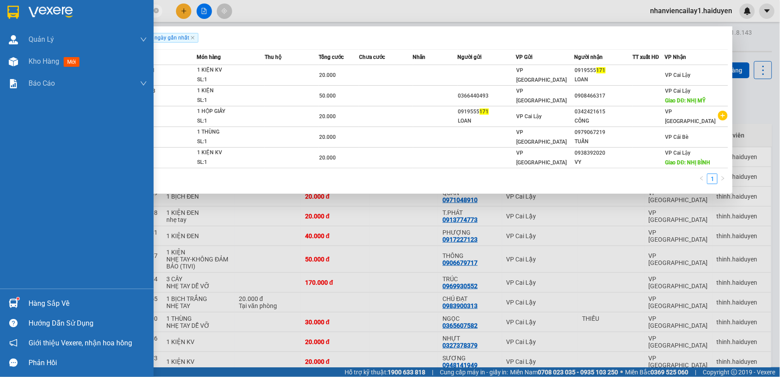
drag, startPoint x: 105, startPoint y: 9, endPoint x: 6, endPoint y: 21, distance: 99.5
click at [3, 22] on section "Kết quả tìm kiếm ( 5 ) Bộ lọc Gửi 3 ngày gần nhất Mã ĐH Trạng thái Món hàng Thu…" at bounding box center [390, 188] width 780 height 377
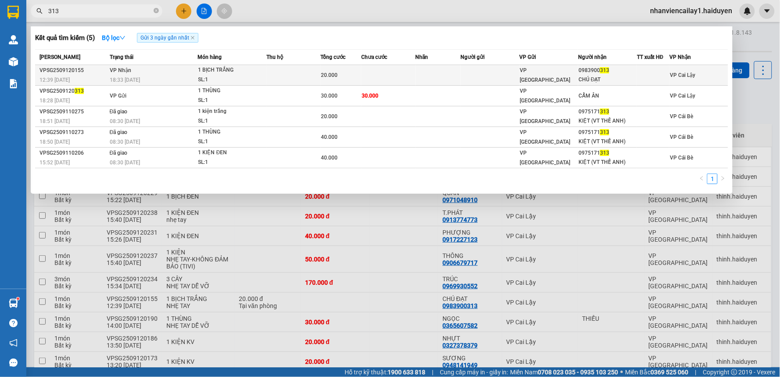
type input "313"
click at [512, 75] on td at bounding box center [490, 75] width 59 height 21
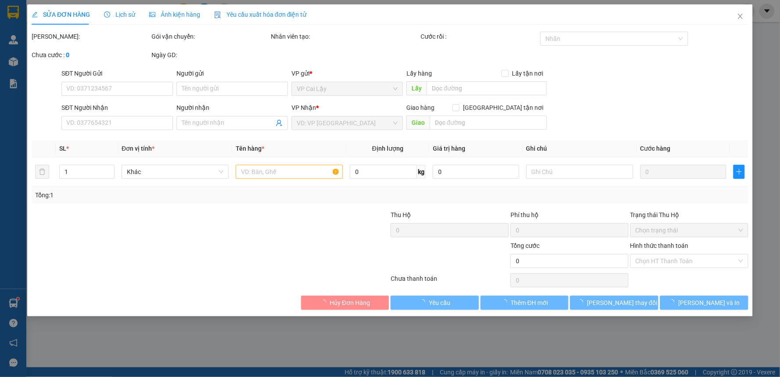
type input "0983900313"
type input "CHÚ ĐẠT"
type input "20.000"
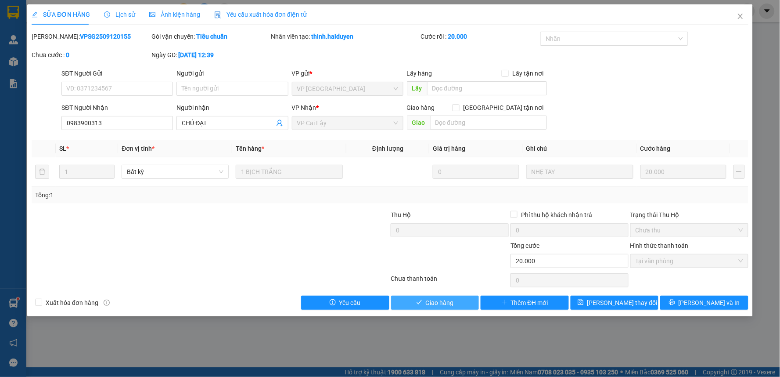
drag, startPoint x: 451, startPoint y: 299, endPoint x: 446, endPoint y: 297, distance: 4.7
click at [450, 299] on span "Giao hàng" at bounding box center [440, 303] width 28 height 10
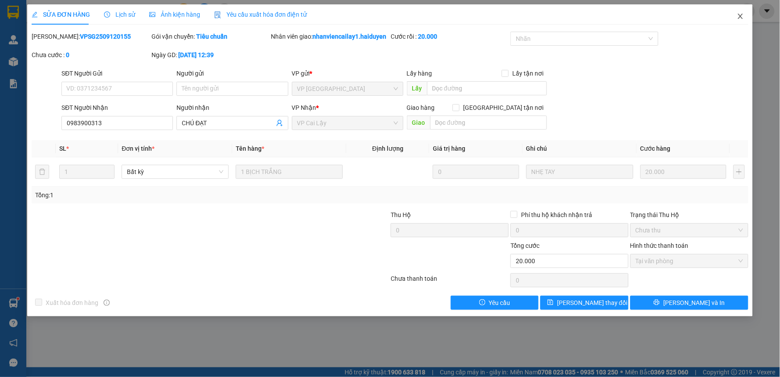
click at [741, 15] on icon "close" at bounding box center [740, 16] width 7 height 7
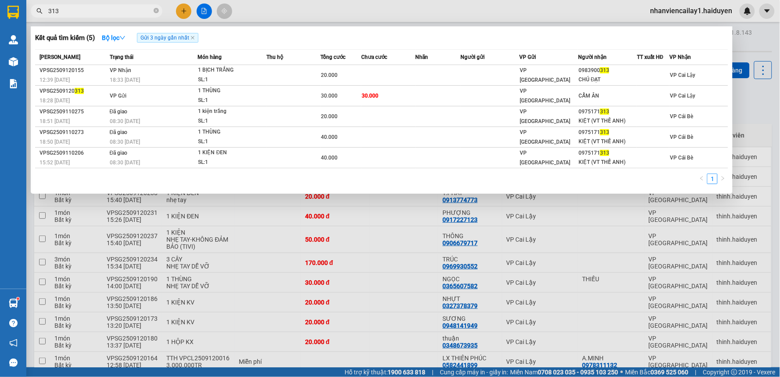
drag, startPoint x: 98, startPoint y: 12, endPoint x: 45, endPoint y: 16, distance: 52.8
click at [45, 16] on span "313" at bounding box center [97, 10] width 132 height 13
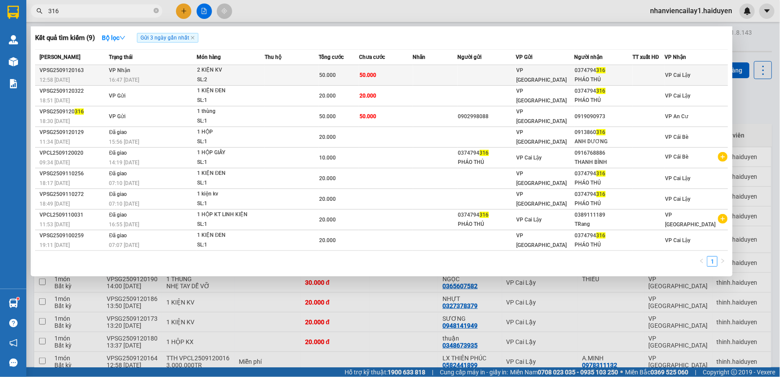
type input "316"
click at [477, 76] on td at bounding box center [487, 75] width 58 height 21
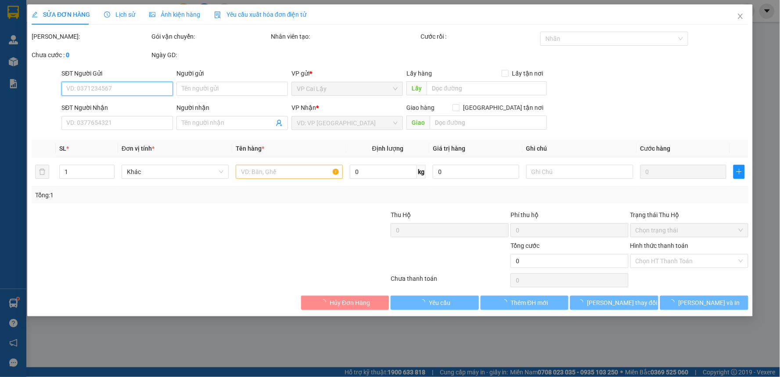
type input "0374794316"
type input "PHÁO THỦ"
type input "50.000"
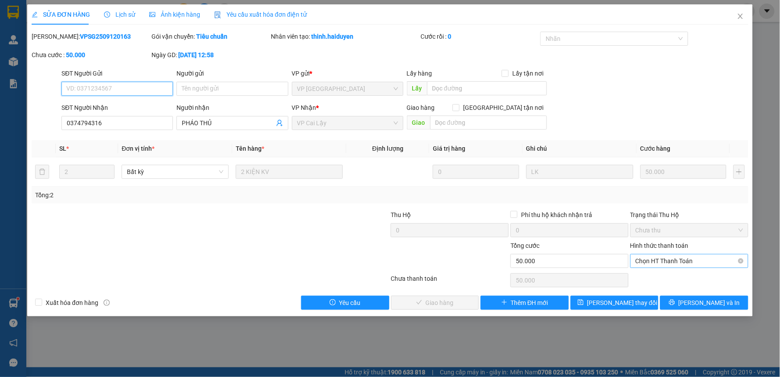
click at [665, 257] on span "Chọn HT Thanh Toán" at bounding box center [690, 260] width 108 height 13
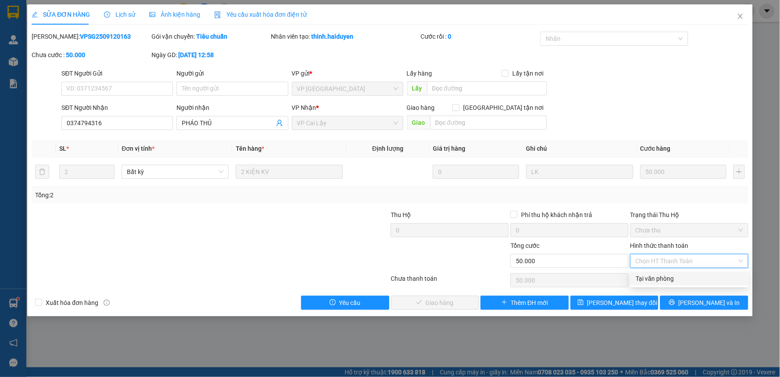
drag, startPoint x: 658, startPoint y: 278, endPoint x: 577, endPoint y: 290, distance: 81.2
click at [644, 283] on div "Tại văn phòng" at bounding box center [690, 279] width 108 height 10
type input "0"
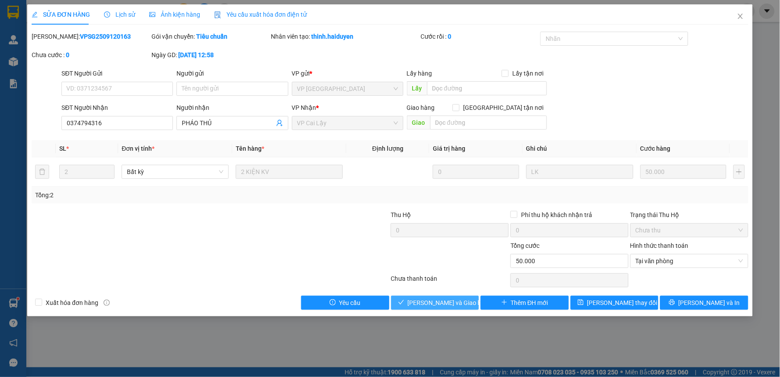
click at [460, 301] on span "Lưu và Giao hàng" at bounding box center [450, 303] width 84 height 10
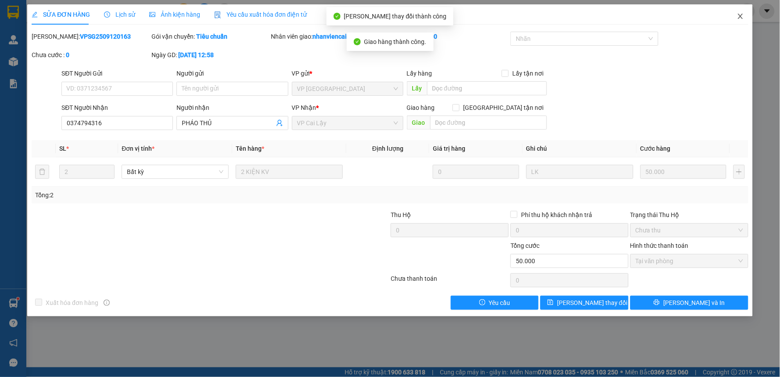
click at [740, 11] on span "Close" at bounding box center [741, 16] width 25 height 25
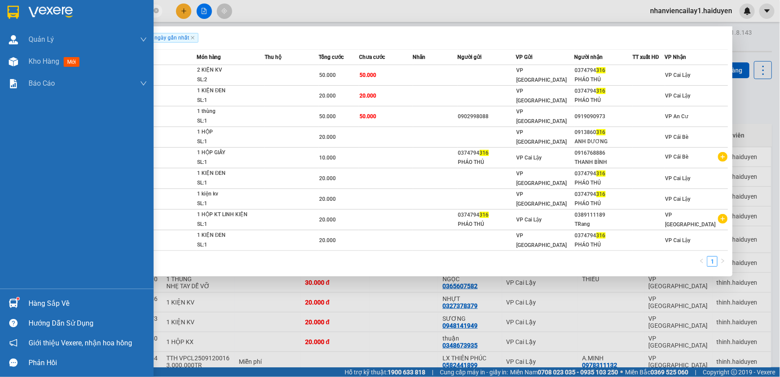
drag, startPoint x: 104, startPoint y: 10, endPoint x: 6, endPoint y: 14, distance: 97.6
click at [6, 14] on section "Kết quả tìm kiếm ( 9 ) Bộ lọc Gửi 3 ngày gần nhất Mã ĐH Trạng thái Món hàng Thu…" at bounding box center [390, 188] width 780 height 377
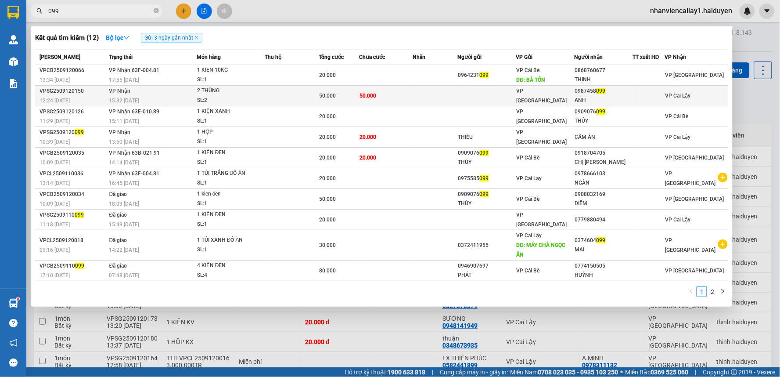
type input "099"
click at [228, 91] on div "2 THÙNG" at bounding box center [230, 91] width 66 height 10
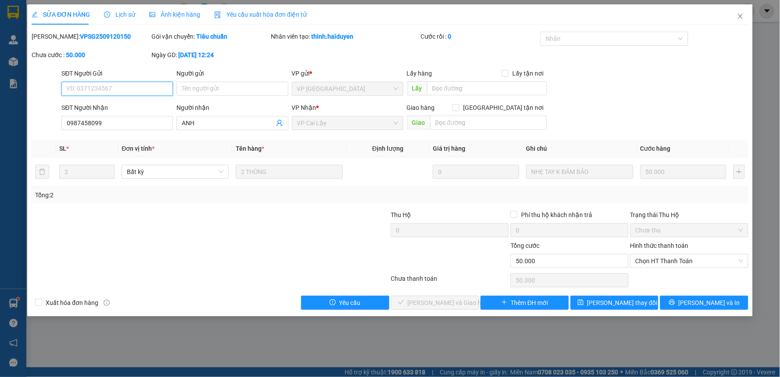
type input "0987458099"
type input "ANH"
type input "50.000"
click at [681, 262] on span "Chọn HT Thanh Toán" at bounding box center [690, 260] width 108 height 13
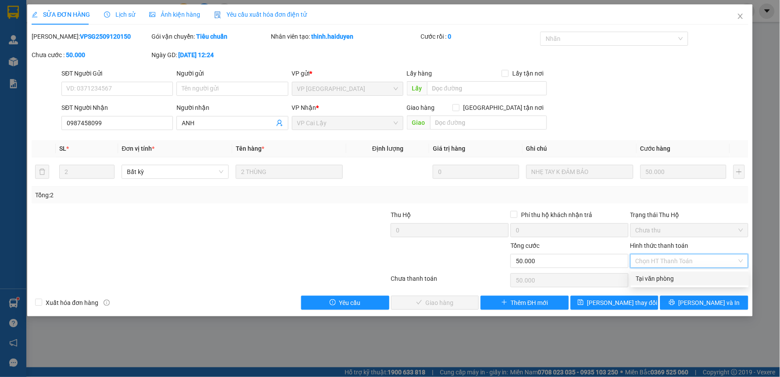
drag, startPoint x: 679, startPoint y: 277, endPoint x: 644, endPoint y: 283, distance: 35.2
click at [678, 278] on div "Tại văn phòng" at bounding box center [690, 279] width 108 height 10
type input "0"
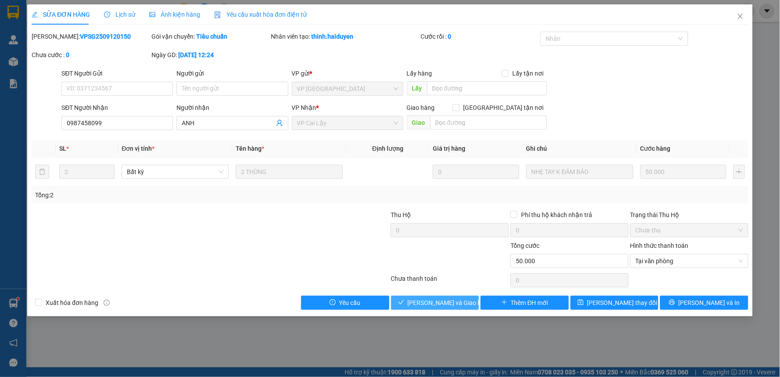
click at [460, 301] on span "[PERSON_NAME] và Giao hàng" at bounding box center [450, 303] width 84 height 10
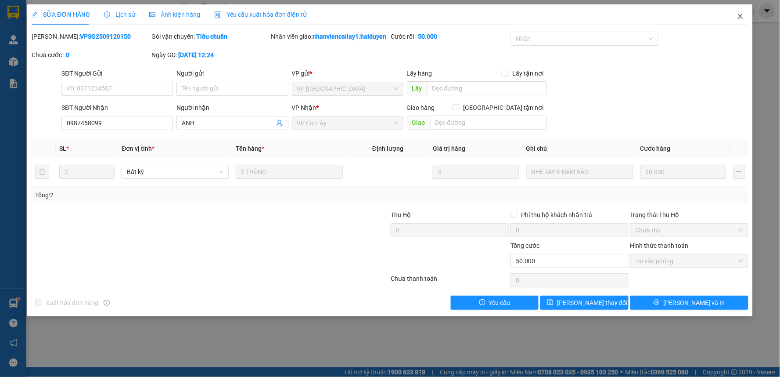
click at [742, 12] on span "Close" at bounding box center [741, 16] width 25 height 25
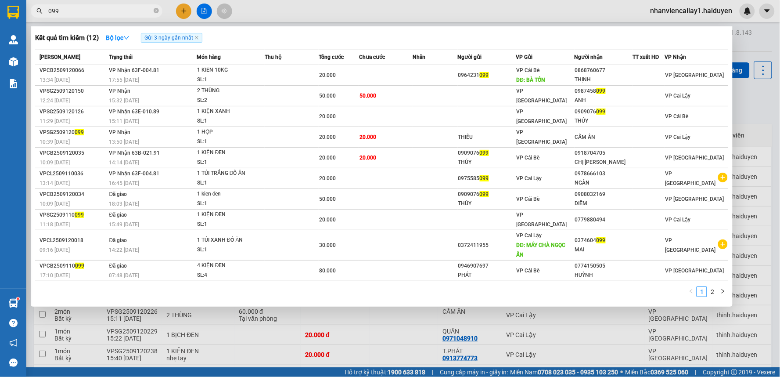
drag, startPoint x: 107, startPoint y: 14, endPoint x: 34, endPoint y: 21, distance: 73.2
click at [34, 19] on div "Kết quả tìm kiếm ( 12 ) Bộ lọc Gửi 3 ngày gần nhất Mã ĐH Trạng thái Món hàng Th…" at bounding box center [85, 11] width 171 height 15
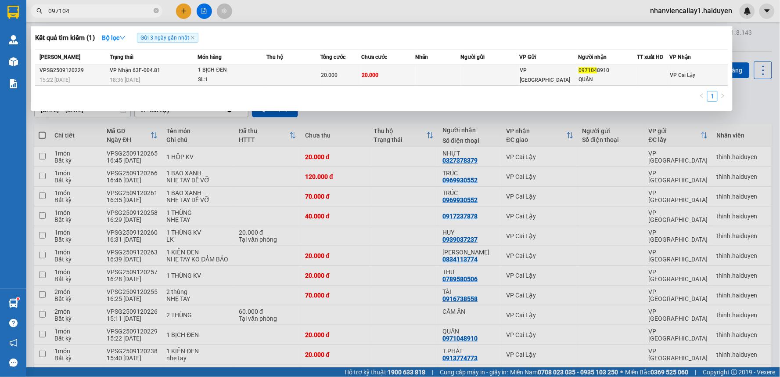
type input "097104"
click at [400, 71] on td "20.000" at bounding box center [388, 75] width 54 height 21
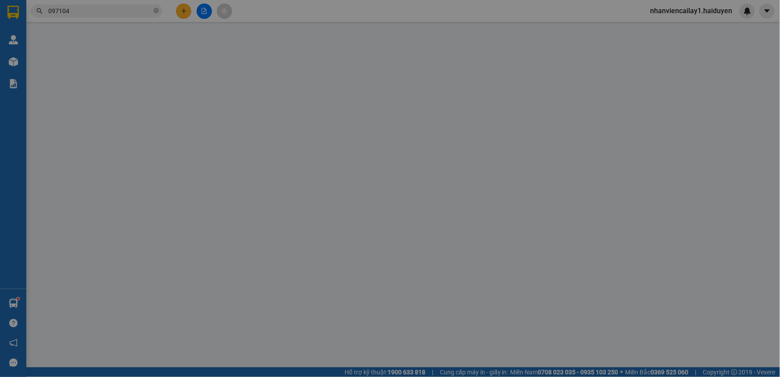
type input "0971048910"
type input "QUÂN"
type input "20.000"
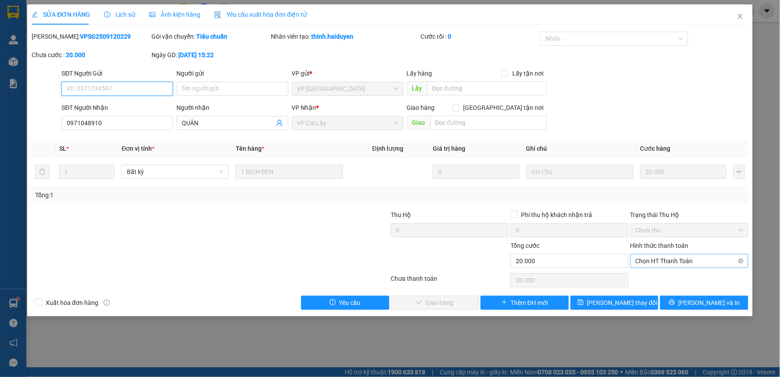
click at [674, 262] on span "Chọn HT Thanh Toán" at bounding box center [690, 260] width 108 height 13
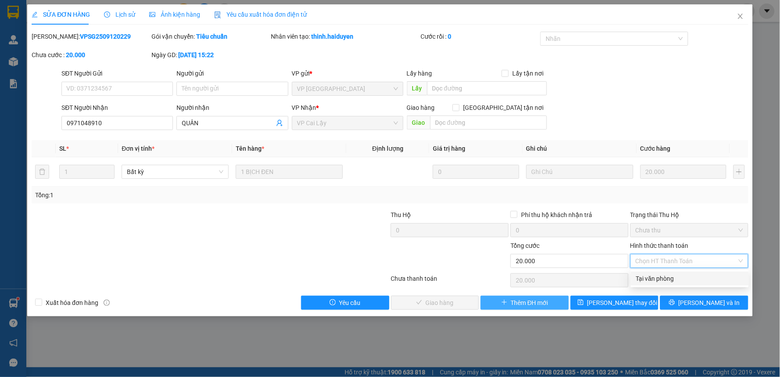
drag, startPoint x: 672, startPoint y: 274, endPoint x: 508, endPoint y: 305, distance: 167.2
click at [663, 278] on div "Tại văn phòng" at bounding box center [690, 279] width 108 height 10
type input "0"
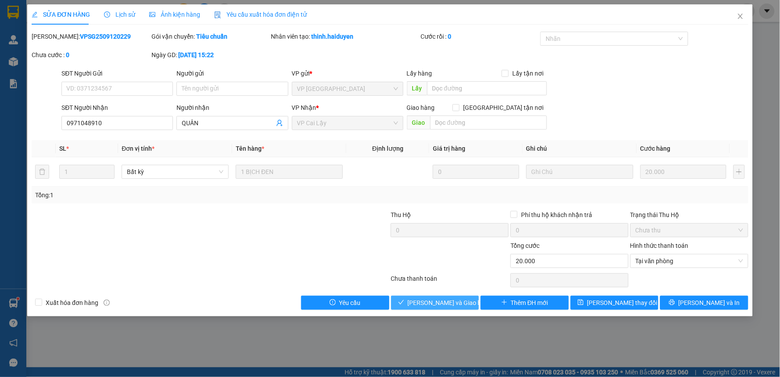
click at [459, 304] on span "[PERSON_NAME] và Giao hàng" at bounding box center [450, 303] width 84 height 10
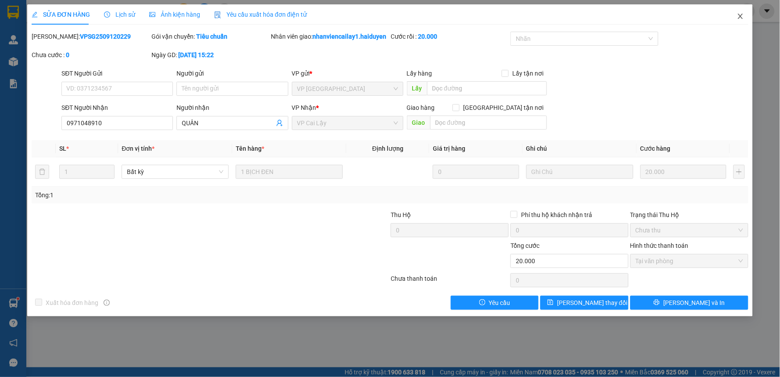
click at [742, 11] on span "Close" at bounding box center [741, 16] width 25 height 25
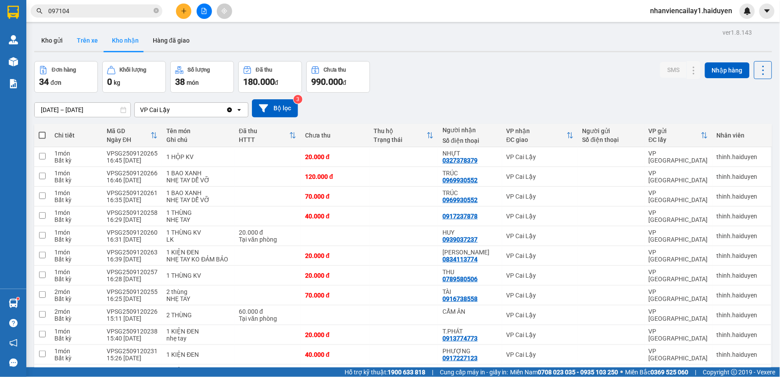
click at [84, 39] on button "Trên xe" at bounding box center [87, 40] width 35 height 21
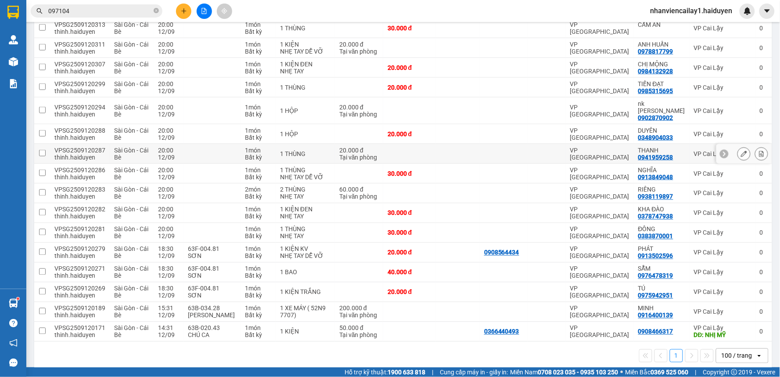
scroll to position [329, 0]
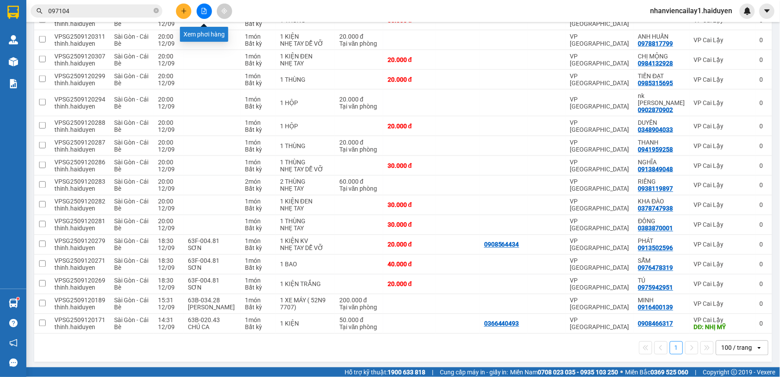
click at [209, 11] on button at bounding box center [204, 11] width 15 height 15
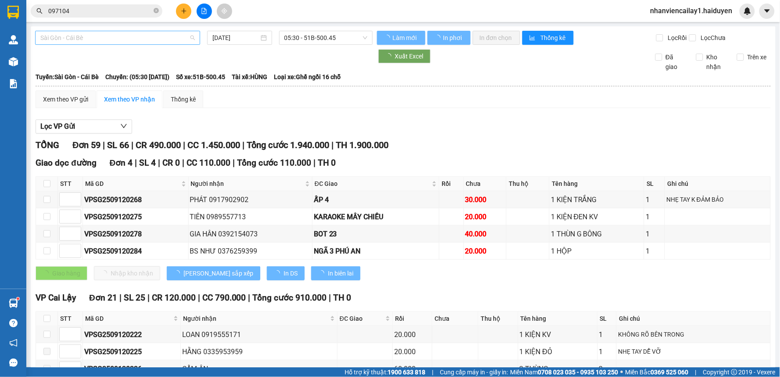
click at [107, 40] on span "Sài Gòn - Cái Bè" at bounding box center [117, 37] width 155 height 13
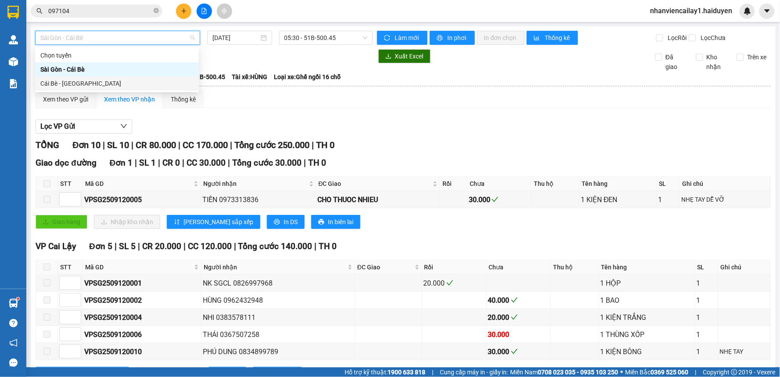
click at [94, 82] on div "Cái Bè - Sài Gòn" at bounding box center [116, 84] width 153 height 10
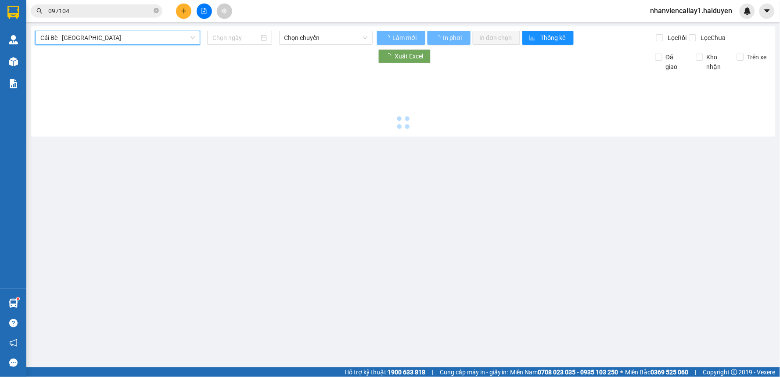
type input "[DATE]"
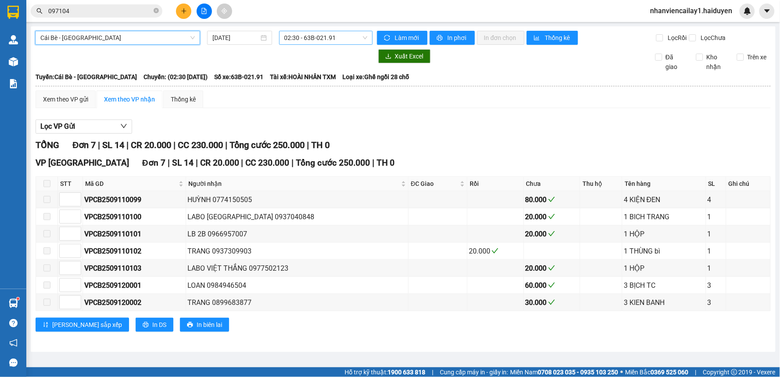
click at [303, 38] on span "02:30 - 63B-021.91" at bounding box center [326, 37] width 83 height 13
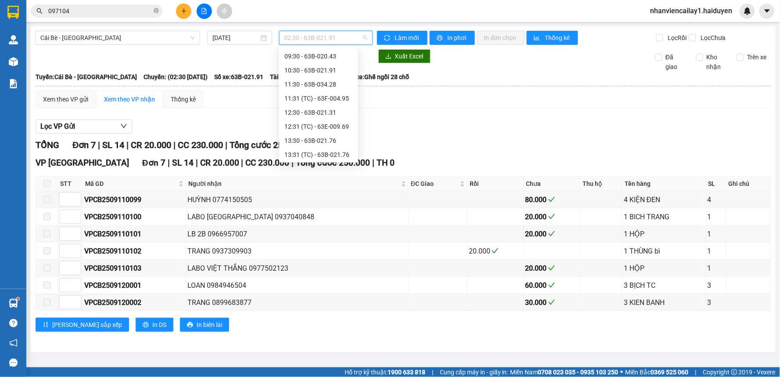
scroll to position [294, 0]
click at [340, 155] on div "17:30 - 63F-004.27" at bounding box center [319, 155] width 69 height 10
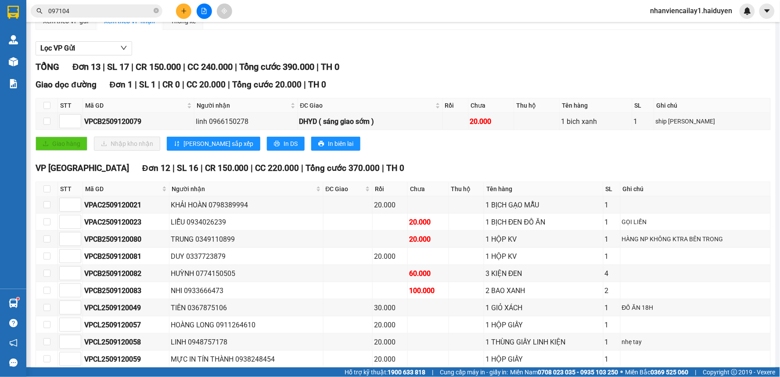
scroll to position [167, 0]
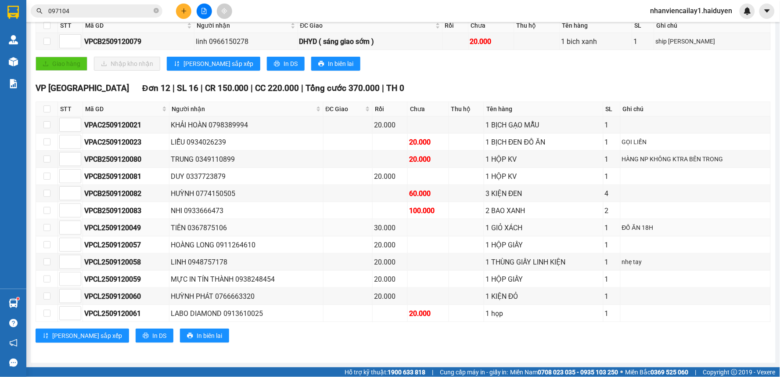
click at [130, 225] on div "VPCL2509120049" at bounding box center [125, 227] width 83 height 11
copy div "VPCL2509120049"
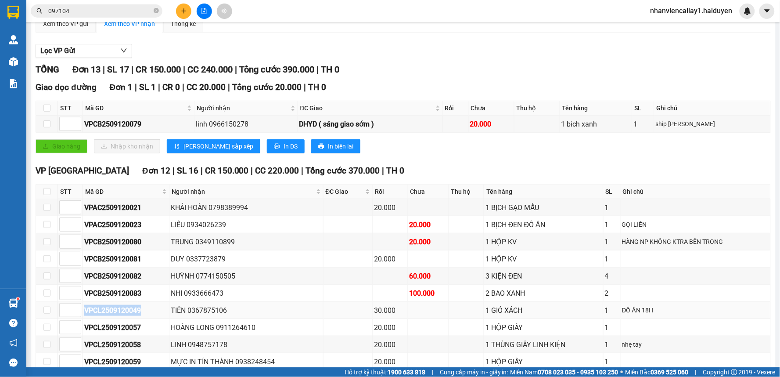
scroll to position [0, 0]
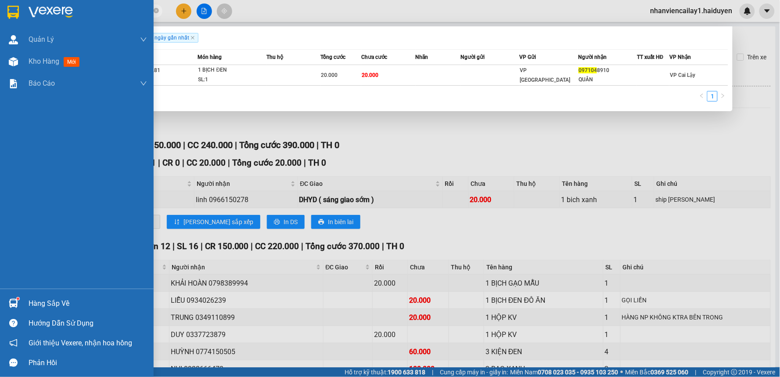
drag, startPoint x: 79, startPoint y: 10, endPoint x: 11, endPoint y: 15, distance: 67.8
click at [11, 15] on section "Kết quả tìm kiếm ( 1 ) Bộ lọc Gửi 3 ngày gần nhất Mã ĐH Trạng thái Món hàng Thu…" at bounding box center [390, 188] width 780 height 377
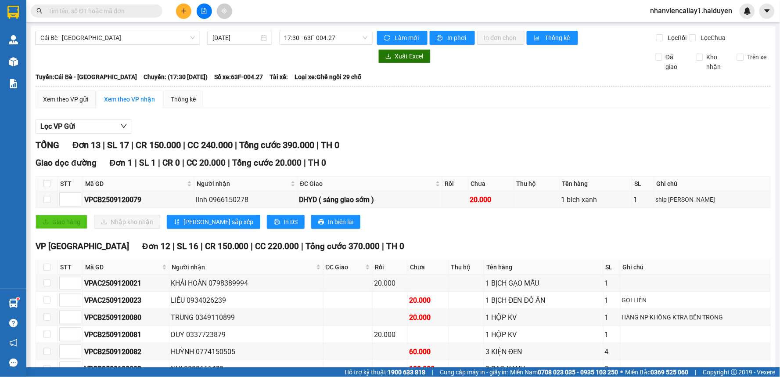
click at [114, 10] on input "text" at bounding box center [100, 11] width 104 height 10
paste input "VPCL2509120049"
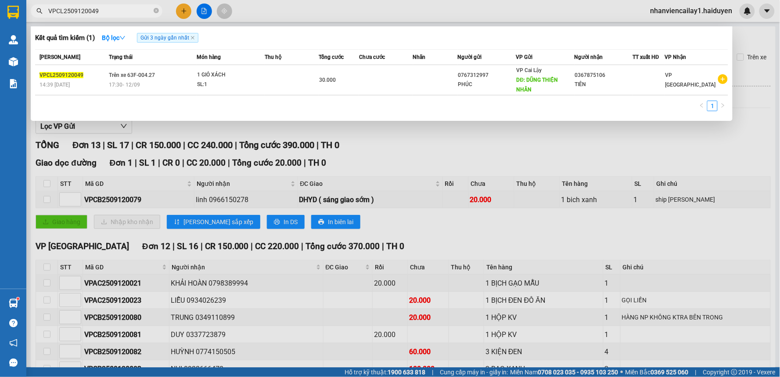
click at [455, 4] on div at bounding box center [390, 188] width 780 height 377
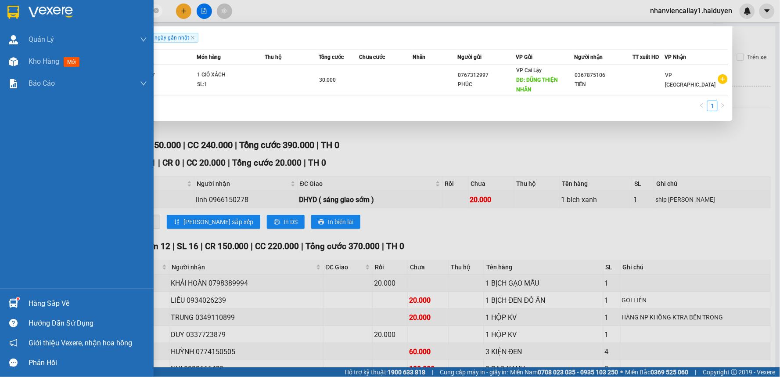
drag, startPoint x: 102, startPoint y: 6, endPoint x: 0, endPoint y: 11, distance: 102.0
click at [0, 11] on section "Kết quả tìm kiếm ( 1 ) Bộ lọc Gửi 3 ngày gần nhất Mã ĐH Trạng thái Món hàng Thu…" at bounding box center [390, 188] width 780 height 377
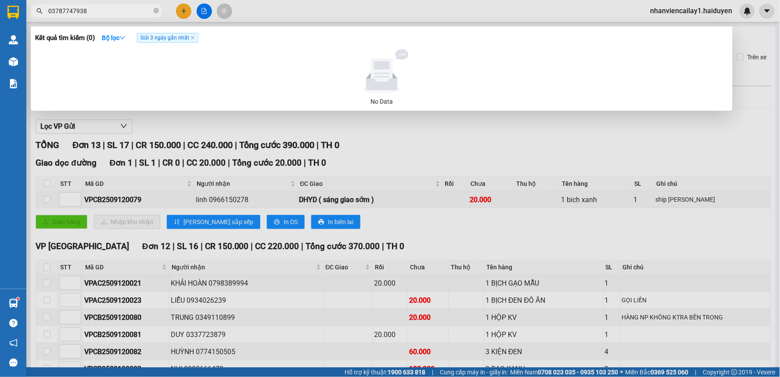
click at [64, 11] on input "03787747938" at bounding box center [100, 11] width 104 height 10
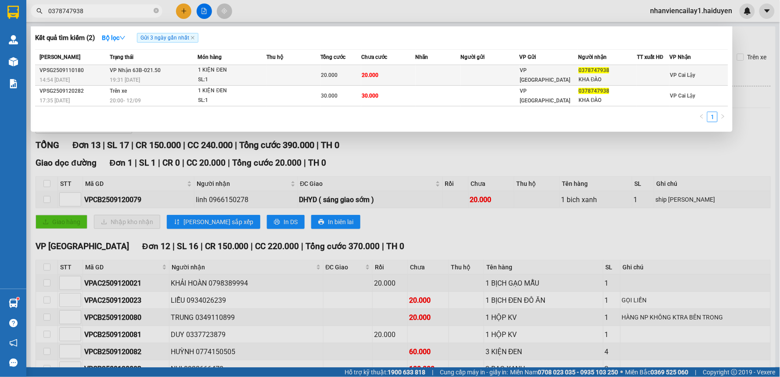
type input "0378747938"
click at [484, 69] on td at bounding box center [490, 75] width 59 height 21
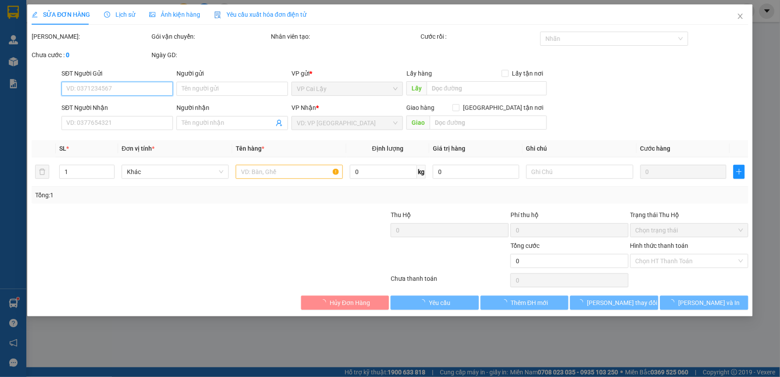
type input "0378747938"
type input "KHA ĐÀO"
type input "20.000"
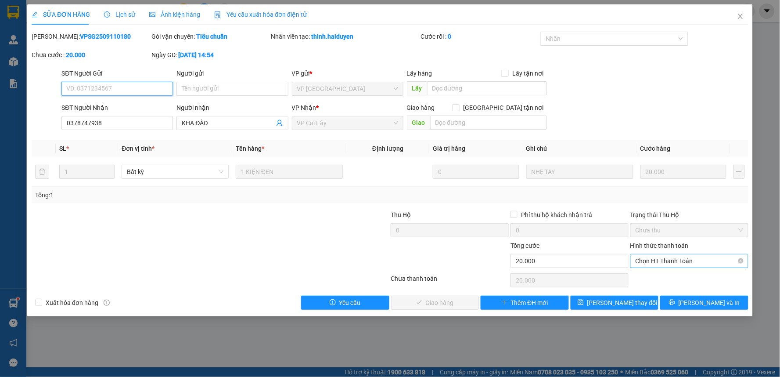
click at [648, 260] on span "Chọn HT Thanh Toán" at bounding box center [690, 260] width 108 height 13
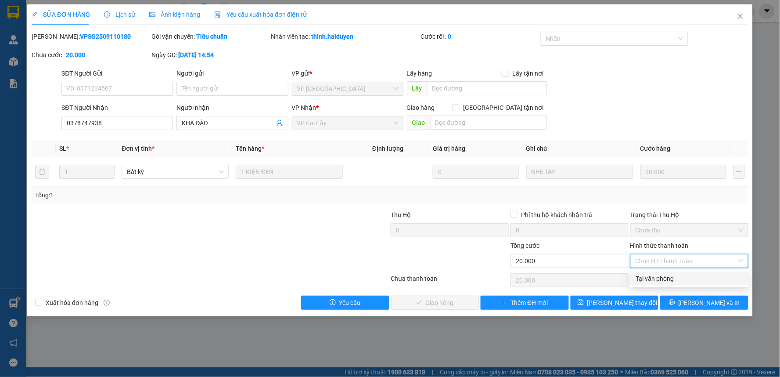
drag, startPoint x: 653, startPoint y: 275, endPoint x: 627, endPoint y: 282, distance: 26.3
click at [652, 278] on div "Tại văn phòng" at bounding box center [690, 279] width 108 height 10
type input "0"
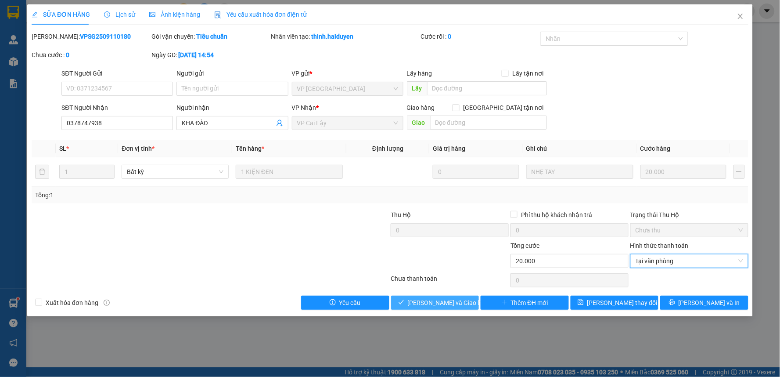
click at [466, 299] on button "[PERSON_NAME] và Giao hàng" at bounding box center [435, 303] width 88 height 14
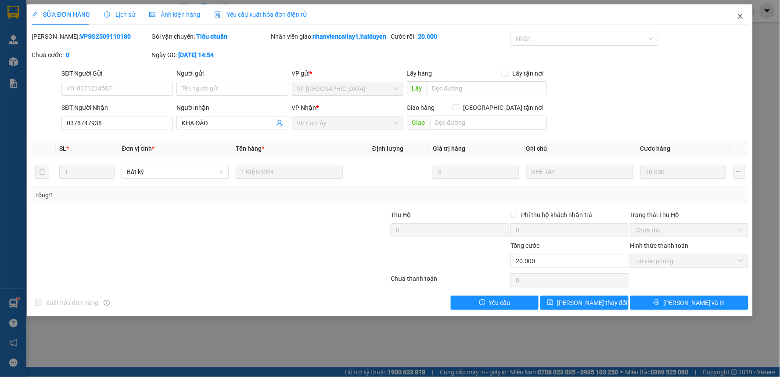
click at [742, 15] on icon "close" at bounding box center [740, 16] width 5 height 5
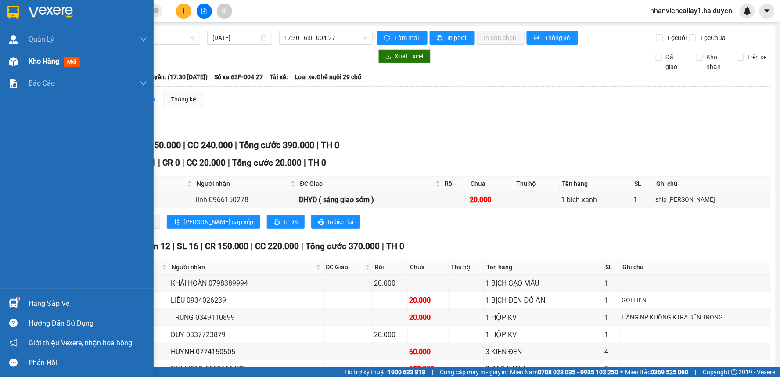
click at [41, 61] on span "Kho hàng" at bounding box center [44, 61] width 31 height 8
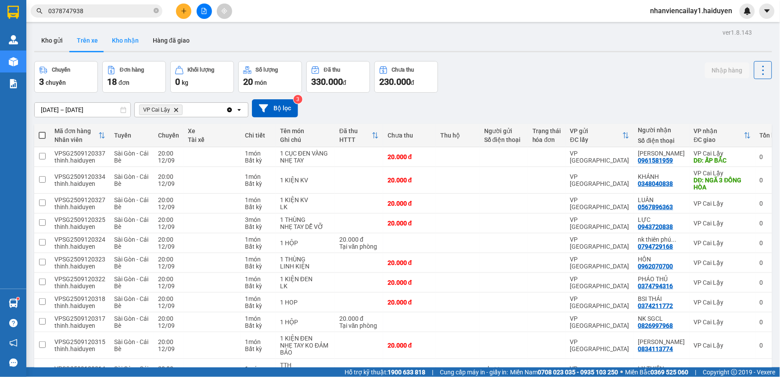
click at [126, 40] on button "Kho nhận" at bounding box center [125, 40] width 41 height 21
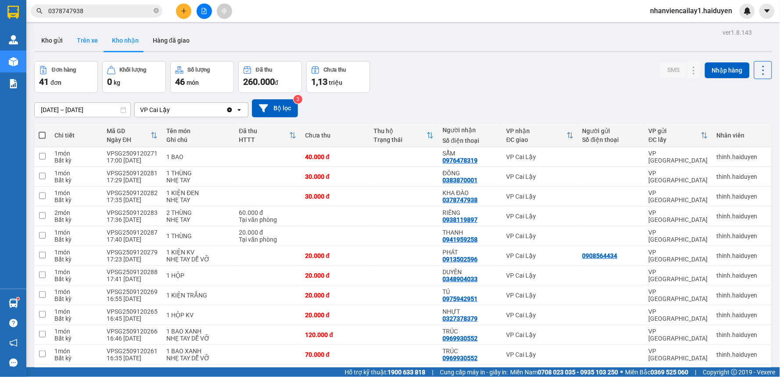
click at [92, 37] on button "Trên xe" at bounding box center [87, 40] width 35 height 21
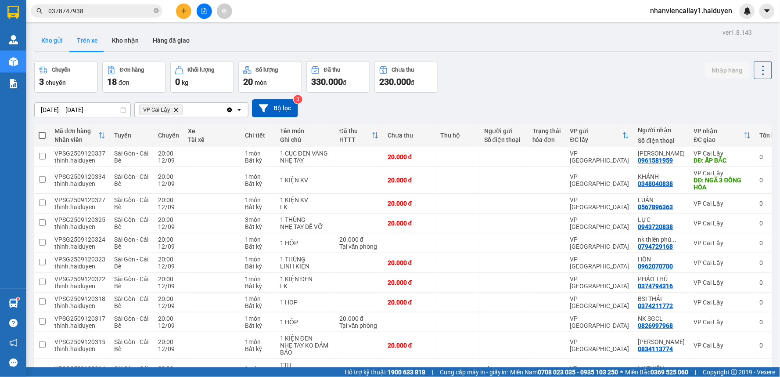
click at [41, 40] on button "Kho gửi" at bounding box center [52, 40] width 36 height 21
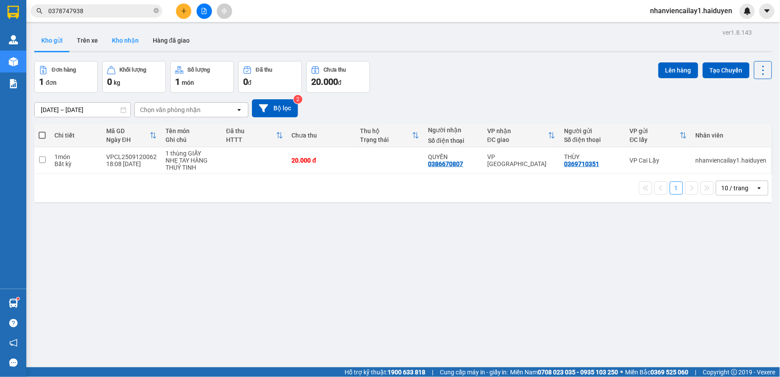
click at [133, 34] on button "Kho nhận" at bounding box center [125, 40] width 41 height 21
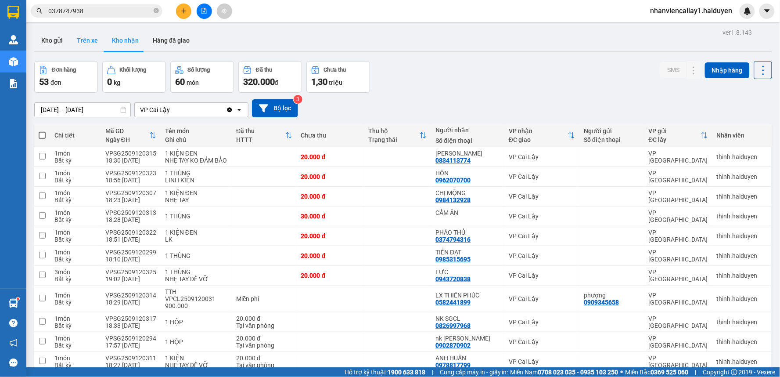
click at [85, 41] on button "Trên xe" at bounding box center [87, 40] width 35 height 21
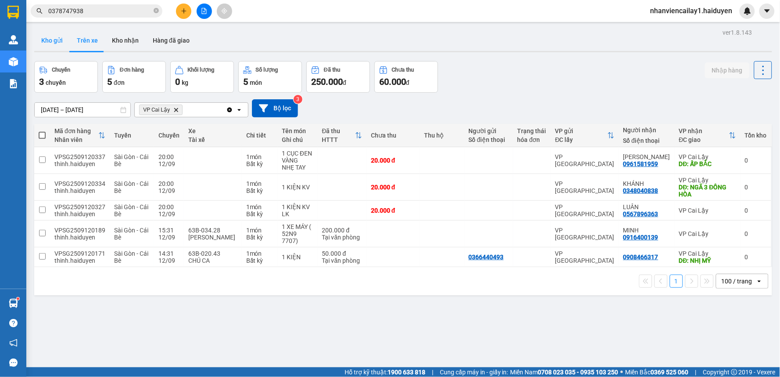
click at [51, 47] on button "Kho gửi" at bounding box center [52, 40] width 36 height 21
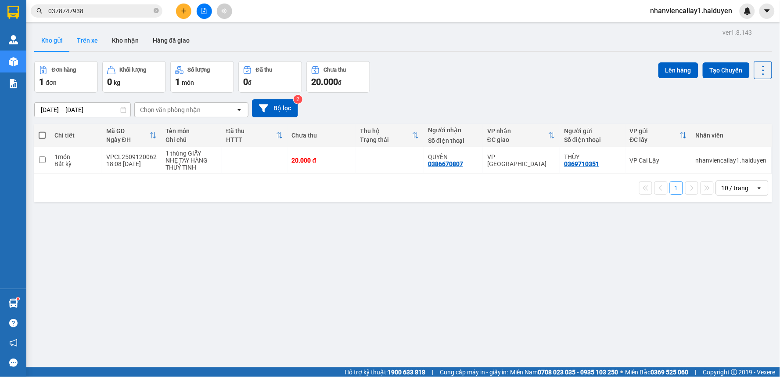
click at [96, 39] on button "Trên xe" at bounding box center [87, 40] width 35 height 21
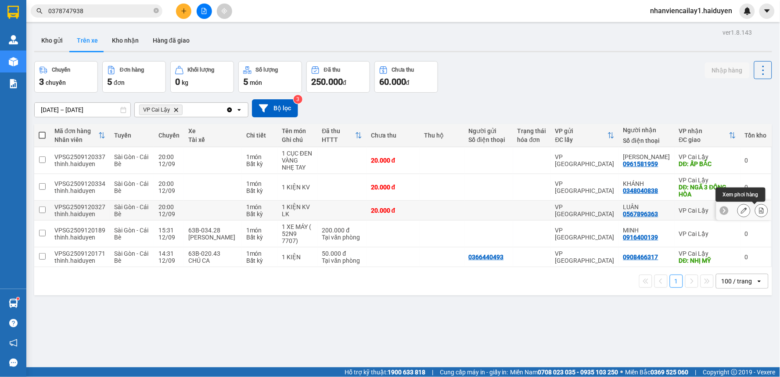
drag, startPoint x: 735, startPoint y: 213, endPoint x: 754, endPoint y: 208, distance: 19.2
click at [754, 208] on div at bounding box center [753, 210] width 31 height 13
click at [759, 208] on icon at bounding box center [762, 210] width 6 height 6
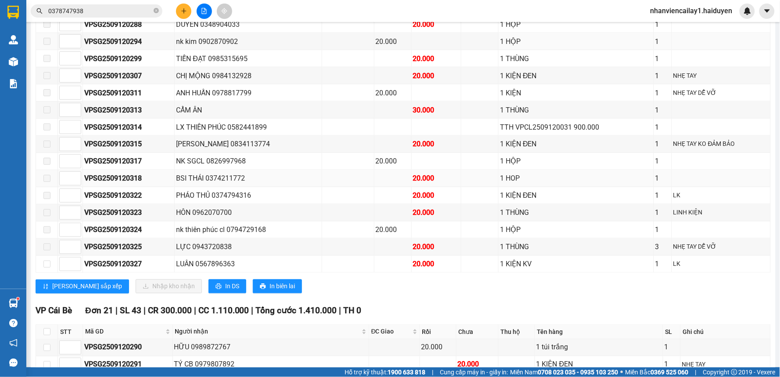
scroll to position [390, 0]
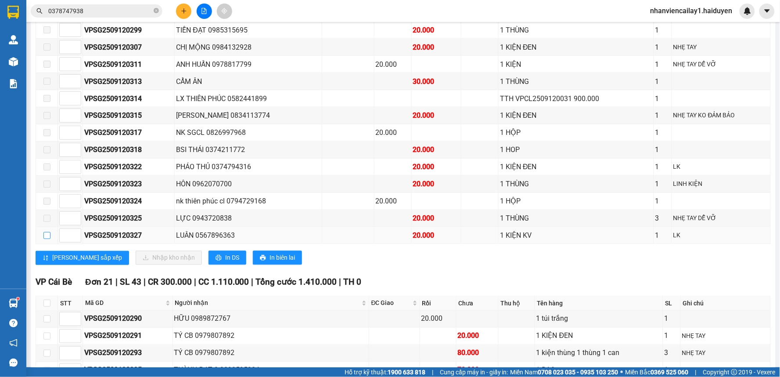
click at [46, 239] on input "checkbox" at bounding box center [46, 235] width 7 height 7
checkbox input "true"
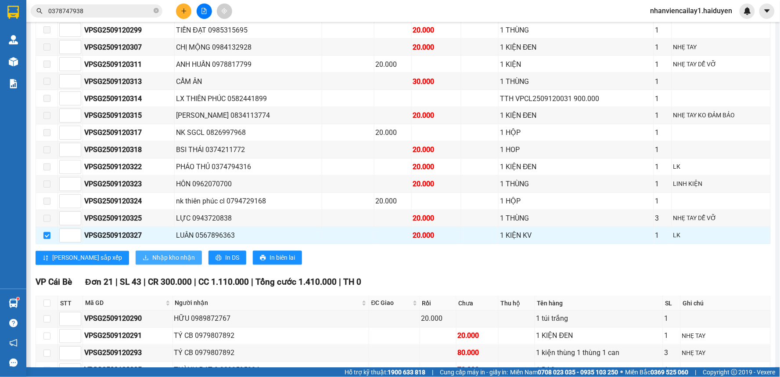
click at [152, 263] on span "Nhập kho nhận" at bounding box center [173, 258] width 43 height 10
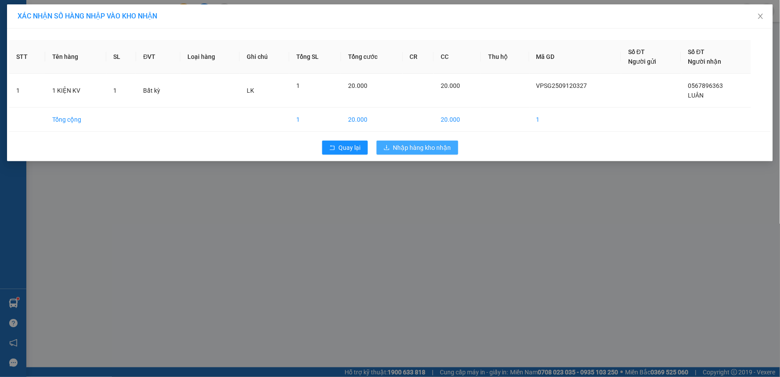
click at [433, 146] on span "Nhập hàng kho nhận" at bounding box center [423, 148] width 58 height 10
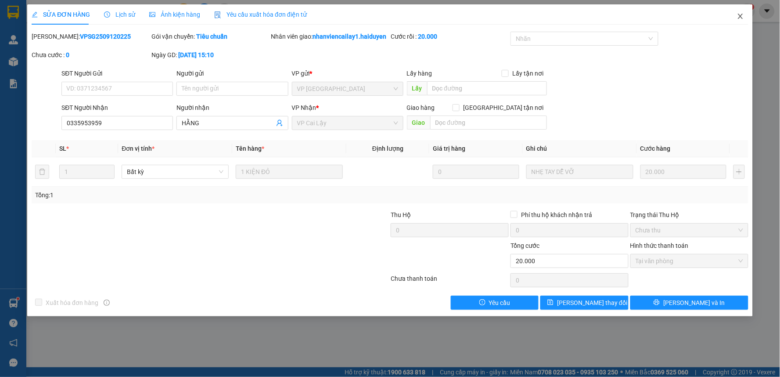
click at [737, 16] on span "Close" at bounding box center [741, 16] width 25 height 25
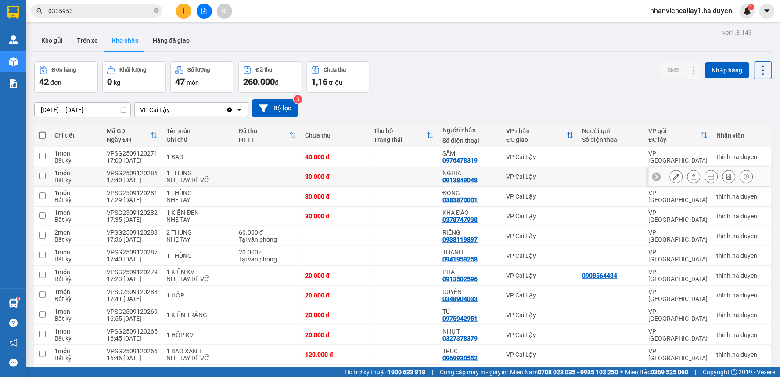
drag, startPoint x: 388, startPoint y: 175, endPoint x: 411, endPoint y: 167, distance: 23.6
click at [390, 175] on td at bounding box center [404, 177] width 69 height 20
checkbox input "true"
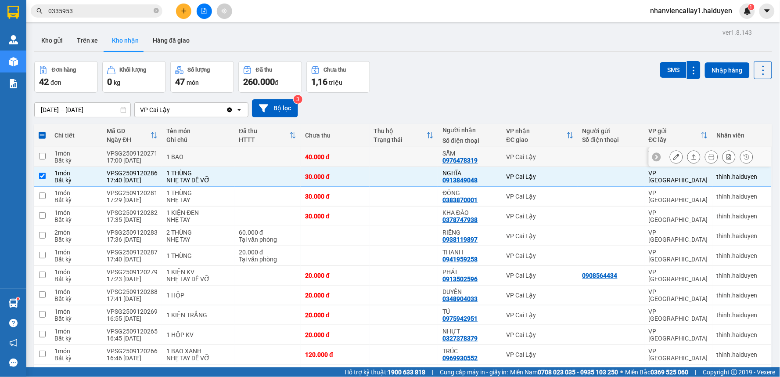
click at [674, 157] on icon at bounding box center [677, 157] width 6 height 6
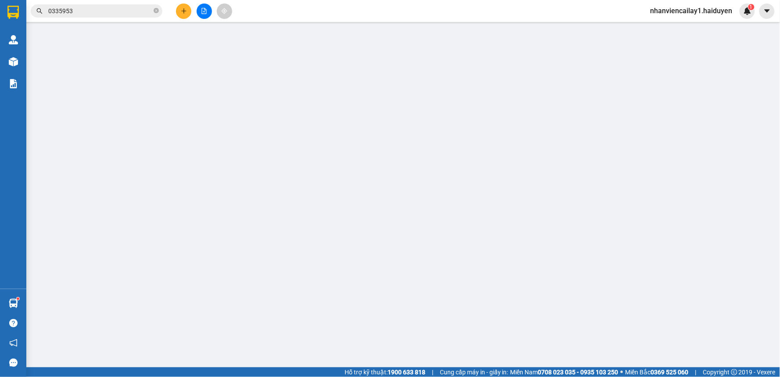
type input "0976478319"
type input "SẪM"
type input "40.000"
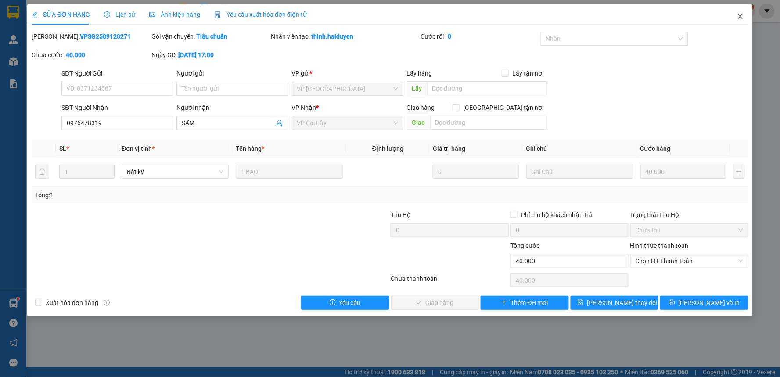
click at [744, 16] on span "Close" at bounding box center [741, 16] width 25 height 25
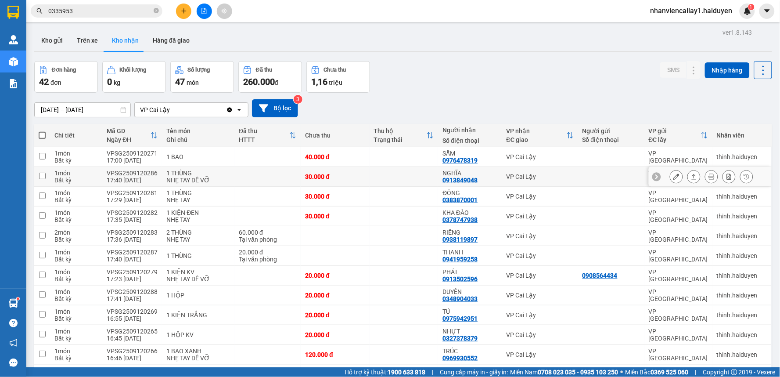
drag, startPoint x: 578, startPoint y: 176, endPoint x: 614, endPoint y: 168, distance: 37.0
click at [589, 173] on td at bounding box center [611, 177] width 66 height 20
checkbox input "true"
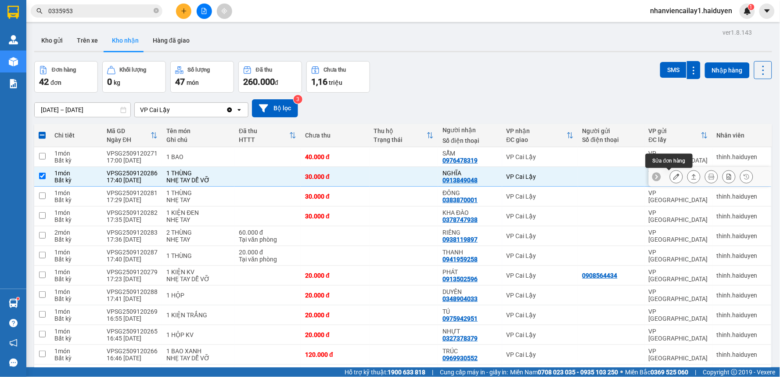
click at [674, 177] on icon at bounding box center [677, 176] width 6 height 6
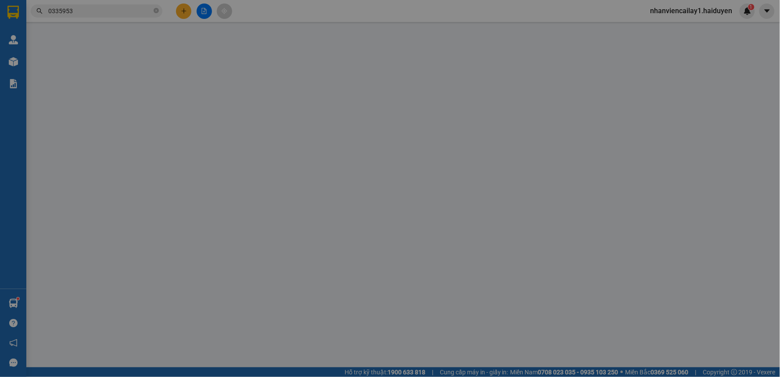
type input "0913849048"
type input "NGHĨA"
type input "30.000"
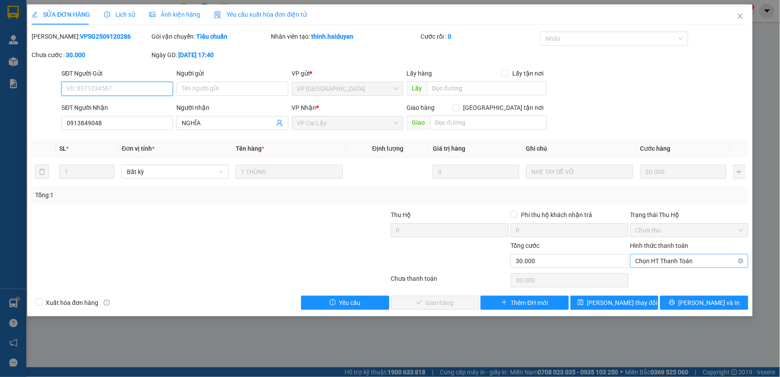
click at [679, 264] on span "Chọn HT Thanh Toán" at bounding box center [690, 260] width 108 height 13
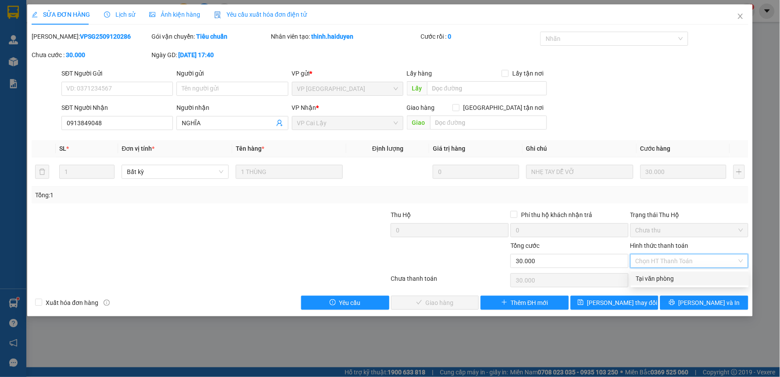
click at [672, 283] on div "Tại văn phòng" at bounding box center [690, 279] width 108 height 10
type input "0"
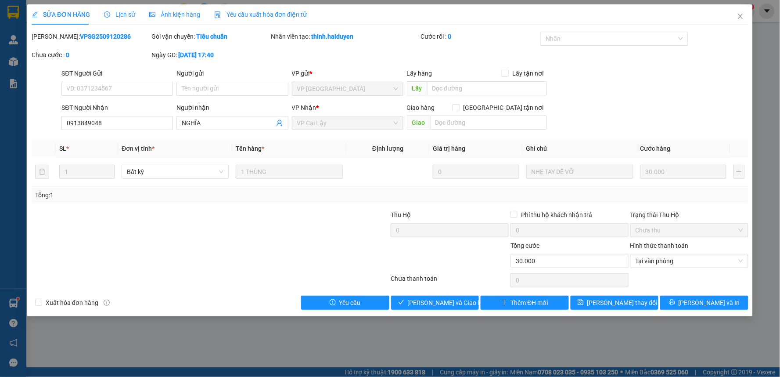
click at [464, 310] on div "SỬA ĐƠN HÀNG Lịch sử Ảnh kiện hàng Yêu cầu xuất hóa đơn điện tử Total Paid Fee …" at bounding box center [390, 160] width 726 height 312
click at [743, 11] on span "Close" at bounding box center [741, 16] width 25 height 25
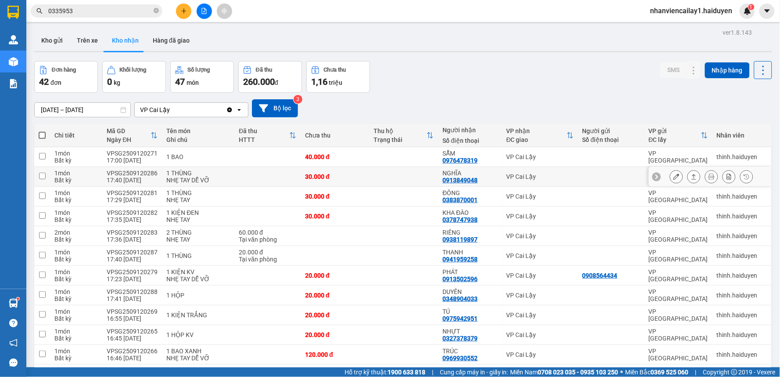
click at [412, 177] on td at bounding box center [404, 177] width 69 height 20
checkbox input "true"
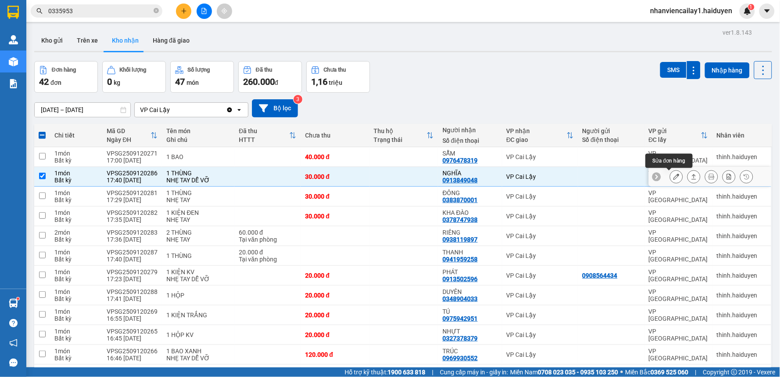
click at [674, 174] on icon at bounding box center [677, 176] width 6 height 6
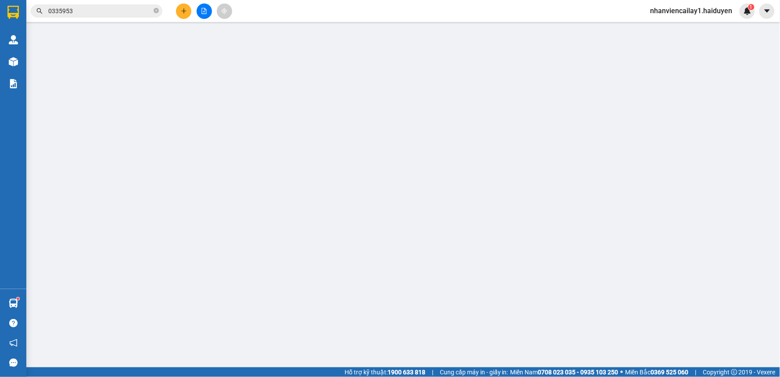
type input "0913849048"
type input "NGHĨA"
type input "30.000"
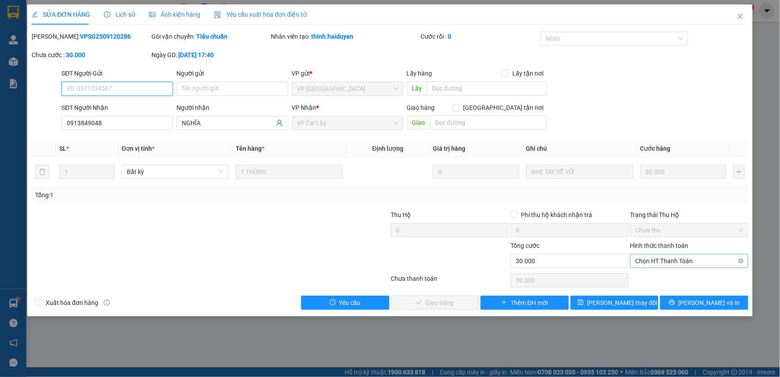
click at [693, 259] on span "Chọn HT Thanh Toán" at bounding box center [690, 260] width 108 height 13
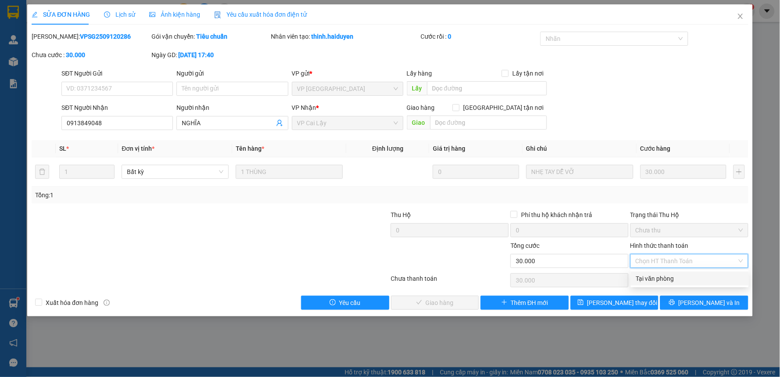
click at [690, 278] on div "Tại văn phòng" at bounding box center [690, 279] width 108 height 10
type input "0"
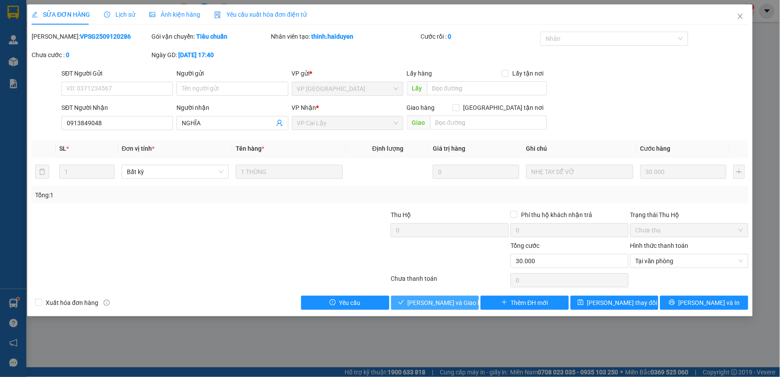
click at [429, 300] on span "Lưu và Giao hàng" at bounding box center [450, 303] width 84 height 10
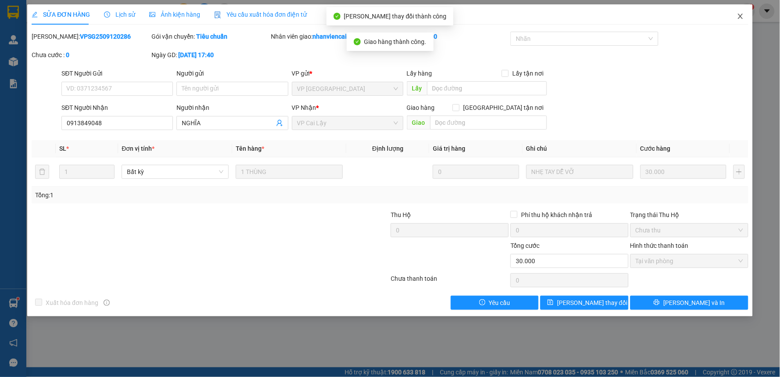
click at [743, 15] on icon "close" at bounding box center [740, 16] width 7 height 7
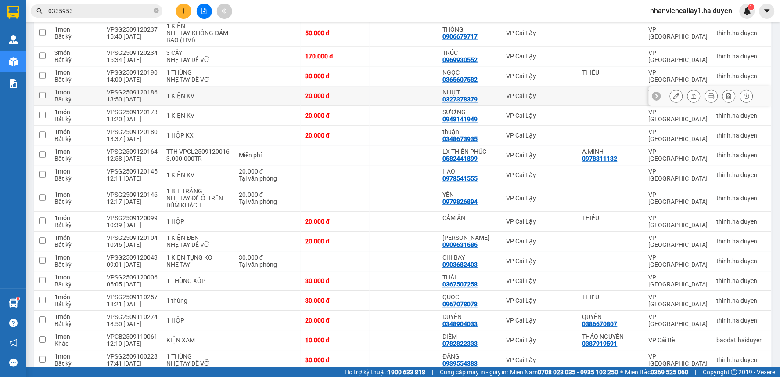
scroll to position [454, 0]
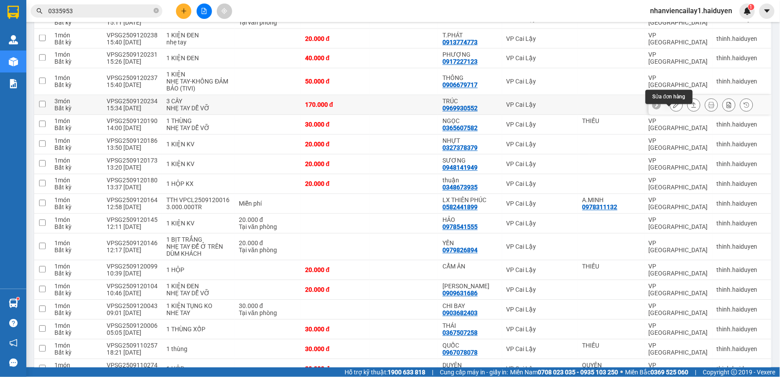
click at [674, 108] on icon at bounding box center [677, 105] width 6 height 6
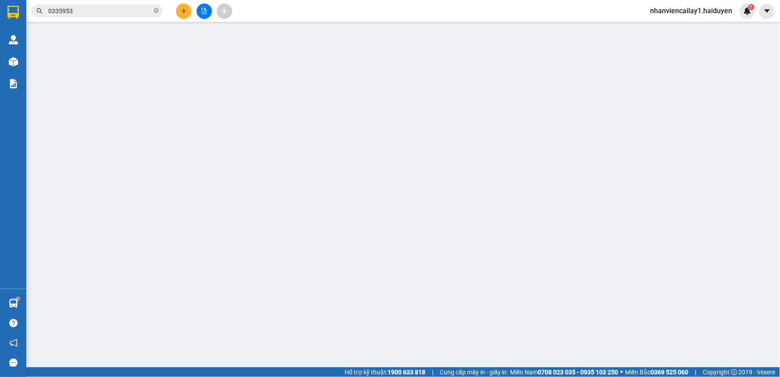
type input "0969930552"
type input "TRÚC"
type input "170.000"
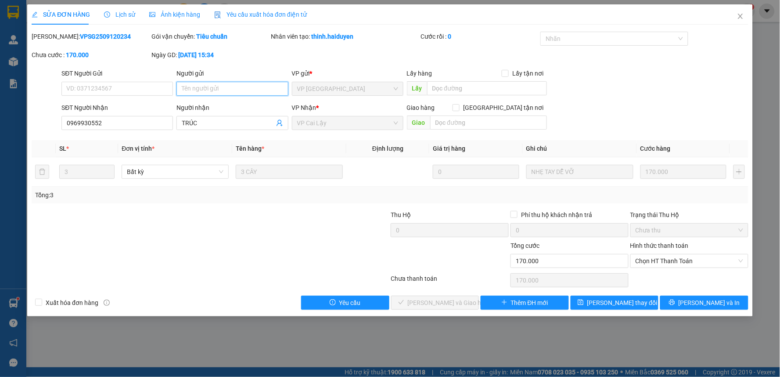
click at [223, 85] on input "Người gửi" at bounding box center [233, 89] width 112 height 14
type input "THIẾU"
drag, startPoint x: 214, startPoint y: 203, endPoint x: 255, endPoint y: 187, distance: 44.1
click at [215, 203] on div "Total Paid Fee 0 Total UnPaid Fee 170.000 Cash Collection Total Fee Mã ĐH: VPSG…" at bounding box center [390, 171] width 717 height 278
click at [629, 304] on span "Lưu thay đổi" at bounding box center [623, 303] width 70 height 10
